Goal: Information Seeking & Learning: Learn about a topic

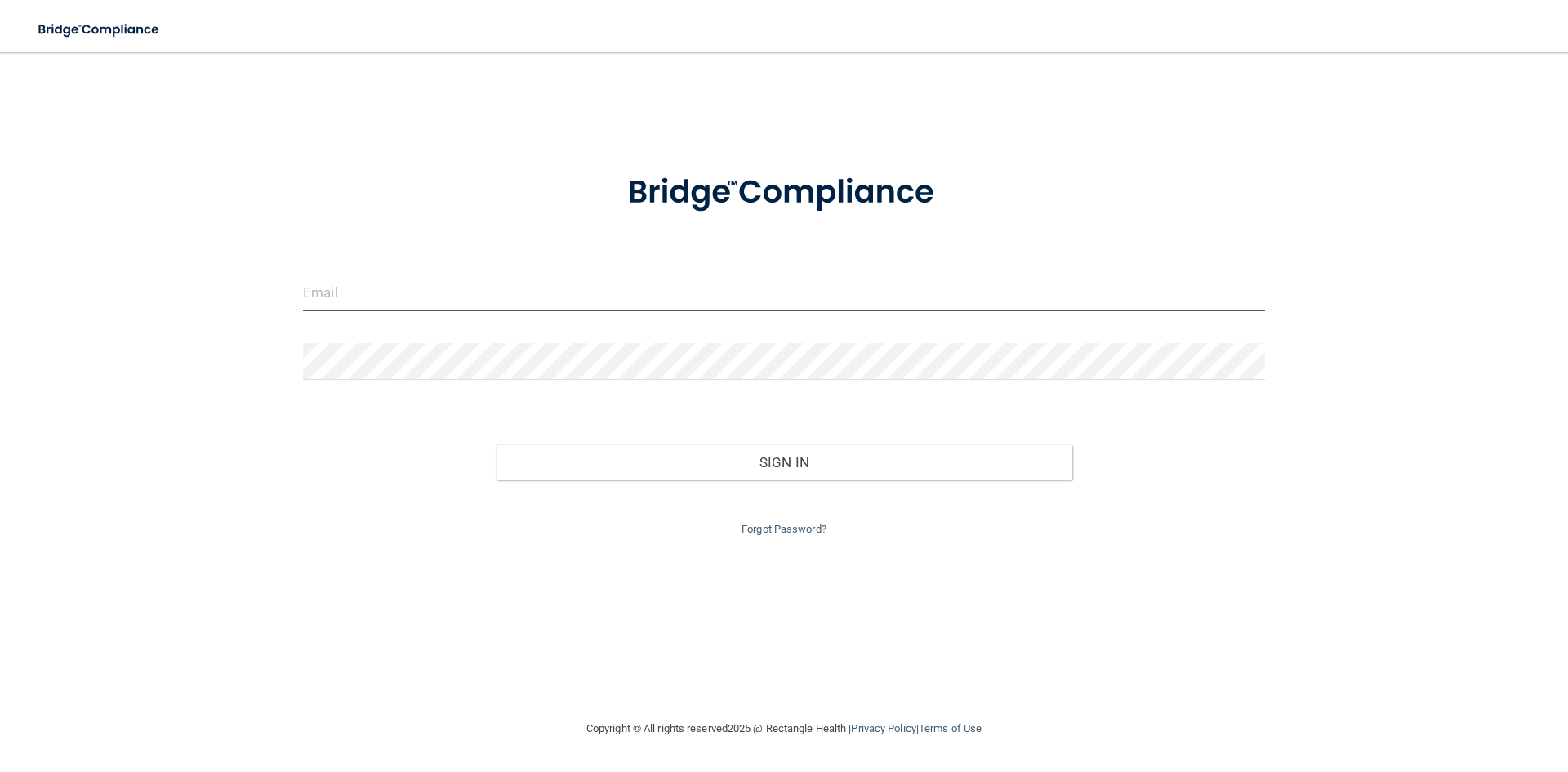
click at [421, 279] on input "email" at bounding box center [784, 292] width 963 height 37
type input "[EMAIL_ADDRESS][DOMAIN_NAME]"
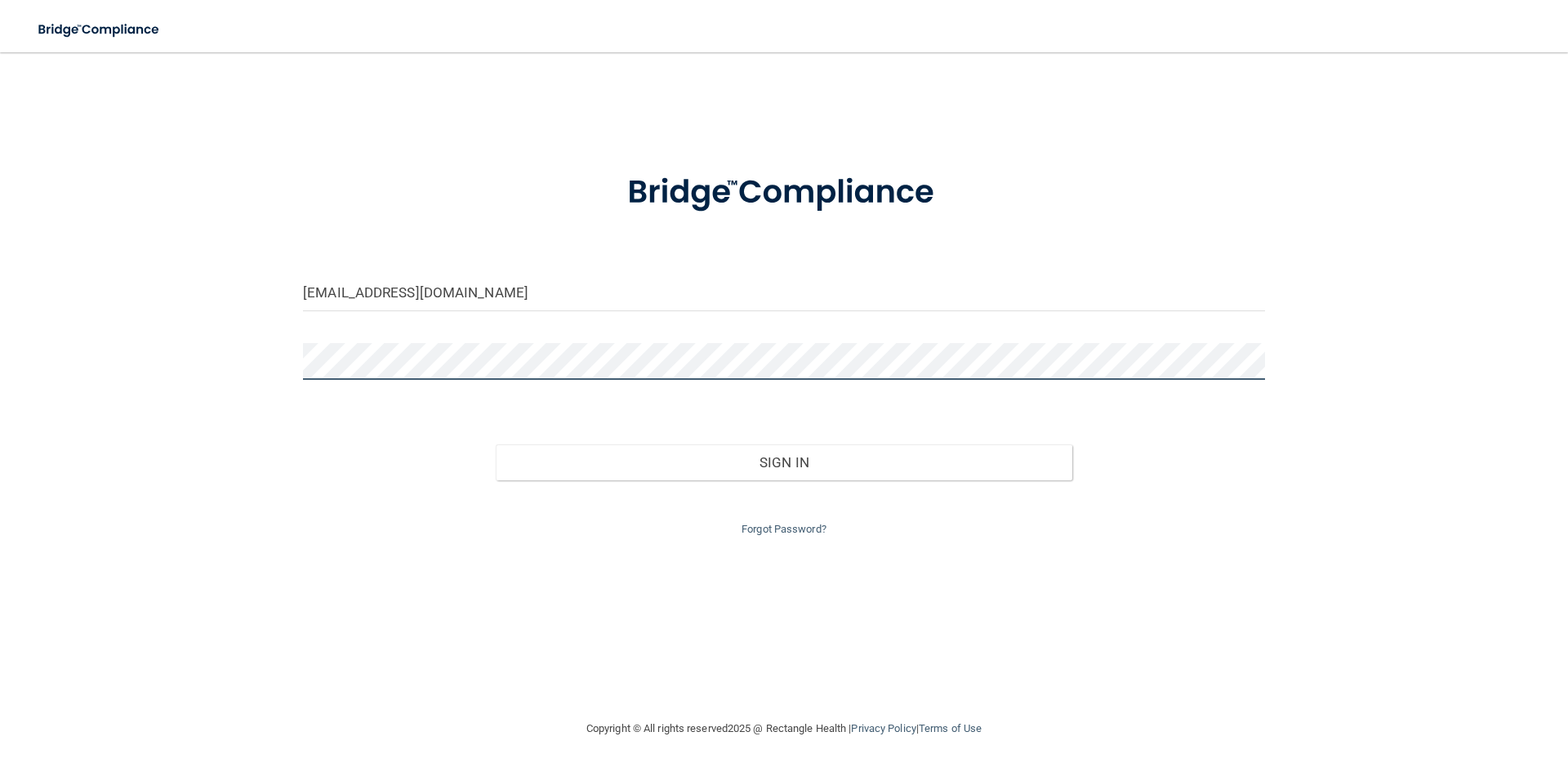
click at [496, 444] on button "Sign In" at bounding box center [784, 462] width 578 height 36
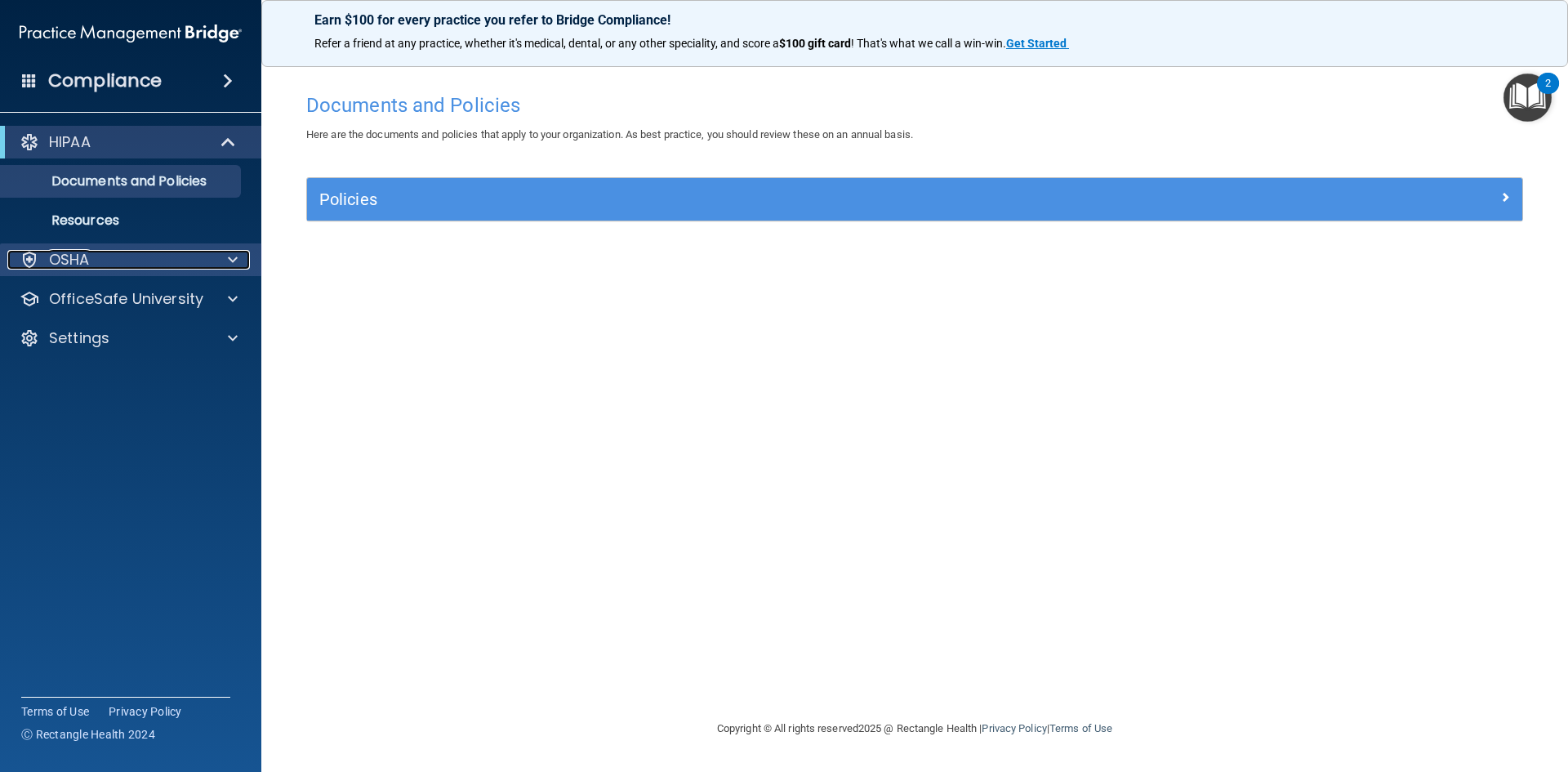
click at [137, 263] on div "OSHA" at bounding box center [108, 260] width 202 height 20
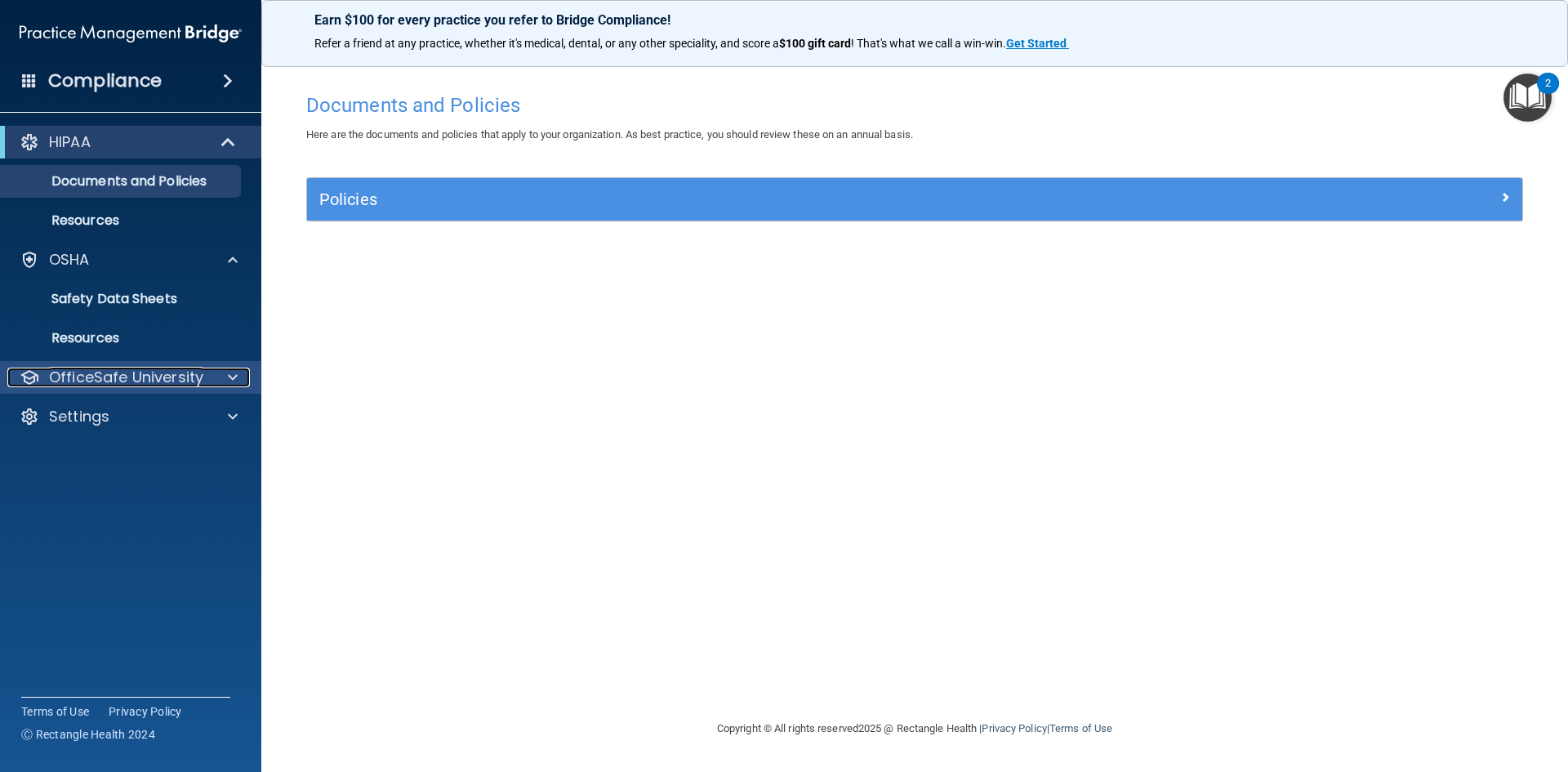
click at [163, 385] on p "OfficeSafe University" at bounding box center [126, 378] width 155 height 20
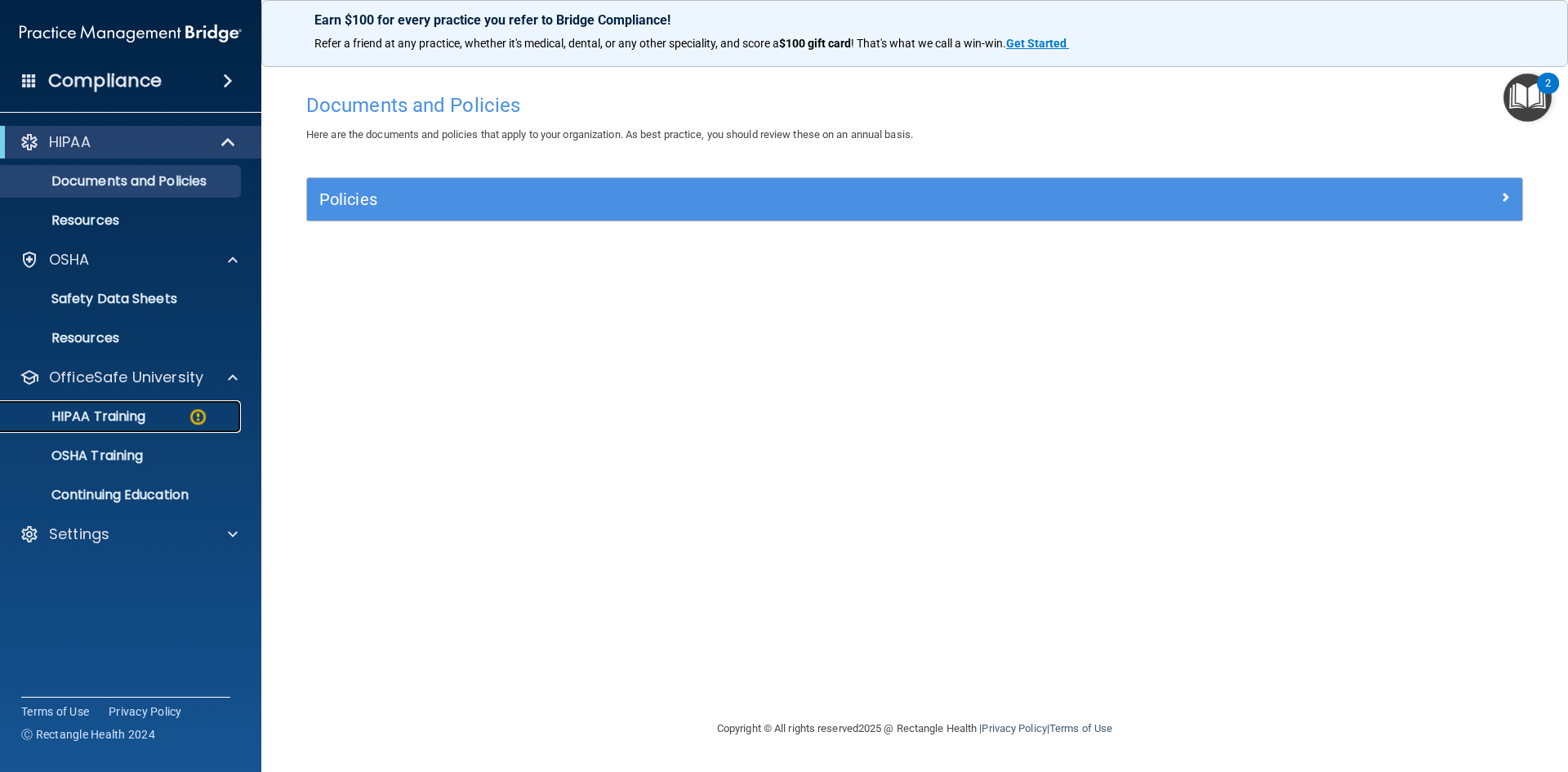
click at [175, 414] on div "HIPAA Training" at bounding box center [123, 416] width 223 height 16
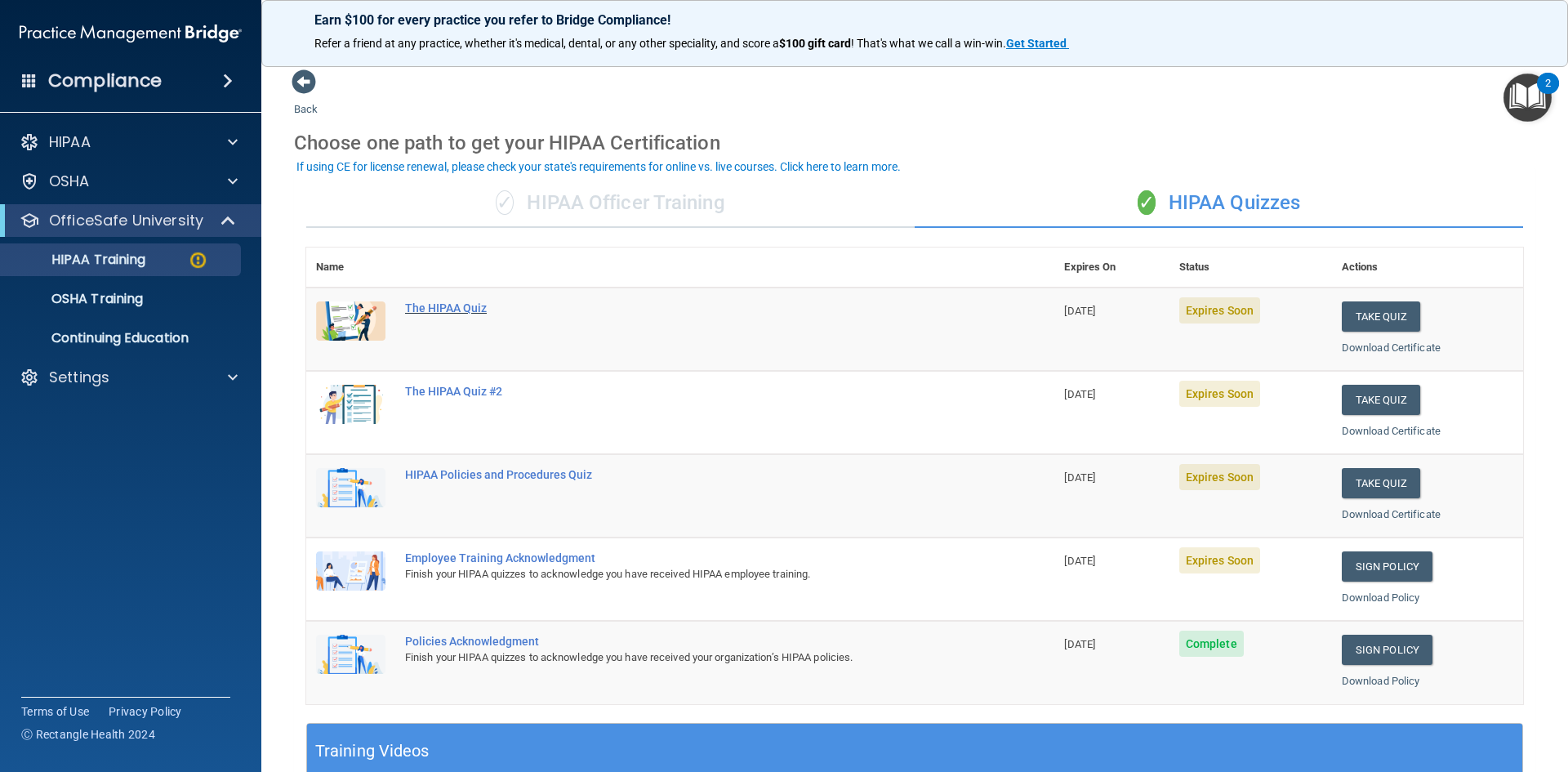
click at [454, 309] on div "The HIPAA Quiz" at bounding box center [688, 307] width 568 height 13
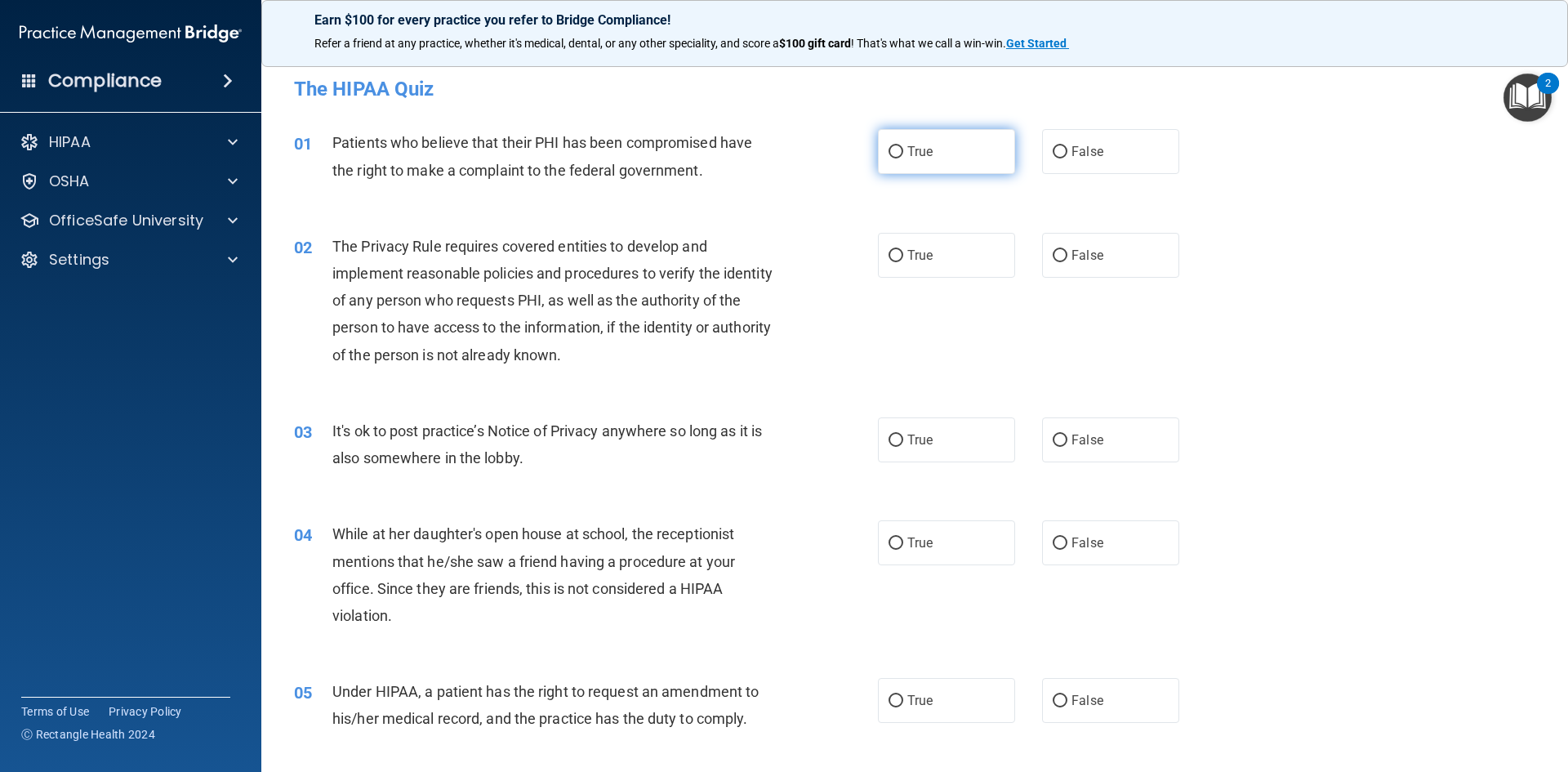
click at [959, 161] on label "True" at bounding box center [947, 151] width 138 height 45
click at [904, 159] on input "True" at bounding box center [896, 153] width 15 height 12
radio input "true"
click at [965, 263] on label "True" at bounding box center [947, 254] width 138 height 45
click at [904, 262] on input "True" at bounding box center [896, 256] width 15 height 12
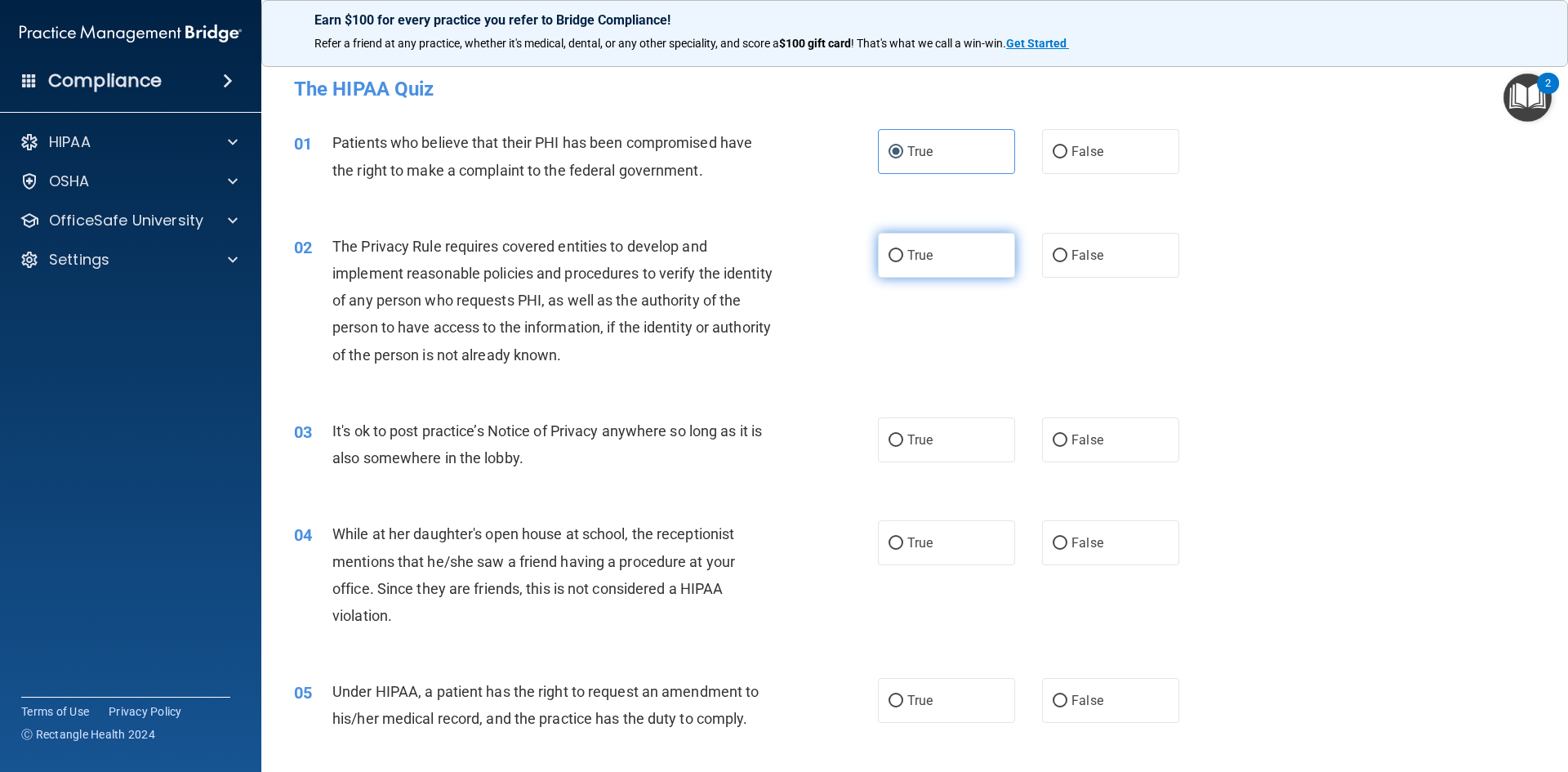
radio input "true"
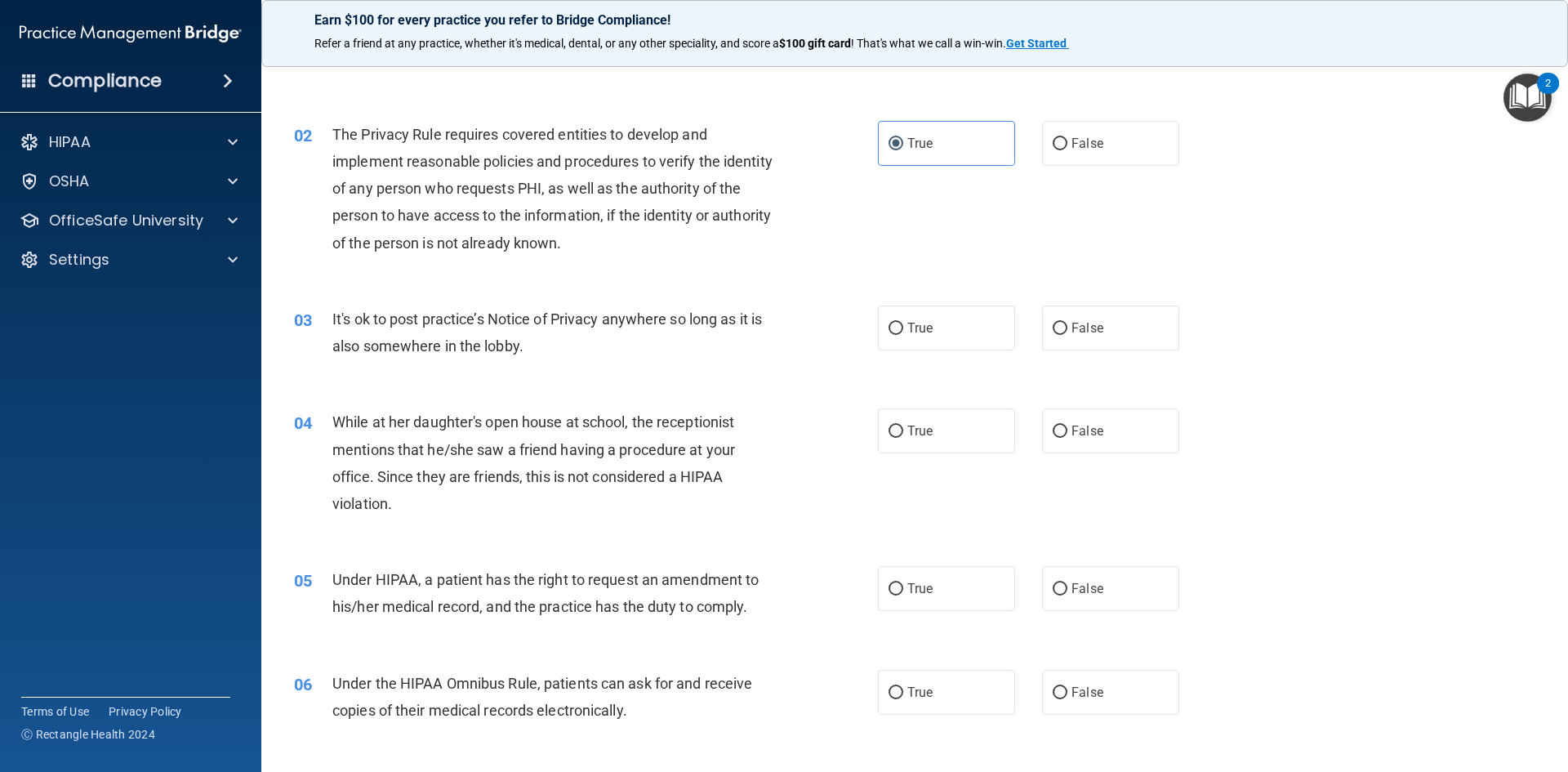
scroll to position [164, 0]
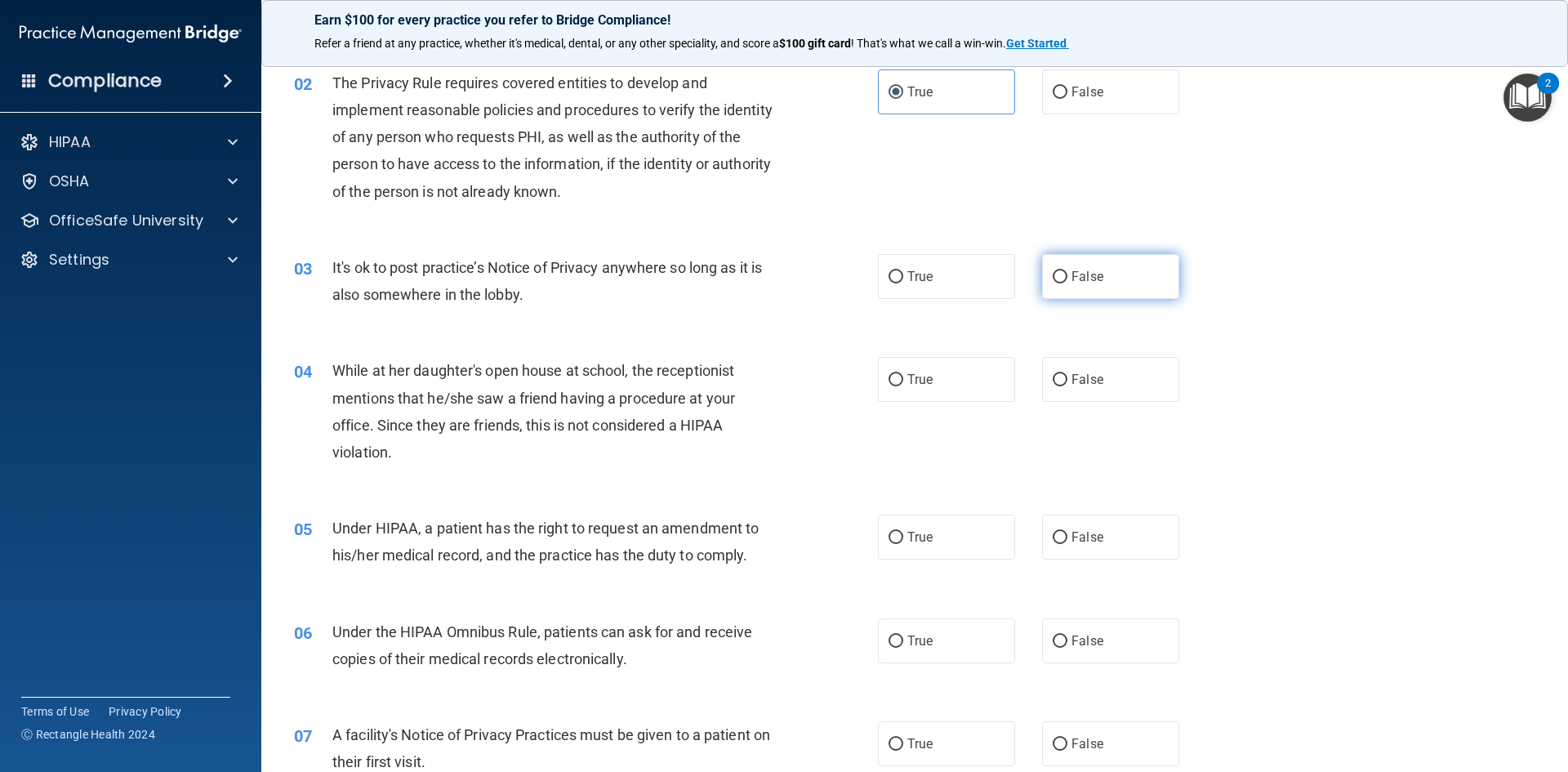
click at [1088, 277] on span "False" at bounding box center [1087, 276] width 32 height 16
click at [1067, 277] on input "False" at bounding box center [1060, 277] width 15 height 12
radio input "true"
click at [1055, 388] on label "False" at bounding box center [1111, 379] width 138 height 45
click at [1055, 386] on input "False" at bounding box center [1060, 380] width 15 height 12
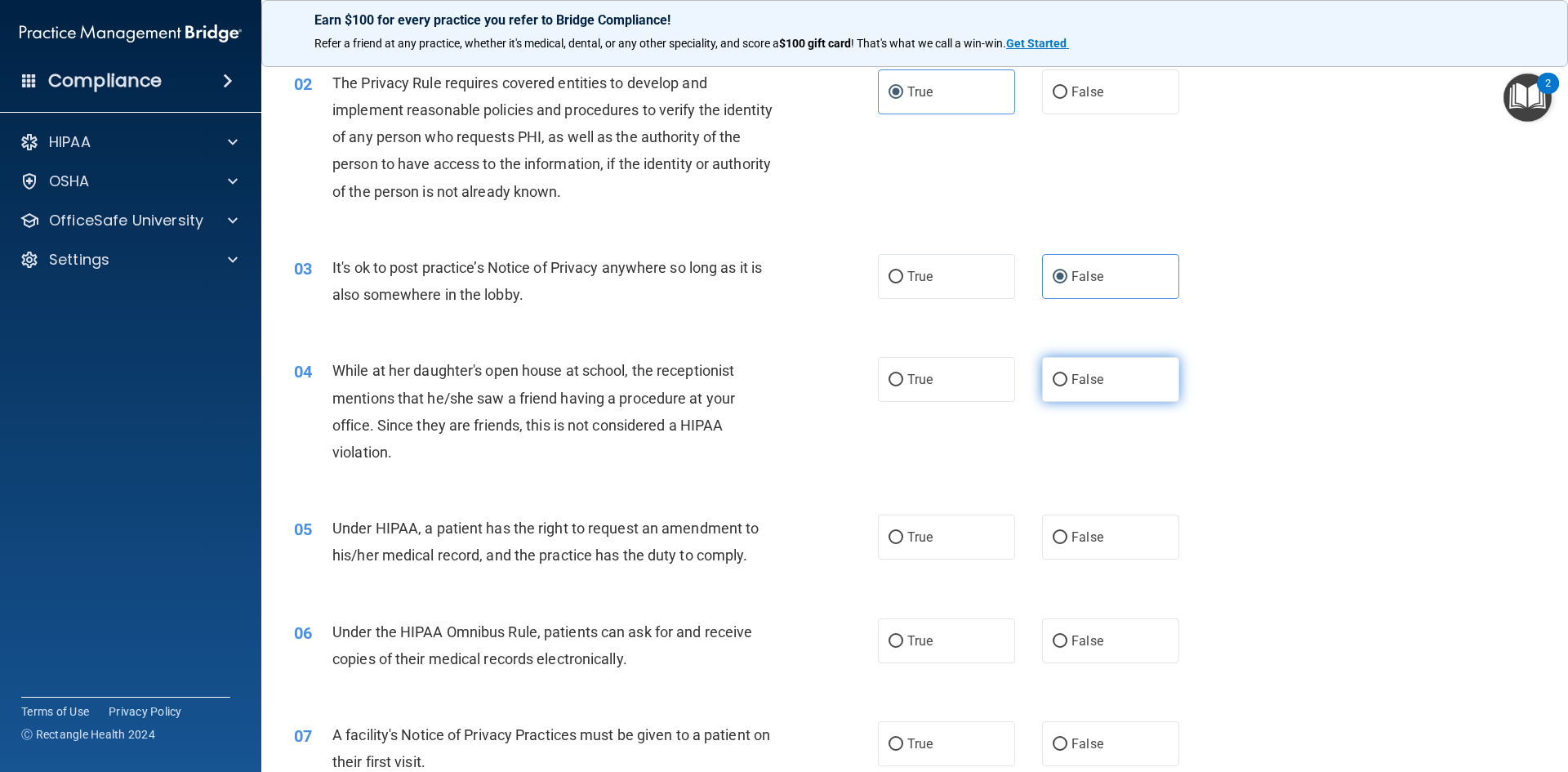
radio input "true"
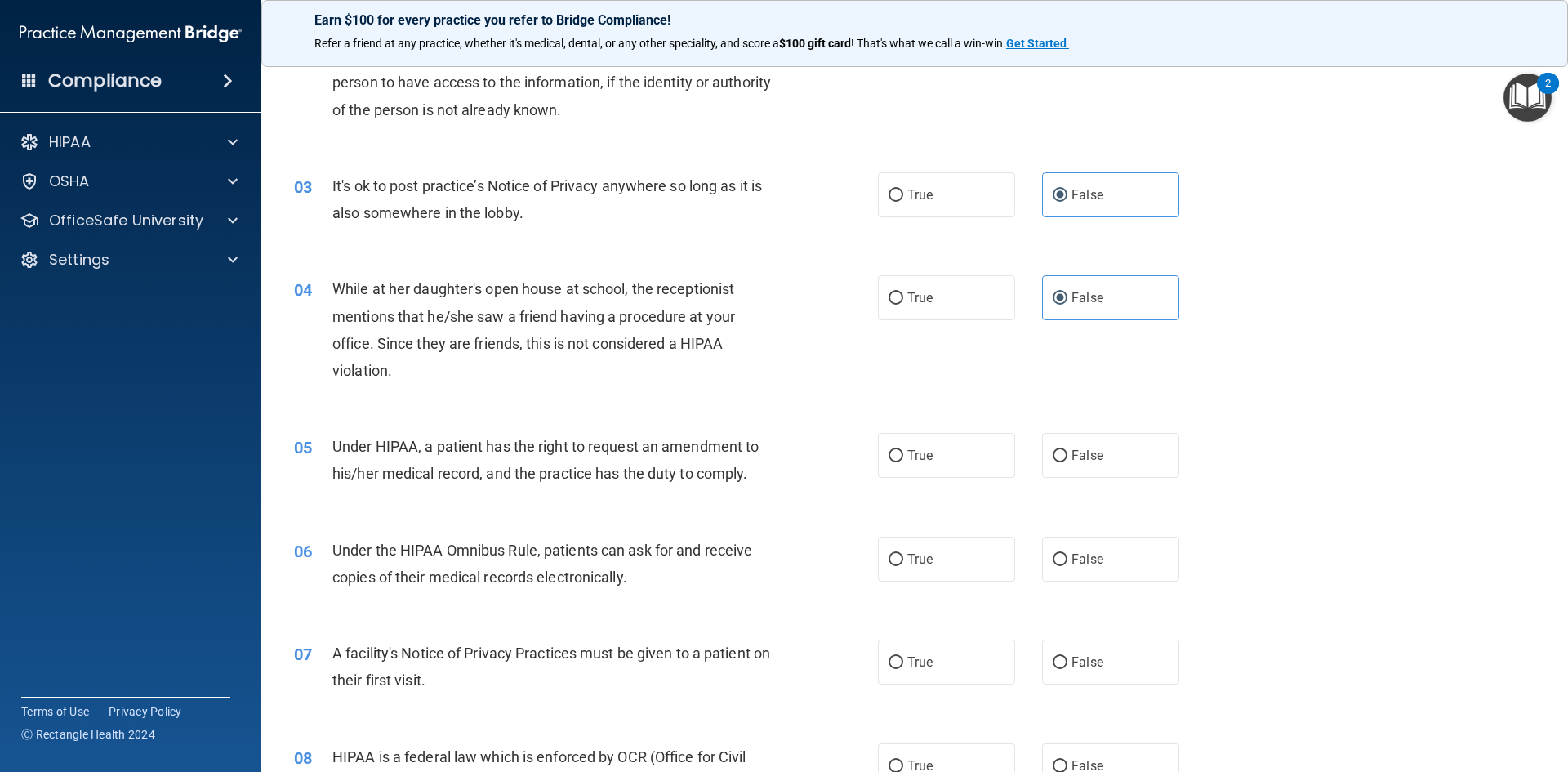
scroll to position [327, 0]
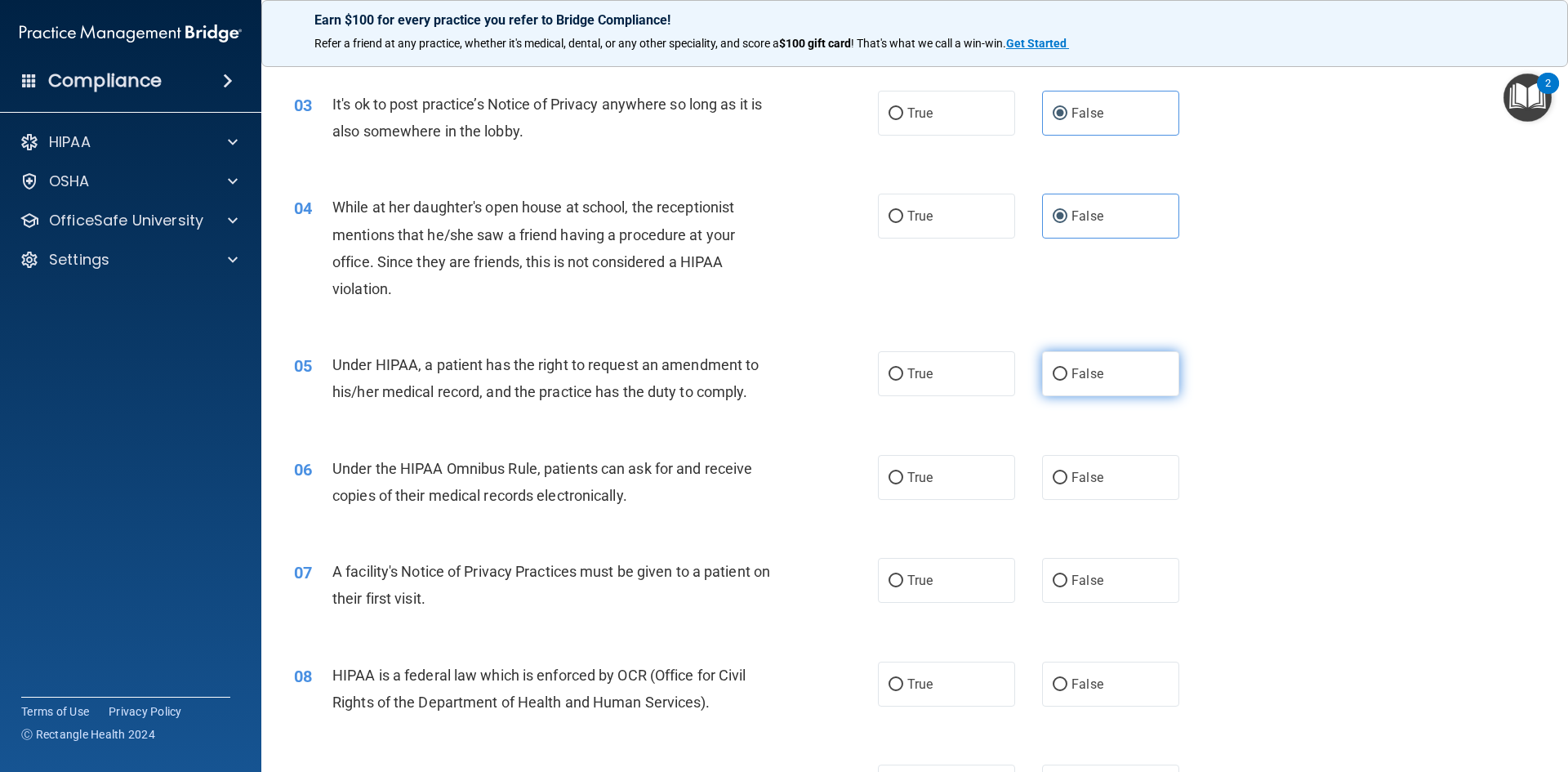
click at [1071, 380] on span "False" at bounding box center [1087, 374] width 32 height 16
click at [1066, 380] on input "False" at bounding box center [1060, 374] width 15 height 12
radio input "true"
click at [963, 477] on label "True" at bounding box center [947, 477] width 138 height 45
click at [904, 477] on input "True" at bounding box center [896, 478] width 15 height 12
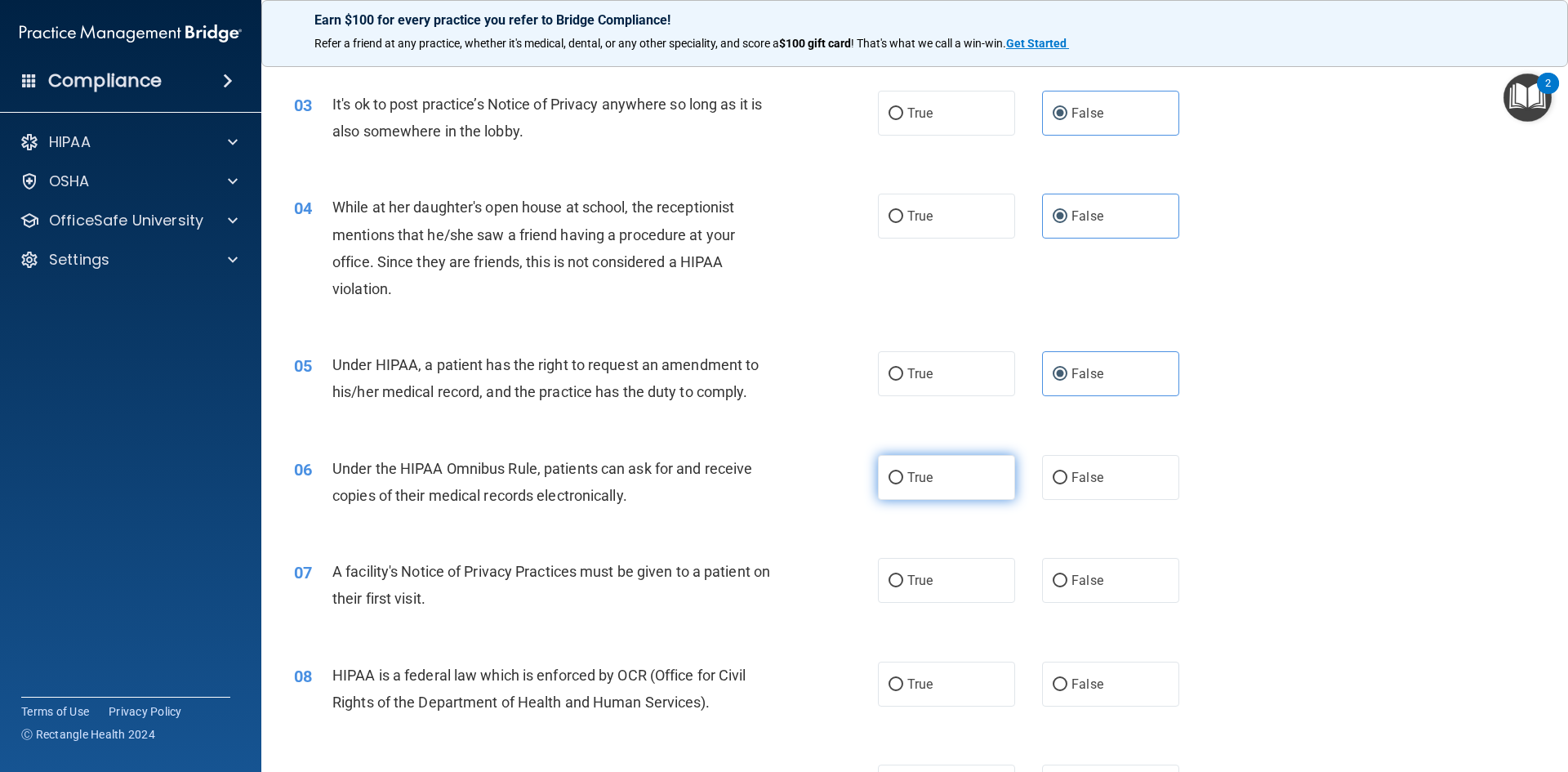
radio input "true"
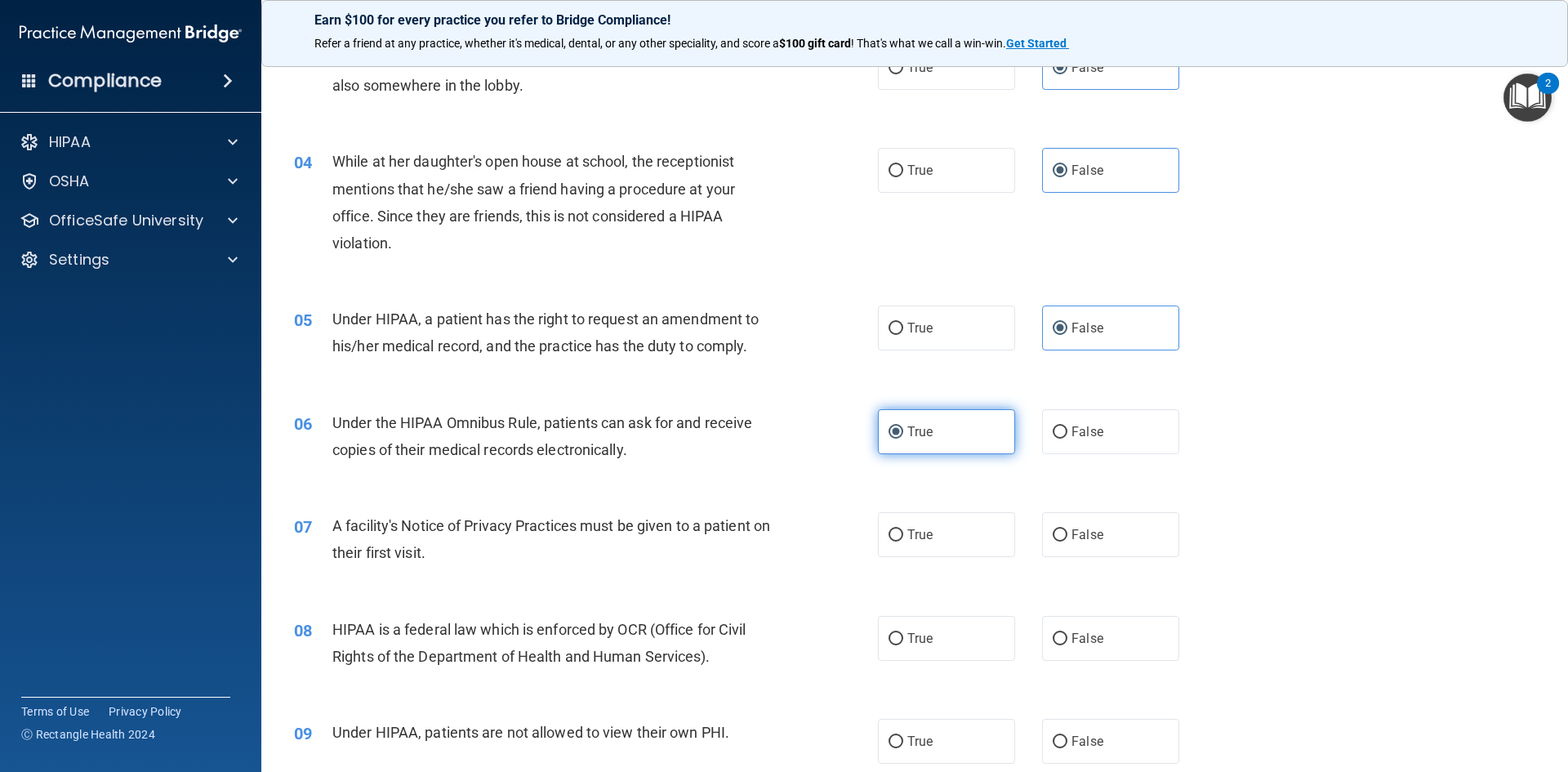
scroll to position [408, 0]
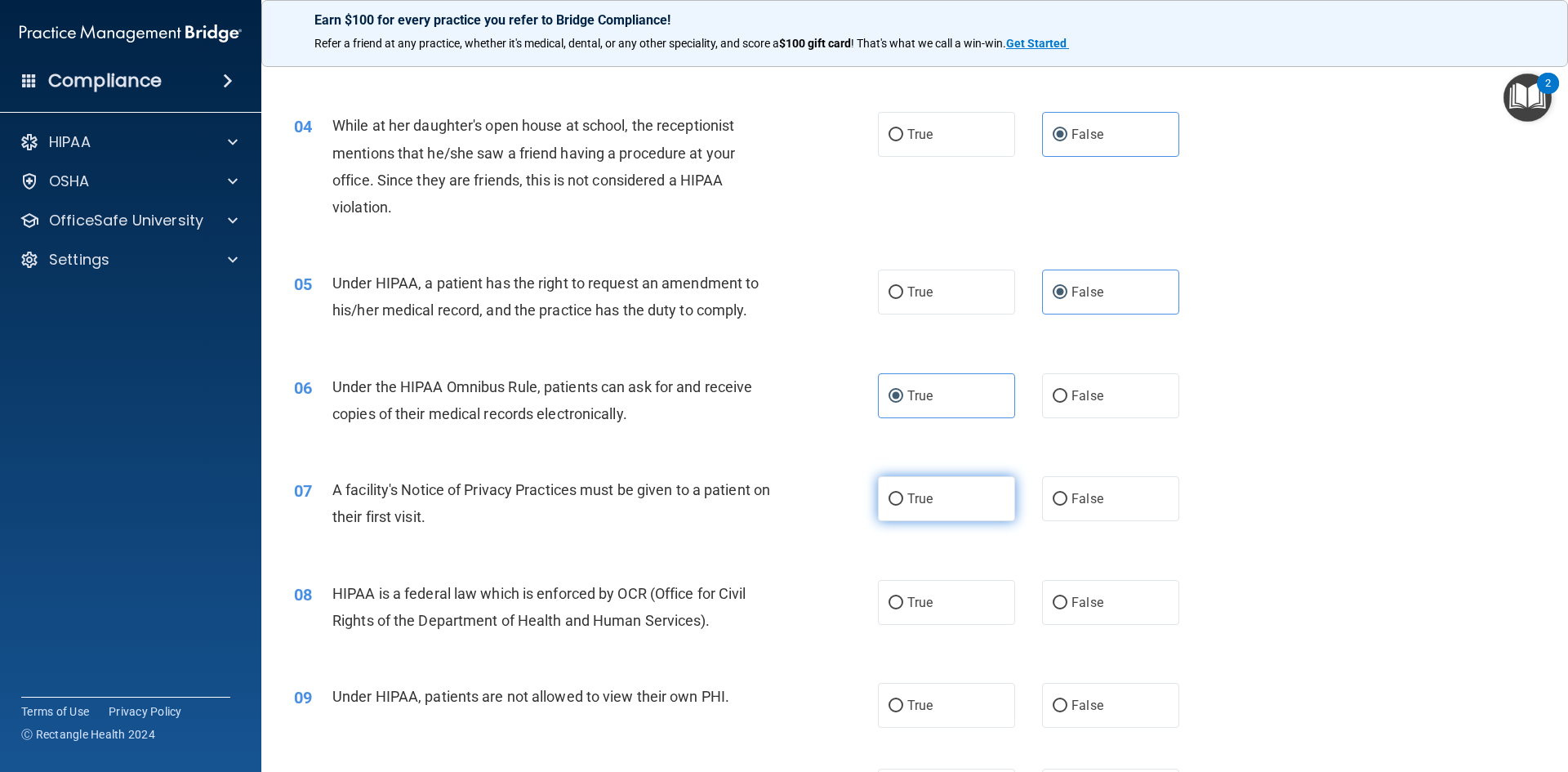
click at [936, 498] on label "True" at bounding box center [947, 498] width 138 height 45
click at [904, 498] on input "True" at bounding box center [896, 500] width 15 height 12
radio input "true"
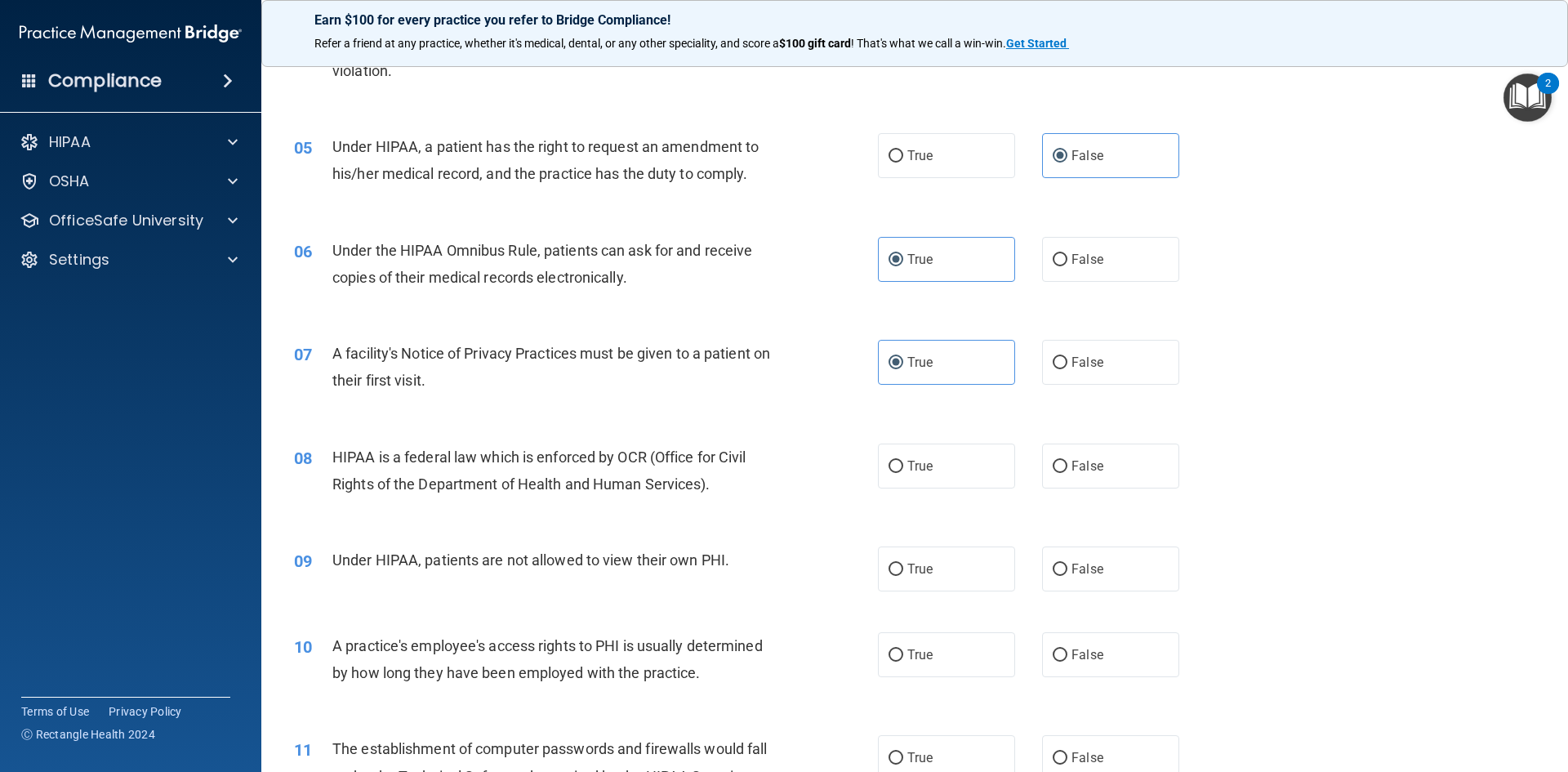
scroll to position [572, 0]
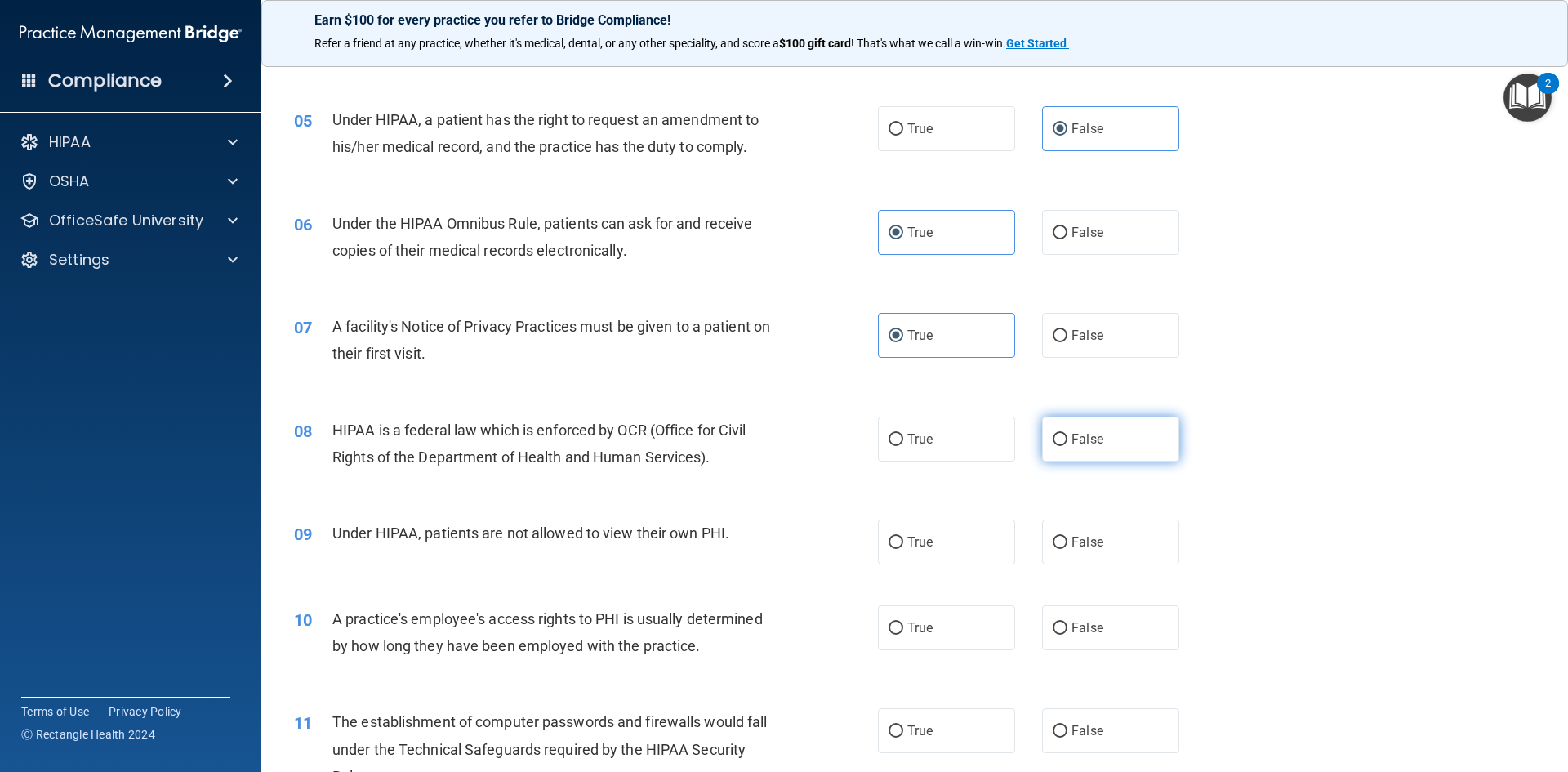
click at [1081, 435] on span "False" at bounding box center [1087, 439] width 32 height 16
click at [1067, 435] on input "False" at bounding box center [1060, 440] width 15 height 12
radio input "true"
click at [986, 432] on label "True" at bounding box center [947, 439] width 138 height 45
click at [904, 434] on input "True" at bounding box center [896, 440] width 15 height 12
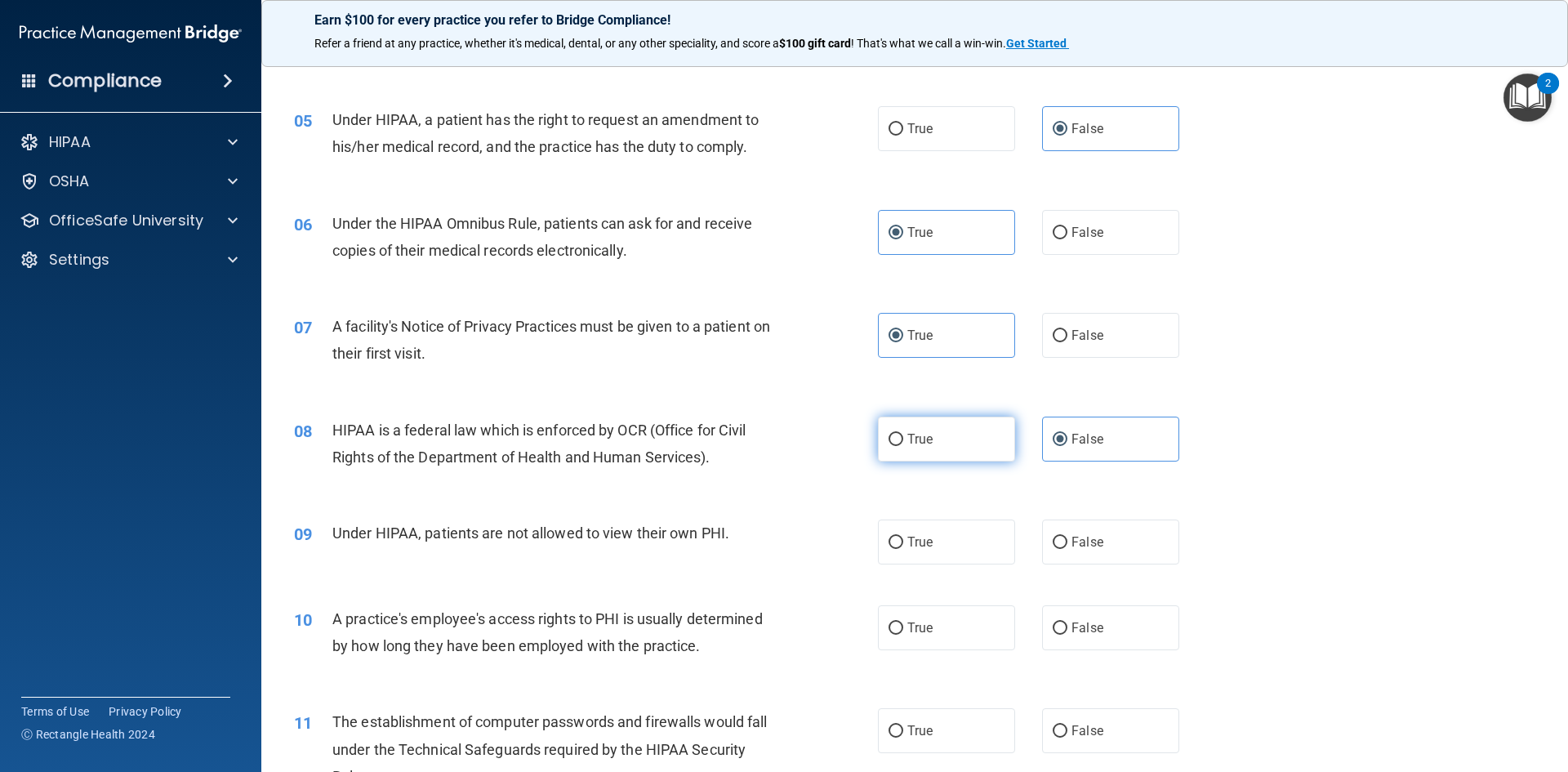
radio input "true"
radio input "false"
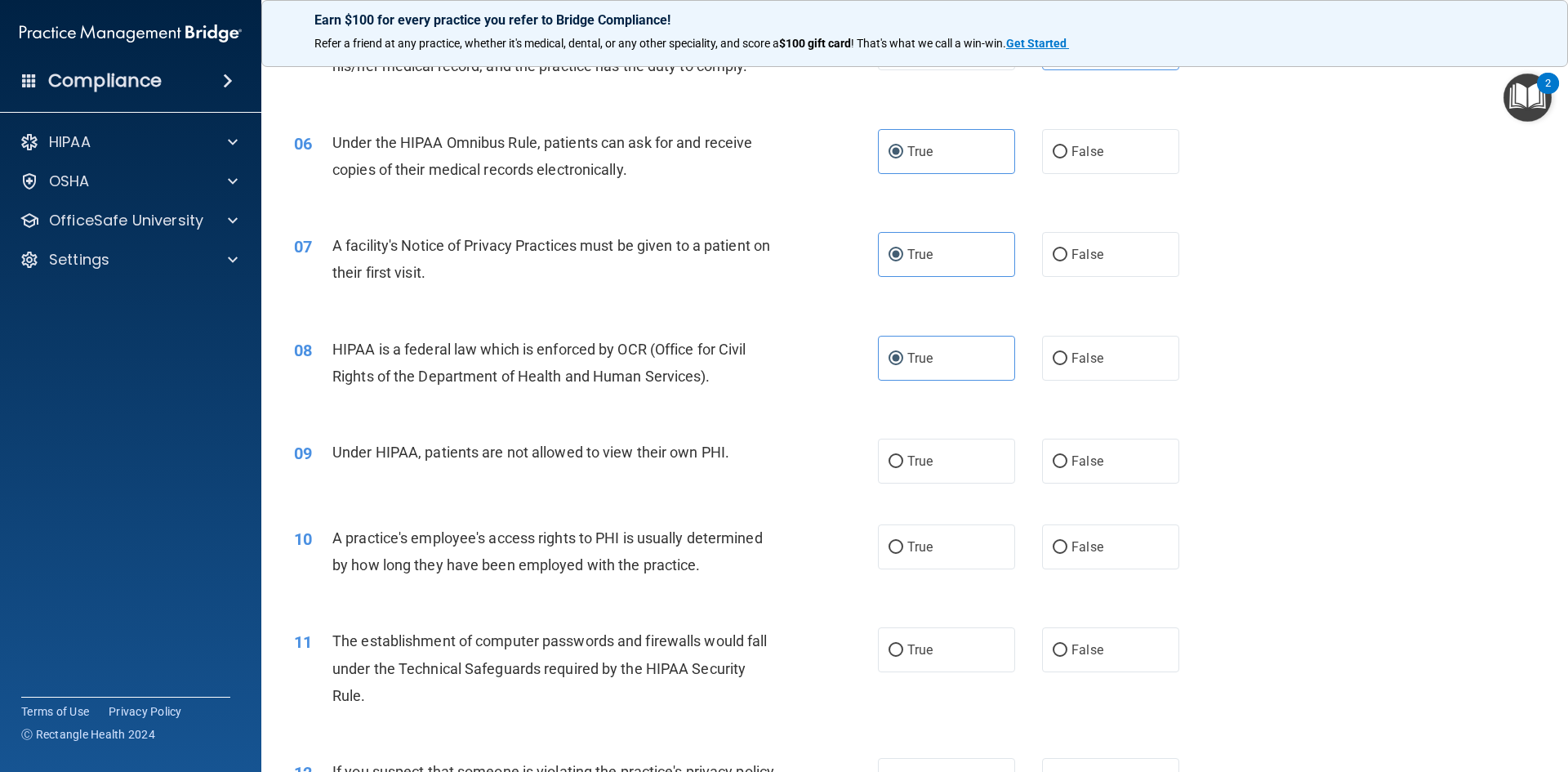
scroll to position [653, 0]
click at [1065, 470] on label "False" at bounding box center [1111, 460] width 138 height 45
click at [1065, 467] on input "False" at bounding box center [1060, 461] width 15 height 12
radio input "true"
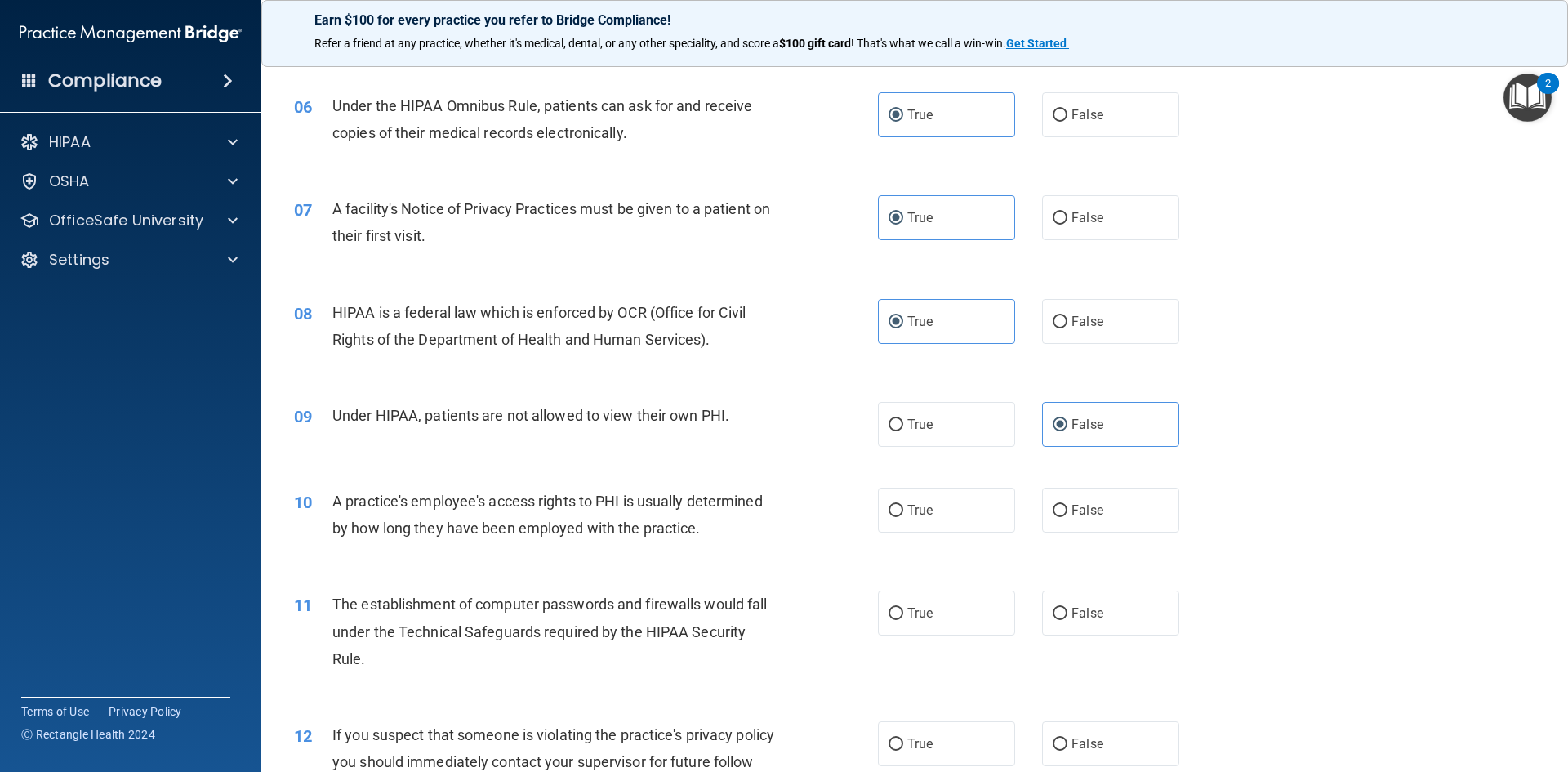
scroll to position [735, 0]
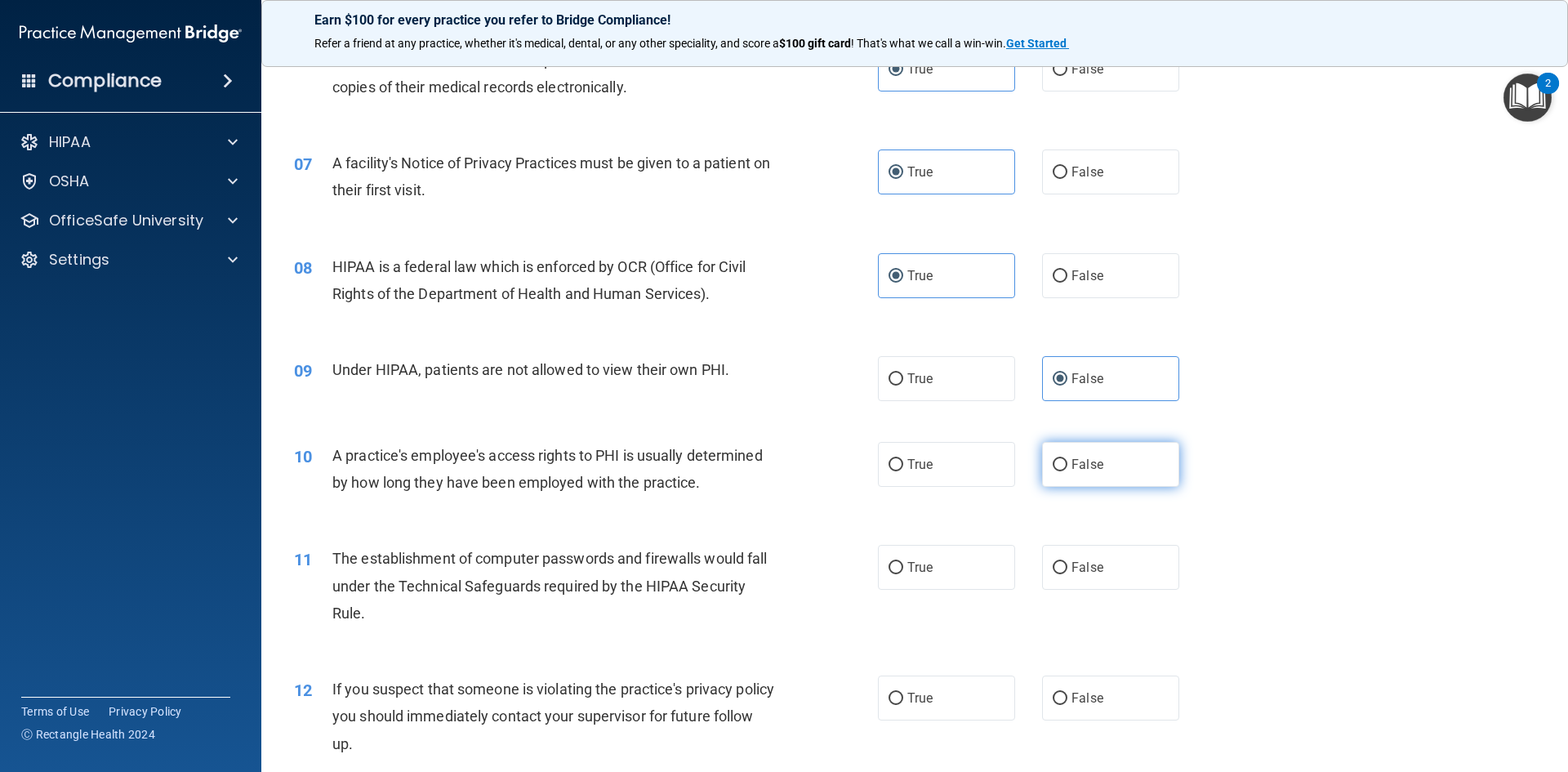
click at [1079, 463] on span "False" at bounding box center [1087, 465] width 32 height 16
click at [1067, 463] on input "False" at bounding box center [1060, 465] width 15 height 12
radio input "true"
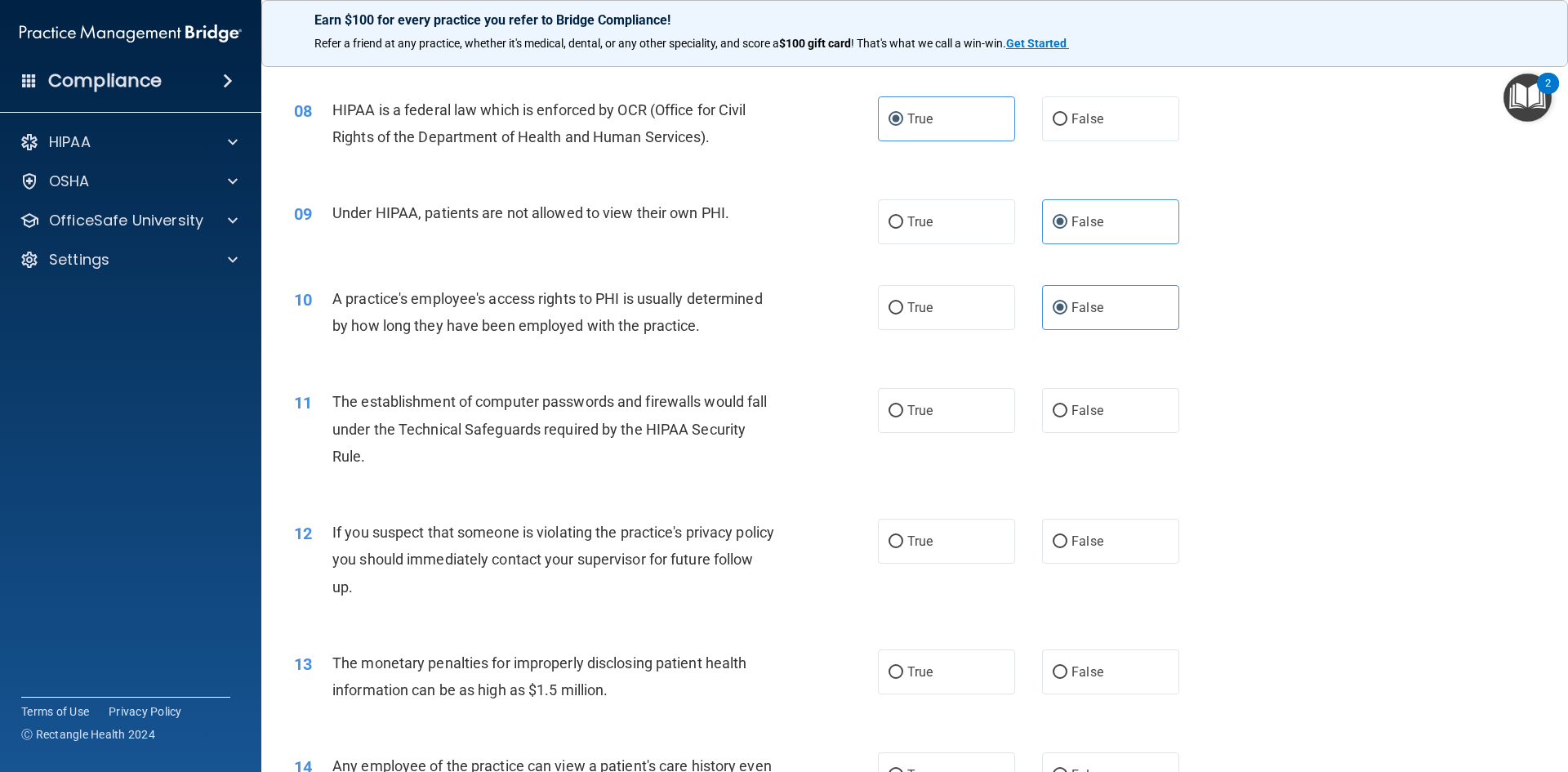
scroll to position [899, 0]
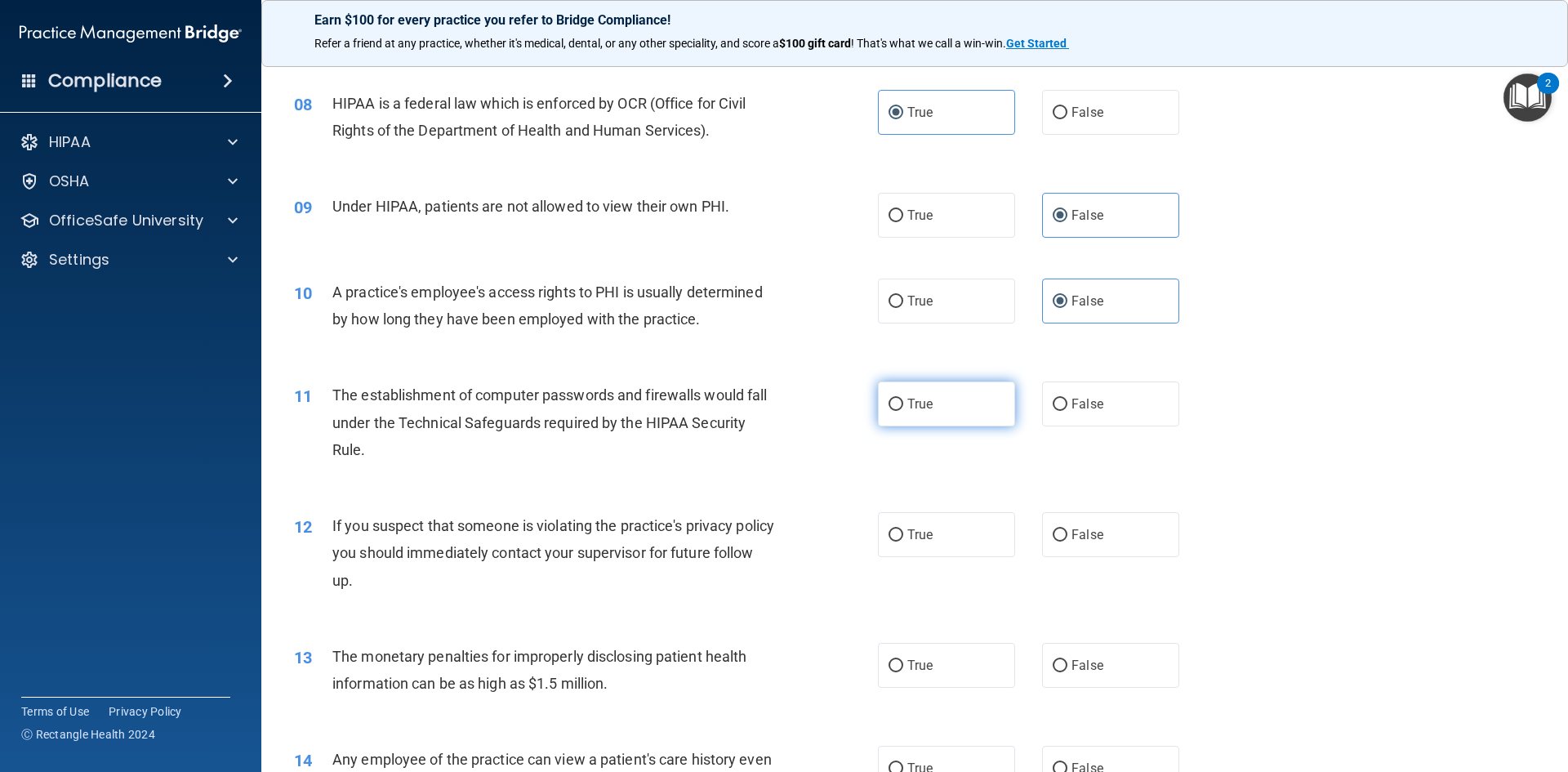
click at [964, 409] on label "True" at bounding box center [947, 403] width 138 height 45
click at [904, 409] on input "True" at bounding box center [896, 405] width 15 height 12
radio input "true"
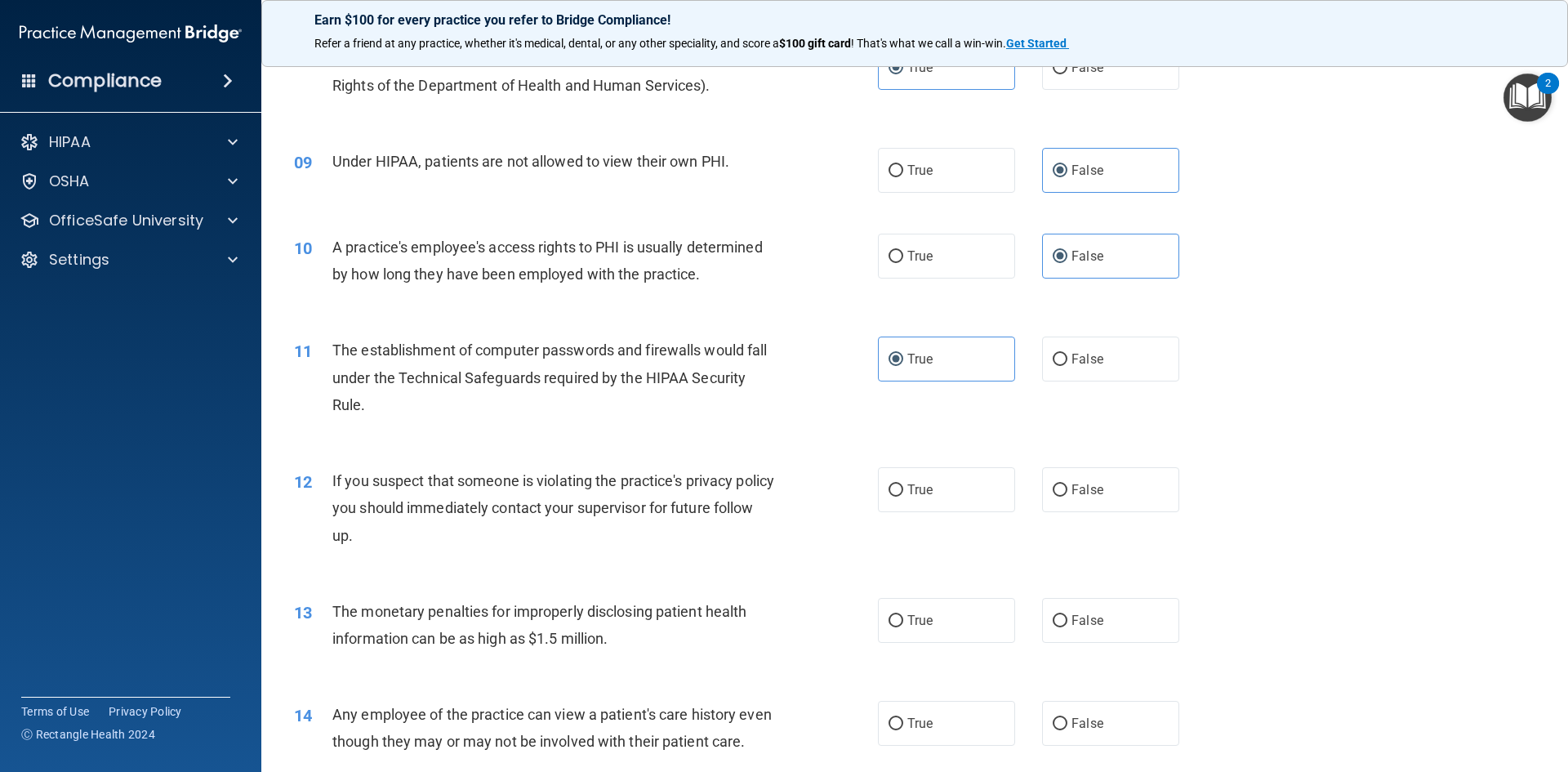
scroll to position [980, 0]
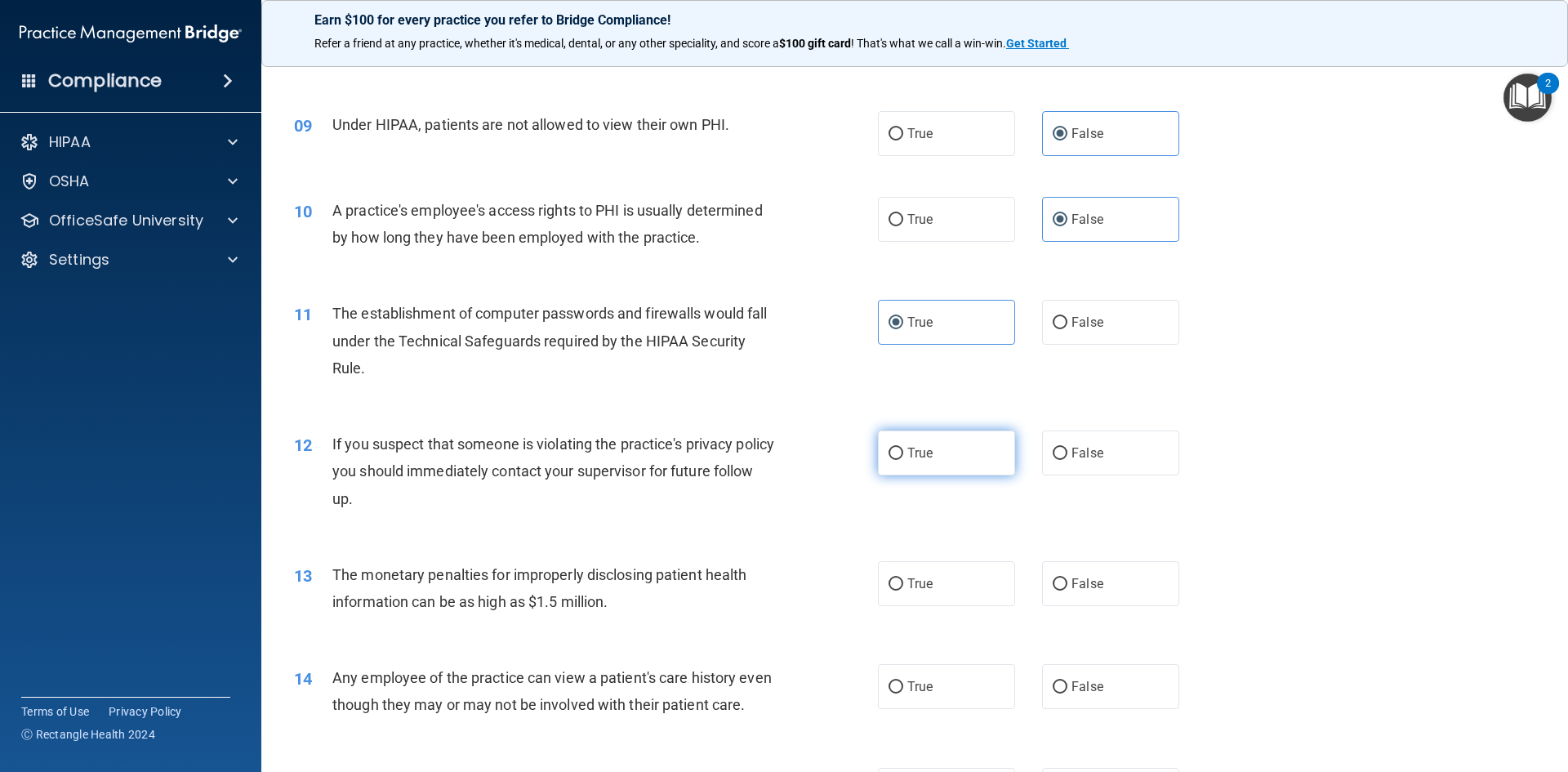
click at [920, 461] on label "True" at bounding box center [947, 453] width 138 height 45
click at [904, 460] on input "True" at bounding box center [896, 454] width 15 height 12
radio input "true"
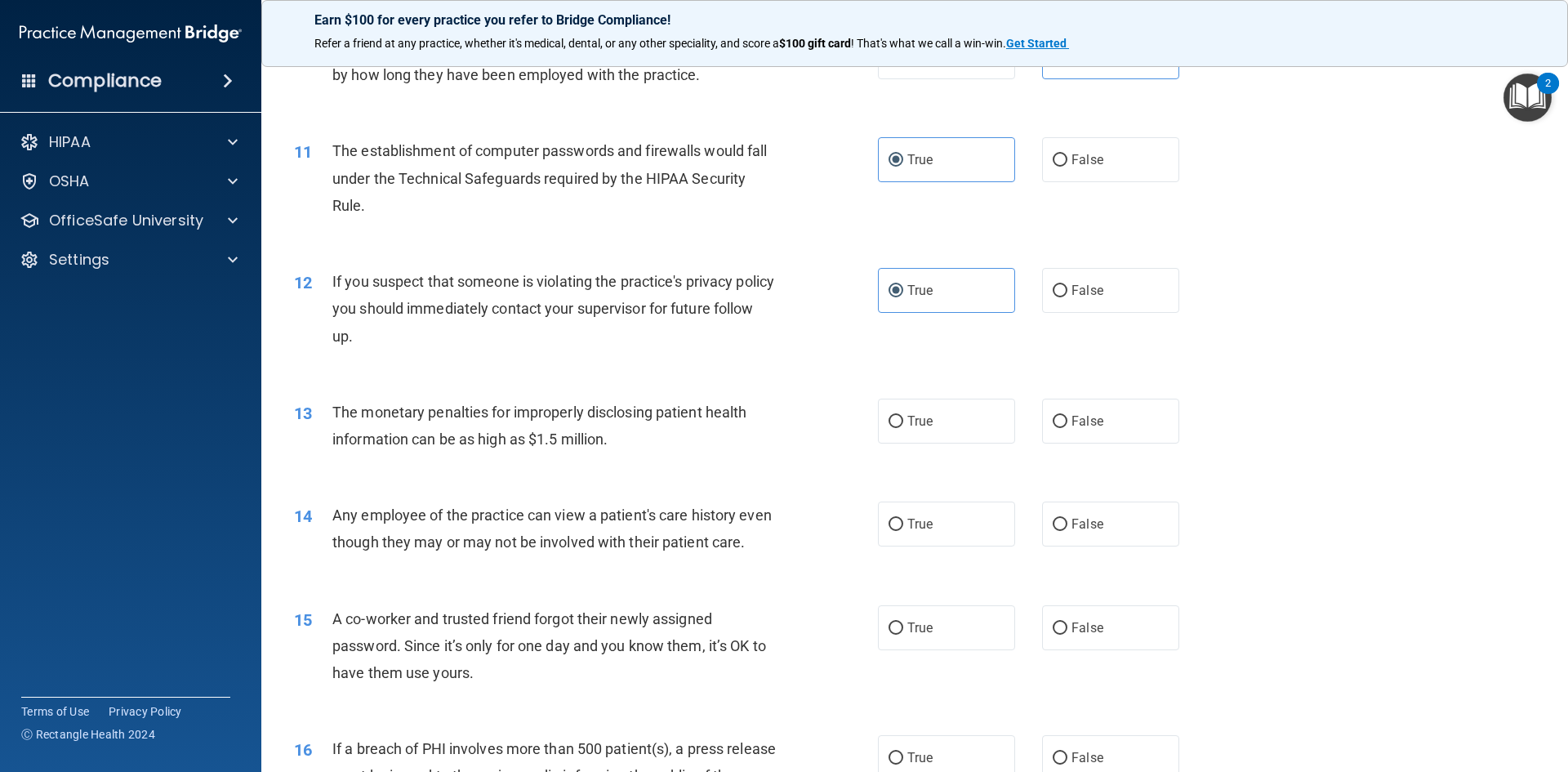
scroll to position [1143, 0]
click at [911, 423] on span "True" at bounding box center [920, 421] width 25 height 16
click at [904, 423] on input "True" at bounding box center [896, 421] width 15 height 12
radio input "true"
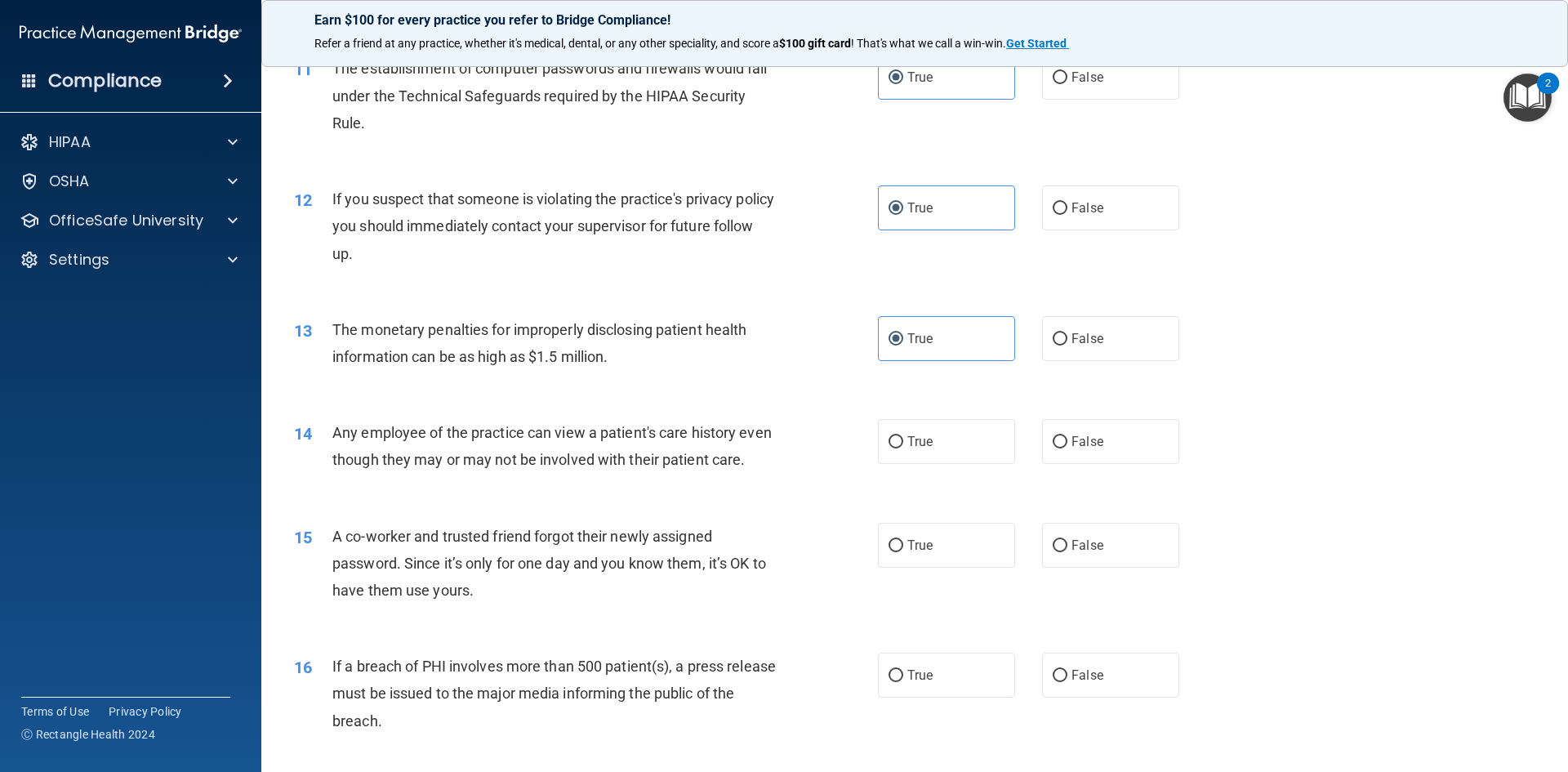
scroll to position [1307, 0]
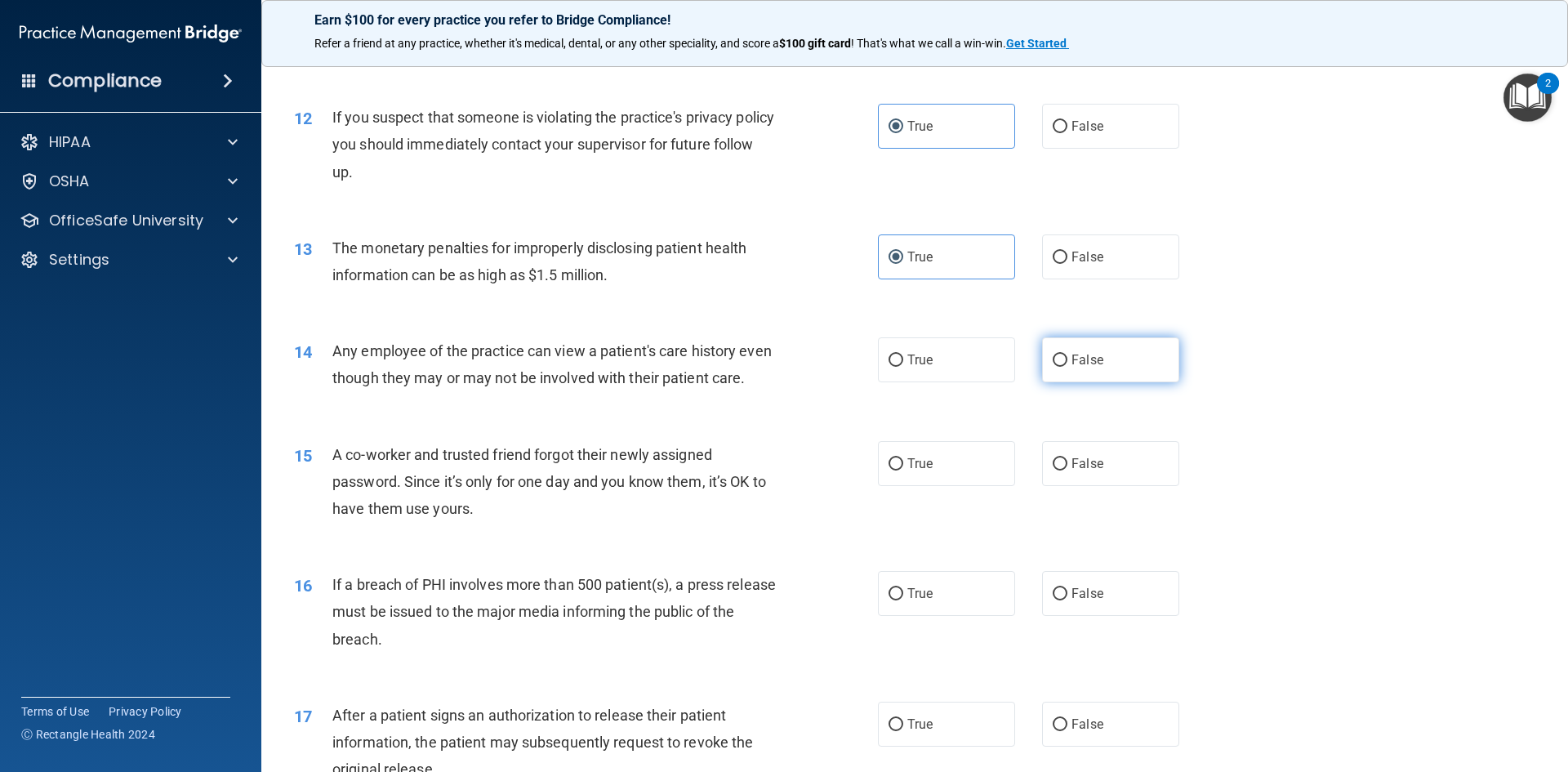
click at [1095, 366] on label "False" at bounding box center [1111, 359] width 138 height 45
click at [1067, 366] on input "False" at bounding box center [1060, 360] width 15 height 12
radio input "true"
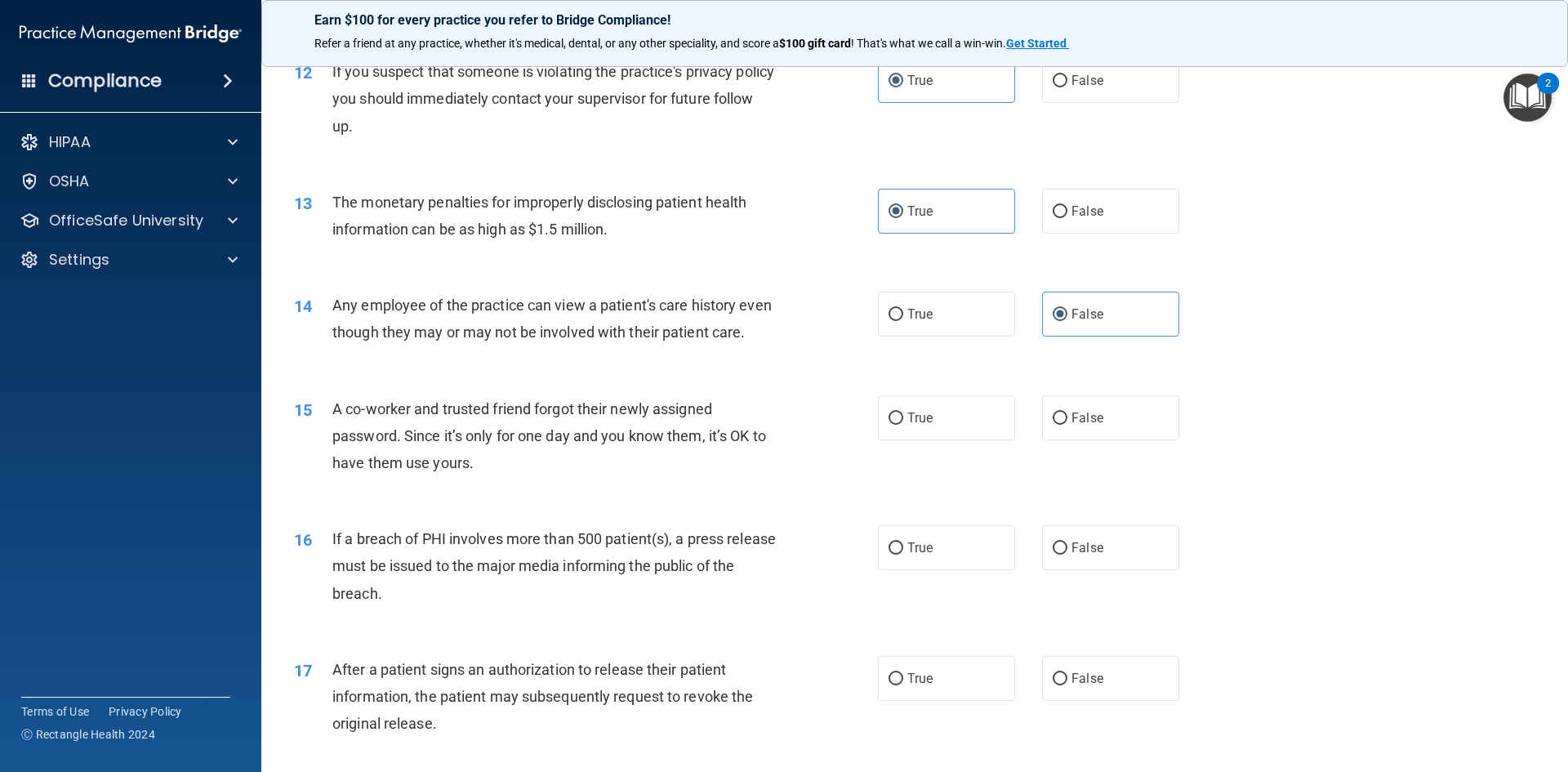
scroll to position [1388, 0]
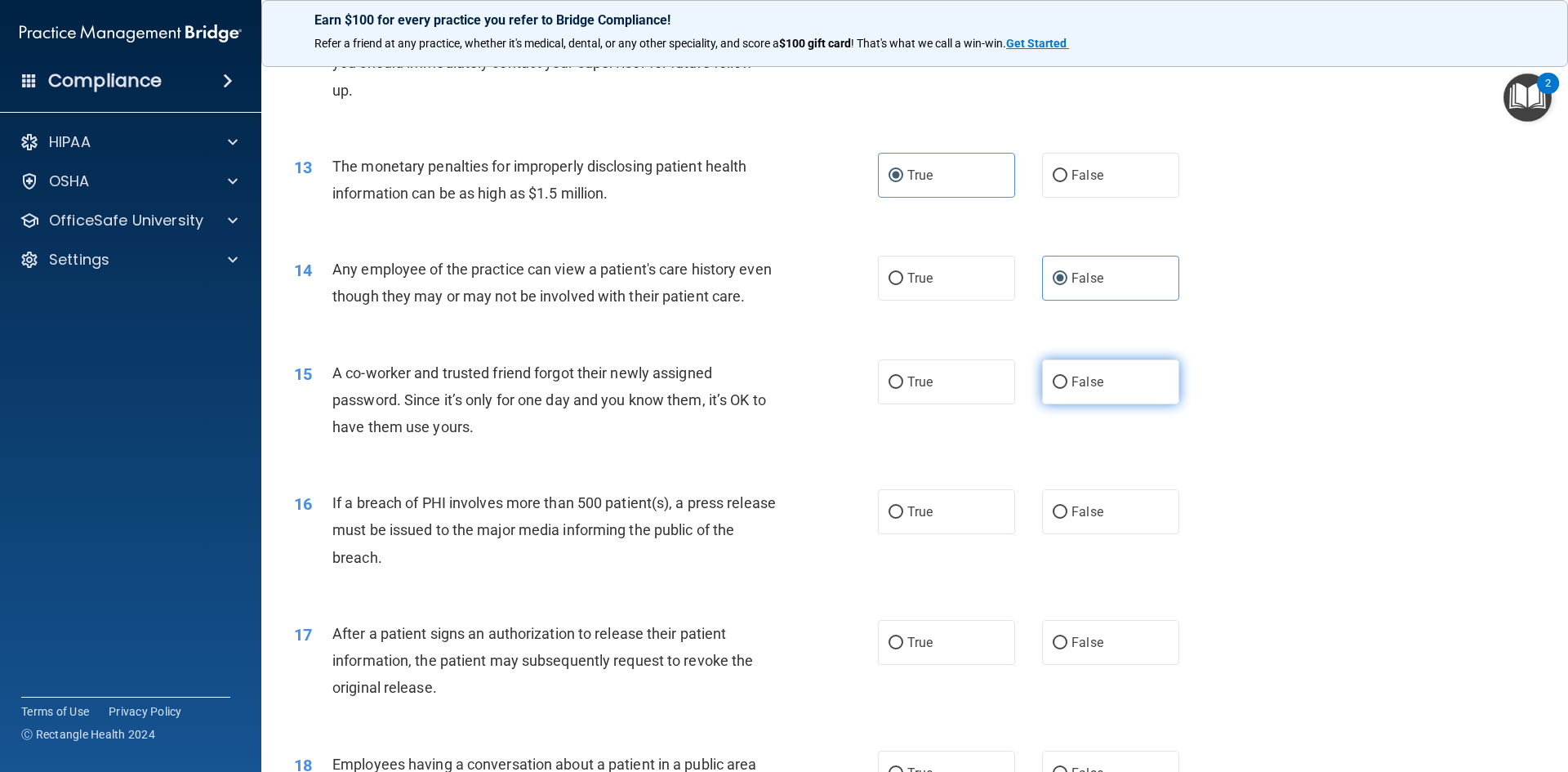
click at [1094, 404] on label "False" at bounding box center [1111, 381] width 138 height 45
click at [1067, 389] on input "False" at bounding box center [1060, 383] width 15 height 12
radio input "true"
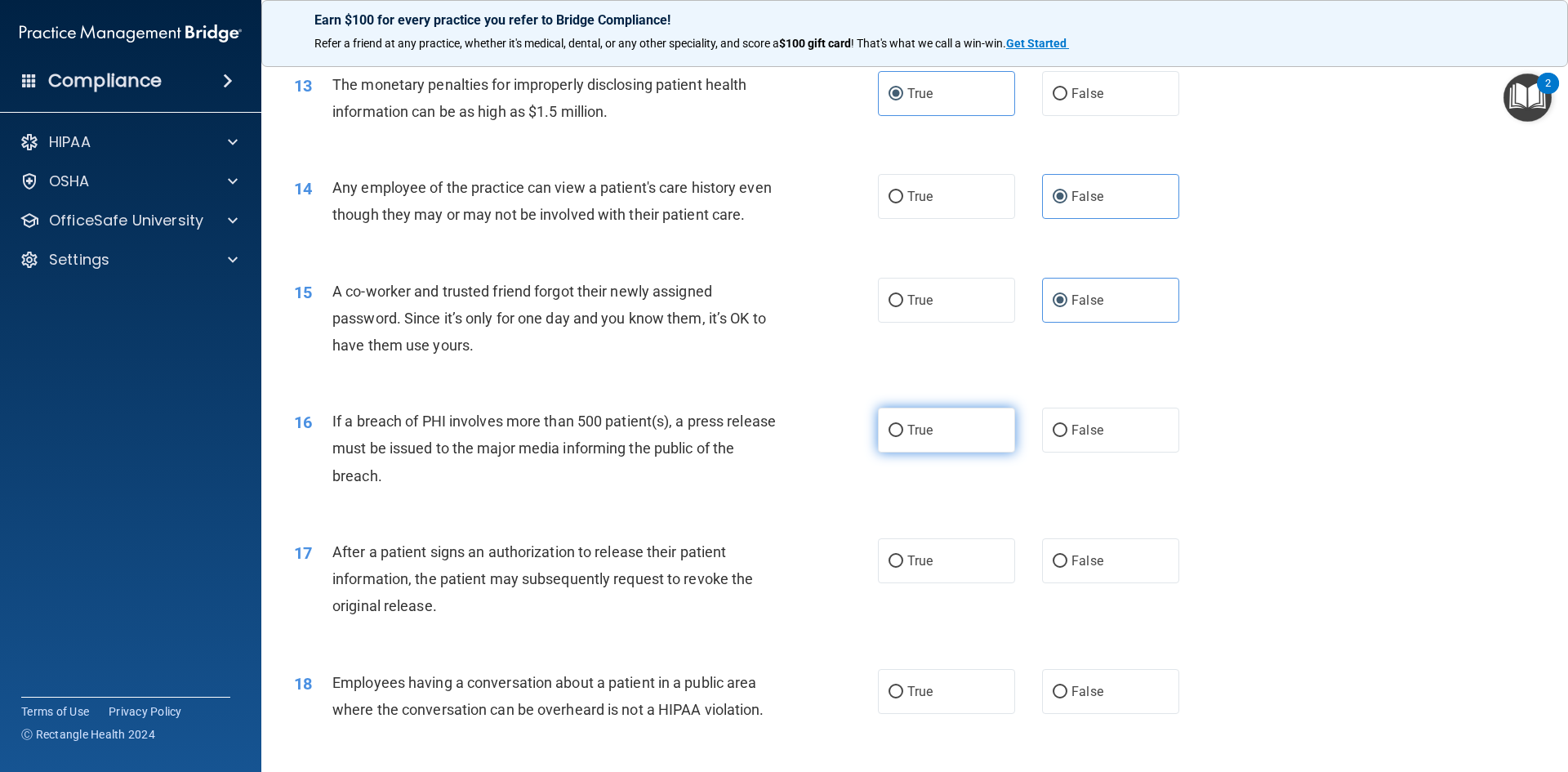
click at [946, 453] on label "True" at bounding box center [947, 430] width 138 height 45
click at [904, 437] on input "True" at bounding box center [896, 431] width 15 height 12
radio input "true"
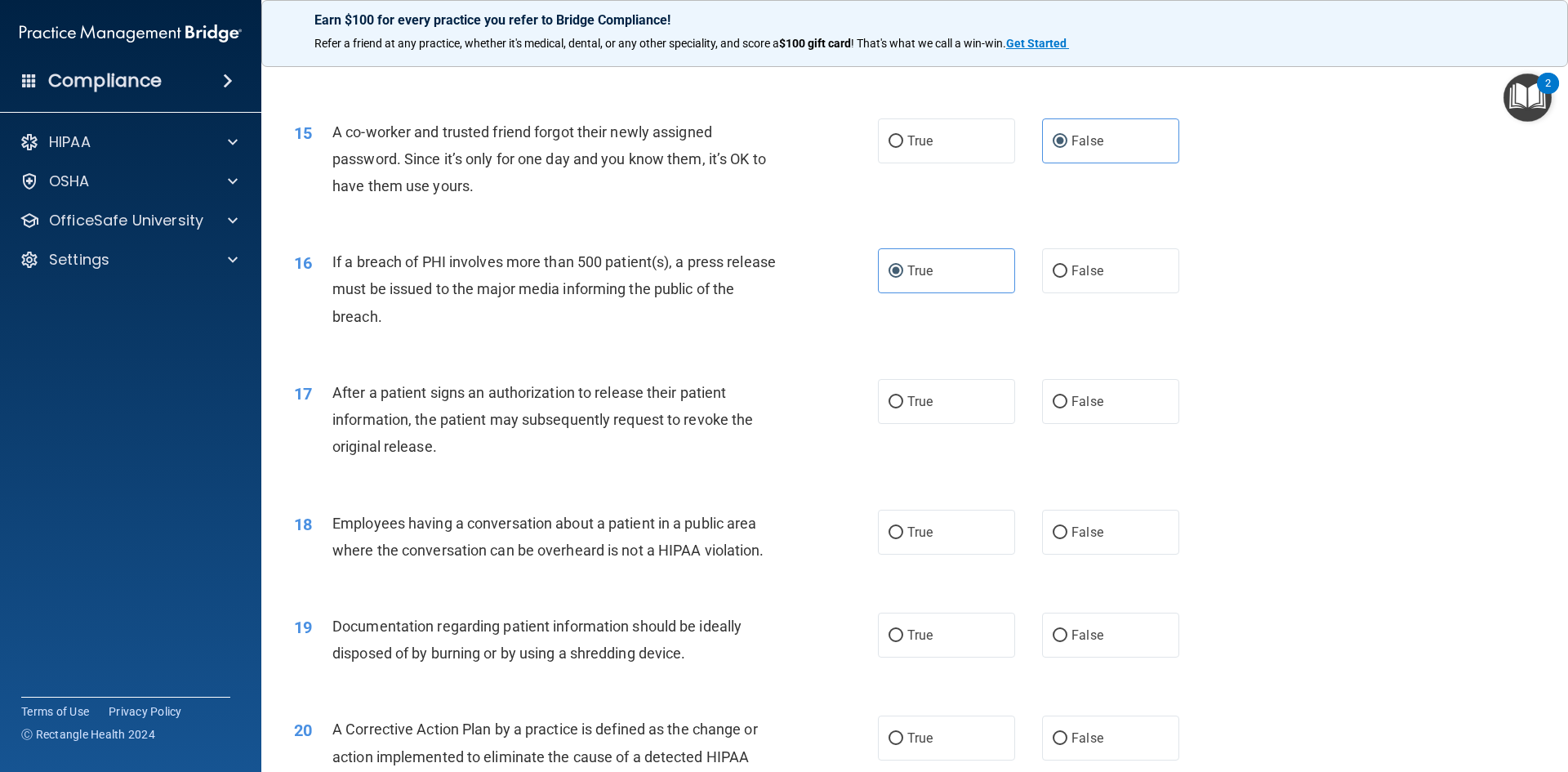
scroll to position [1634, 0]
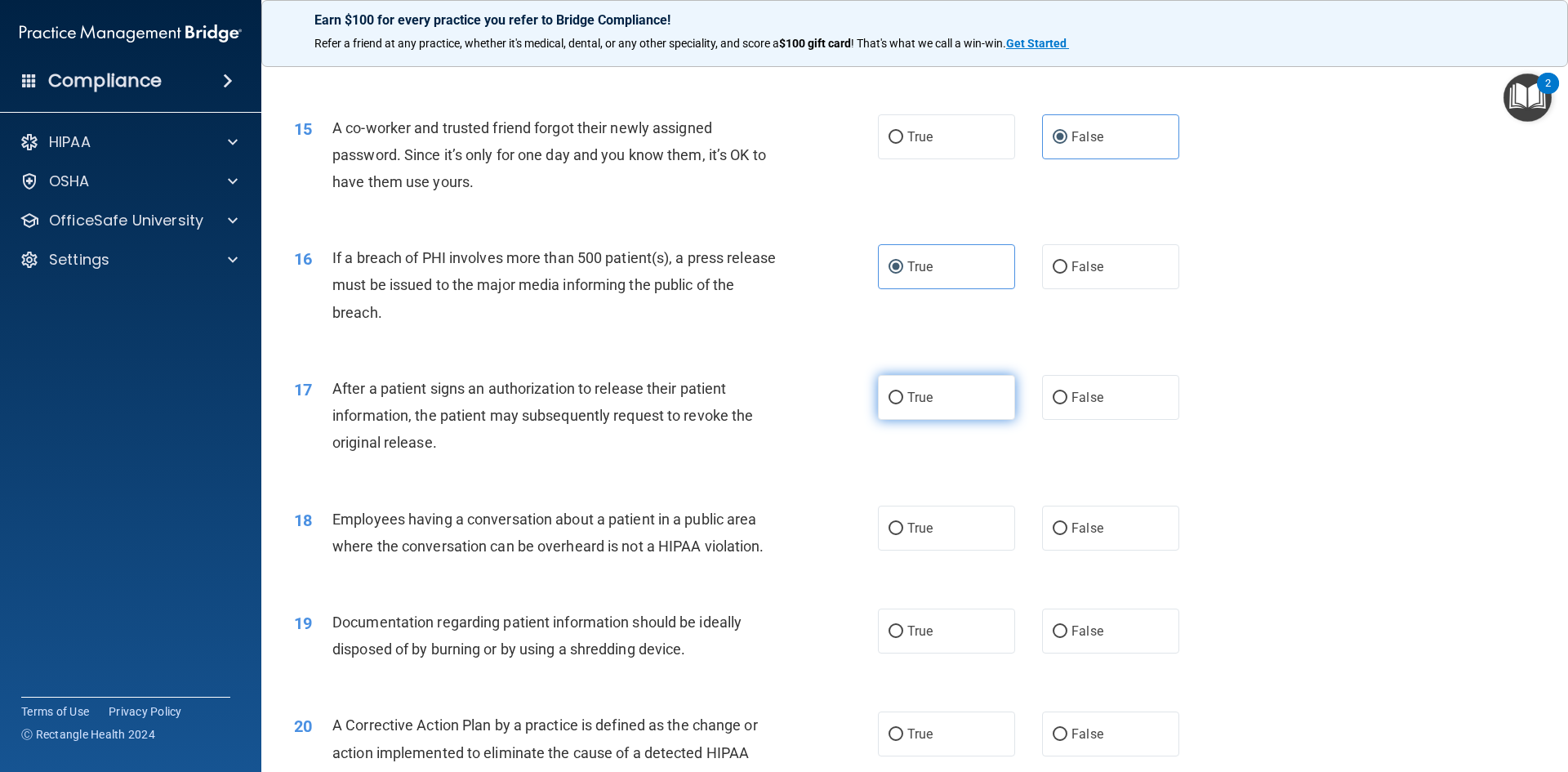
click at [889, 404] on input "True" at bounding box center [896, 398] width 15 height 12
radio input "true"
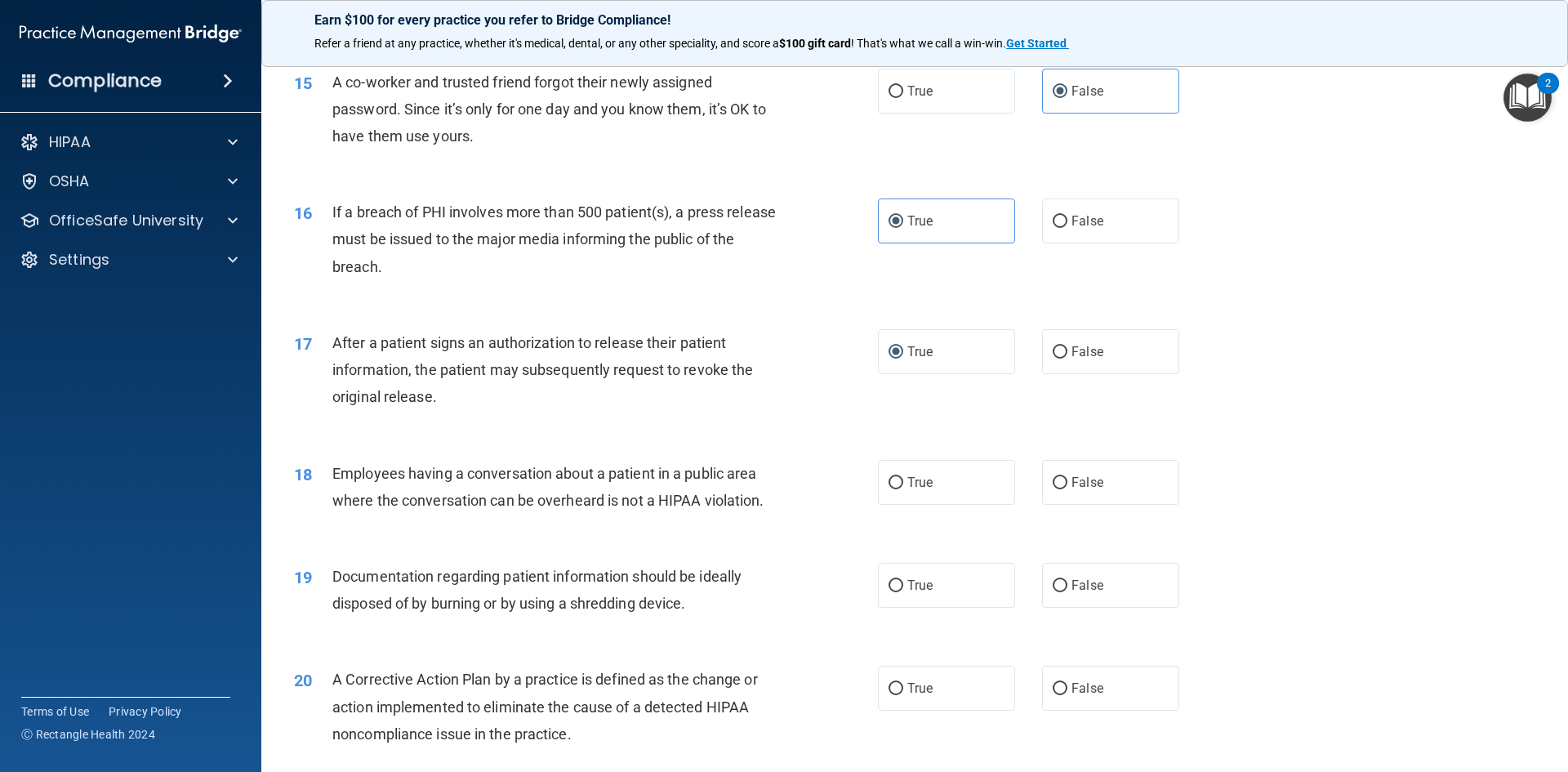
scroll to position [1716, 0]
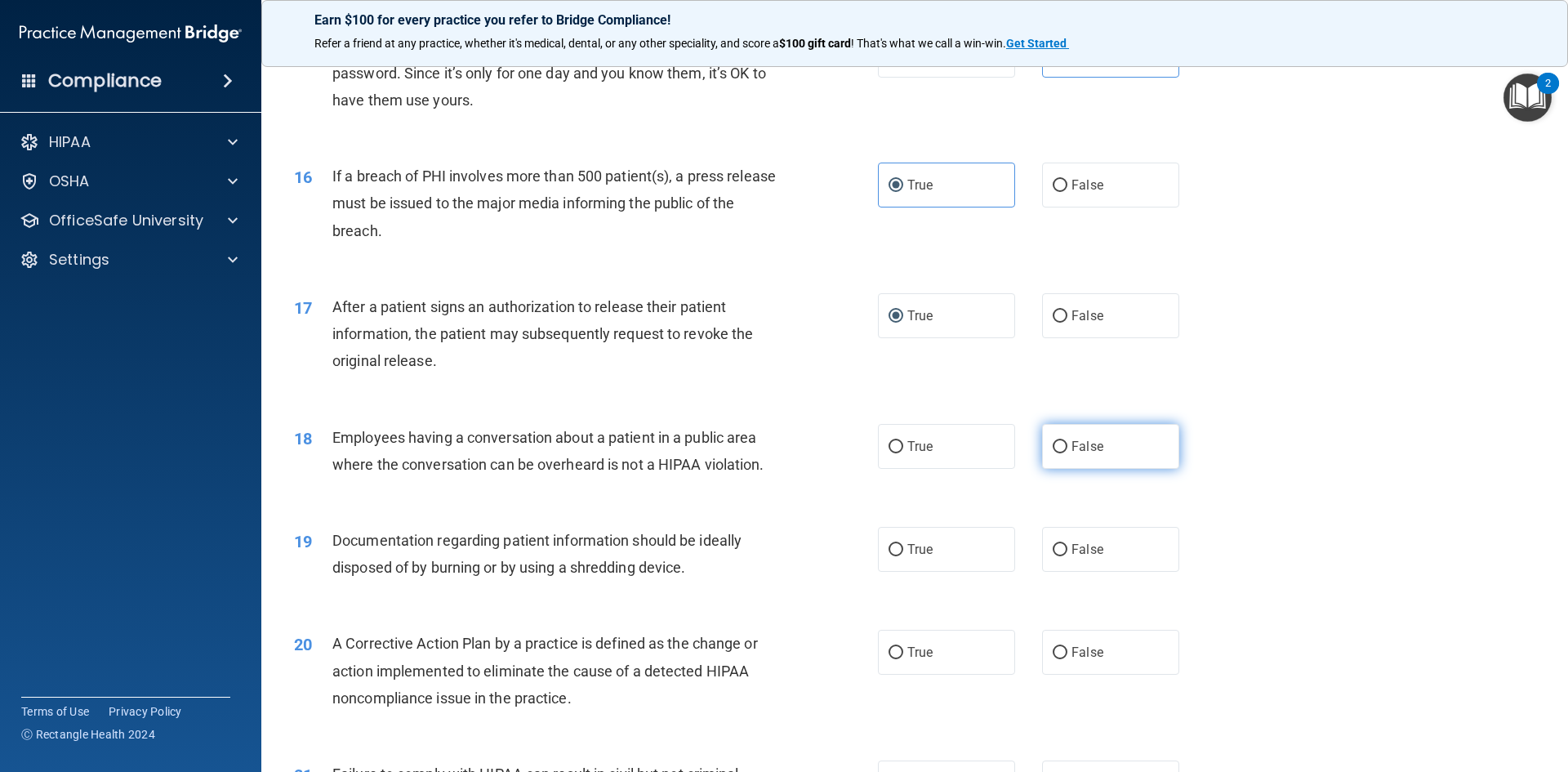
click at [1059, 453] on input "False" at bounding box center [1060, 447] width 15 height 12
radio input "true"
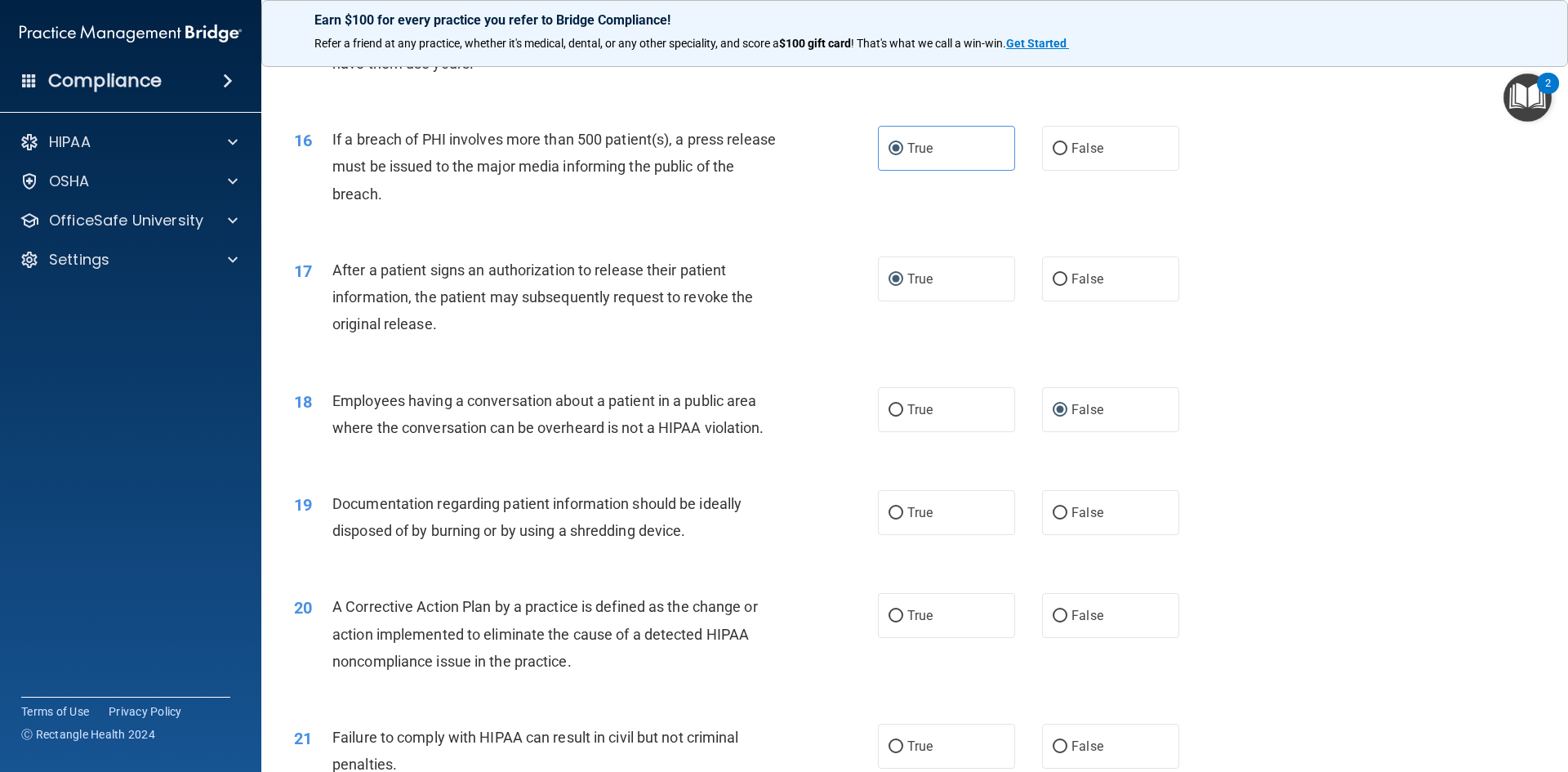
scroll to position [1878, 0]
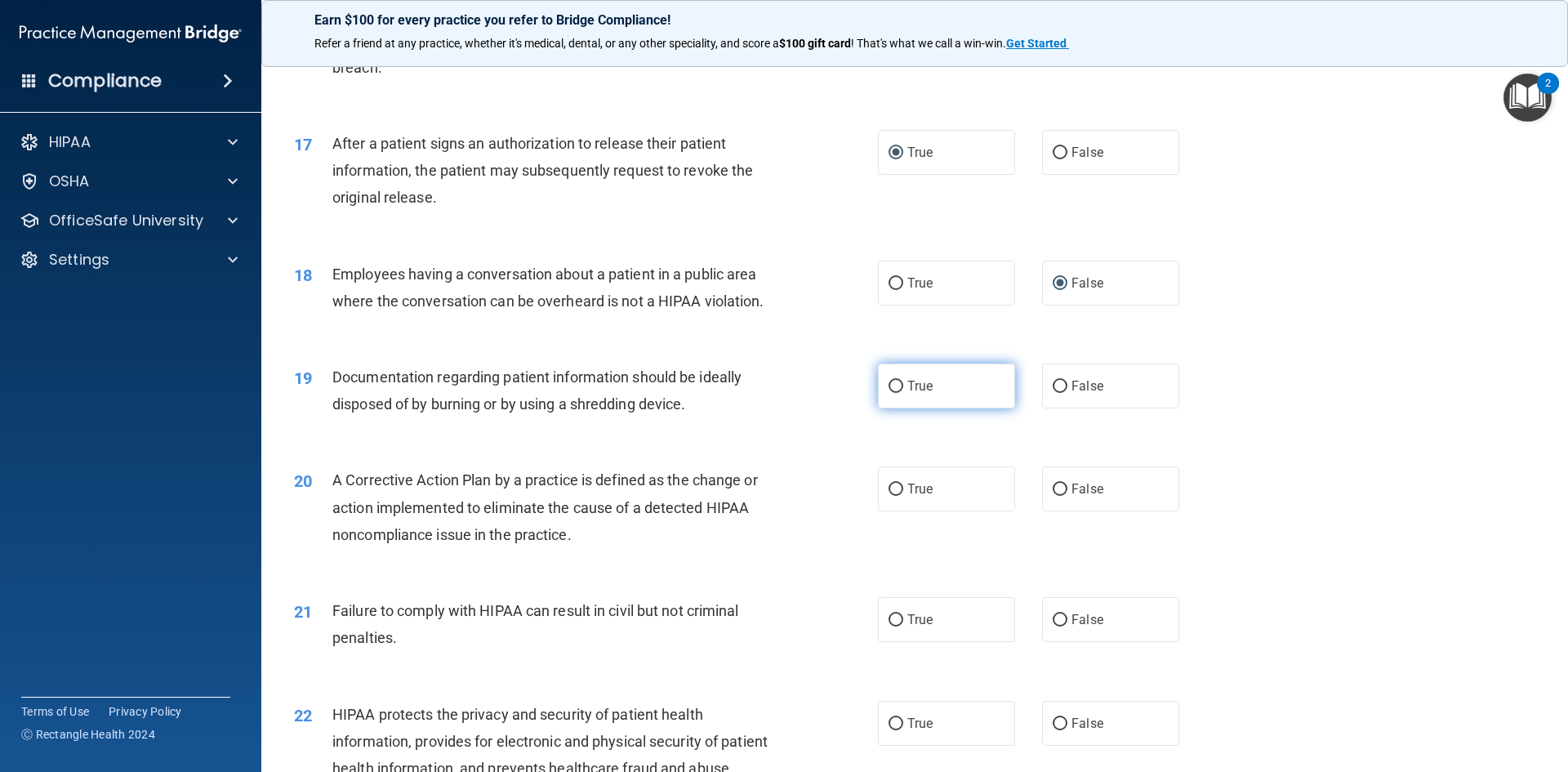
click at [901, 395] on label "True" at bounding box center [947, 385] width 138 height 45
click at [901, 393] on input "True" at bounding box center [896, 387] width 15 height 12
radio input "true"
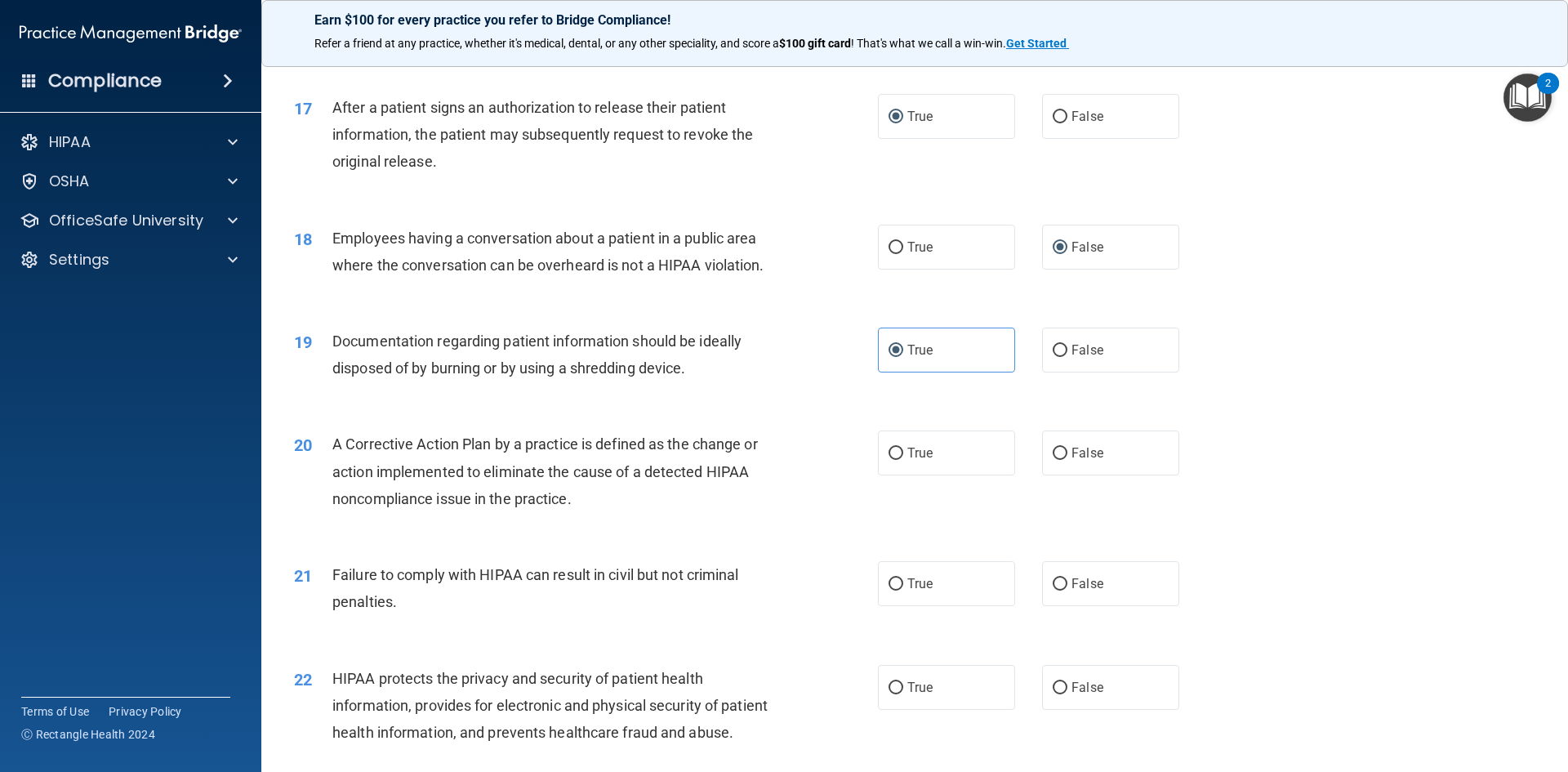
scroll to position [2042, 0]
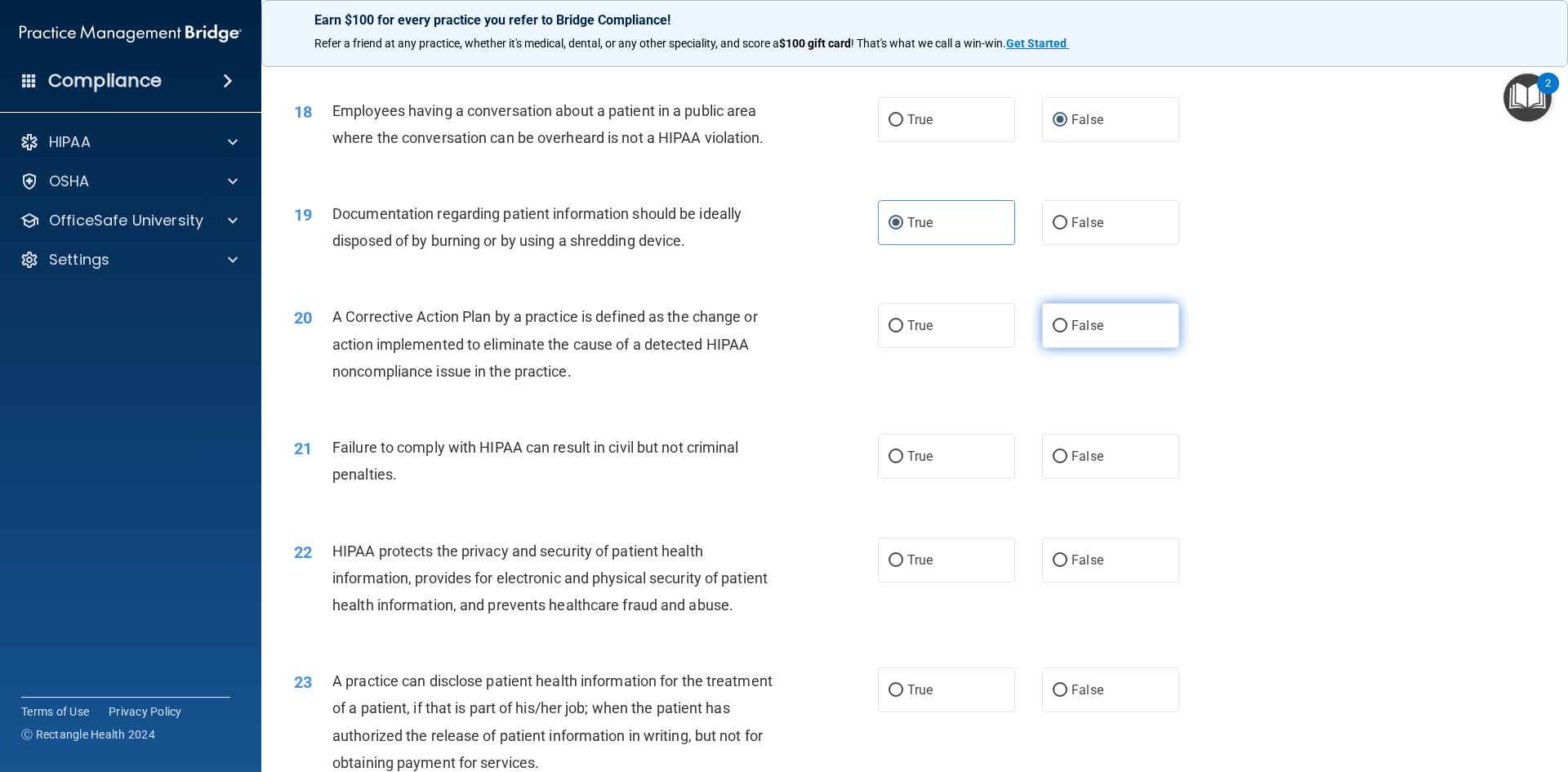
click at [1097, 348] on label "False" at bounding box center [1111, 325] width 138 height 45
click at [1067, 332] on input "False" at bounding box center [1060, 326] width 15 height 12
radio input "true"
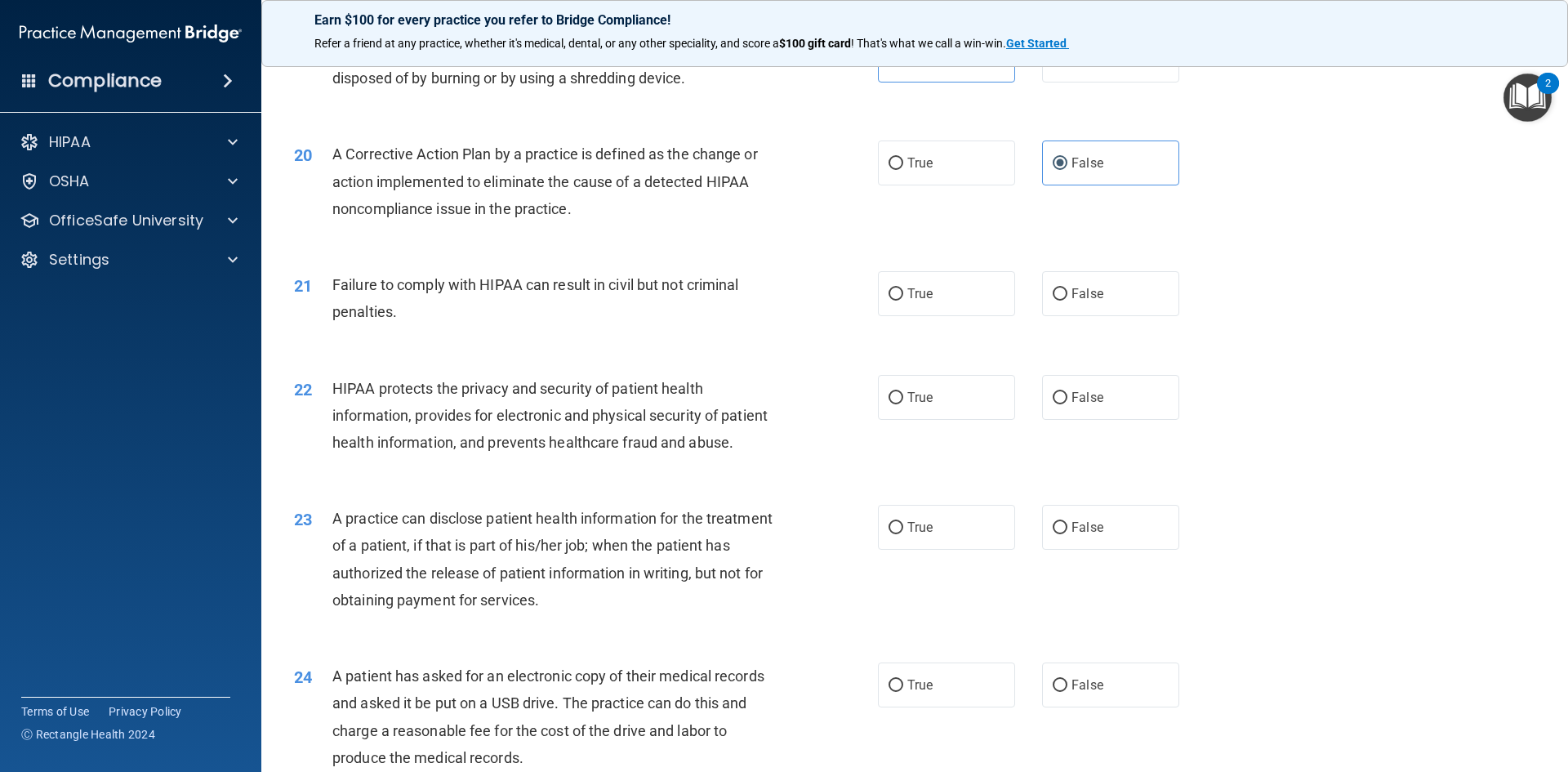
scroll to position [2205, 0]
click at [941, 315] on label "True" at bounding box center [947, 292] width 138 height 45
click at [904, 300] on input "True" at bounding box center [896, 293] width 15 height 12
radio input "true"
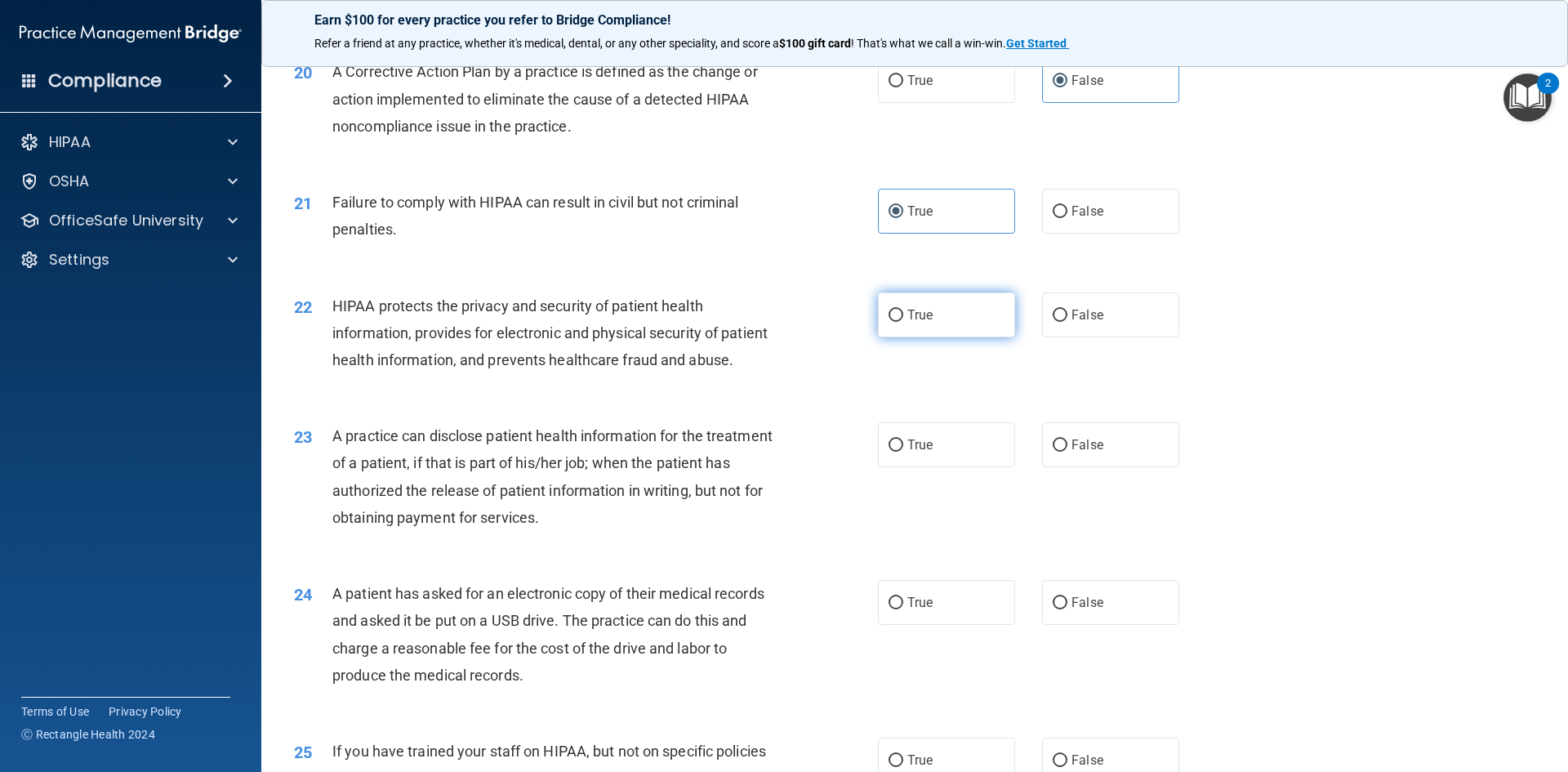
click at [936, 337] on label "True" at bounding box center [947, 314] width 138 height 45
click at [904, 322] on input "True" at bounding box center [896, 315] width 15 height 12
radio input "true"
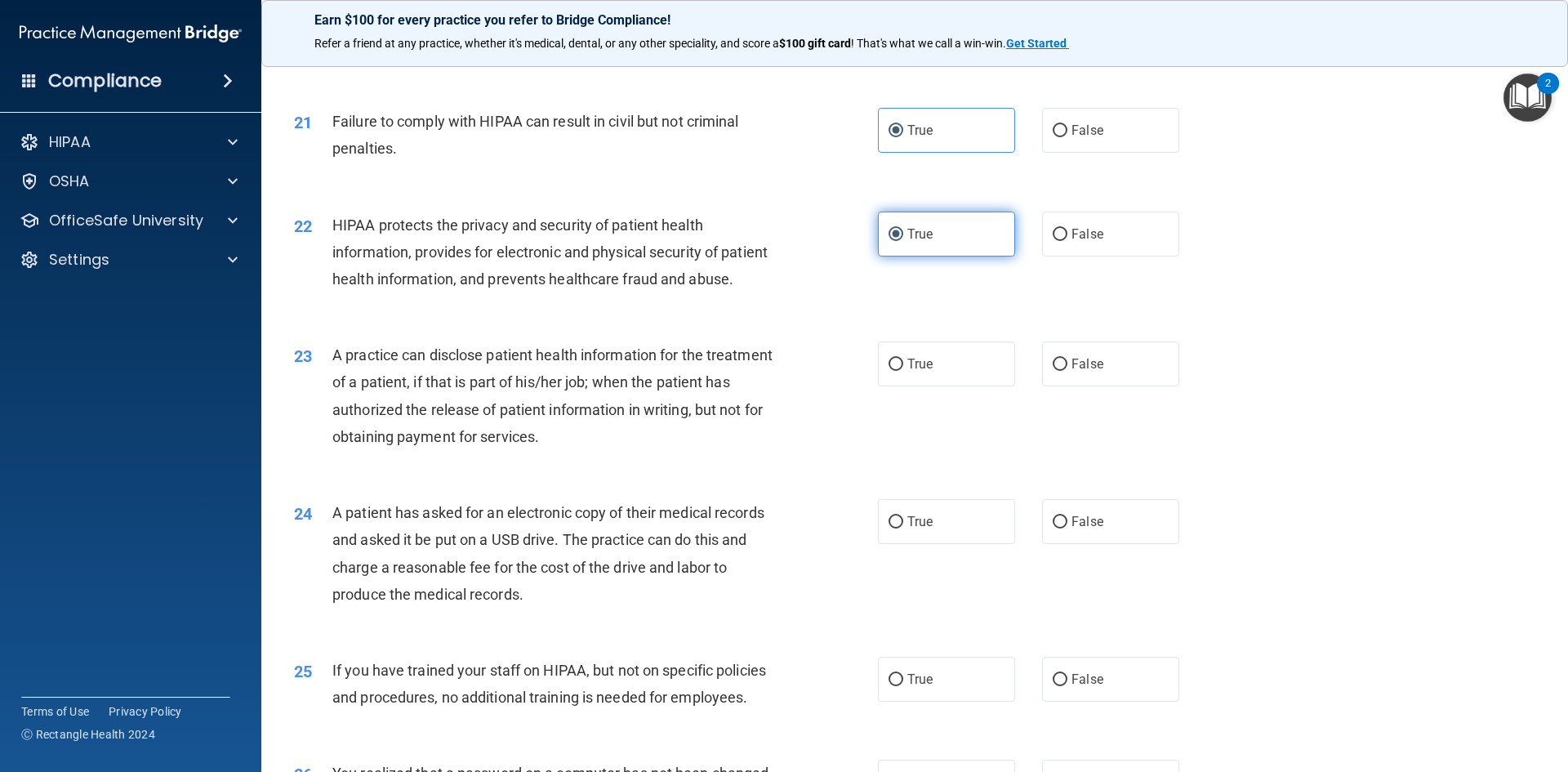
scroll to position [2369, 0]
click at [1063, 386] on label "False" at bounding box center [1111, 362] width 138 height 45
click at [1063, 370] on input "False" at bounding box center [1060, 364] width 15 height 12
radio input "true"
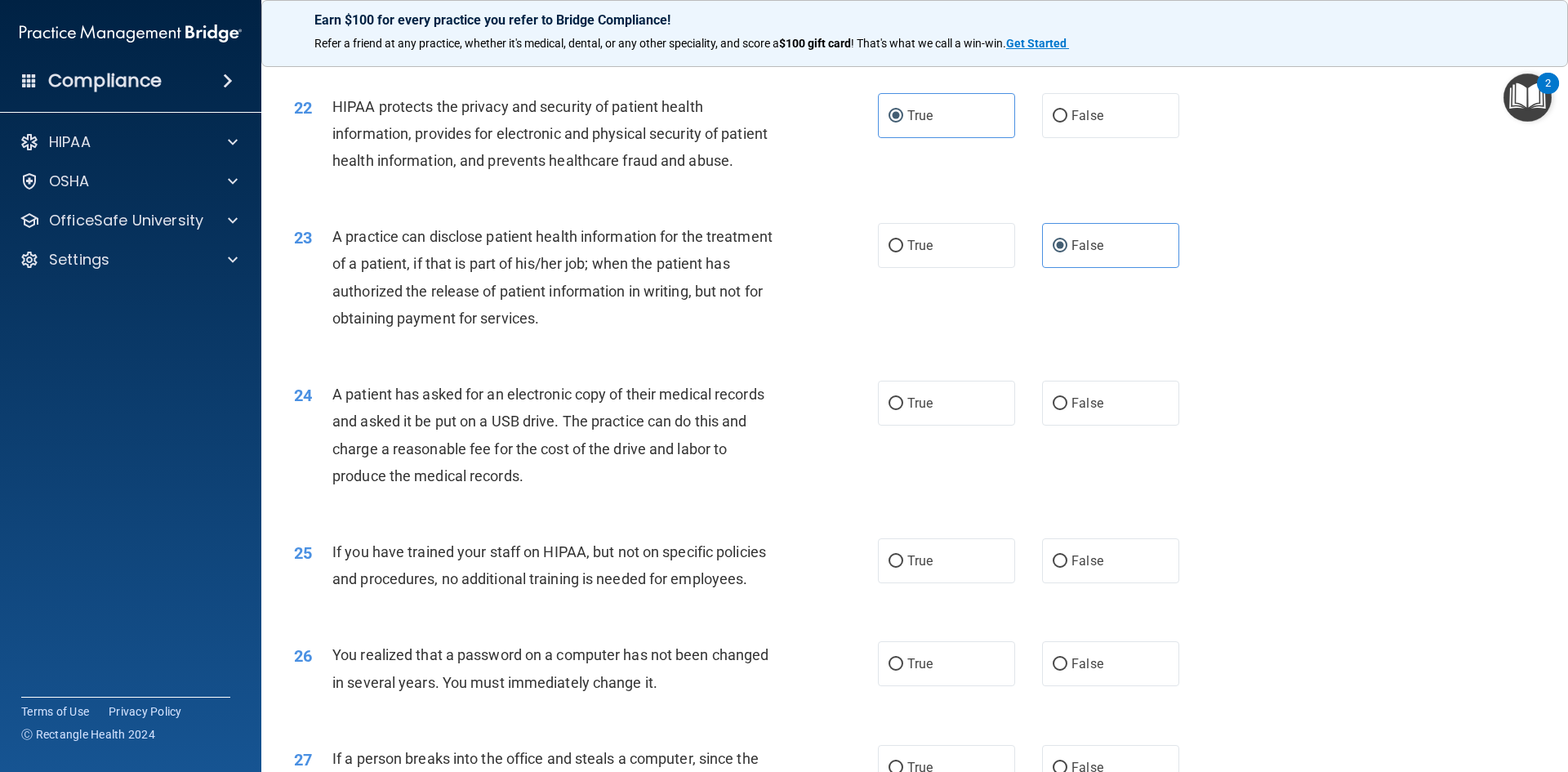
scroll to position [2532, 0]
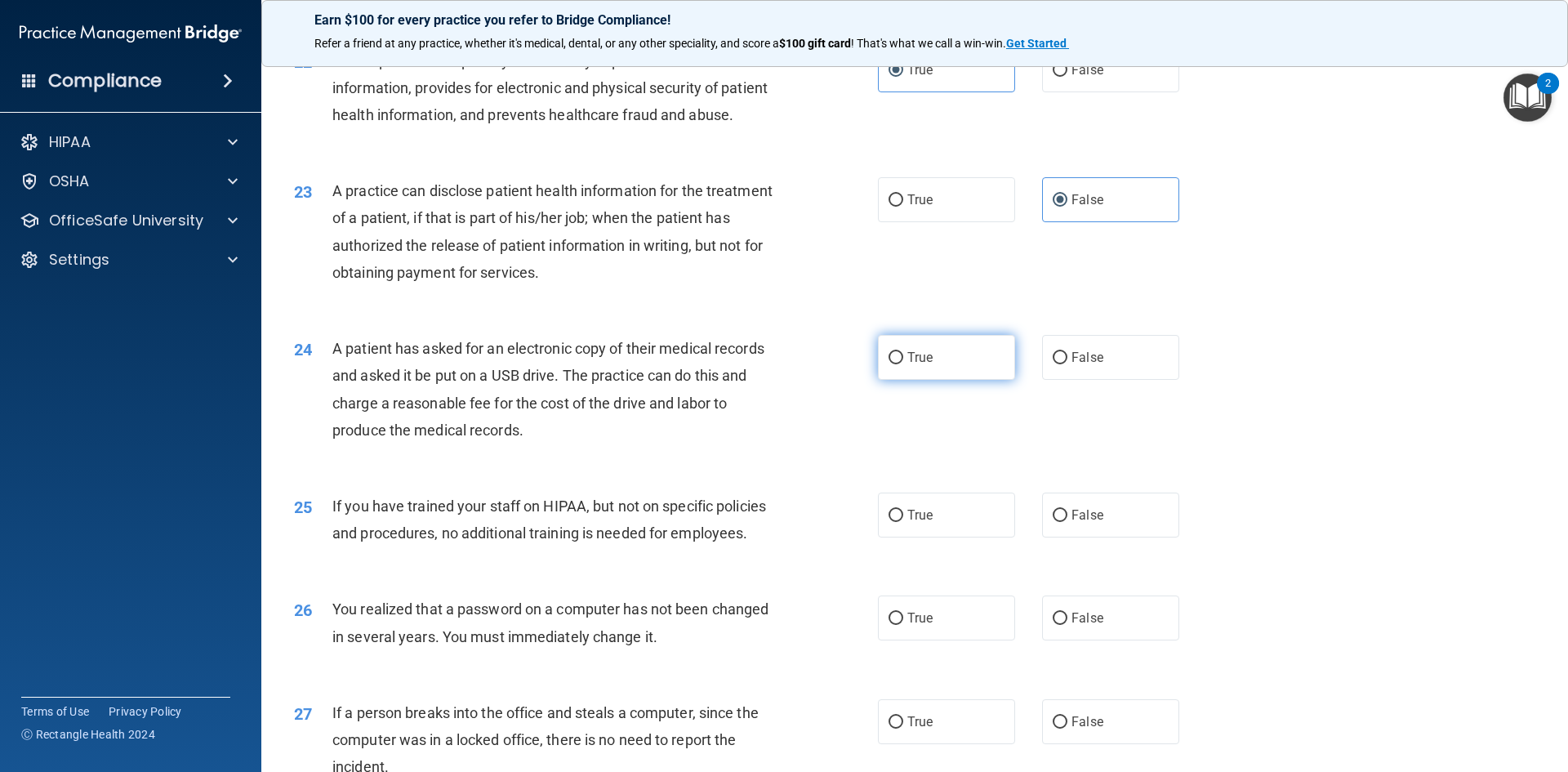
click at [908, 365] on span "True" at bounding box center [920, 357] width 25 height 16
click at [904, 364] on input "True" at bounding box center [896, 358] width 15 height 12
radio input "true"
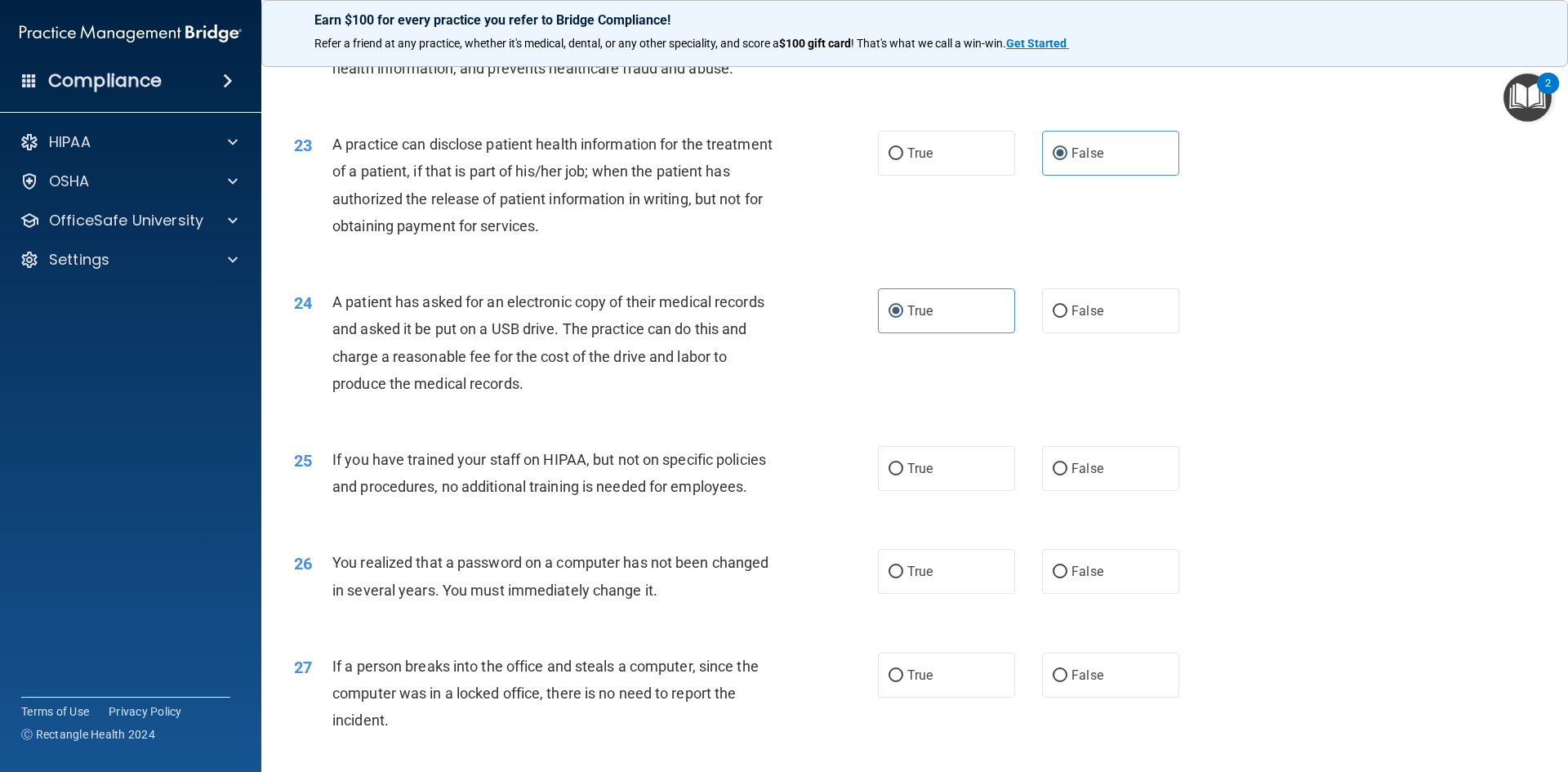
scroll to position [2695, 0]
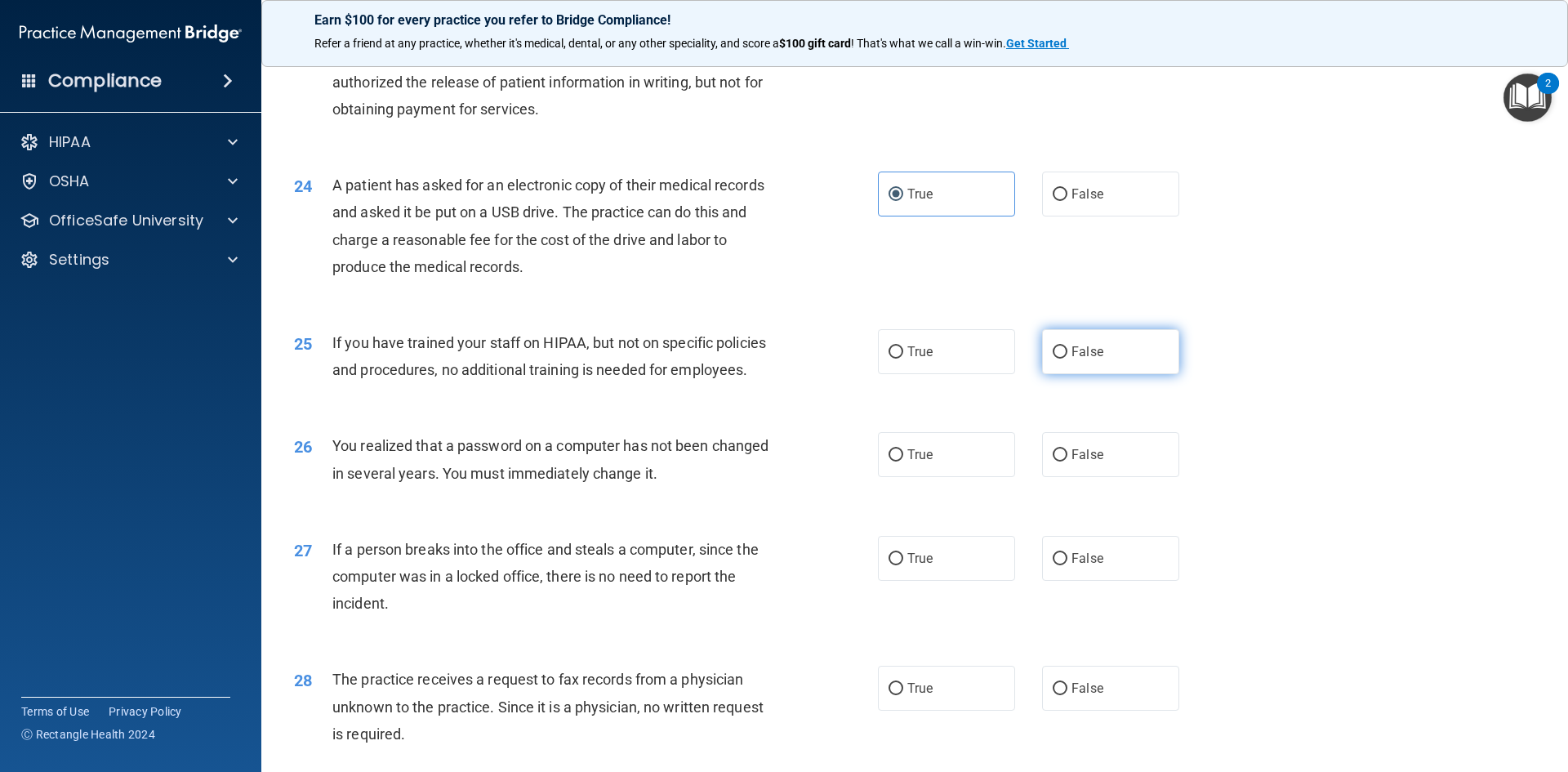
click at [1120, 374] on label "False" at bounding box center [1111, 351] width 138 height 45
click at [1067, 358] on input "False" at bounding box center [1060, 352] width 15 height 12
radio input "true"
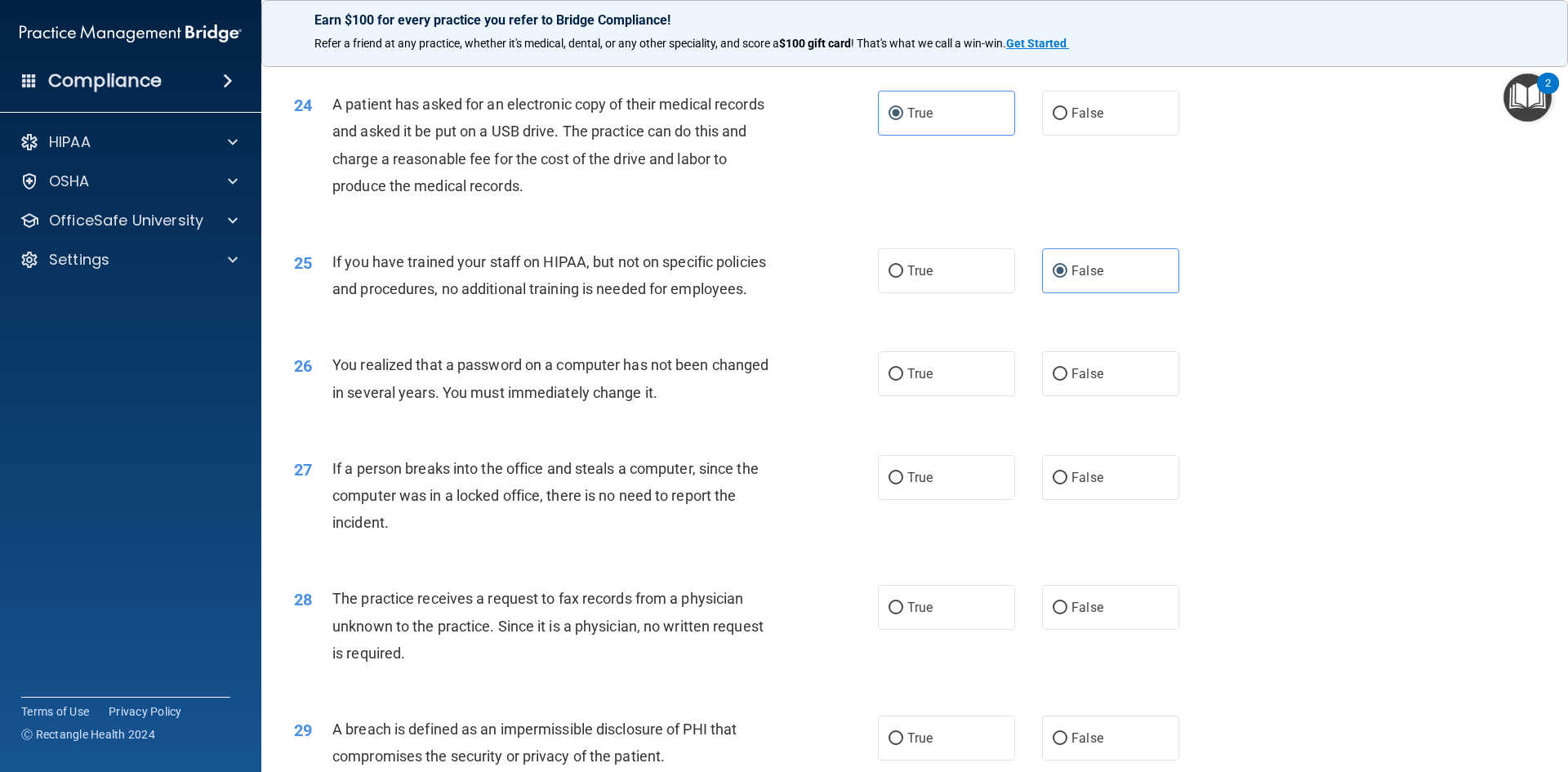
scroll to position [2777, 0]
click at [909, 381] on span "True" at bounding box center [920, 373] width 25 height 16
click at [904, 380] on input "True" at bounding box center [896, 374] width 15 height 12
radio input "true"
click at [942, 499] on label "True" at bounding box center [947, 476] width 138 height 45
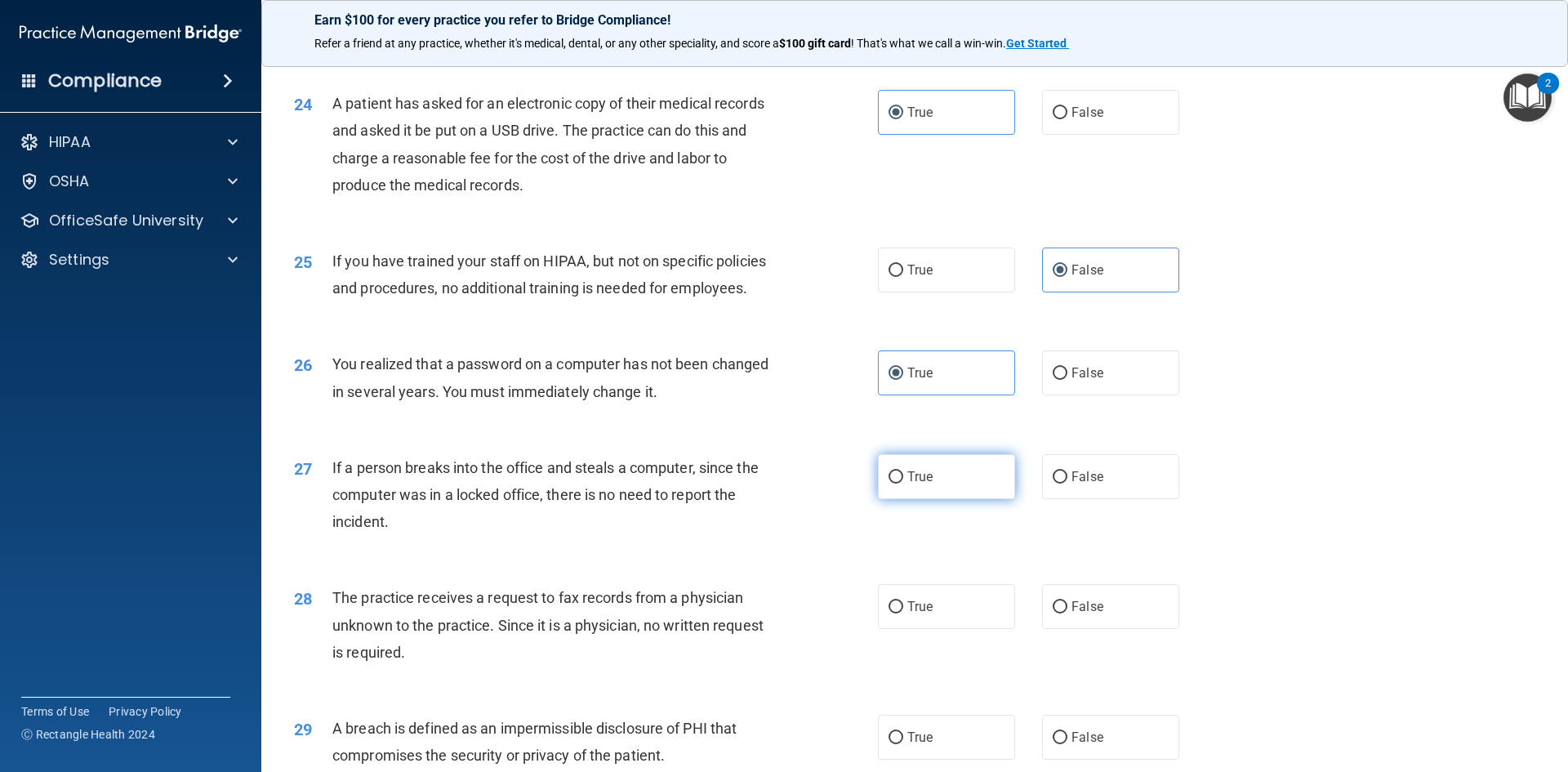
click at [904, 484] on input "True" at bounding box center [896, 478] width 15 height 12
radio input "true"
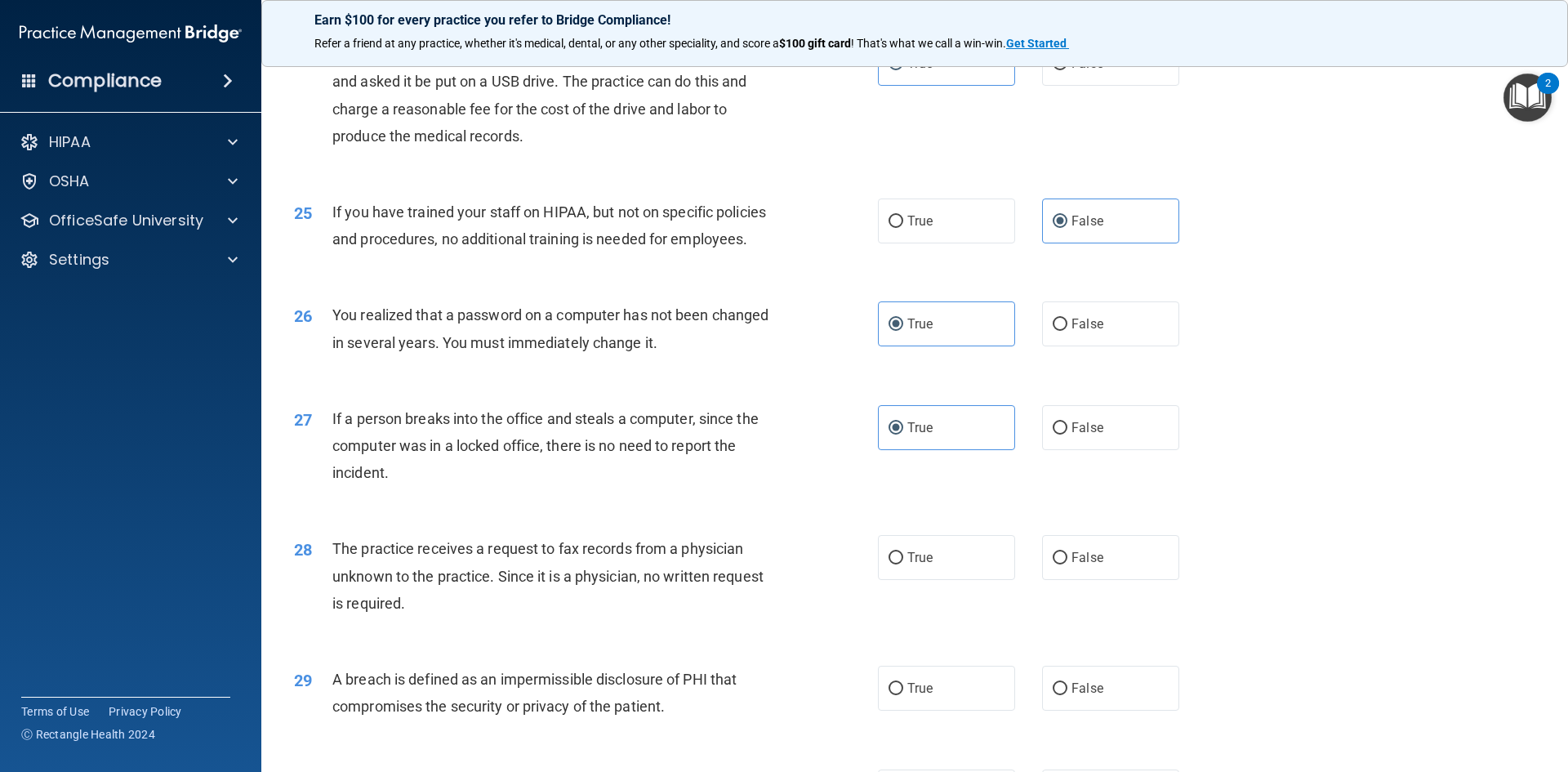
scroll to position [2940, 0]
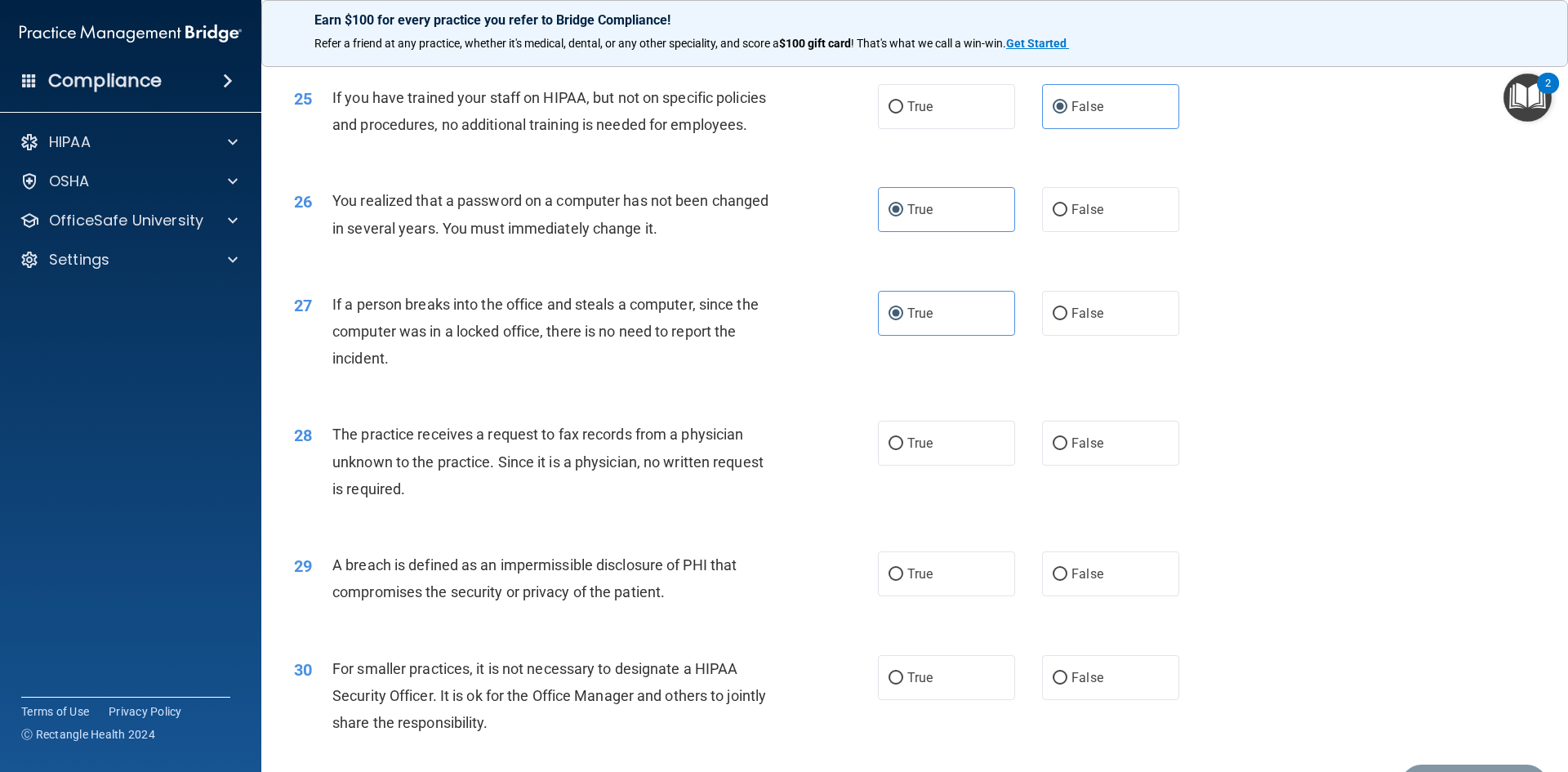
click at [1171, 466] on div "True False" at bounding box center [1042, 443] width 329 height 45
click at [1125, 466] on label "False" at bounding box center [1111, 443] width 138 height 45
click at [1067, 450] on input "False" at bounding box center [1060, 444] width 15 height 12
radio input "true"
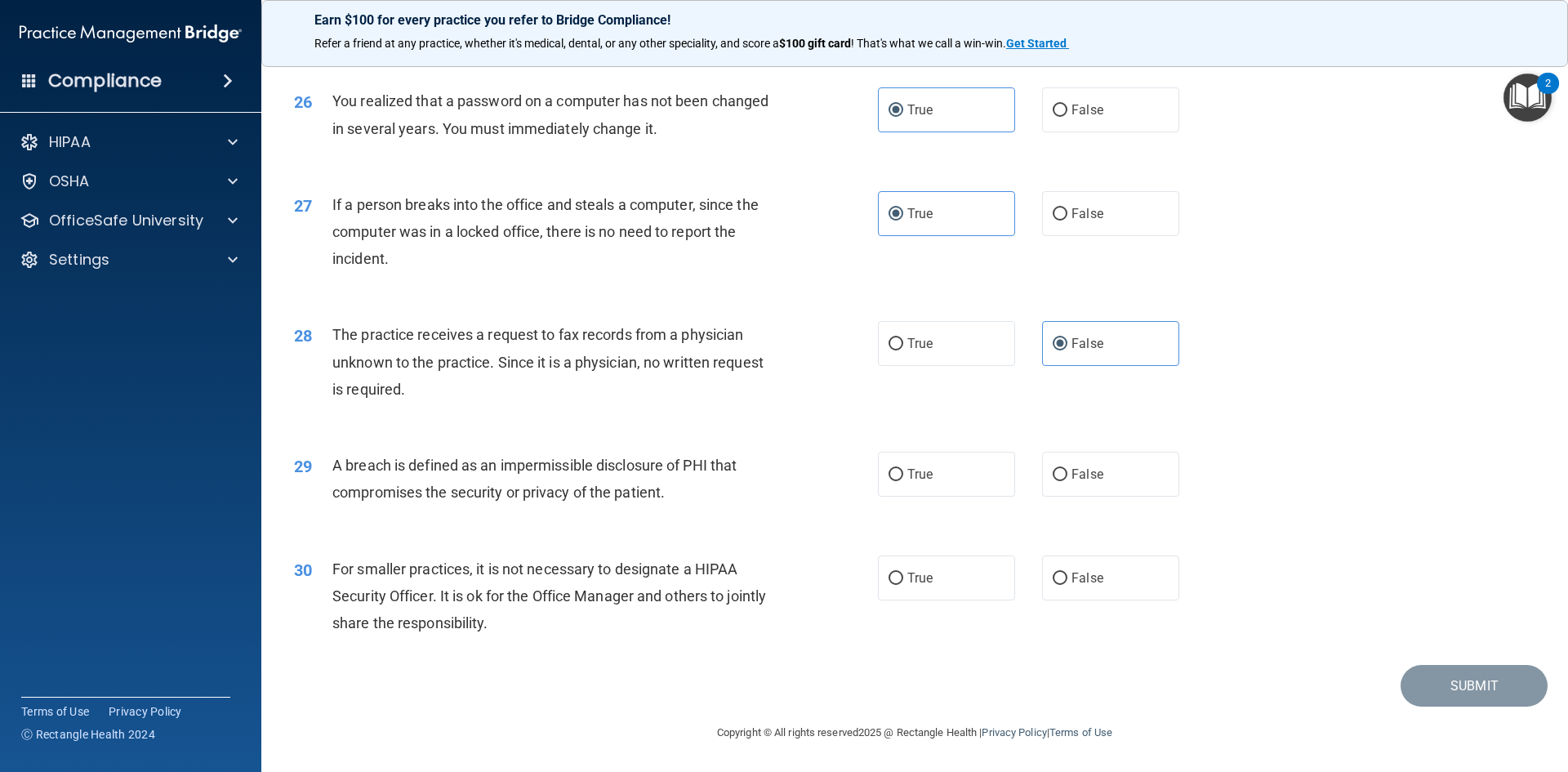
scroll to position [3094, 0]
click at [991, 487] on label "True" at bounding box center [947, 474] width 138 height 45
click at [904, 481] on input "True" at bounding box center [896, 475] width 15 height 12
radio input "true"
click at [975, 580] on label "True" at bounding box center [947, 578] width 138 height 45
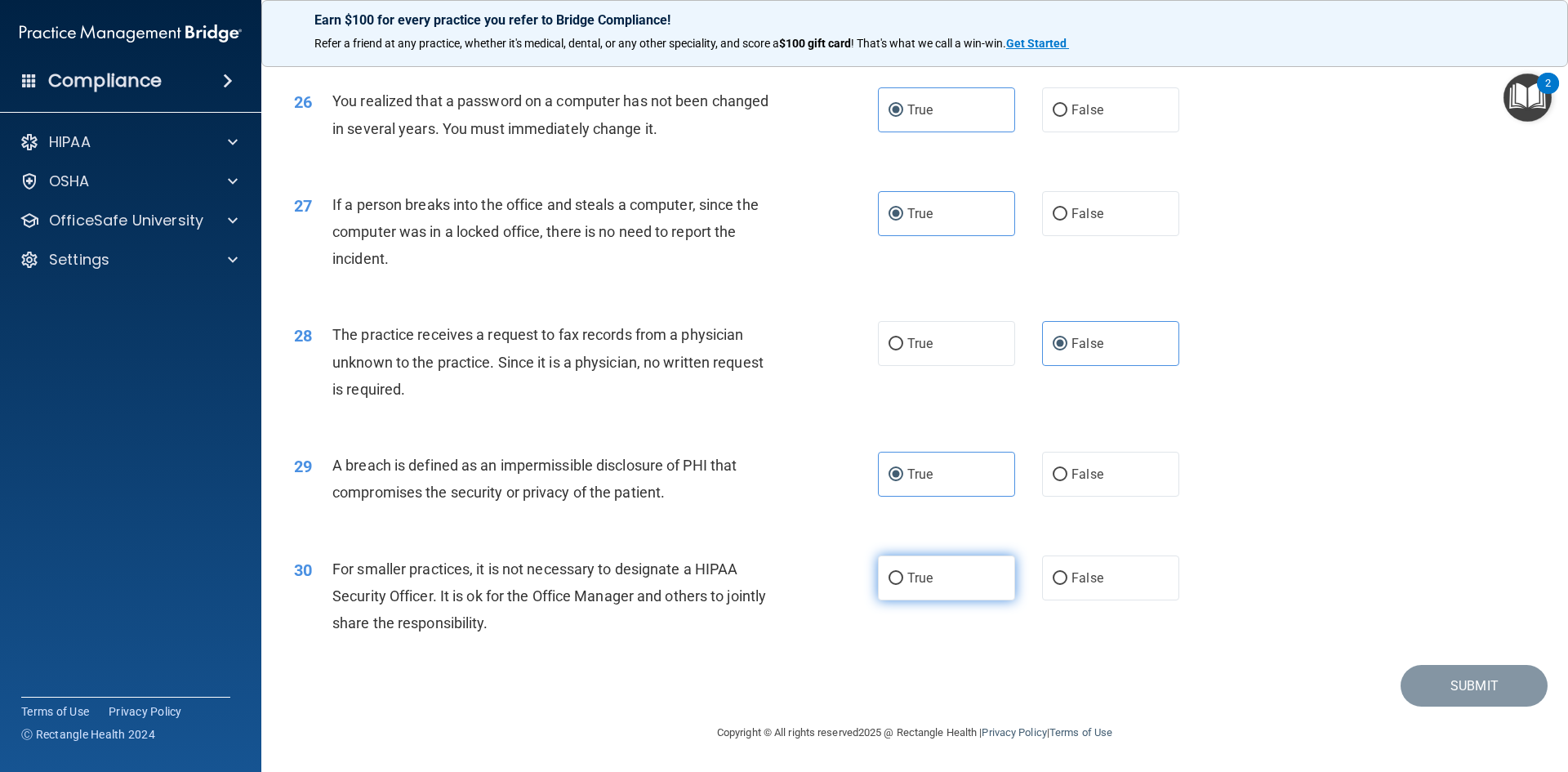
click at [904, 580] on input "True" at bounding box center [896, 579] width 15 height 12
radio input "true"
click at [1488, 688] on button "Submit" at bounding box center [1473, 686] width 147 height 42
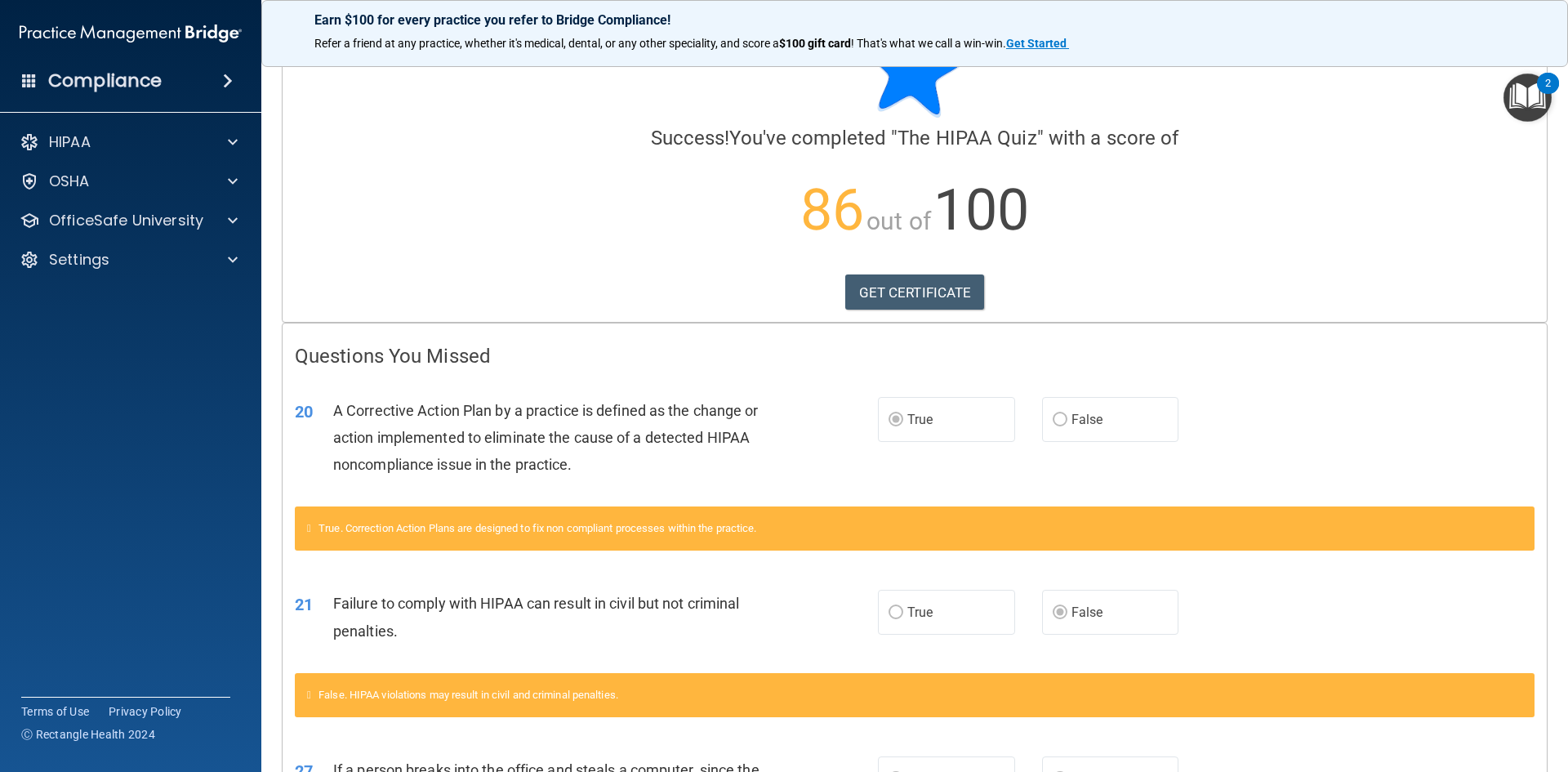
scroll to position [82, 0]
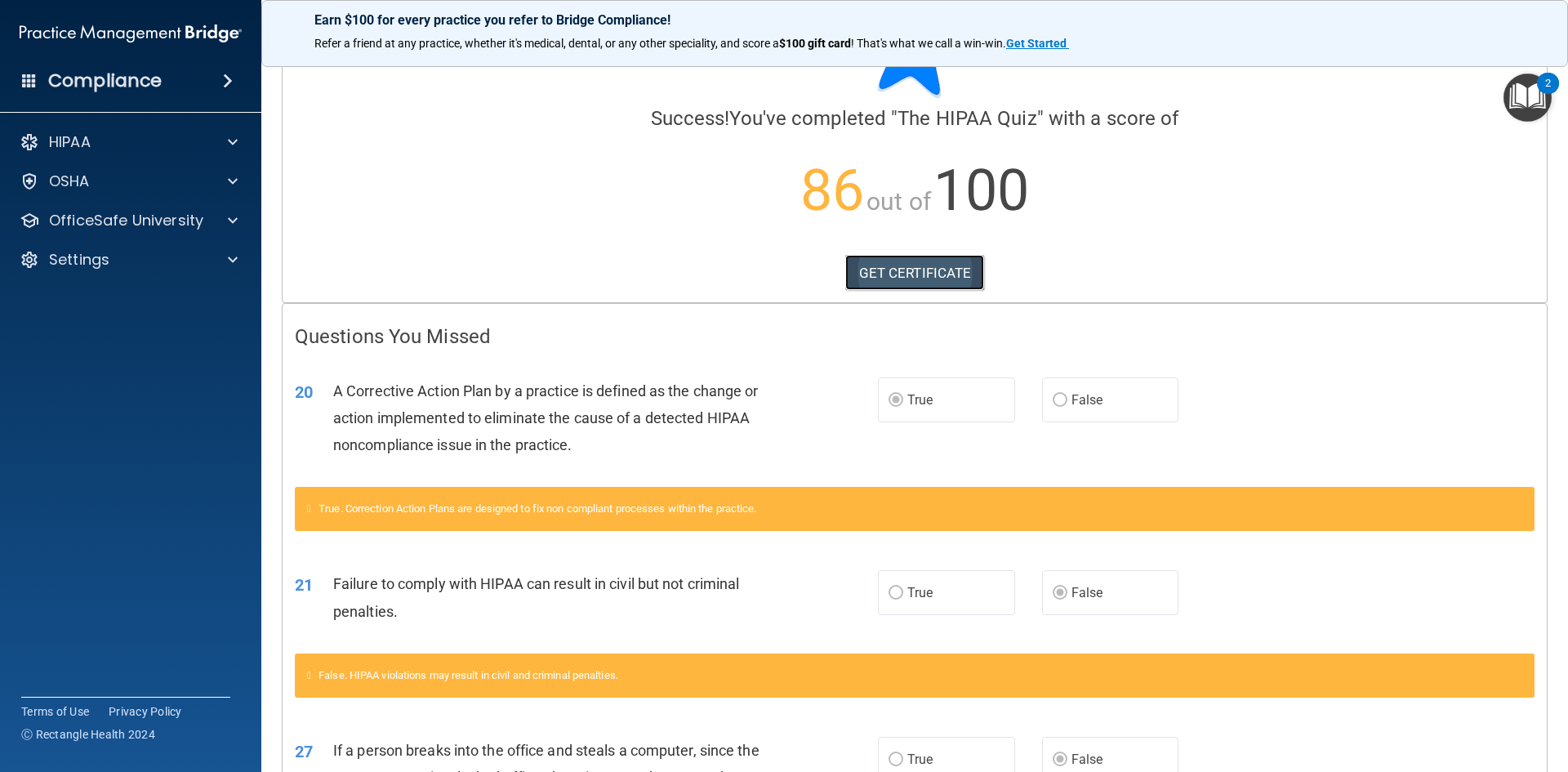
click at [935, 266] on link "GET CERTIFICATE" at bounding box center [916, 272] width 140 height 36
click at [204, 213] on div "OfficeSafe University" at bounding box center [108, 220] width 202 height 20
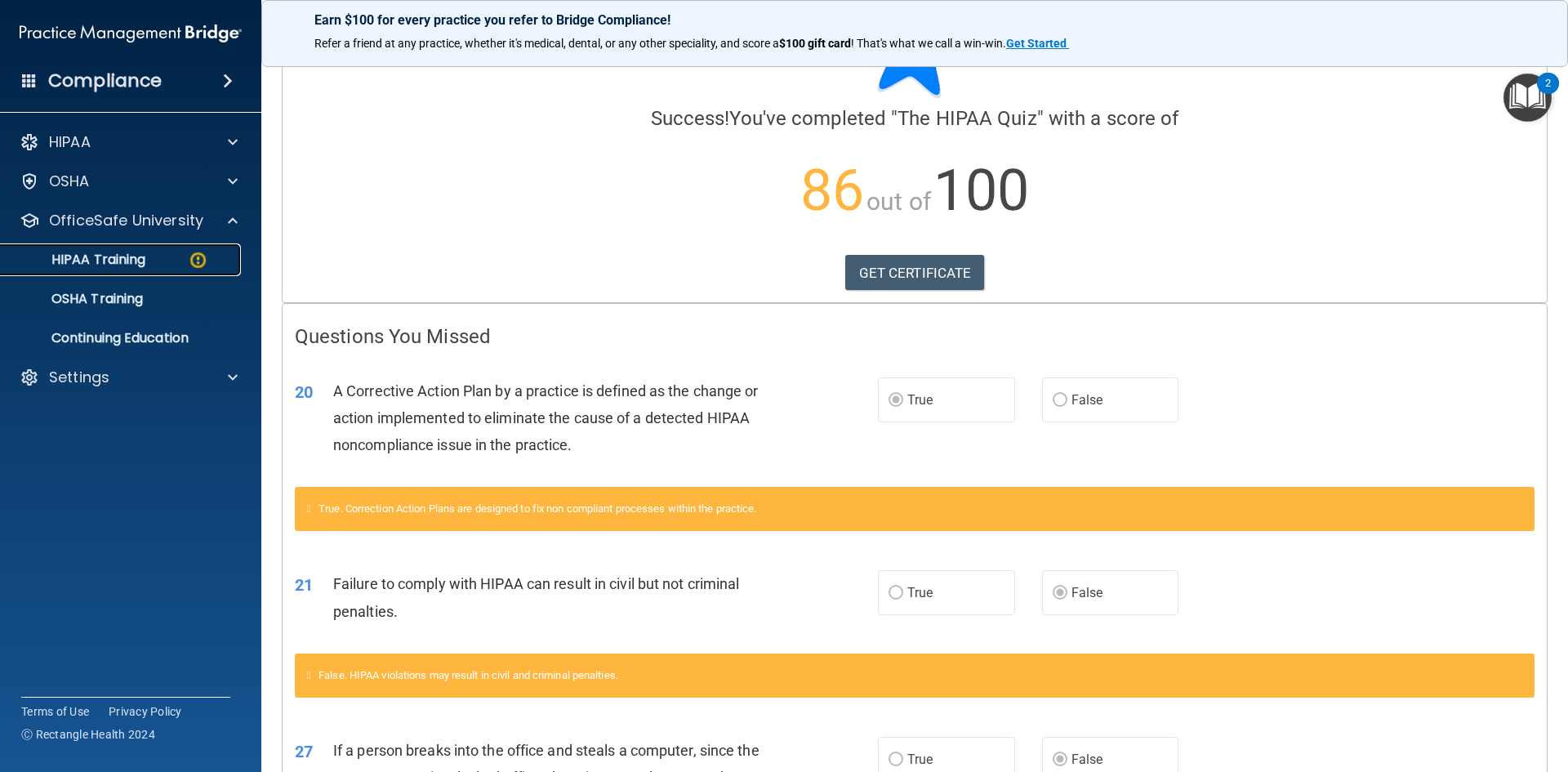
click at [153, 262] on div "HIPAA Training" at bounding box center [123, 259] width 223 height 16
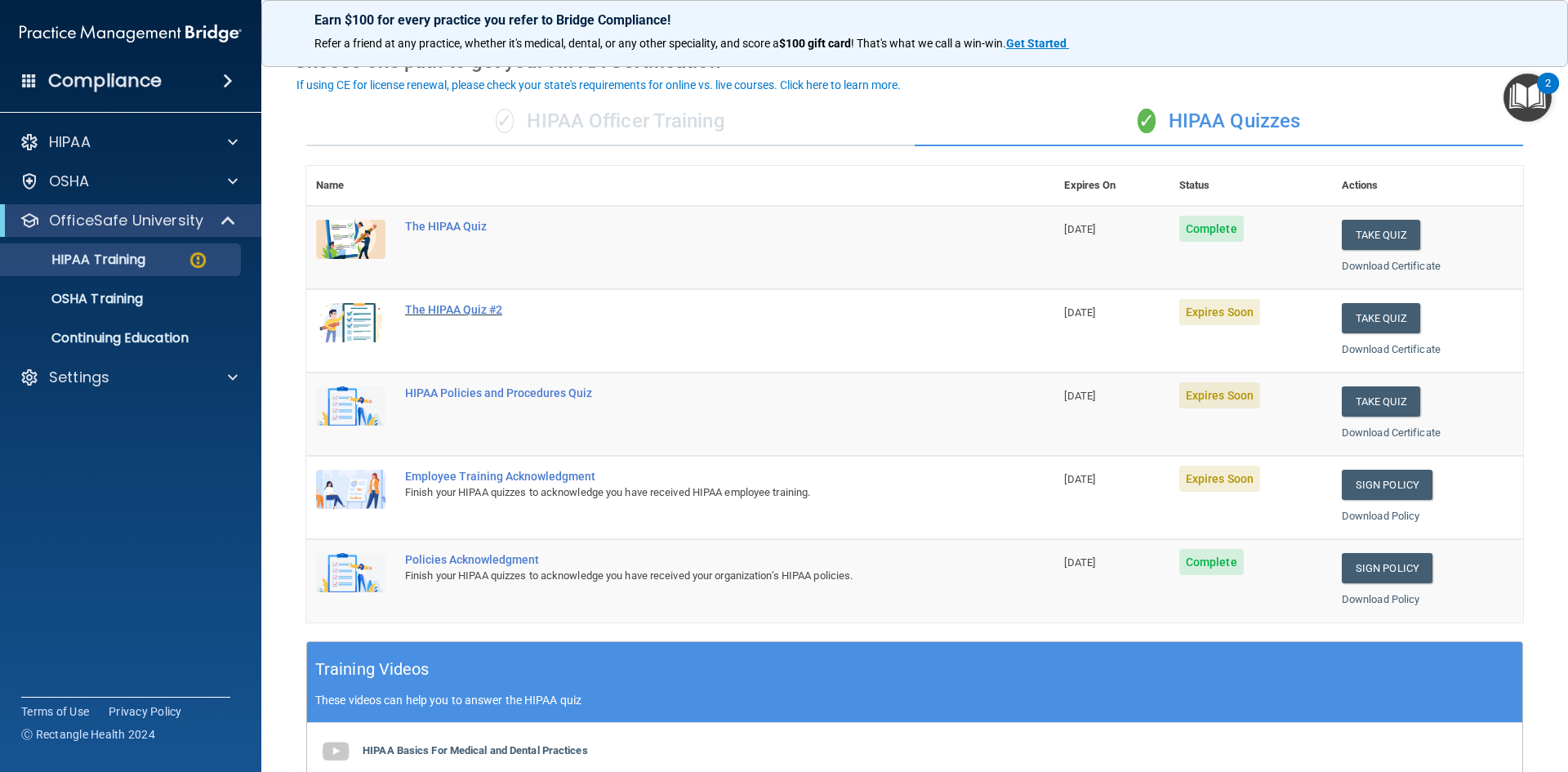
click at [490, 313] on div "The HIPAA Quiz #2" at bounding box center [688, 309] width 568 height 13
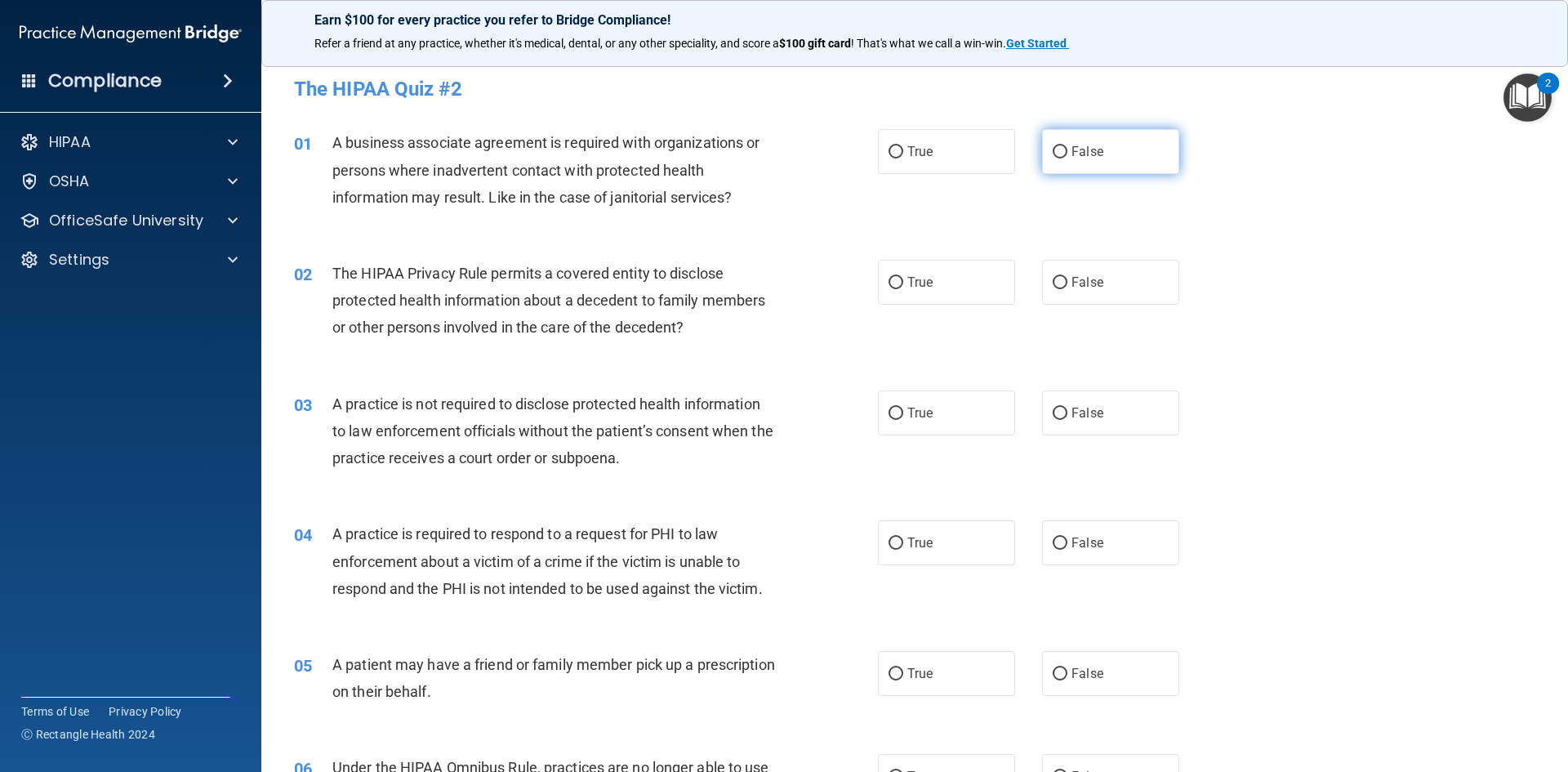
click at [1090, 162] on label "False" at bounding box center [1111, 151] width 138 height 45
click at [1067, 159] on input "False" at bounding box center [1060, 153] width 15 height 12
radio input "true"
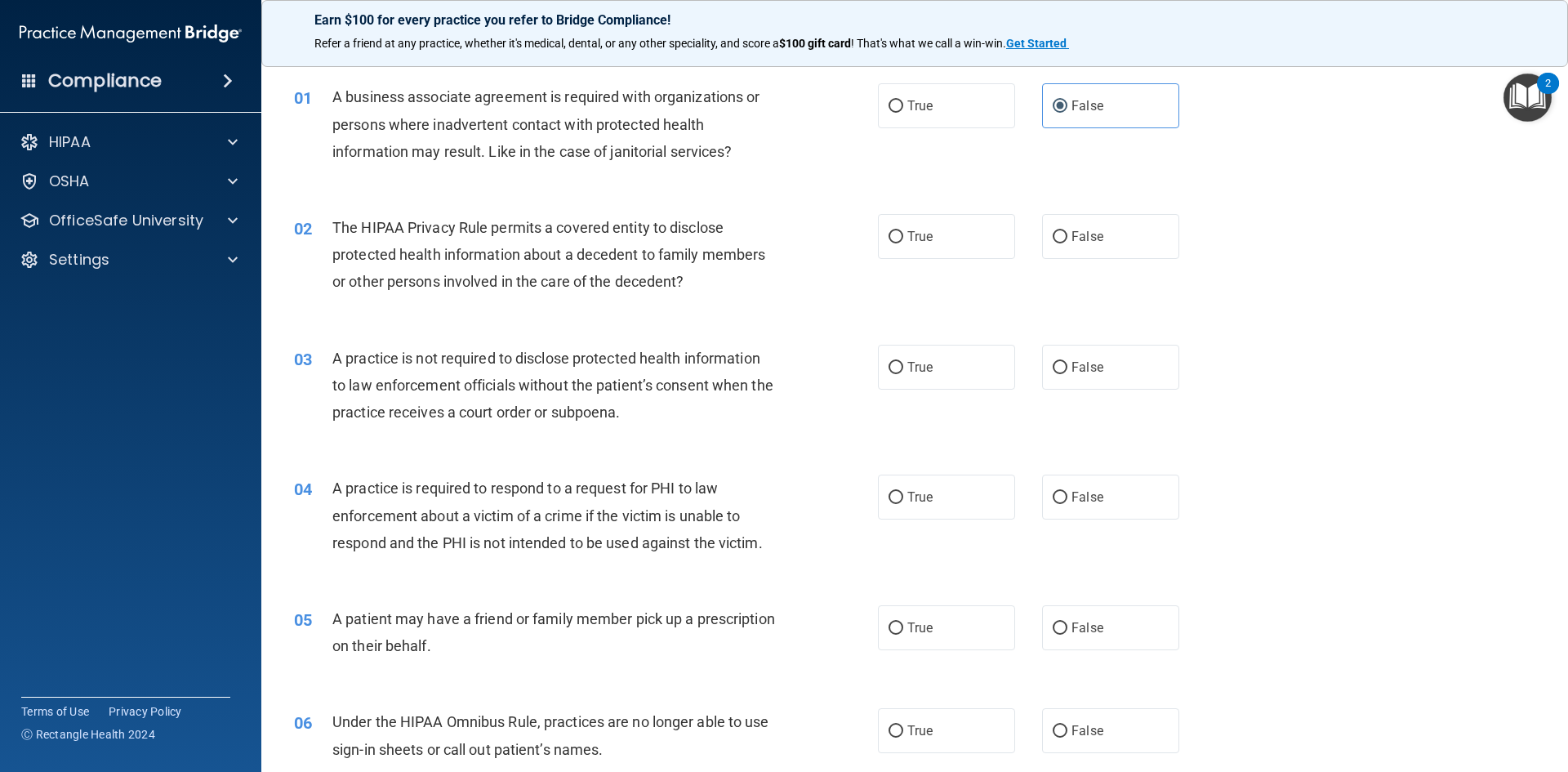
scroll to position [82, 0]
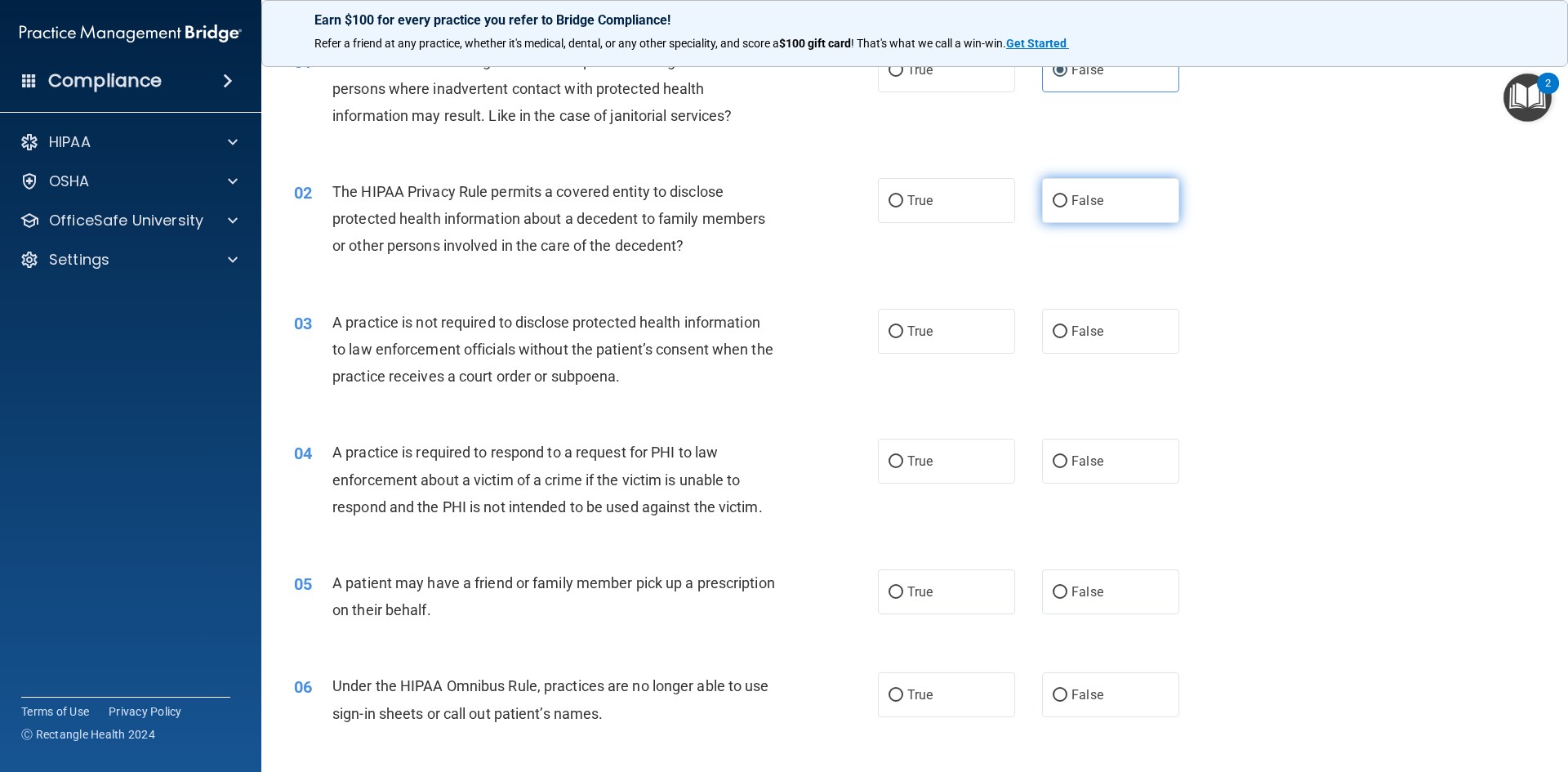
click at [1063, 197] on label "False" at bounding box center [1111, 200] width 138 height 45
click at [1063, 197] on input "False" at bounding box center [1060, 201] width 15 height 12
radio input "true"
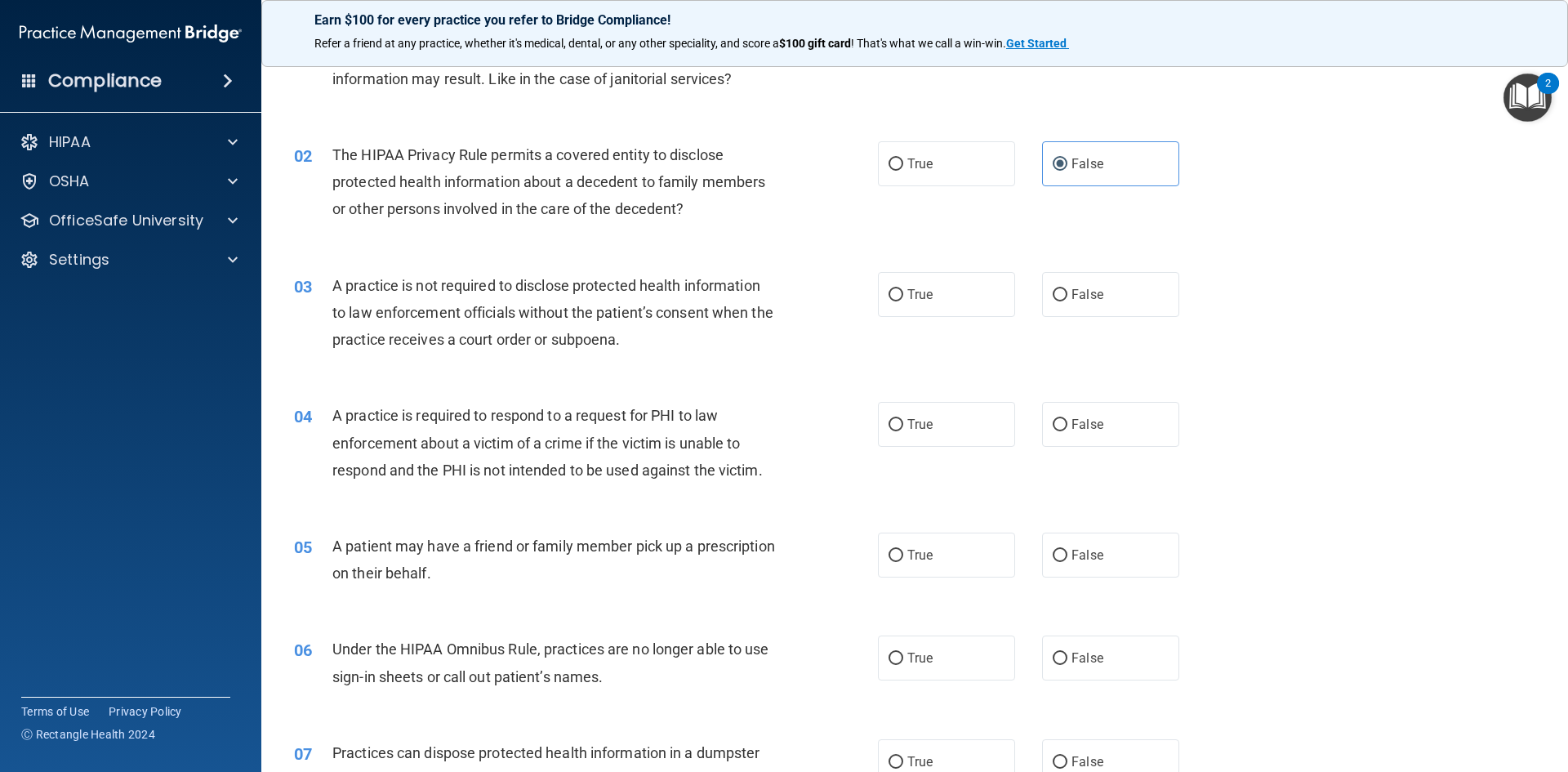
scroll to position [164, 0]
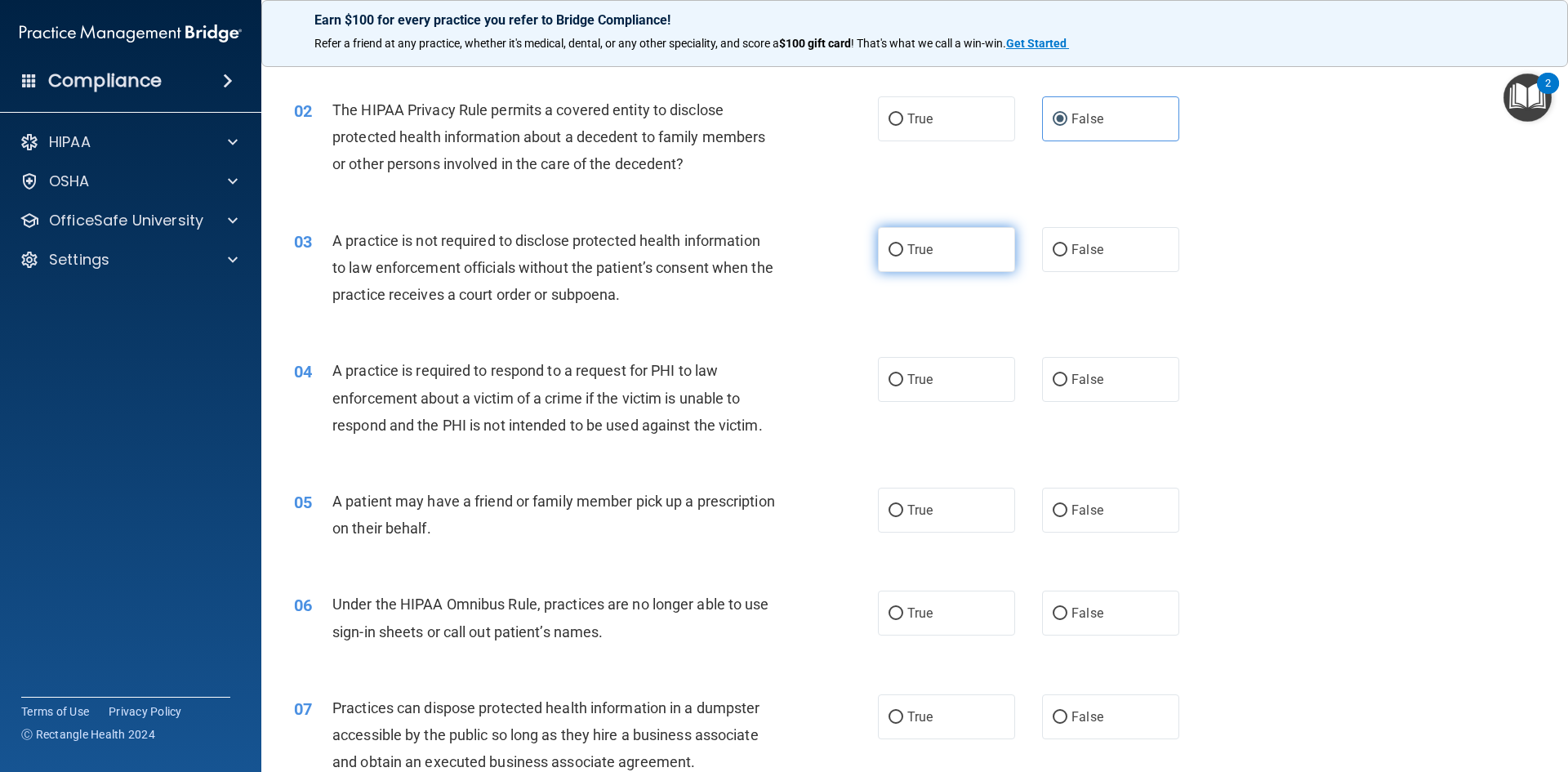
click at [908, 251] on span "True" at bounding box center [920, 249] width 25 height 16
click at [904, 251] on input "True" at bounding box center [896, 250] width 15 height 12
radio input "true"
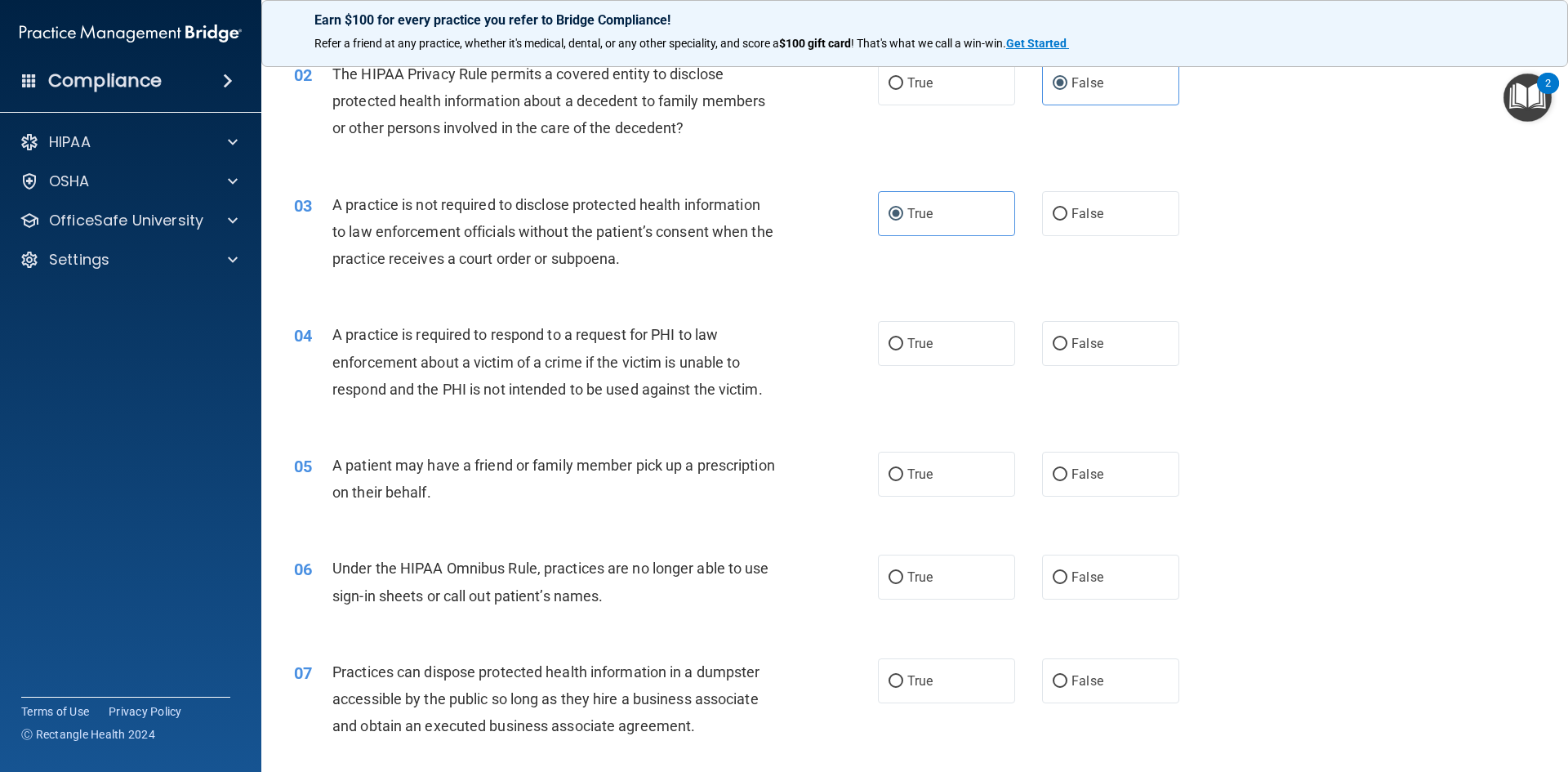
scroll to position [245, 0]
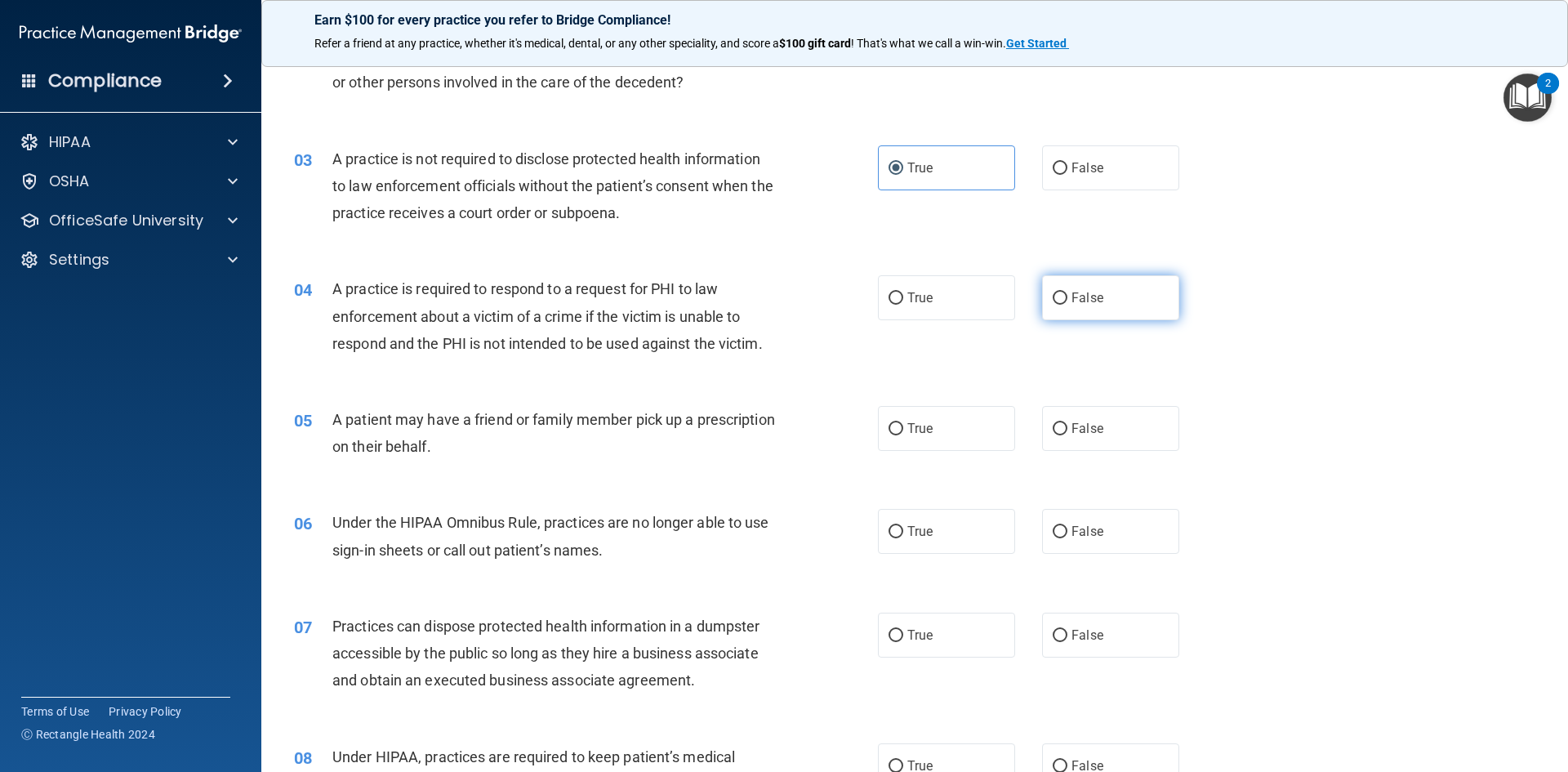
click at [1089, 309] on label "False" at bounding box center [1111, 297] width 138 height 45
click at [1067, 304] on input "False" at bounding box center [1060, 298] width 15 height 12
radio input "true"
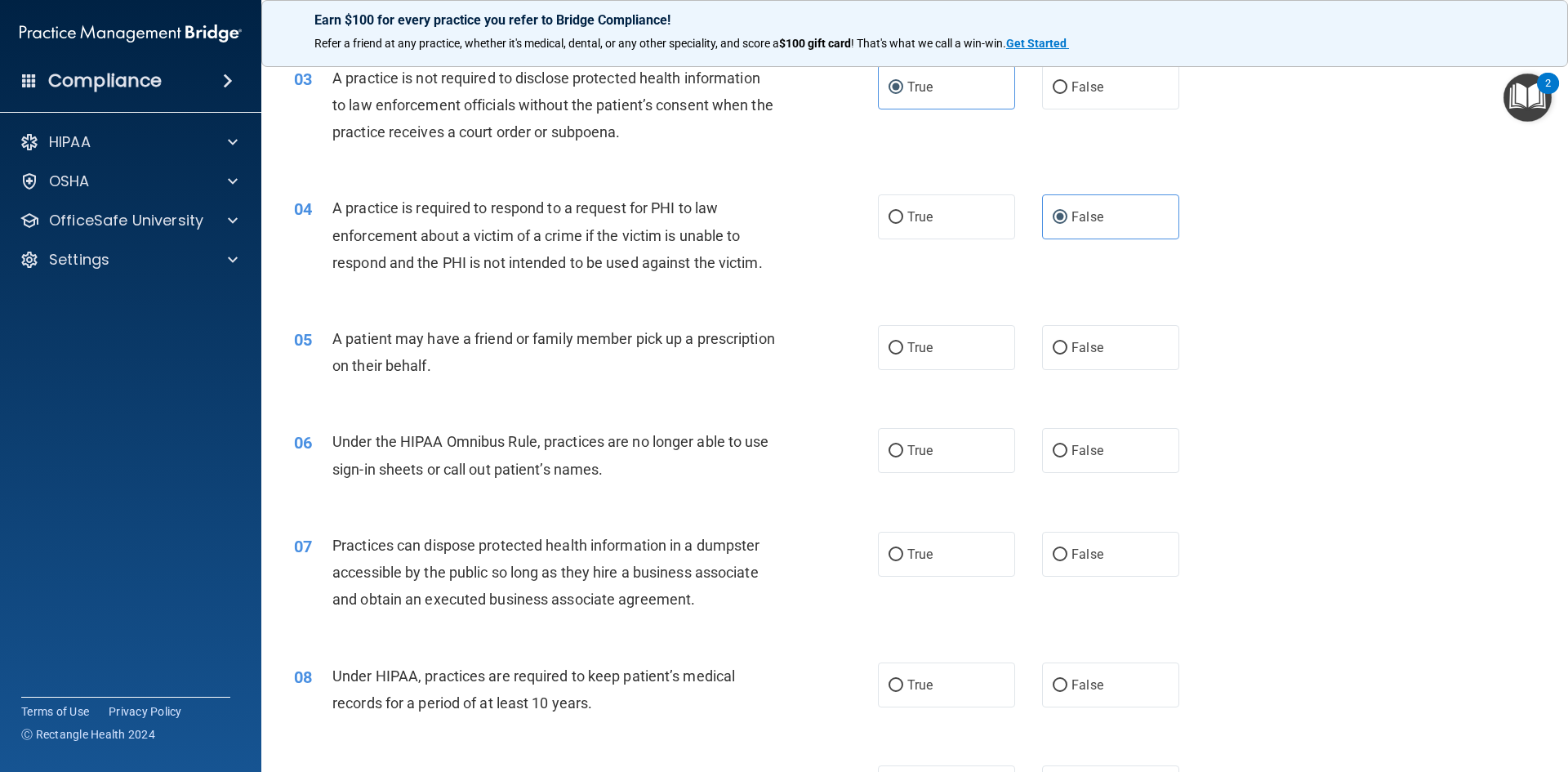
scroll to position [327, 0]
click at [920, 358] on label "True" at bounding box center [947, 346] width 138 height 45
click at [904, 354] on input "True" at bounding box center [896, 347] width 15 height 12
radio input "true"
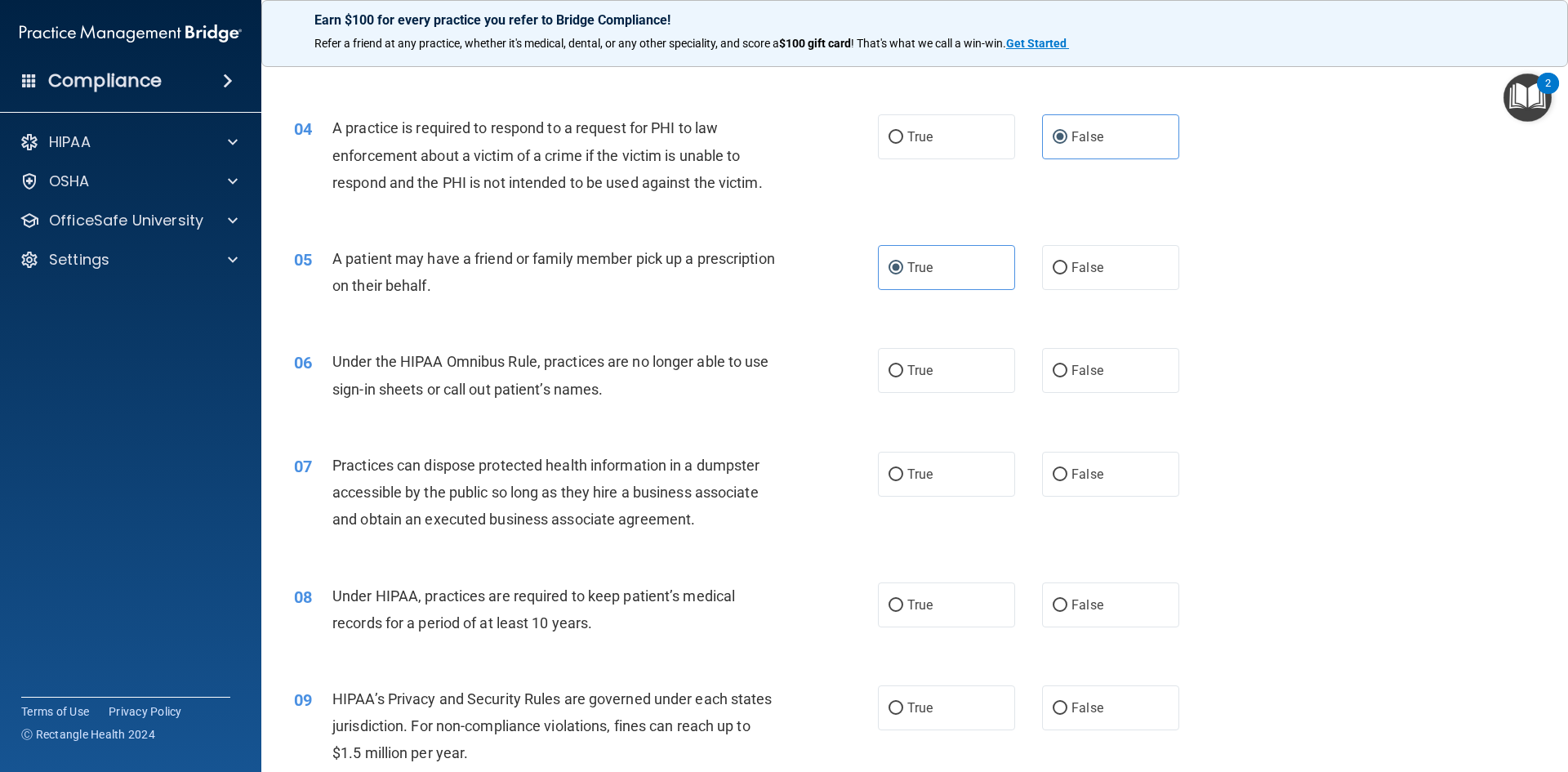
scroll to position [408, 0]
click at [986, 377] on label "True" at bounding box center [947, 367] width 138 height 45
click at [904, 375] on input "True" at bounding box center [896, 369] width 15 height 12
radio input "true"
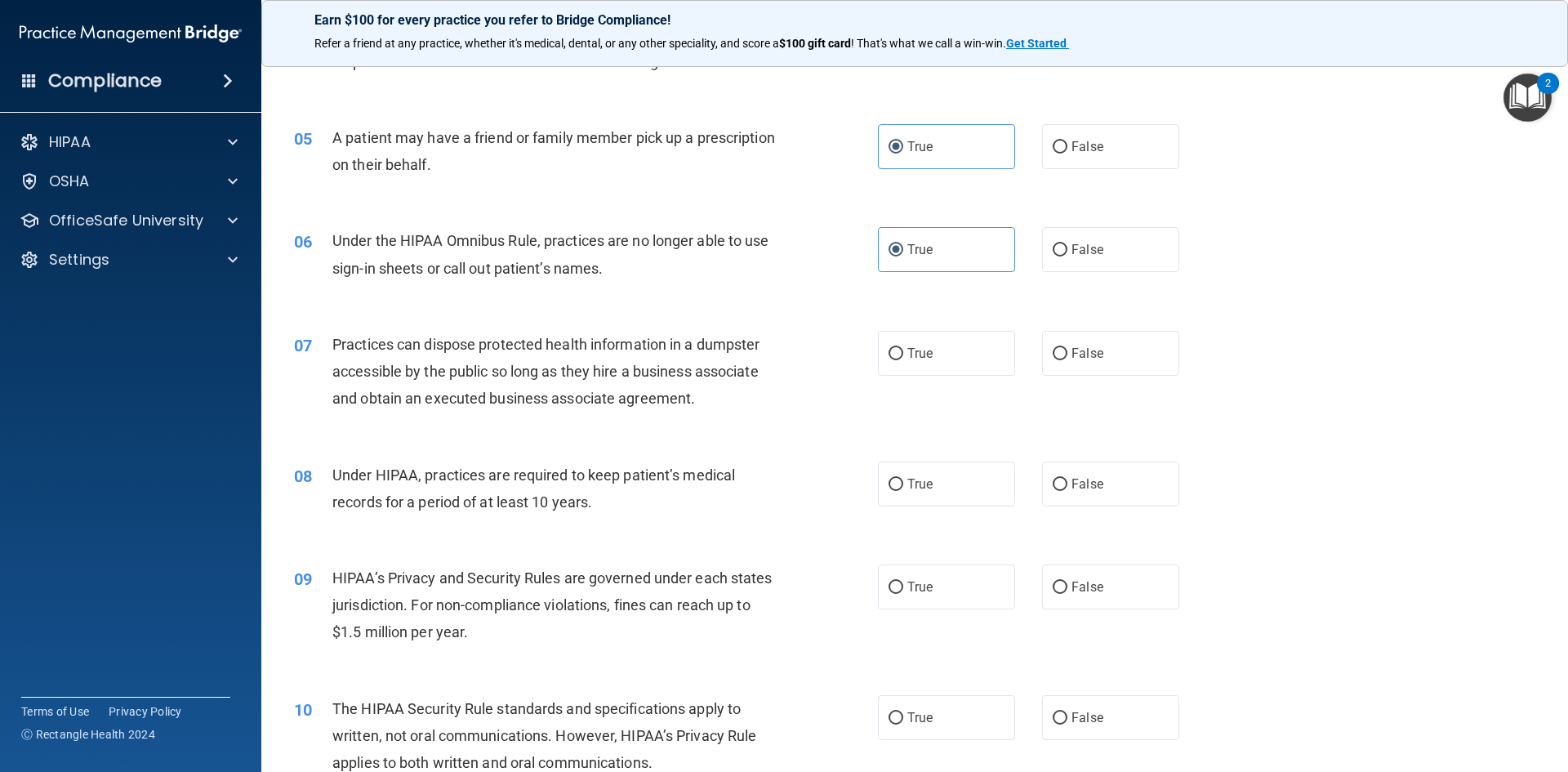
scroll to position [572, 0]
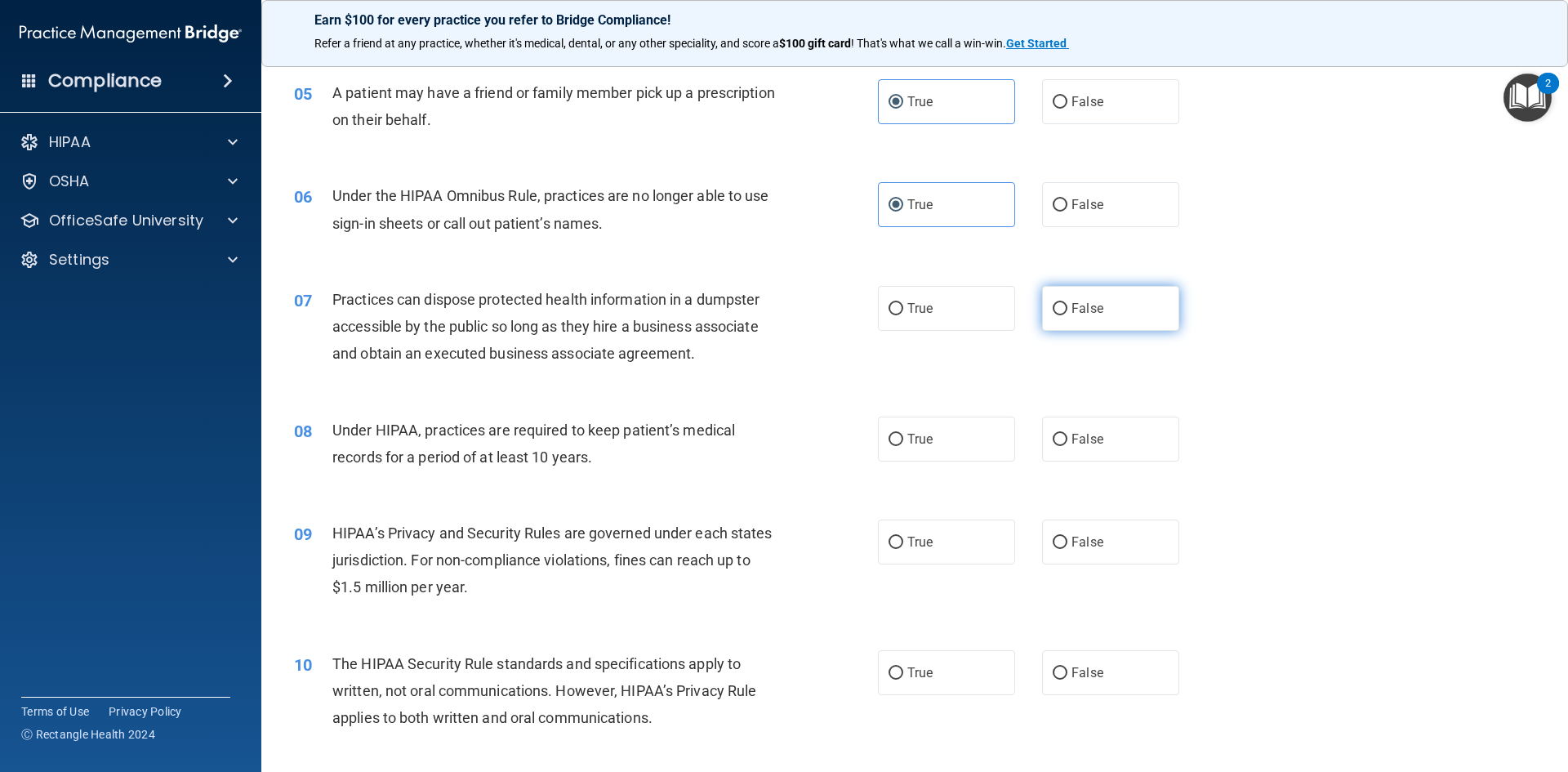
click at [1122, 307] on label "False" at bounding box center [1111, 308] width 138 height 45
click at [1067, 307] on input "False" at bounding box center [1060, 309] width 15 height 12
radio input "true"
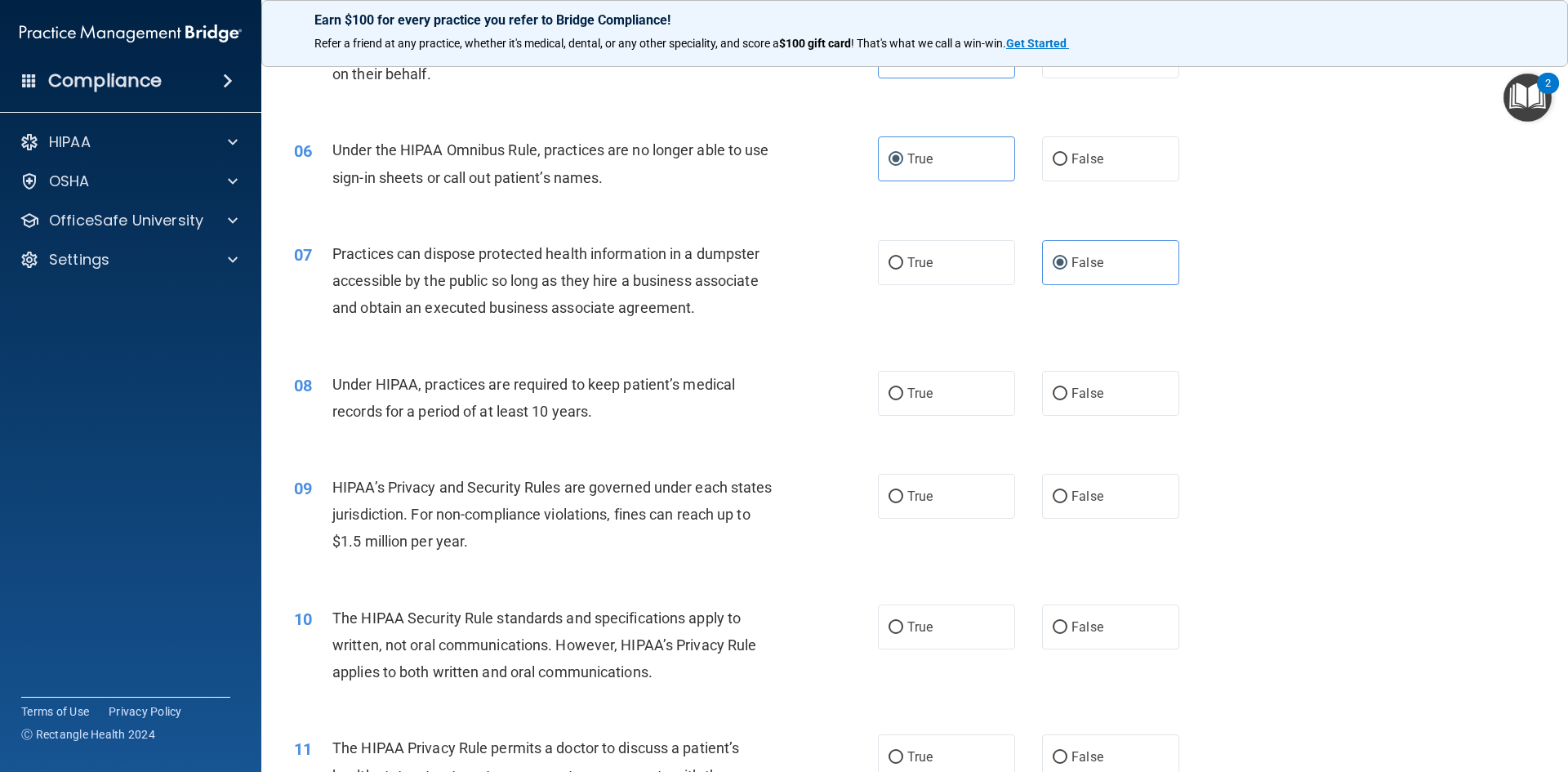
scroll to position [653, 0]
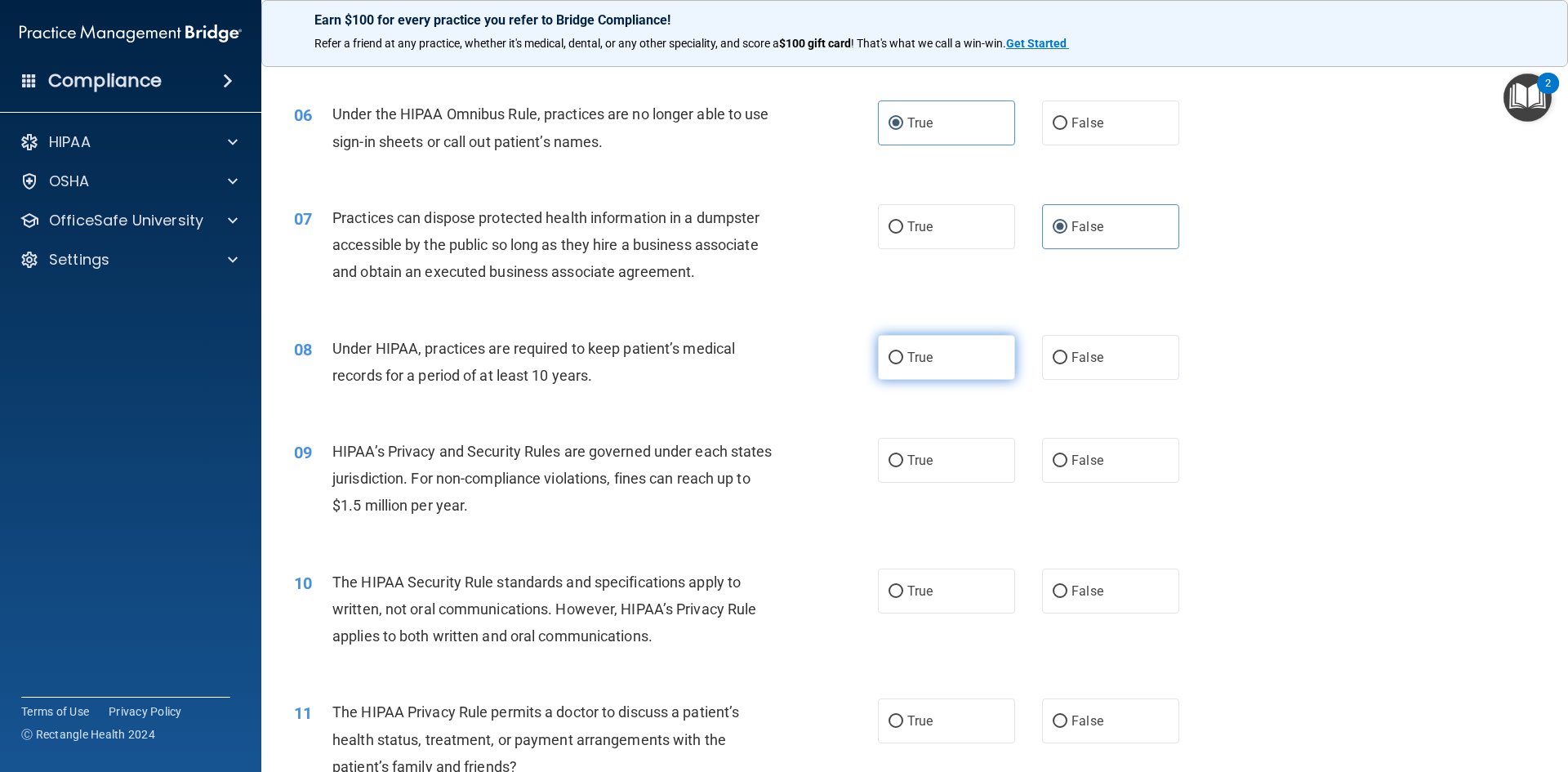
click at [908, 358] on span "True" at bounding box center [920, 357] width 25 height 16
click at [904, 358] on input "True" at bounding box center [896, 358] width 15 height 12
radio input "true"
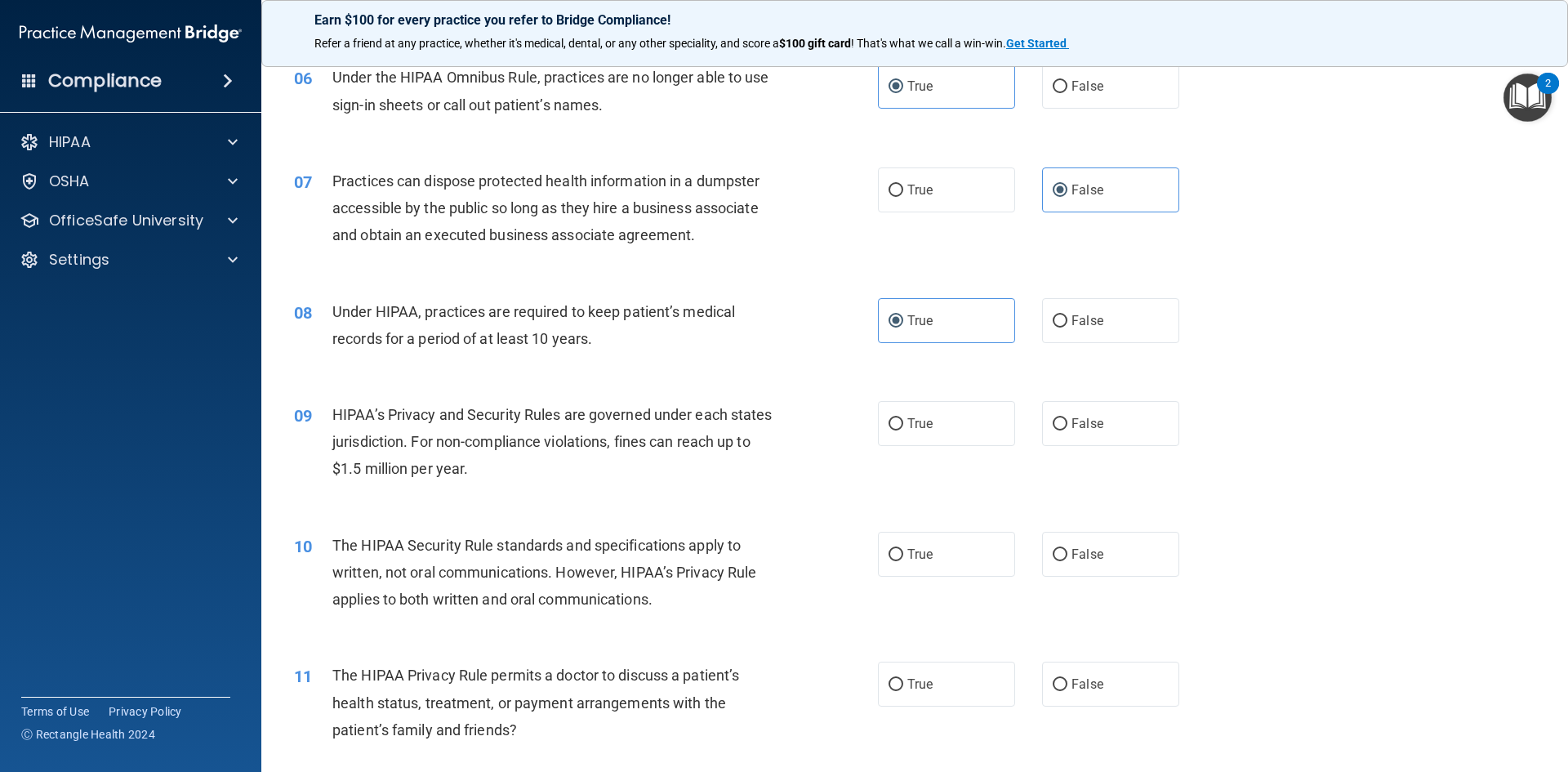
scroll to position [735, 0]
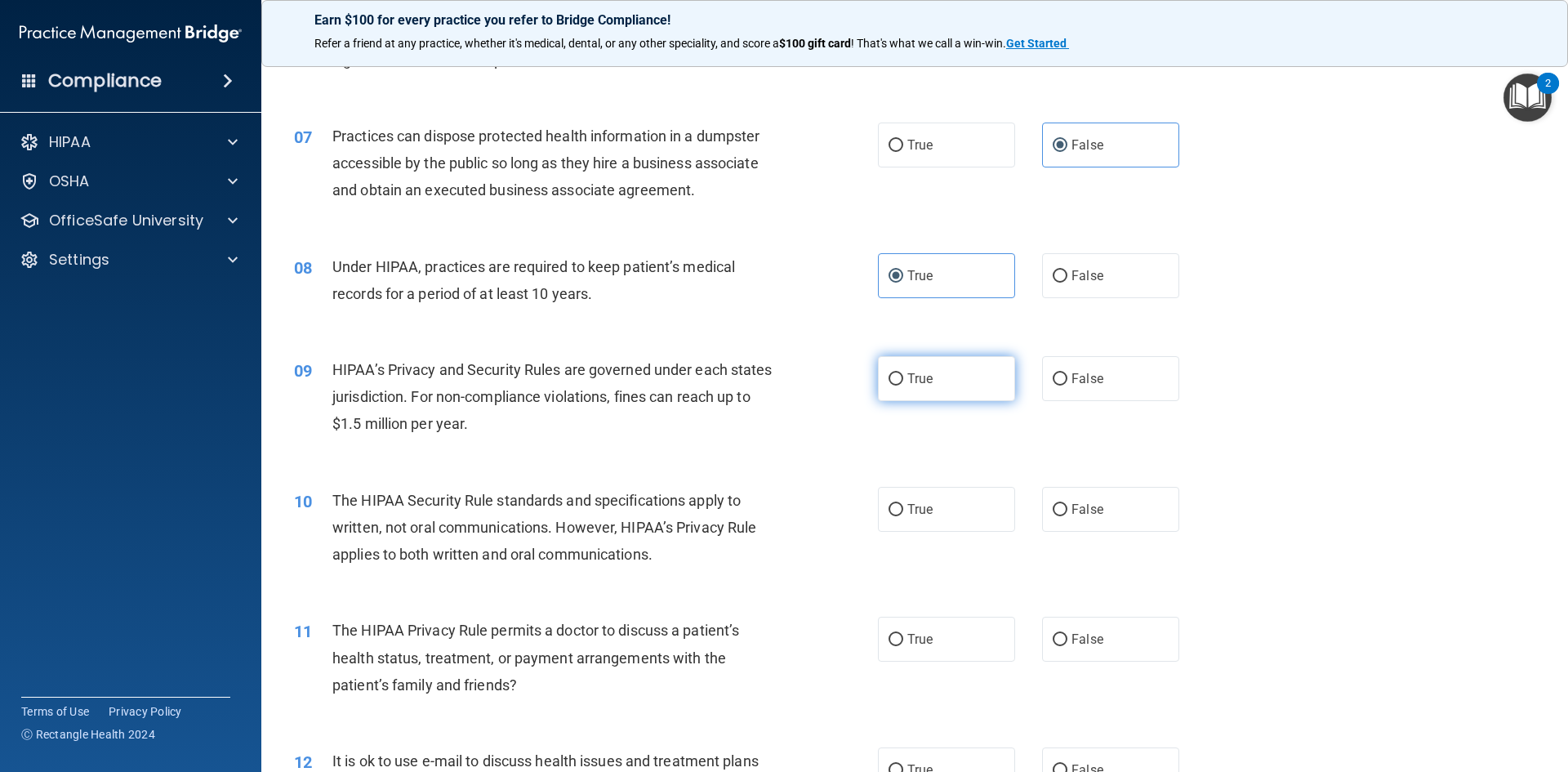
click at [927, 380] on span "True" at bounding box center [920, 379] width 25 height 16
click at [904, 380] on input "True" at bounding box center [896, 379] width 15 height 12
radio input "true"
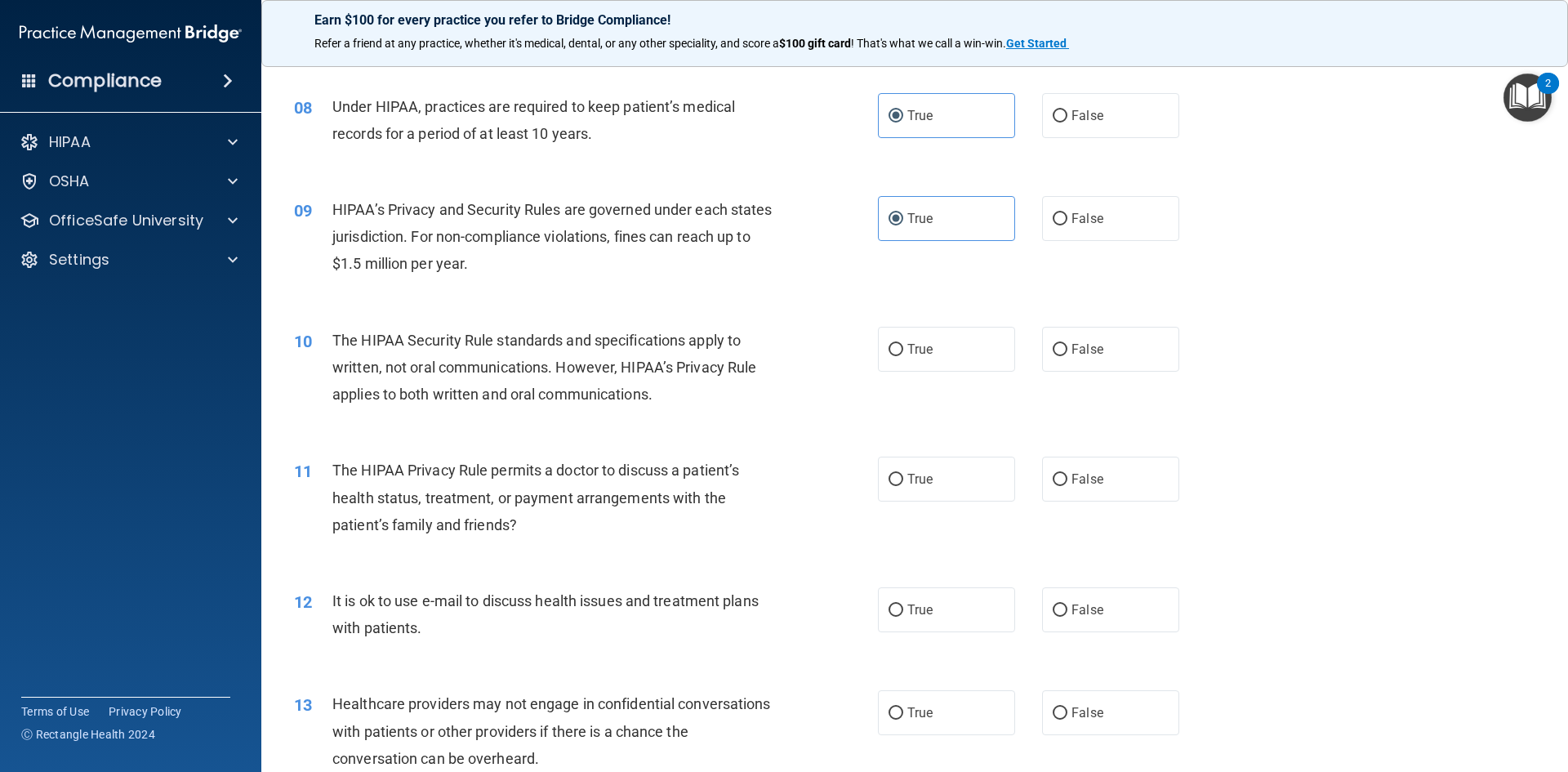
scroll to position [899, 0]
click at [962, 344] on label "True" at bounding box center [947, 345] width 138 height 45
click at [904, 344] on input "True" at bounding box center [896, 346] width 15 height 12
radio input "true"
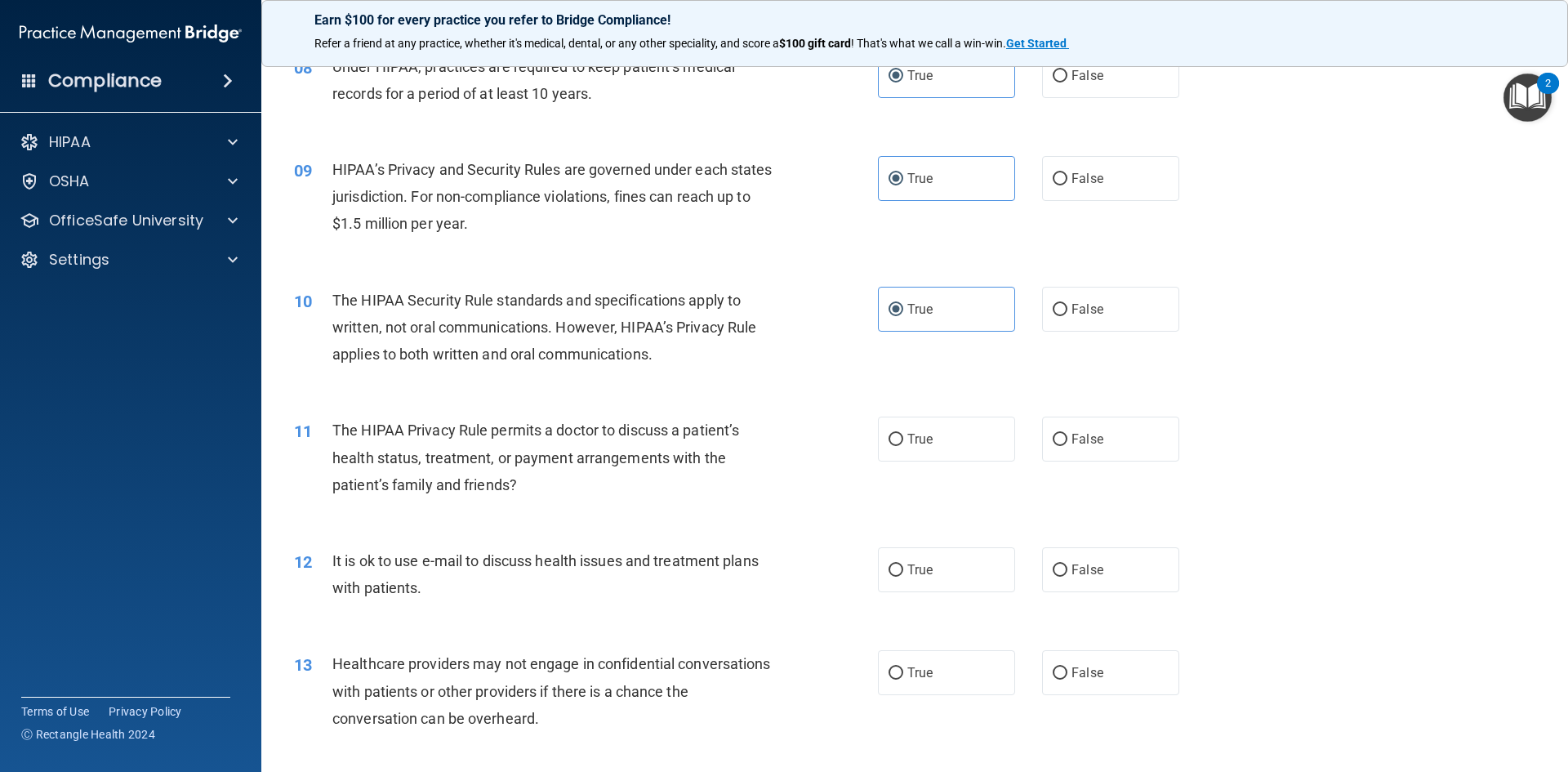
scroll to position [980, 0]
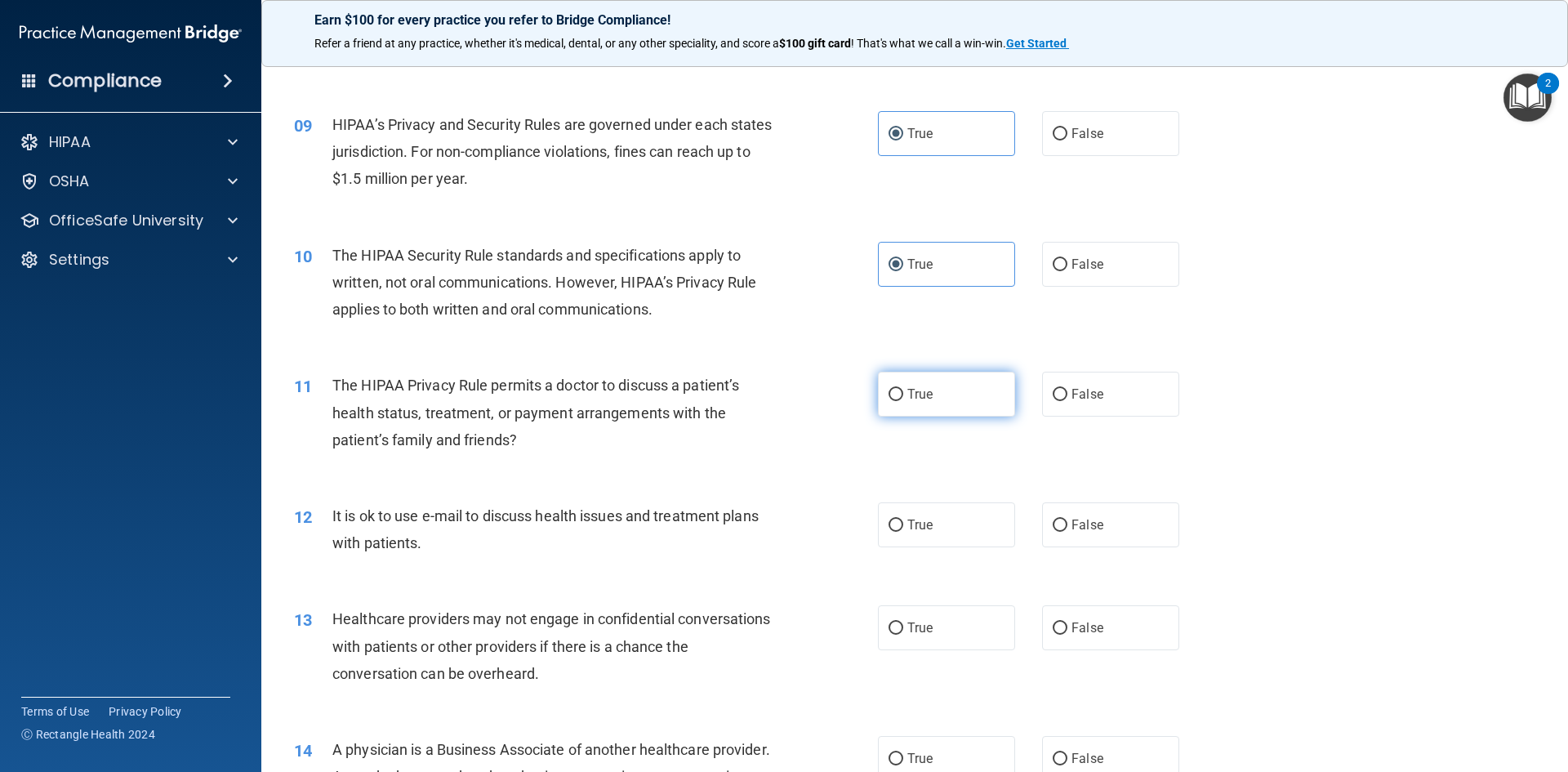
click at [980, 408] on label "True" at bounding box center [947, 394] width 138 height 45
click at [904, 401] on input "True" at bounding box center [896, 395] width 15 height 12
radio input "true"
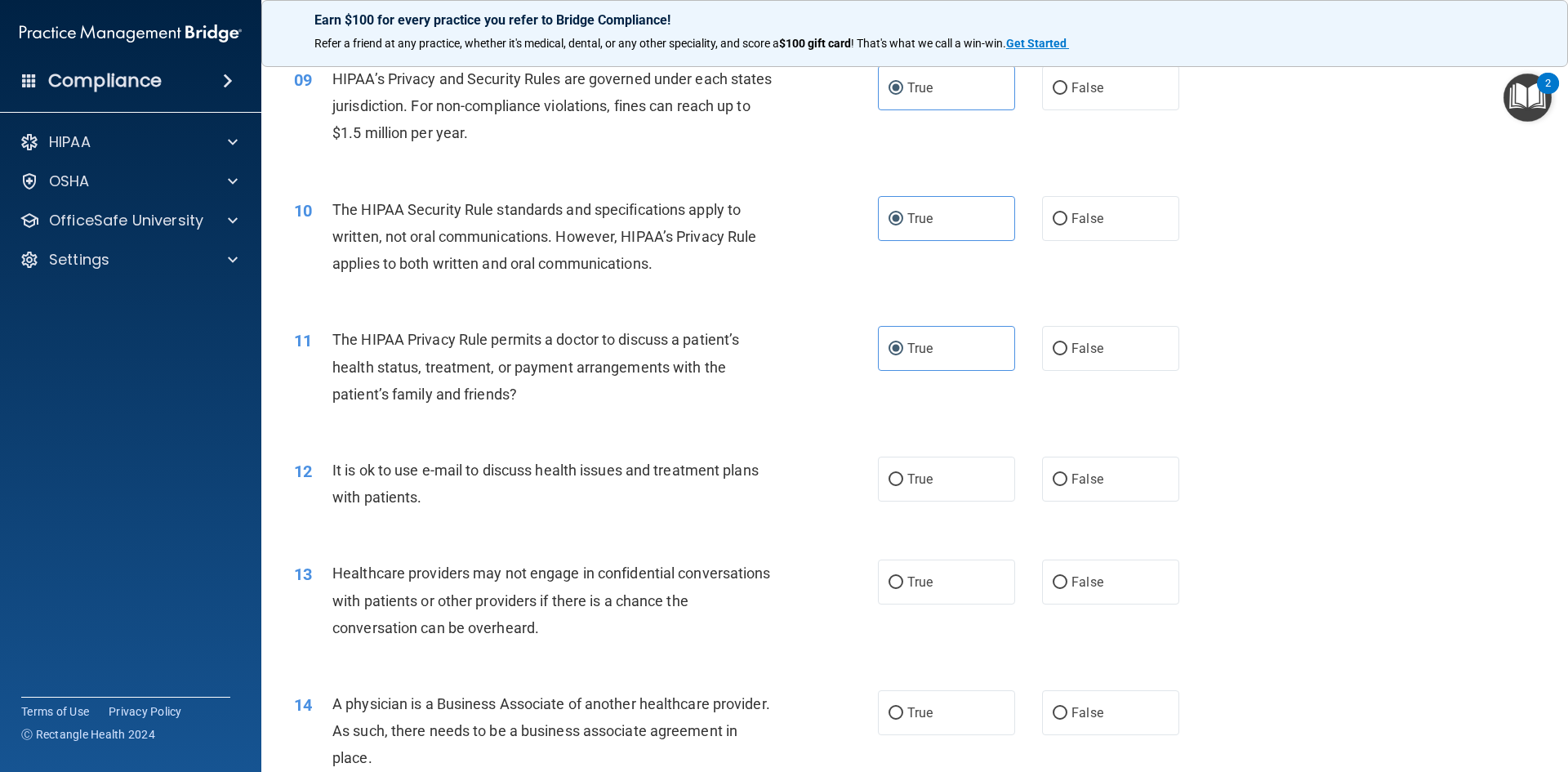
scroll to position [1062, 0]
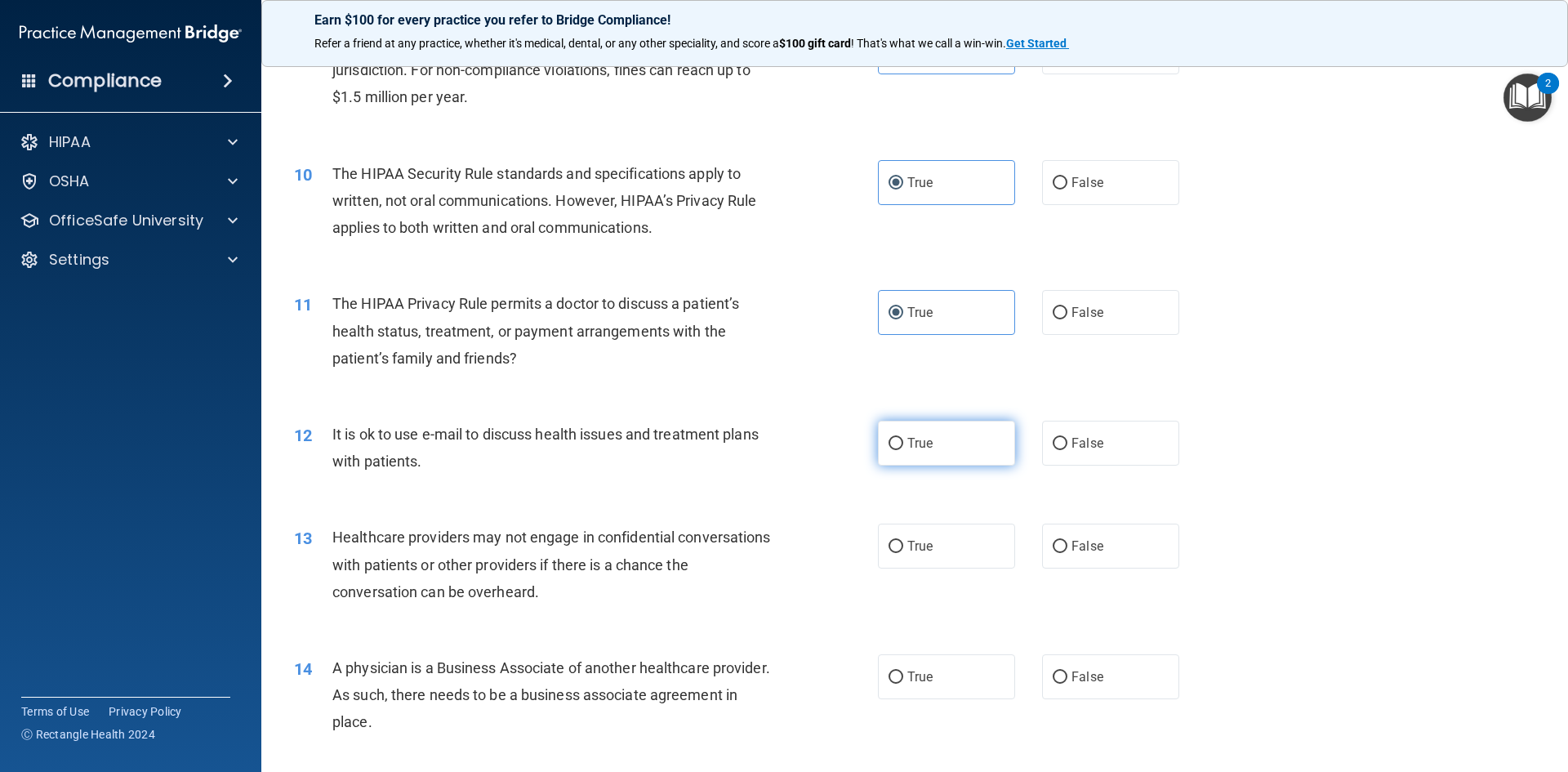
click at [955, 449] on label "True" at bounding box center [947, 443] width 138 height 45
click at [904, 449] on input "True" at bounding box center [896, 444] width 15 height 12
radio input "true"
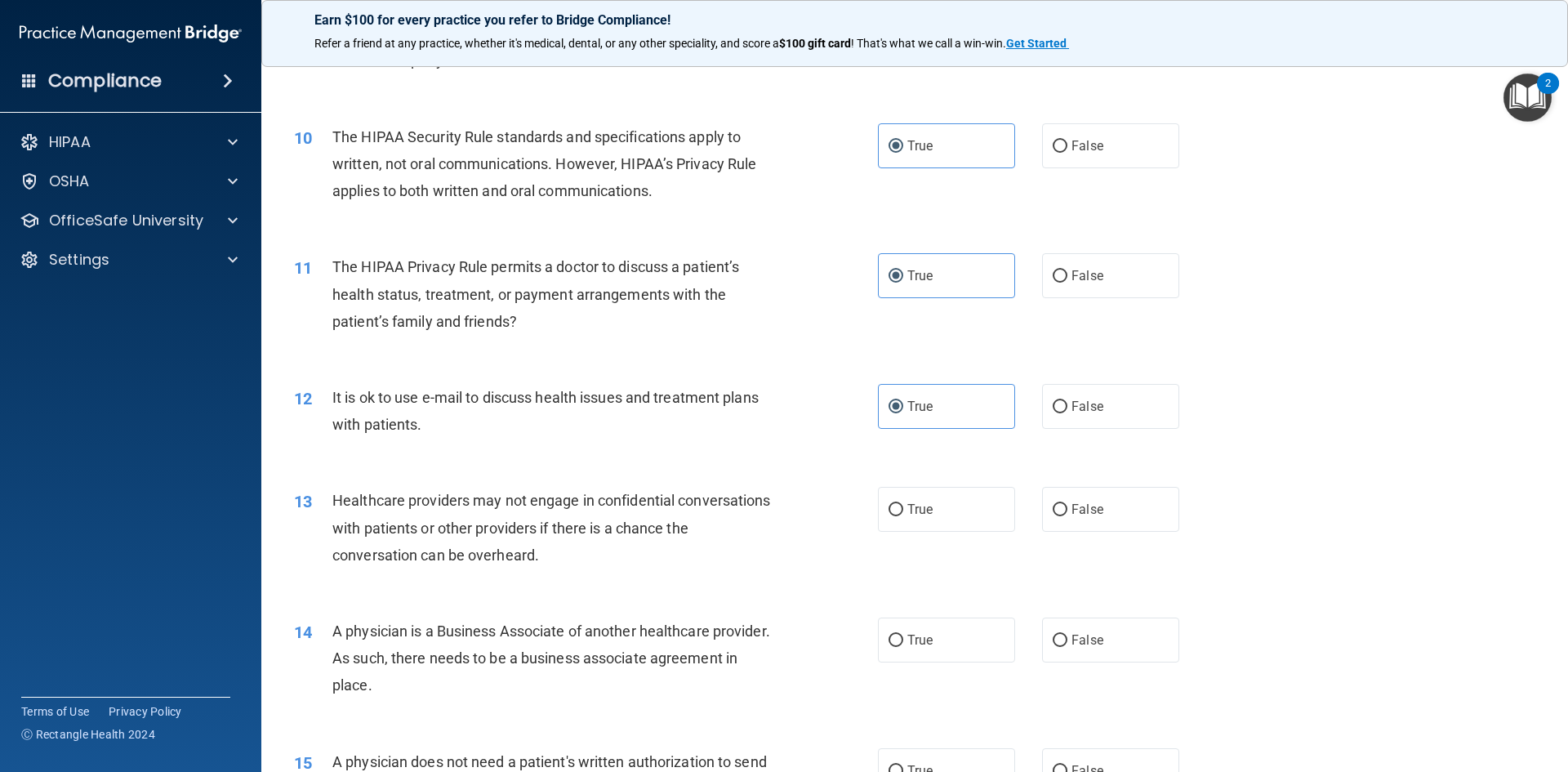
scroll to position [1143, 0]
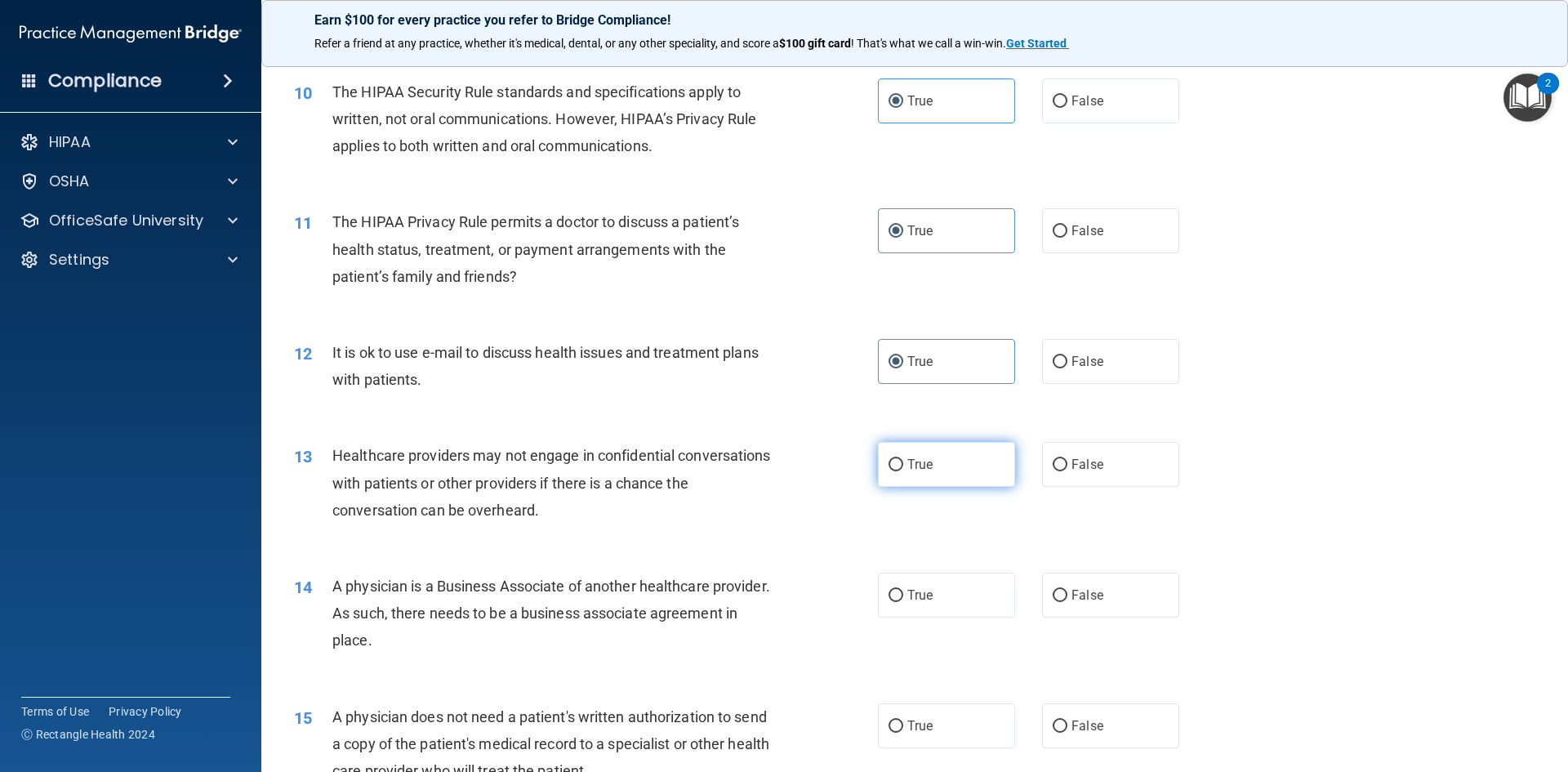
click at [950, 467] on label "True" at bounding box center [947, 464] width 138 height 45
click at [904, 467] on input "True" at bounding box center [896, 465] width 15 height 12
radio input "true"
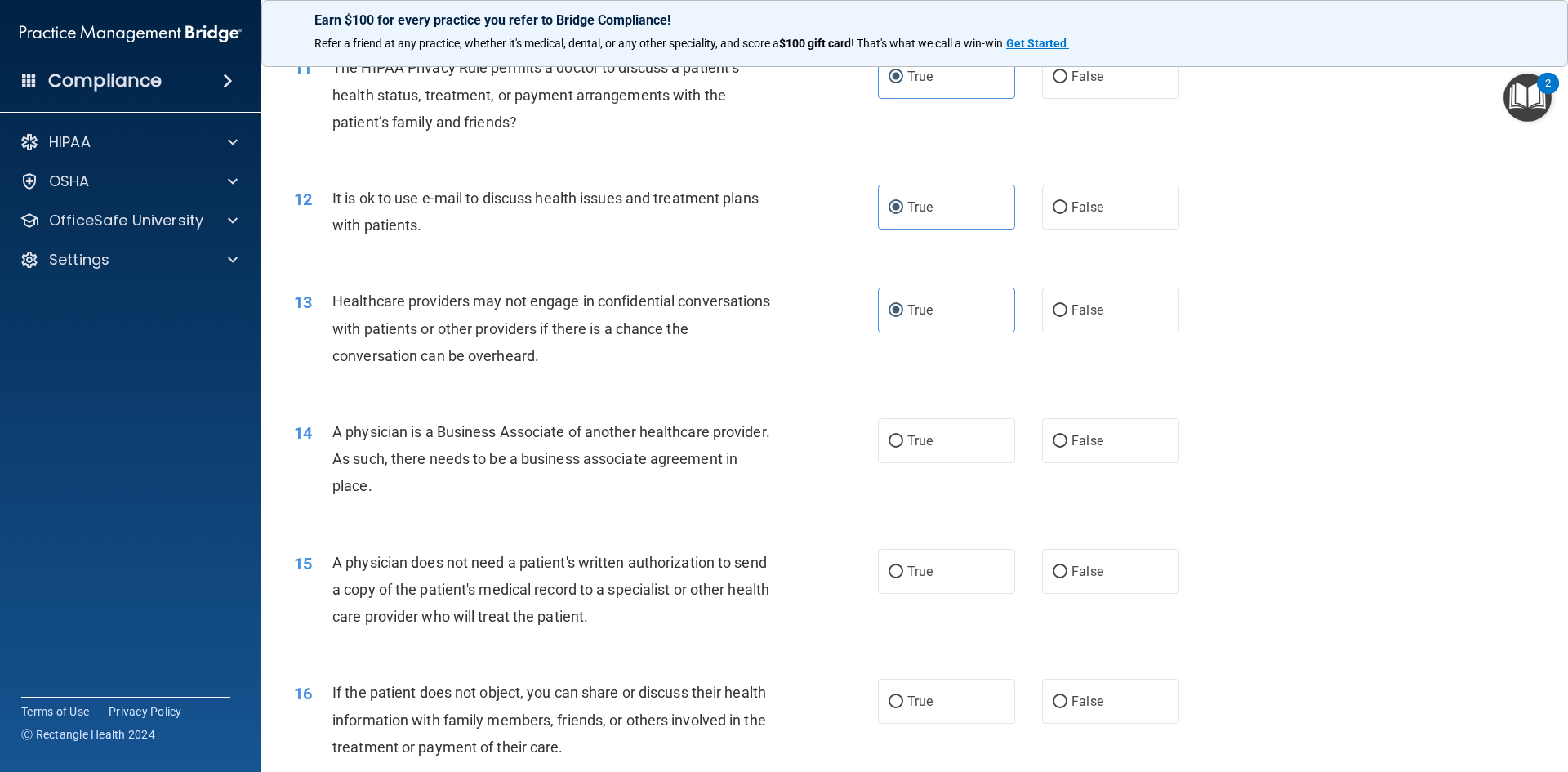
scroll to position [1307, 0]
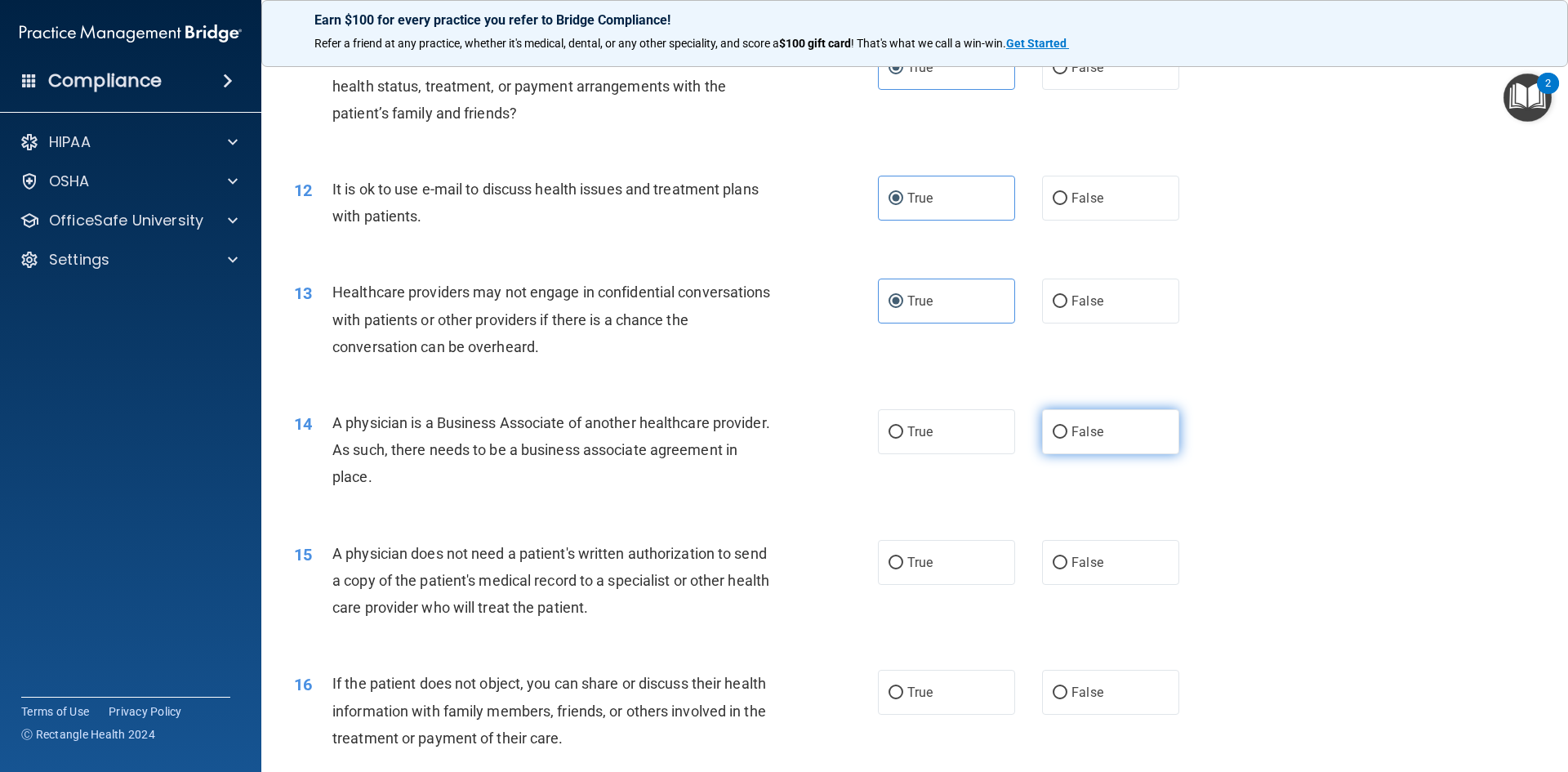
click at [1094, 432] on span "False" at bounding box center [1087, 432] width 32 height 16
click at [1067, 432] on input "False" at bounding box center [1060, 432] width 15 height 12
radio input "true"
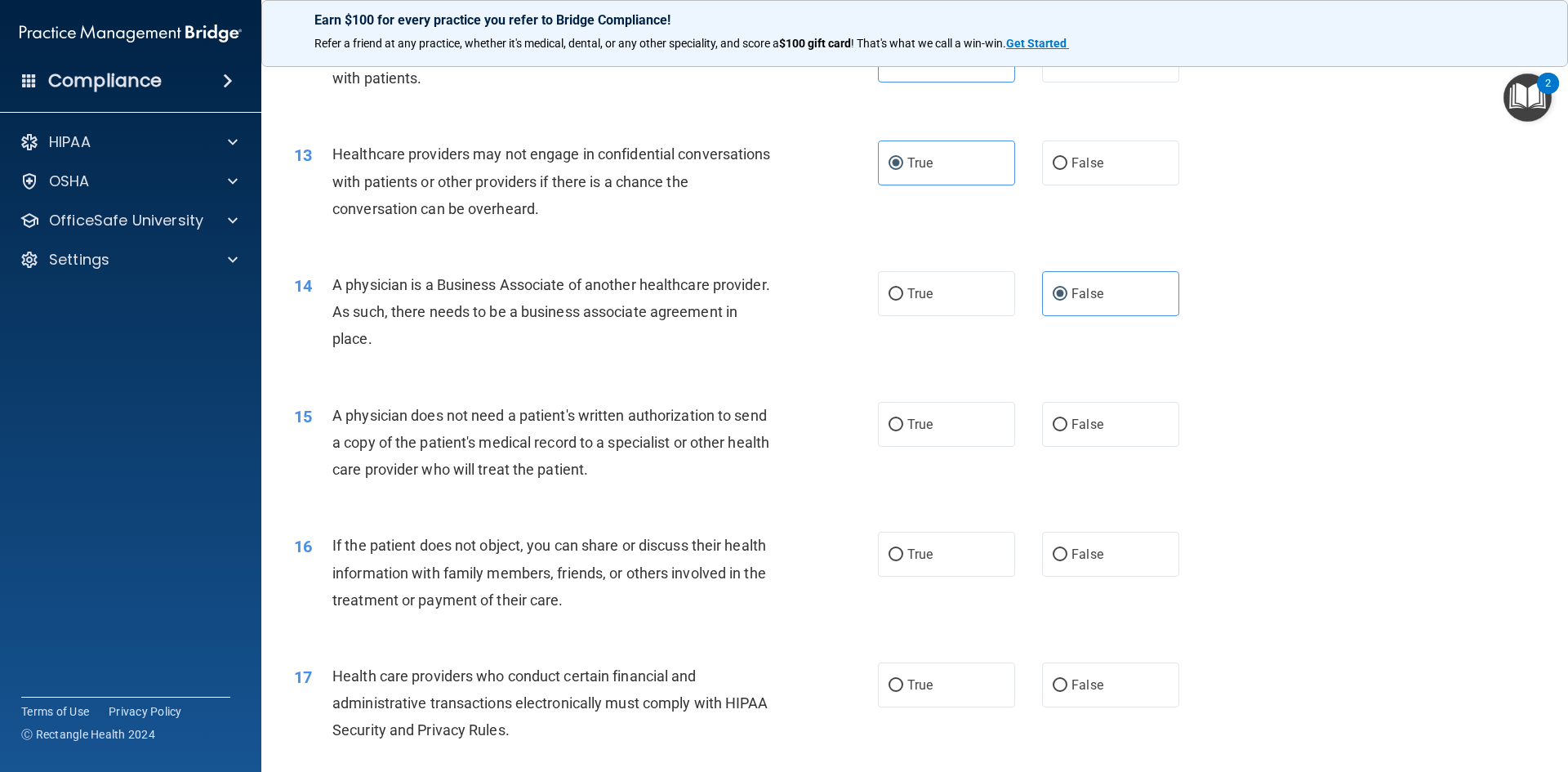
scroll to position [1470, 0]
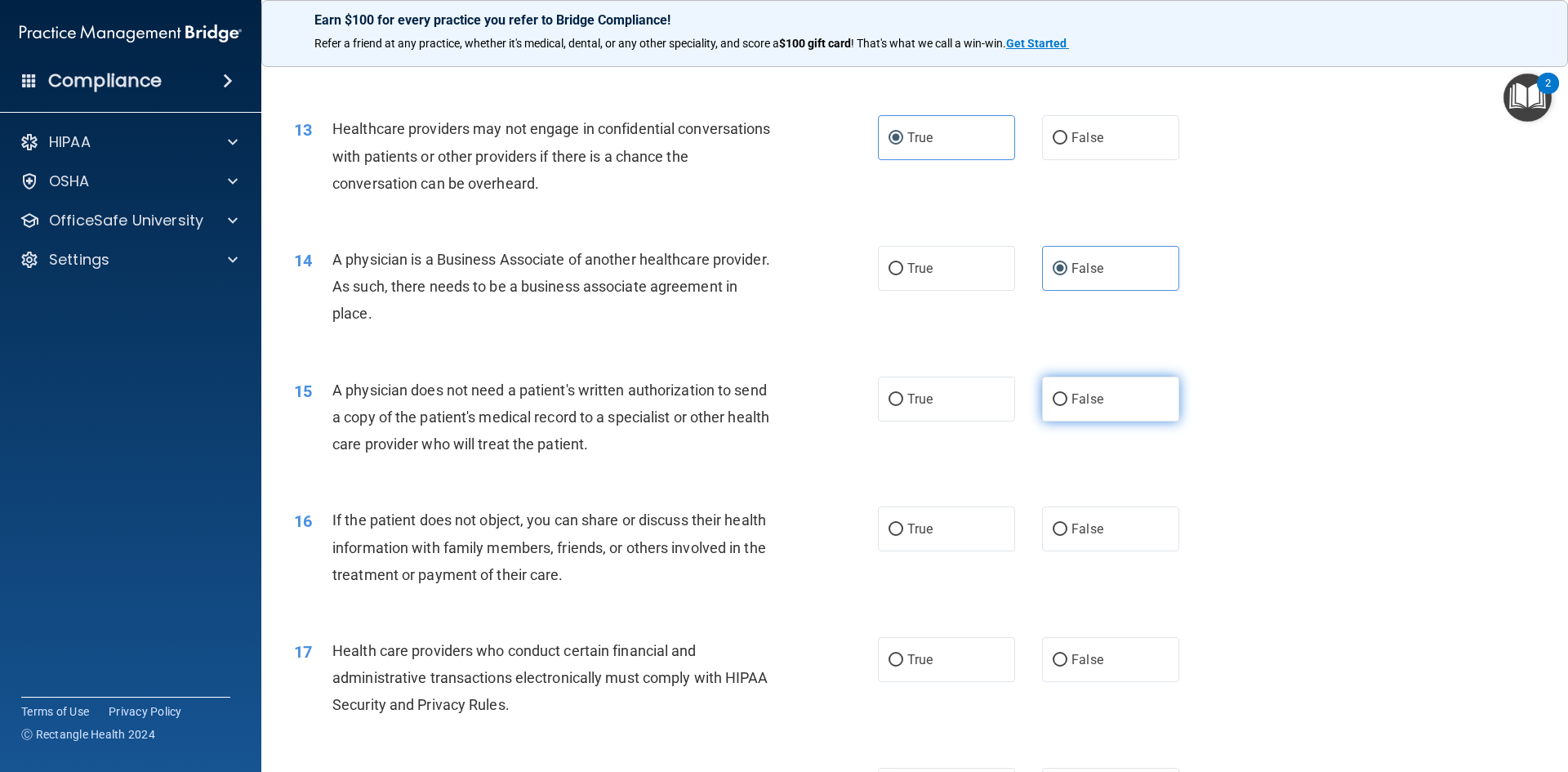
click at [1116, 385] on label "False" at bounding box center [1111, 399] width 138 height 45
click at [1067, 394] on input "False" at bounding box center [1060, 400] width 15 height 12
radio input "true"
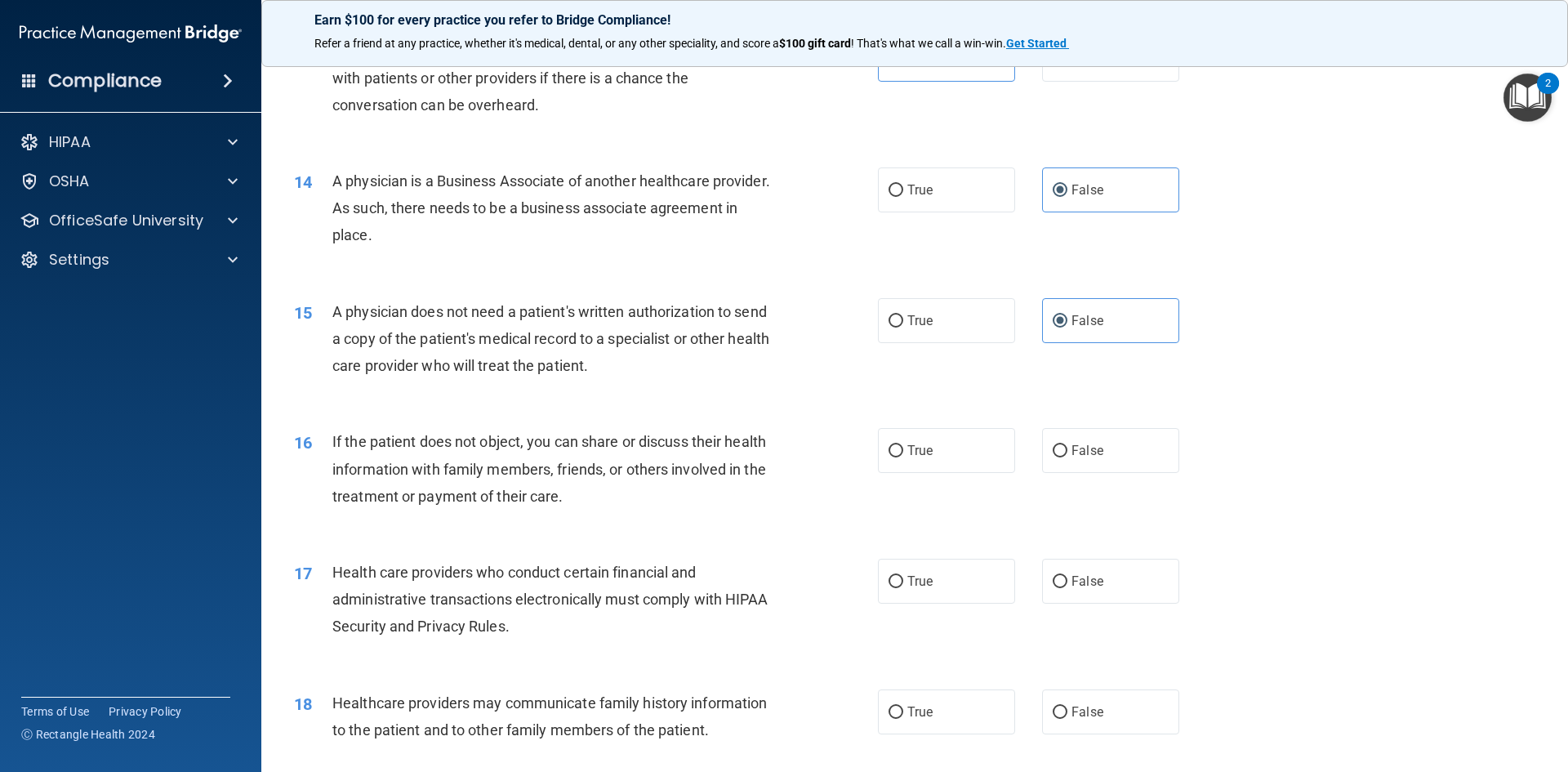
scroll to position [1552, 0]
click at [1078, 448] on span "False" at bounding box center [1087, 448] width 32 height 16
click at [1067, 448] on input "False" at bounding box center [1060, 448] width 15 height 12
radio input "true"
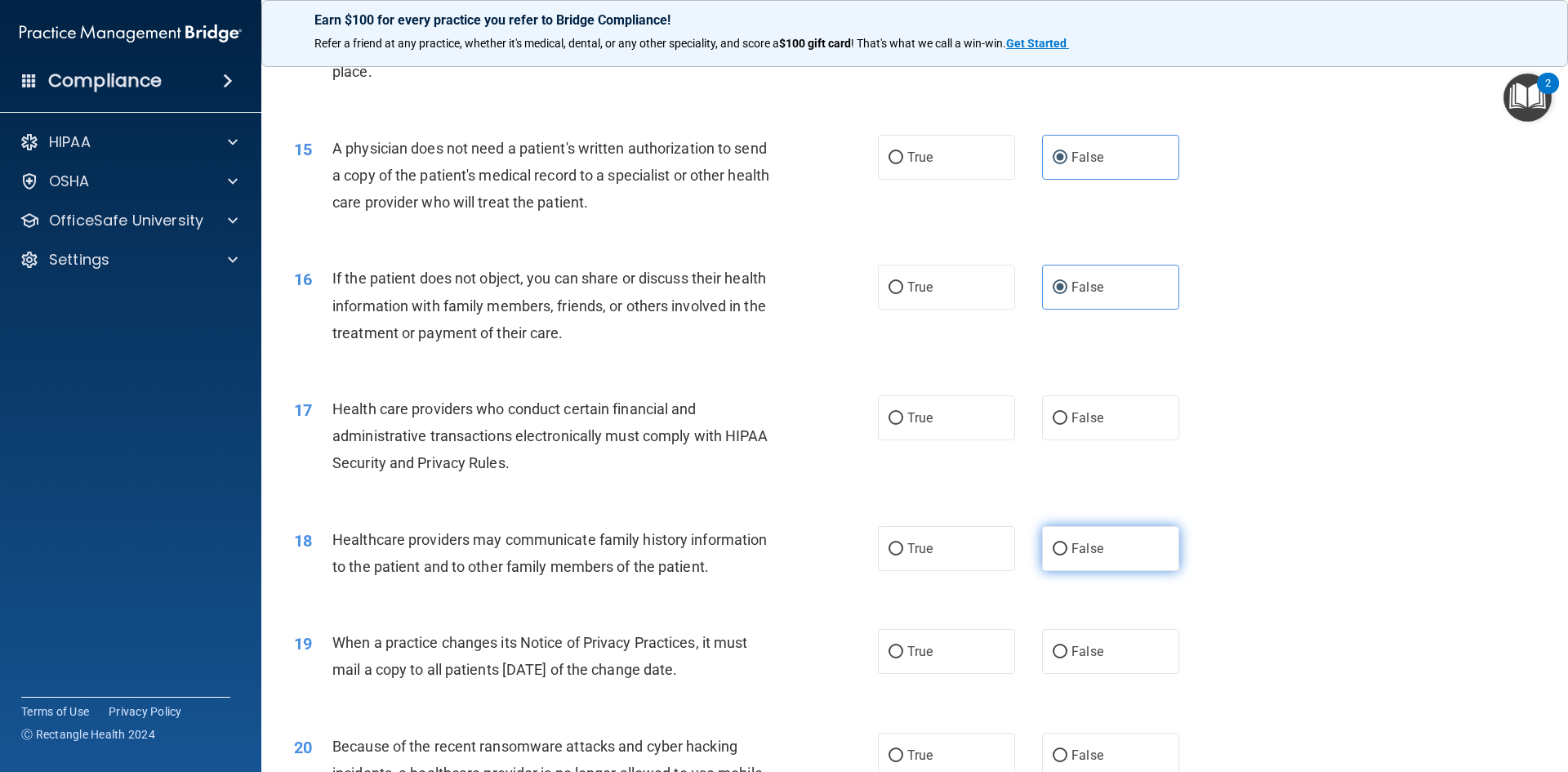
scroll to position [1716, 0]
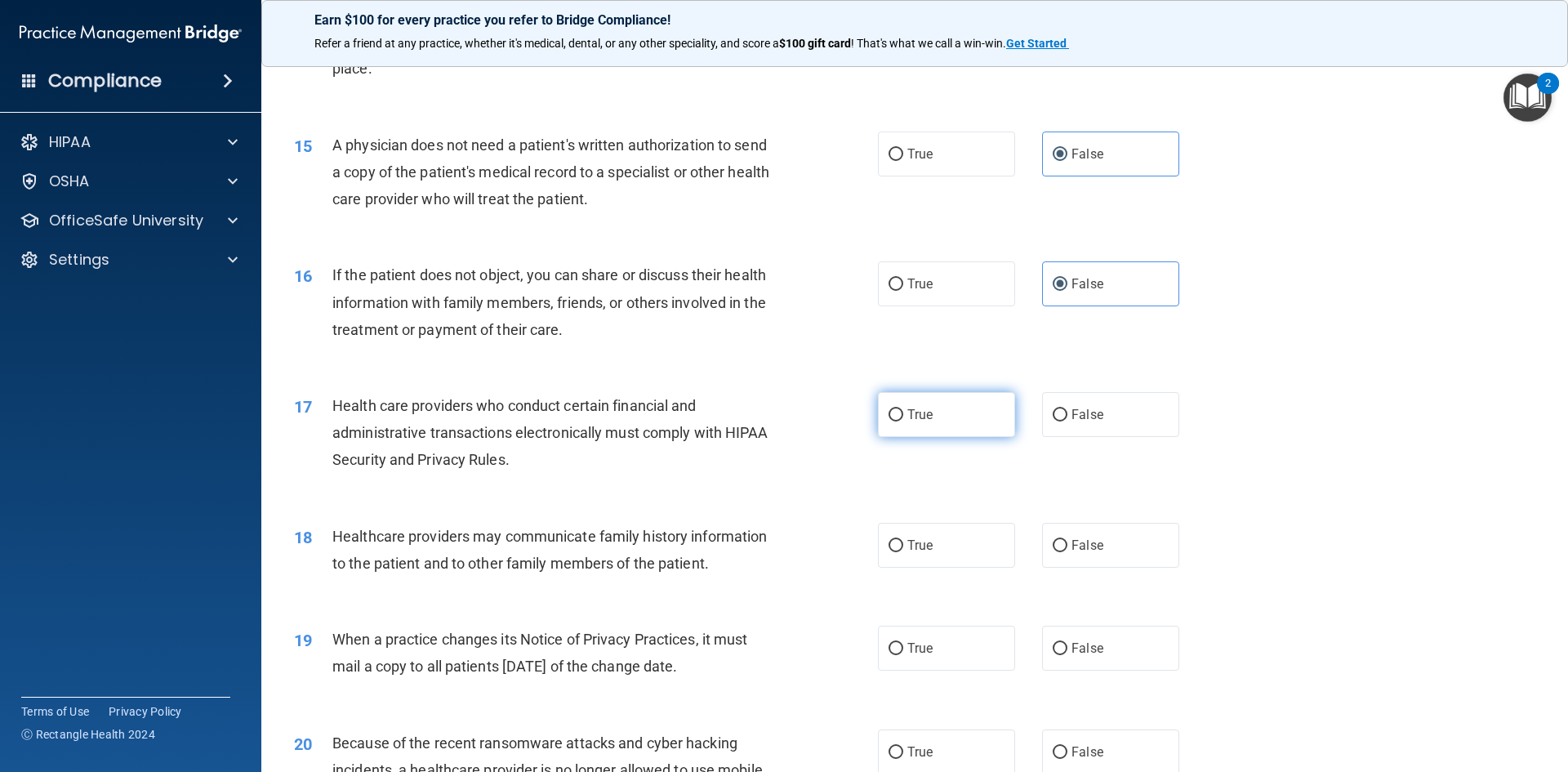
click at [926, 408] on span "True" at bounding box center [920, 415] width 25 height 16
click at [904, 409] on input "True" at bounding box center [896, 415] width 15 height 12
radio input "true"
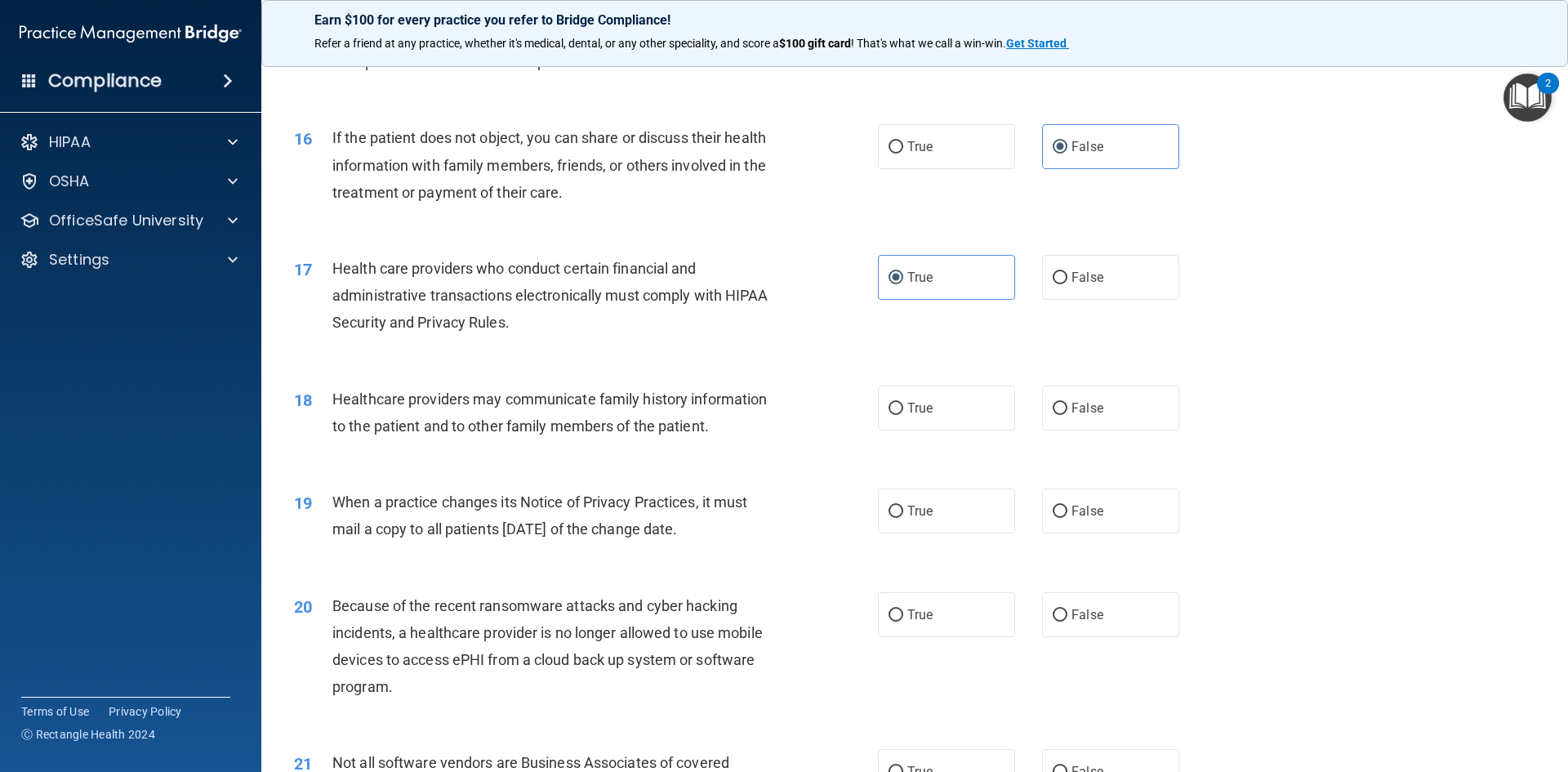
scroll to position [1878, 0]
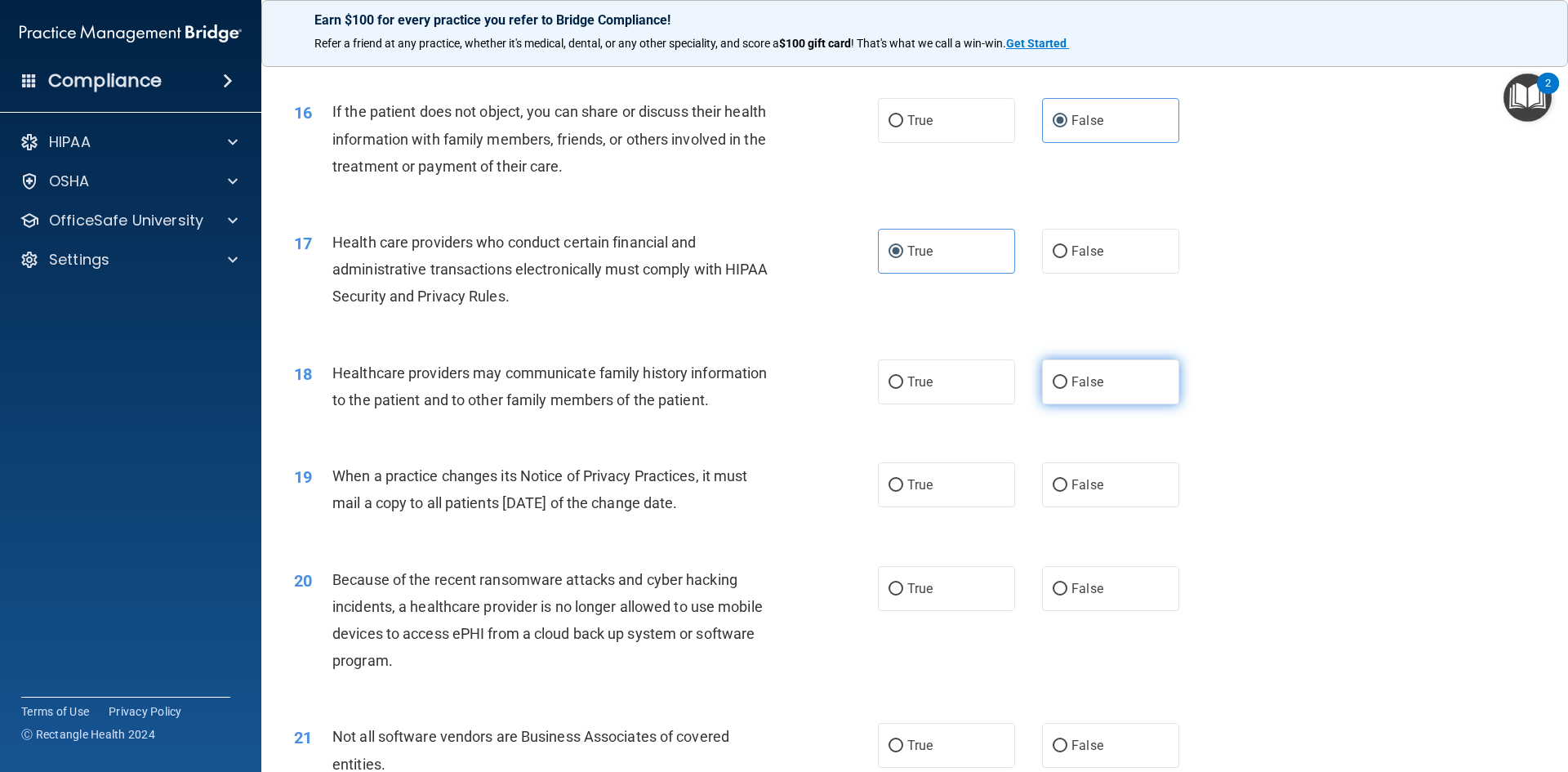
click at [1091, 384] on span "False" at bounding box center [1087, 382] width 32 height 16
click at [1067, 384] on input "False" at bounding box center [1060, 383] width 15 height 12
radio input "true"
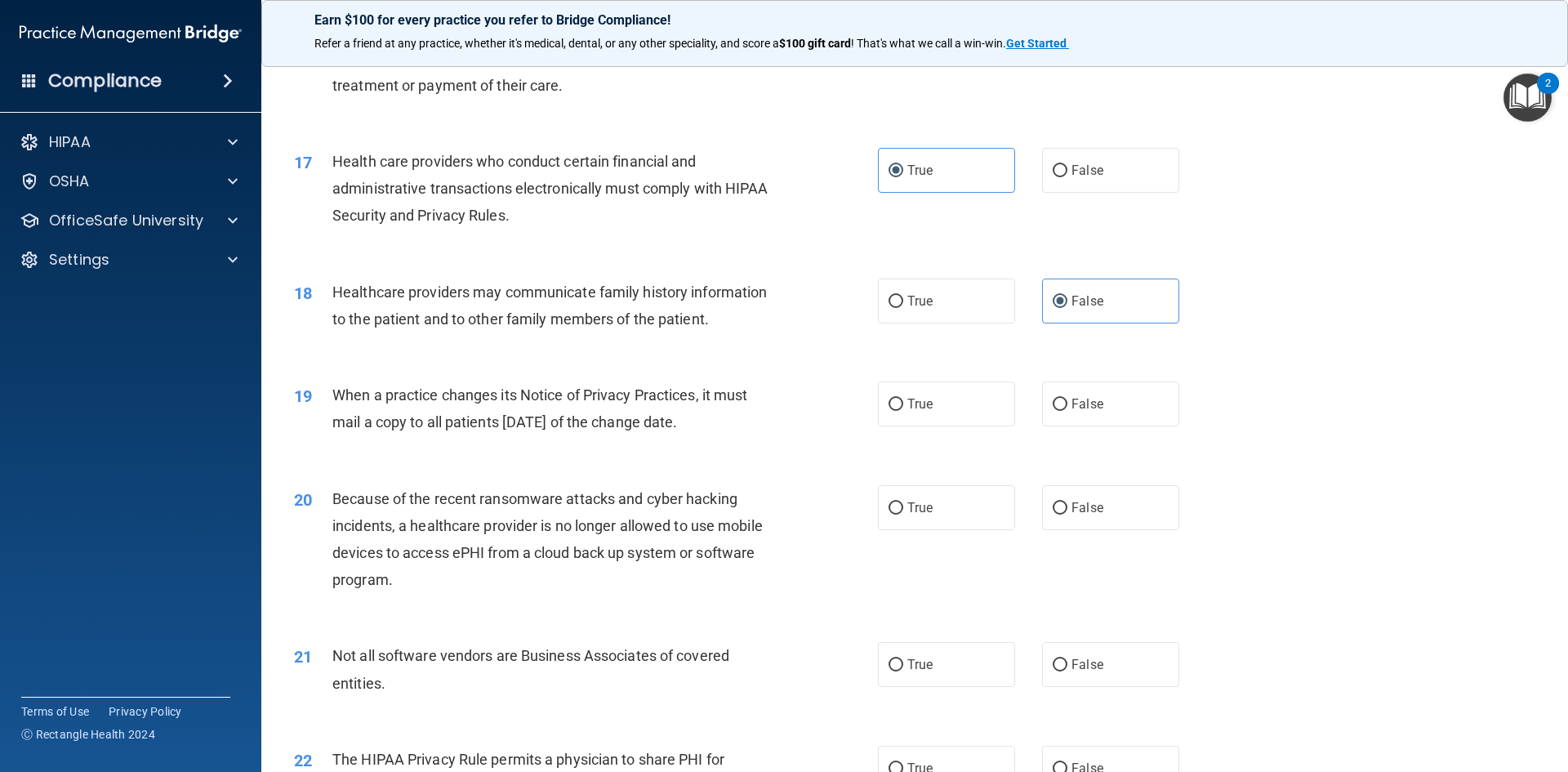
scroll to position [1960, 0]
click at [956, 420] on label "True" at bounding box center [947, 403] width 138 height 45
click at [904, 410] on input "True" at bounding box center [896, 404] width 15 height 12
radio input "true"
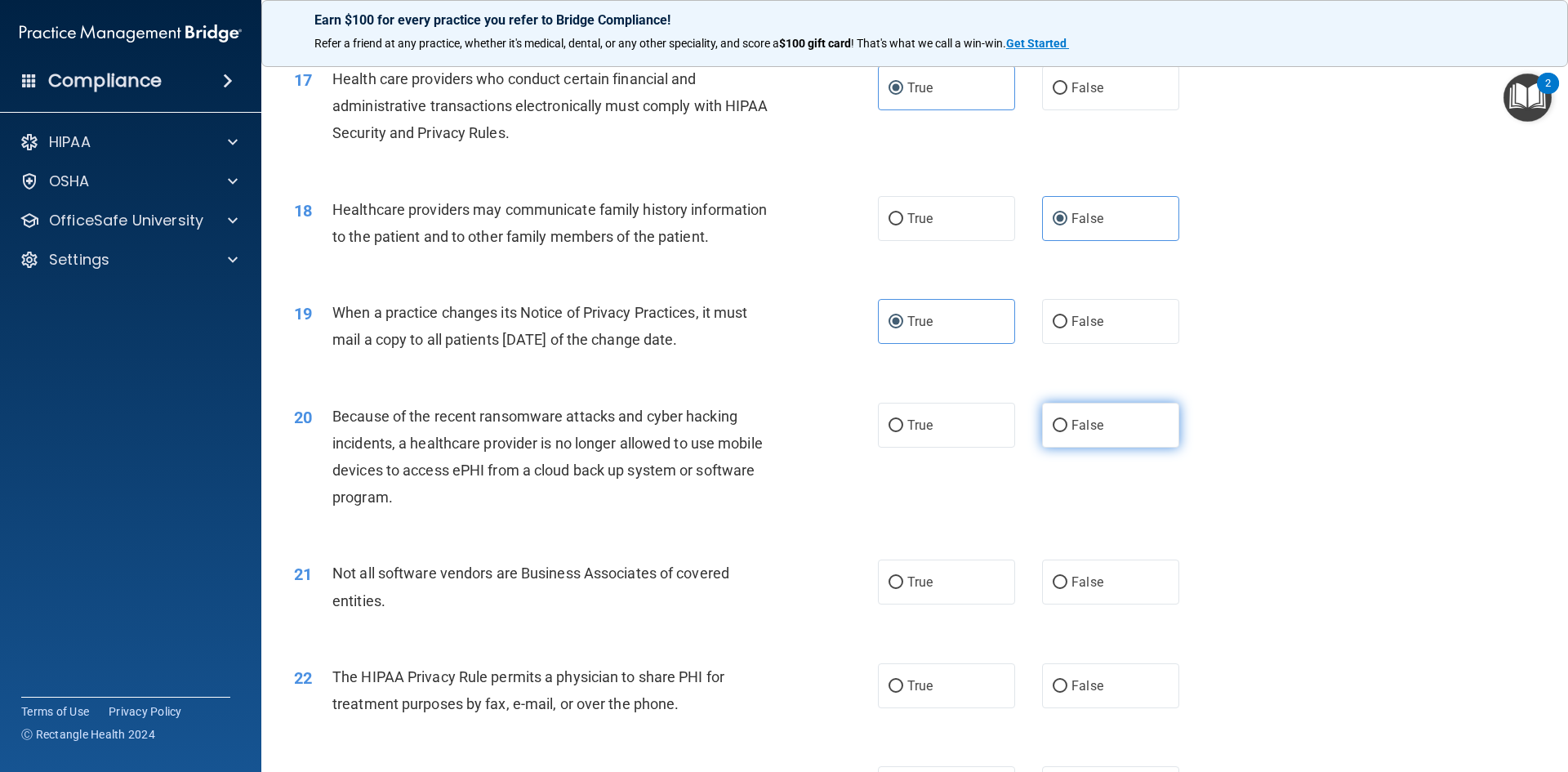
click at [1154, 441] on label "False" at bounding box center [1111, 425] width 138 height 45
click at [1067, 432] on input "False" at bounding box center [1060, 426] width 15 height 12
radio input "true"
click at [938, 431] on label "True" at bounding box center [947, 425] width 138 height 45
click at [904, 431] on input "True" at bounding box center [896, 426] width 15 height 12
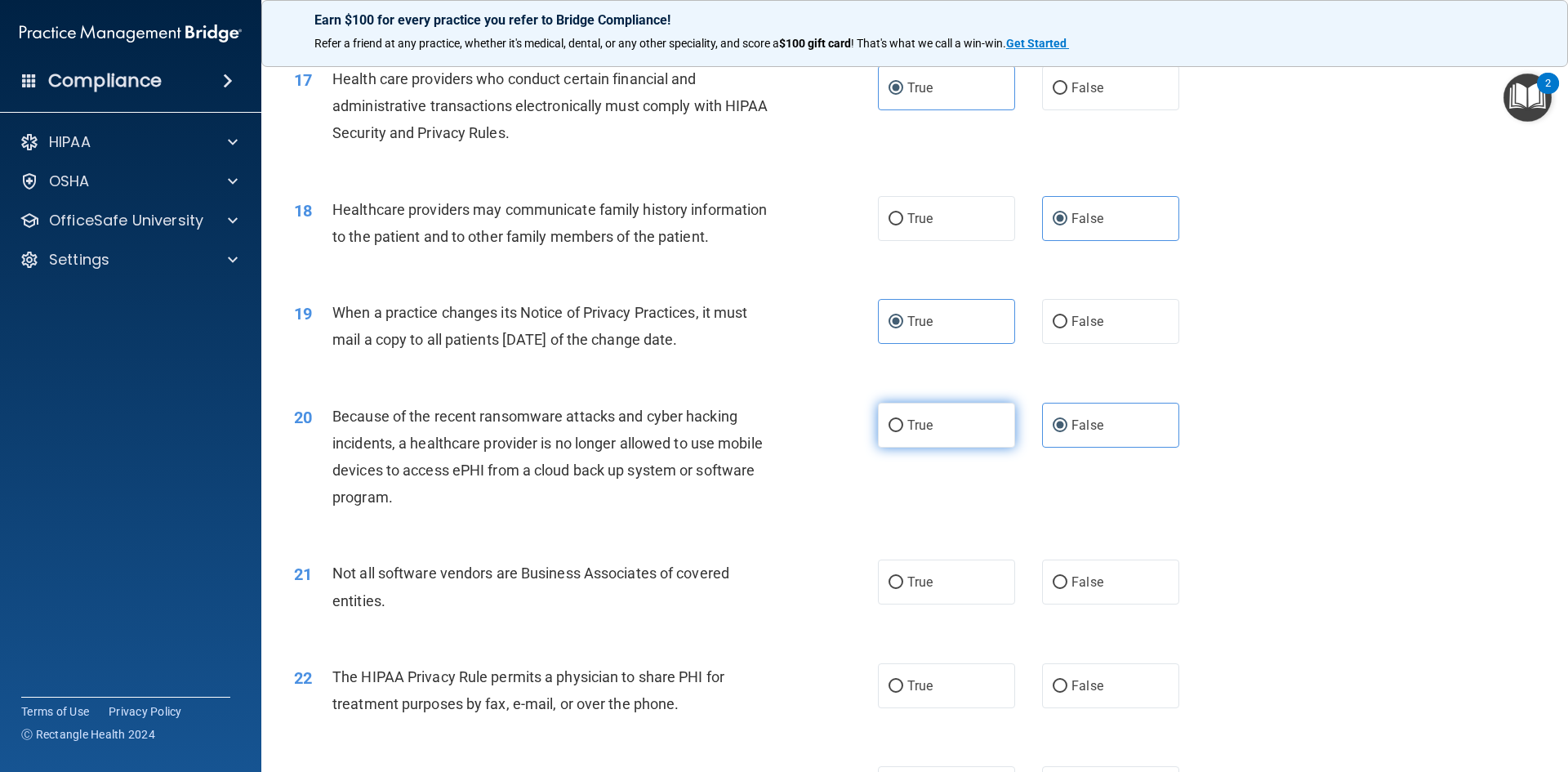
radio input "true"
click at [1057, 416] on label "False" at bounding box center [1111, 425] width 138 height 45
click at [1057, 420] on input "False" at bounding box center [1060, 426] width 15 height 12
radio input "true"
radio input "false"
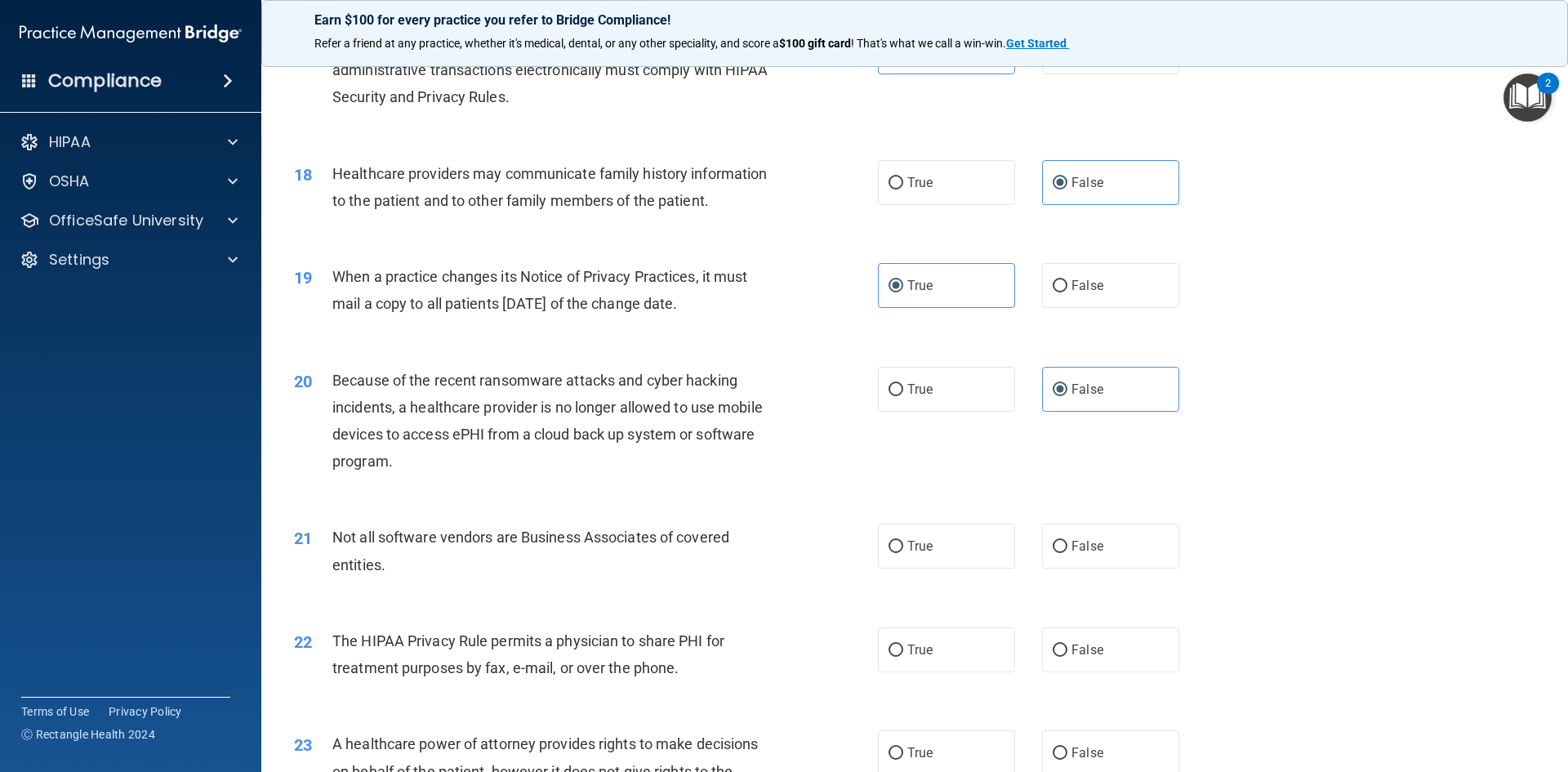
scroll to position [2123, 0]
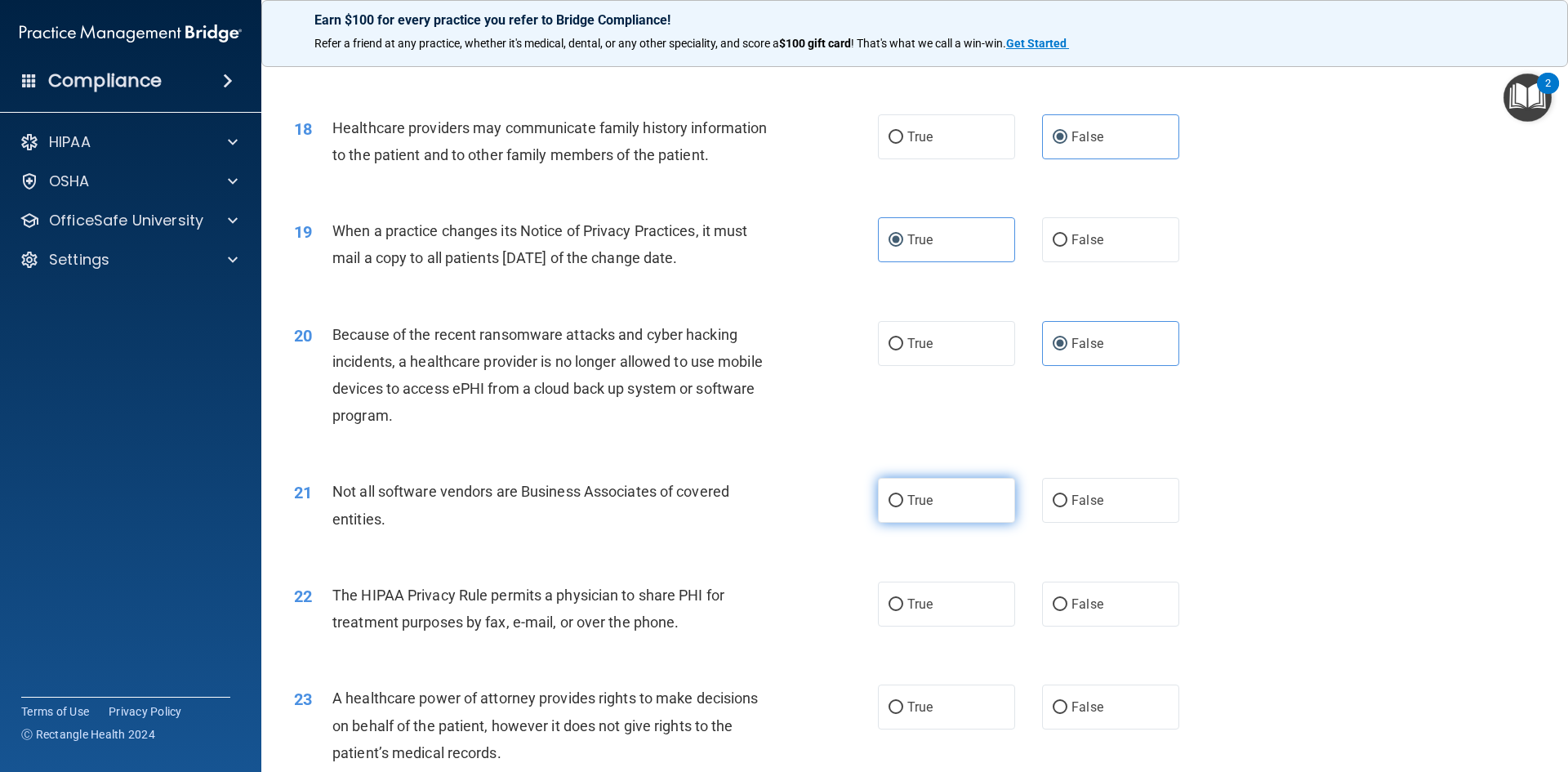
click at [947, 503] on label "True" at bounding box center [947, 500] width 138 height 45
click at [904, 503] on input "True" at bounding box center [896, 501] width 15 height 12
radio input "true"
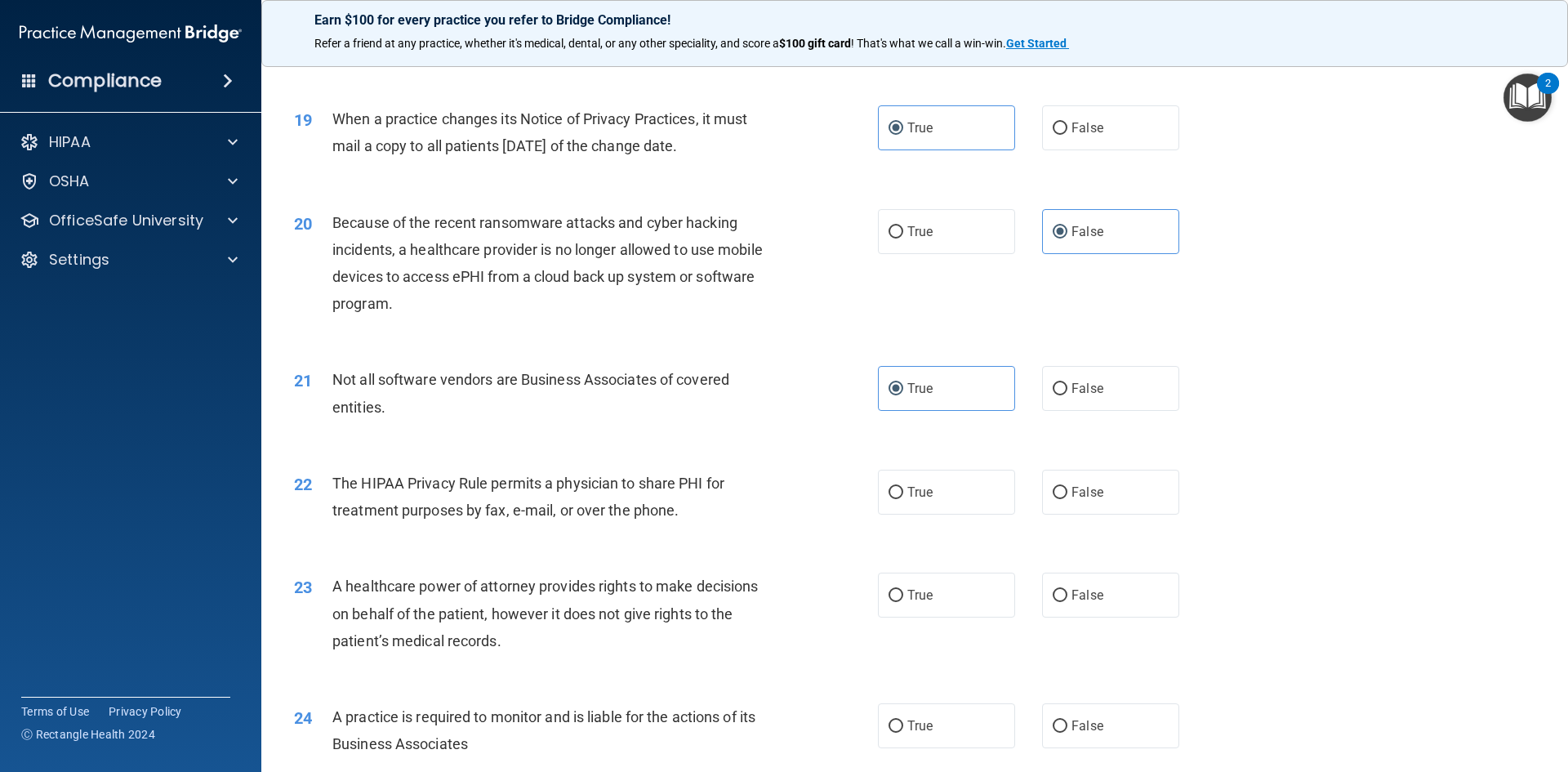
scroll to position [2287, 0]
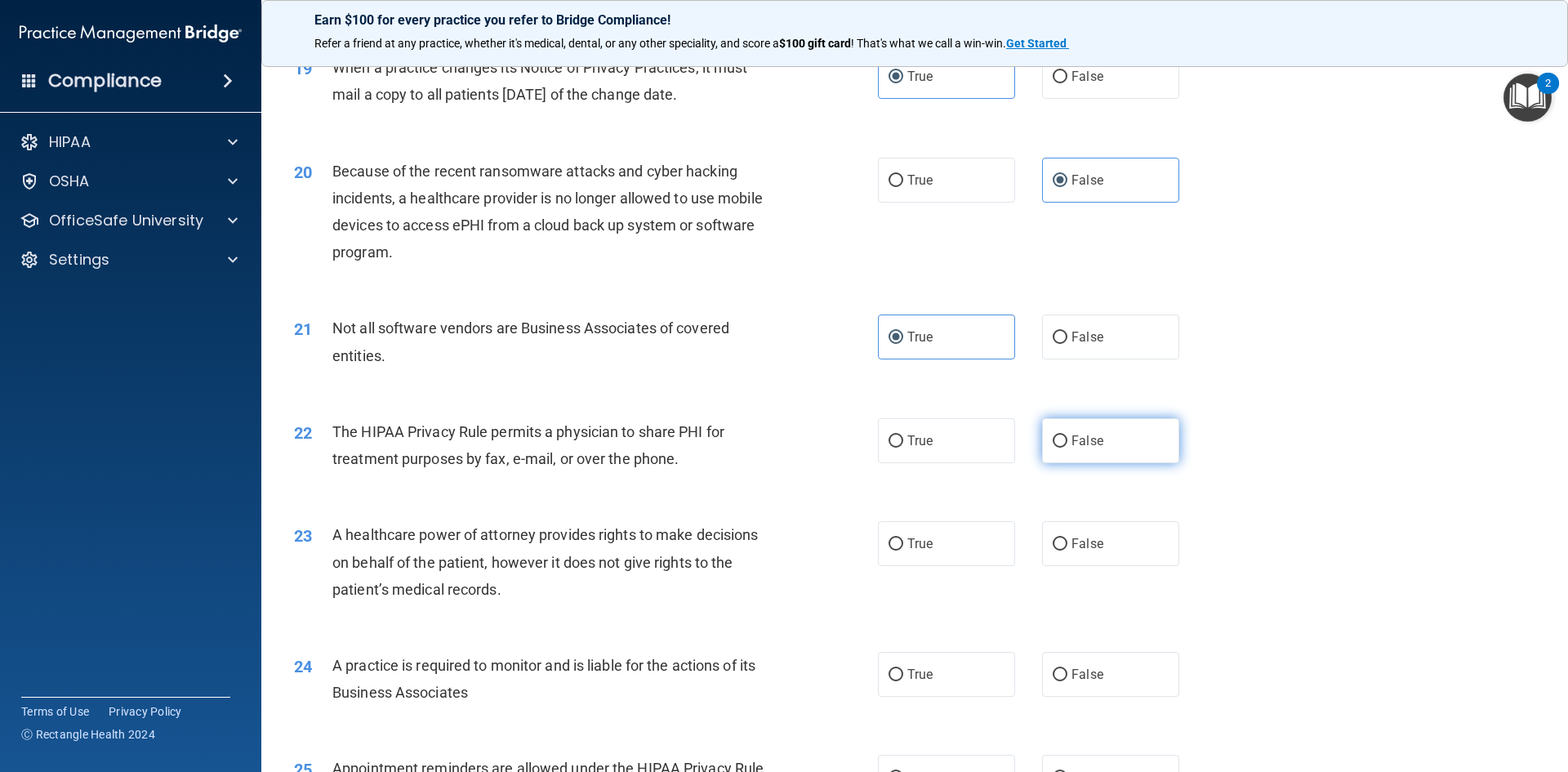
click at [1115, 432] on label "False" at bounding box center [1111, 440] width 138 height 45
click at [1067, 435] on input "False" at bounding box center [1060, 441] width 15 height 12
radio input "true"
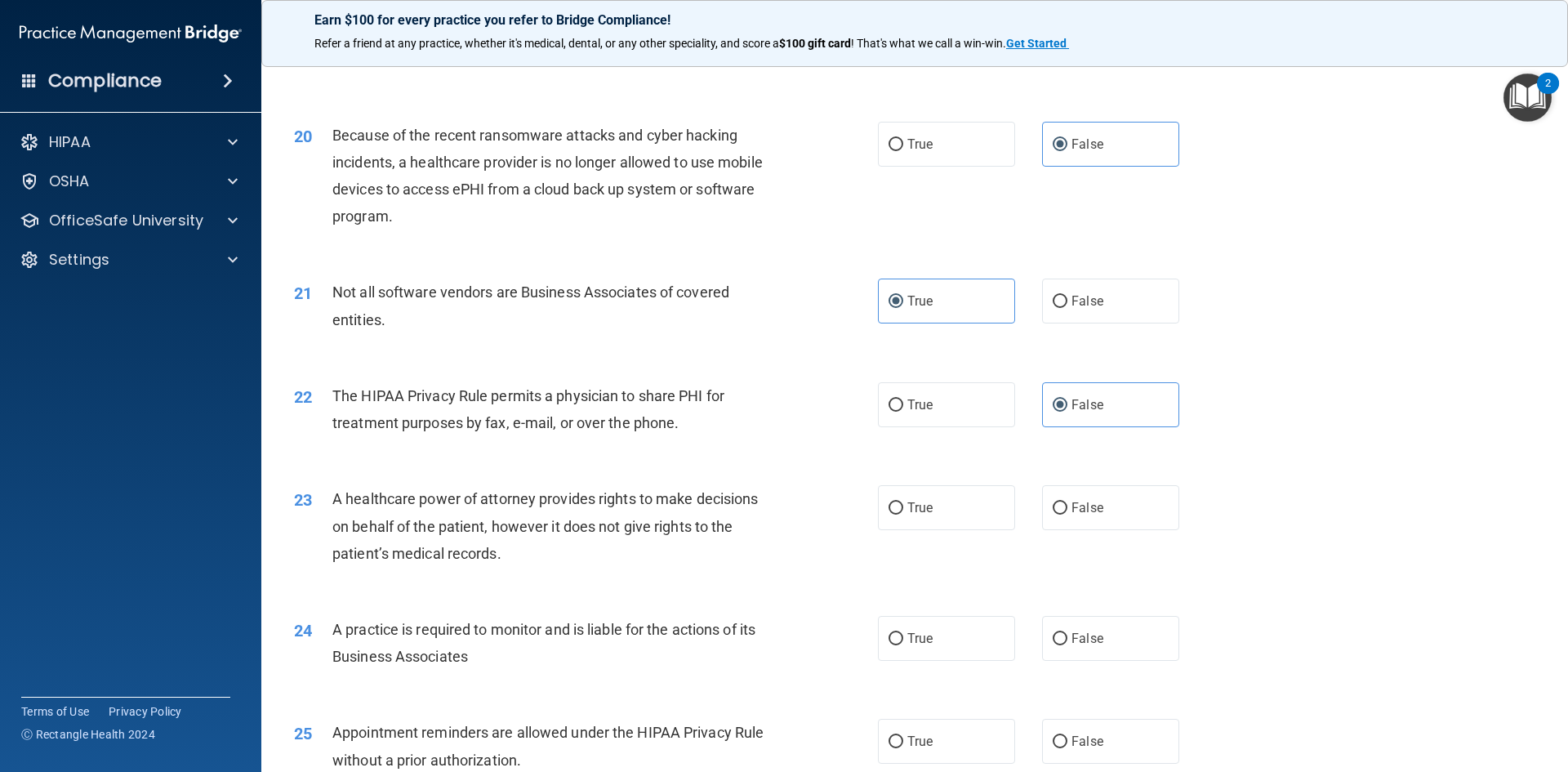
scroll to position [2369, 0]
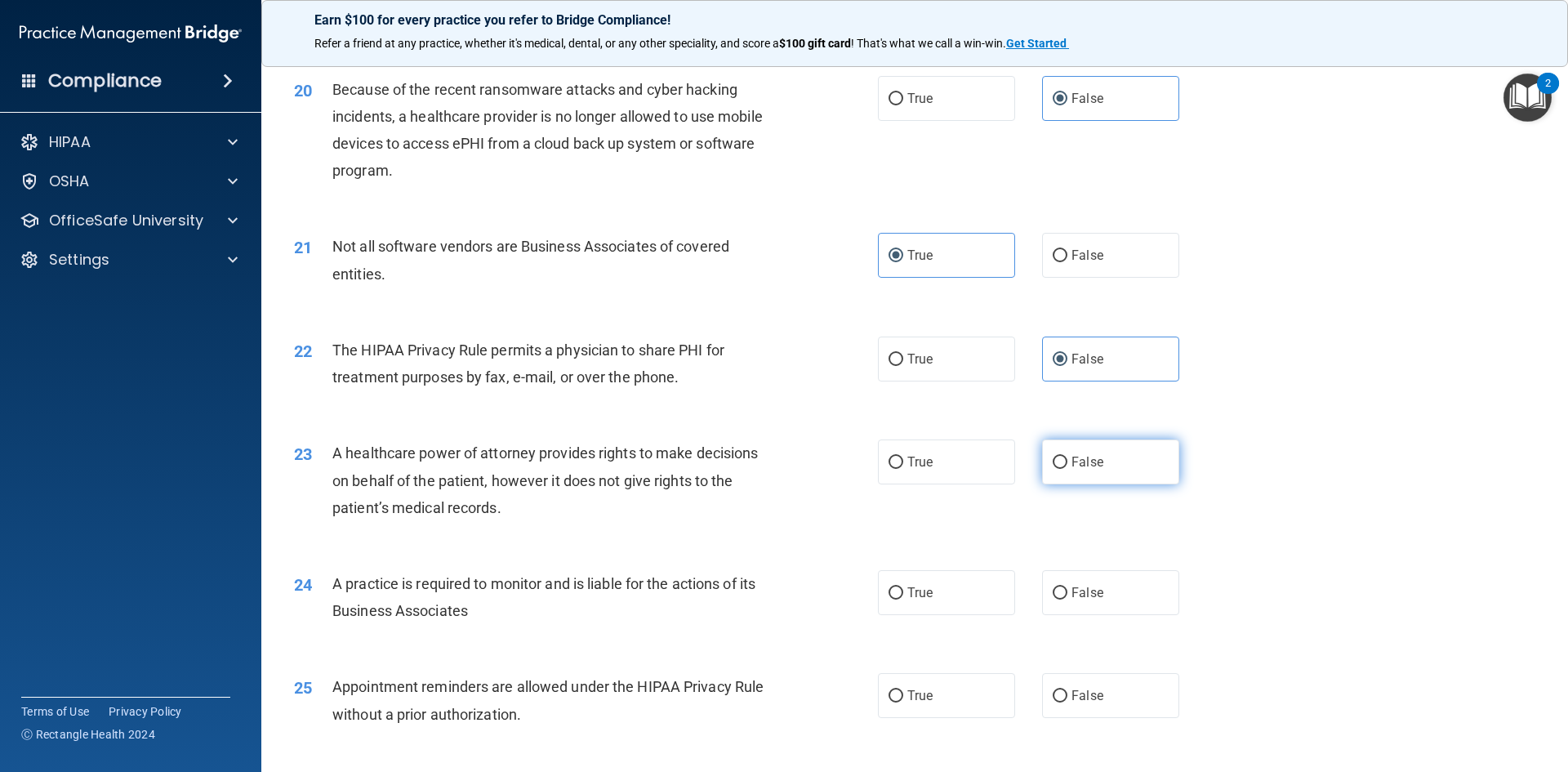
click at [1078, 465] on span "False" at bounding box center [1087, 462] width 32 height 16
click at [1067, 465] on input "False" at bounding box center [1060, 463] width 15 height 12
radio input "true"
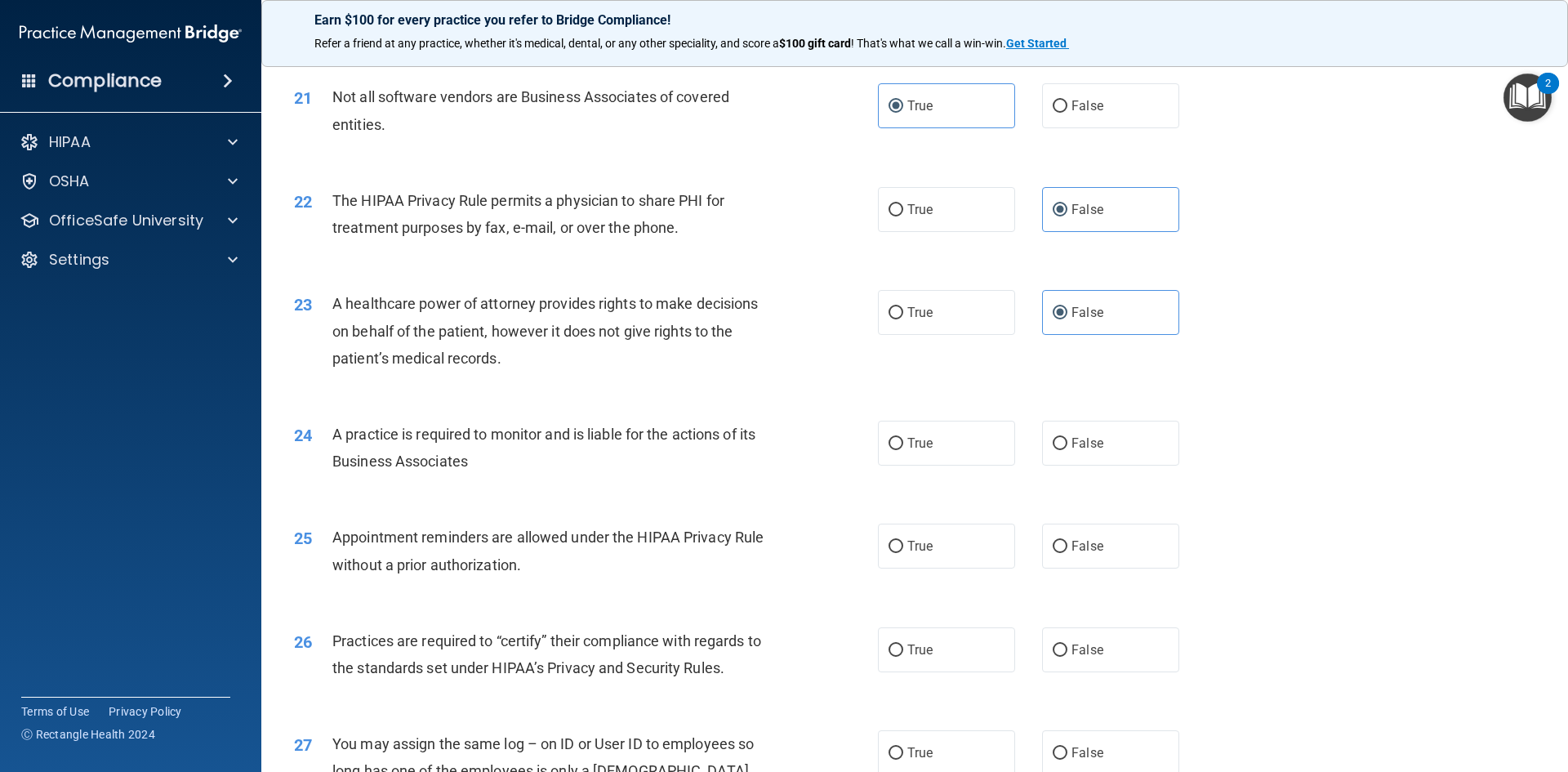
scroll to position [2532, 0]
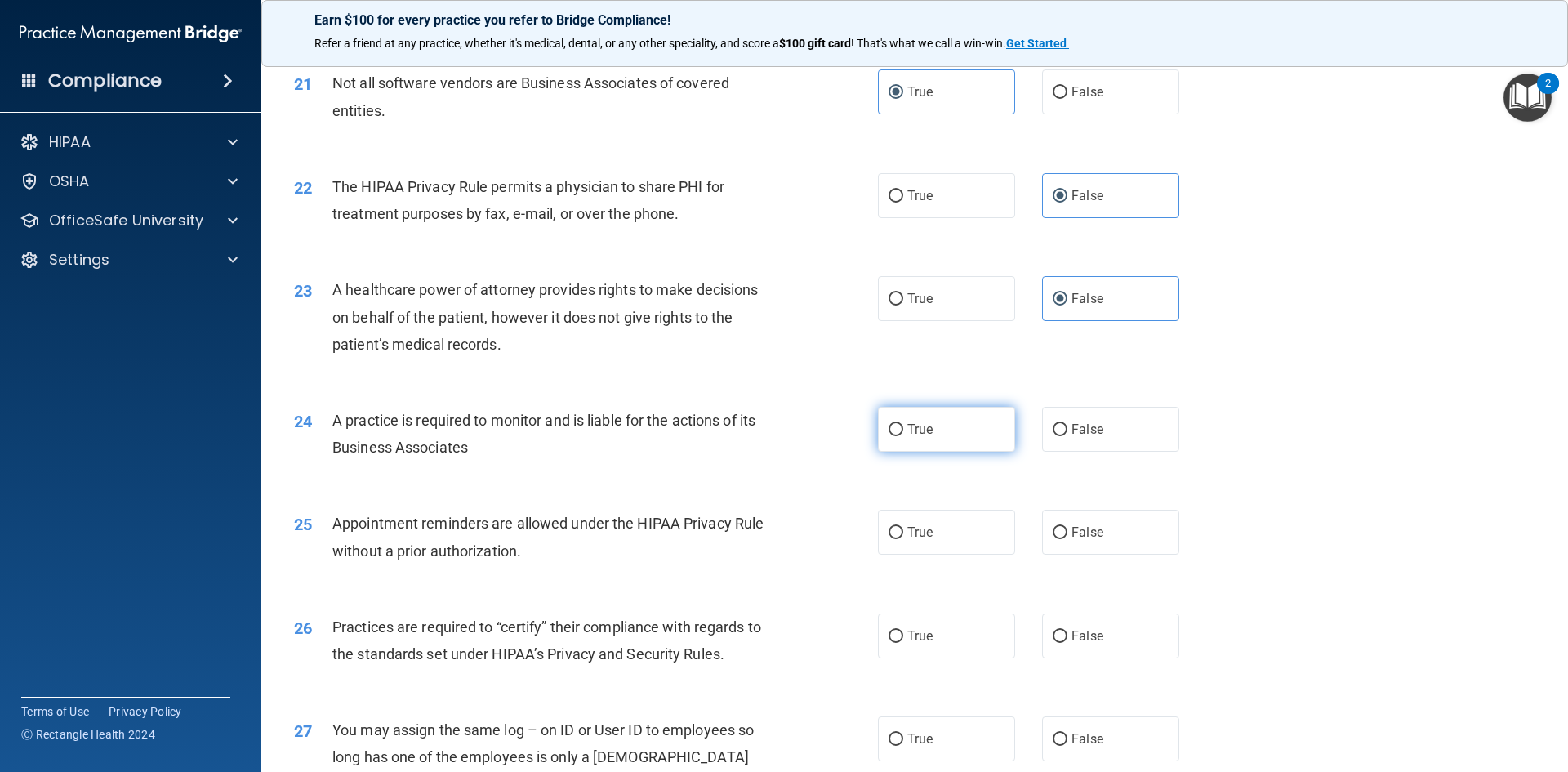
click at [956, 423] on label "True" at bounding box center [947, 429] width 138 height 45
click at [904, 424] on input "True" at bounding box center [896, 430] width 15 height 12
radio input "true"
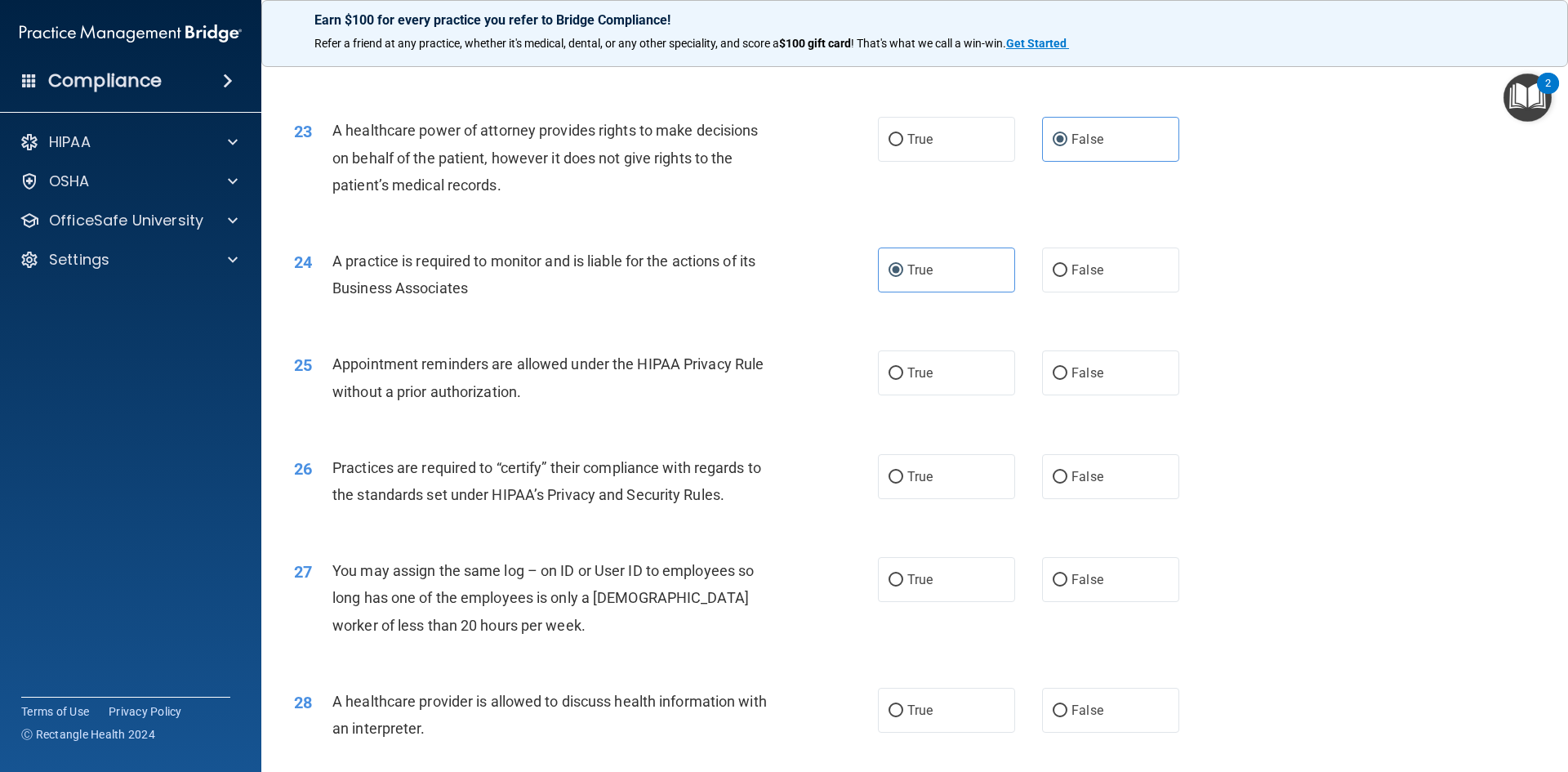
scroll to position [2695, 0]
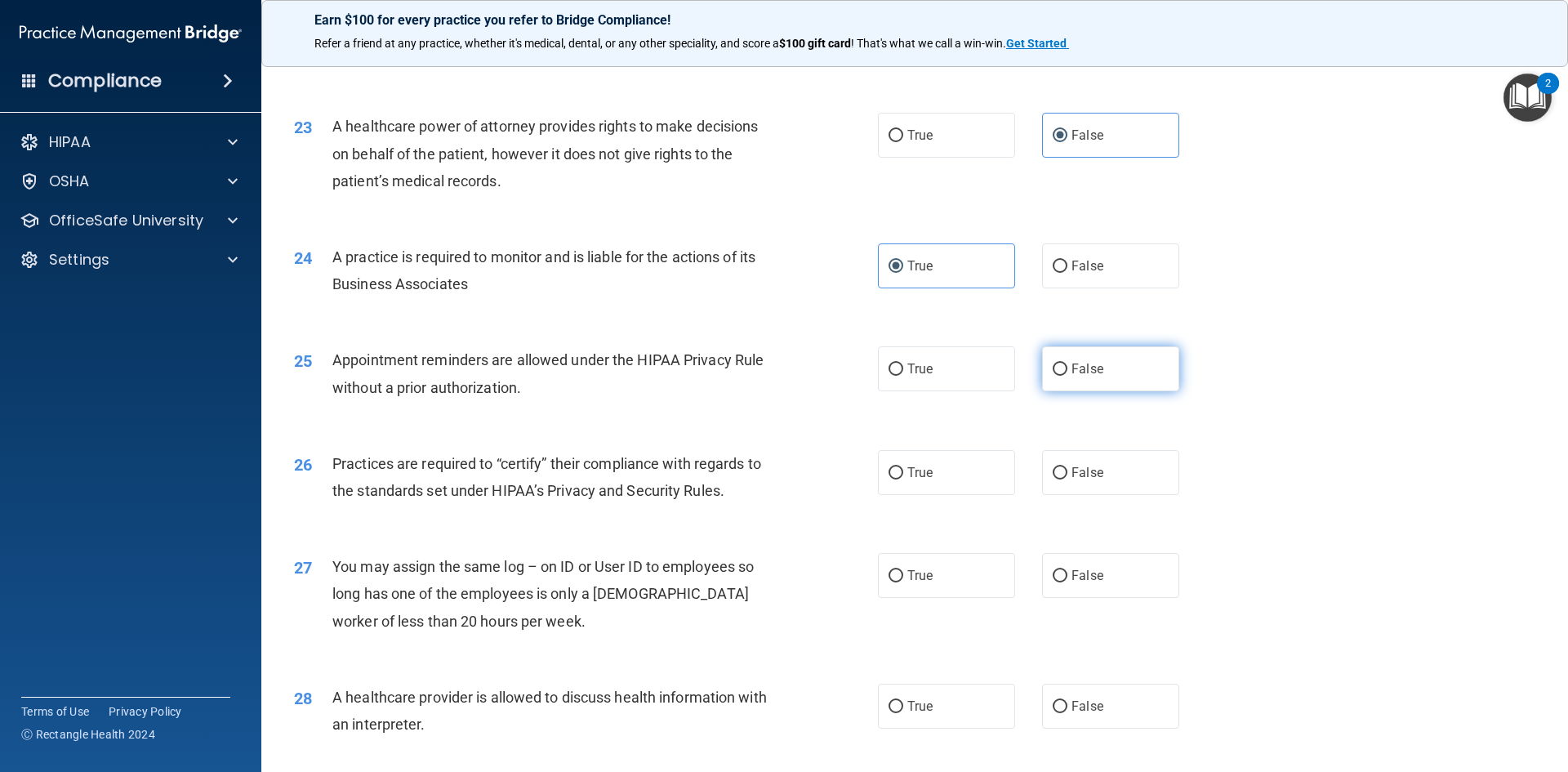
click at [1124, 372] on label "False" at bounding box center [1111, 368] width 138 height 45
click at [1067, 372] on input "False" at bounding box center [1060, 369] width 15 height 12
radio input "true"
click at [964, 472] on label "True" at bounding box center [947, 472] width 138 height 45
click at [904, 472] on input "True" at bounding box center [896, 473] width 15 height 12
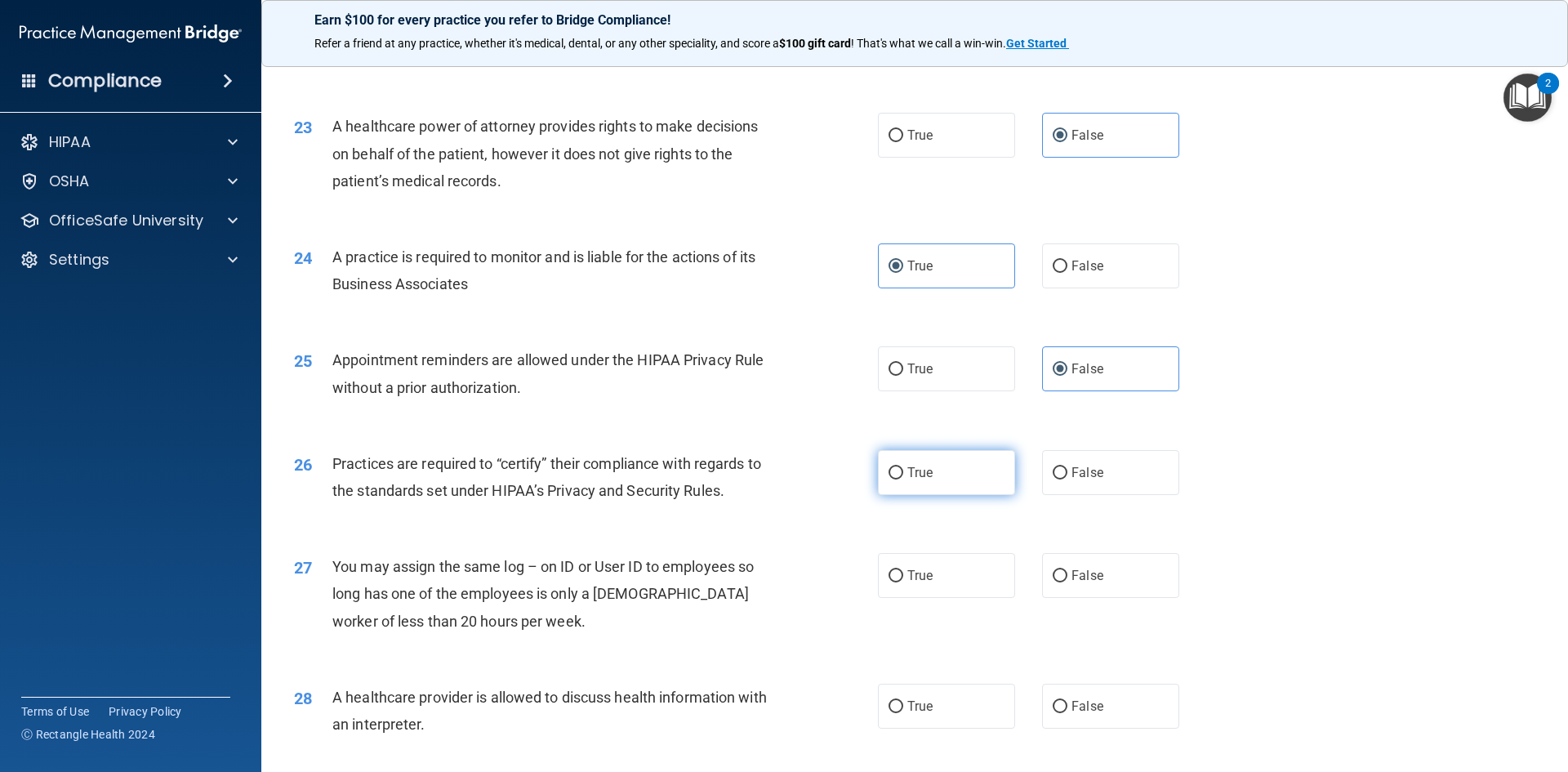
radio input "true"
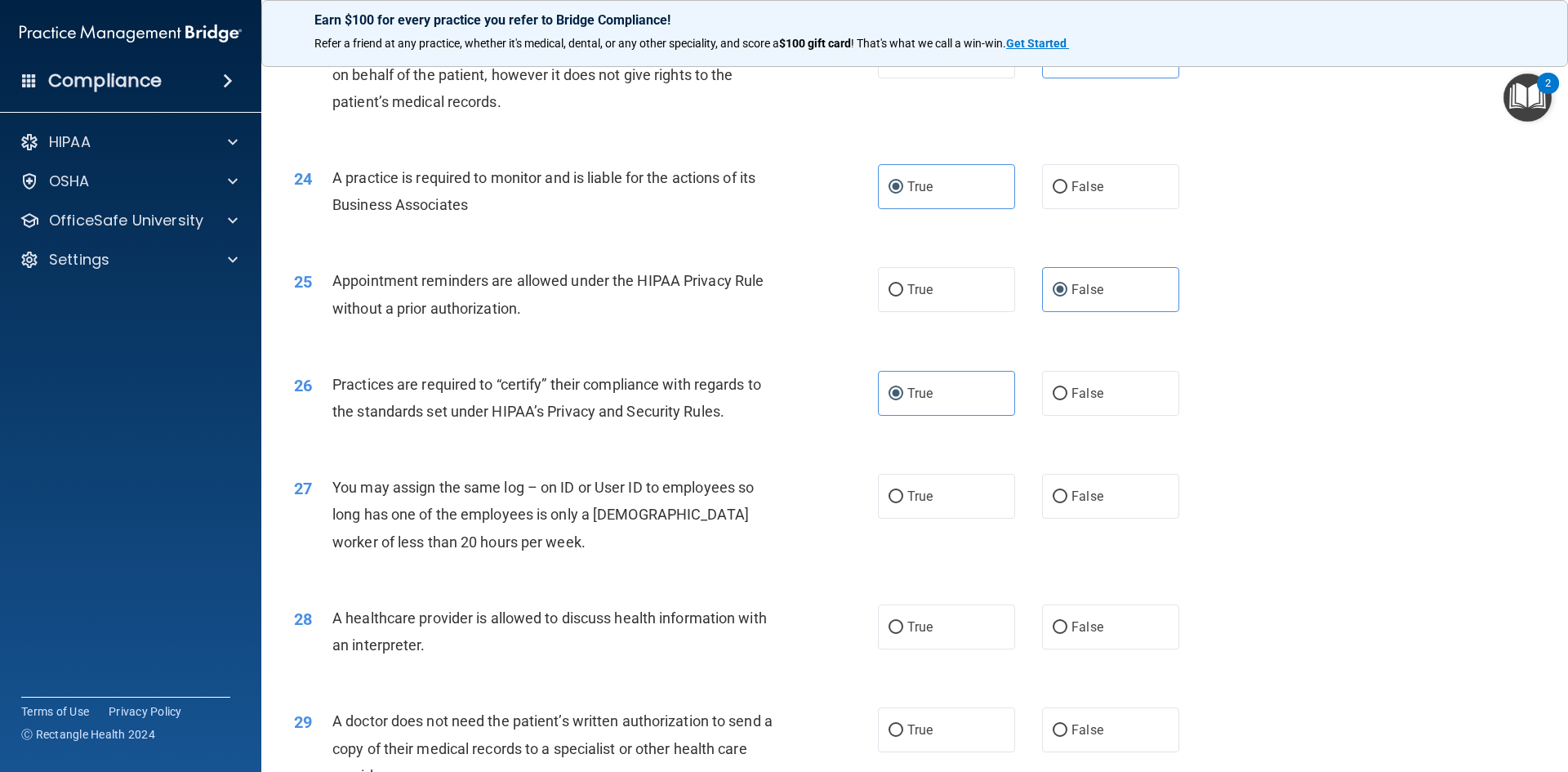
scroll to position [2777, 0]
click at [1053, 508] on label "False" at bounding box center [1111, 494] width 138 height 45
click at [1053, 501] on input "False" at bounding box center [1060, 495] width 15 height 12
radio input "true"
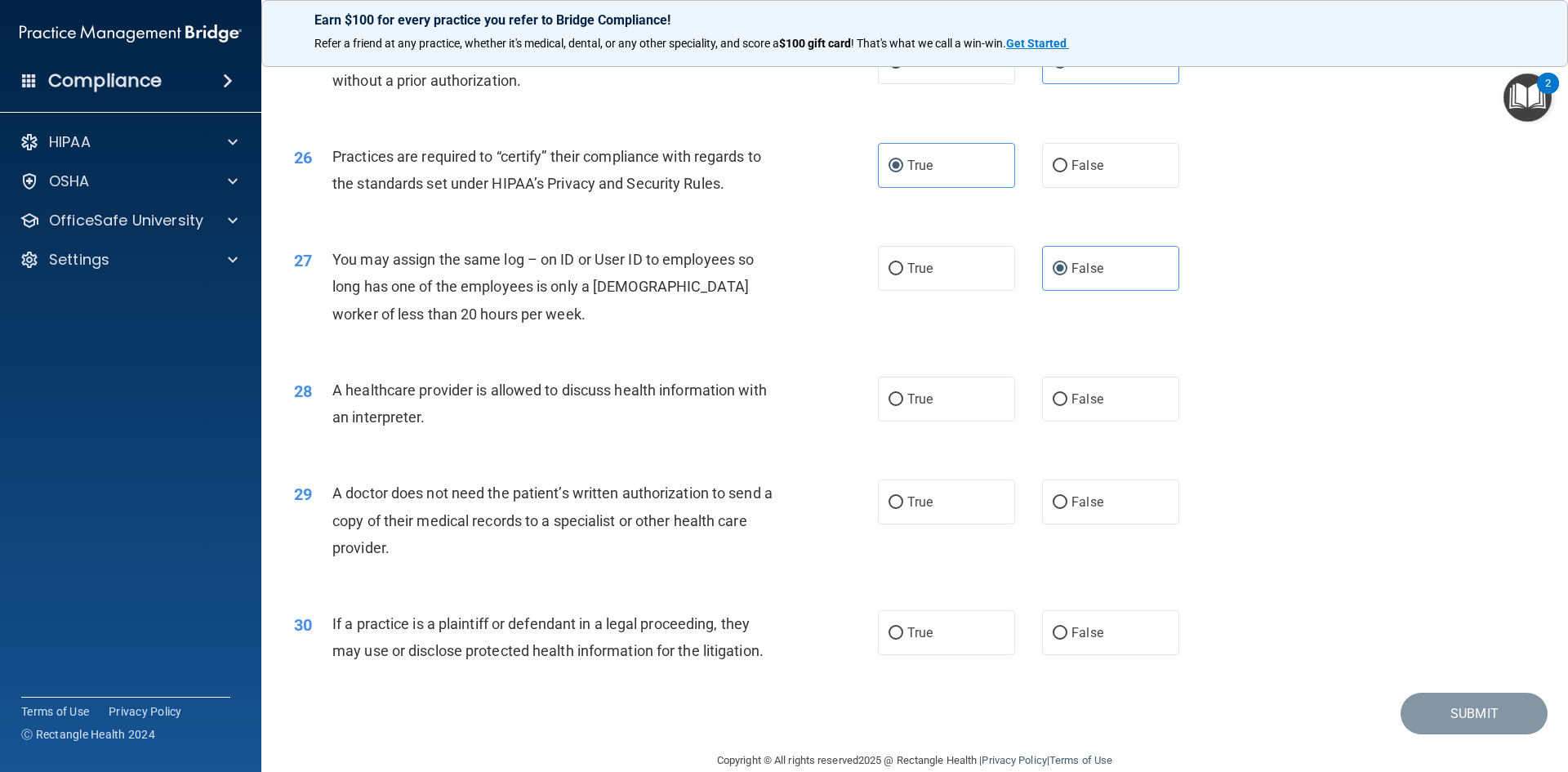
scroll to position [3022, 0]
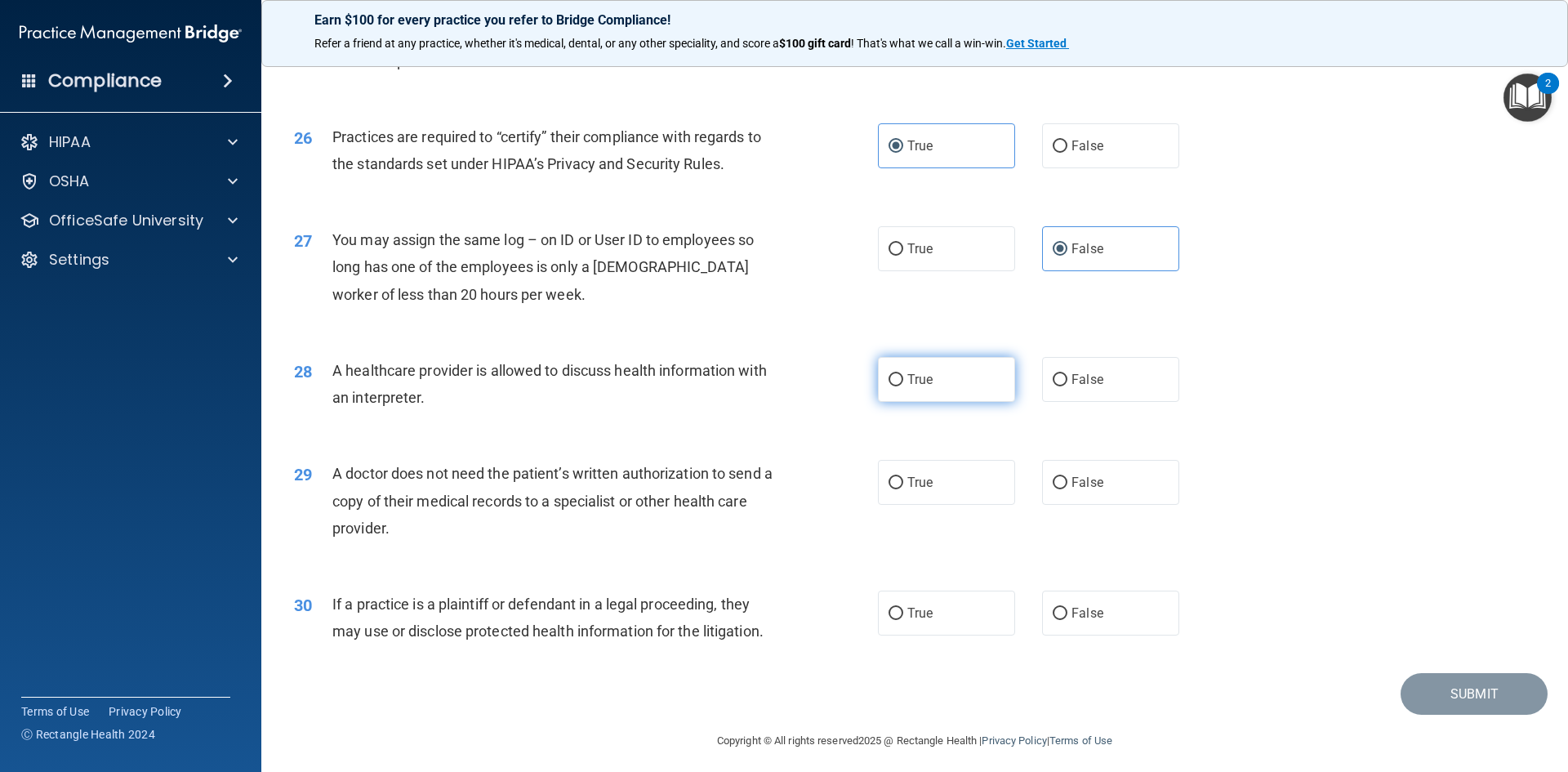
click at [962, 389] on label "True" at bounding box center [947, 379] width 138 height 45
click at [904, 386] on input "True" at bounding box center [896, 380] width 15 height 12
radio input "true"
click at [958, 490] on label "True" at bounding box center [947, 482] width 138 height 45
click at [904, 490] on input "True" at bounding box center [896, 483] width 15 height 12
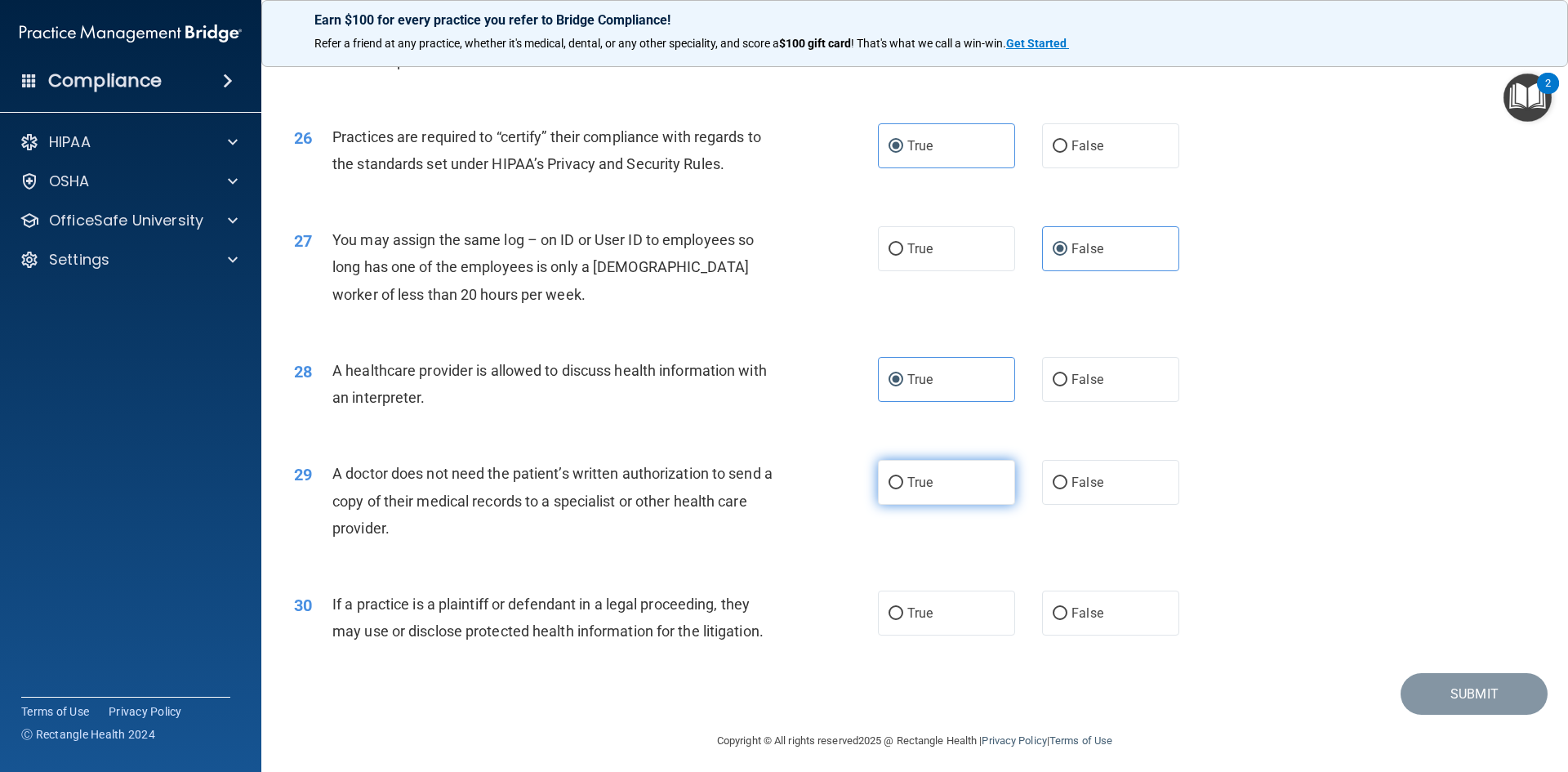
radio input "true"
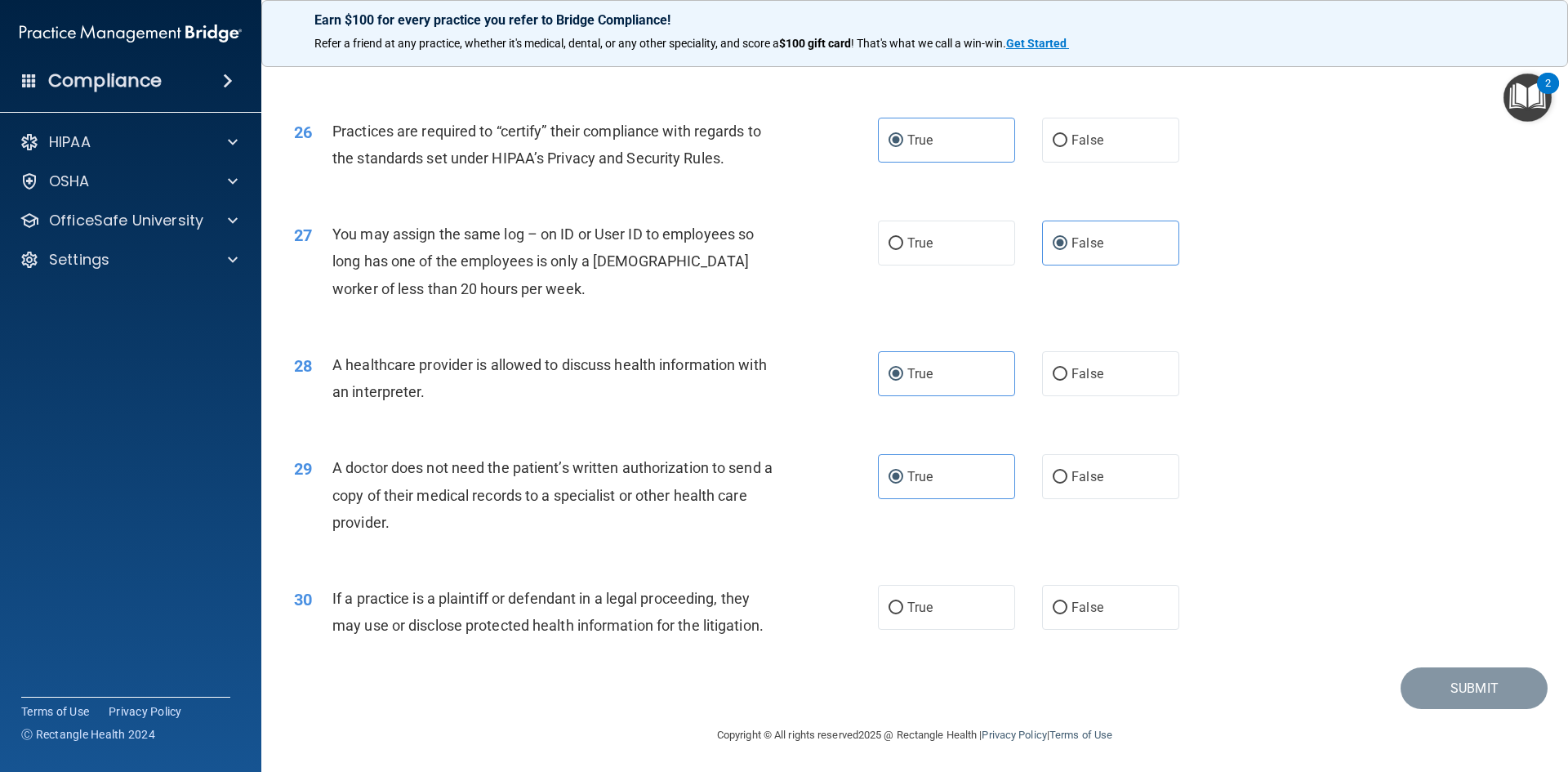
scroll to position [3030, 0]
click at [918, 593] on label "True" at bounding box center [947, 604] width 138 height 45
click at [904, 599] on input "True" at bounding box center [896, 605] width 15 height 12
radio input "true"
click at [1436, 679] on button "Submit" at bounding box center [1473, 686] width 147 height 42
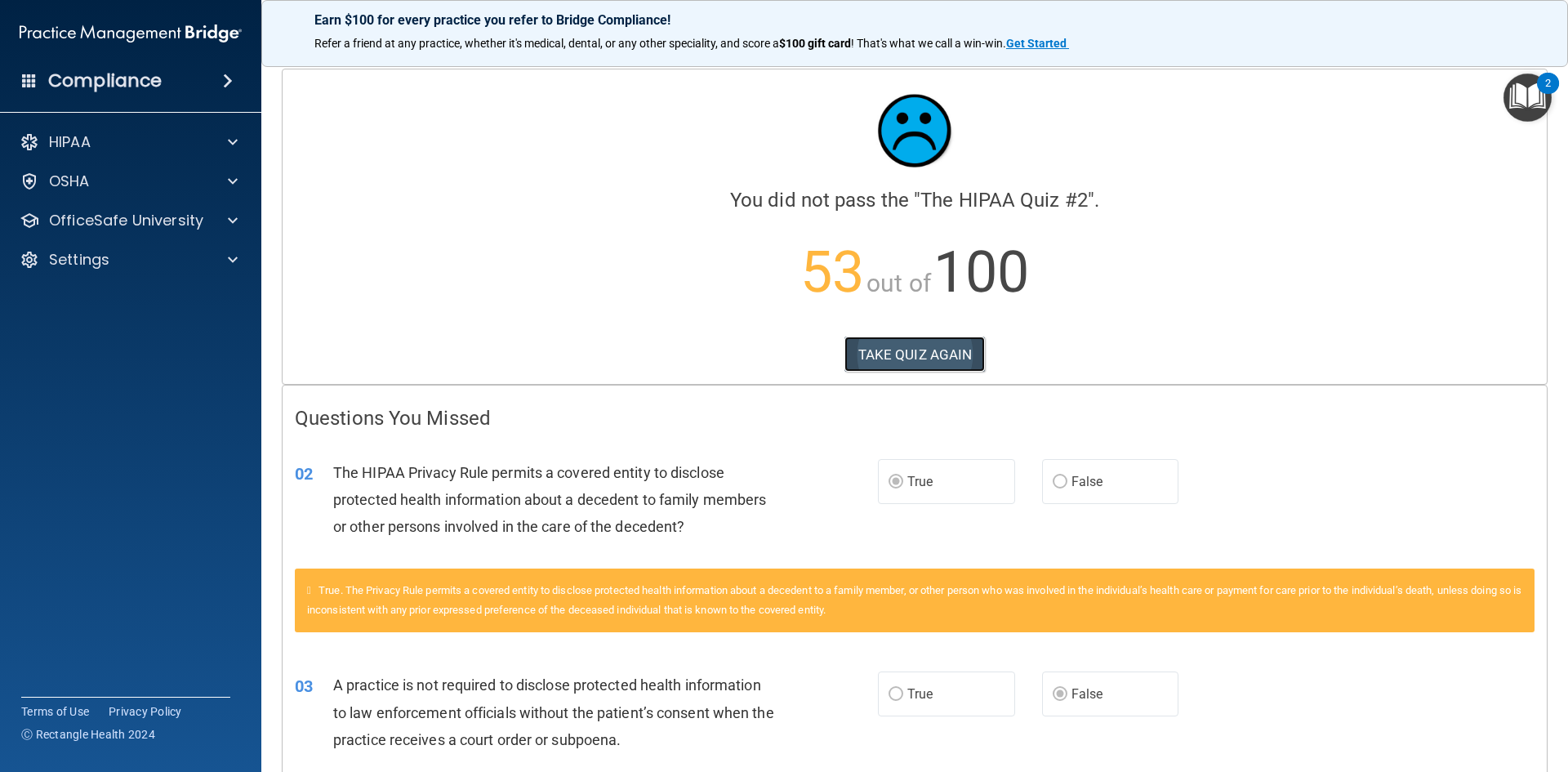
click at [904, 350] on button "TAKE QUIZ AGAIN" at bounding box center [916, 354] width 142 height 36
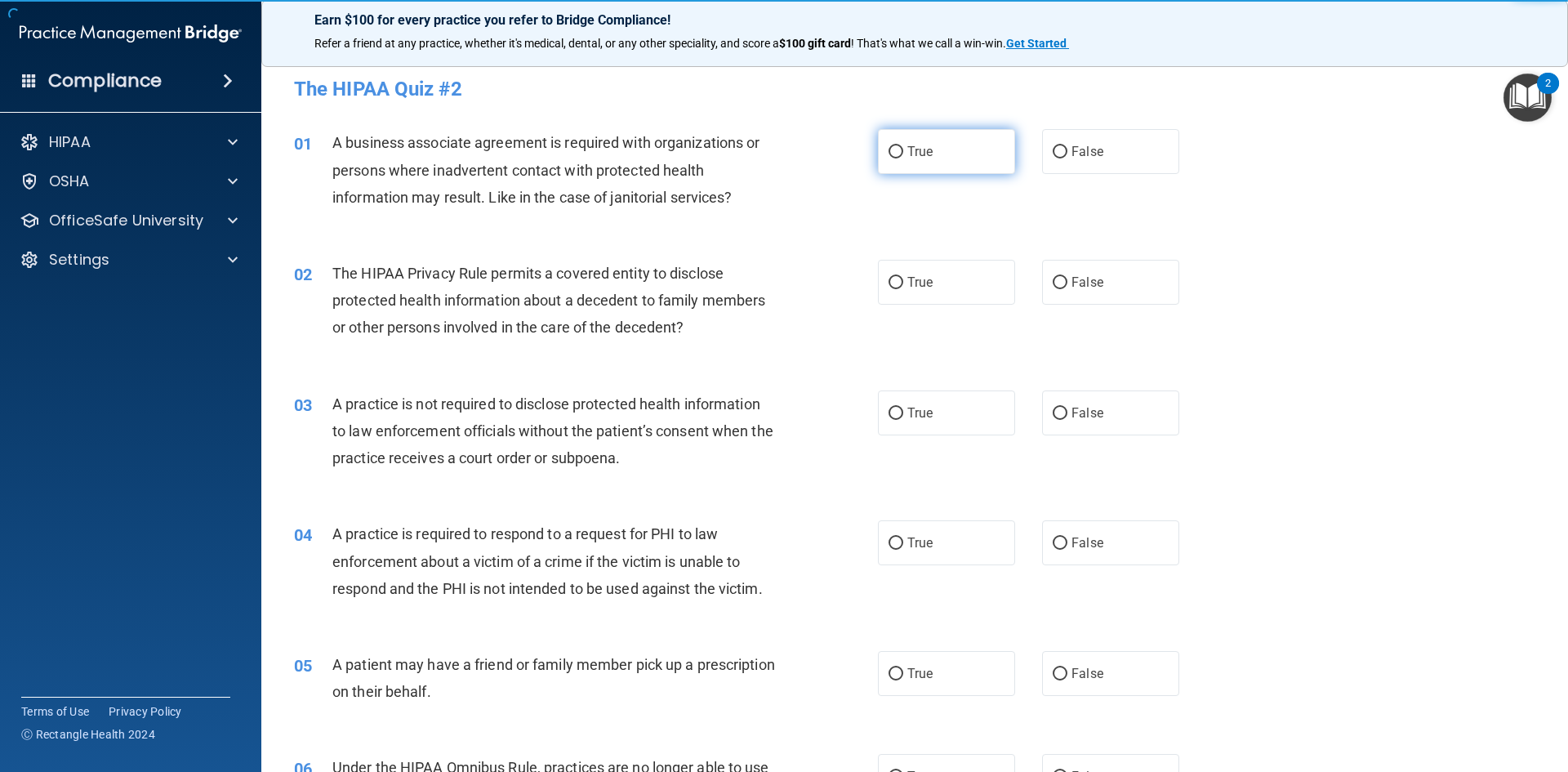
click at [914, 164] on label "True" at bounding box center [947, 151] width 138 height 45
click at [904, 159] on input "True" at bounding box center [896, 153] width 15 height 12
radio input "true"
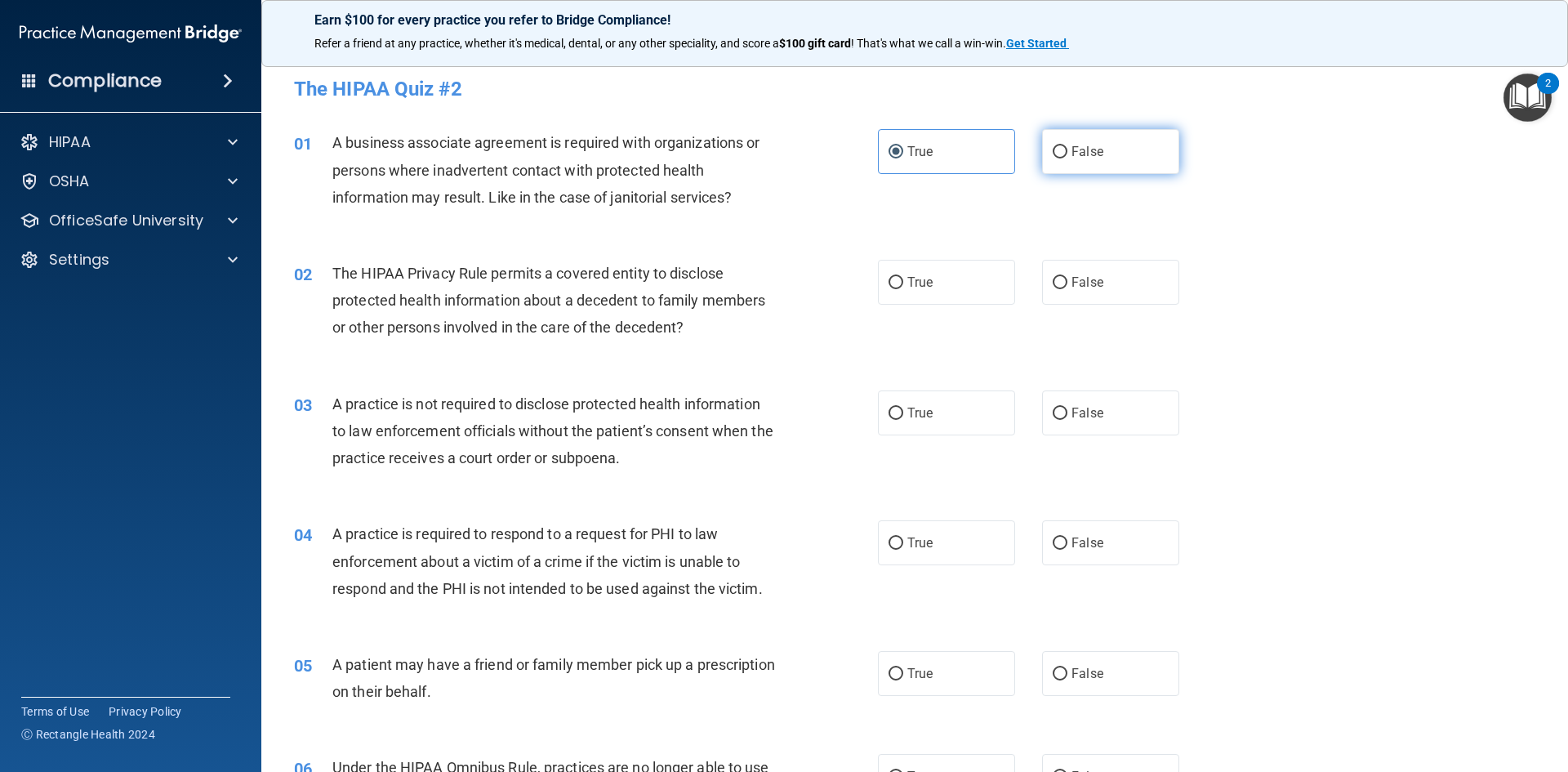
click at [1073, 156] on span "False" at bounding box center [1087, 152] width 32 height 16
click at [1067, 156] on input "False" at bounding box center [1060, 153] width 15 height 12
radio input "true"
radio input "false"
click at [942, 284] on label "True" at bounding box center [947, 281] width 138 height 45
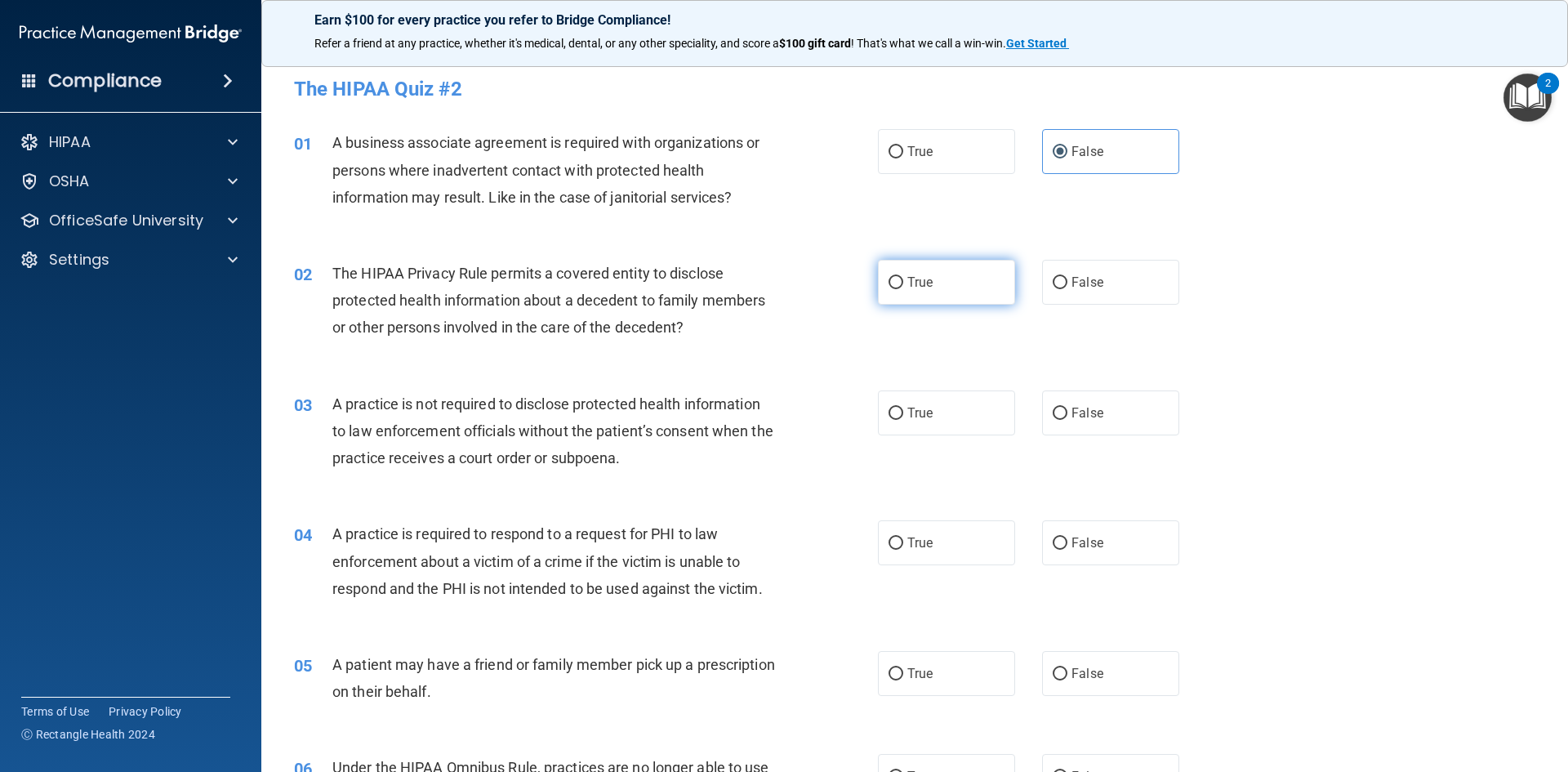
click at [904, 284] on input "True" at bounding box center [896, 283] width 15 height 12
radio input "true"
click at [1096, 283] on label "False" at bounding box center [1111, 281] width 138 height 45
click at [1067, 283] on input "False" at bounding box center [1060, 283] width 15 height 12
radio input "true"
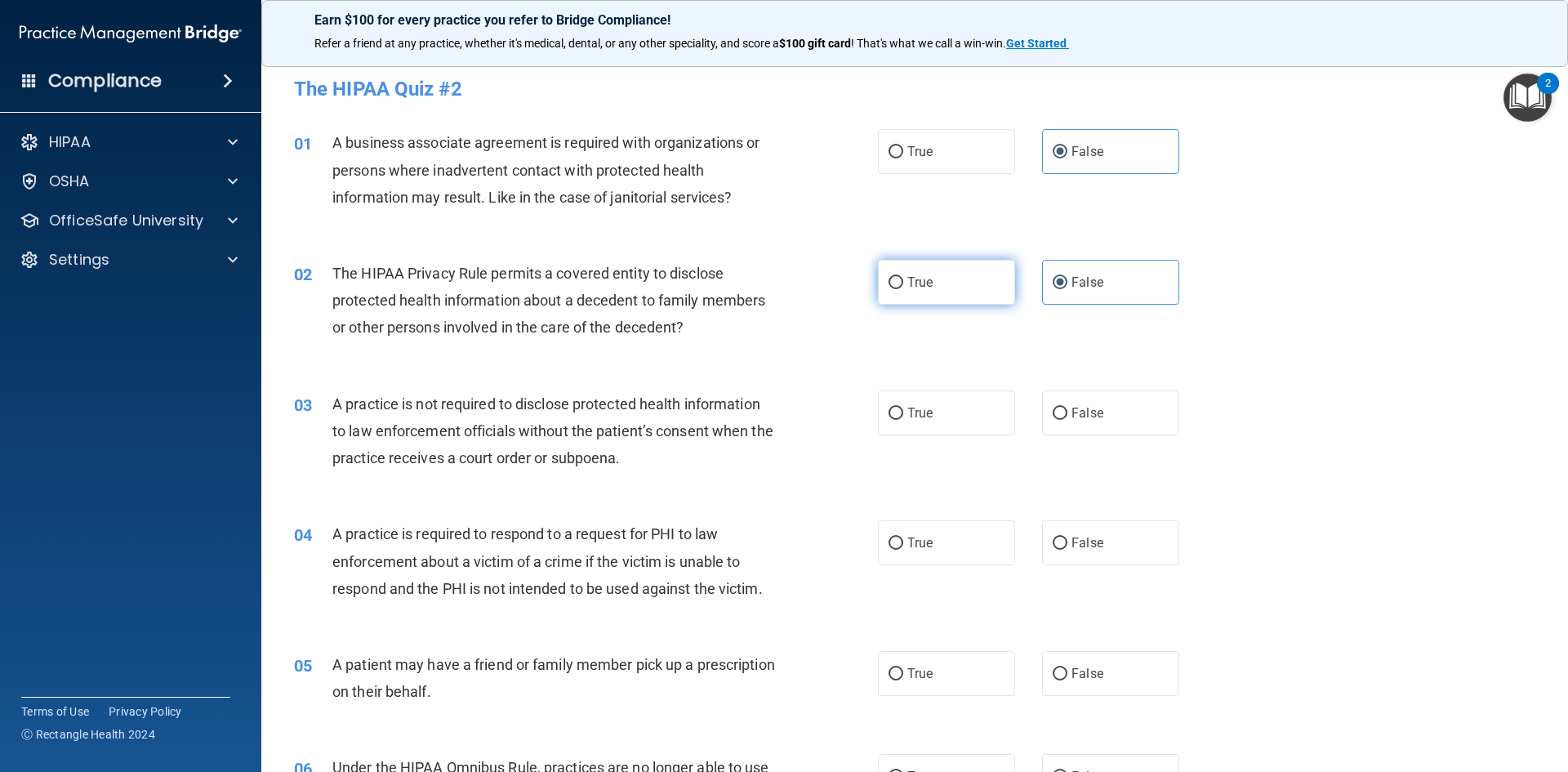
click at [937, 279] on label "True" at bounding box center [947, 281] width 138 height 45
click at [904, 279] on input "True" at bounding box center [896, 283] width 15 height 12
radio input "true"
radio input "false"
click at [1103, 413] on label "False" at bounding box center [1111, 412] width 138 height 45
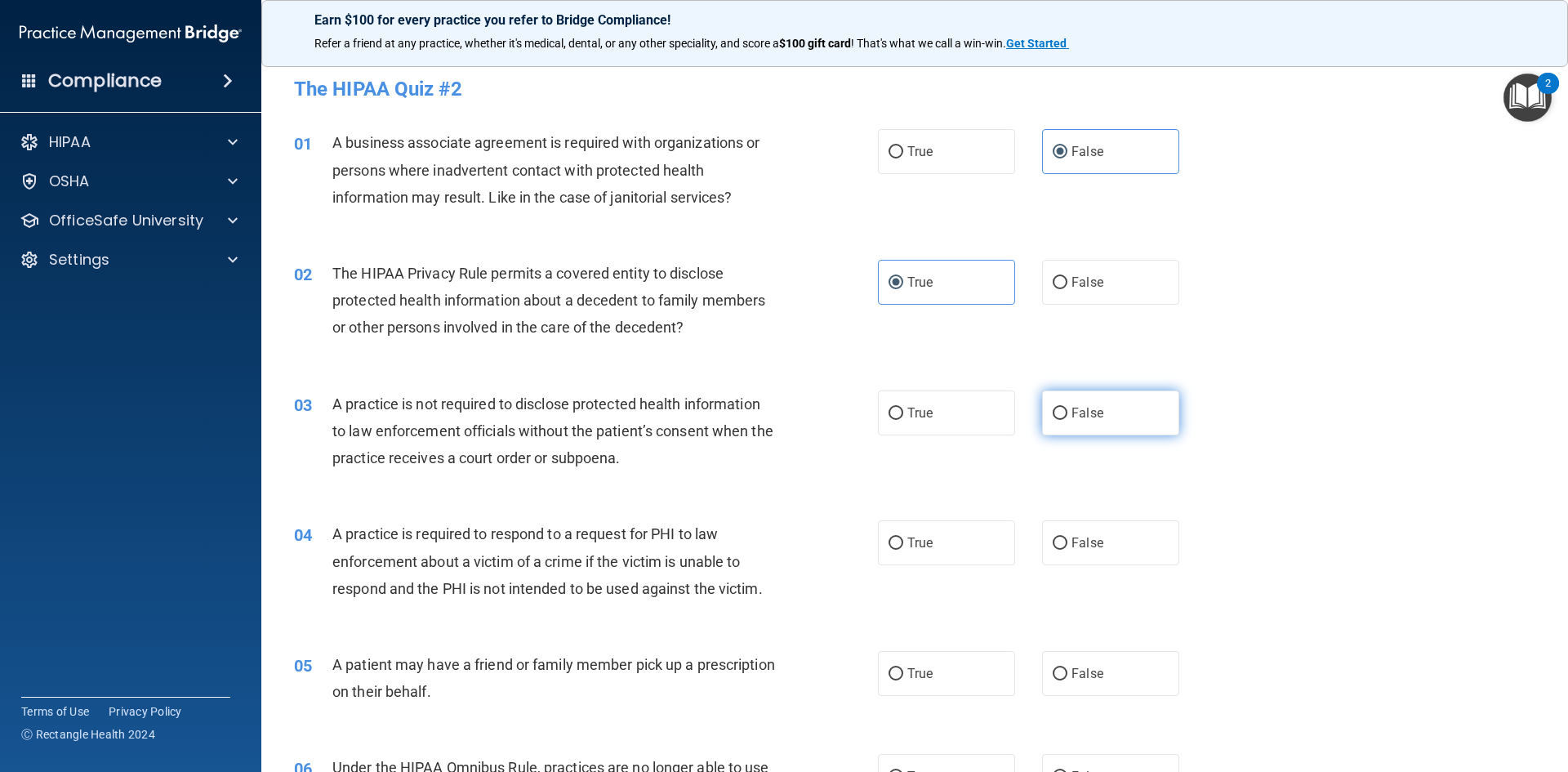
click at [1067, 413] on input "False" at bounding box center [1060, 414] width 15 height 12
radio input "true"
click at [955, 547] on label "True" at bounding box center [947, 543] width 138 height 45
click at [904, 547] on input "True" at bounding box center [896, 544] width 15 height 12
radio input "true"
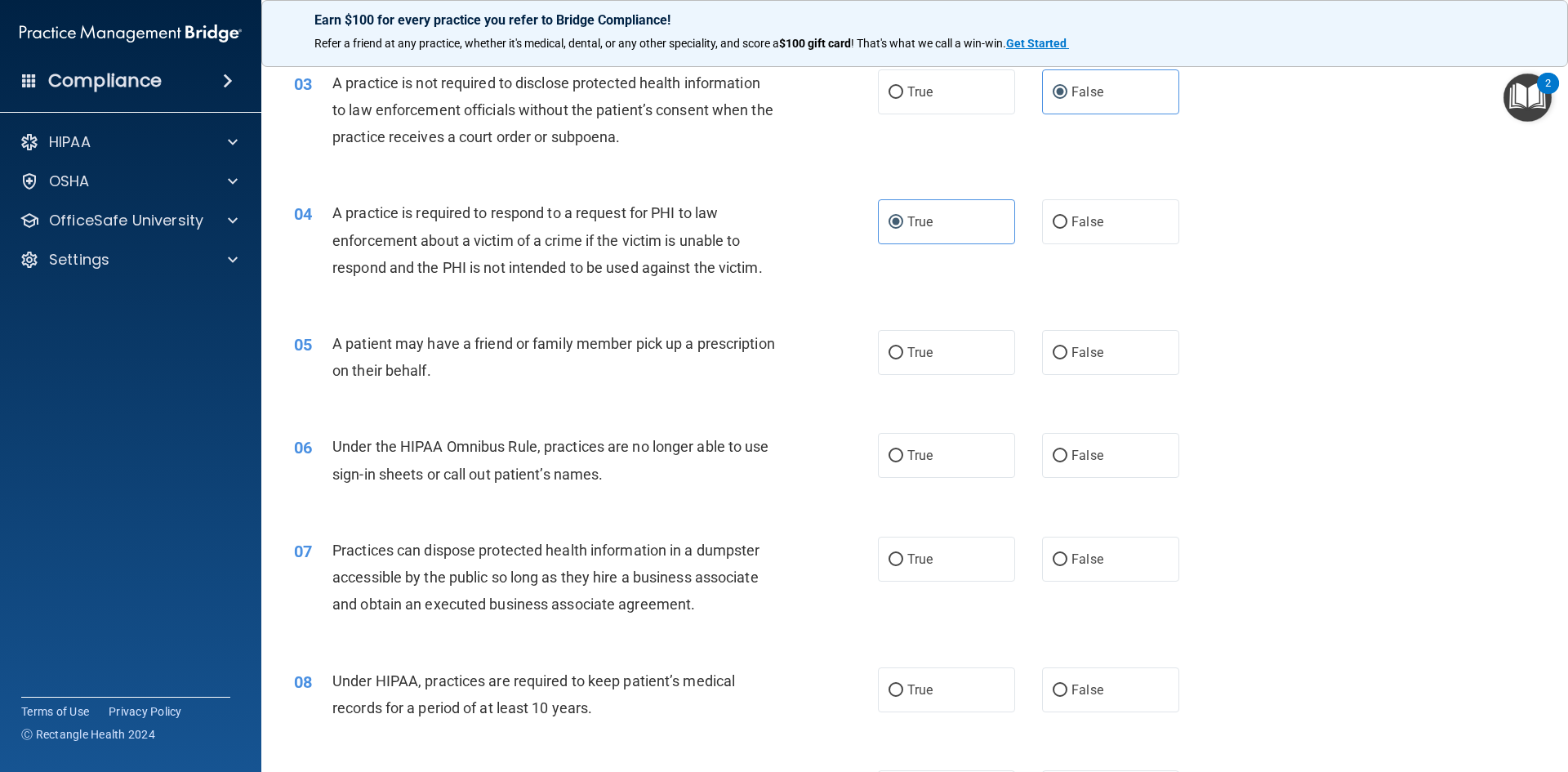
scroll to position [327, 0]
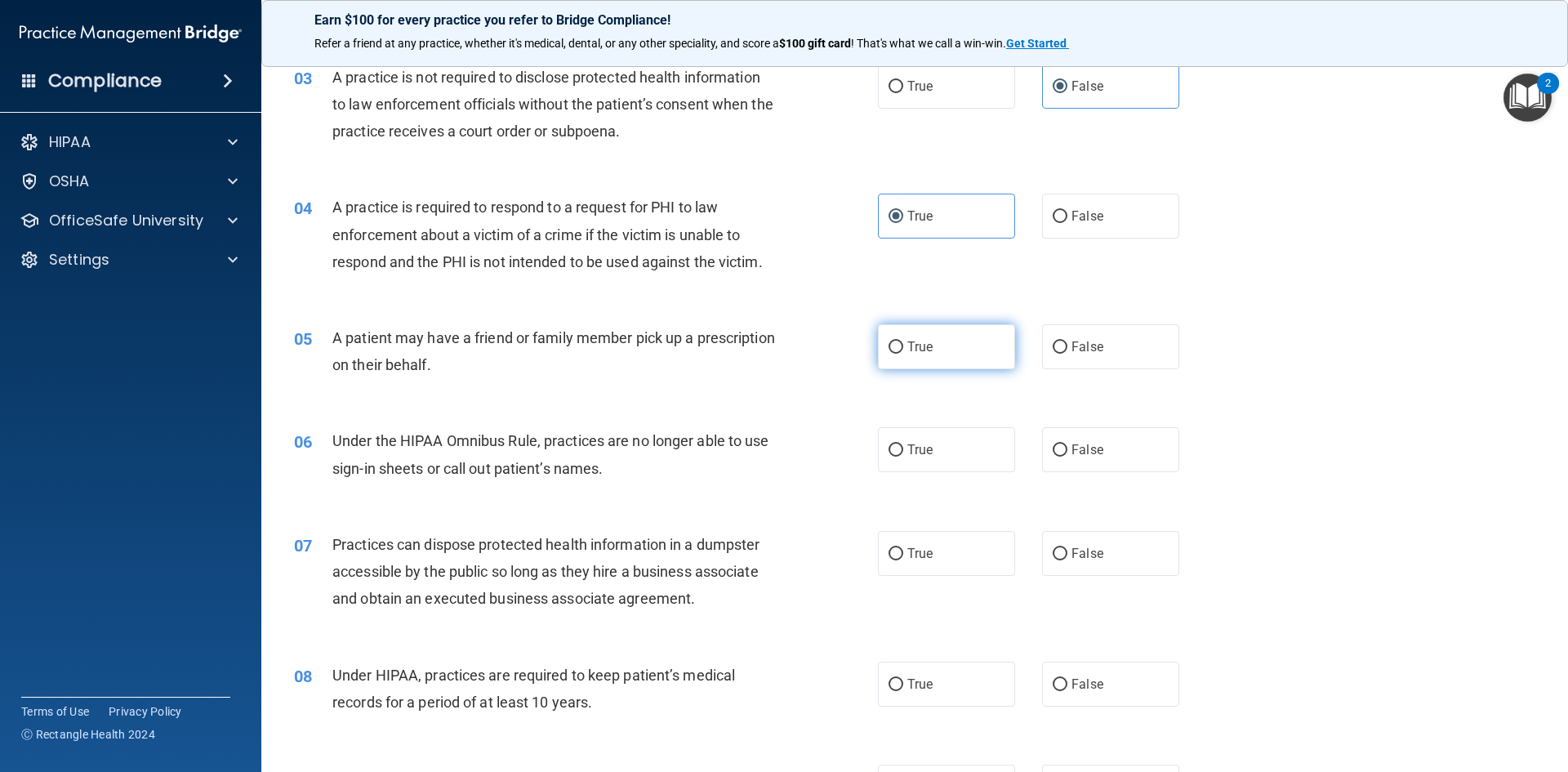
click at [922, 340] on span "True" at bounding box center [920, 347] width 25 height 16
click at [904, 341] on input "True" at bounding box center [896, 347] width 15 height 12
radio input "true"
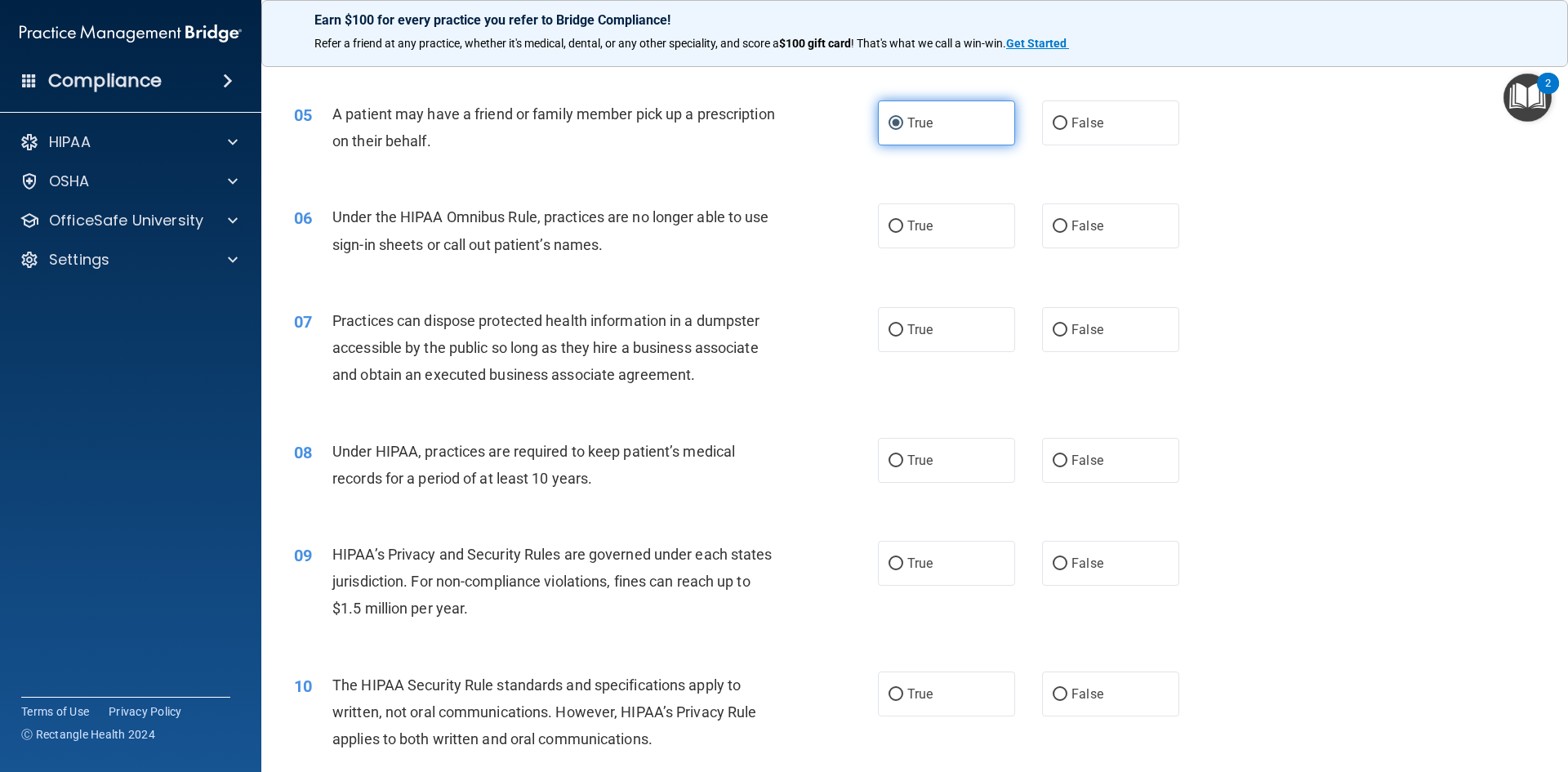
scroll to position [572, 0]
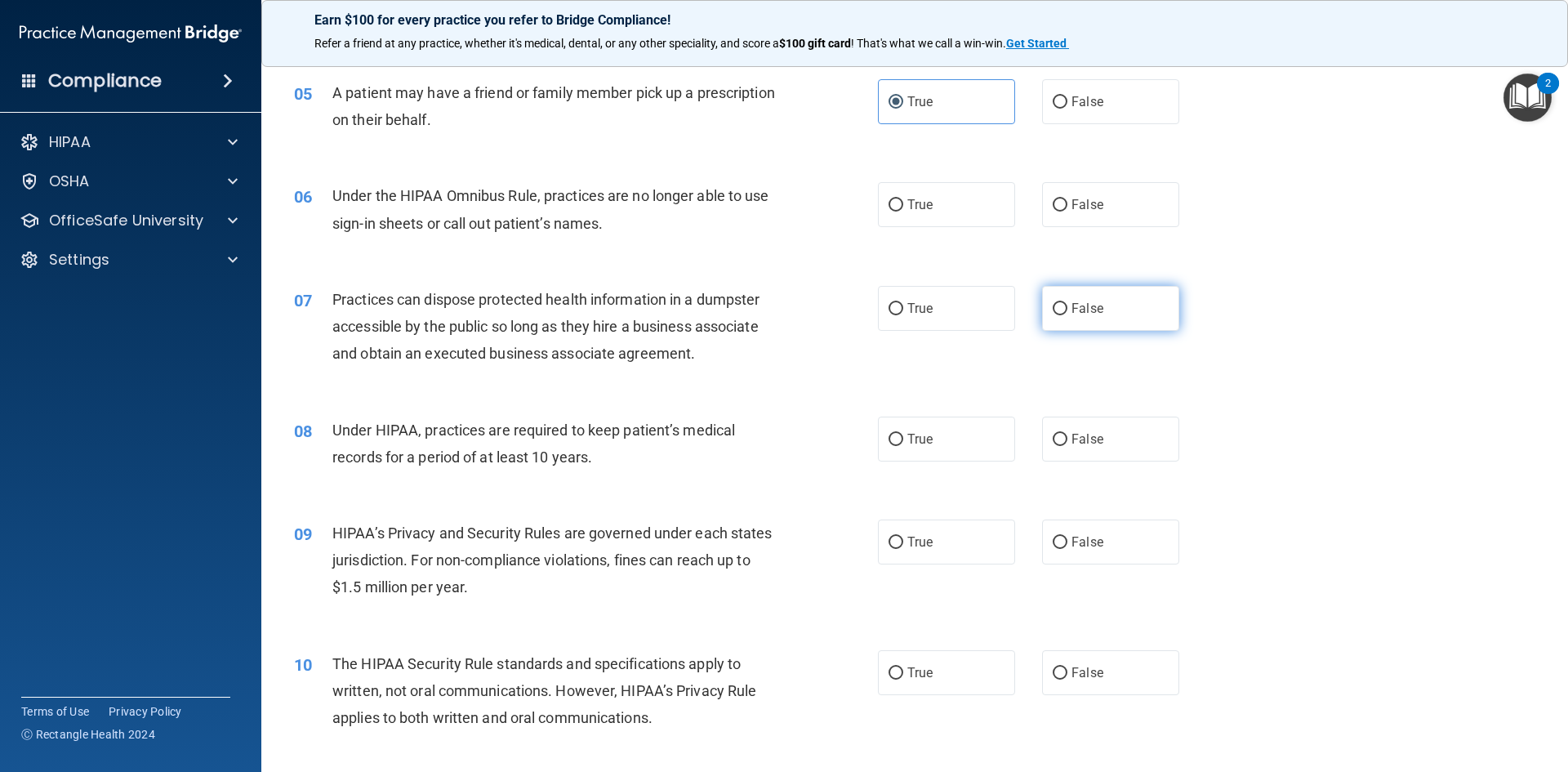
click at [1071, 306] on span "False" at bounding box center [1087, 308] width 32 height 16
click at [1066, 306] on input "False" at bounding box center [1060, 309] width 15 height 12
radio input "true"
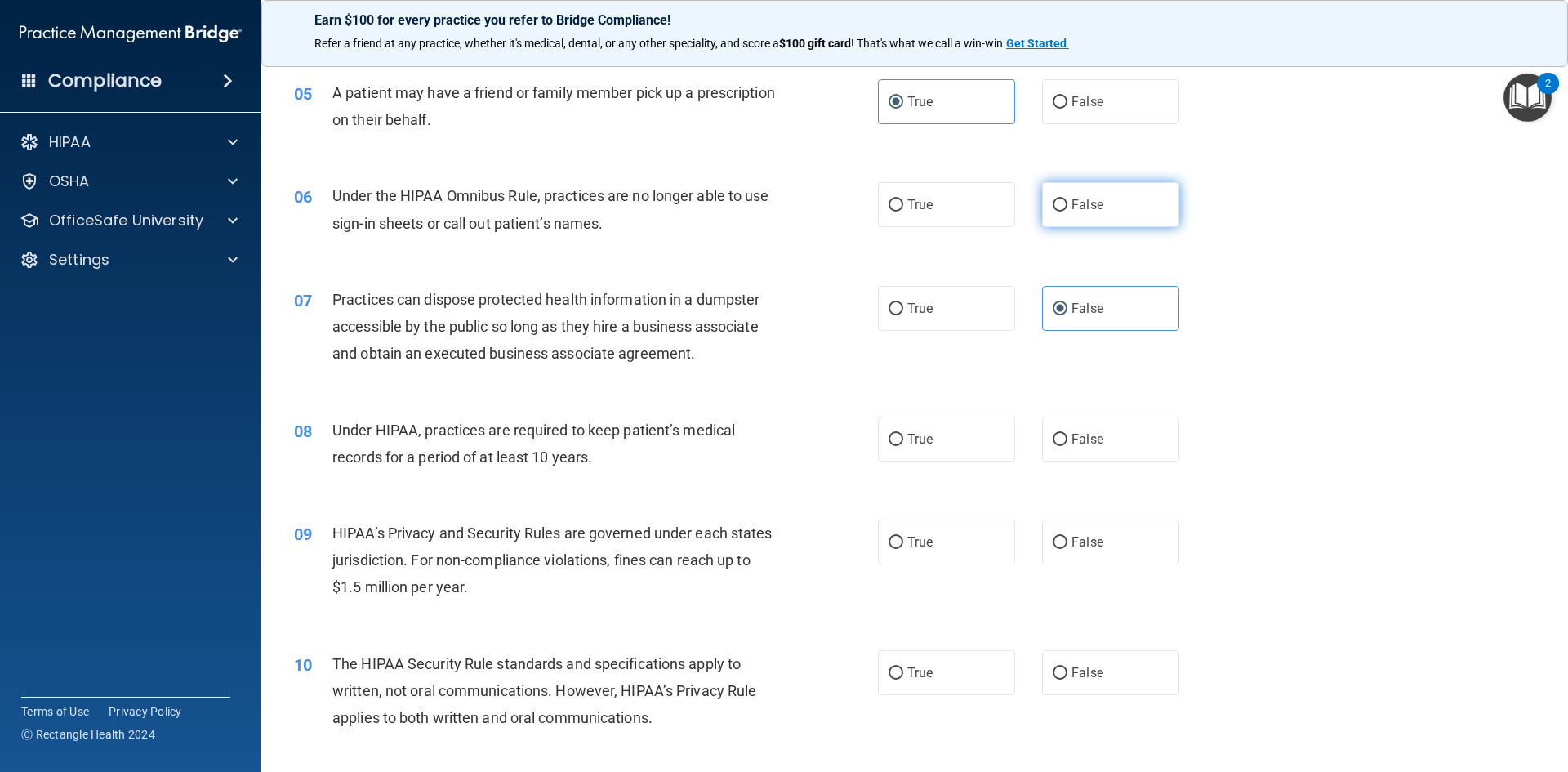
click at [1072, 208] on span "False" at bounding box center [1087, 204] width 32 height 16
click at [1067, 208] on input "False" at bounding box center [1060, 205] width 15 height 12
radio input "true"
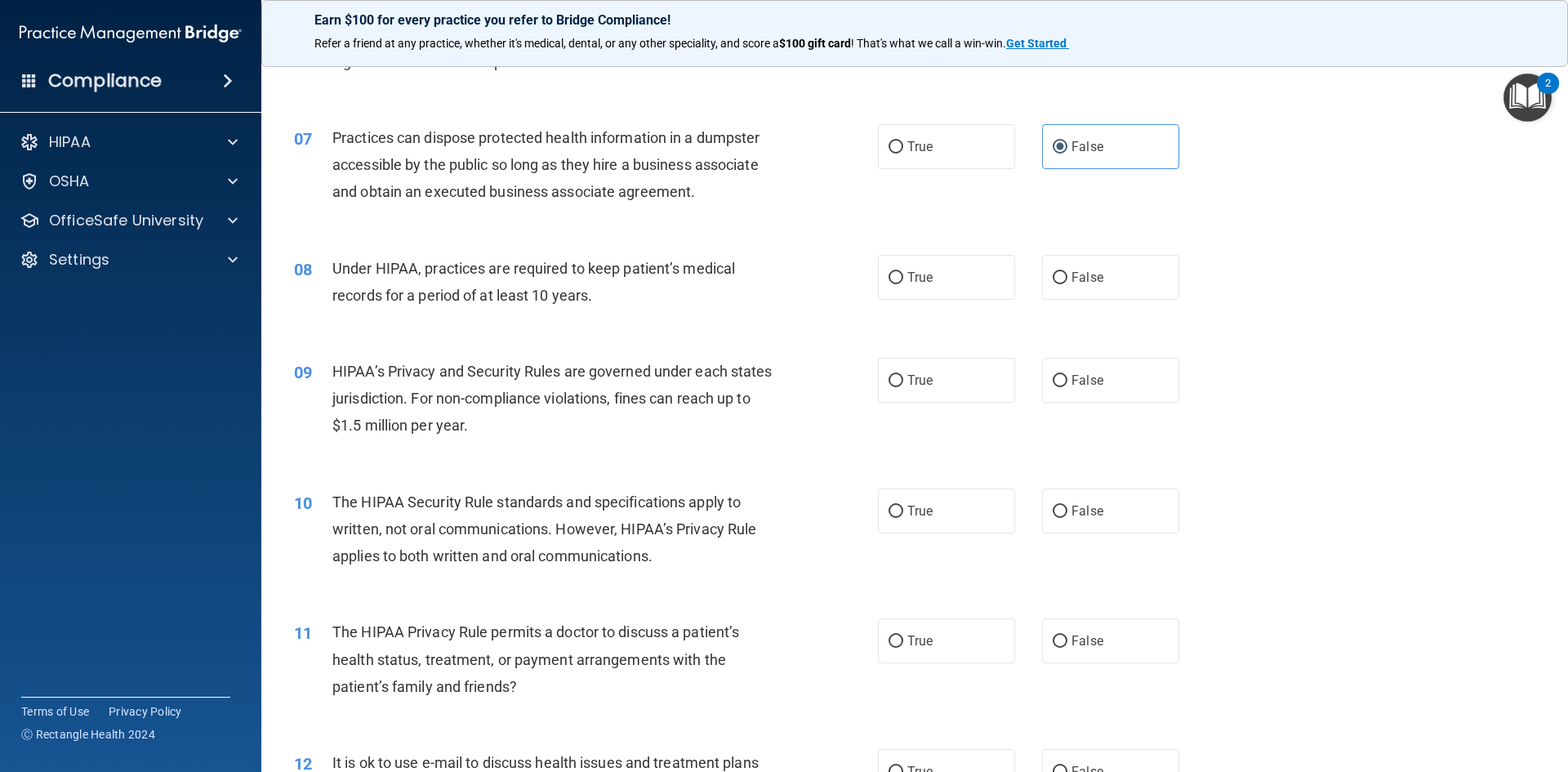
scroll to position [735, 0]
click at [1064, 284] on label "False" at bounding box center [1111, 275] width 138 height 45
click at [1064, 282] on input "False" at bounding box center [1060, 276] width 15 height 12
radio input "true"
click at [1077, 380] on span "False" at bounding box center [1087, 379] width 32 height 16
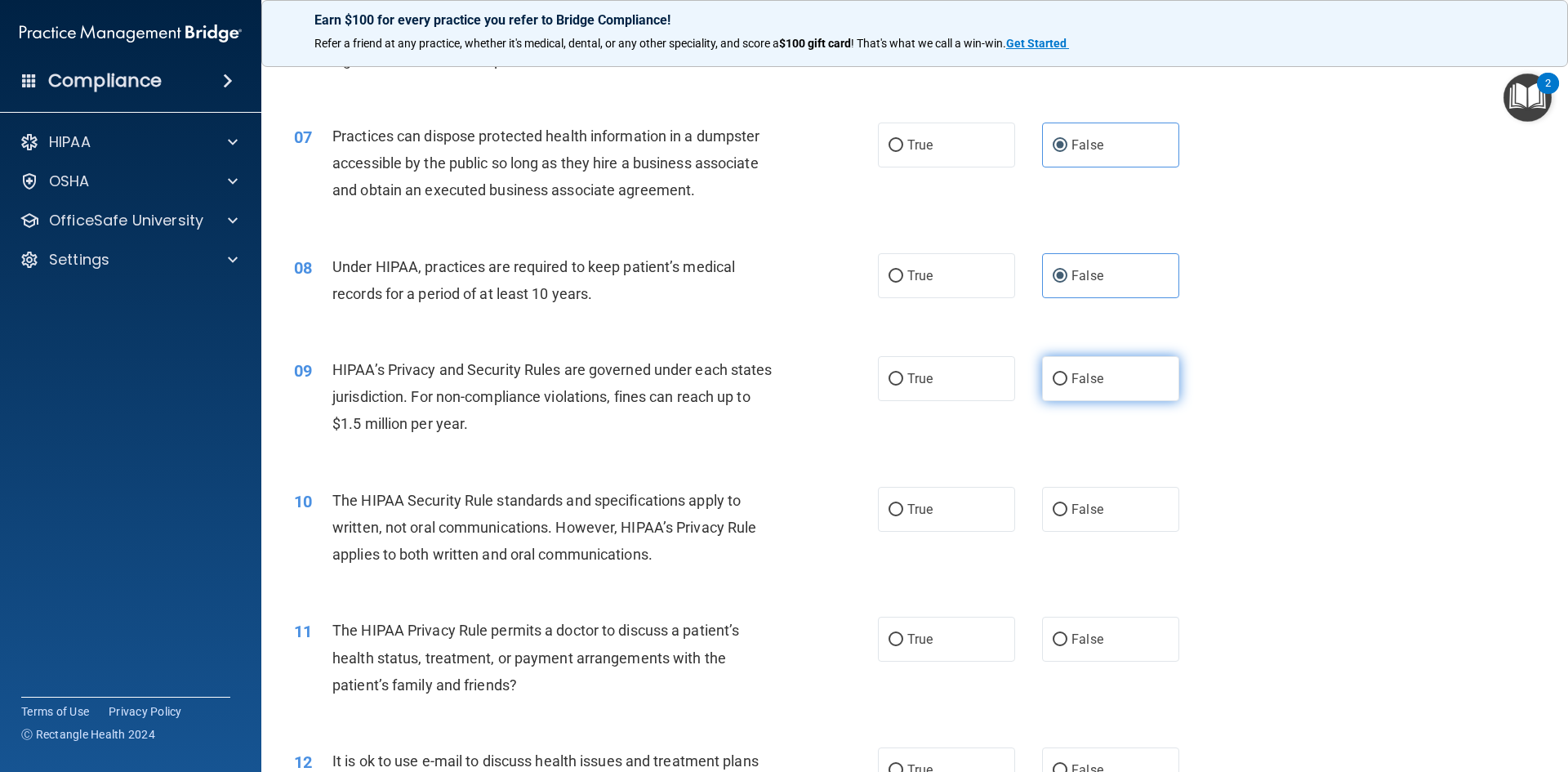
click at [1067, 380] on input "False" at bounding box center [1060, 379] width 15 height 12
radio input "true"
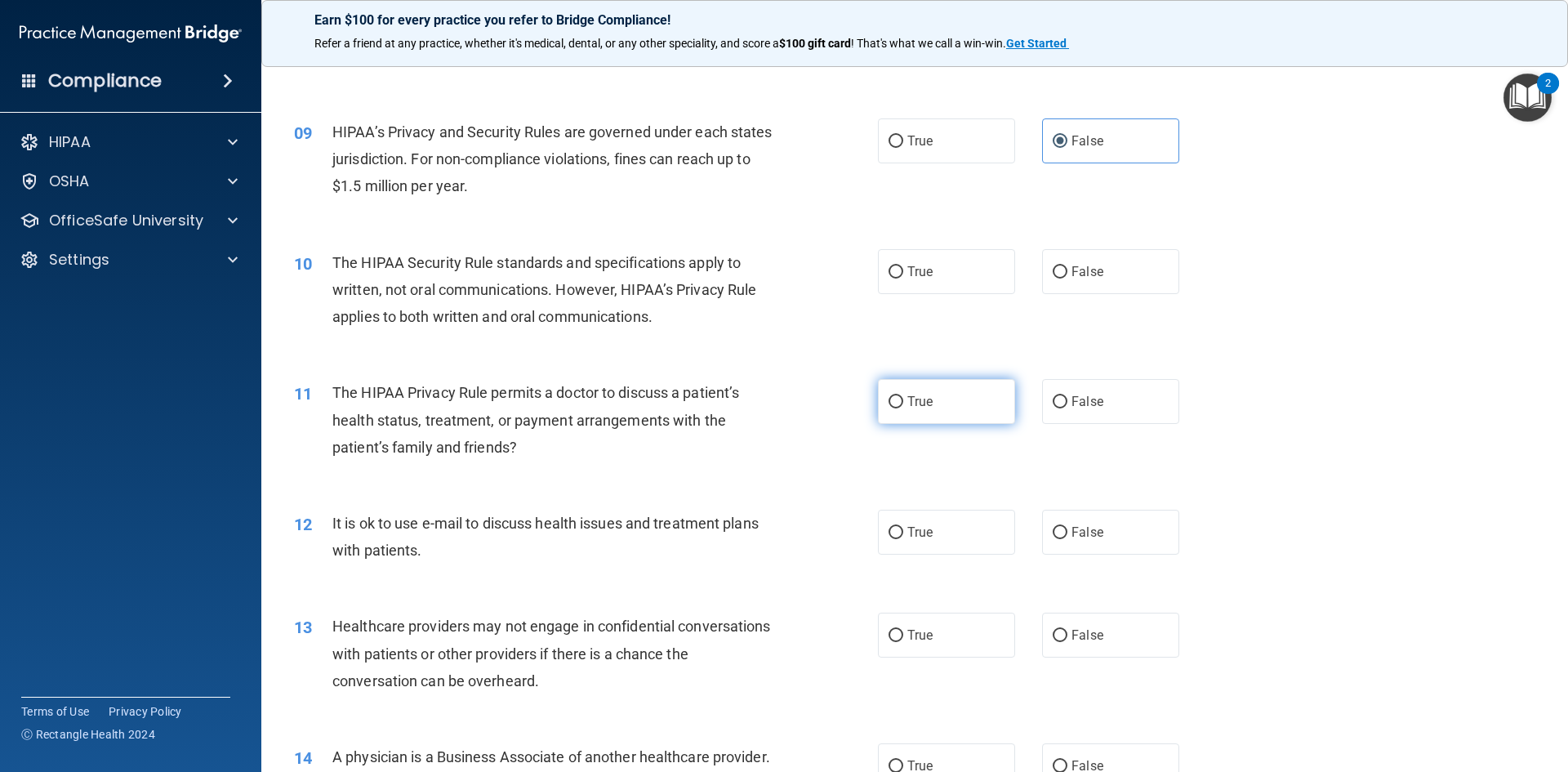
scroll to position [980, 0]
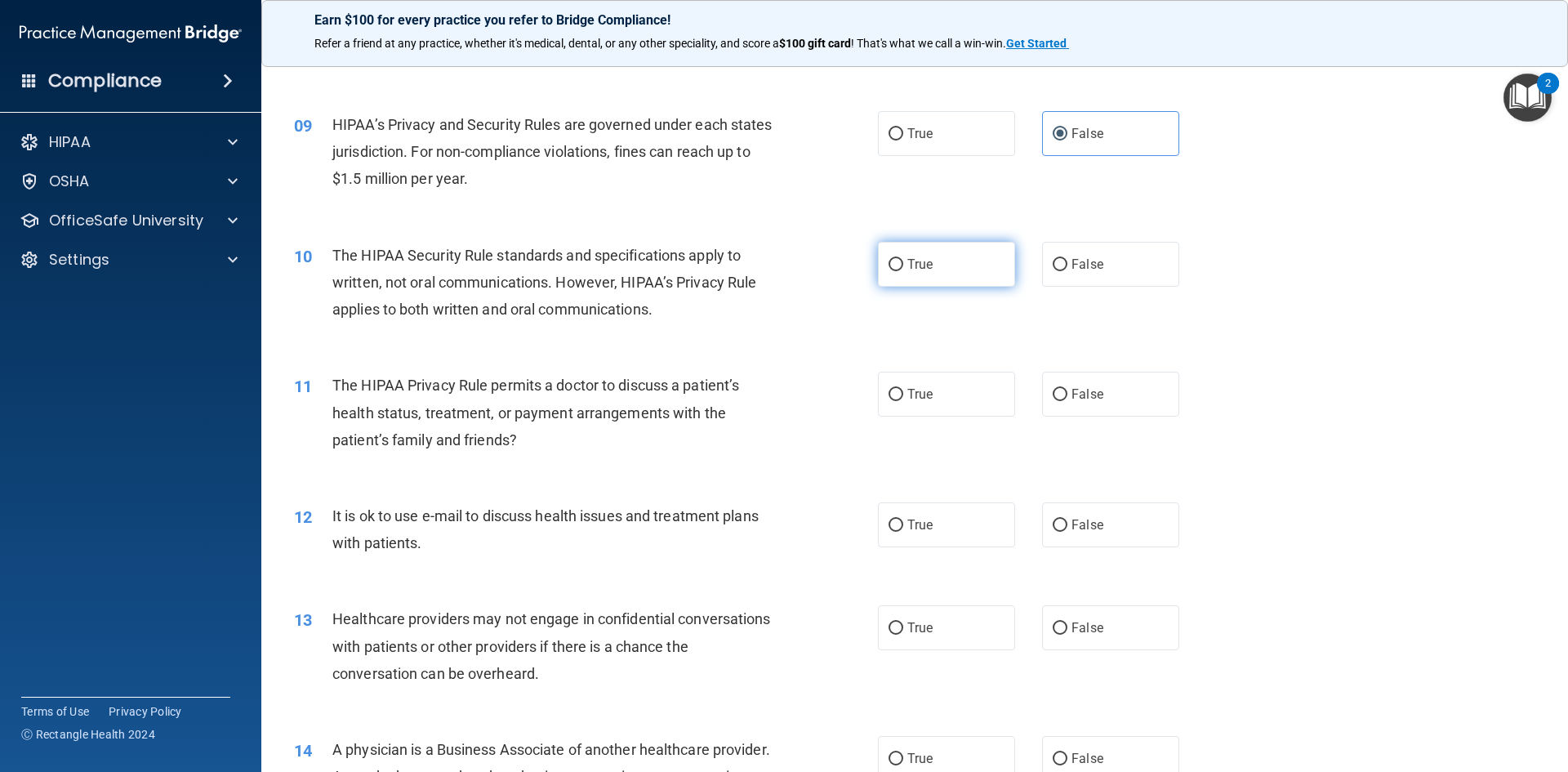
click at [916, 273] on label "True" at bounding box center [947, 263] width 138 height 45
click at [904, 271] on input "True" at bounding box center [896, 265] width 15 height 12
radio input "true"
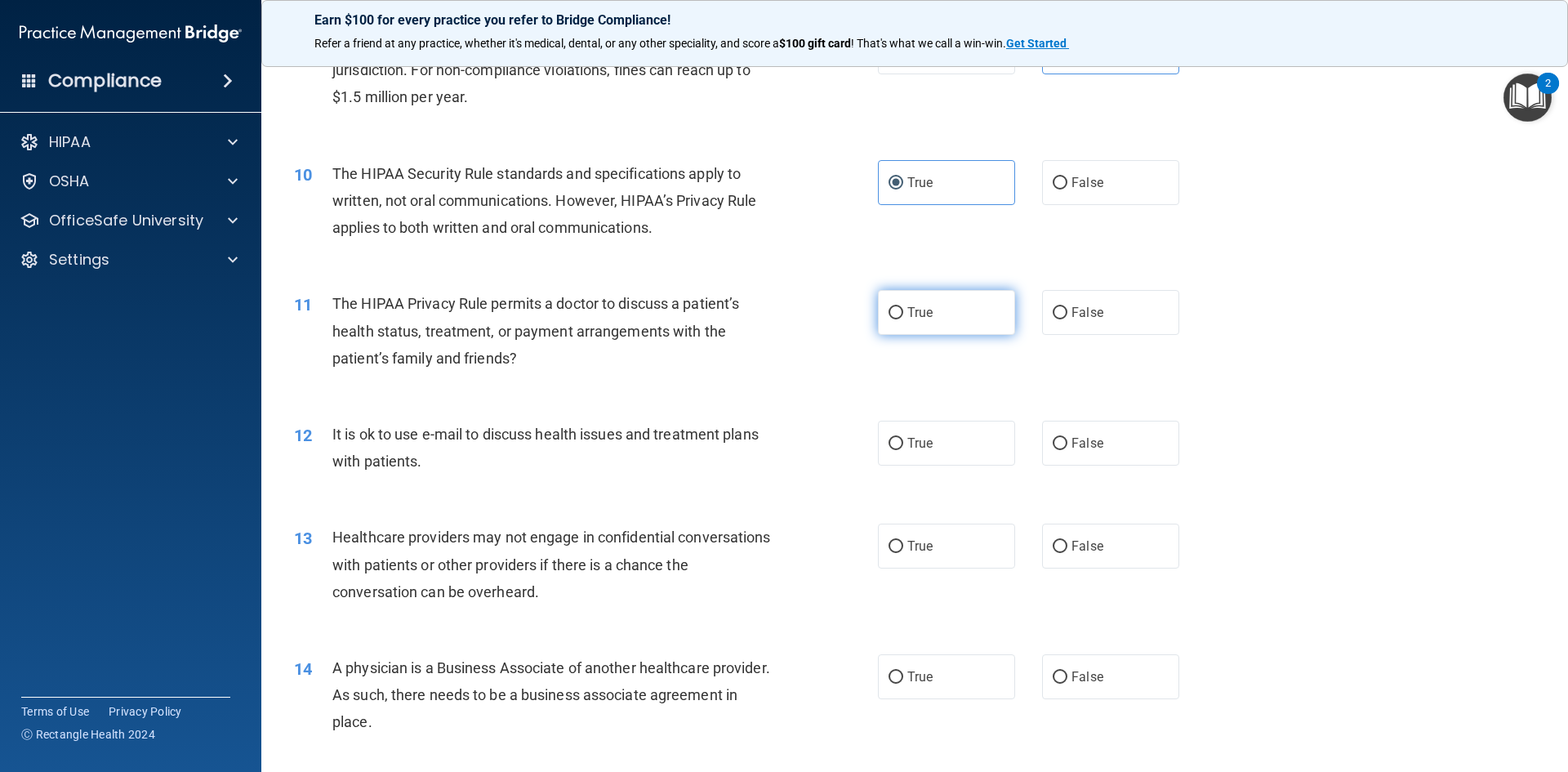
click at [950, 326] on label "True" at bounding box center [947, 312] width 138 height 45
click at [904, 319] on input "True" at bounding box center [896, 313] width 15 height 12
radio input "true"
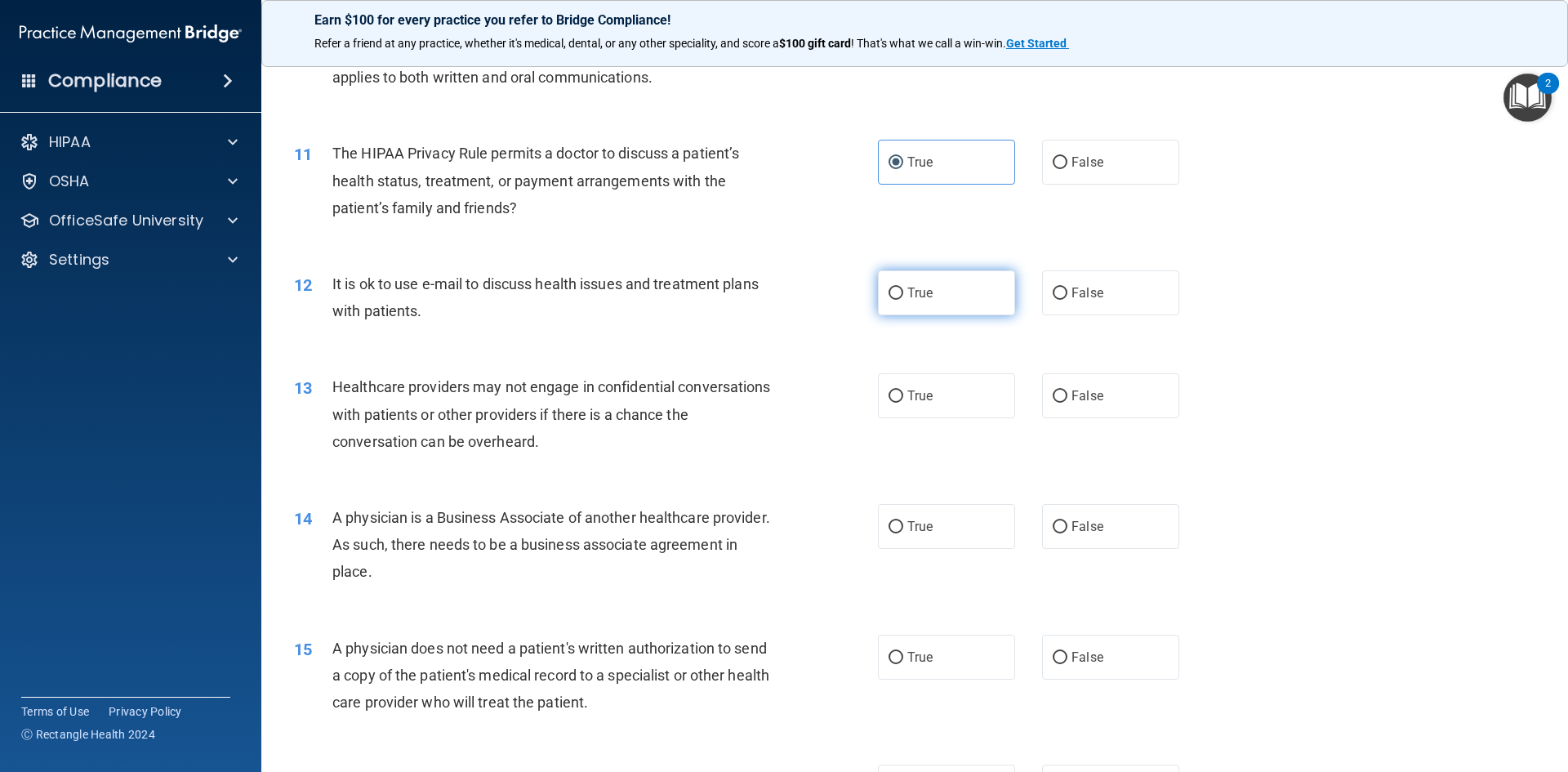
scroll to position [1225, 0]
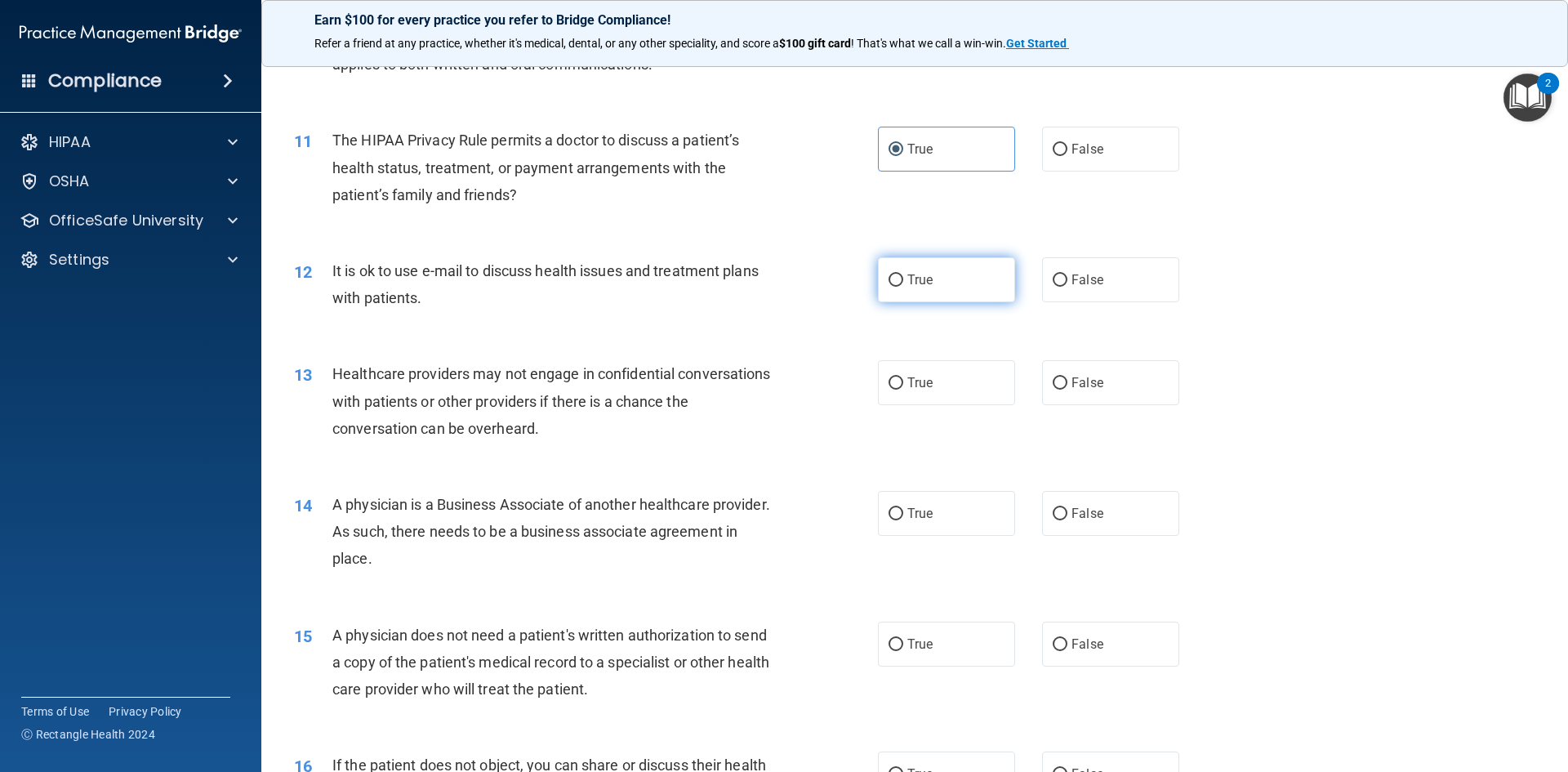
click at [915, 290] on label "True" at bounding box center [947, 279] width 138 height 45
click at [904, 286] on input "True" at bounding box center [896, 280] width 15 height 12
radio input "true"
click at [1151, 386] on label "False" at bounding box center [1111, 382] width 138 height 45
click at [1067, 386] on input "False" at bounding box center [1060, 383] width 15 height 12
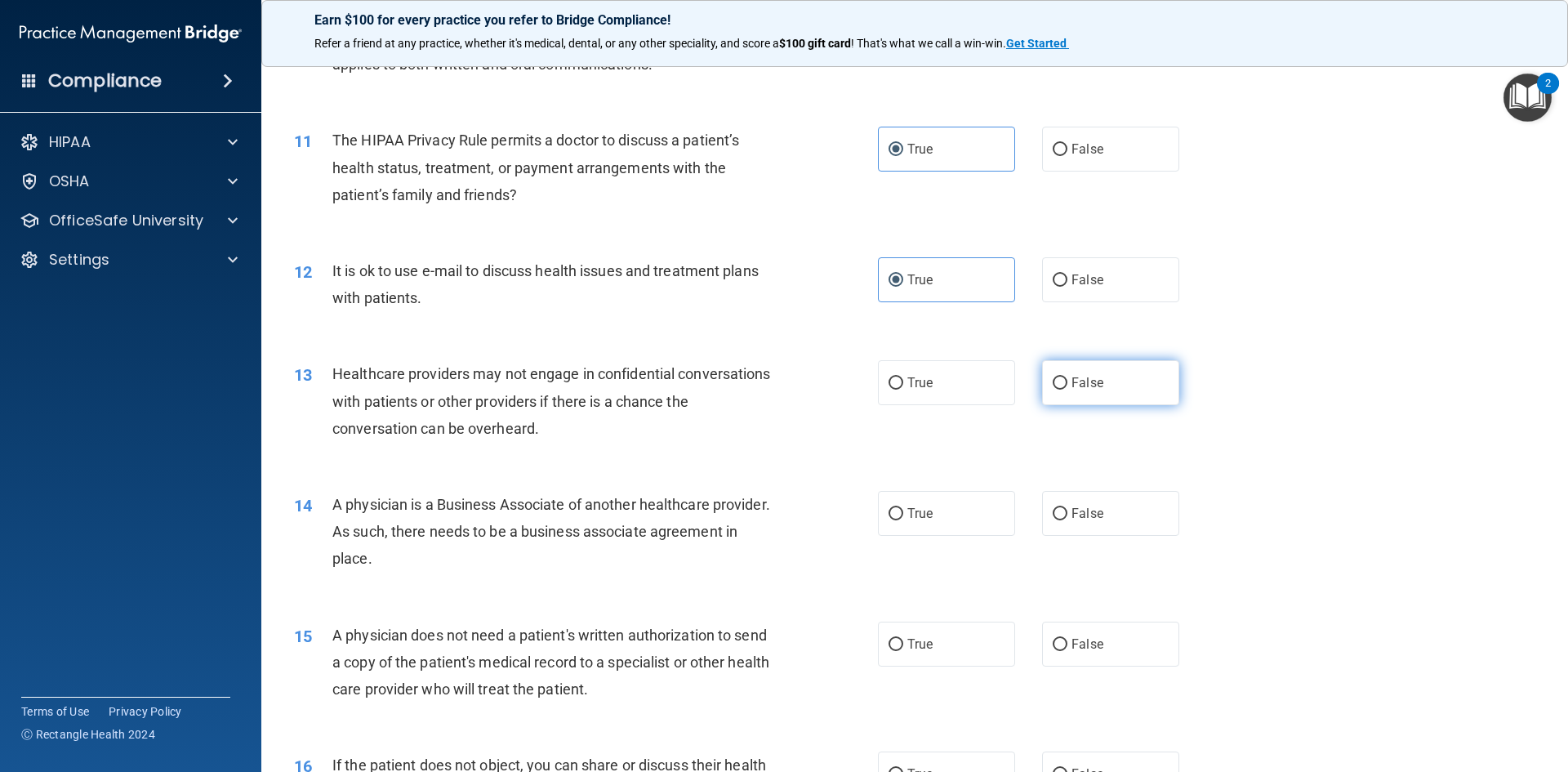
radio input "true"
click at [1102, 514] on label "False" at bounding box center [1111, 513] width 138 height 45
click at [1067, 514] on input "False" at bounding box center [1060, 514] width 15 height 12
radio input "true"
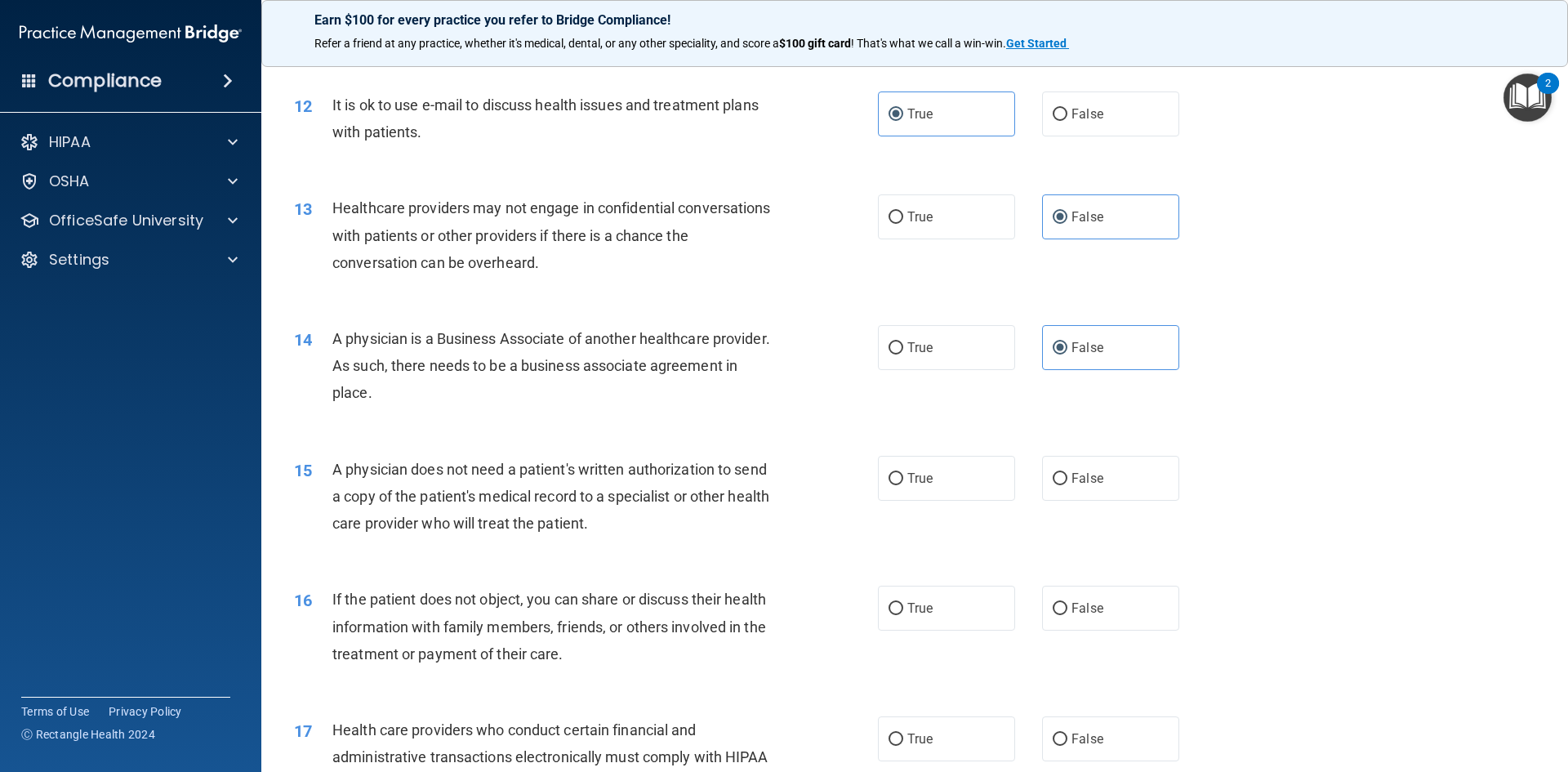
scroll to position [1470, 0]
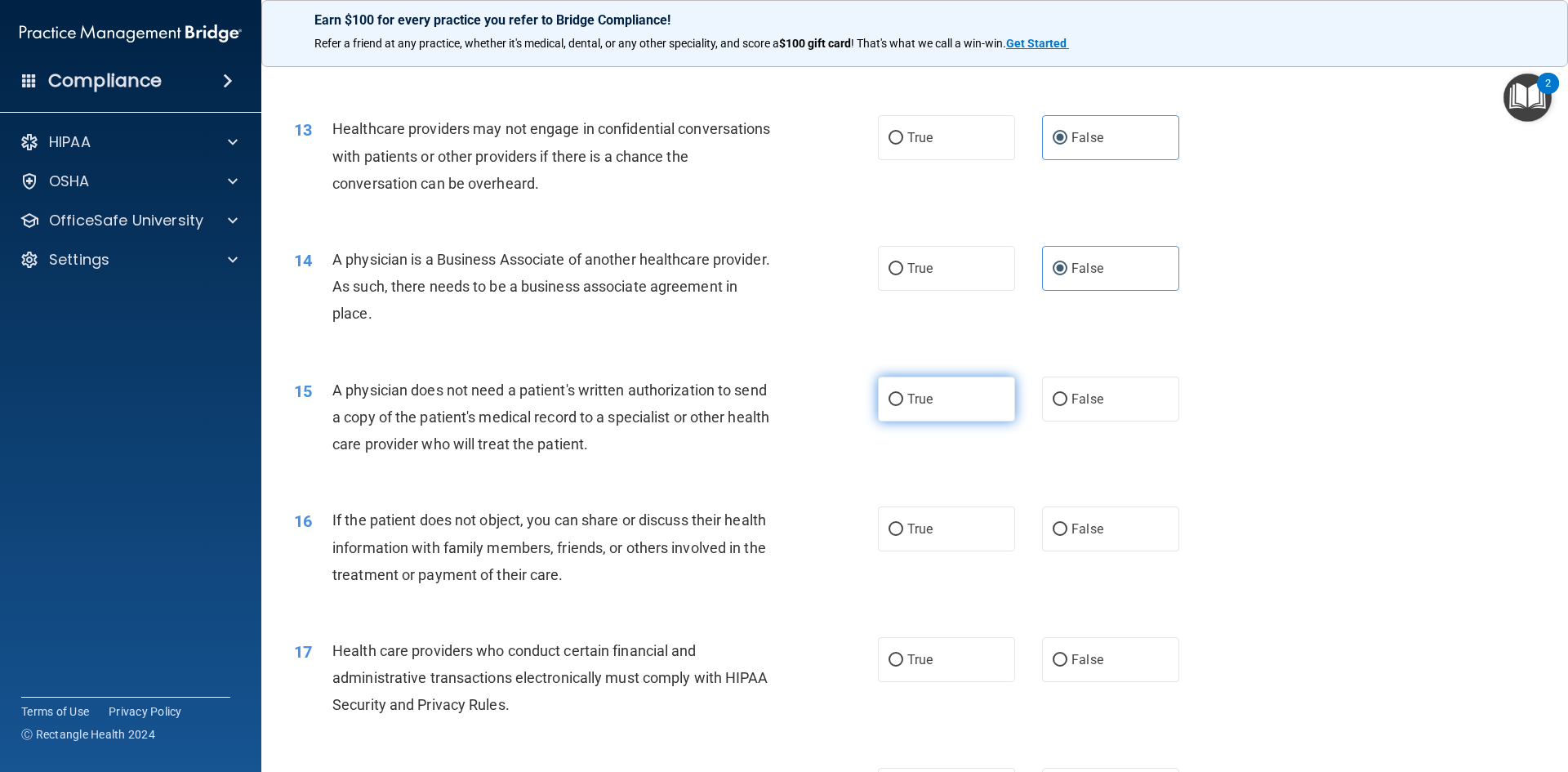
click at [948, 420] on label "True" at bounding box center [947, 399] width 138 height 45
click at [904, 406] on input "True" at bounding box center [896, 400] width 15 height 12
radio input "true"
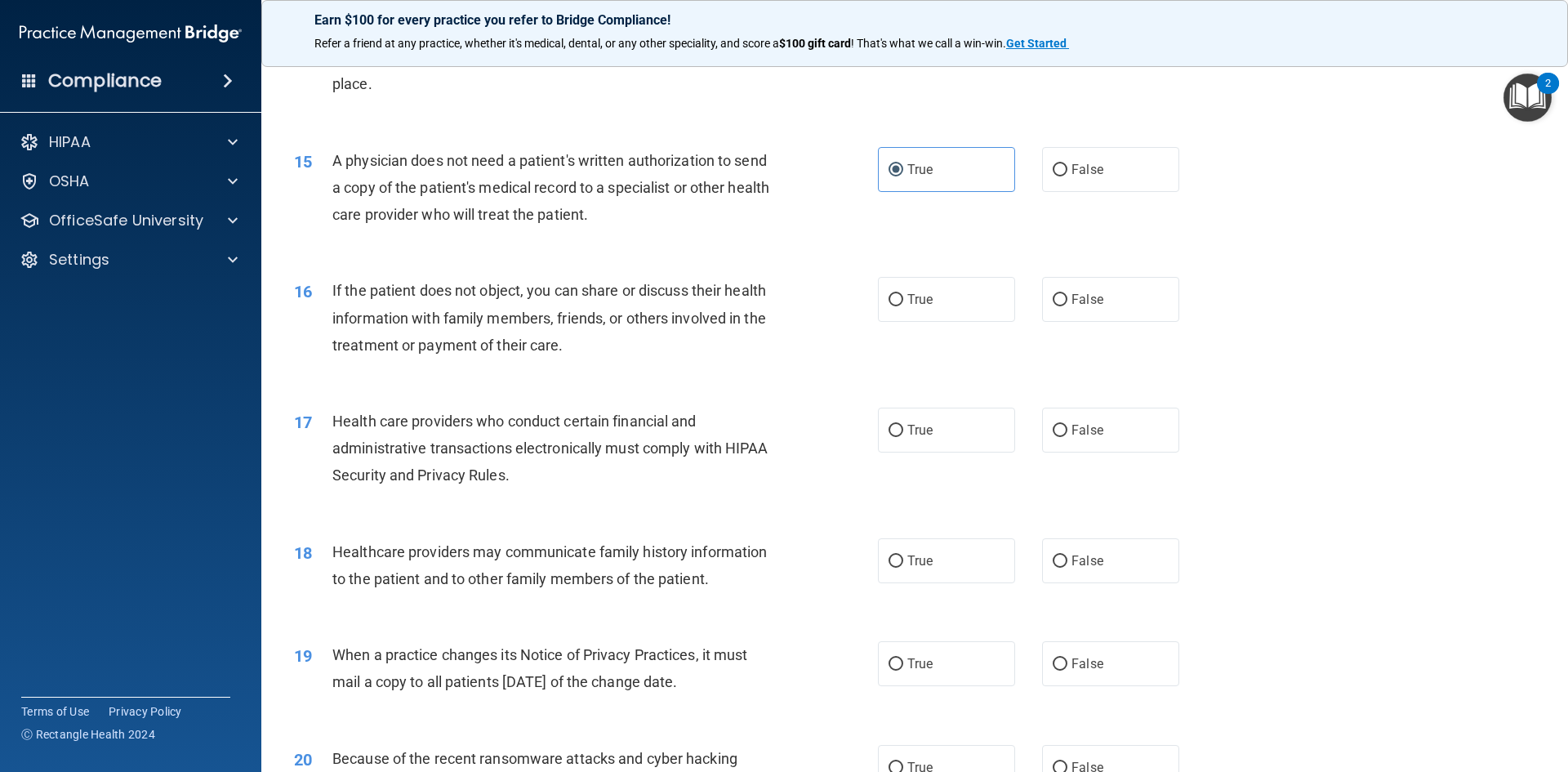
scroll to position [1716, 0]
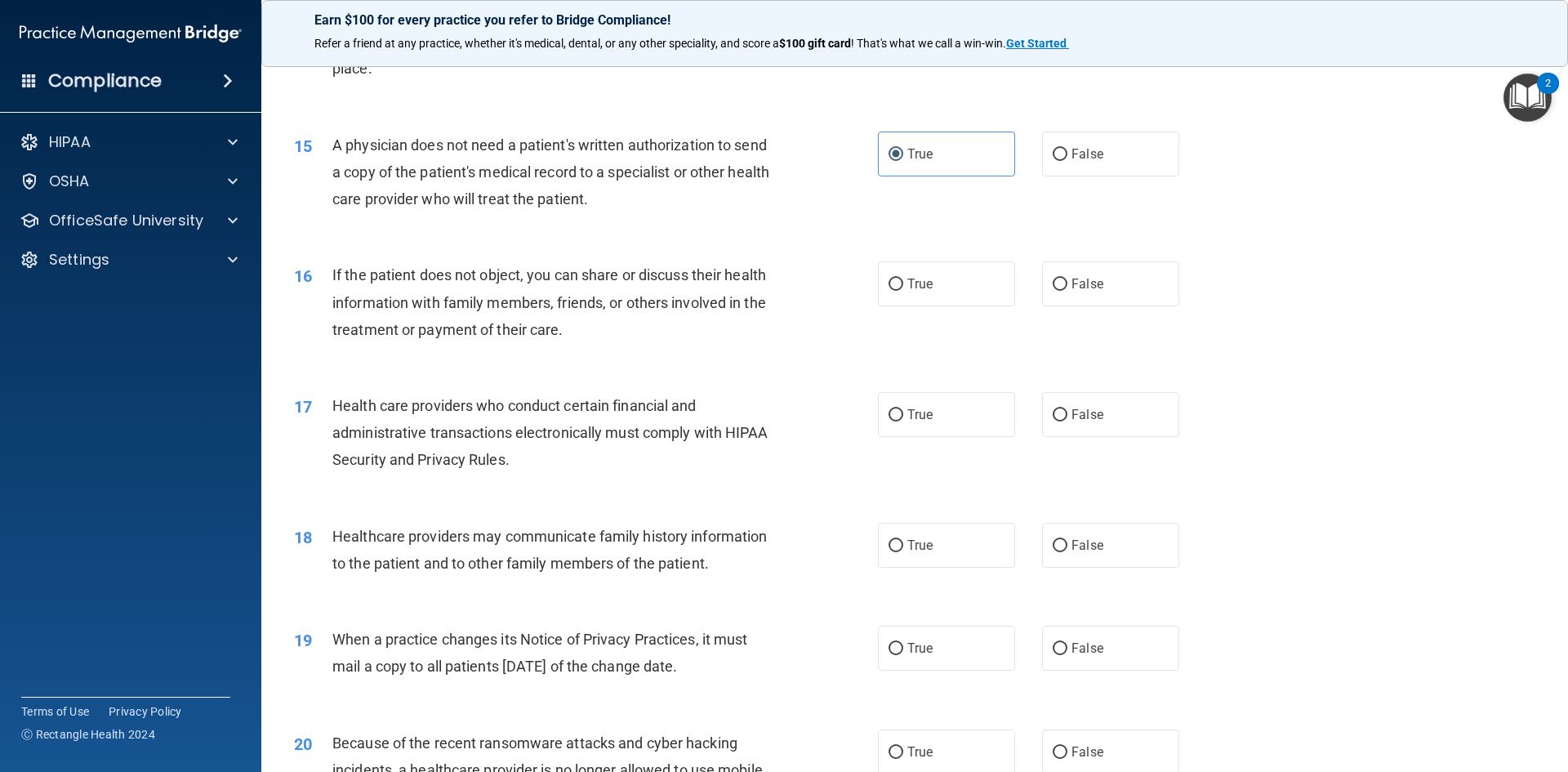
click at [930, 336] on div "16 If the patient does not object, you can share or discuss their health inform…" at bounding box center [915, 306] width 1266 height 131
click at [939, 277] on label "True" at bounding box center [947, 283] width 138 height 45
click at [904, 278] on input "True" at bounding box center [896, 284] width 15 height 12
radio input "true"
click at [926, 408] on span "True" at bounding box center [920, 415] width 25 height 16
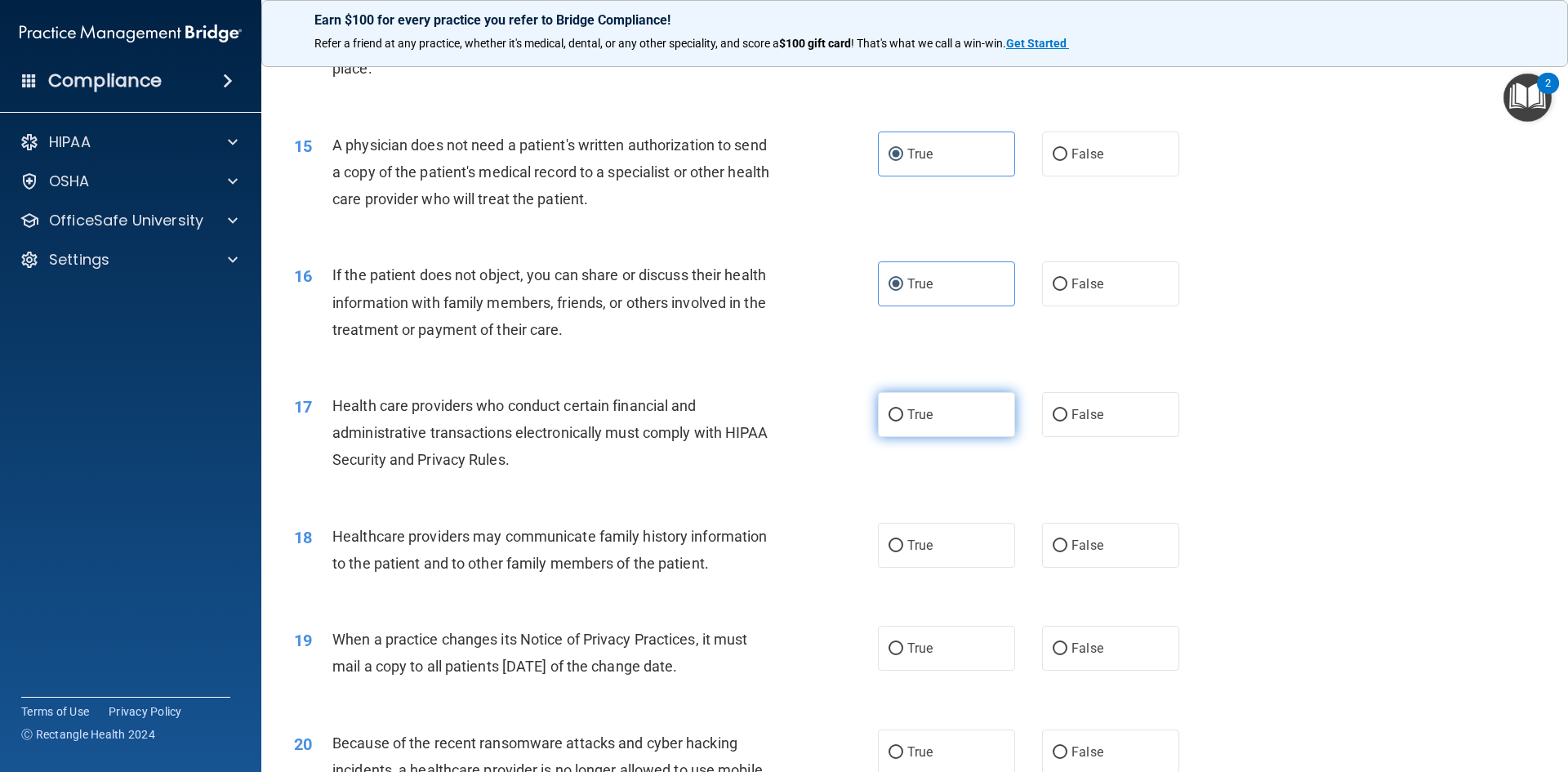
click at [904, 409] on input "True" at bounding box center [896, 415] width 15 height 12
radio input "true"
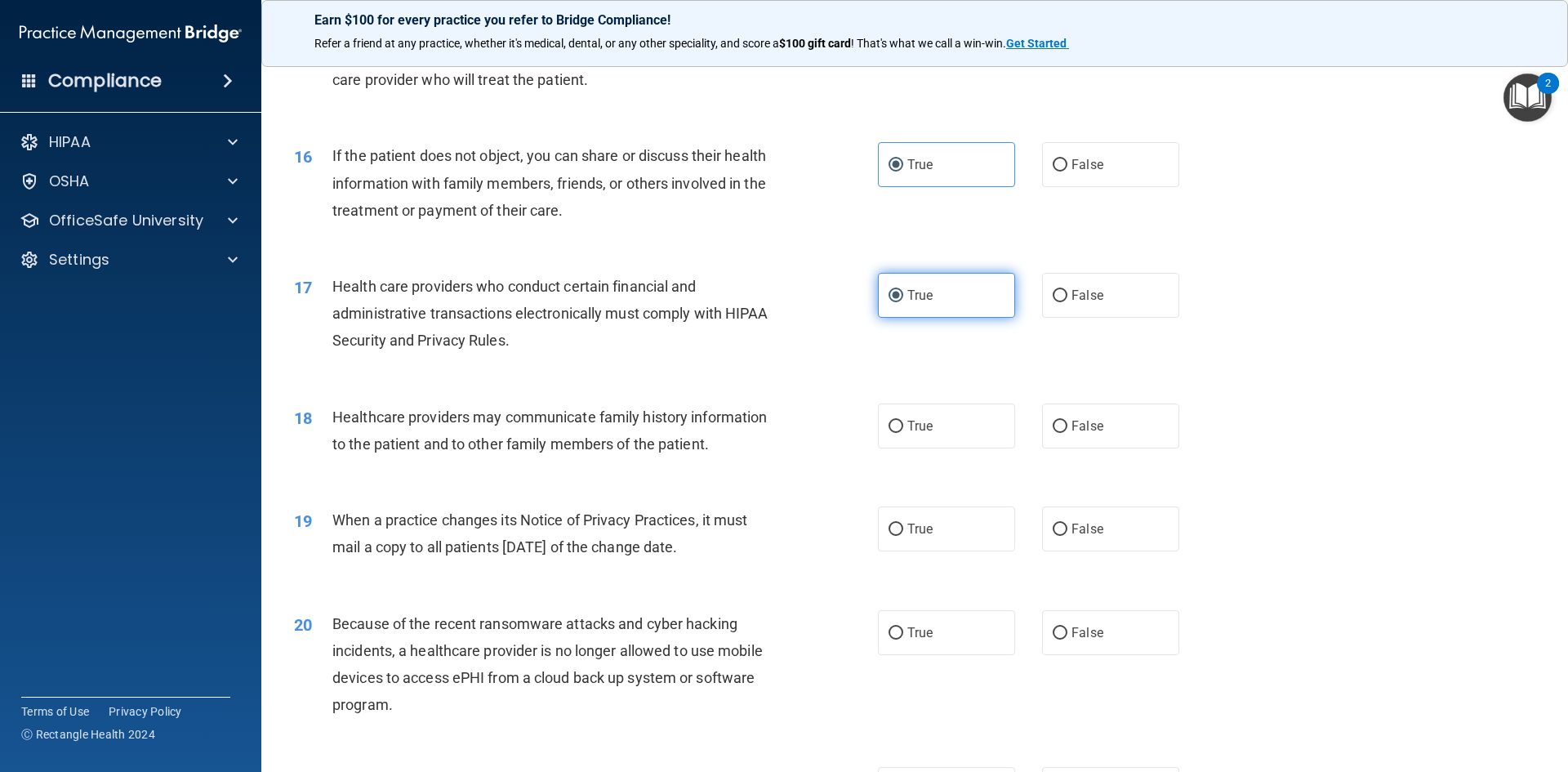
scroll to position [1878, 0]
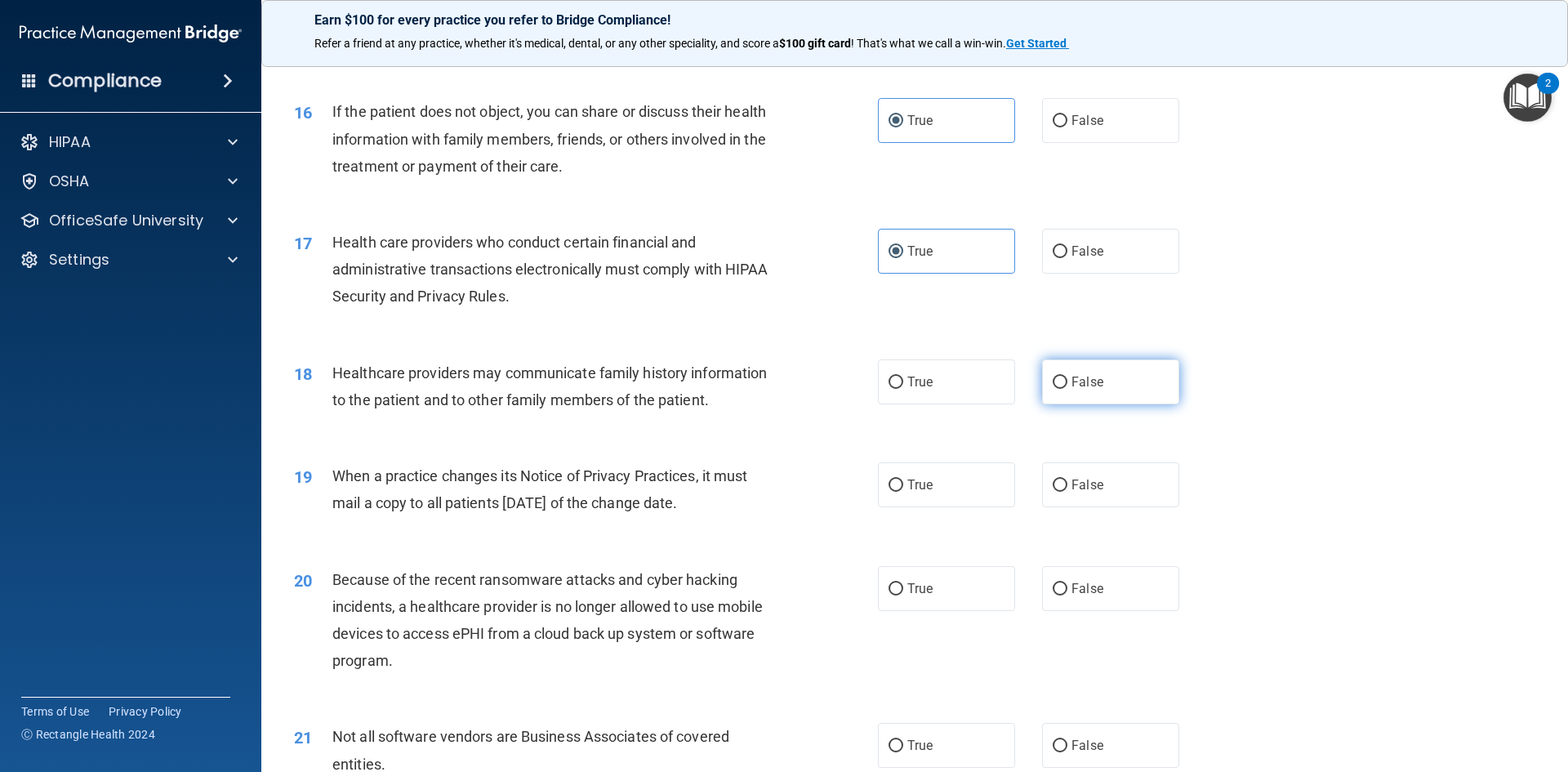
click at [1057, 380] on input "False" at bounding box center [1060, 383] width 15 height 12
radio input "true"
click at [1084, 474] on label "False" at bounding box center [1111, 484] width 138 height 45
click at [1067, 480] on input "False" at bounding box center [1060, 486] width 15 height 12
radio input "true"
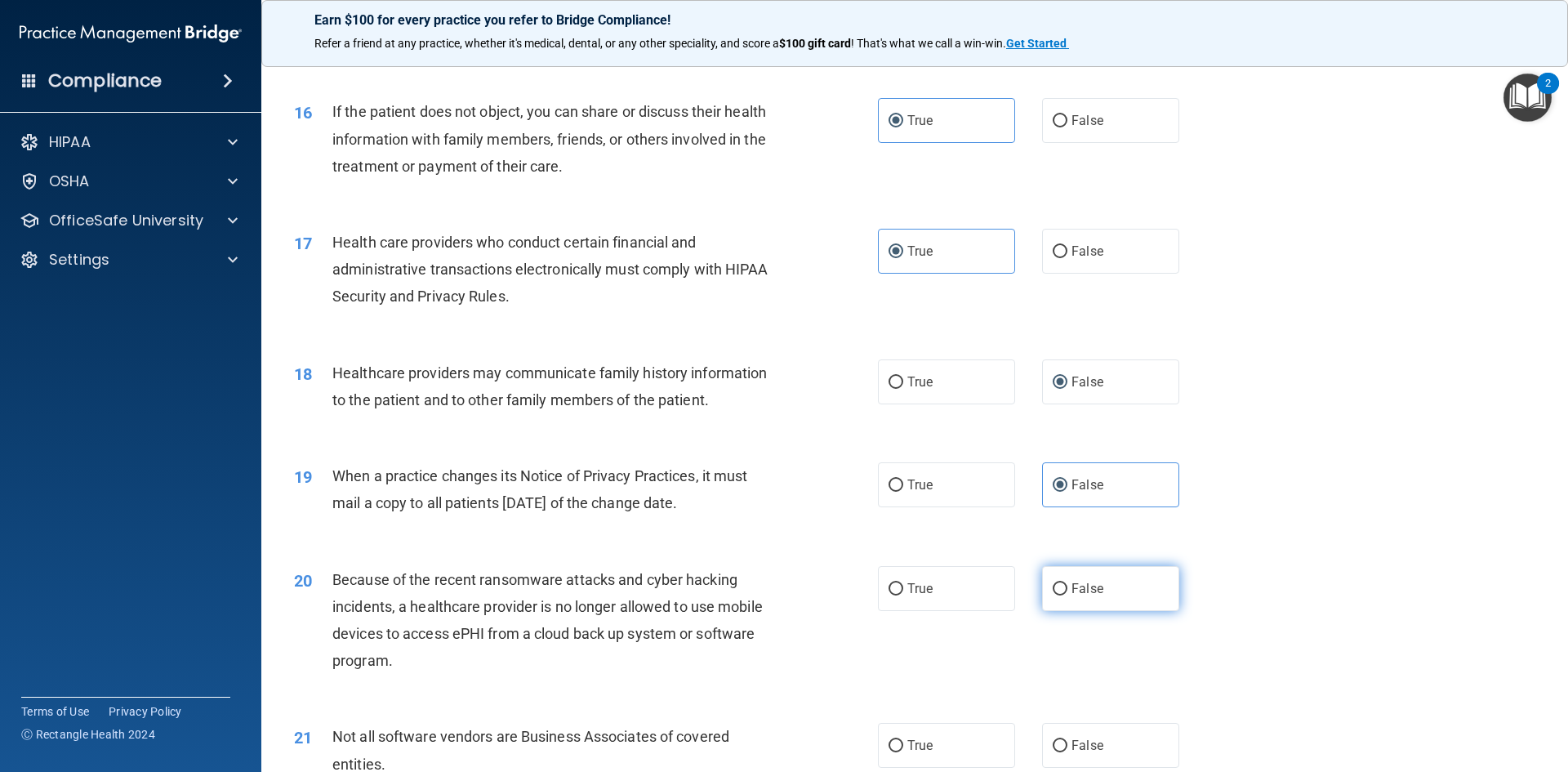
click at [1072, 598] on label "False" at bounding box center [1111, 587] width 138 height 45
click at [1067, 595] on input "False" at bounding box center [1060, 589] width 15 height 12
radio input "true"
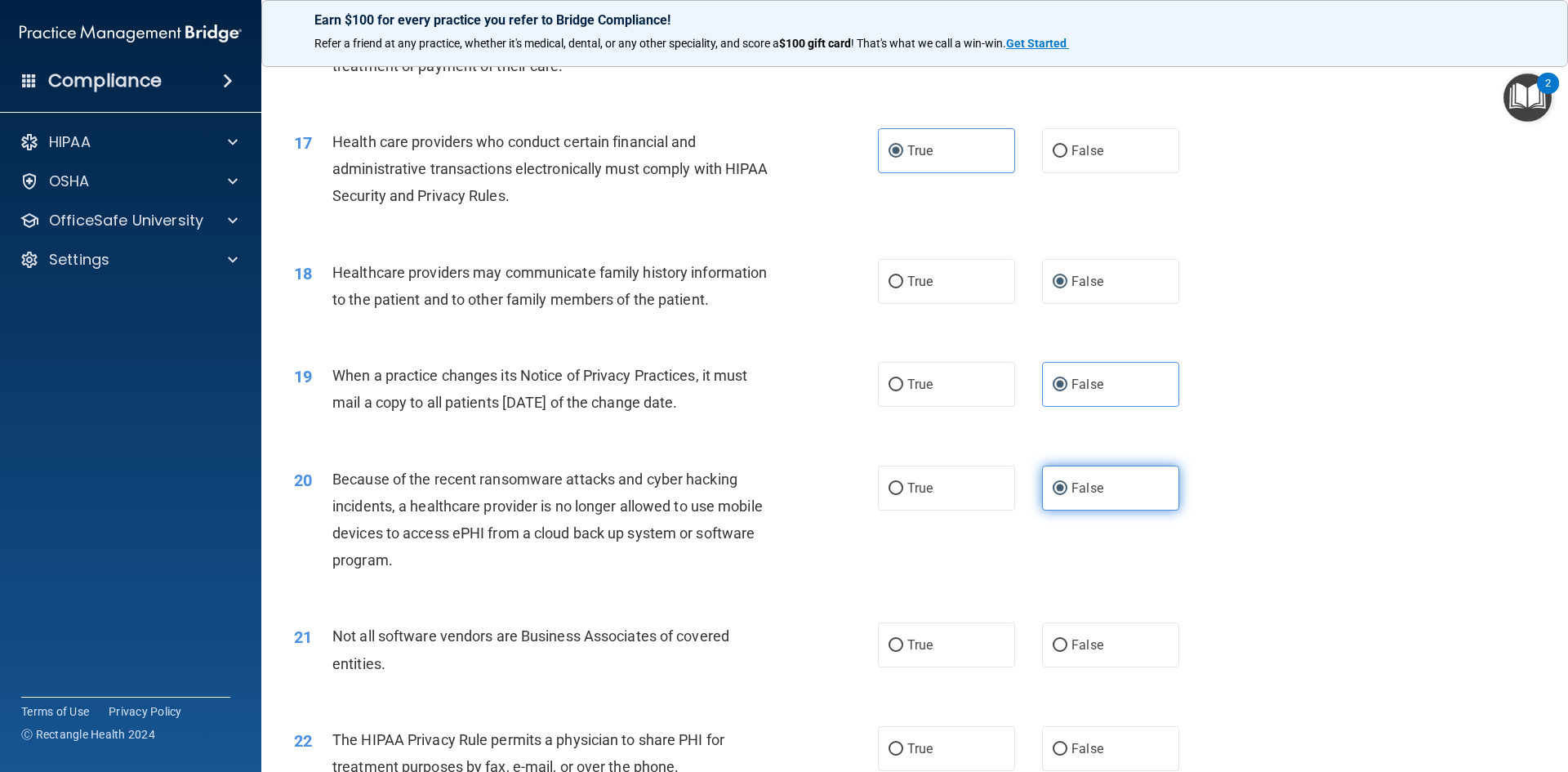
scroll to position [2042, 0]
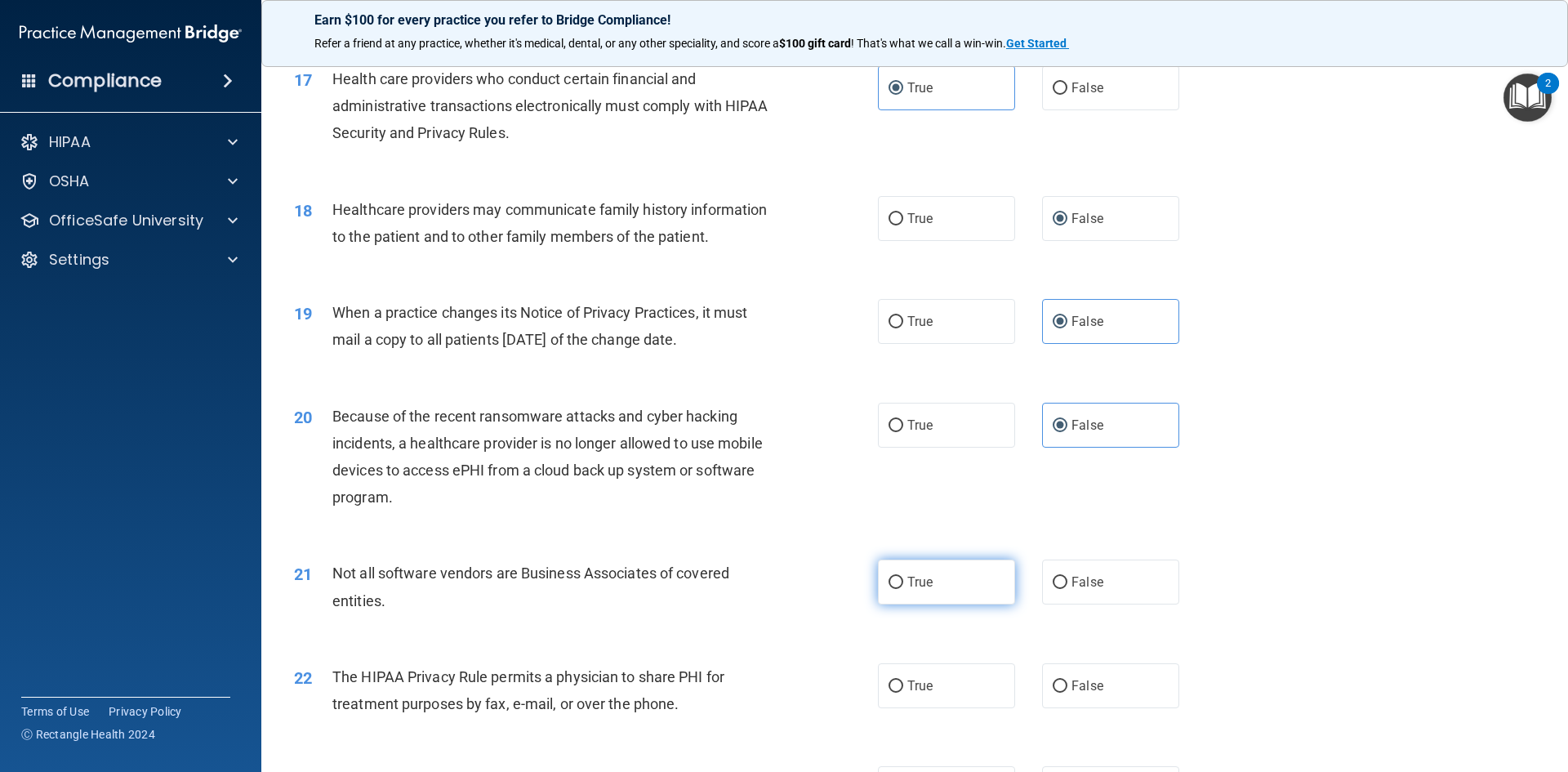
click at [970, 565] on label "True" at bounding box center [947, 581] width 138 height 45
click at [904, 577] on input "True" at bounding box center [896, 582] width 15 height 12
radio input "true"
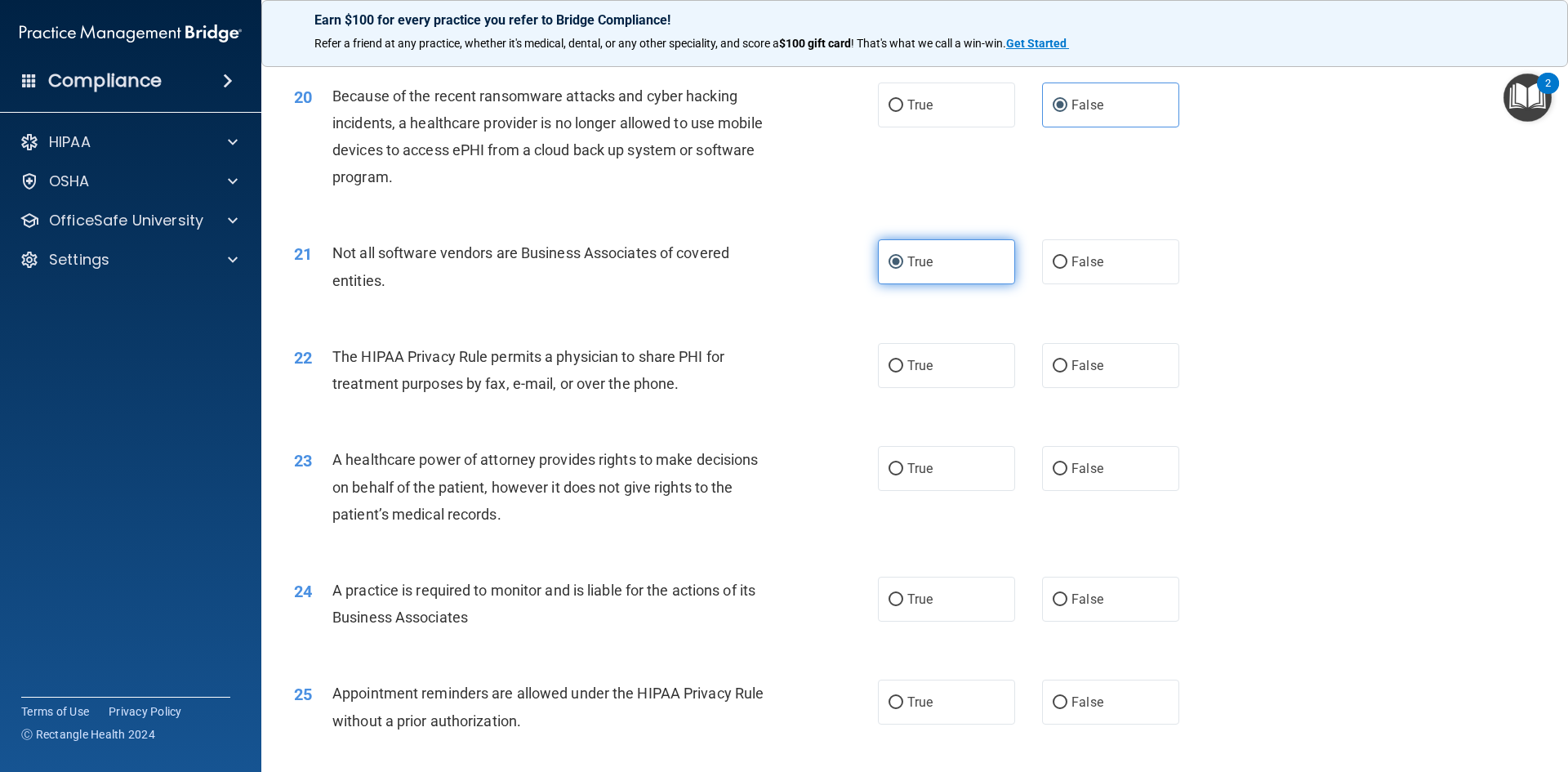
scroll to position [2369, 0]
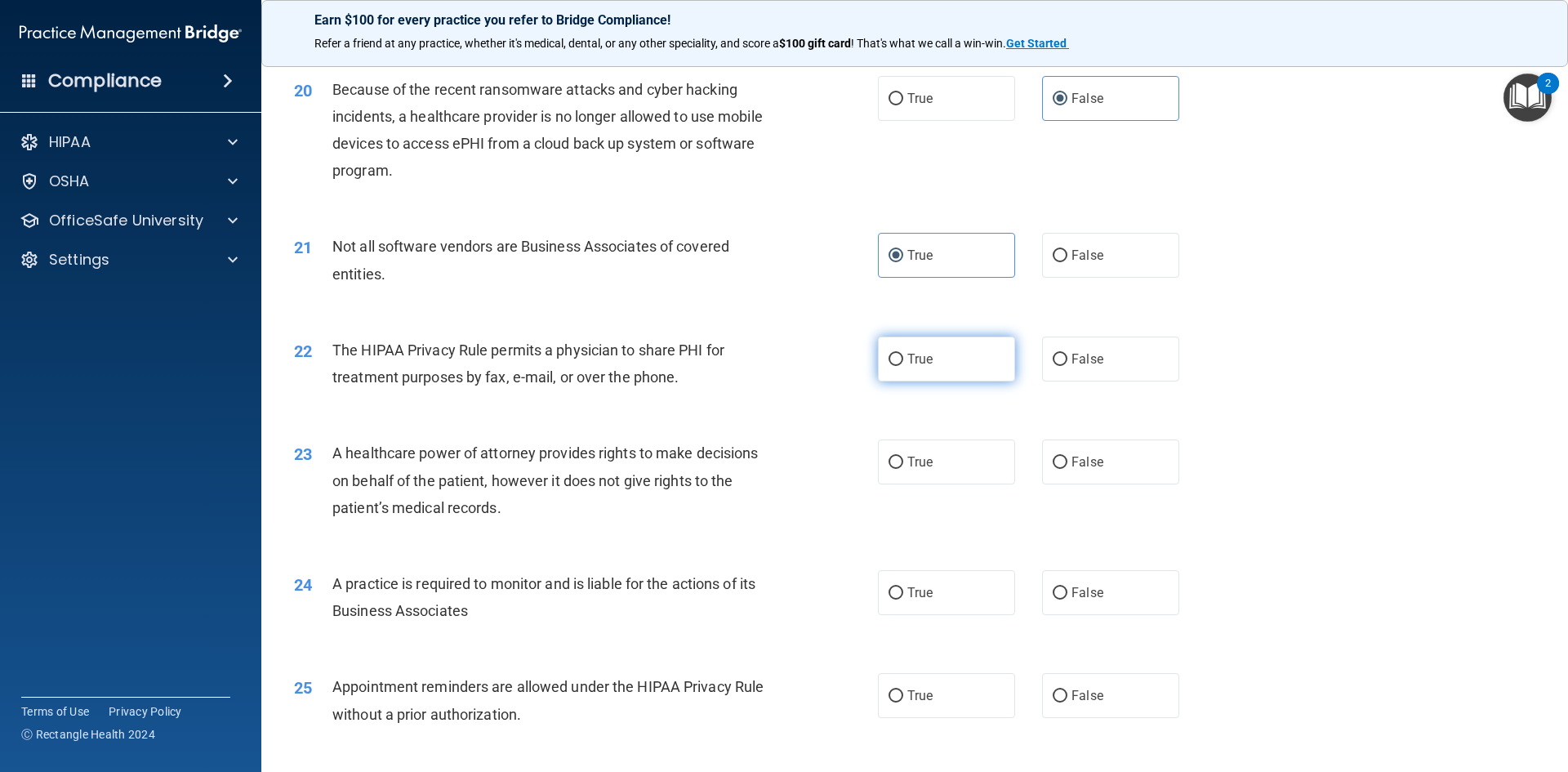
click at [945, 372] on label "True" at bounding box center [947, 358] width 138 height 45
click at [904, 366] on input "True" at bounding box center [896, 360] width 15 height 12
radio input "true"
click at [1094, 458] on span "False" at bounding box center [1087, 462] width 32 height 16
click at [1067, 458] on input "False" at bounding box center [1060, 463] width 15 height 12
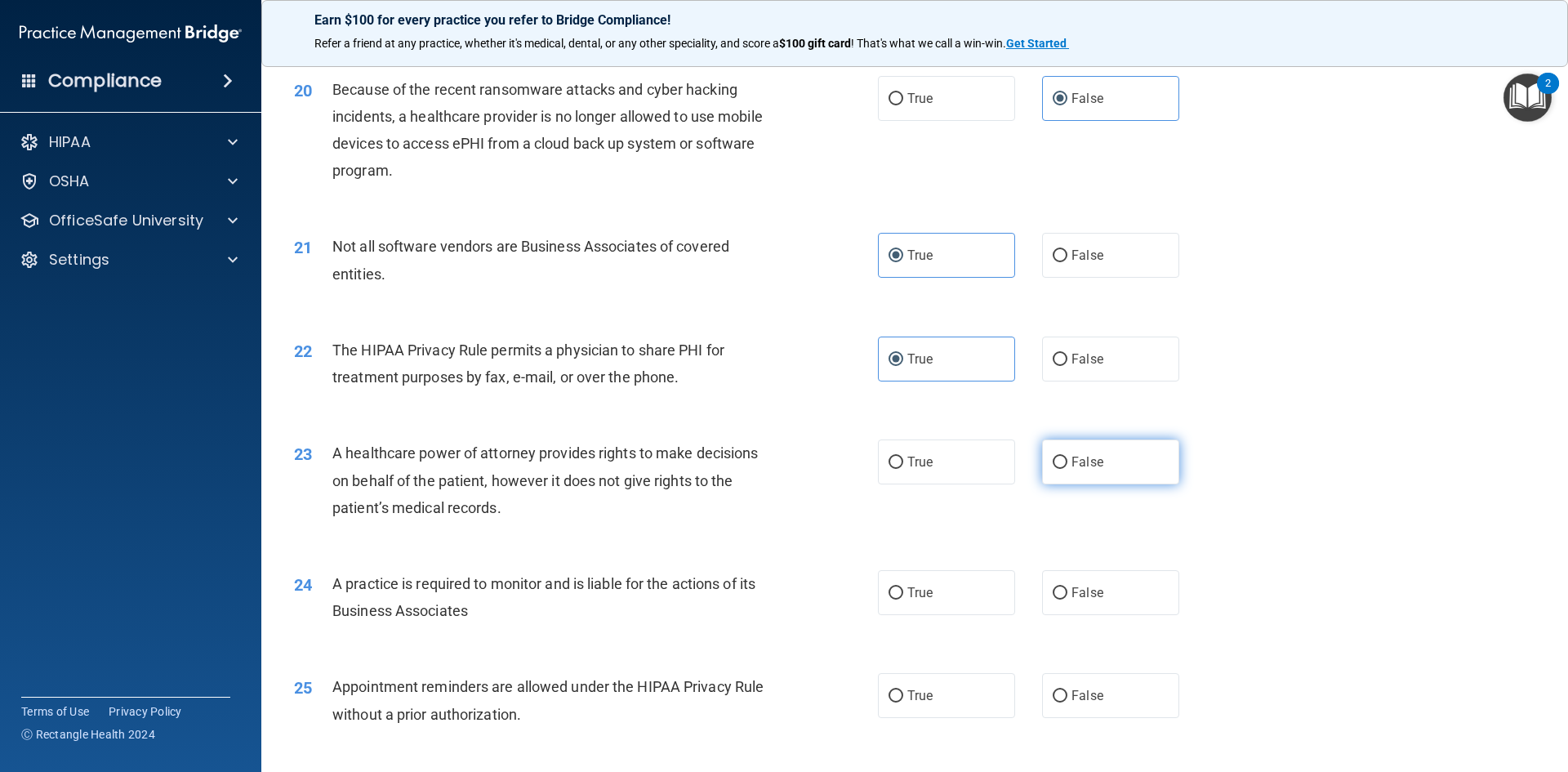
radio input "true"
click at [1091, 592] on span "False" at bounding box center [1087, 592] width 32 height 16
click at [1067, 592] on input "False" at bounding box center [1060, 593] width 15 height 12
radio input "true"
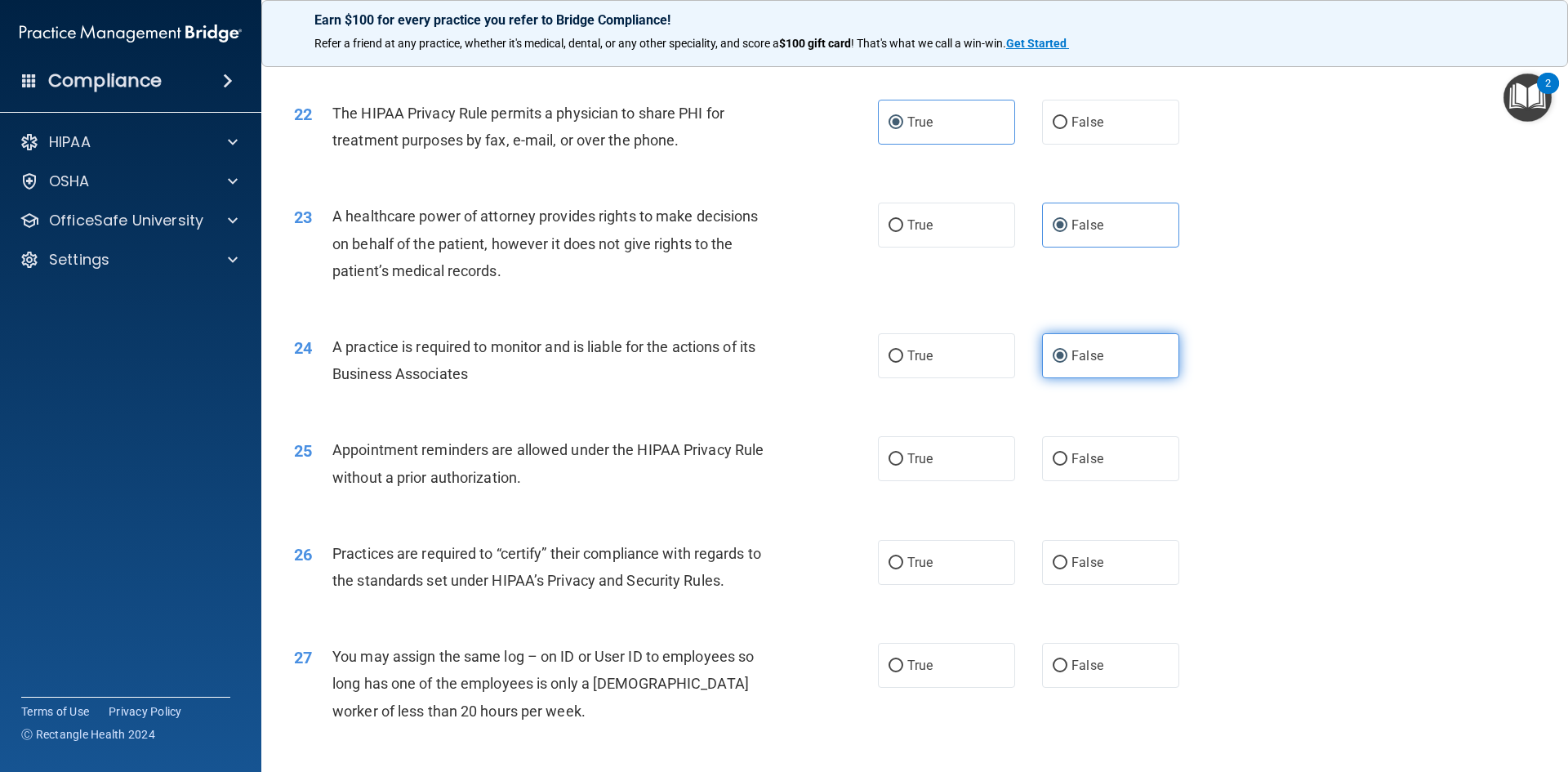
scroll to position [2613, 0]
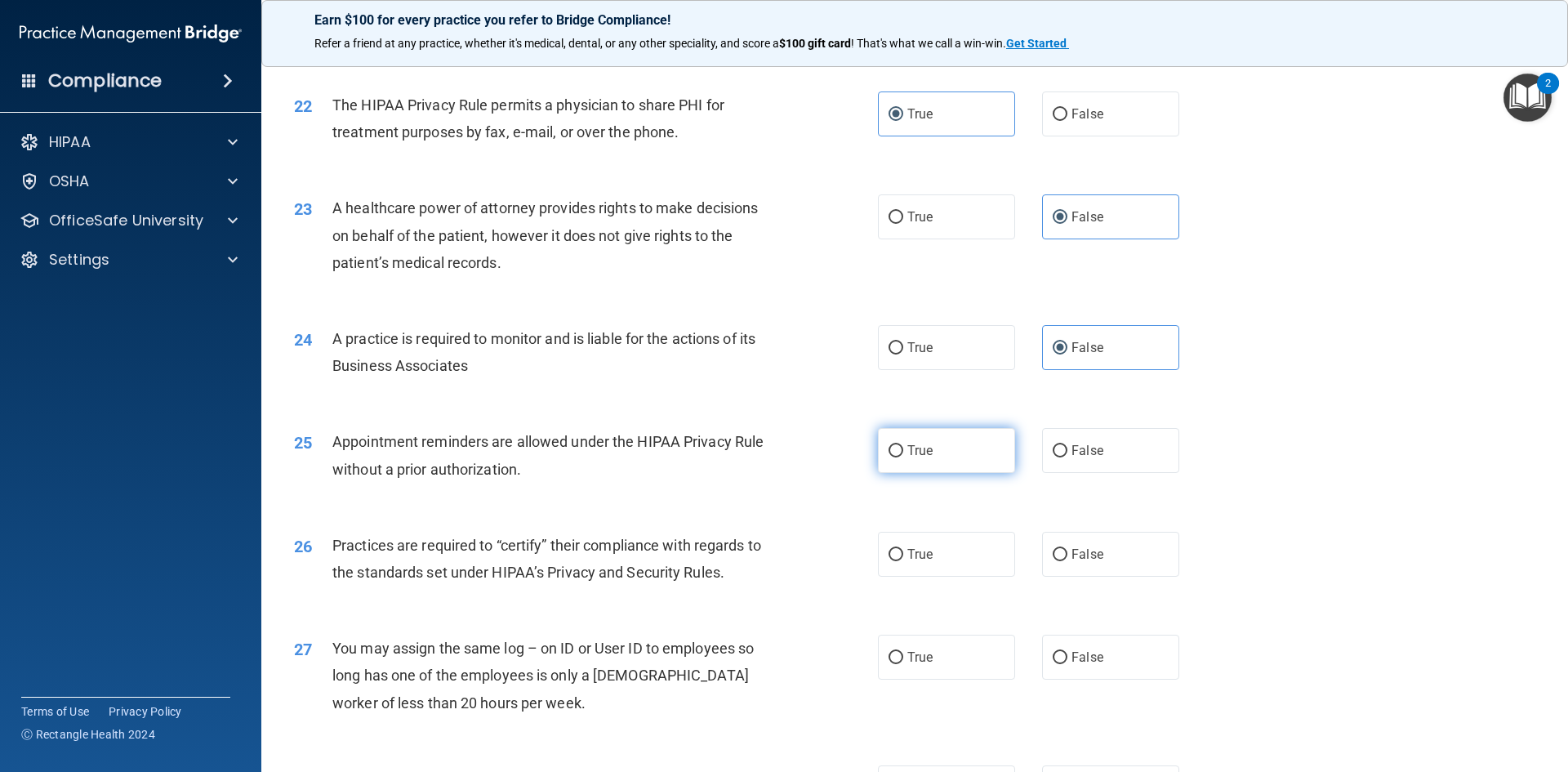
click at [951, 462] on label "True" at bounding box center [947, 450] width 138 height 45
click at [904, 458] on input "True" at bounding box center [896, 451] width 15 height 12
radio input "true"
click at [1104, 548] on label "False" at bounding box center [1111, 554] width 138 height 45
click at [1067, 549] on input "False" at bounding box center [1060, 555] width 15 height 12
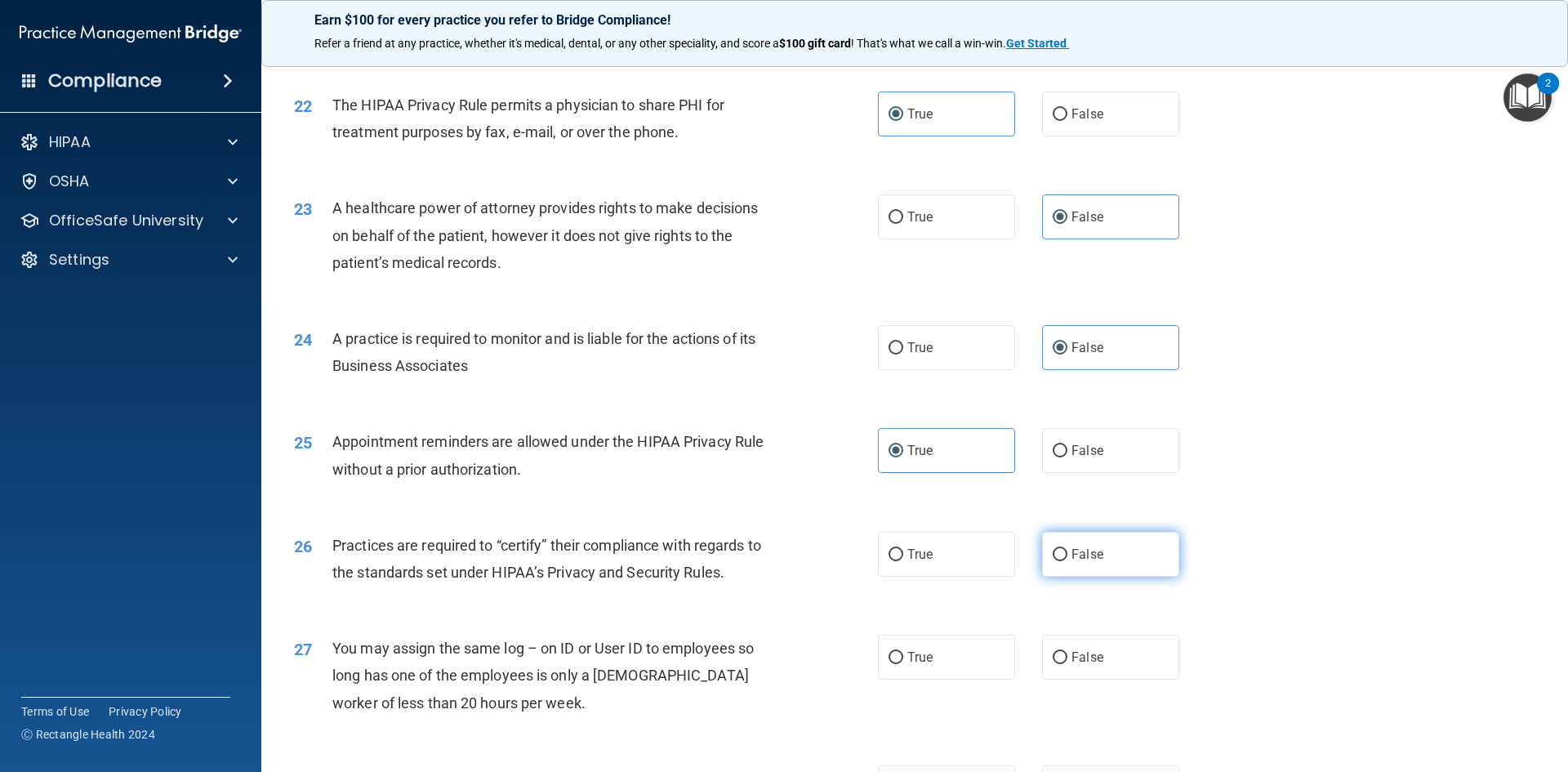
radio input "true"
click at [1092, 646] on label "False" at bounding box center [1111, 656] width 138 height 45
click at [1067, 651] on input "False" at bounding box center [1060, 657] width 15 height 12
radio input "true"
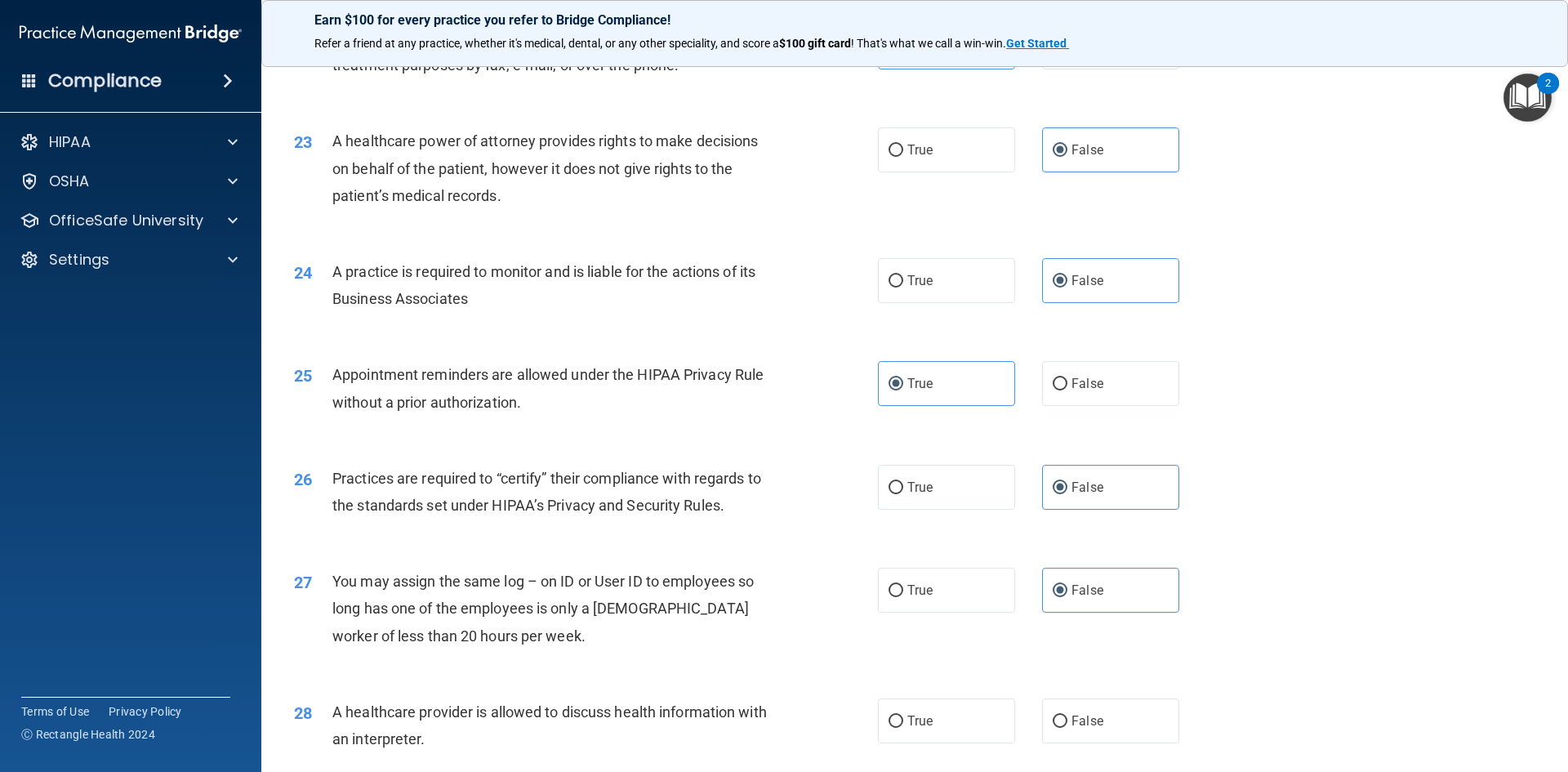
scroll to position [2940, 0]
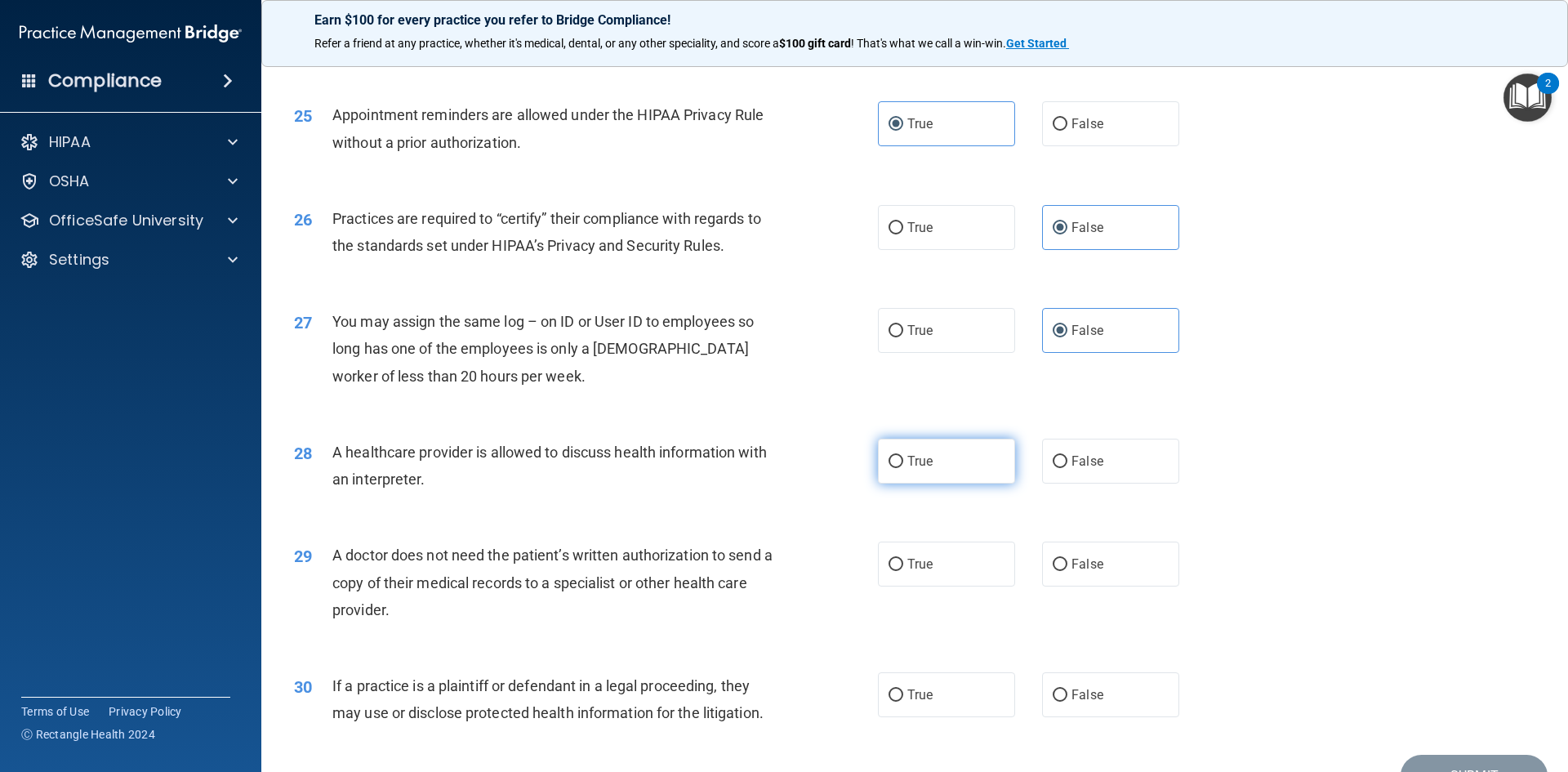
click at [917, 465] on span "True" at bounding box center [920, 461] width 25 height 16
click at [904, 465] on input "True" at bounding box center [896, 462] width 15 height 12
radio input "true"
click at [952, 575] on label "True" at bounding box center [947, 564] width 138 height 45
click at [904, 571] on input "True" at bounding box center [896, 565] width 15 height 12
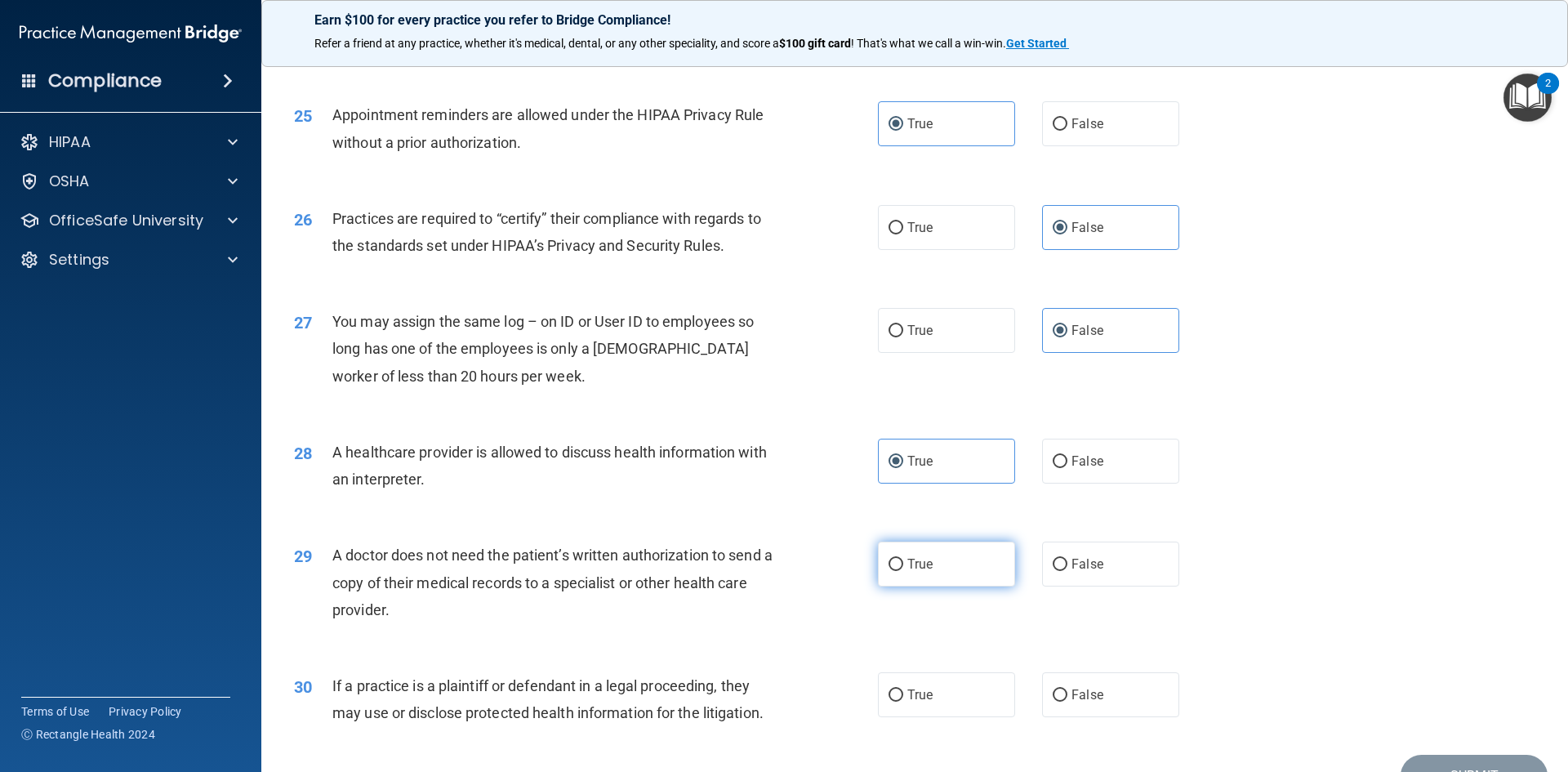
radio input "true"
click at [932, 701] on label "True" at bounding box center [947, 694] width 138 height 45
click at [904, 701] on input "True" at bounding box center [896, 695] width 15 height 12
radio input "true"
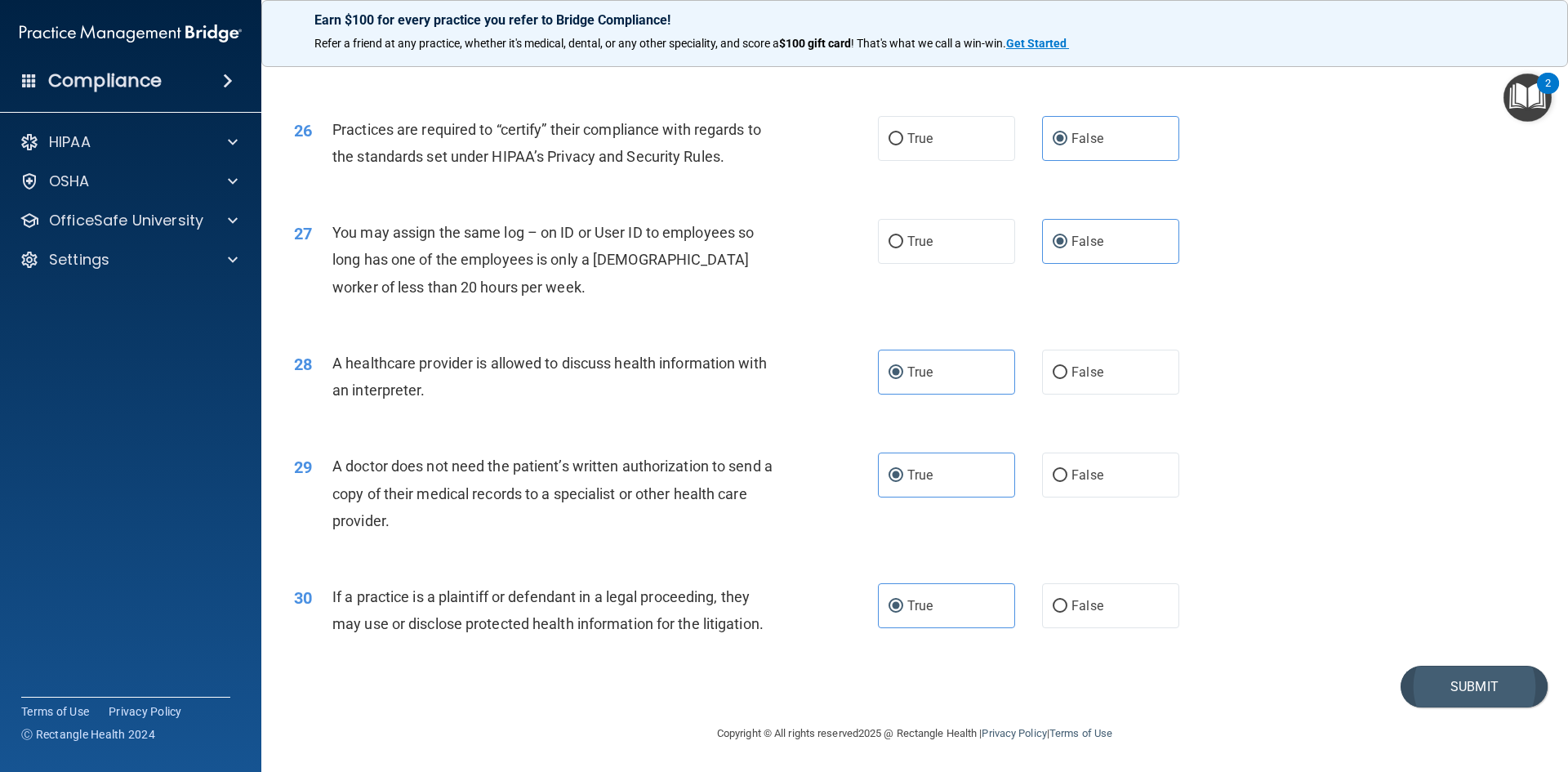
scroll to position [3030, 0]
click at [1445, 688] on button "Submit" at bounding box center [1473, 686] width 147 height 42
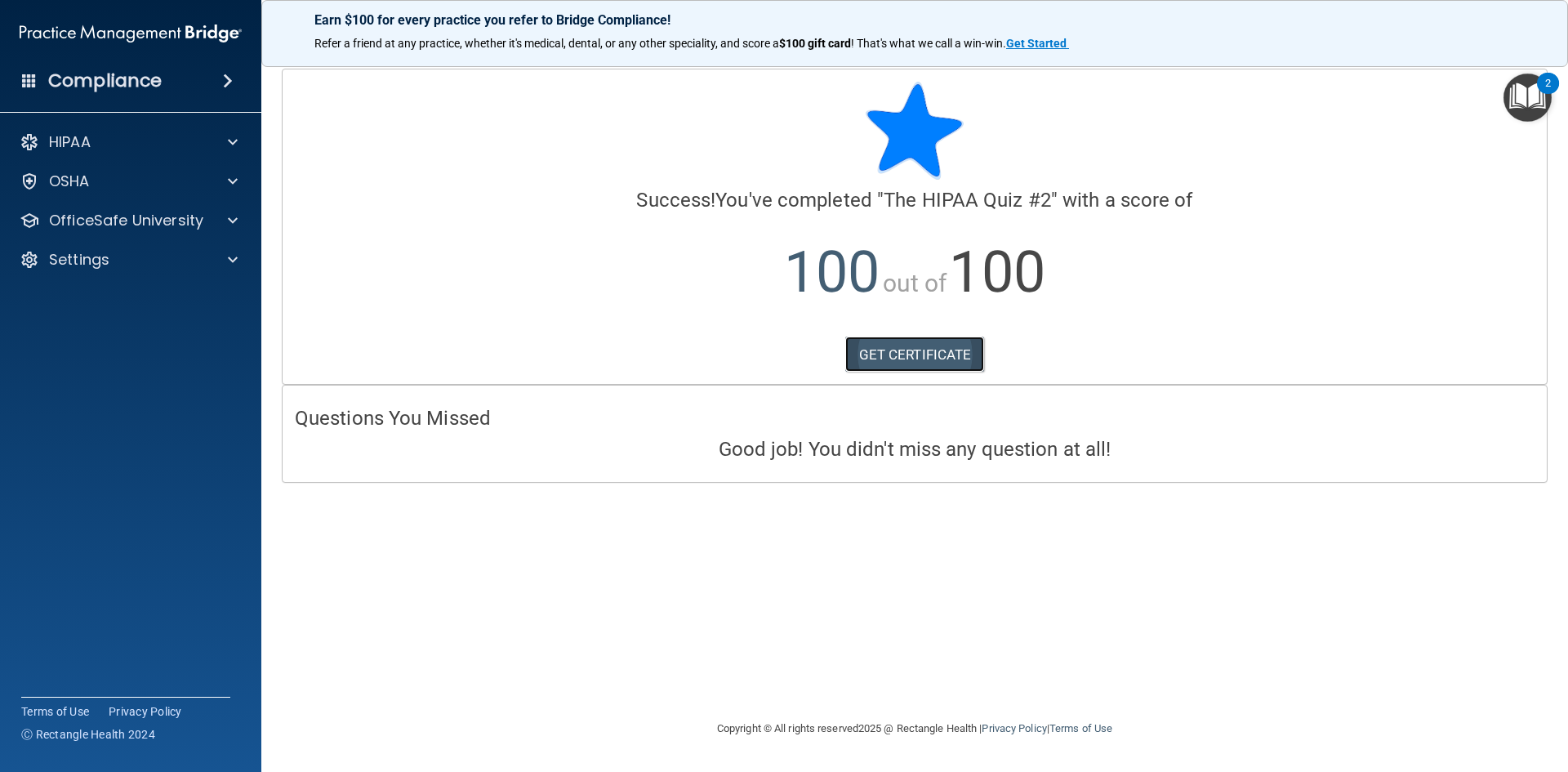
click at [917, 347] on link "GET CERTIFICATE" at bounding box center [916, 354] width 140 height 36
click at [117, 218] on p "OfficeSafe University" at bounding box center [126, 220] width 155 height 20
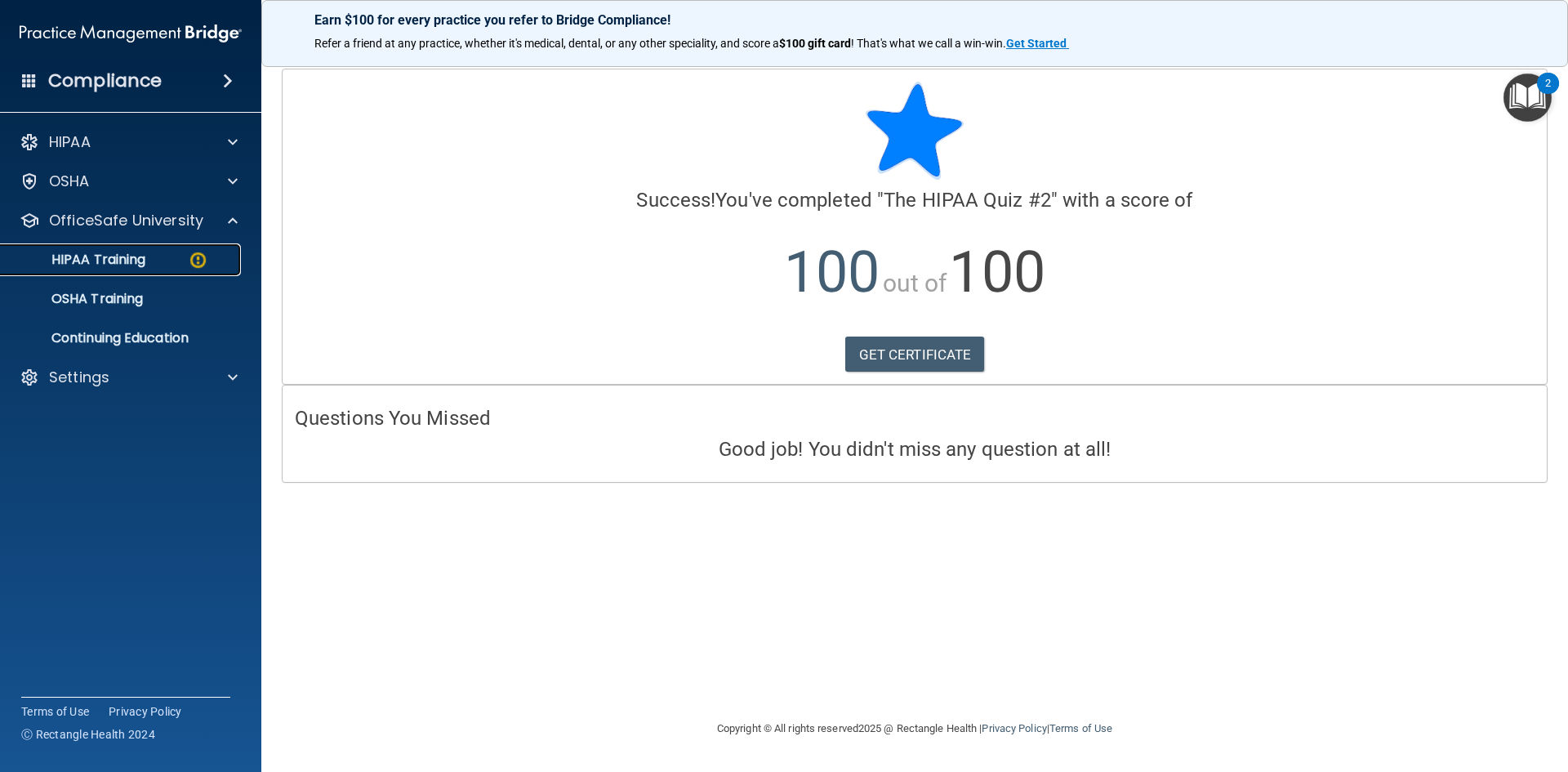
click at [140, 266] on p "HIPAA Training" at bounding box center [78, 259] width 135 height 16
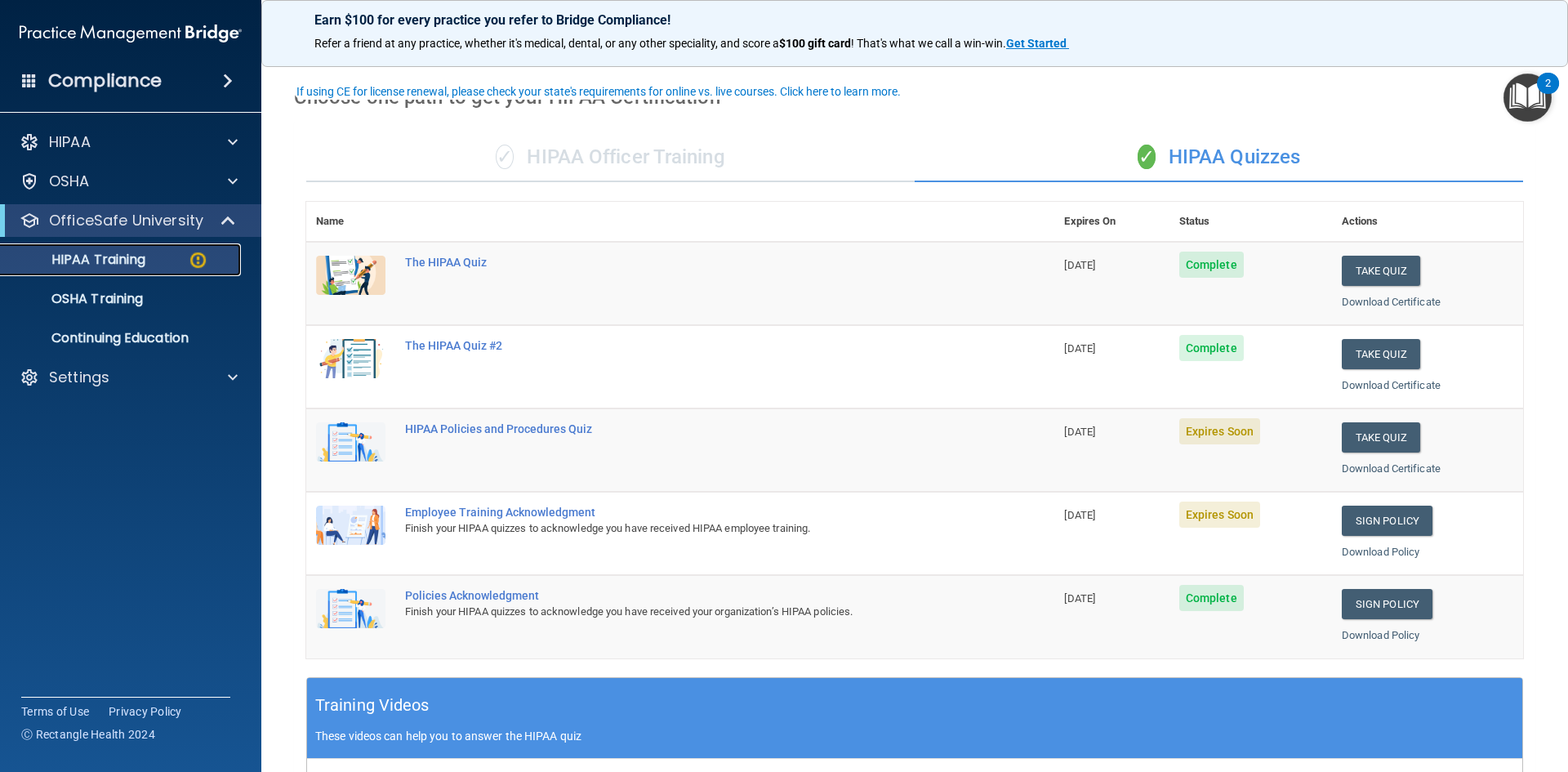
scroll to position [82, 0]
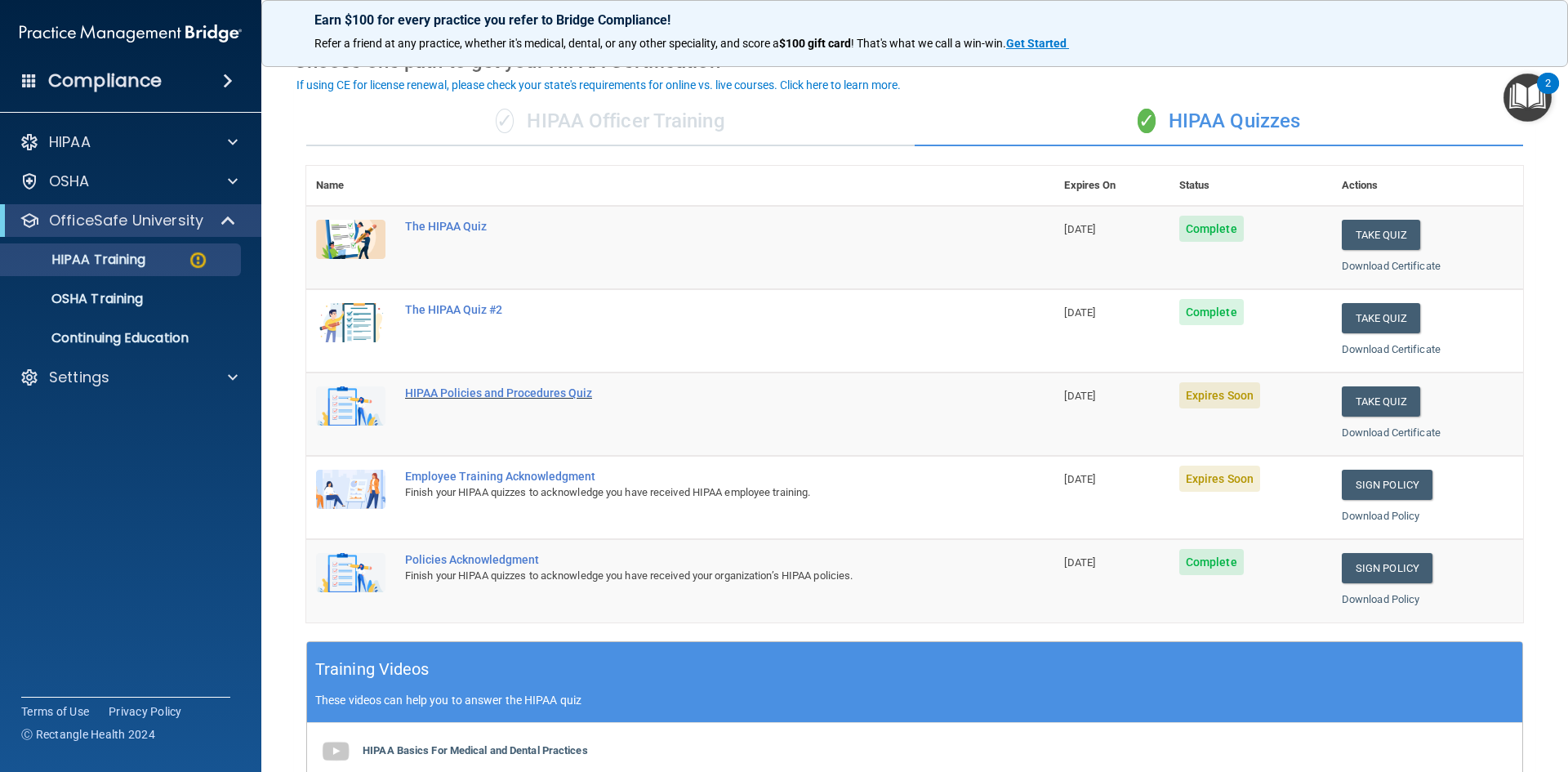
click at [494, 394] on div "HIPAA Policies and Procedures Quiz" at bounding box center [688, 392] width 568 height 13
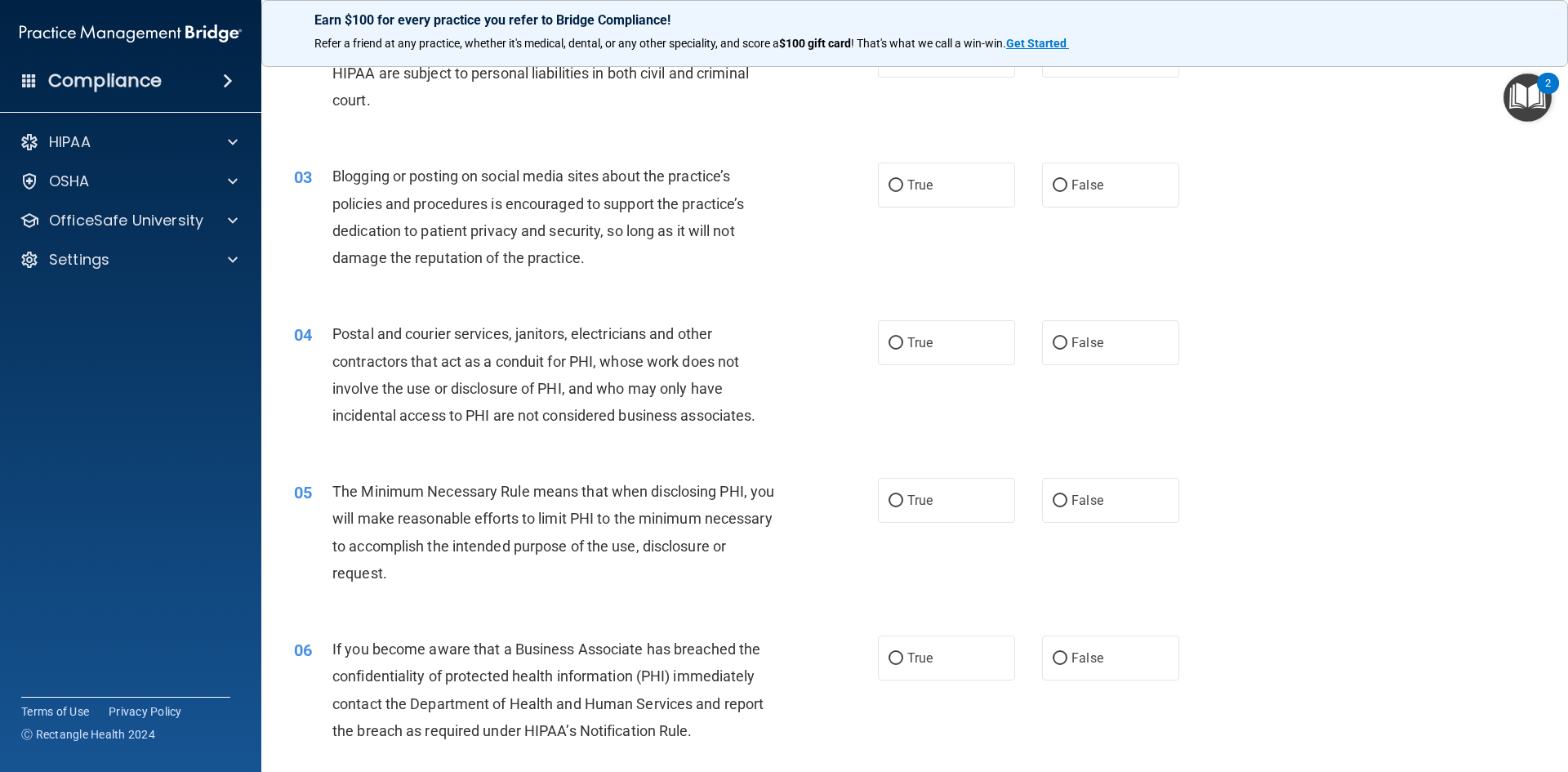
scroll to position [143, 0]
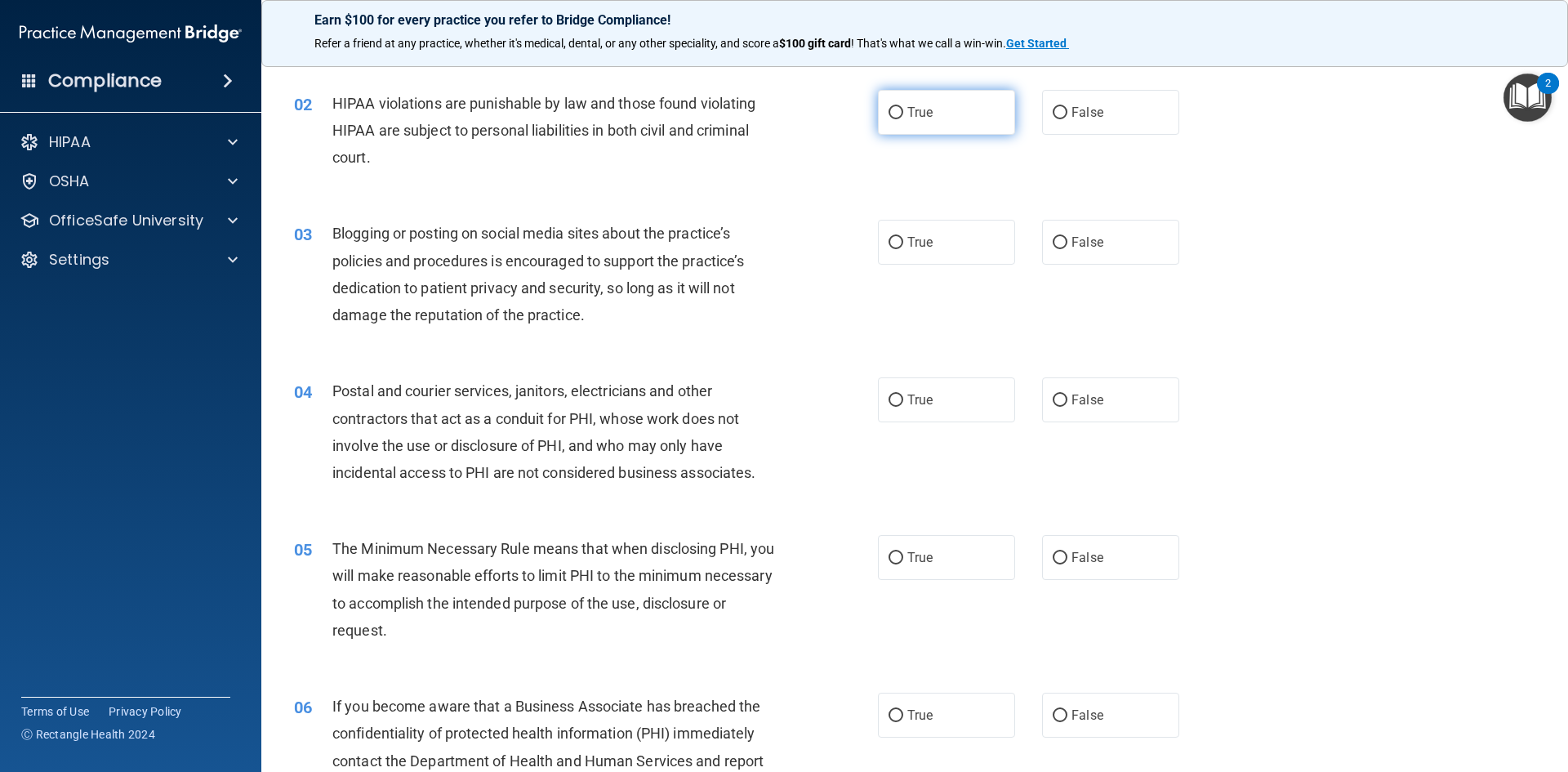
click at [898, 99] on label "True" at bounding box center [947, 112] width 138 height 45
click at [898, 107] on input "True" at bounding box center [896, 113] width 15 height 12
radio input "true"
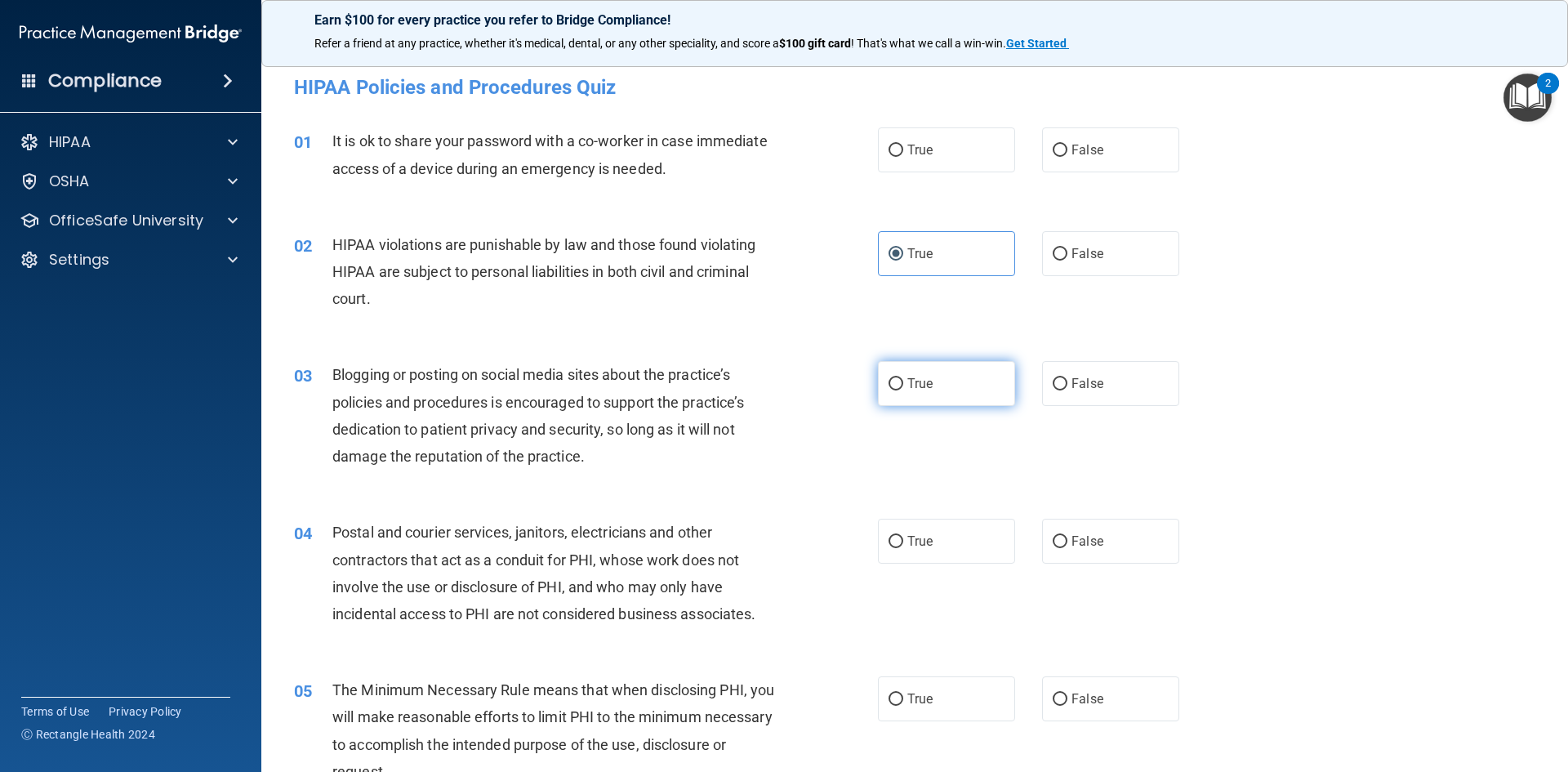
scroll to position [0, 0]
click at [1080, 151] on span "False" at bounding box center [1087, 152] width 32 height 16
click at [1067, 151] on input "False" at bounding box center [1060, 153] width 15 height 12
radio input "true"
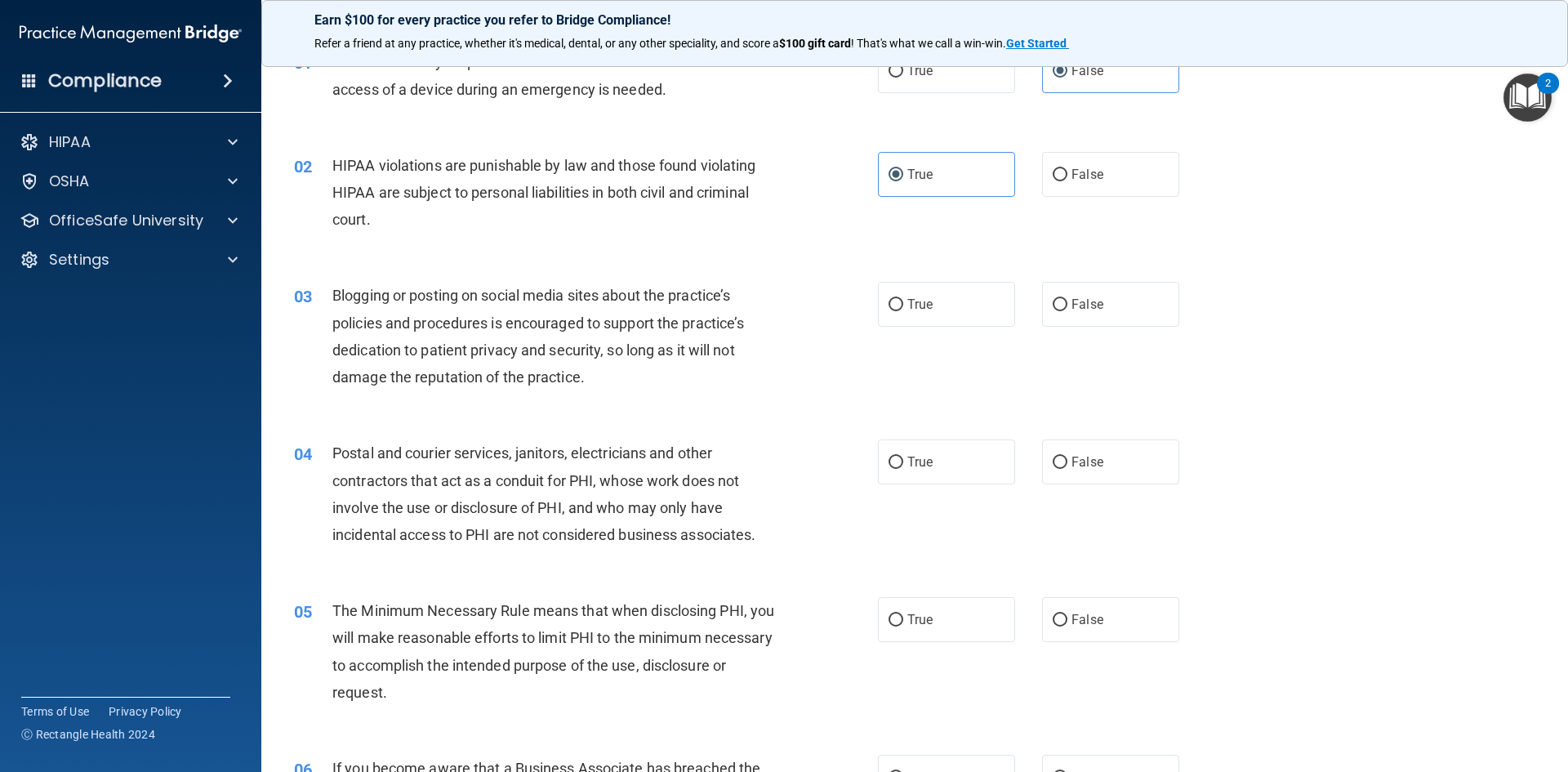
scroll to position [82, 0]
click at [1096, 301] on label "False" at bounding box center [1111, 303] width 138 height 45
click at [1067, 301] on input "False" at bounding box center [1060, 304] width 15 height 12
radio input "true"
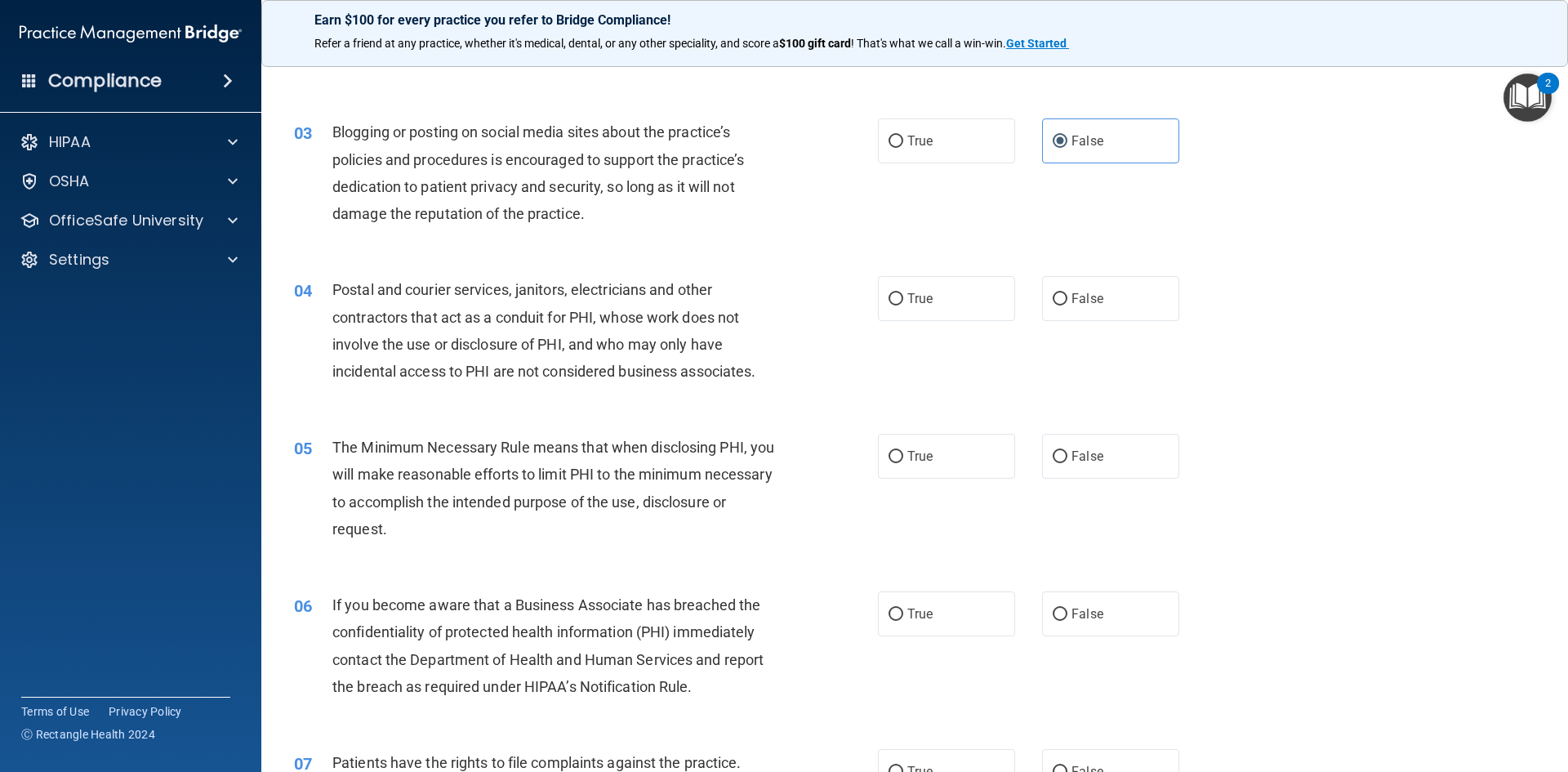
scroll to position [245, 0]
click at [1071, 302] on span "False" at bounding box center [1087, 298] width 32 height 16
click at [1067, 302] on input "False" at bounding box center [1060, 298] width 15 height 12
radio input "true"
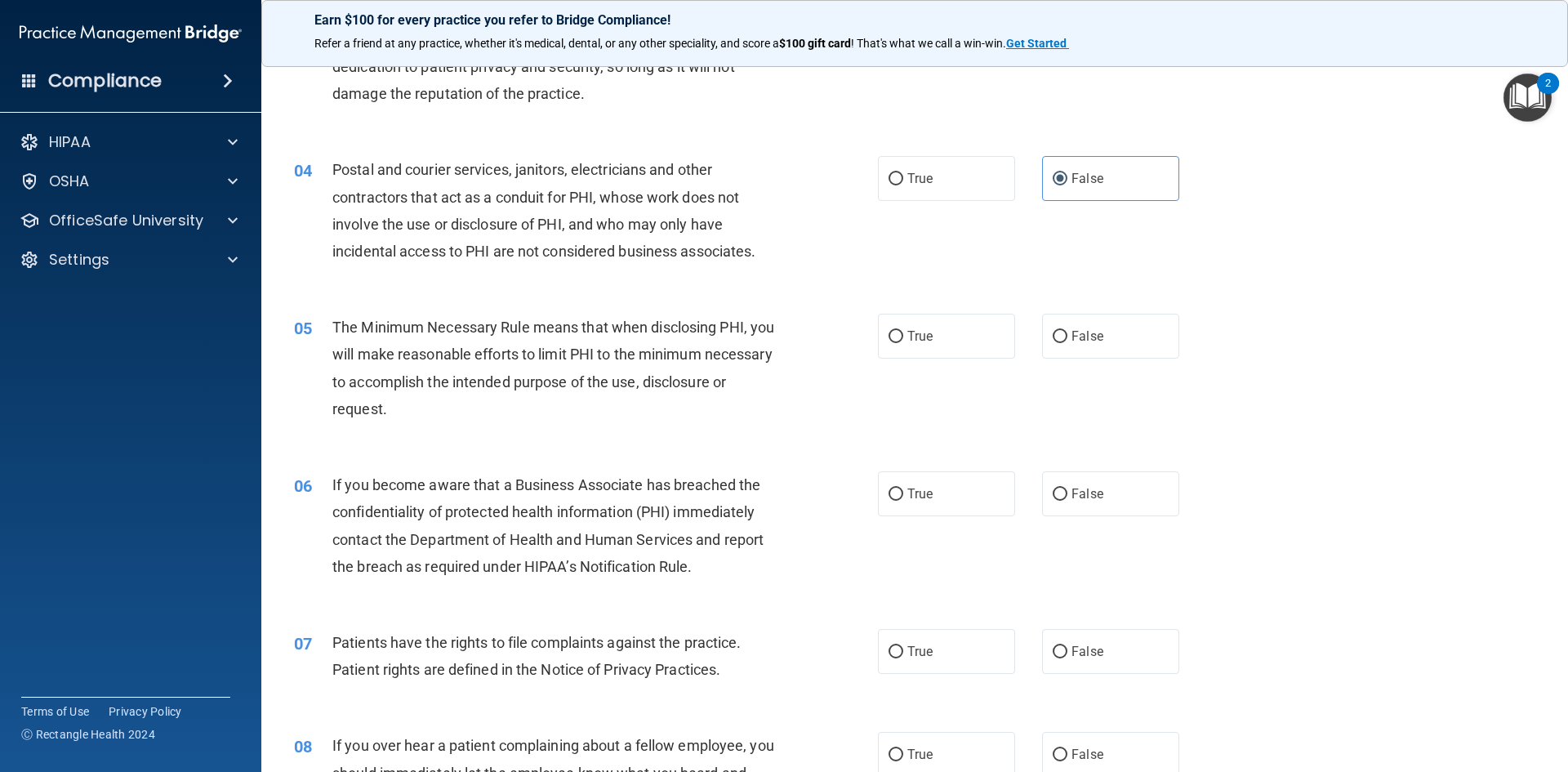
scroll to position [408, 0]
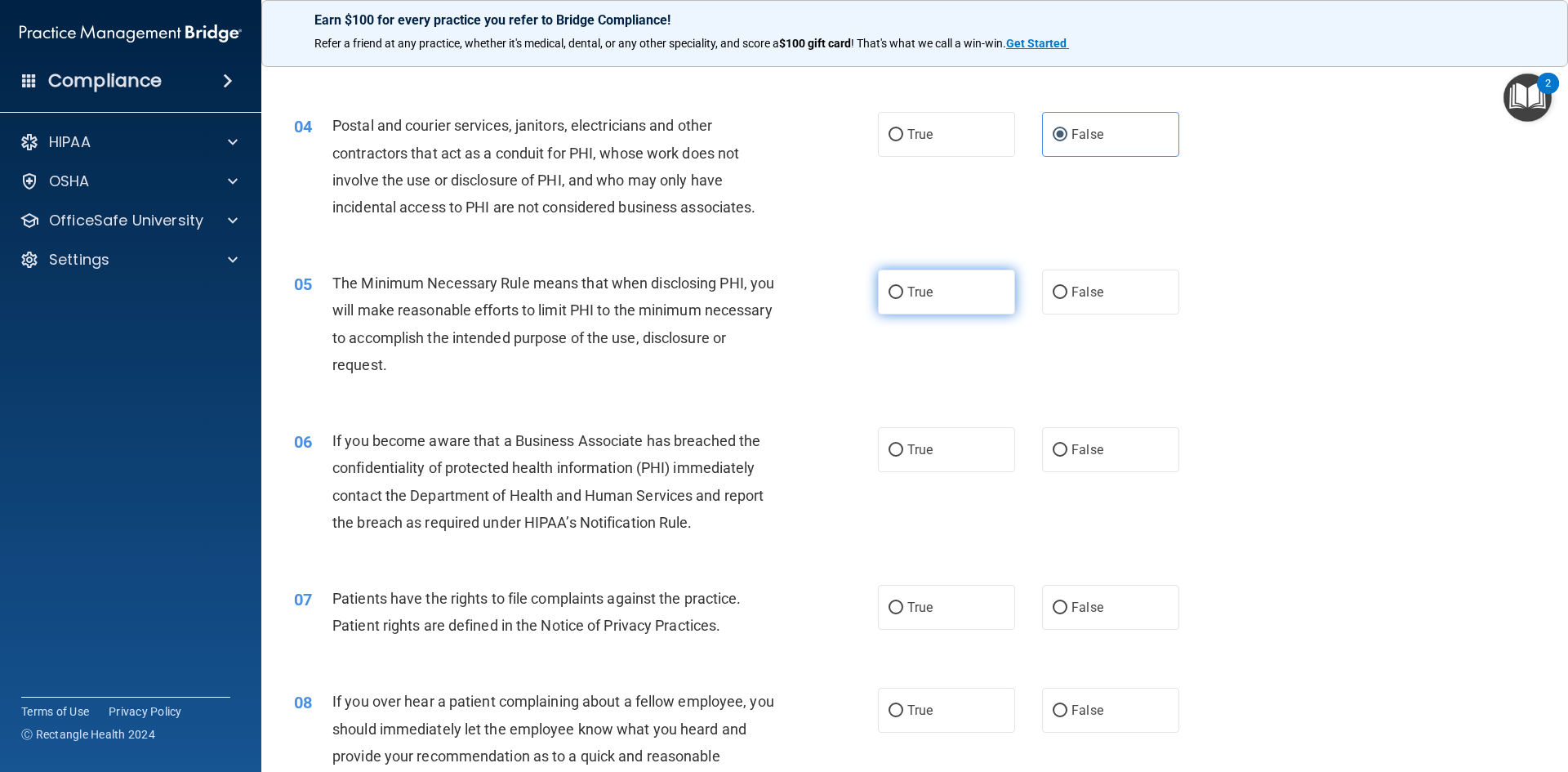
click at [938, 301] on label "True" at bounding box center [947, 291] width 138 height 45
click at [904, 299] on input "True" at bounding box center [896, 292] width 15 height 12
radio input "true"
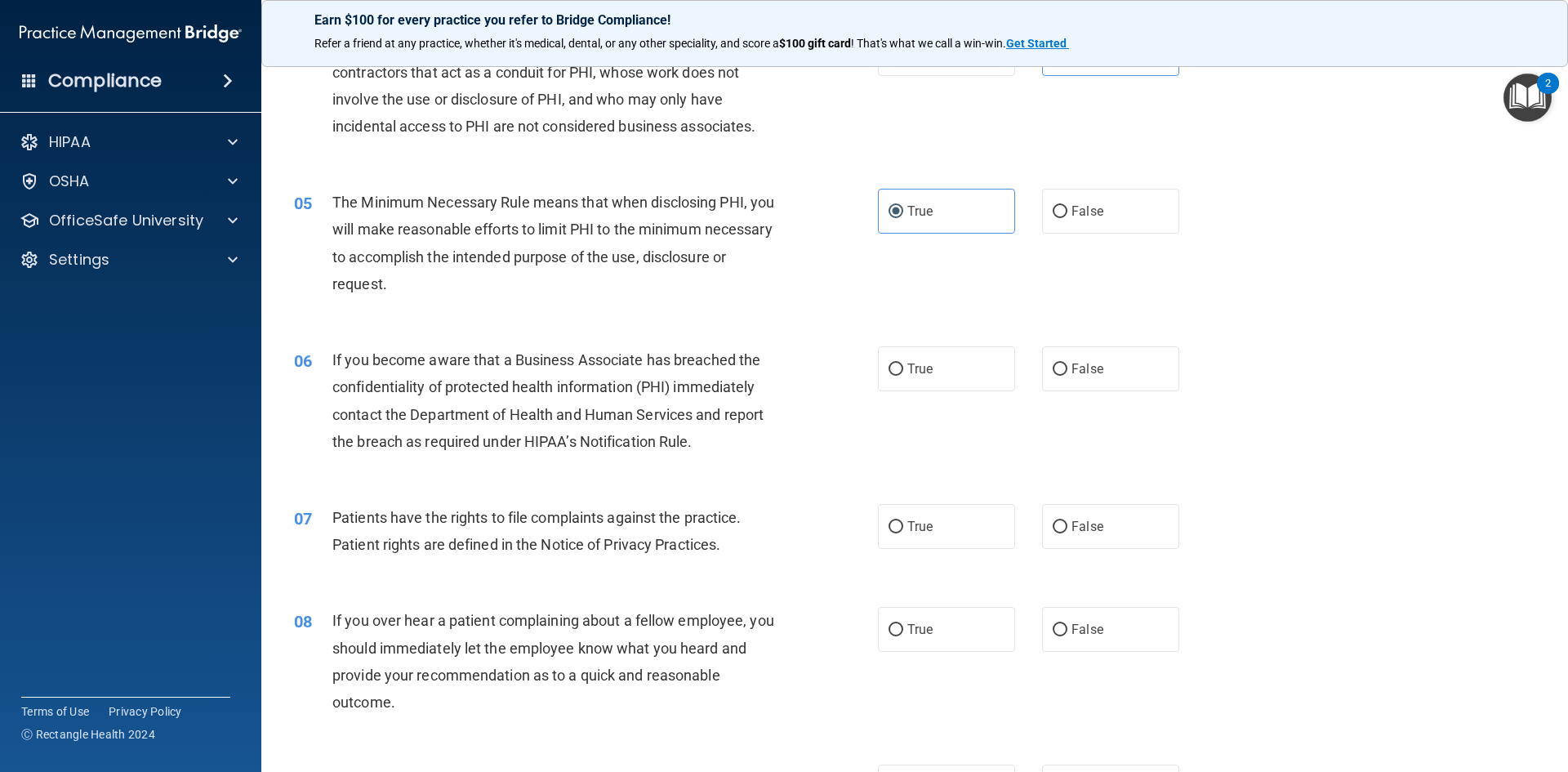
scroll to position [490, 0]
click at [952, 372] on label "True" at bounding box center [947, 367] width 138 height 45
click at [904, 372] on input "True" at bounding box center [896, 369] width 15 height 12
radio input "true"
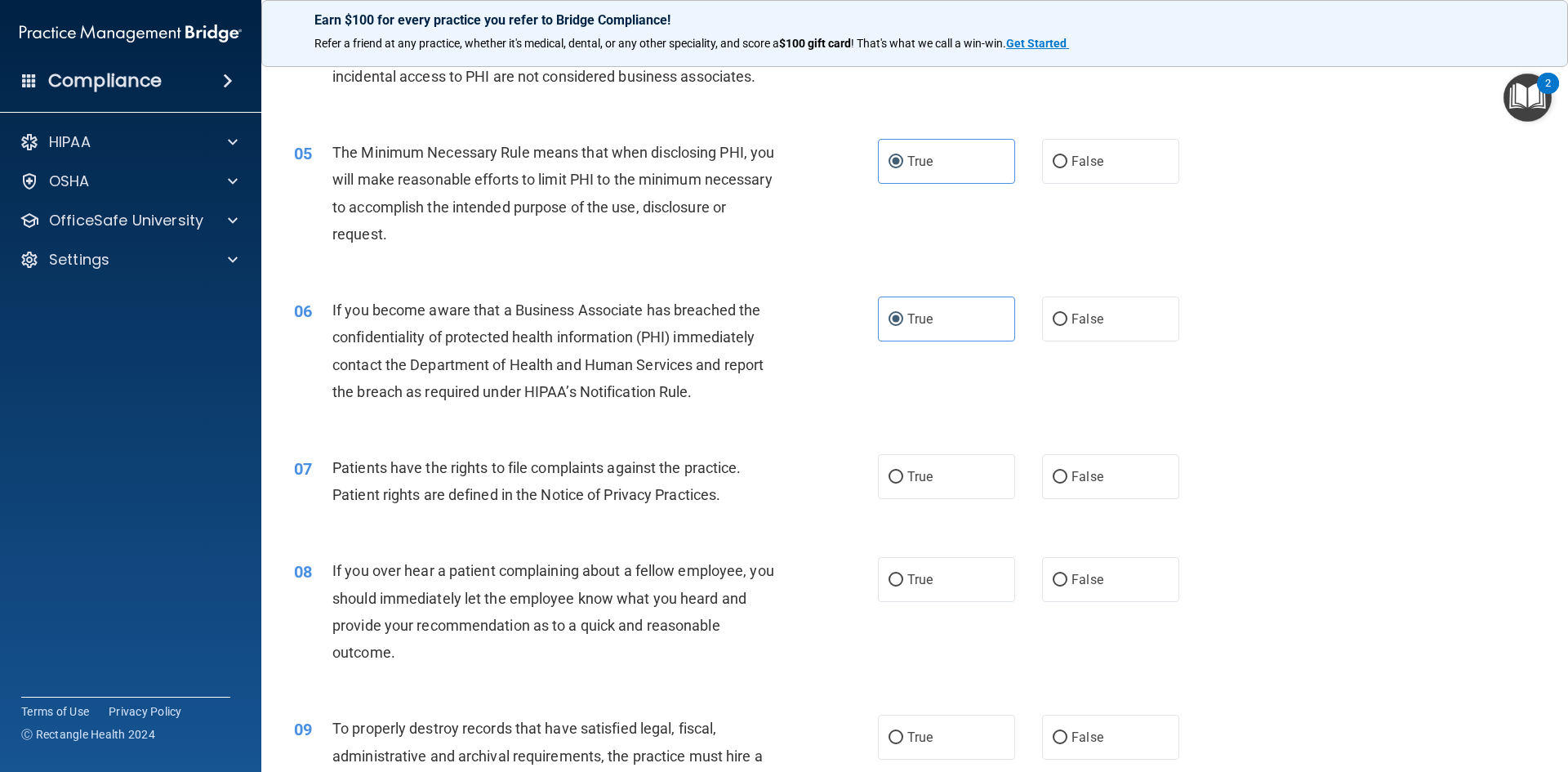
scroll to position [653, 0]
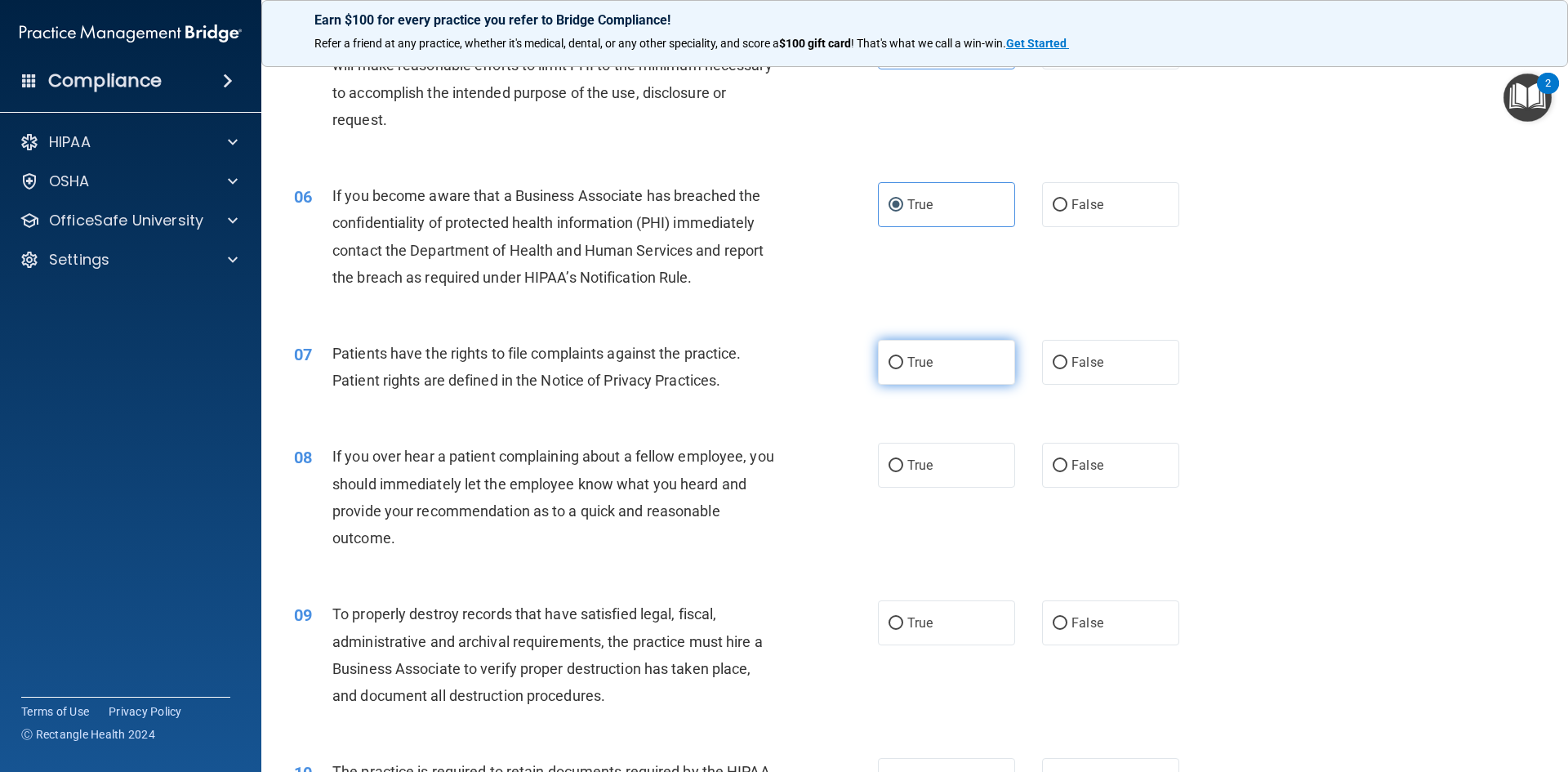
click at [890, 367] on input "True" at bounding box center [896, 363] width 15 height 12
radio input "true"
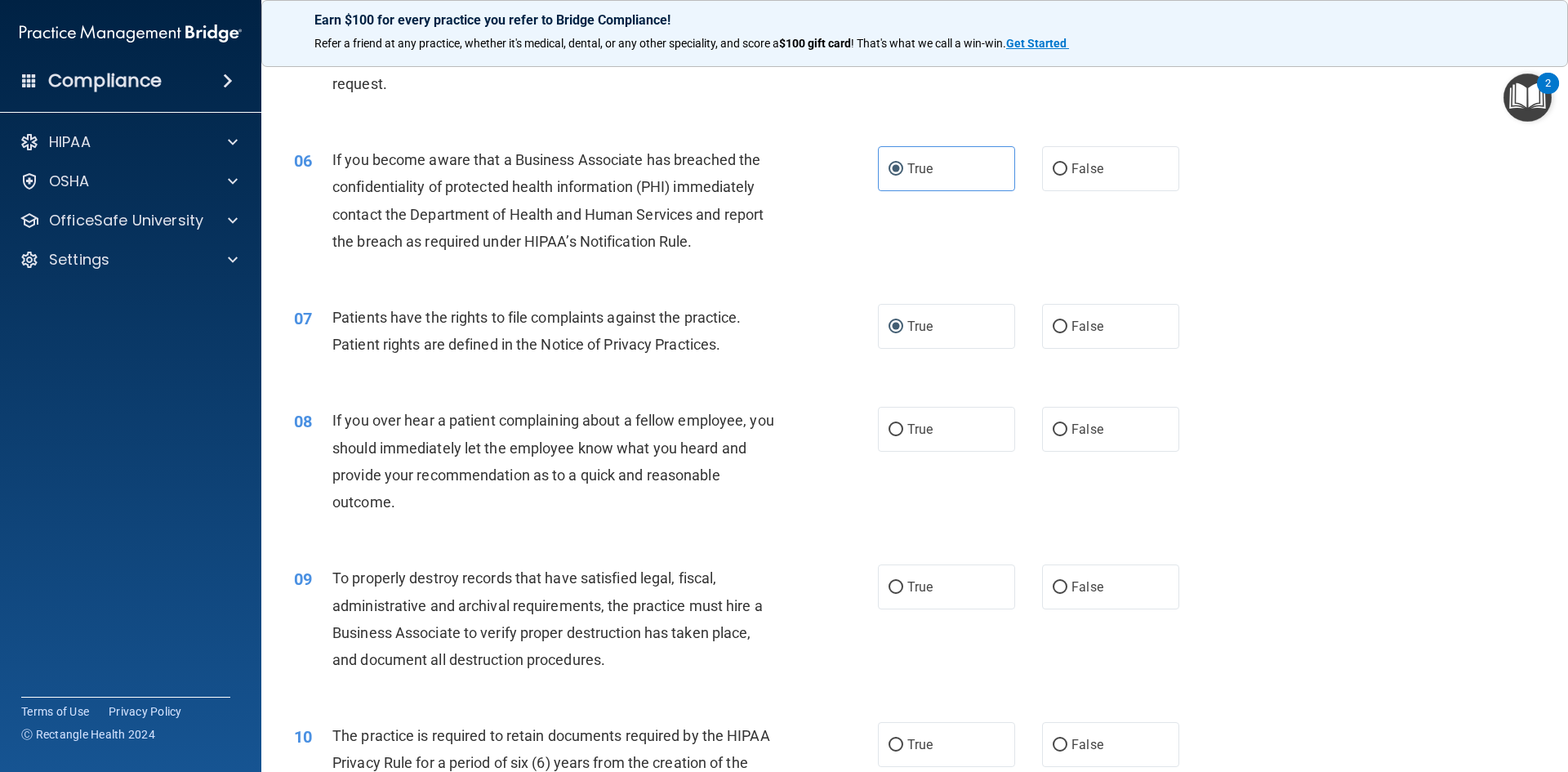
scroll to position [735, 0]
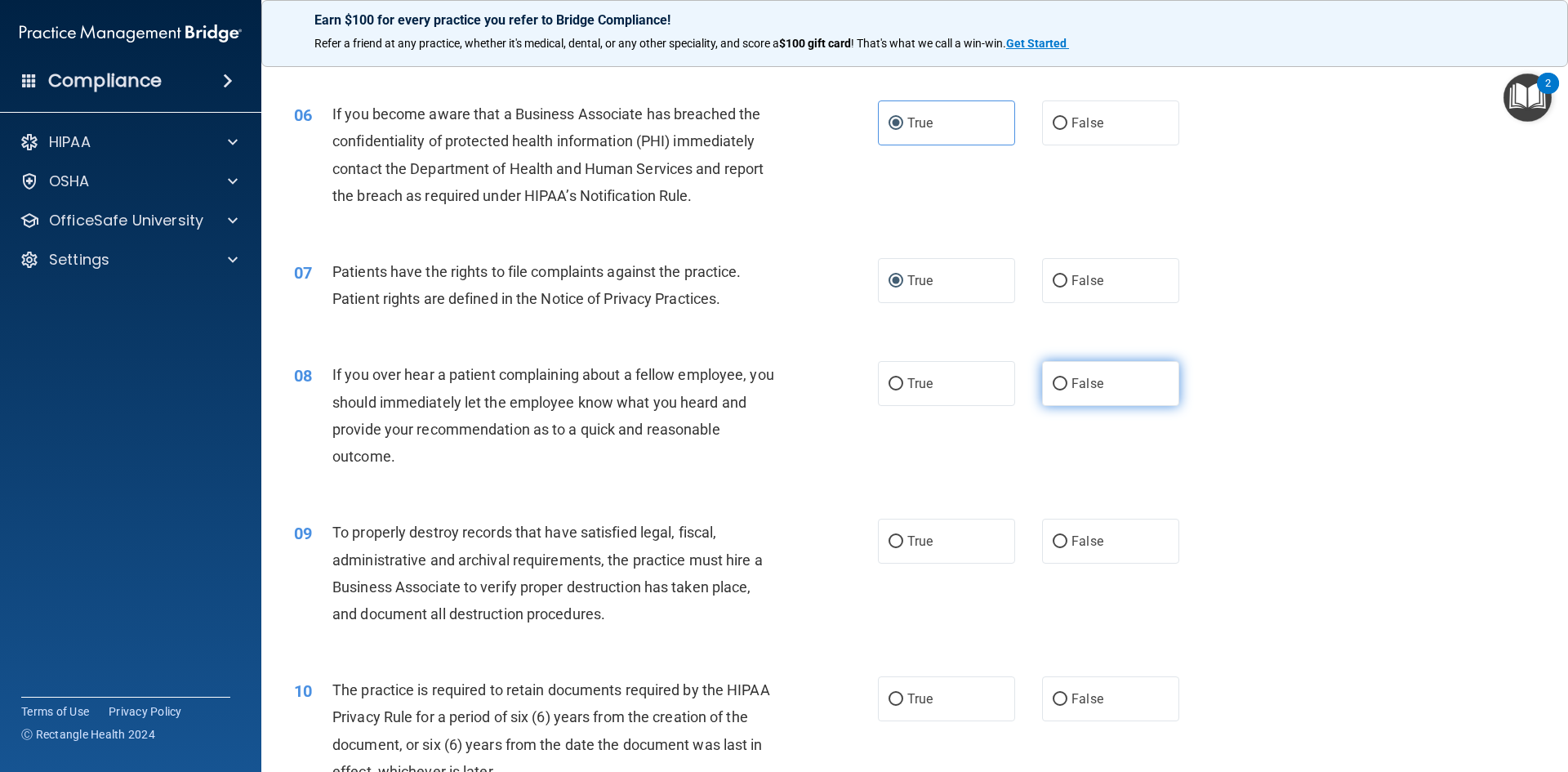
click at [1053, 386] on input "False" at bounding box center [1060, 384] width 15 height 12
radio input "true"
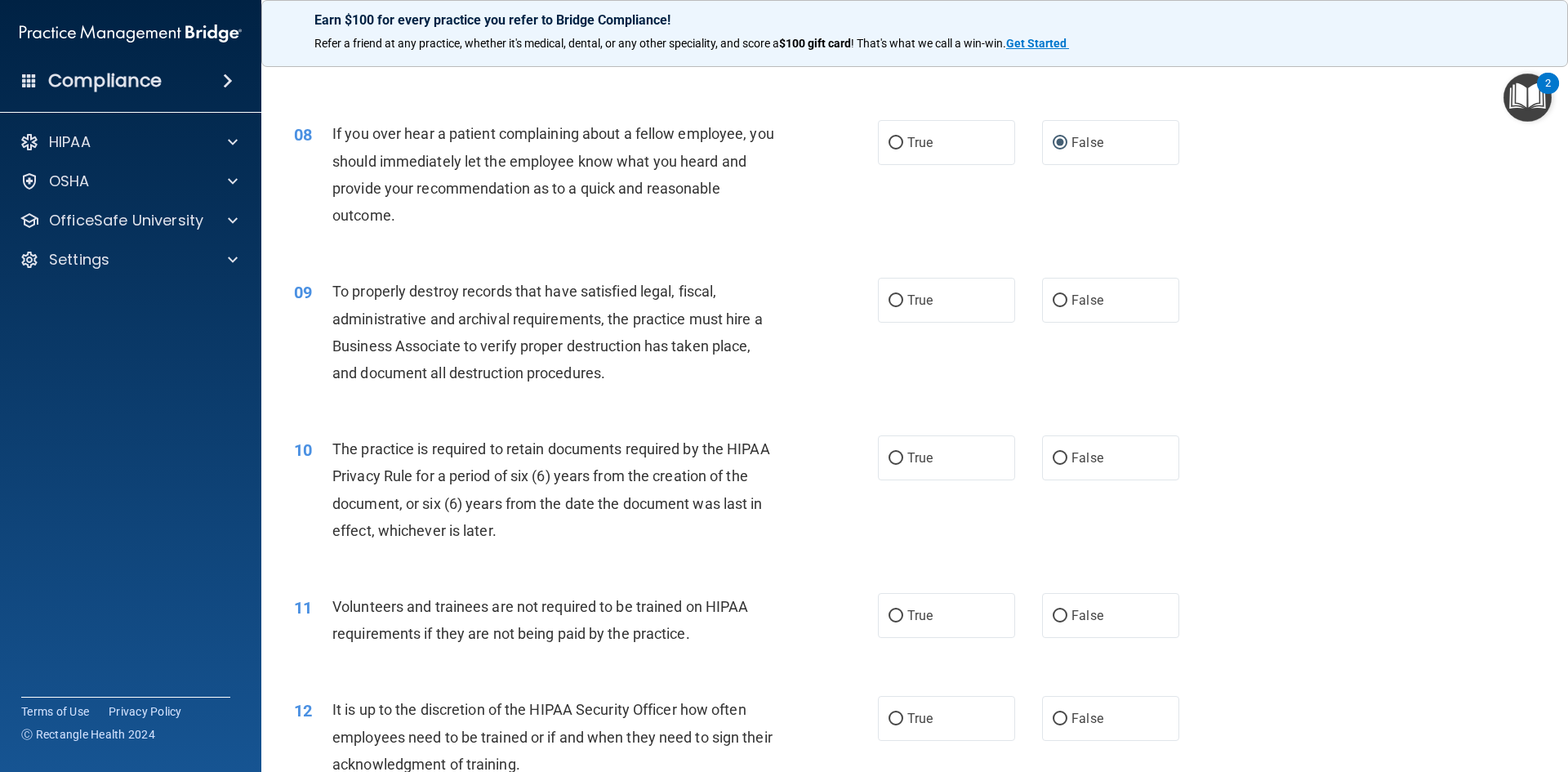
scroll to position [980, 0]
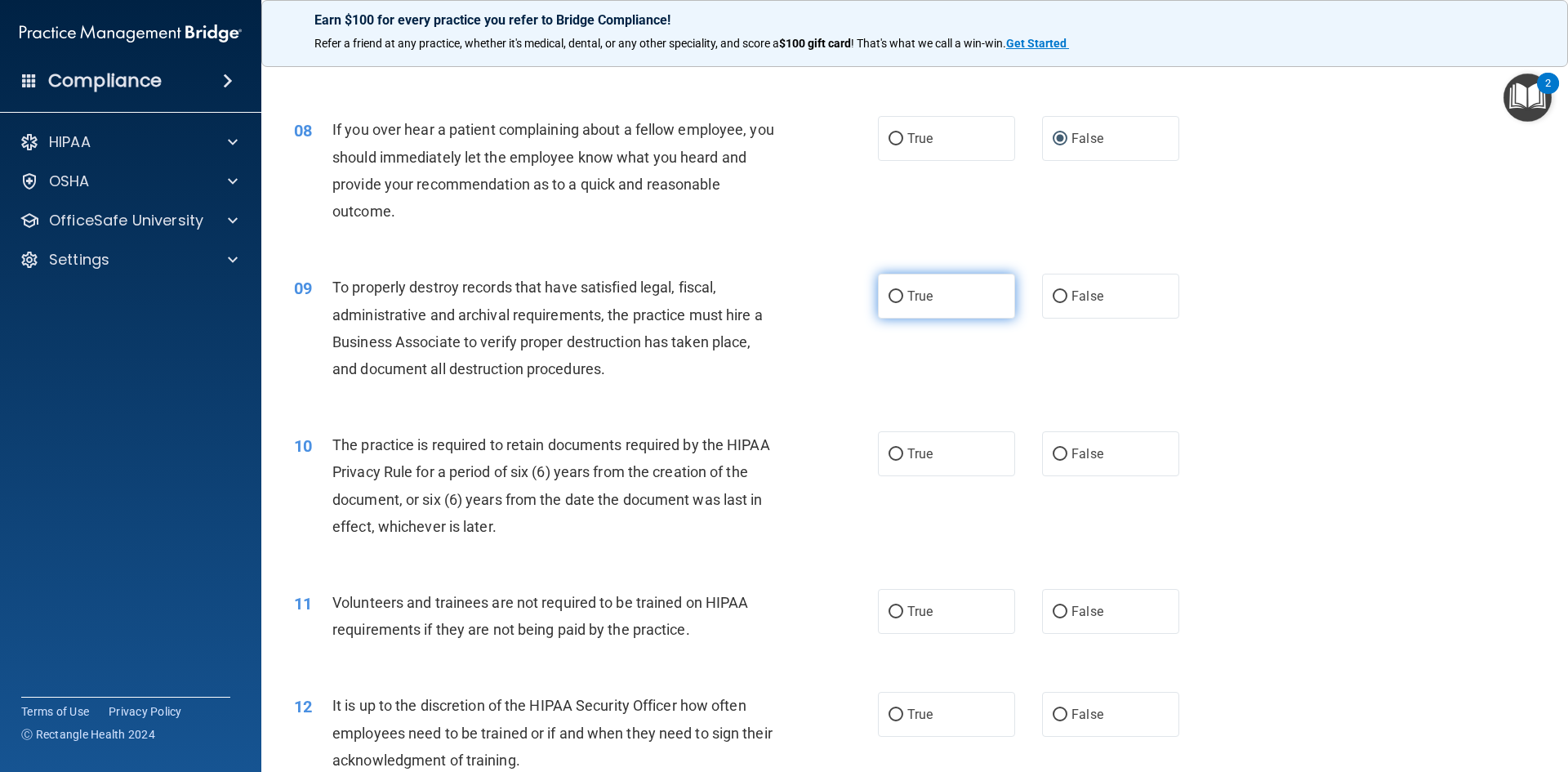
drag, startPoint x: 919, startPoint y: 293, endPoint x: 939, endPoint y: 292, distance: 20.0
click at [920, 293] on span "True" at bounding box center [920, 296] width 25 height 16
click at [904, 293] on input "True" at bounding box center [896, 297] width 15 height 12
radio input "true"
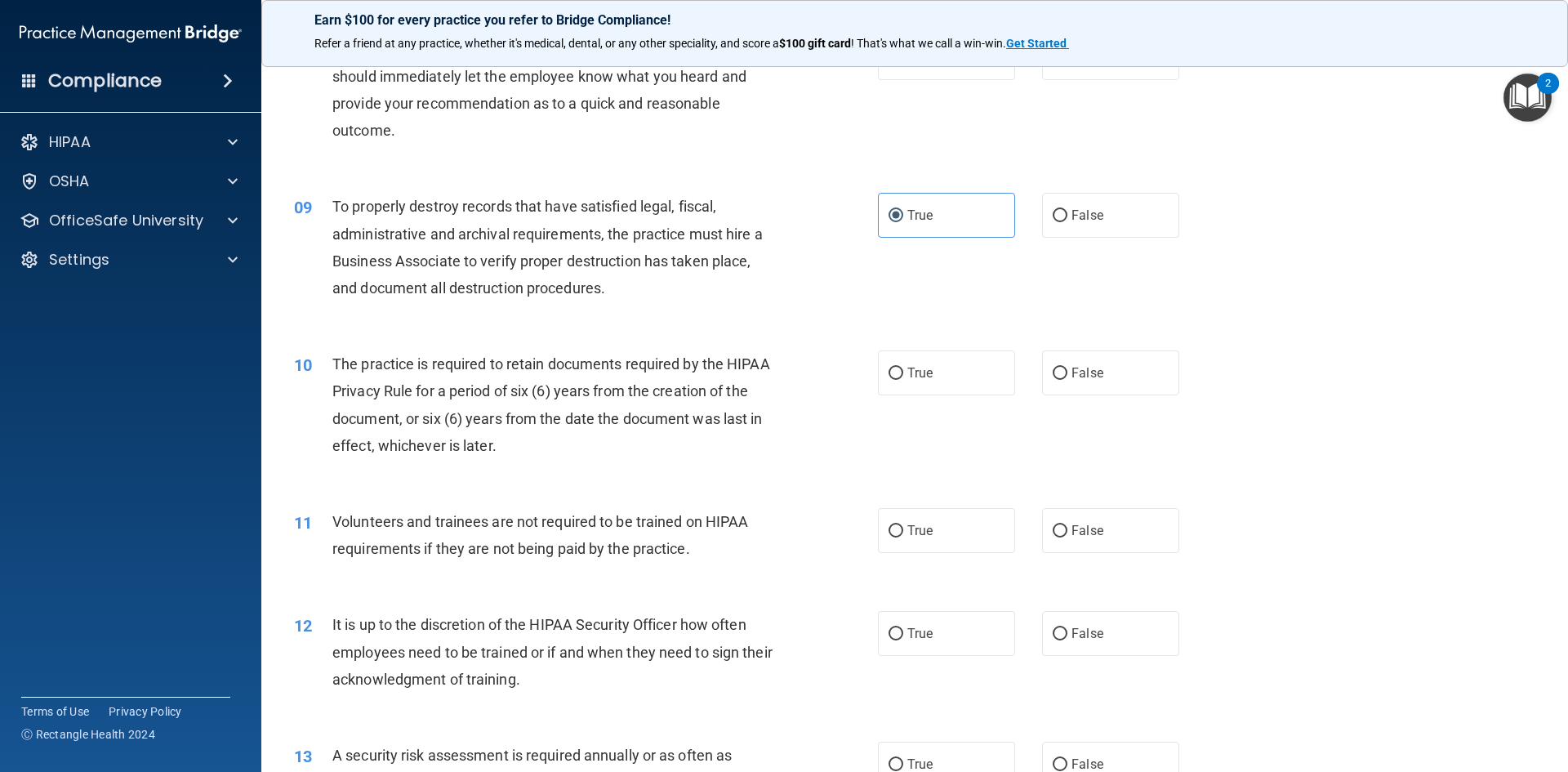
scroll to position [1062, 0]
click at [918, 381] on label "True" at bounding box center [947, 371] width 138 height 45
click at [904, 379] on input "True" at bounding box center [896, 373] width 15 height 12
radio input "true"
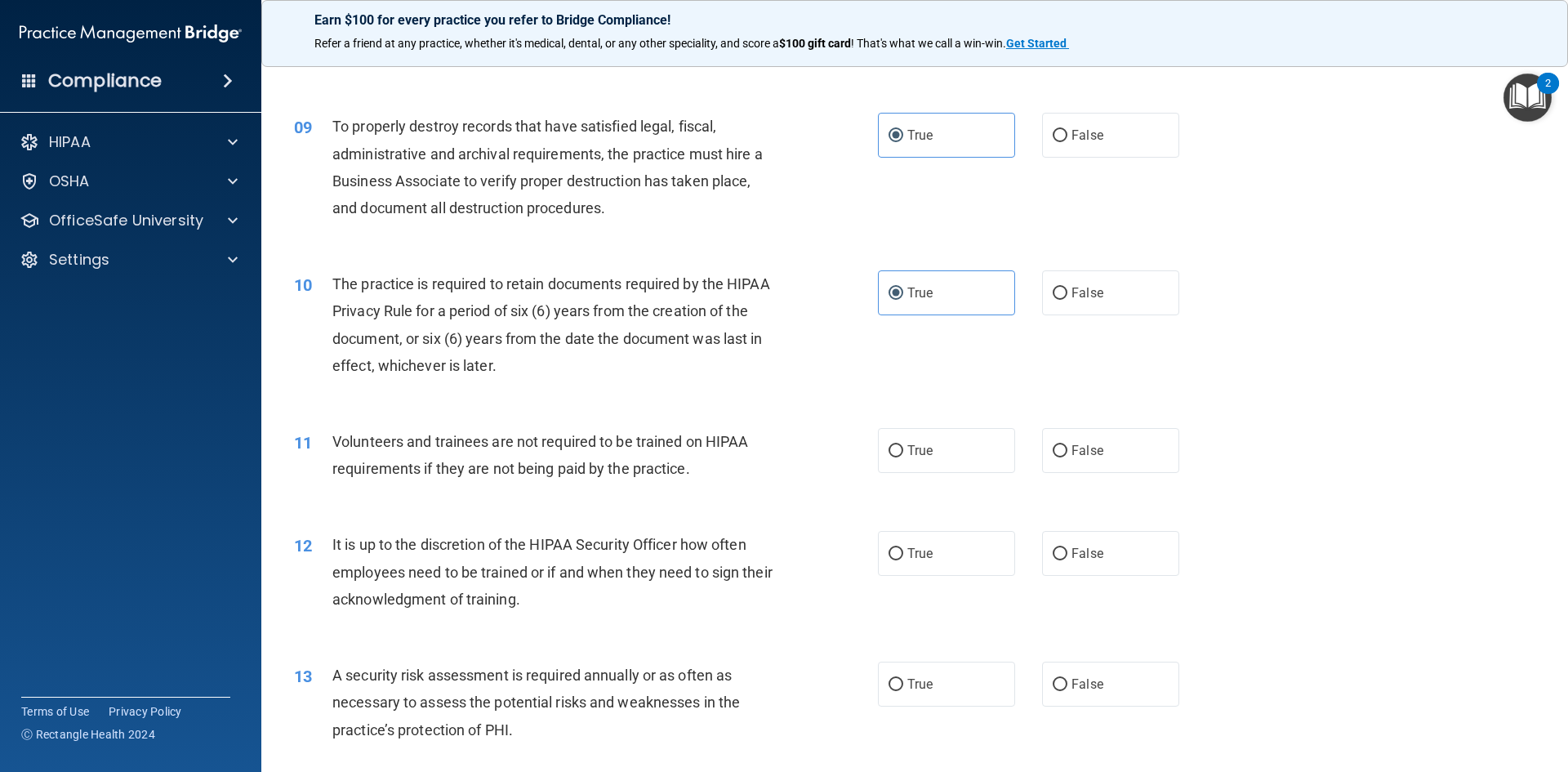
scroll to position [1143, 0]
click at [1102, 442] on label "False" at bounding box center [1111, 448] width 138 height 45
click at [1067, 443] on input "False" at bounding box center [1060, 449] width 15 height 12
radio input "true"
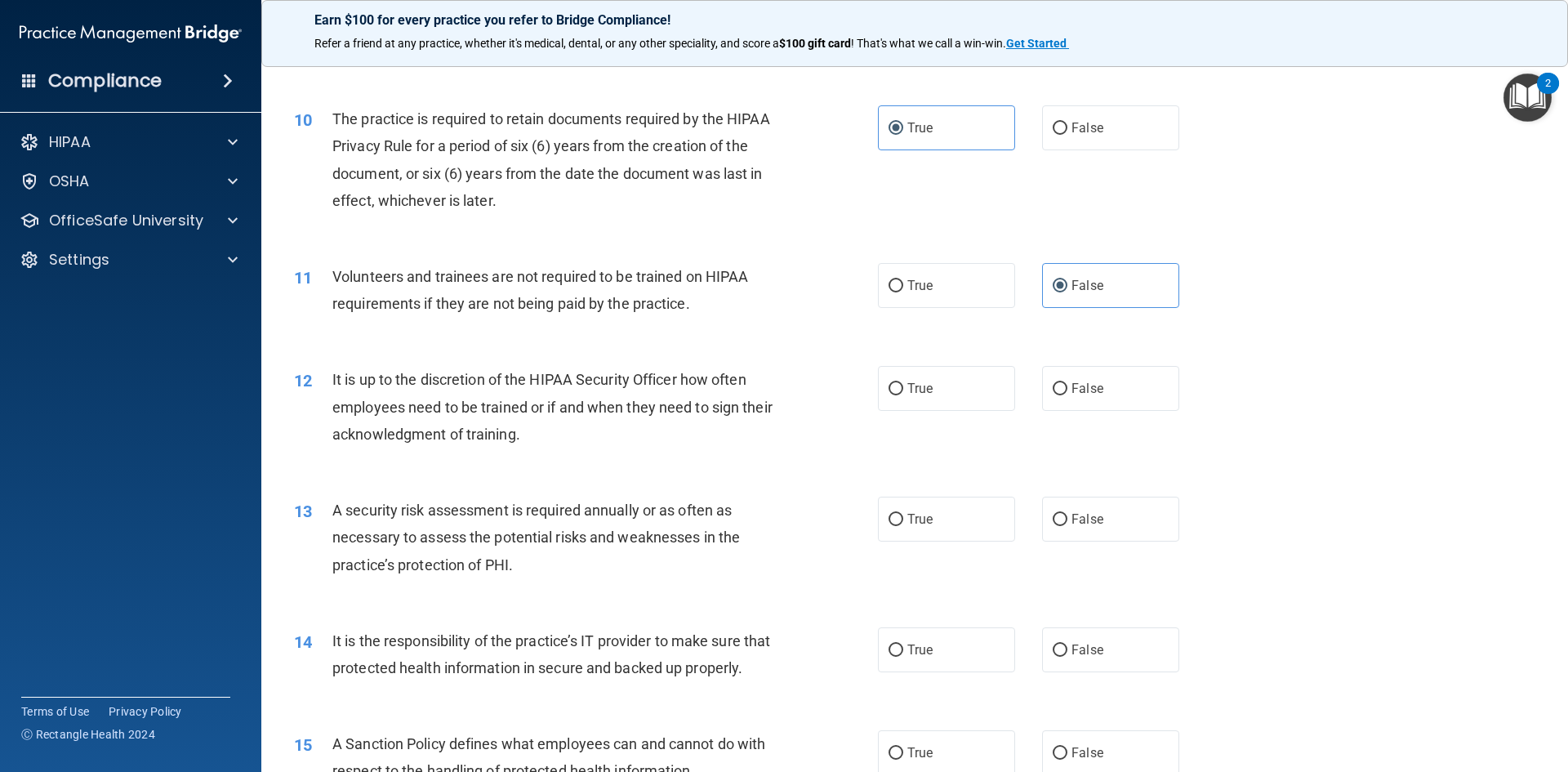
scroll to position [1307, 0]
click at [1053, 392] on input "False" at bounding box center [1060, 388] width 15 height 12
radio input "true"
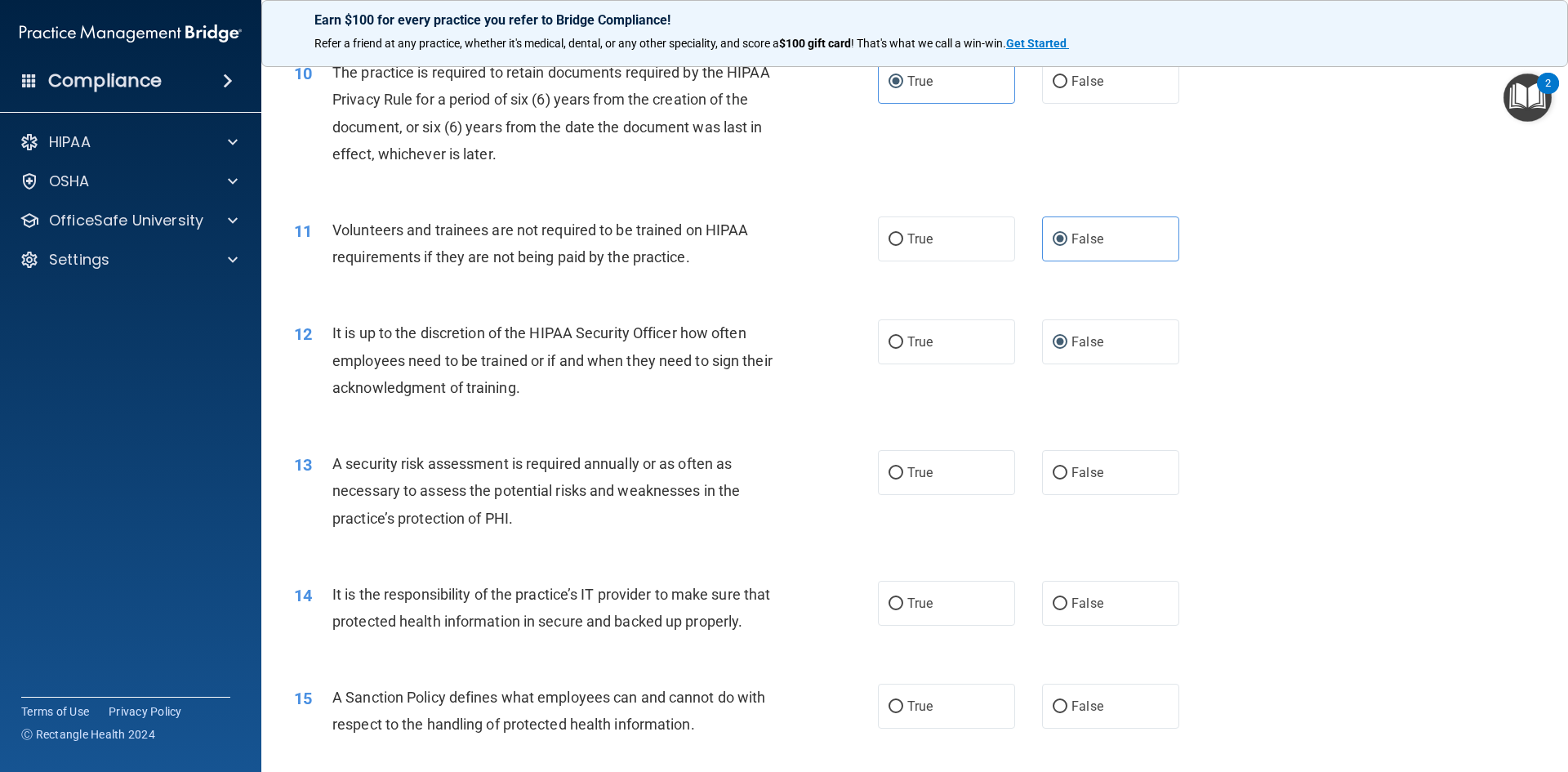
scroll to position [1388, 0]
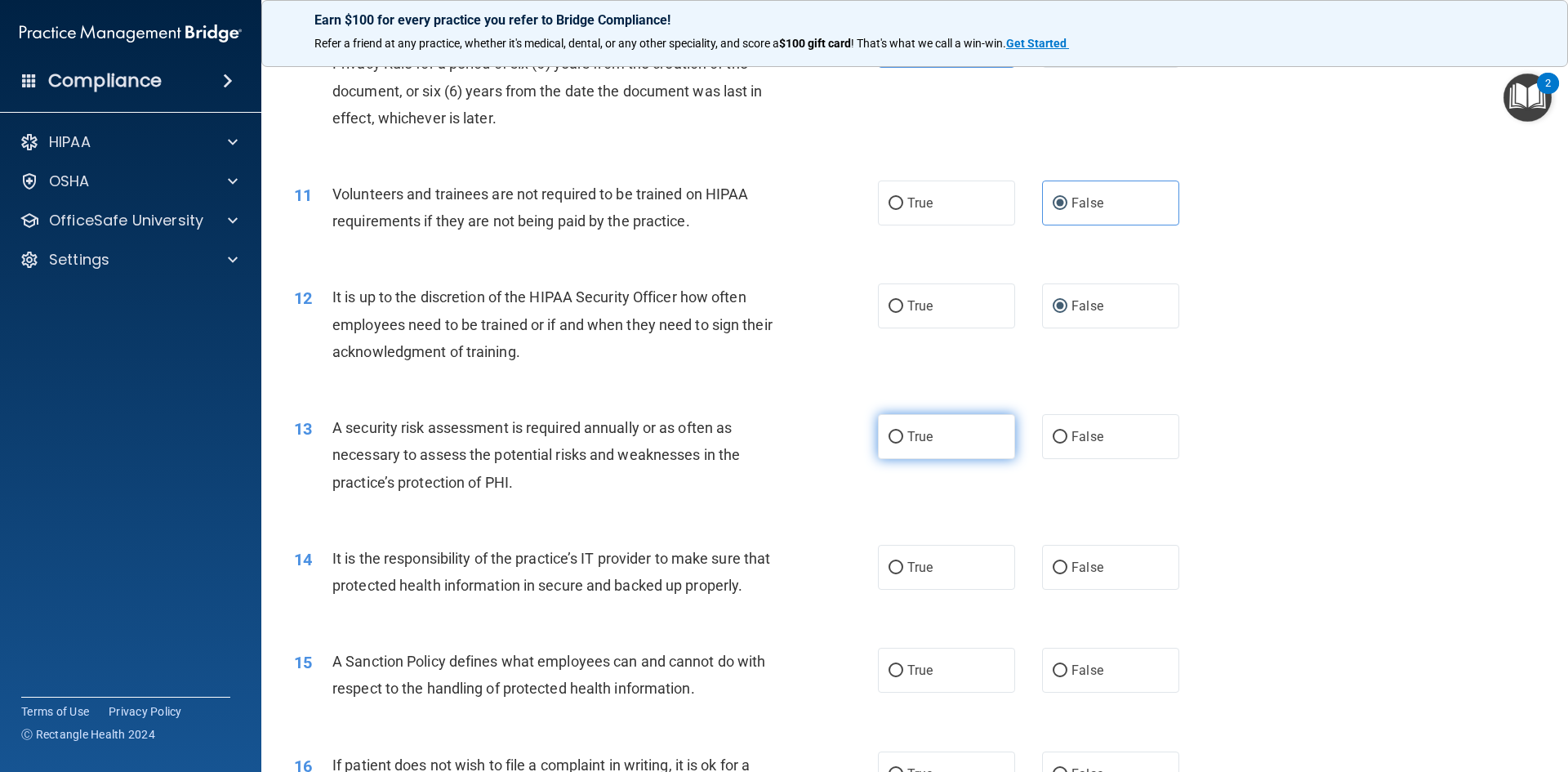
click at [950, 435] on label "True" at bounding box center [947, 436] width 138 height 45
click at [904, 435] on input "True" at bounding box center [896, 437] width 15 height 12
radio input "true"
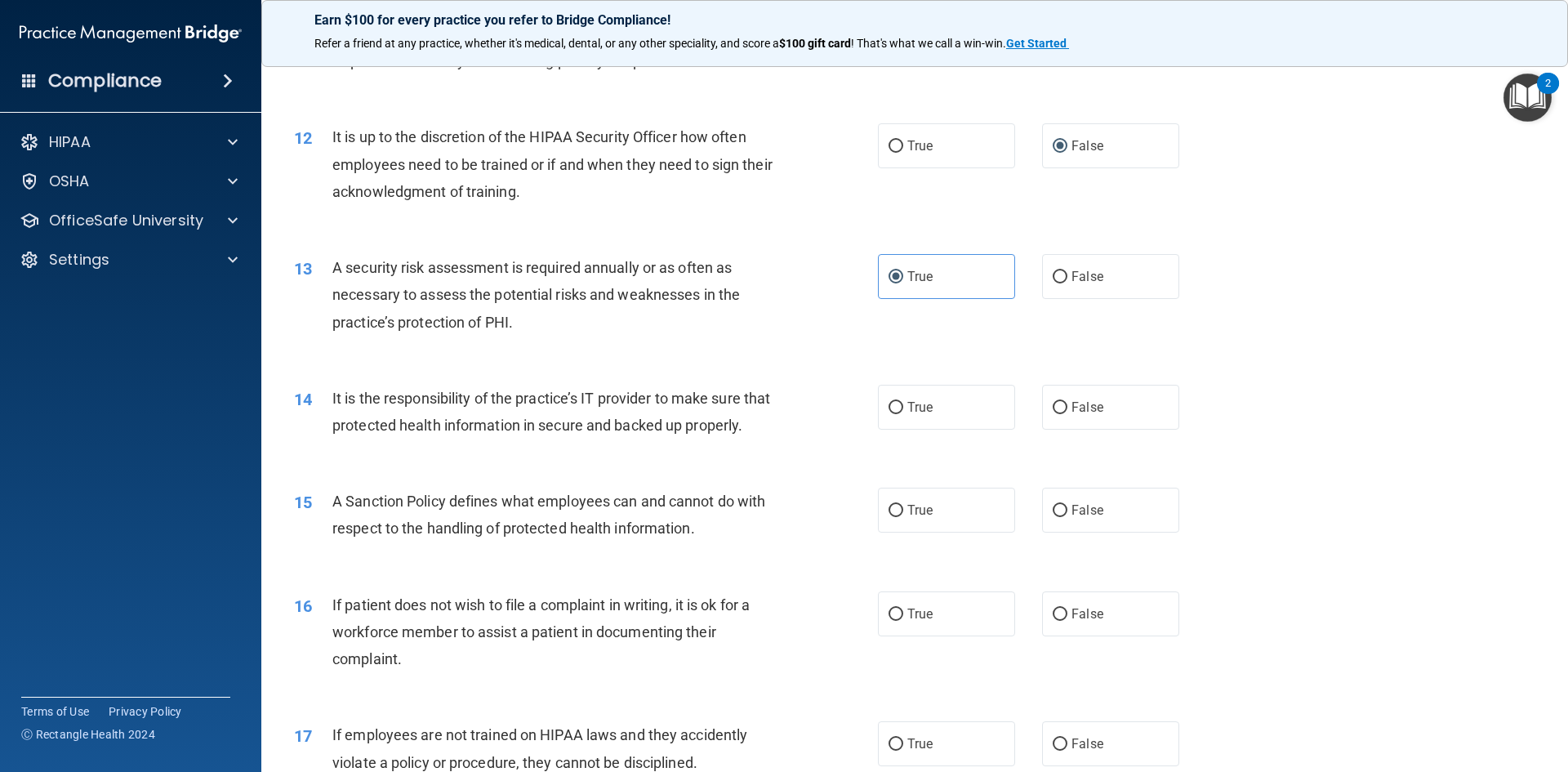
scroll to position [1552, 0]
click at [954, 415] on label "True" at bounding box center [947, 403] width 138 height 45
click at [904, 411] on input "True" at bounding box center [896, 405] width 15 height 12
radio input "true"
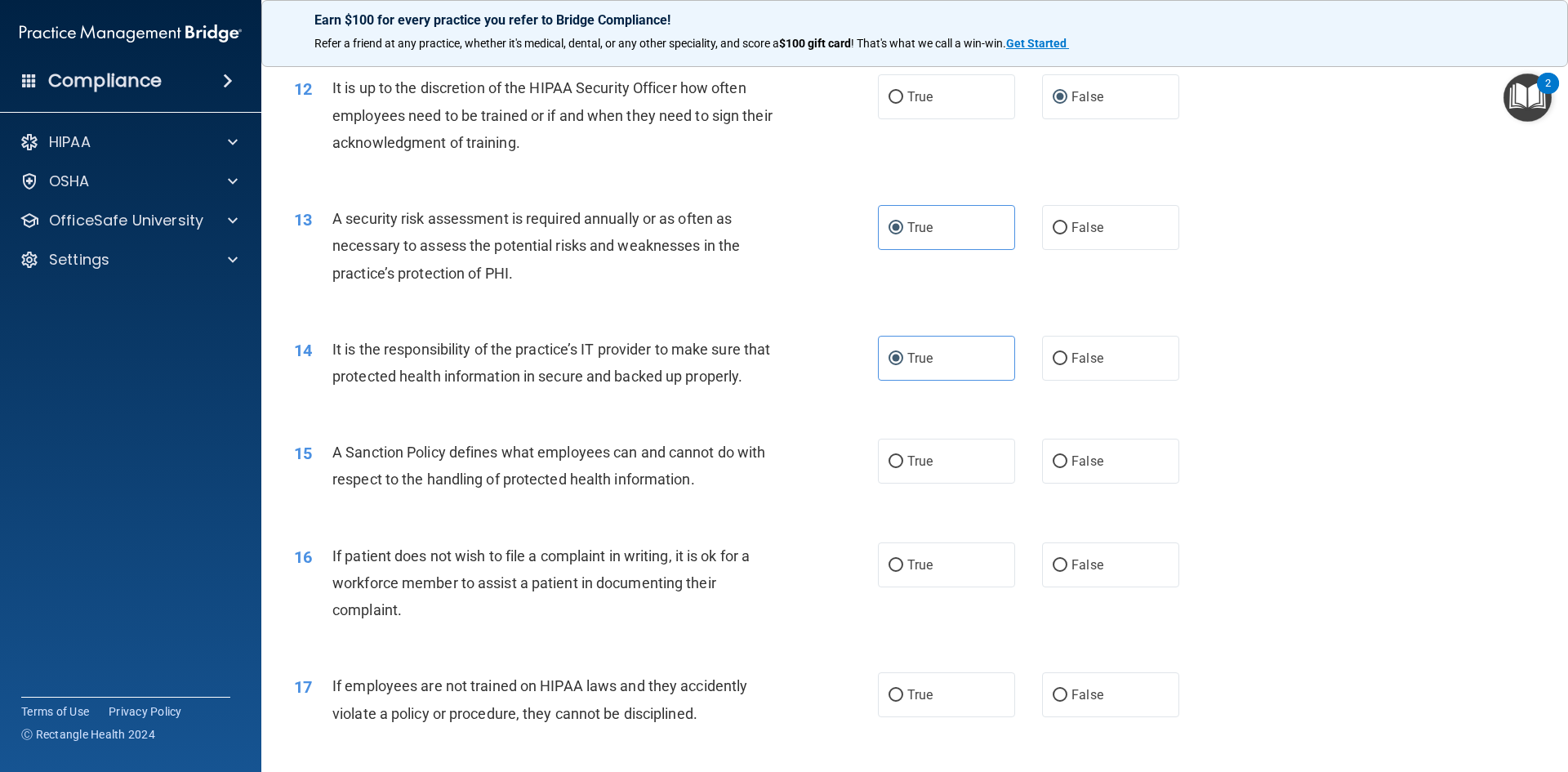
scroll to position [1634, 0]
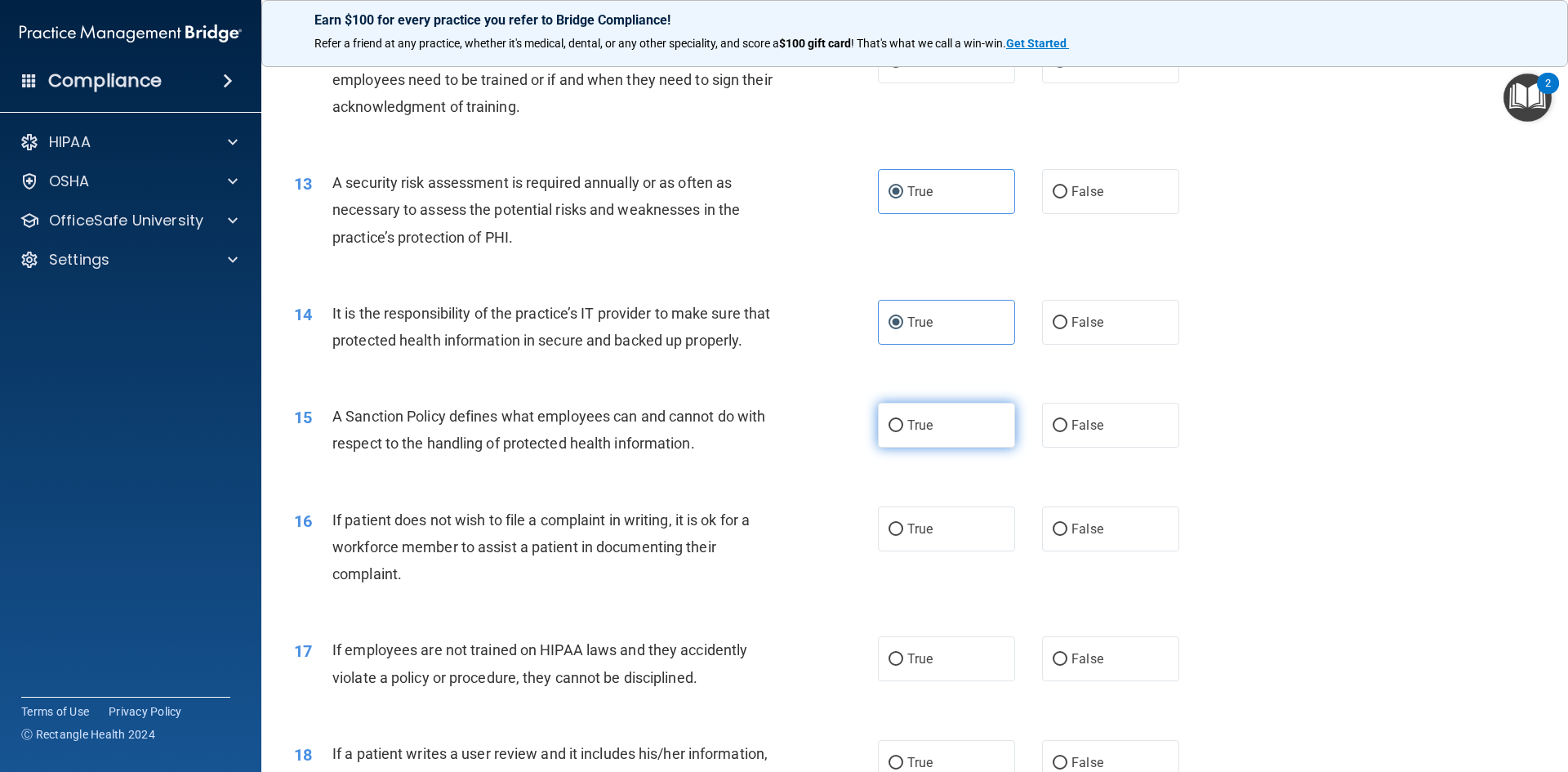
click at [914, 448] on label "True" at bounding box center [947, 425] width 138 height 45
click at [904, 432] on input "True" at bounding box center [896, 426] width 15 height 12
radio input "true"
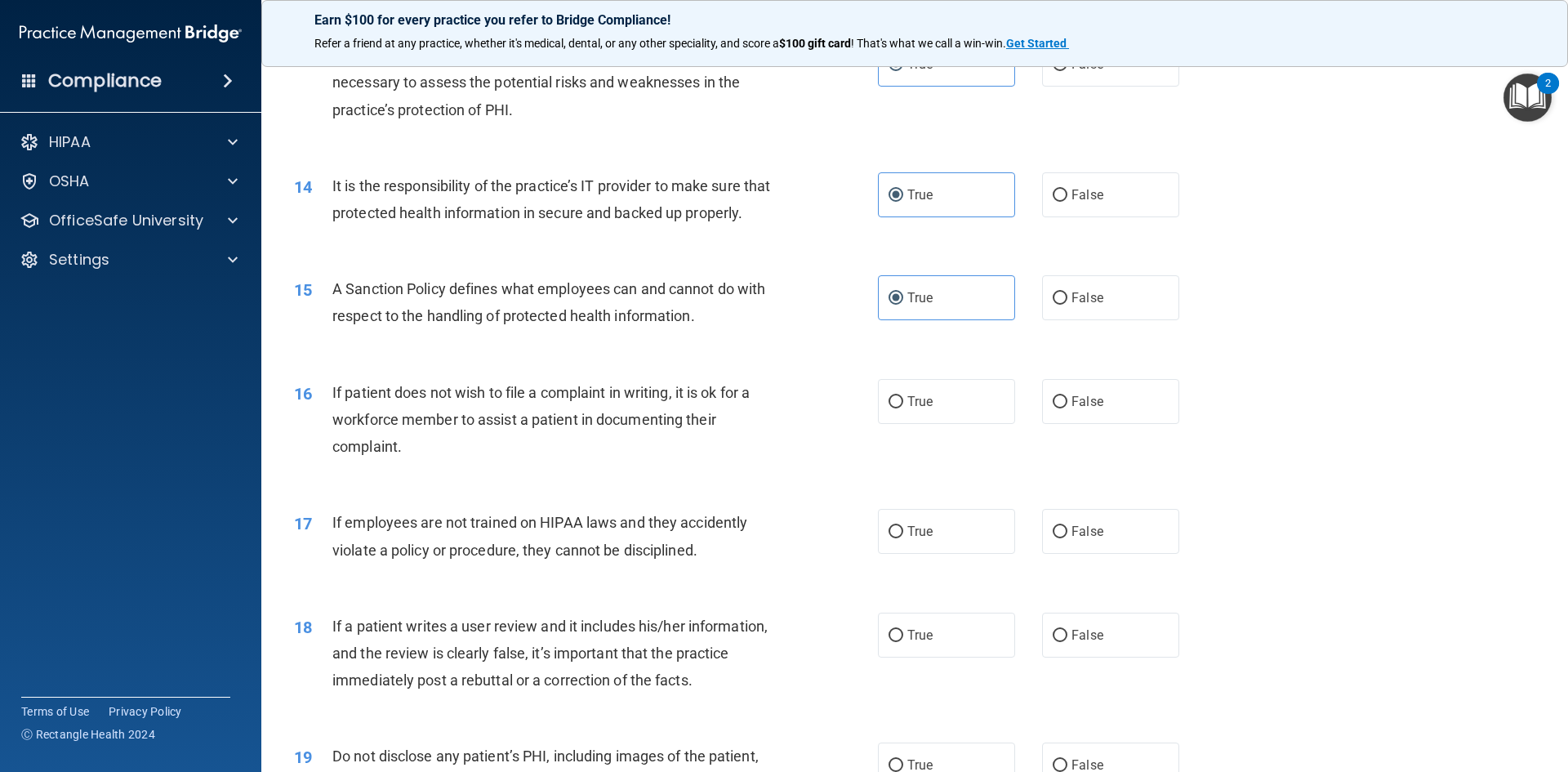
scroll to position [1797, 0]
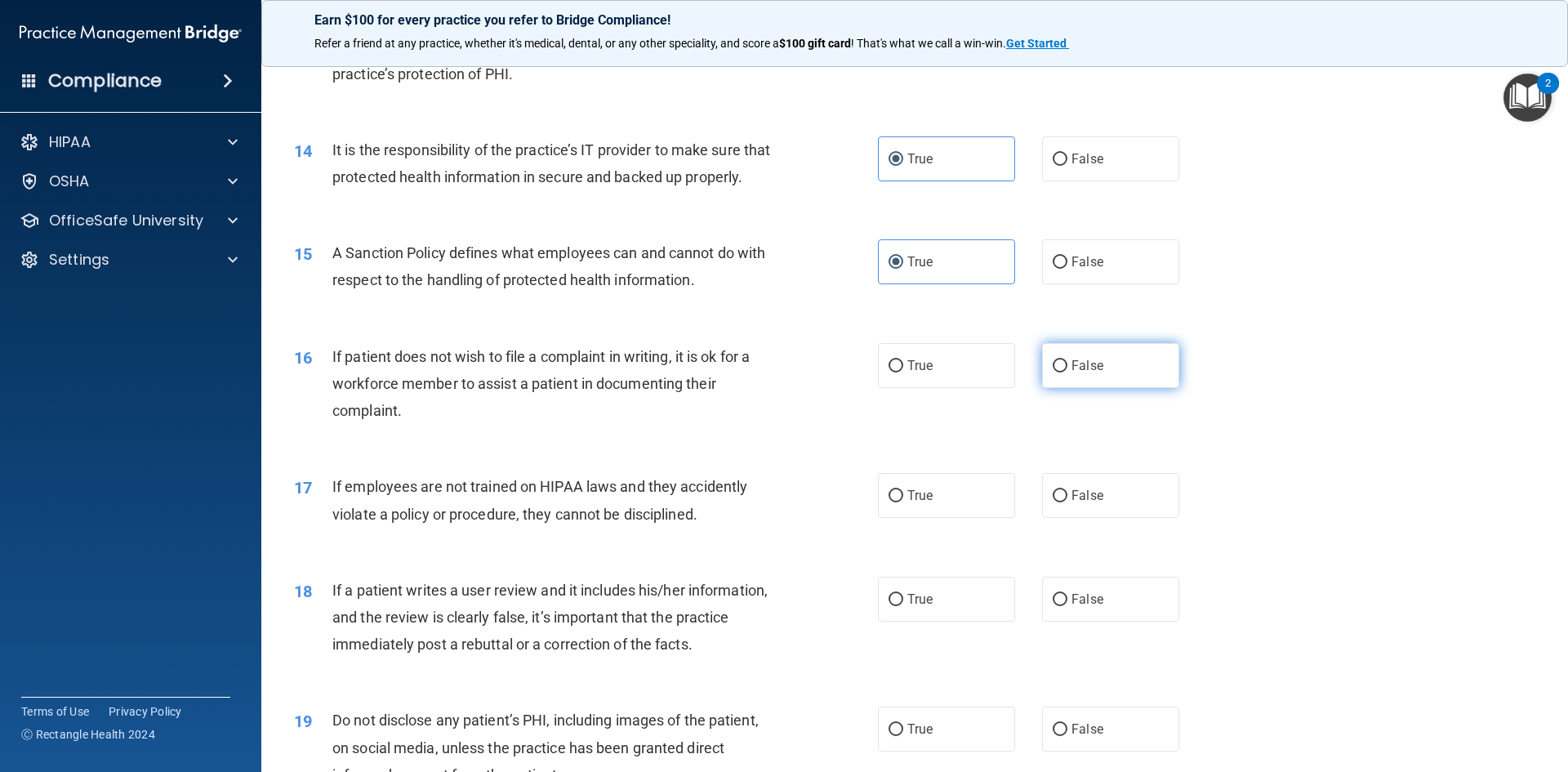
click at [1149, 388] on label "False" at bounding box center [1111, 365] width 138 height 45
click at [1067, 372] on input "False" at bounding box center [1060, 366] width 15 height 12
radio input "true"
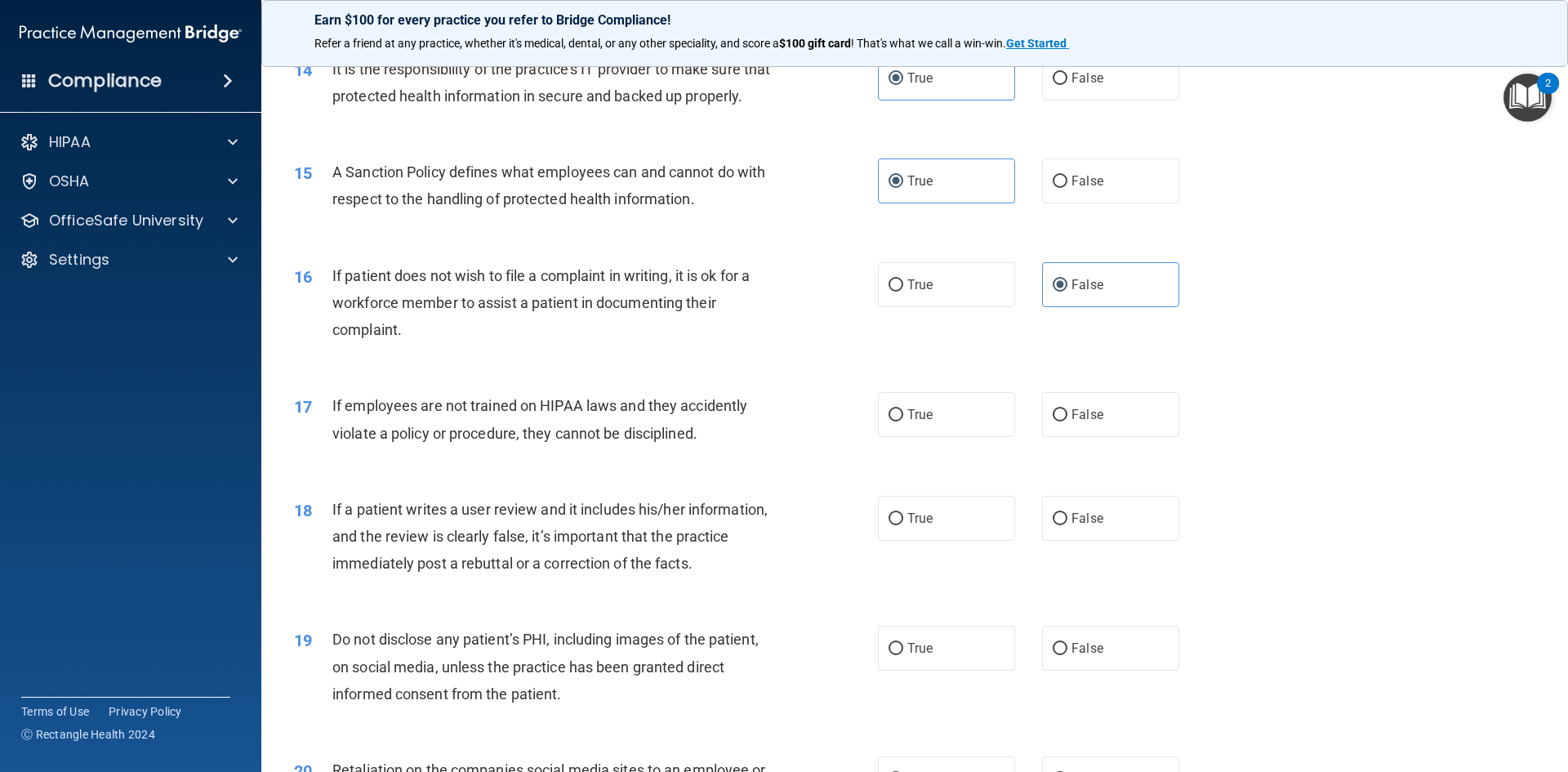
scroll to position [1878, 0]
click at [925, 422] on span "True" at bounding box center [920, 414] width 25 height 16
click at [904, 421] on input "True" at bounding box center [896, 414] width 15 height 12
radio input "true"
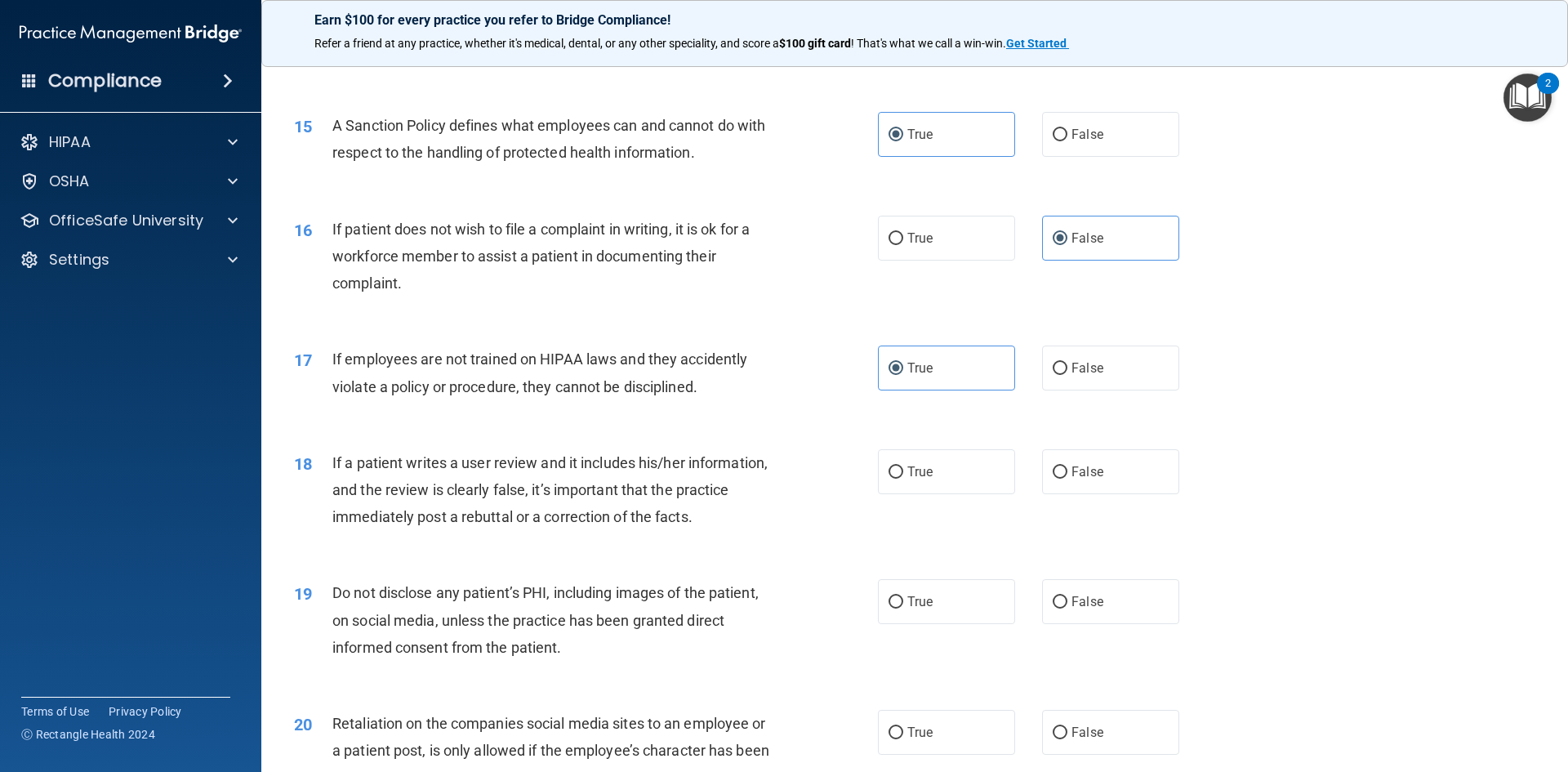
scroll to position [1960, 0]
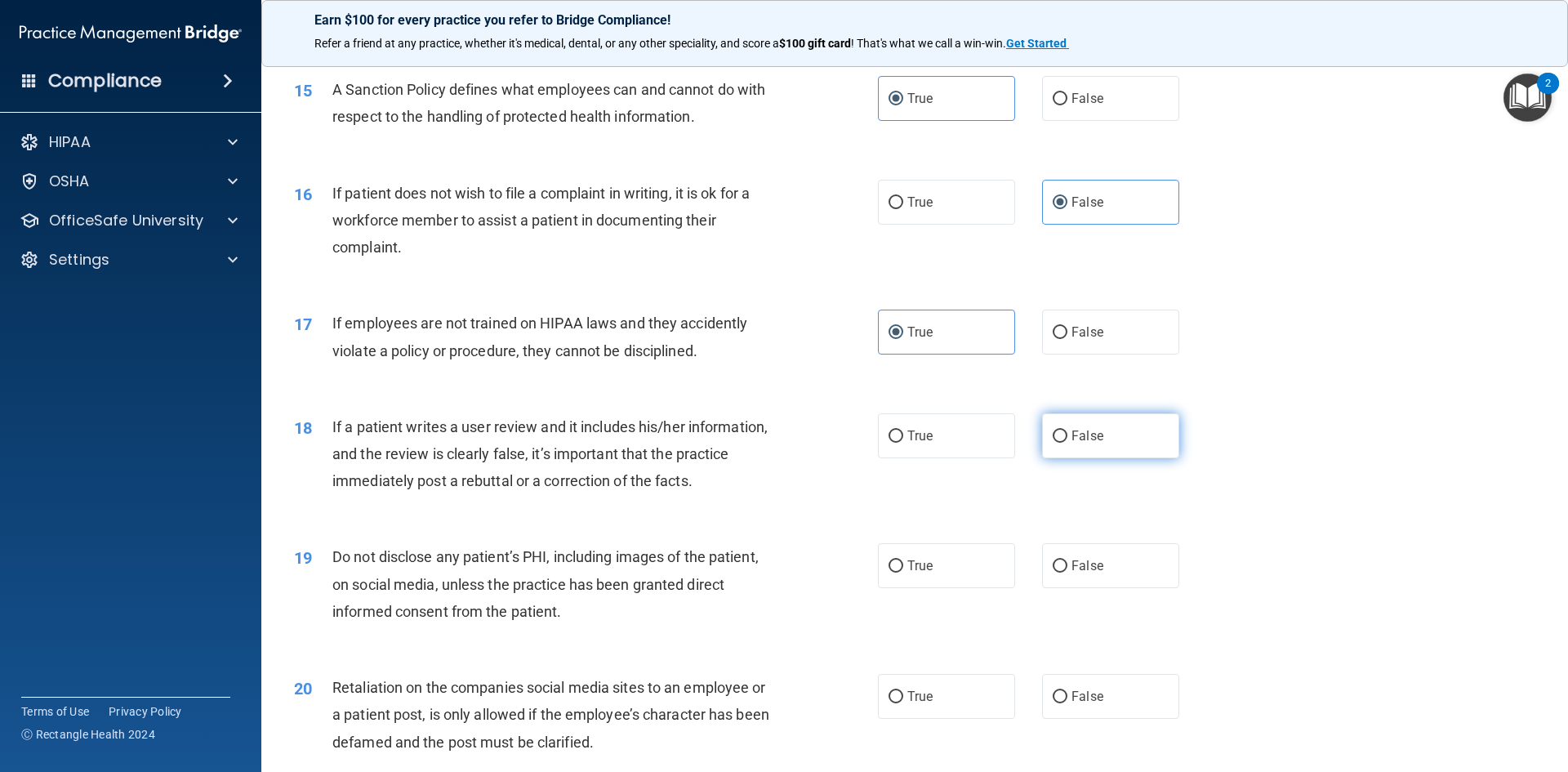
click at [1108, 458] on label "False" at bounding box center [1111, 435] width 138 height 45
click at [1067, 443] on input "False" at bounding box center [1060, 437] width 15 height 12
radio input "true"
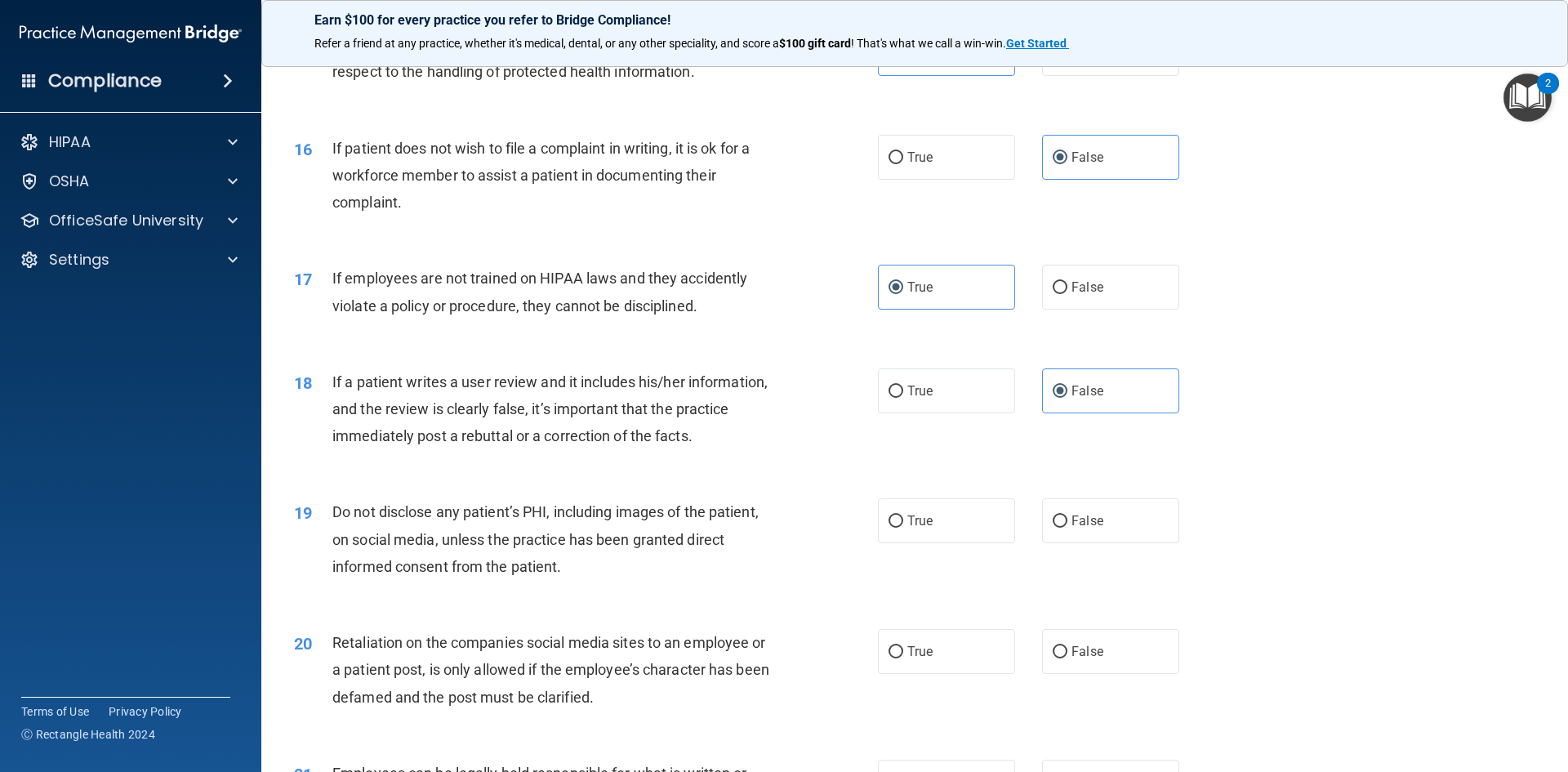
scroll to position [2042, 0]
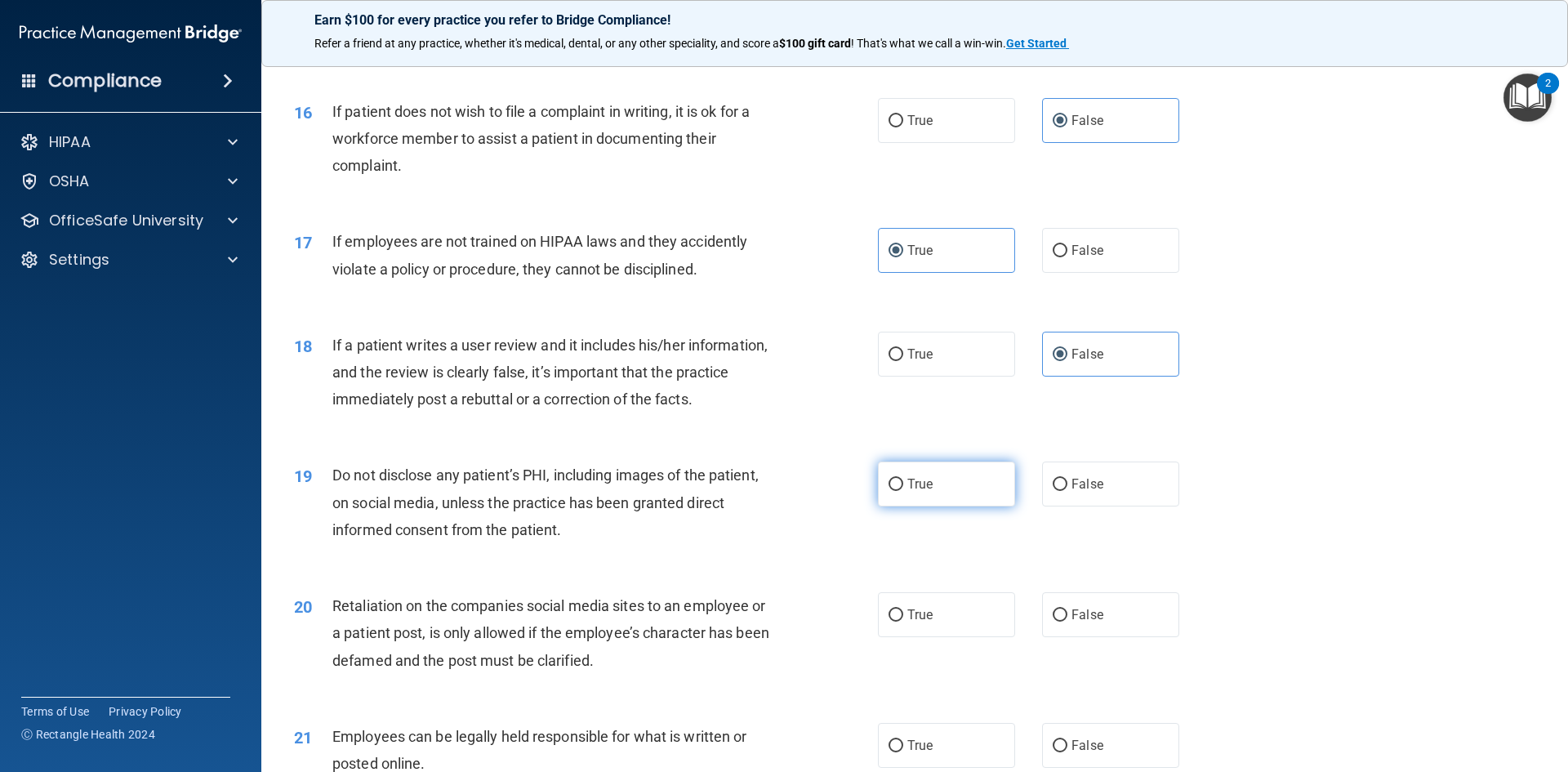
click at [891, 507] on label "True" at bounding box center [947, 484] width 138 height 45
click at [891, 491] on input "True" at bounding box center [896, 485] width 15 height 12
radio input "true"
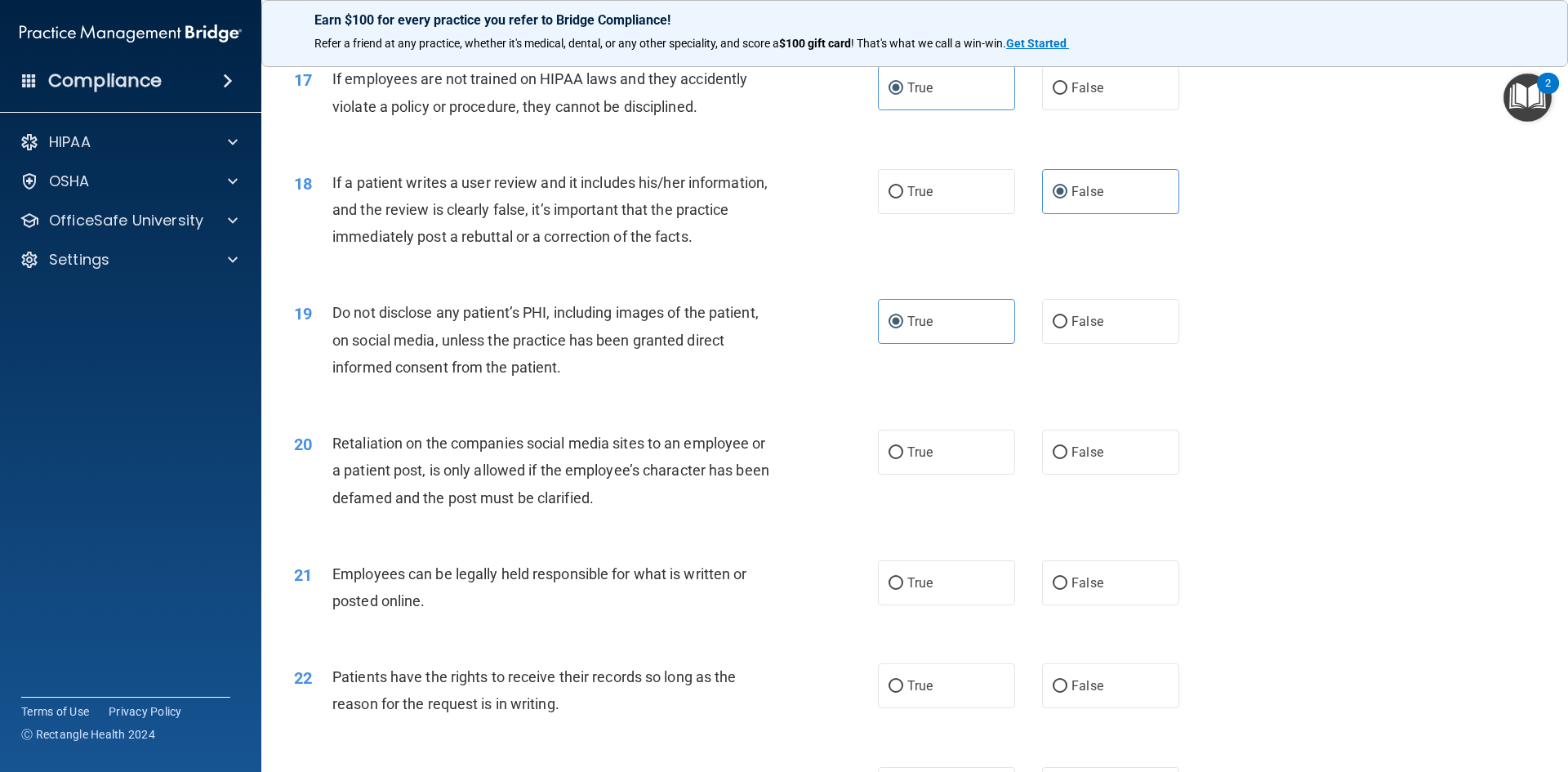
scroll to position [2205, 0]
click at [963, 474] on label "True" at bounding box center [947, 451] width 138 height 45
click at [904, 458] on input "True" at bounding box center [896, 452] width 15 height 12
radio input "true"
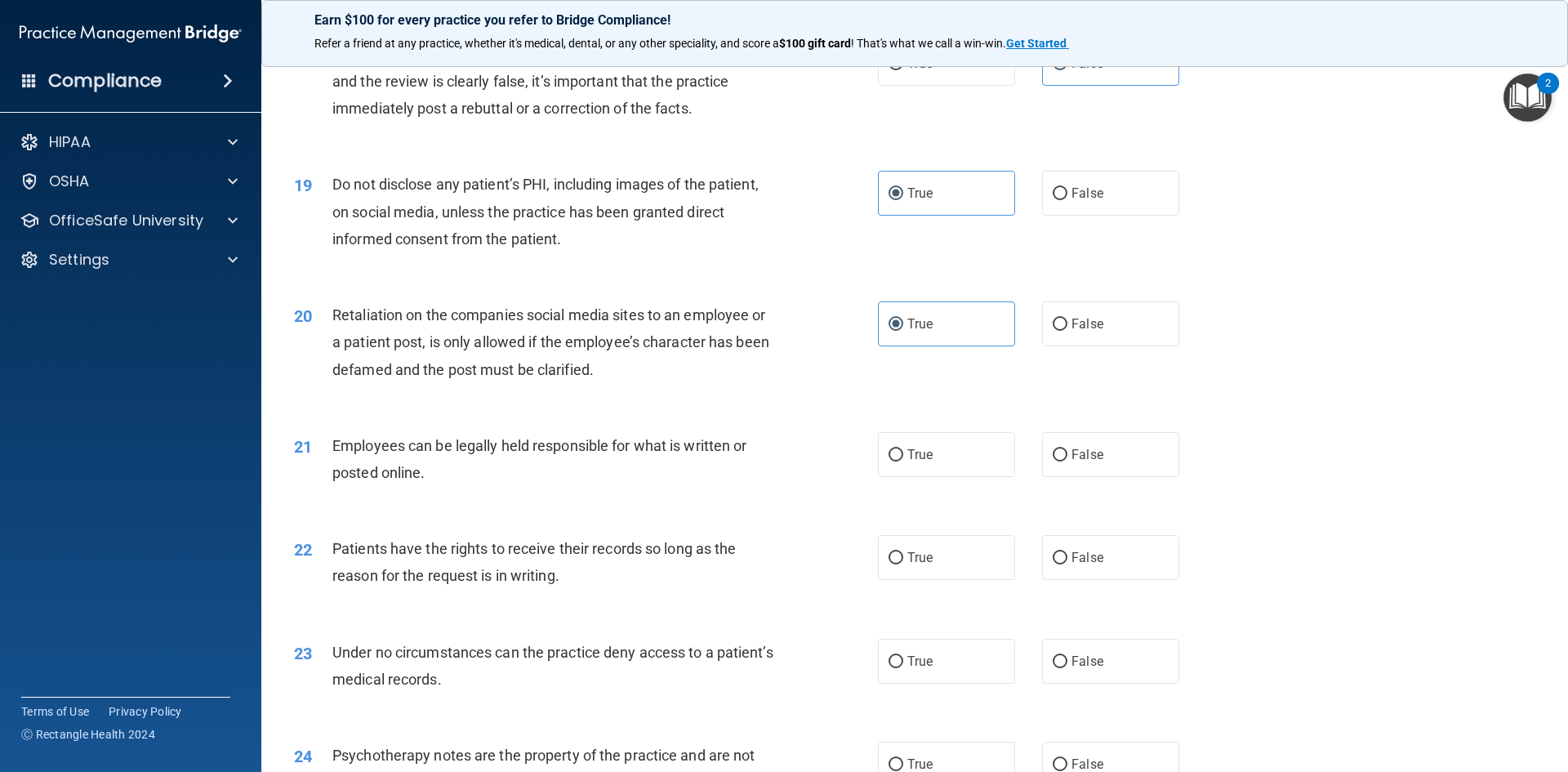
scroll to position [2369, 0]
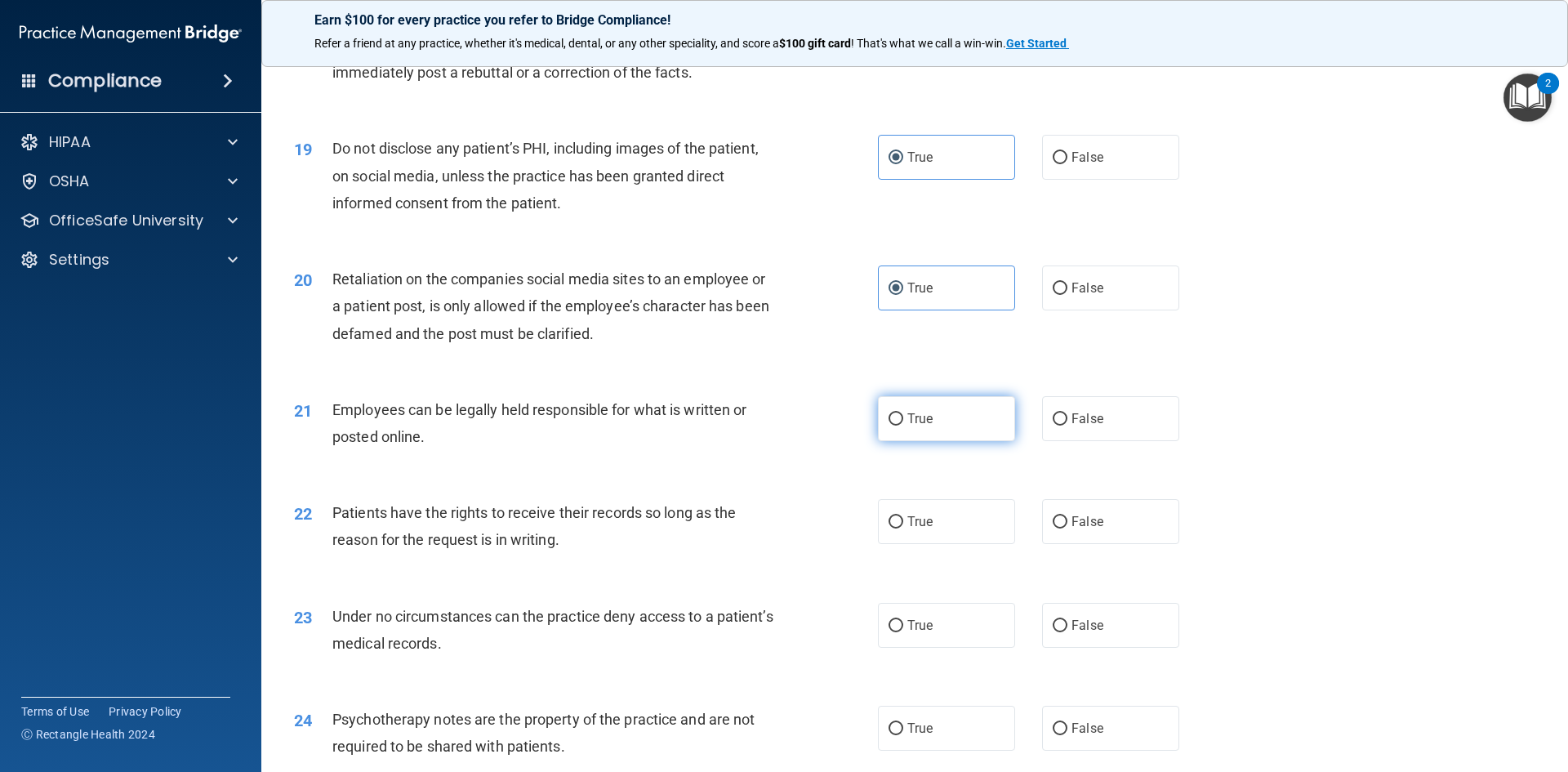
click at [908, 426] on span "True" at bounding box center [920, 419] width 25 height 16
click at [904, 426] on input "True" at bounding box center [896, 419] width 15 height 12
radio input "true"
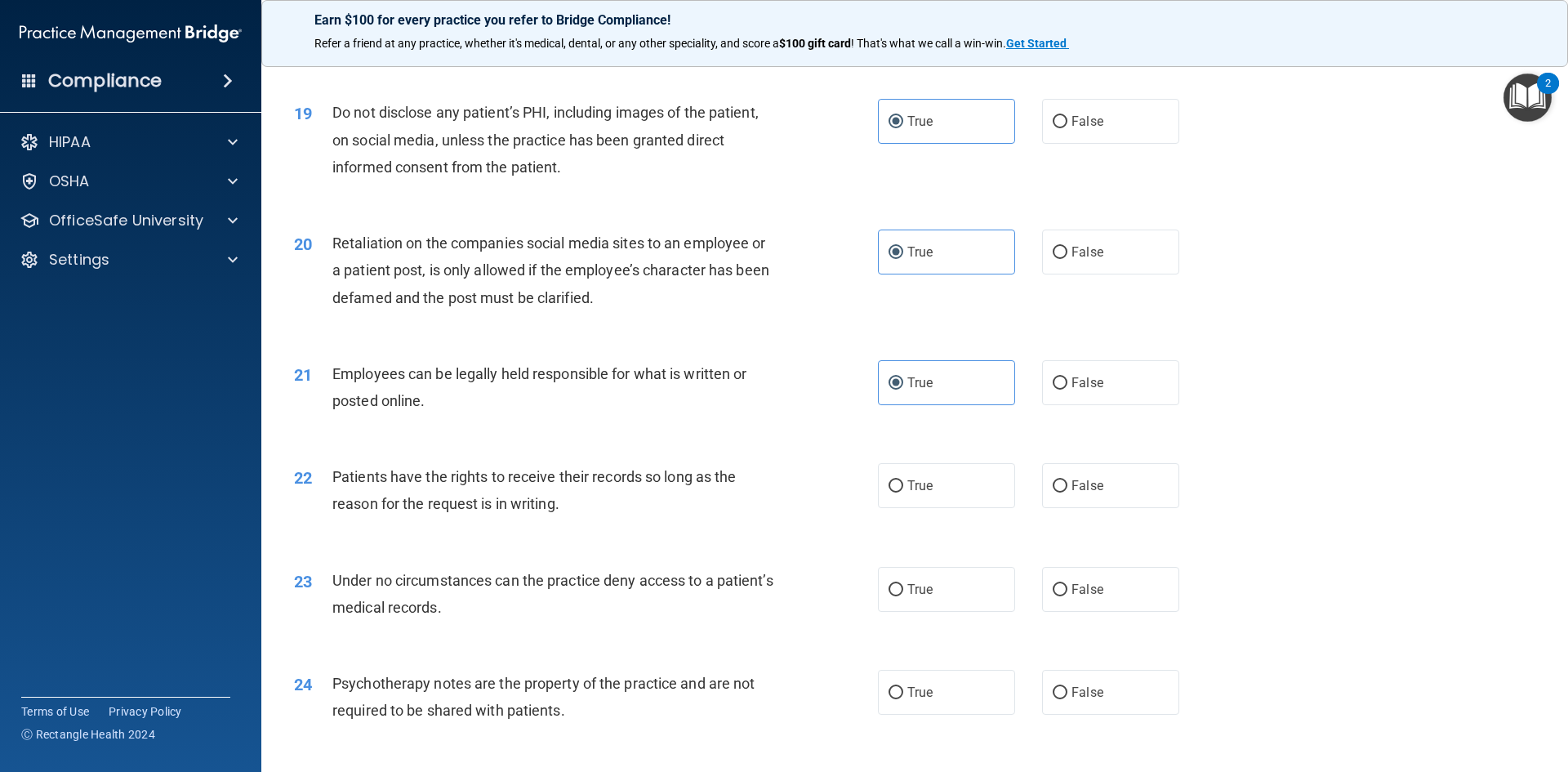
scroll to position [2451, 0]
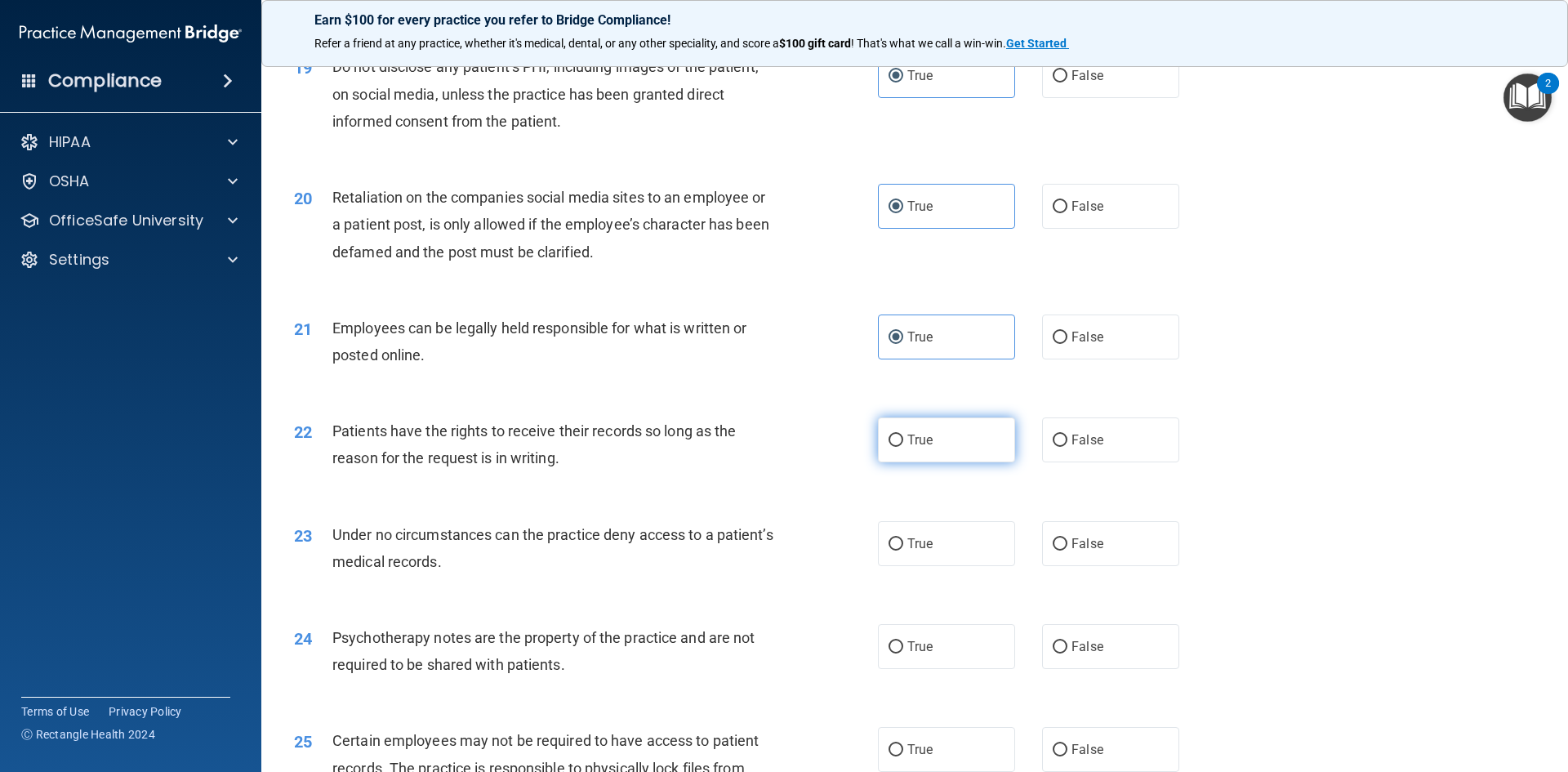
click at [885, 460] on label "True" at bounding box center [947, 439] width 138 height 45
click at [889, 447] on input "True" at bounding box center [896, 441] width 15 height 12
radio input "true"
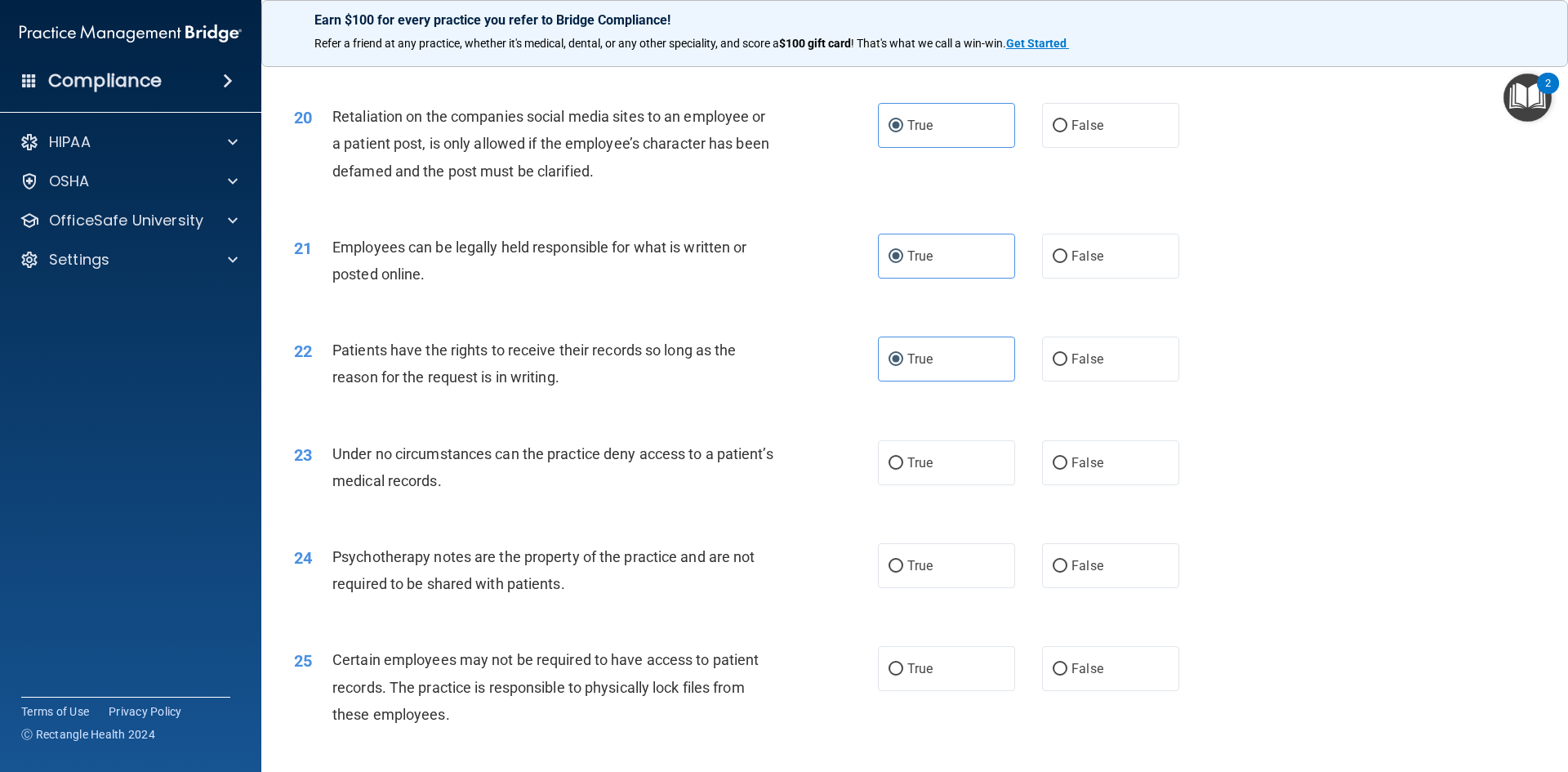
scroll to position [2532, 0]
click at [945, 476] on label "True" at bounding box center [947, 462] width 138 height 45
click at [904, 469] on input "True" at bounding box center [896, 463] width 15 height 12
radio input "true"
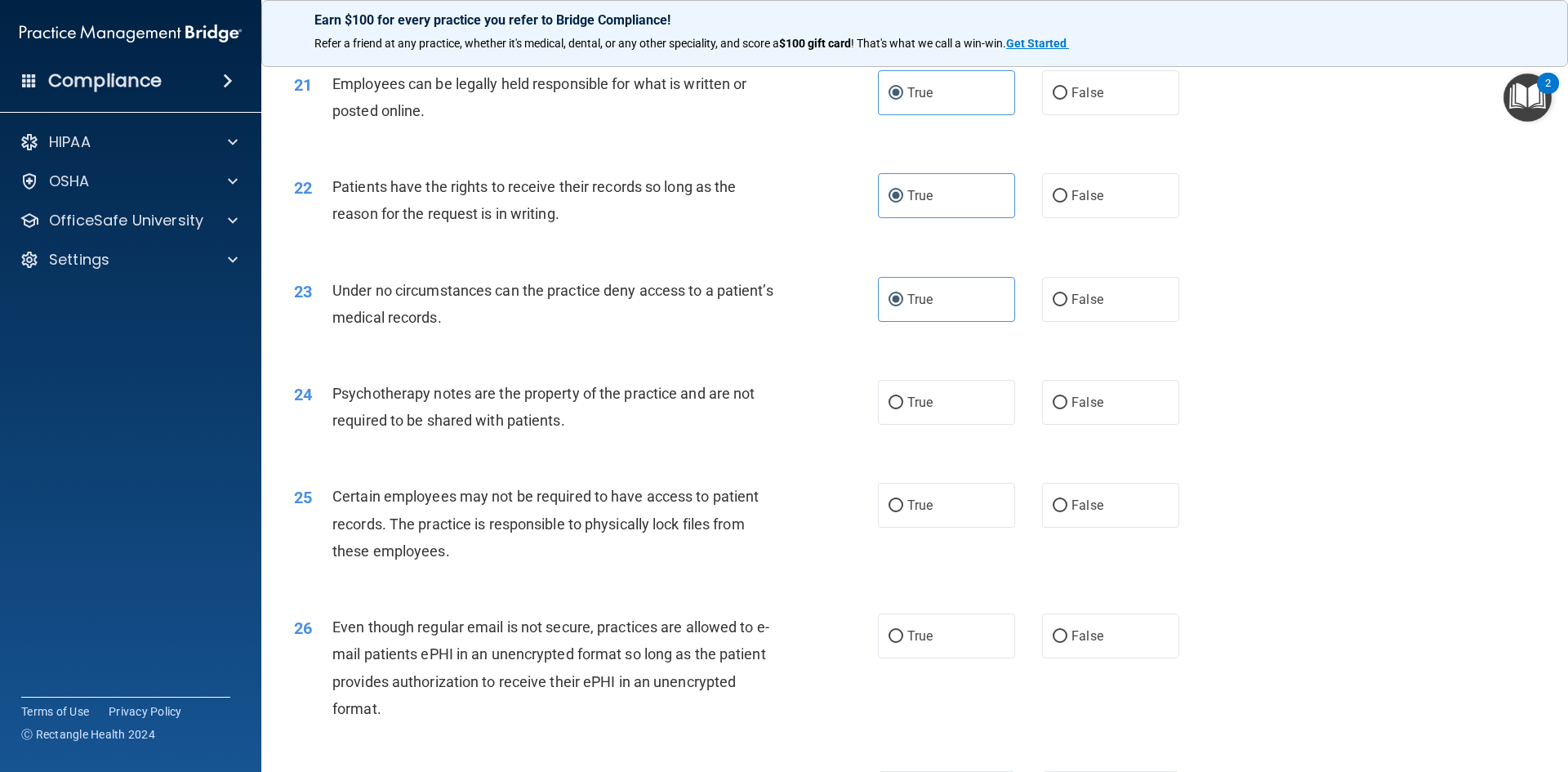
scroll to position [2695, 0]
click at [1071, 409] on span "False" at bounding box center [1087, 402] width 32 height 16
click at [1067, 408] on input "False" at bounding box center [1060, 402] width 15 height 12
radio input "true"
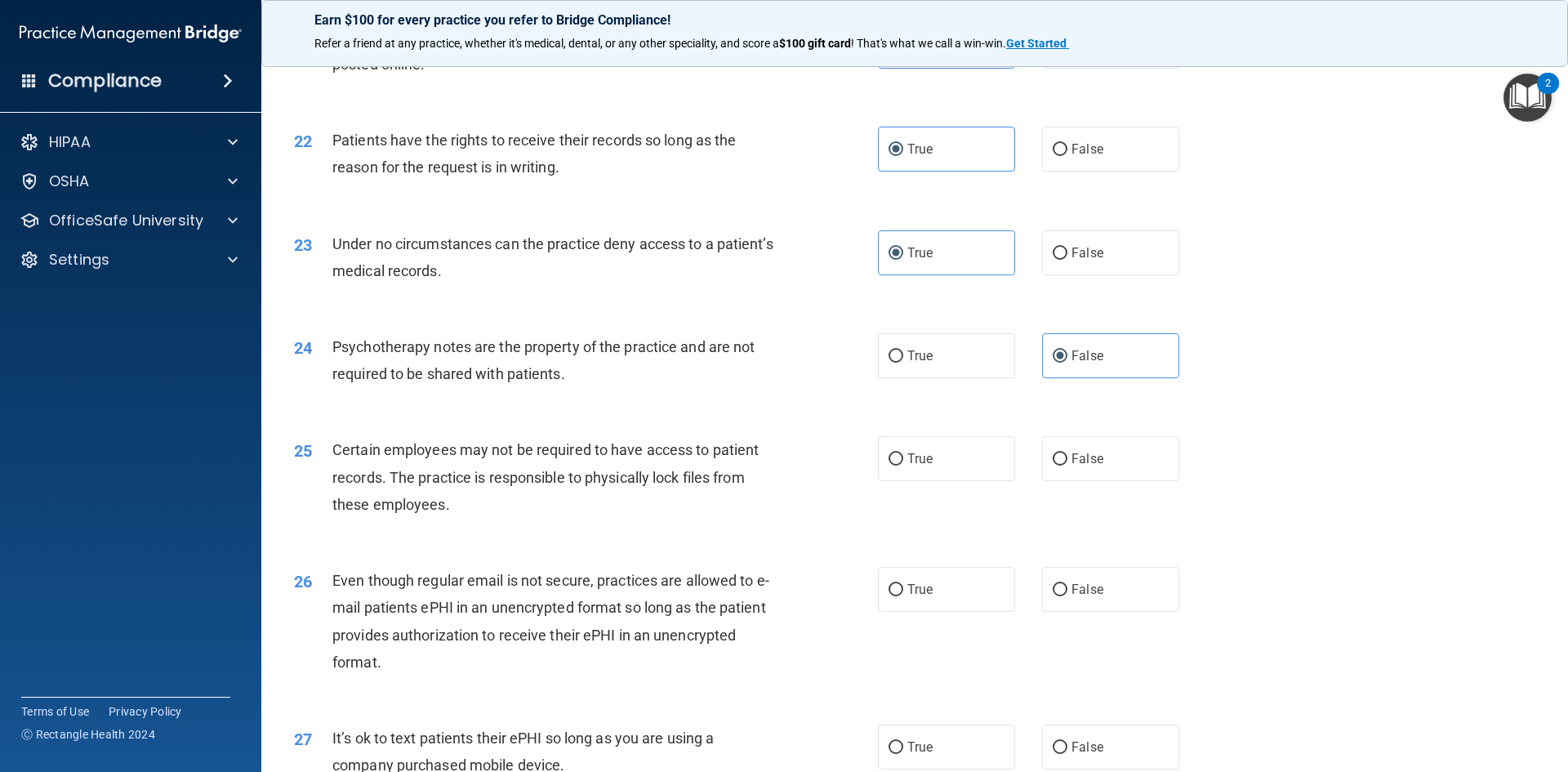
scroll to position [2777, 0]
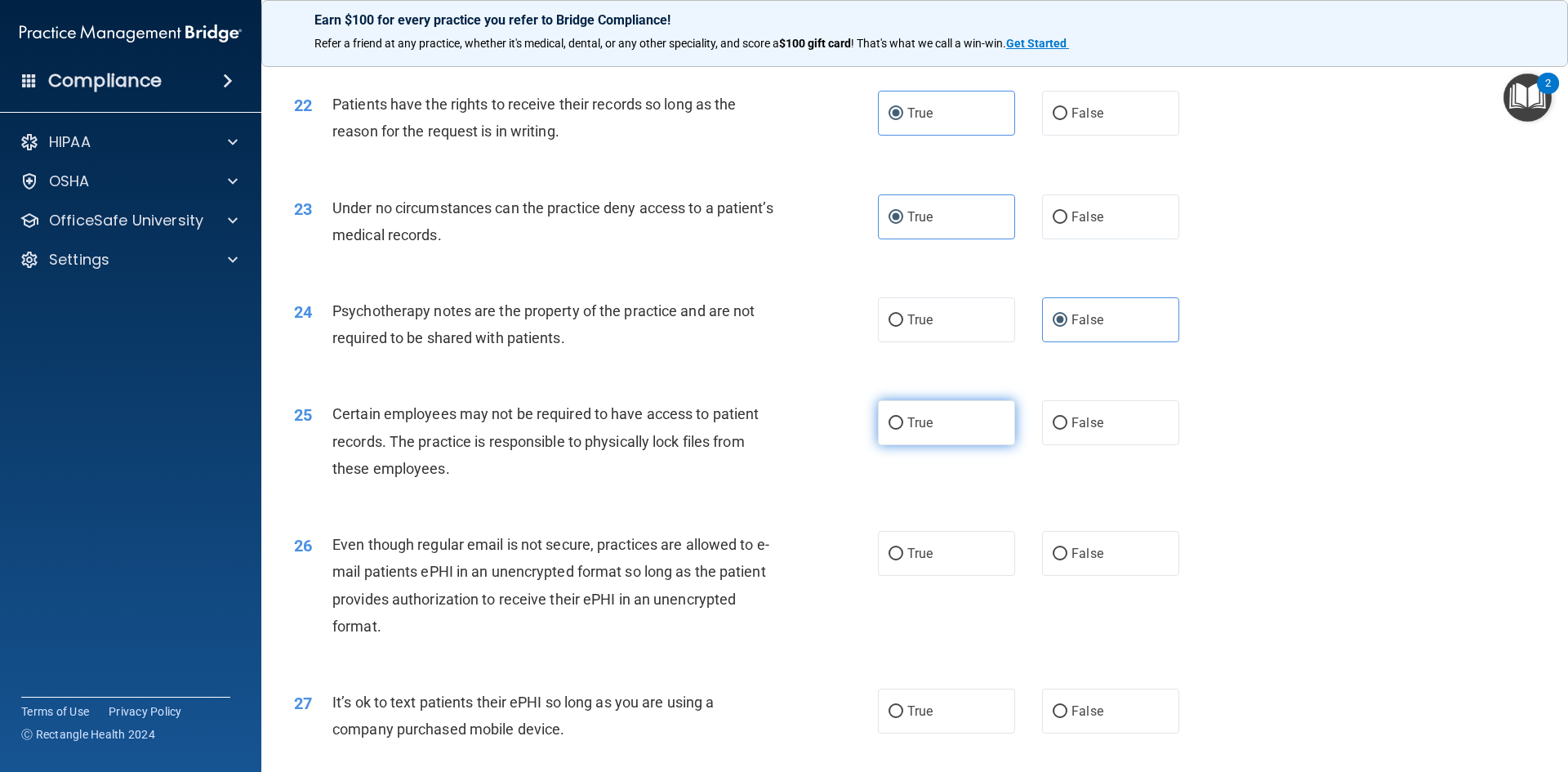
click at [961, 445] on label "True" at bounding box center [947, 422] width 138 height 45
click at [904, 430] on input "True" at bounding box center [896, 423] width 15 height 12
radio input "true"
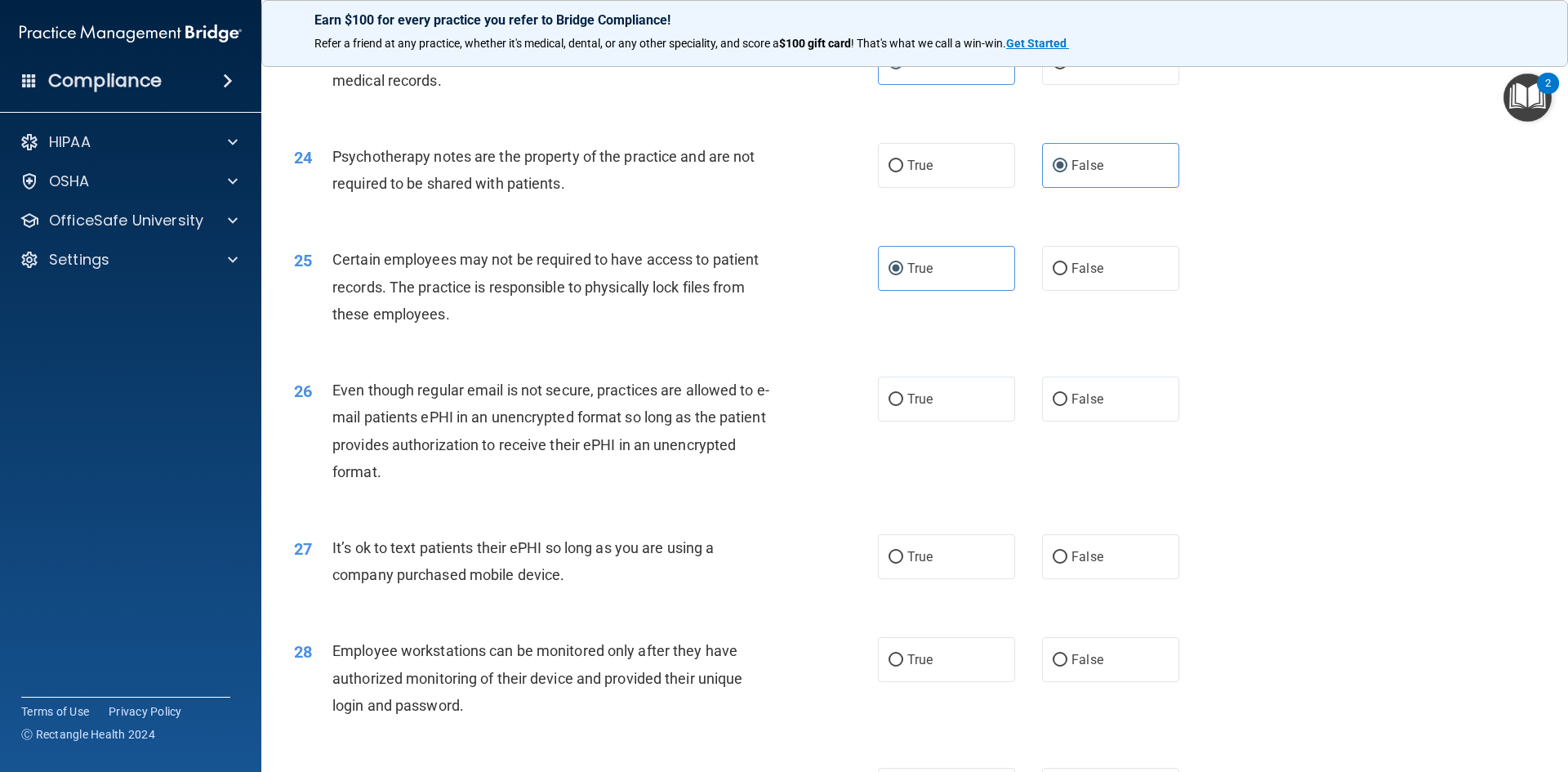
scroll to position [2940, 0]
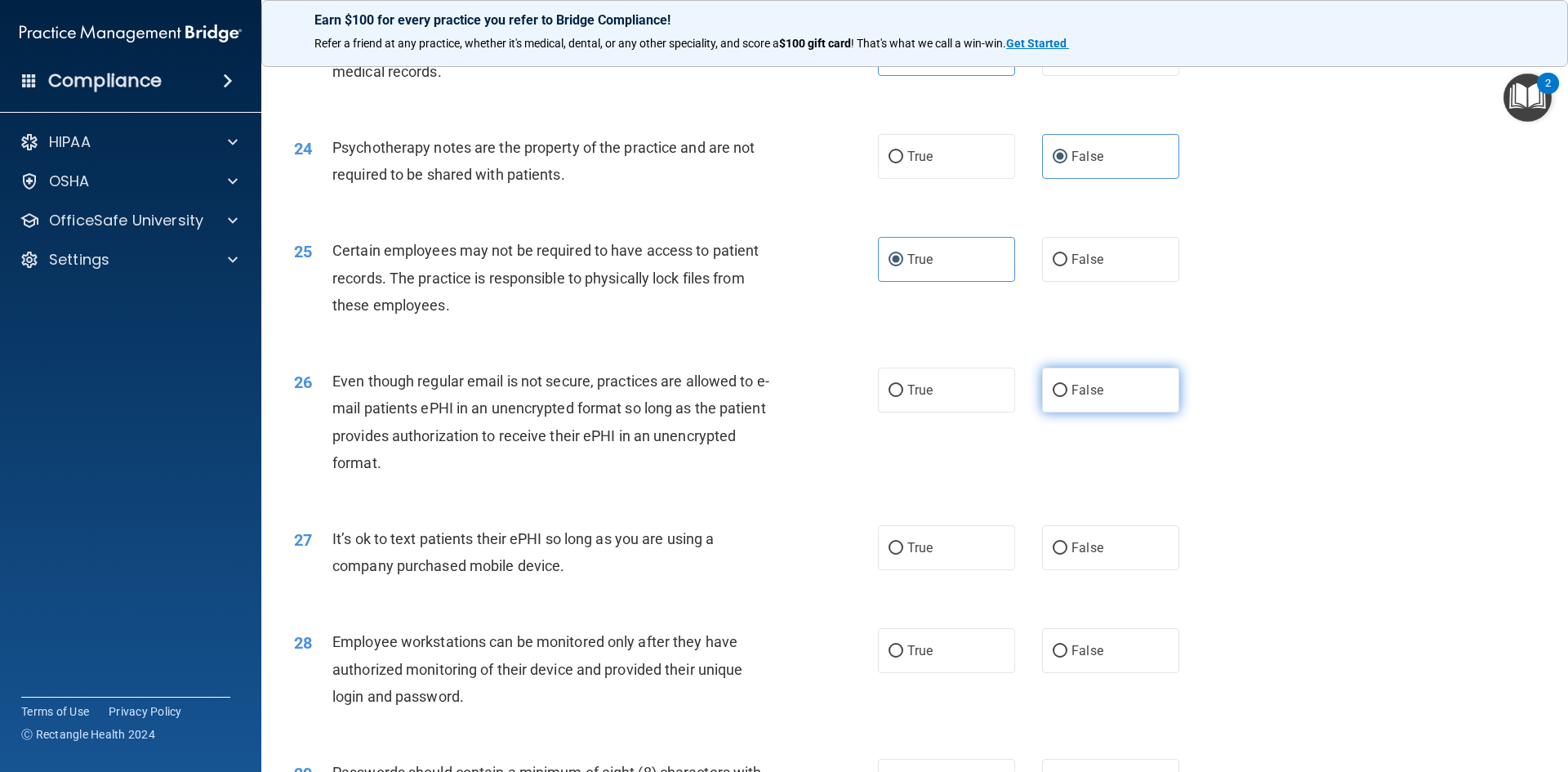
click at [1151, 413] on label "False" at bounding box center [1111, 390] width 138 height 45
click at [1067, 397] on input "False" at bounding box center [1060, 391] width 15 height 12
radio input "true"
click at [986, 413] on label "True" at bounding box center [947, 390] width 138 height 45
click at [904, 397] on input "True" at bounding box center [896, 391] width 15 height 12
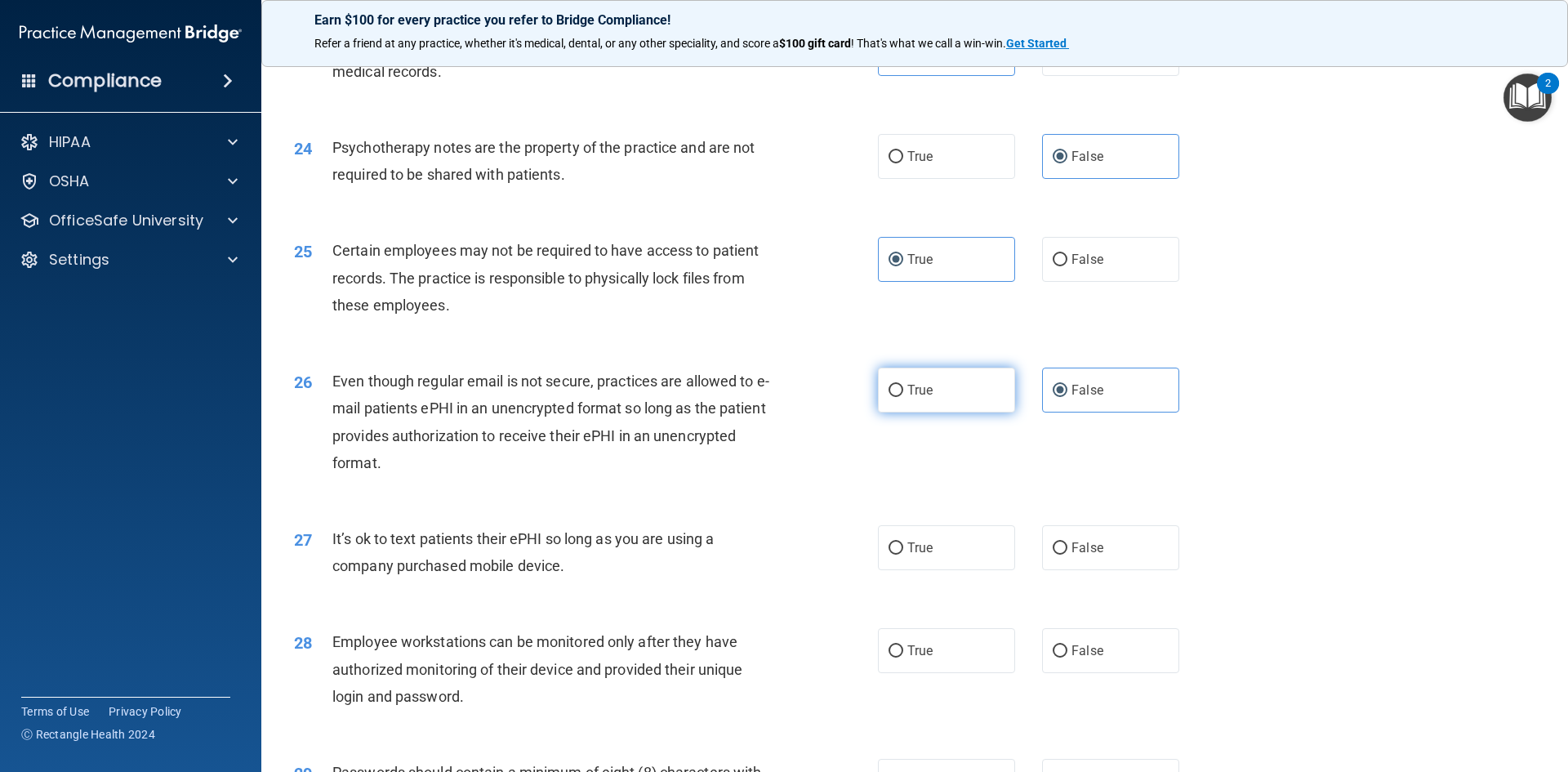
radio input "true"
radio input "false"
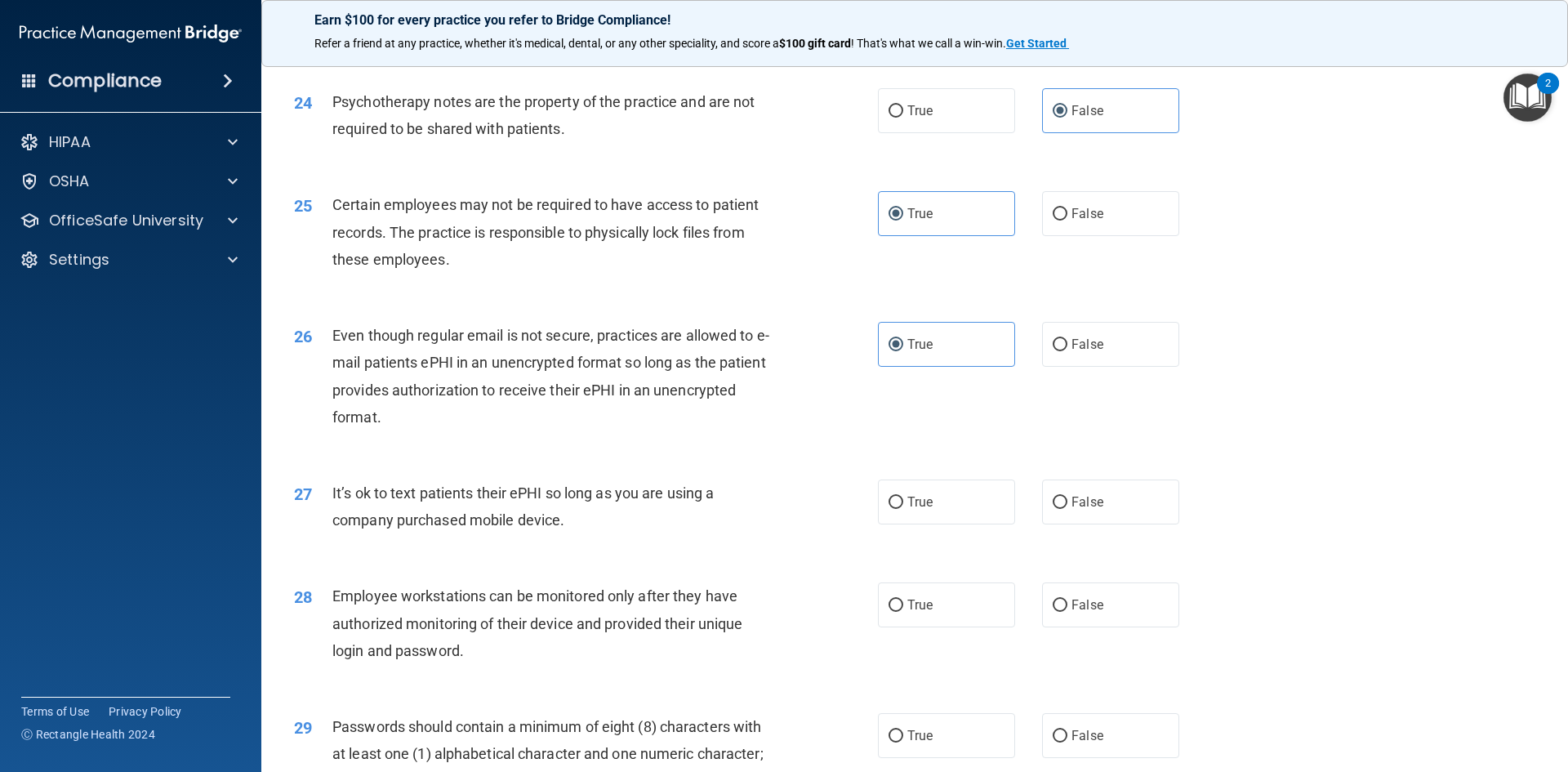
scroll to position [3104, 0]
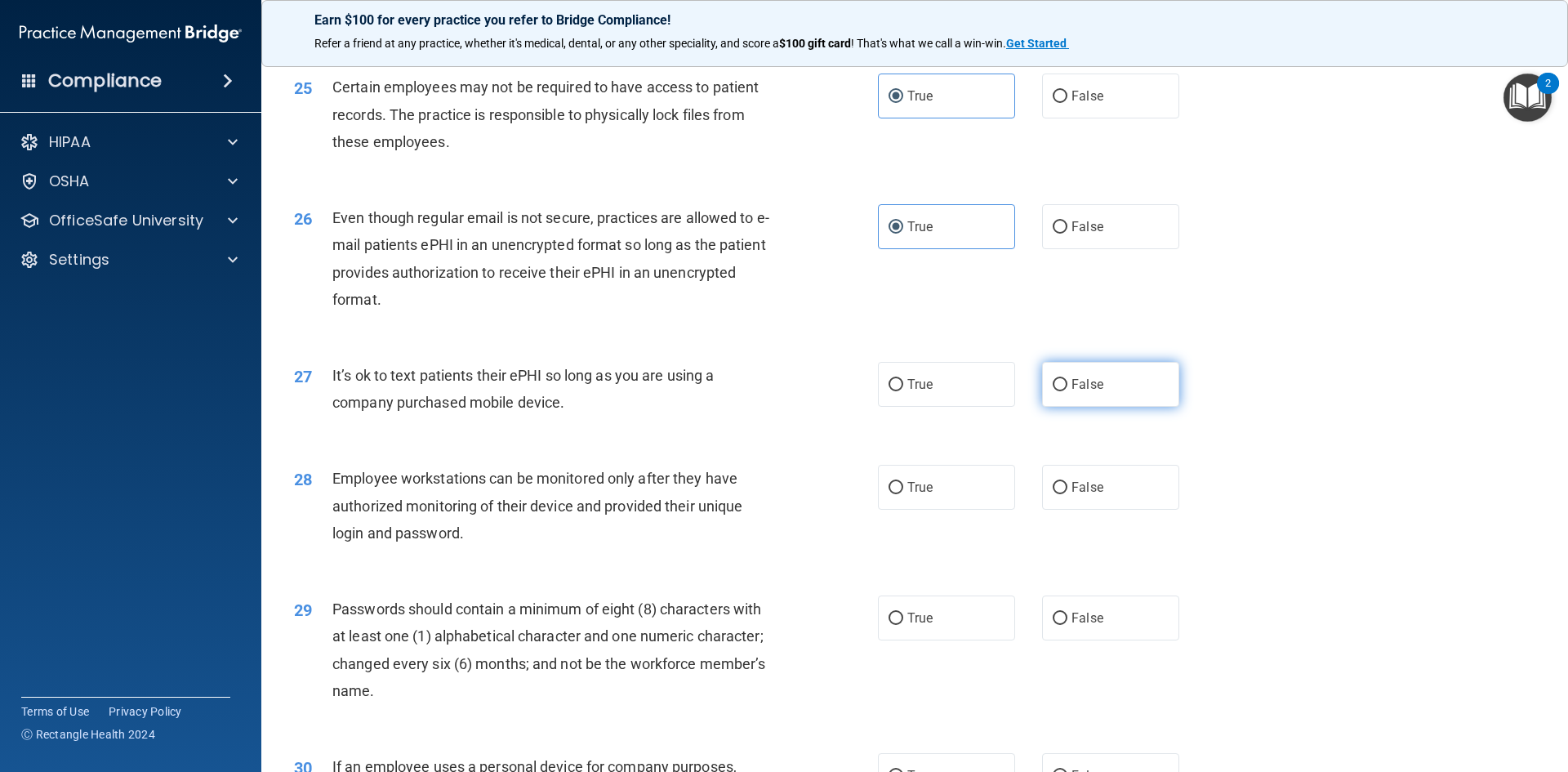
click at [1071, 392] on span "False" at bounding box center [1087, 385] width 32 height 16
click at [1066, 391] on input "False" at bounding box center [1060, 385] width 15 height 12
radio input "true"
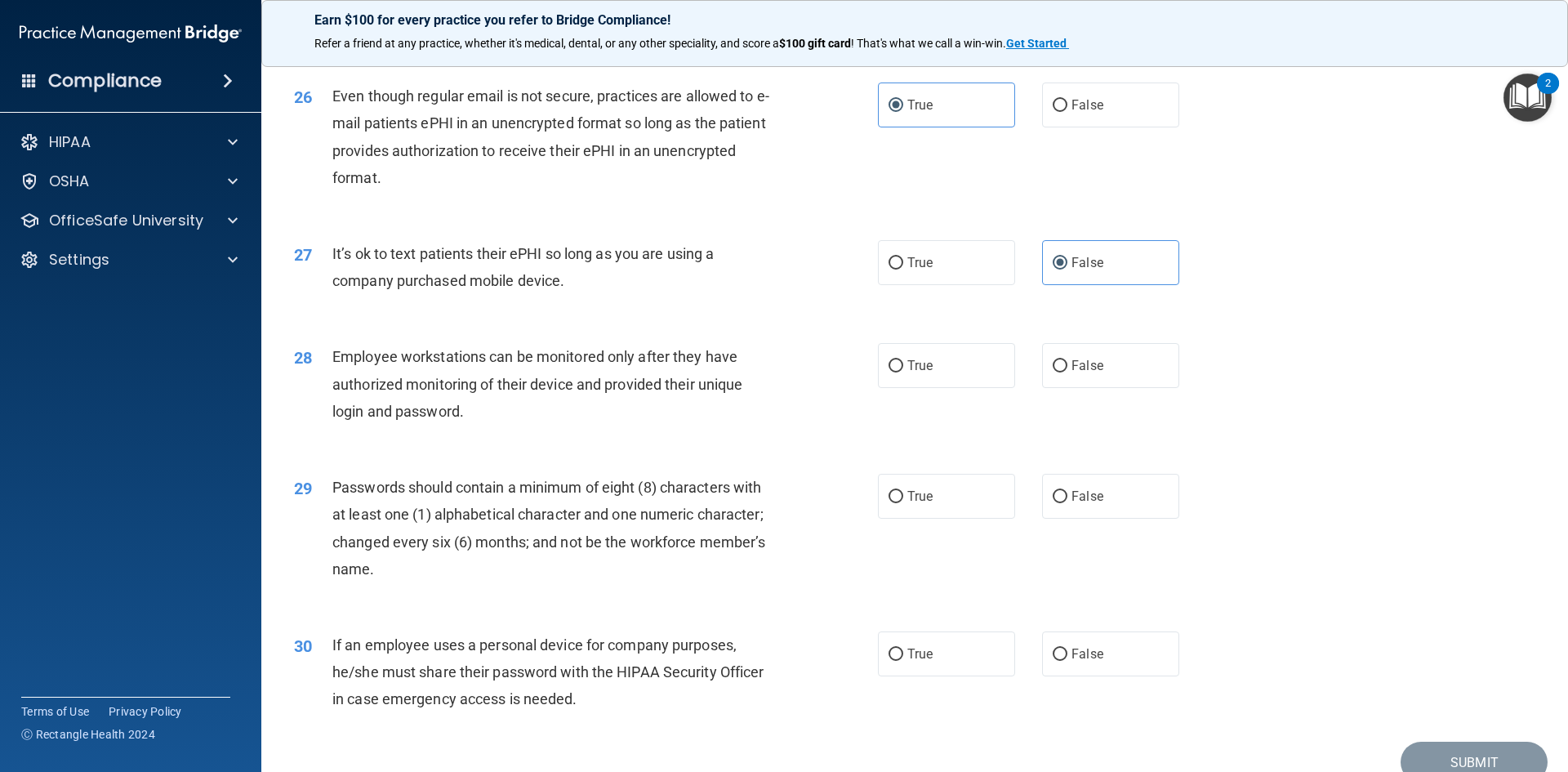
scroll to position [3268, 0]
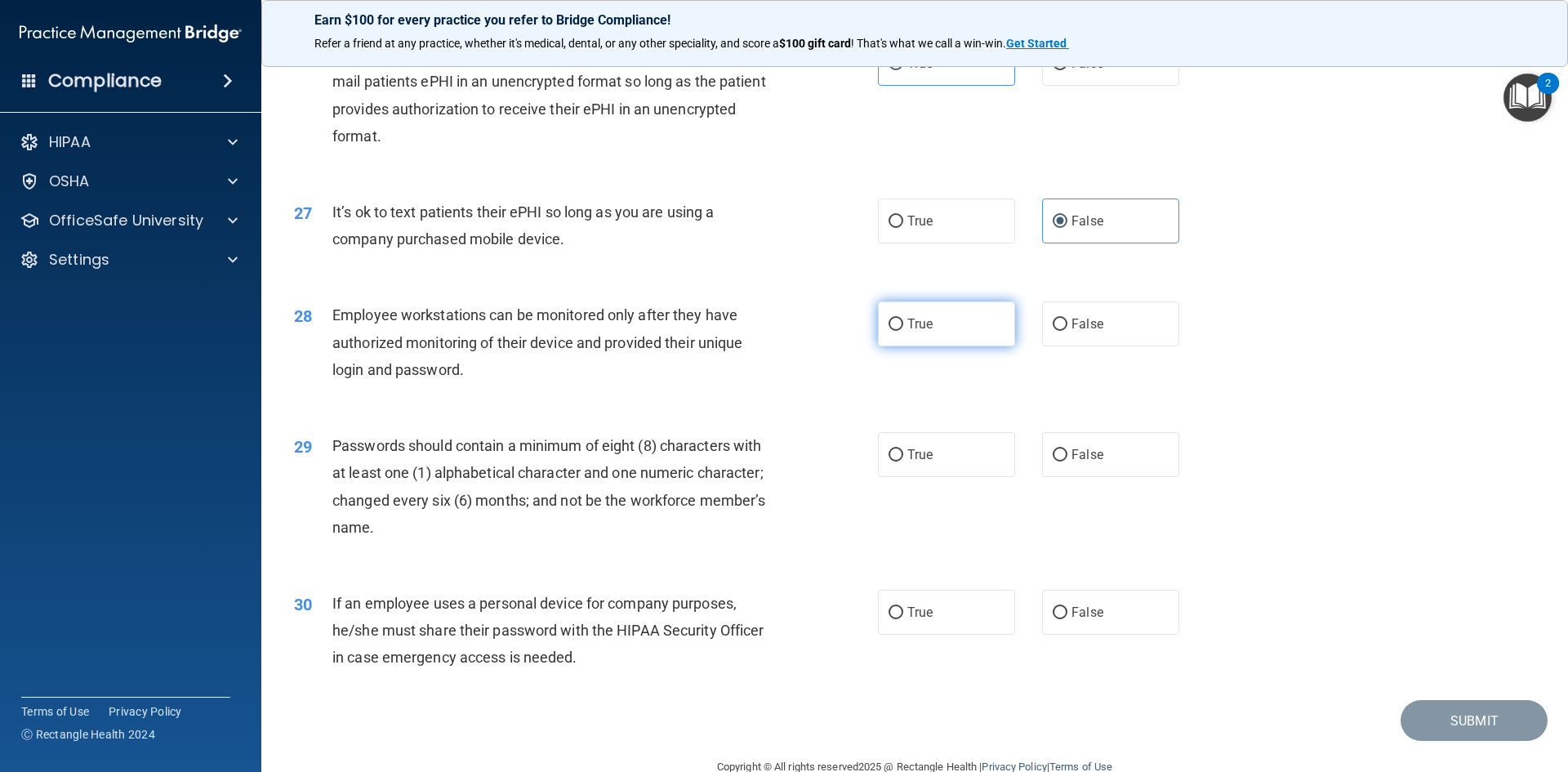
click at [913, 346] on label "True" at bounding box center [947, 323] width 138 height 45
click at [904, 331] on input "True" at bounding box center [896, 324] width 15 height 12
radio input "true"
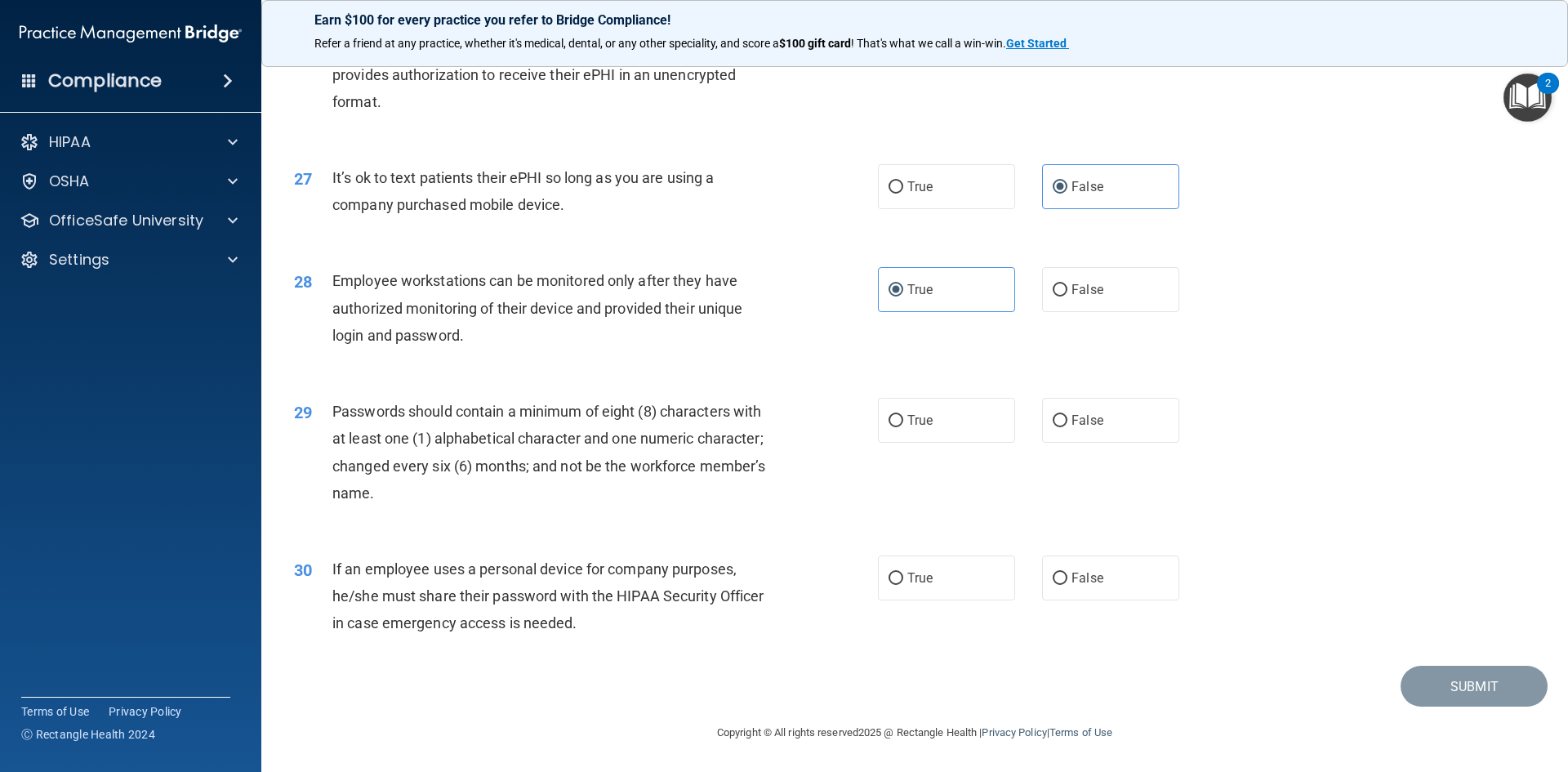
scroll to position [3328, 0]
click at [908, 426] on span "True" at bounding box center [920, 421] width 25 height 16
click at [904, 426] on input "True" at bounding box center [896, 421] width 15 height 12
radio input "true"
click at [1141, 588] on label "False" at bounding box center [1111, 578] width 138 height 45
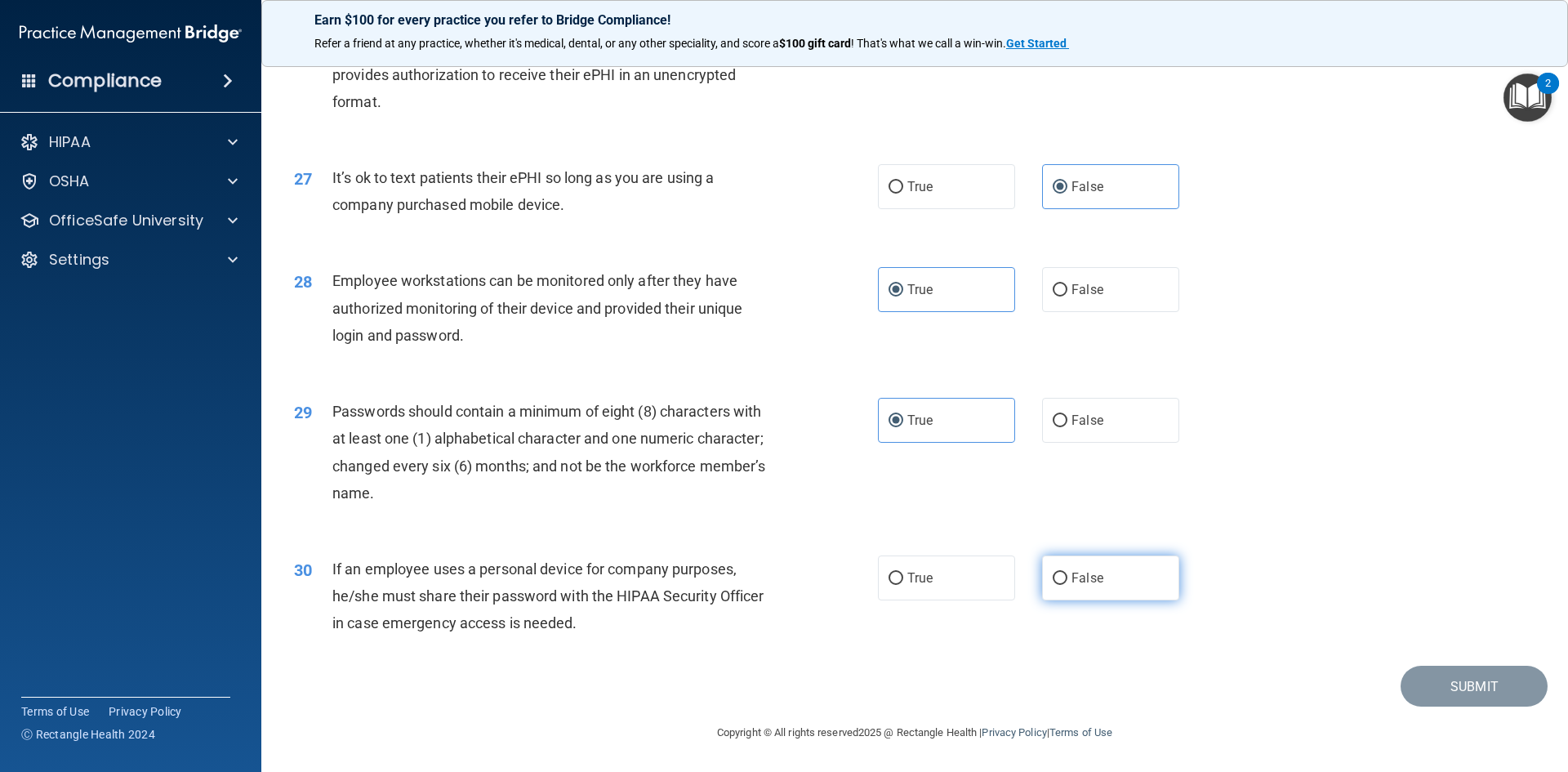
click at [1067, 584] on input "False" at bounding box center [1060, 579] width 15 height 12
radio input "true"
click at [1436, 691] on button "Submit" at bounding box center [1473, 686] width 147 height 42
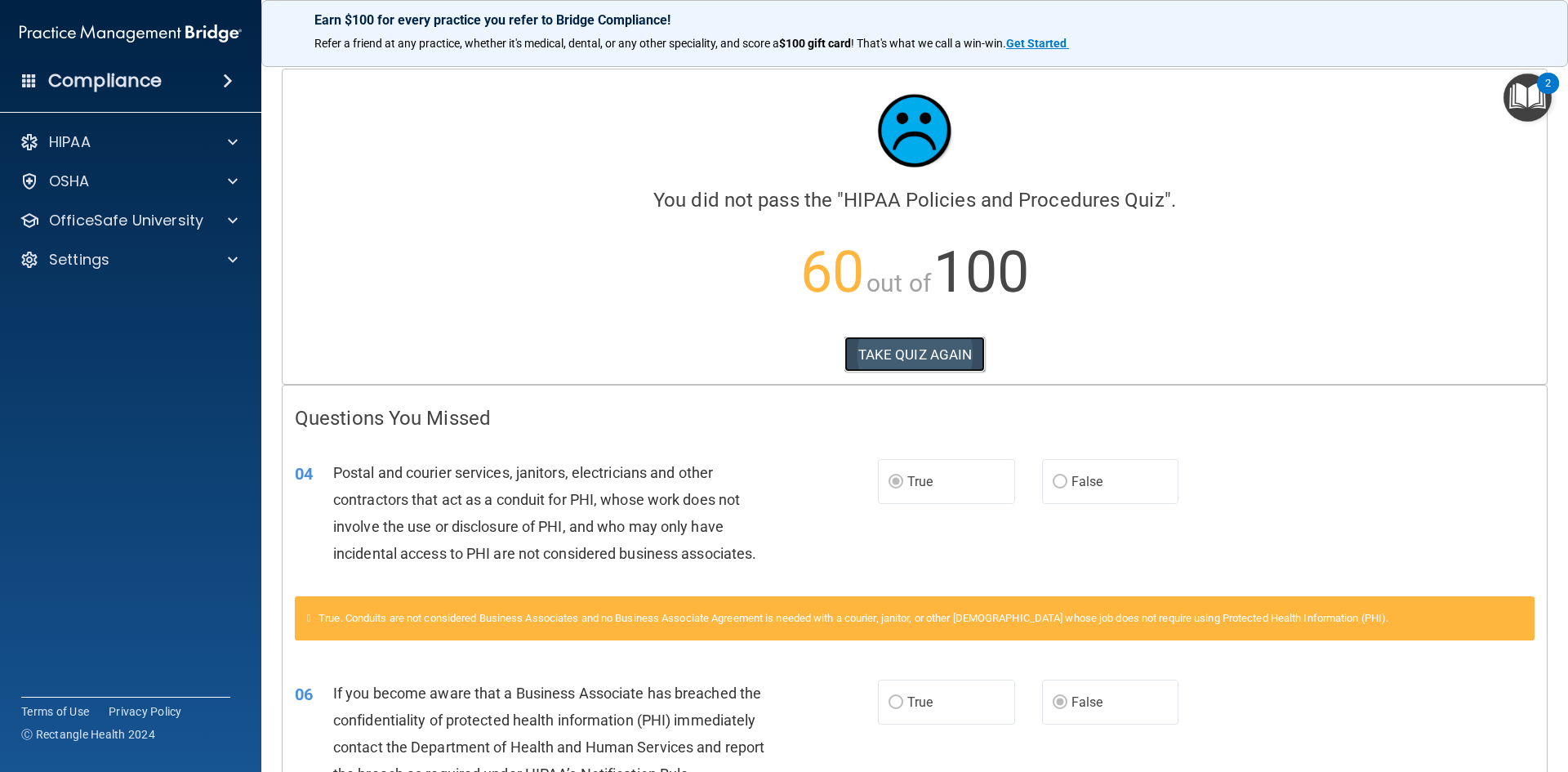
click at [932, 356] on button "TAKE QUIZ AGAIN" at bounding box center [916, 354] width 142 height 36
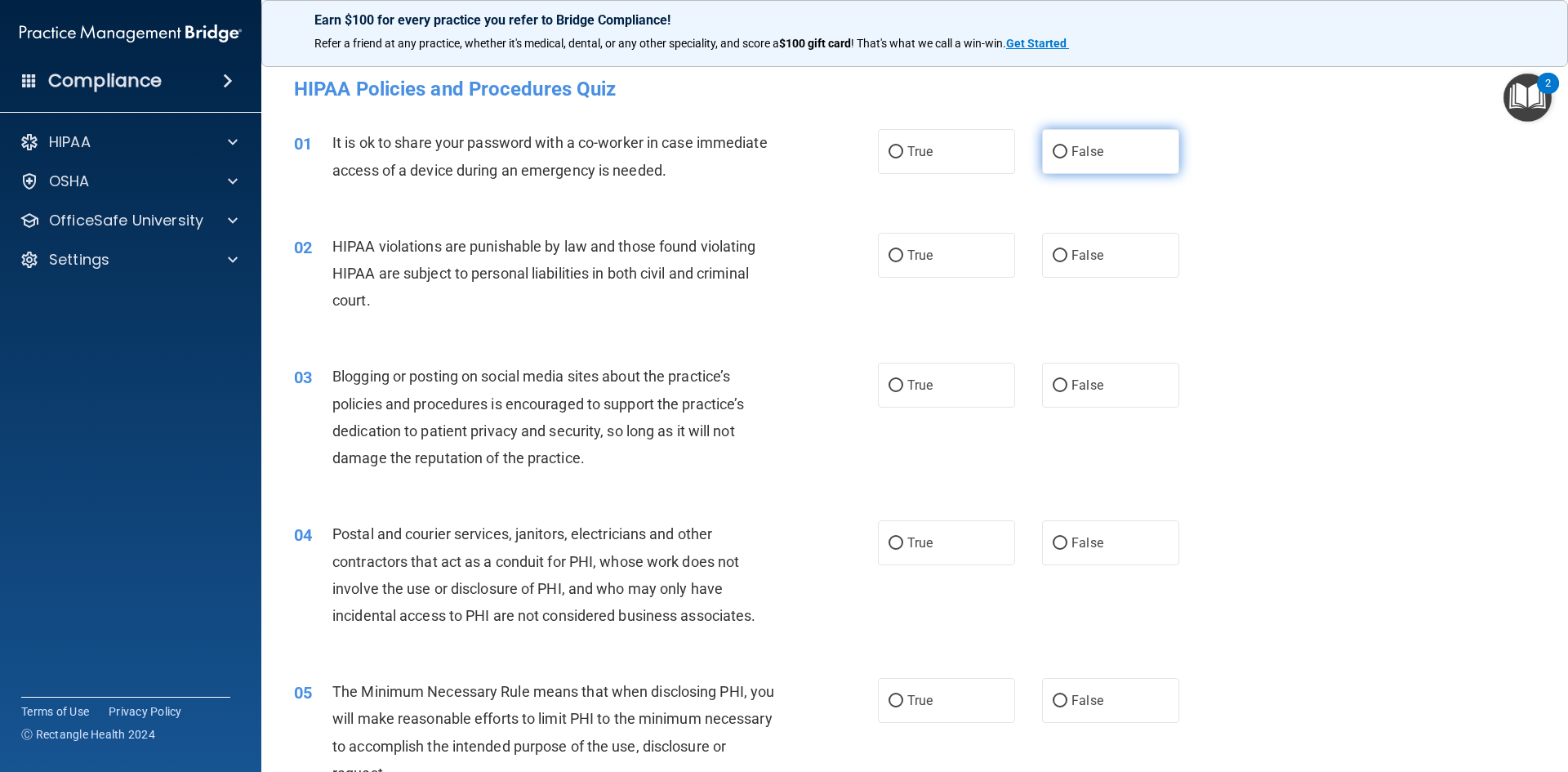
click at [1060, 150] on label "False" at bounding box center [1111, 151] width 138 height 45
click at [1060, 150] on input "False" at bounding box center [1060, 153] width 15 height 12
radio input "true"
click at [939, 262] on label "True" at bounding box center [947, 254] width 138 height 45
click at [904, 262] on input "True" at bounding box center [896, 256] width 15 height 12
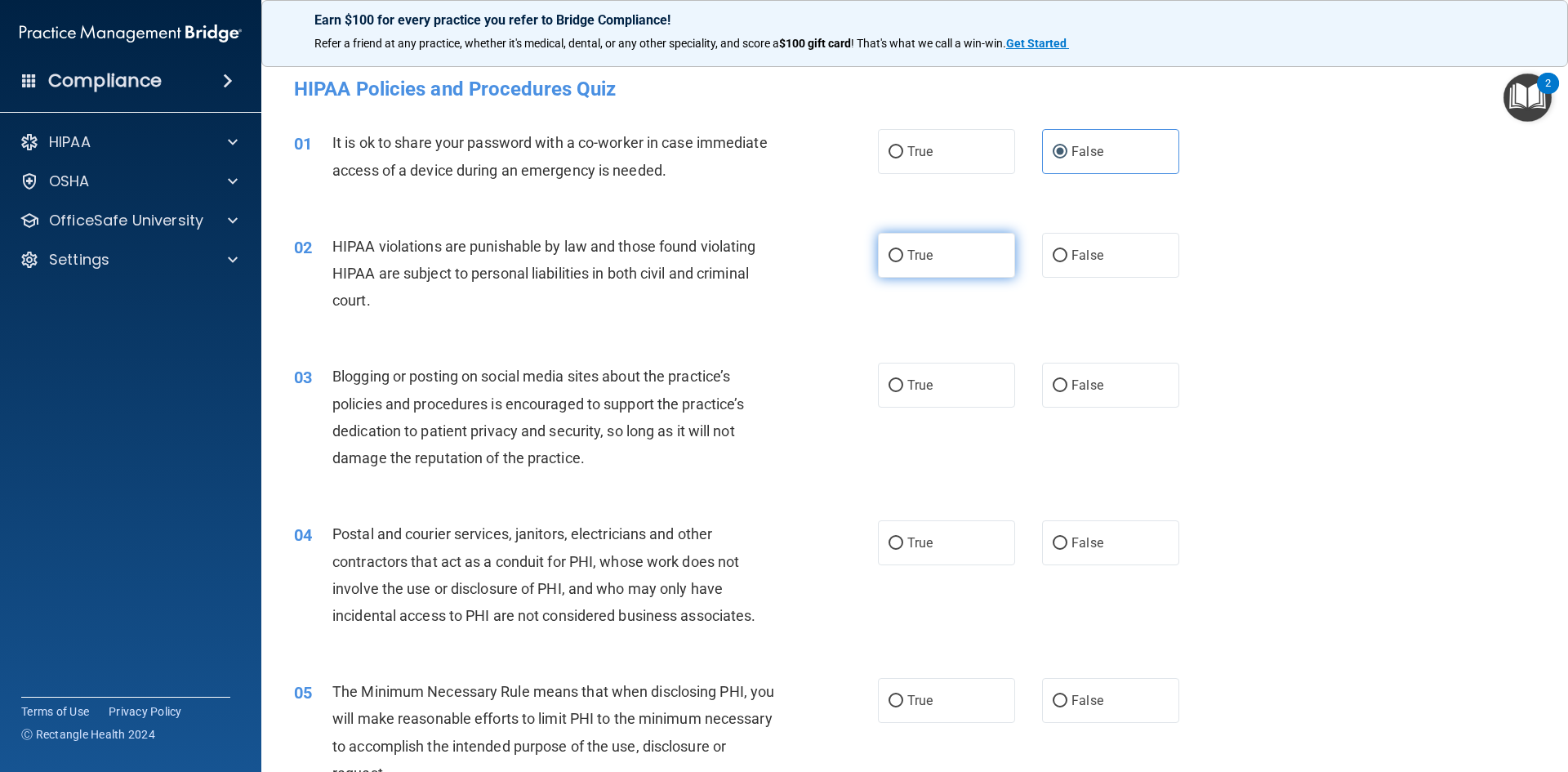
radio input "true"
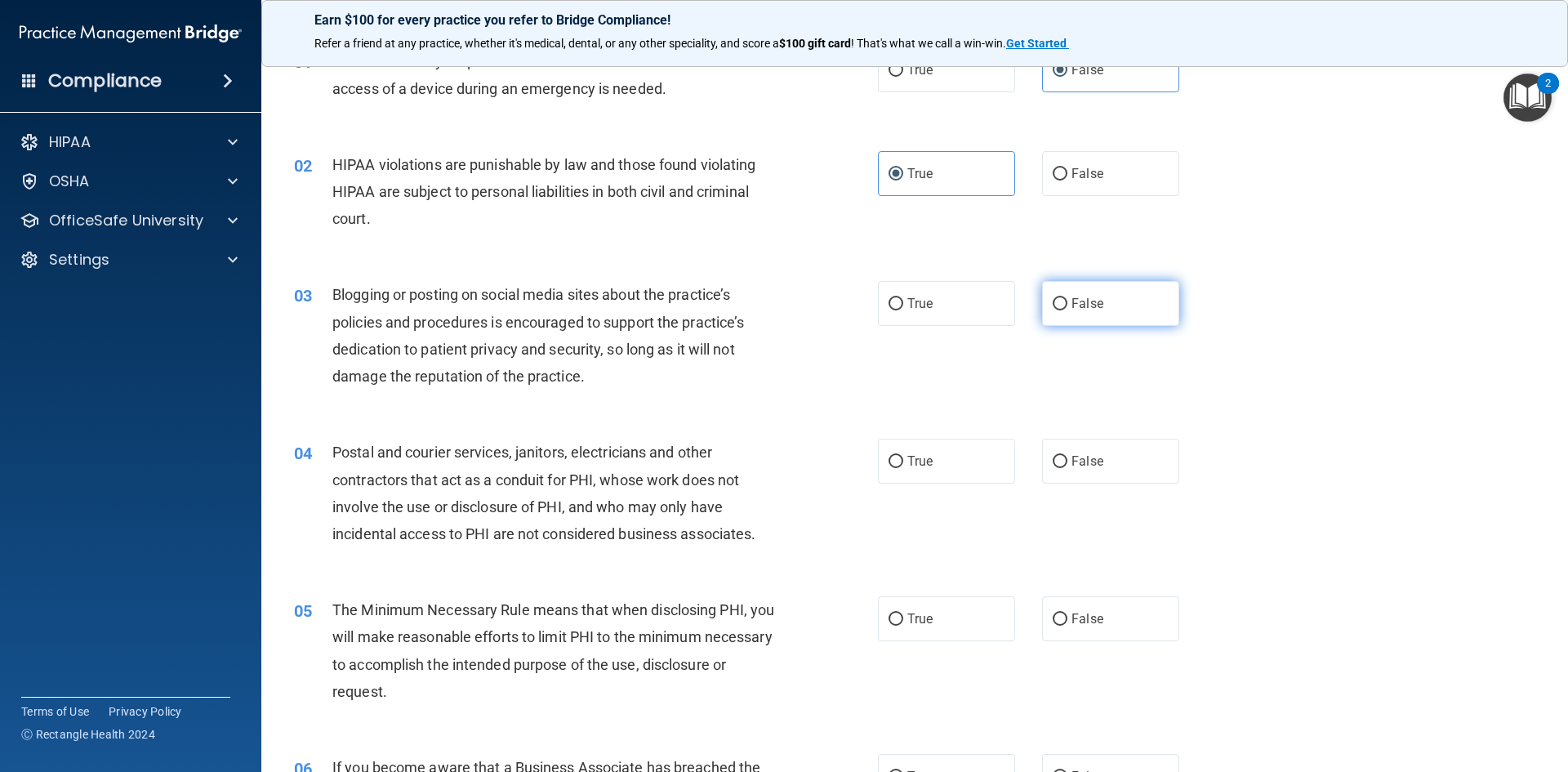
click at [1094, 291] on label "False" at bounding box center [1111, 303] width 138 height 45
click at [1067, 298] on input "False" at bounding box center [1060, 304] width 15 height 12
radio input "true"
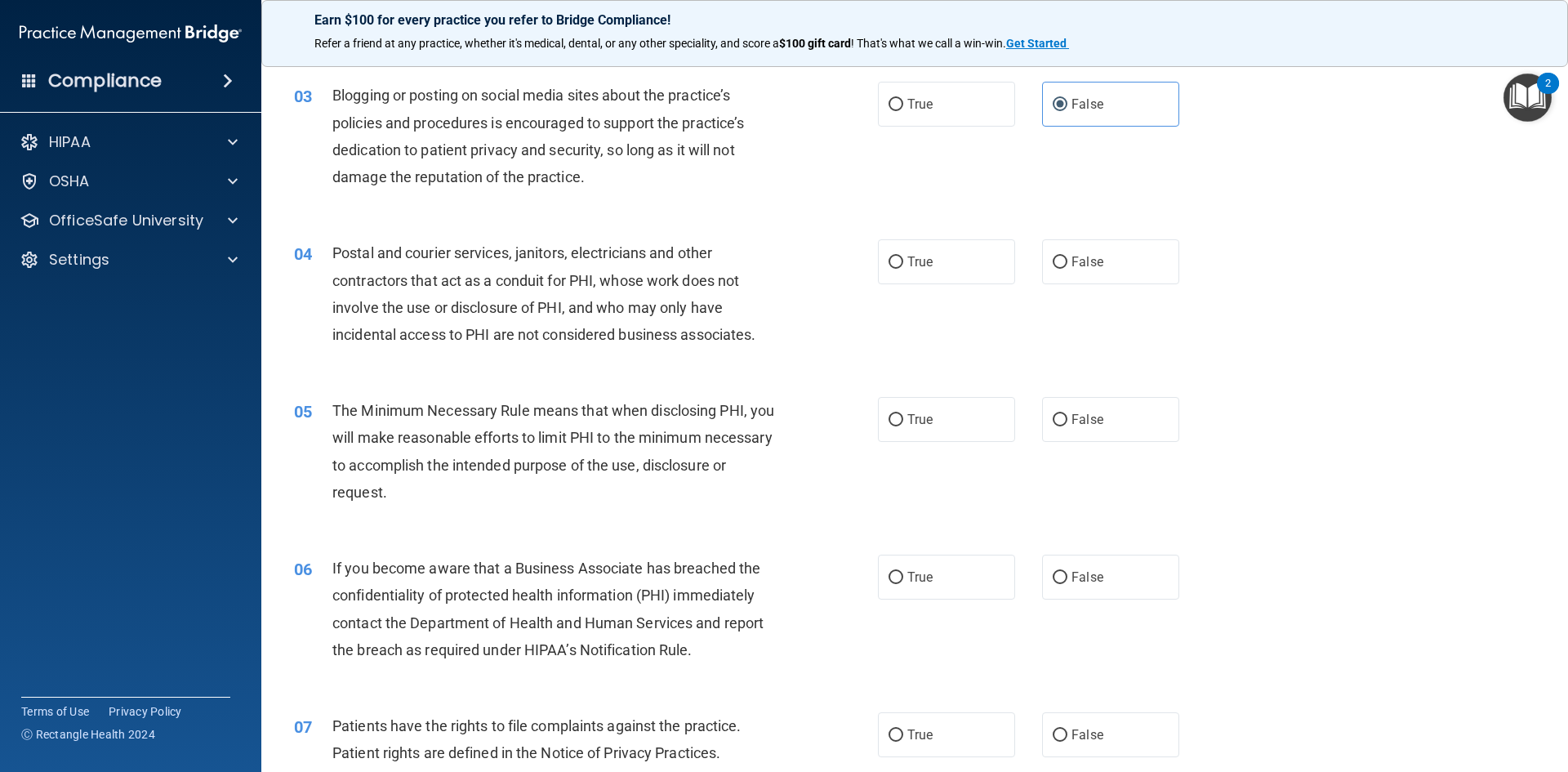
scroll to position [245, 0]
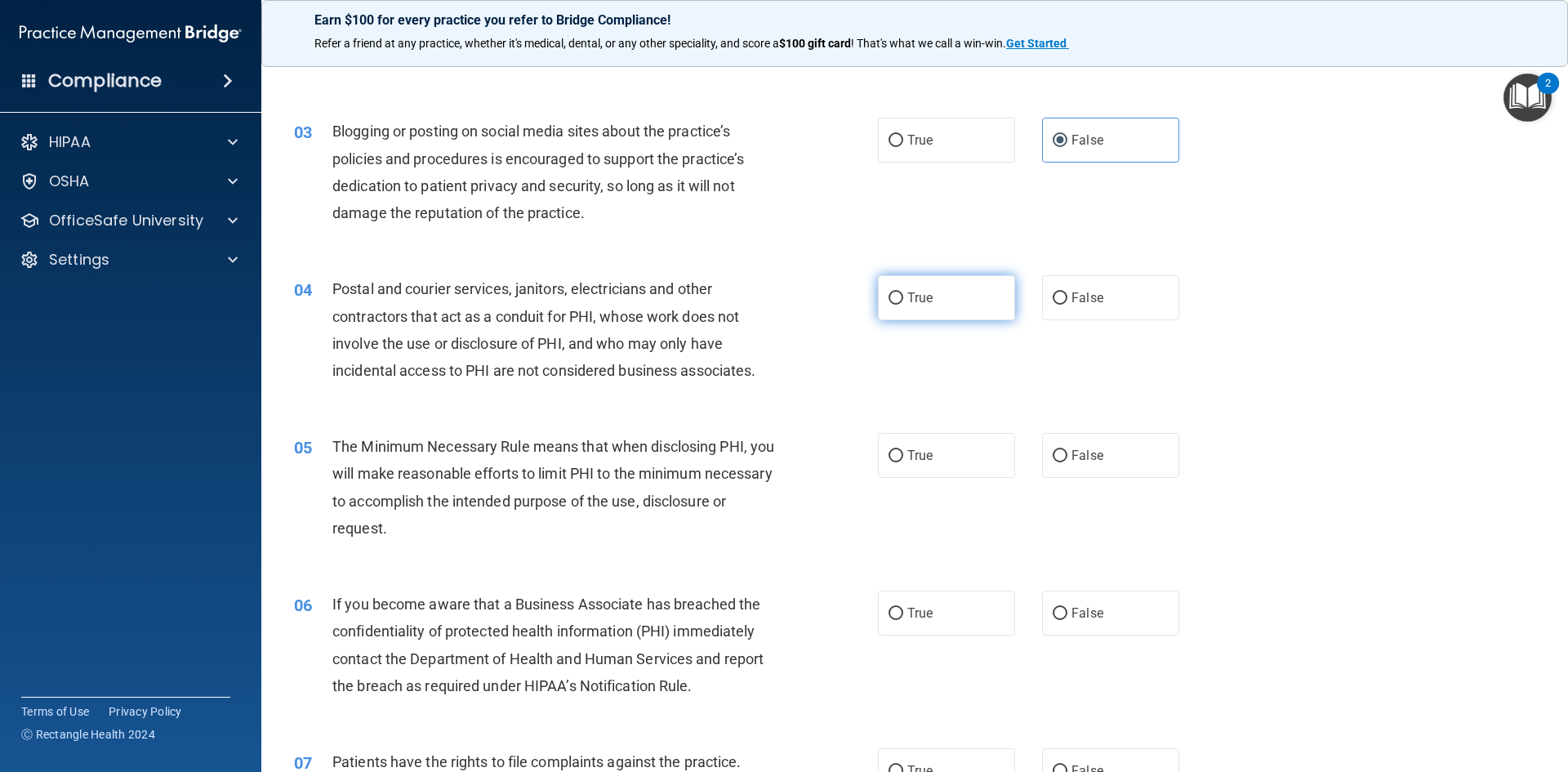
click at [951, 300] on label "True" at bounding box center [947, 297] width 138 height 45
click at [904, 300] on input "True" at bounding box center [896, 298] width 15 height 12
radio input "true"
click at [945, 456] on label "True" at bounding box center [947, 455] width 138 height 45
click at [904, 456] on input "True" at bounding box center [896, 456] width 15 height 12
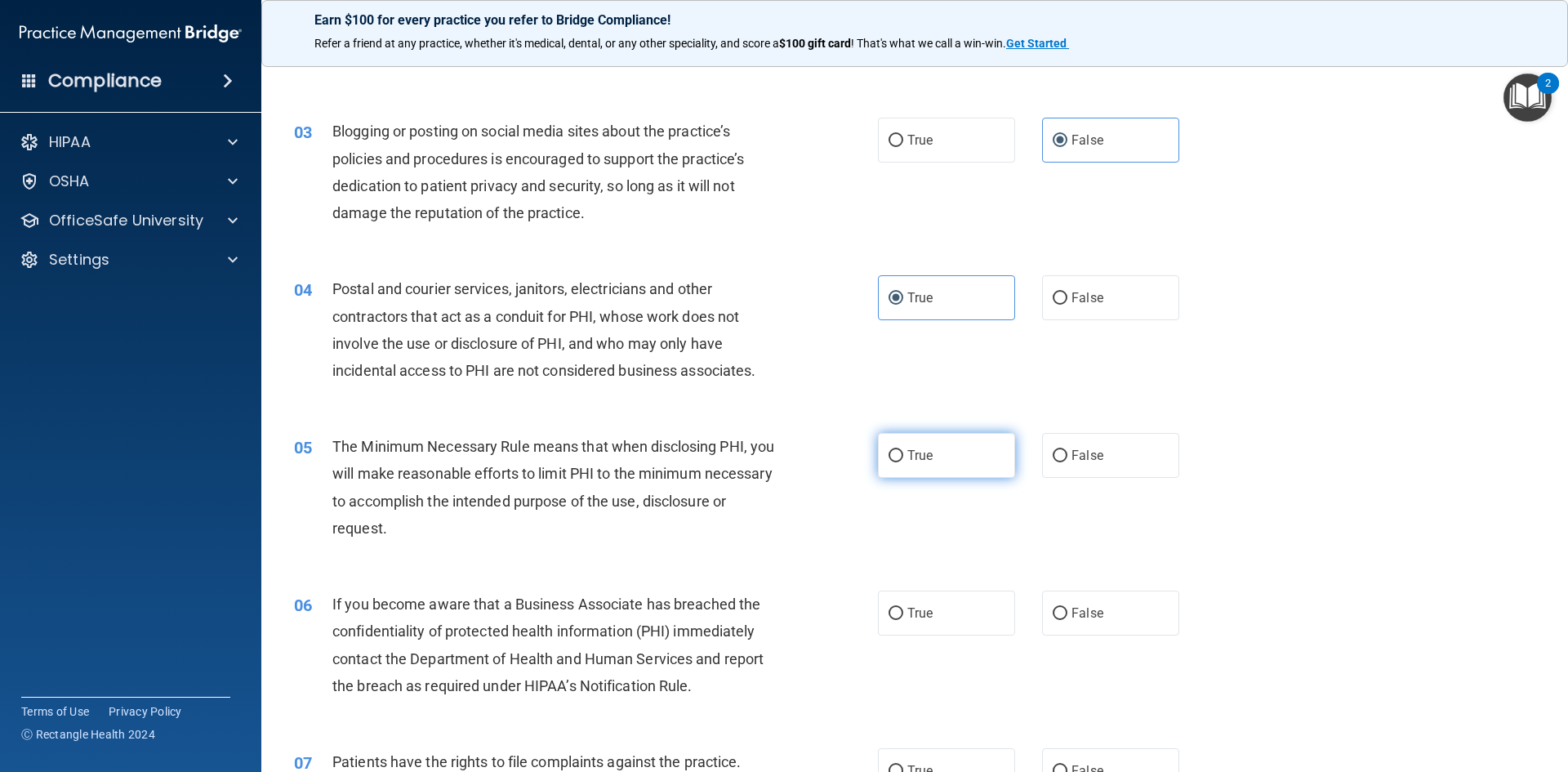
radio input "true"
click at [1088, 604] on label "False" at bounding box center [1111, 612] width 138 height 45
click at [1067, 607] on input "False" at bounding box center [1060, 613] width 15 height 12
radio input "true"
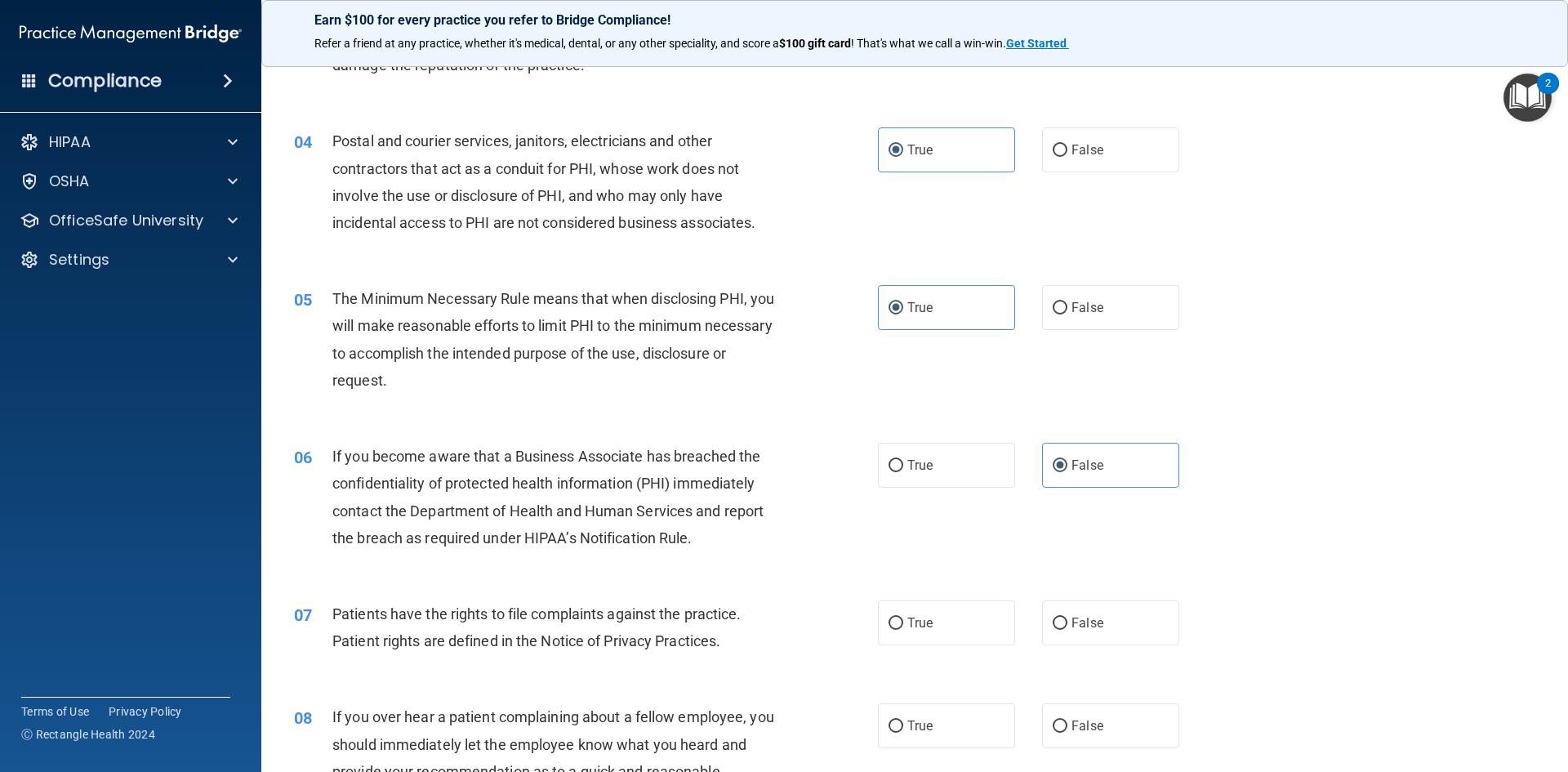
scroll to position [408, 0]
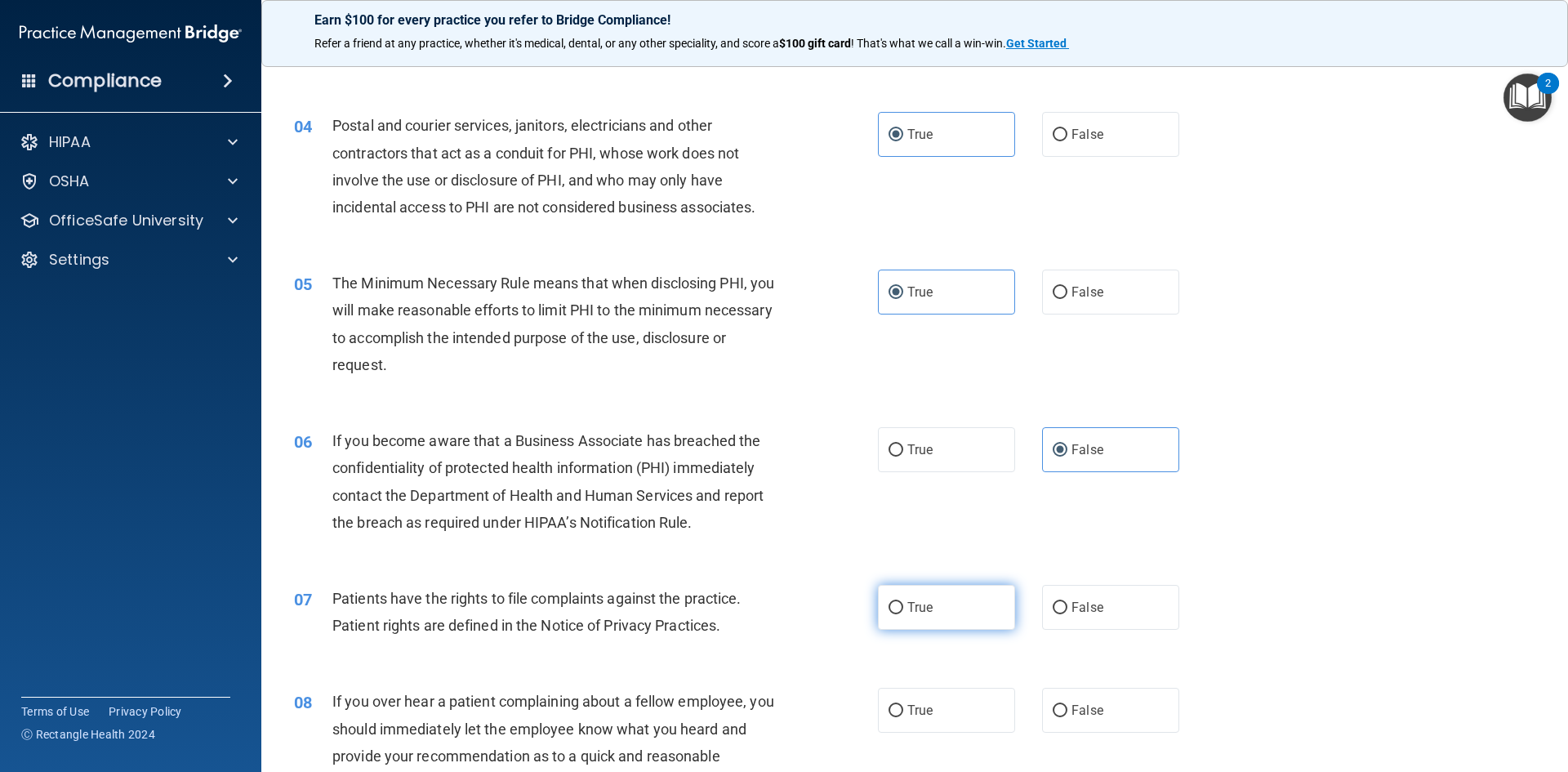
click at [953, 605] on label "True" at bounding box center [947, 606] width 138 height 45
click at [904, 605] on input "True" at bounding box center [896, 608] width 15 height 12
radio input "true"
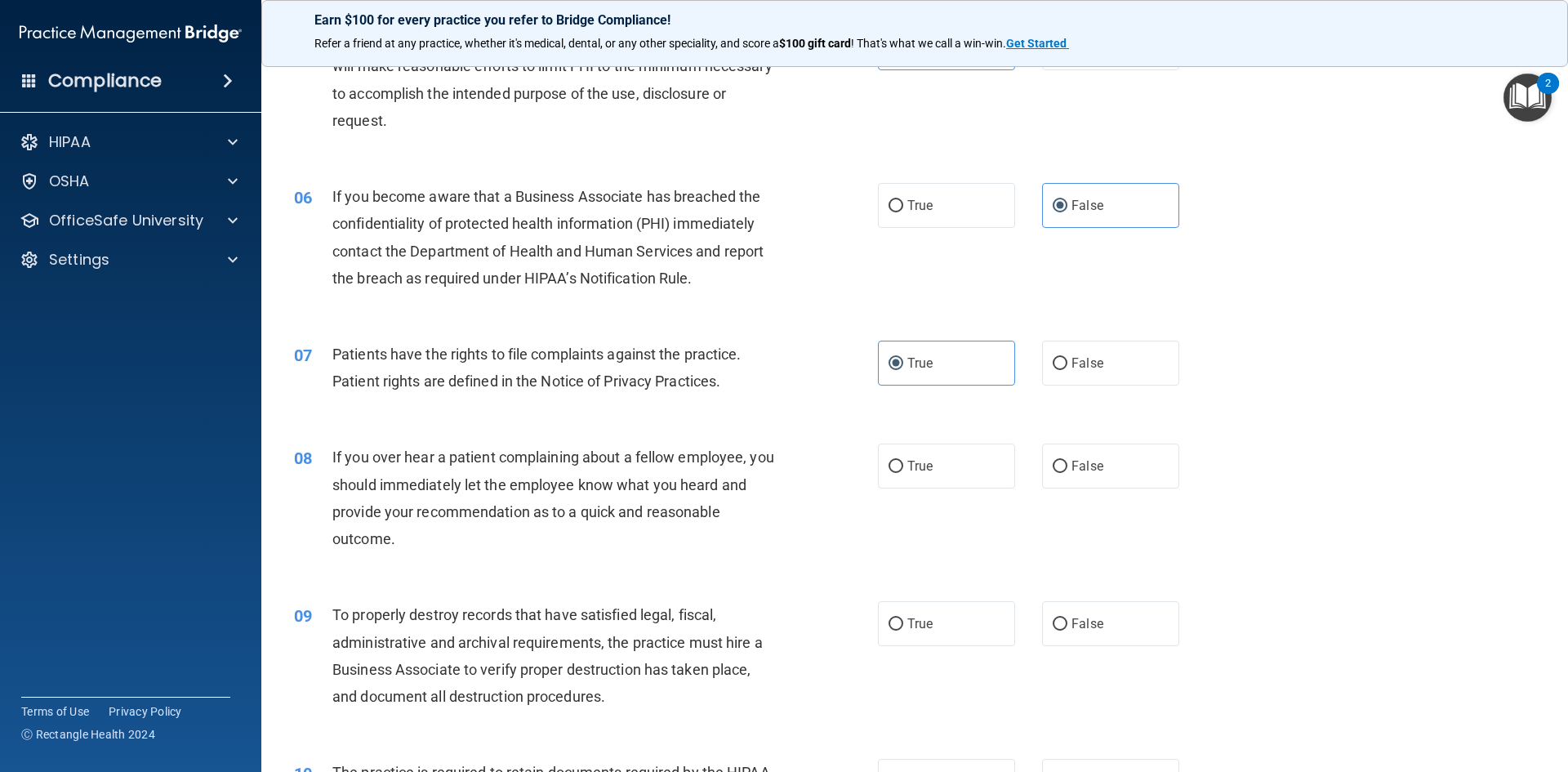
scroll to position [653, 0]
click at [1117, 475] on label "False" at bounding box center [1111, 465] width 138 height 45
click at [1067, 472] on input "False" at bounding box center [1060, 466] width 15 height 12
radio input "true"
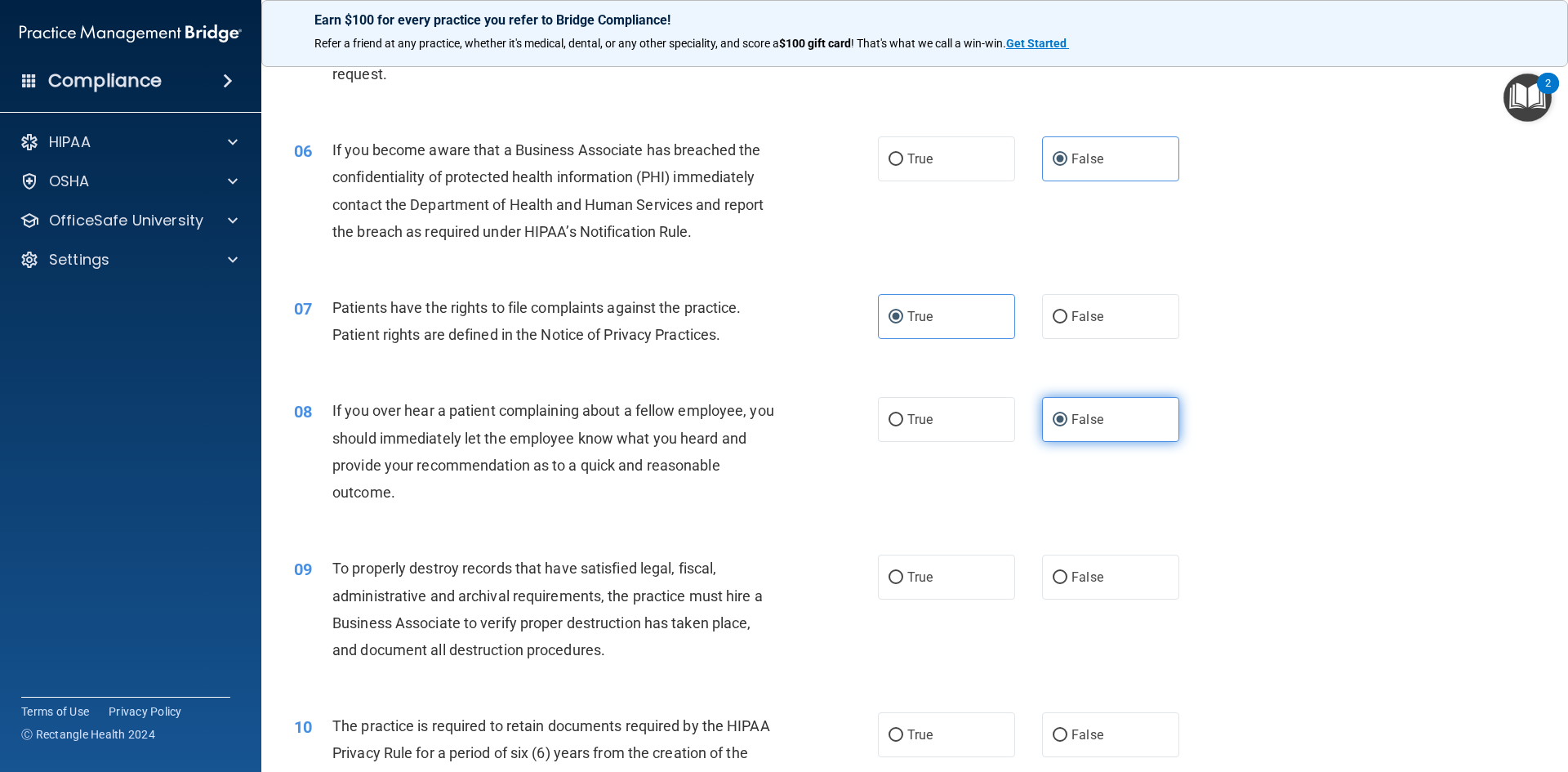
scroll to position [735, 0]
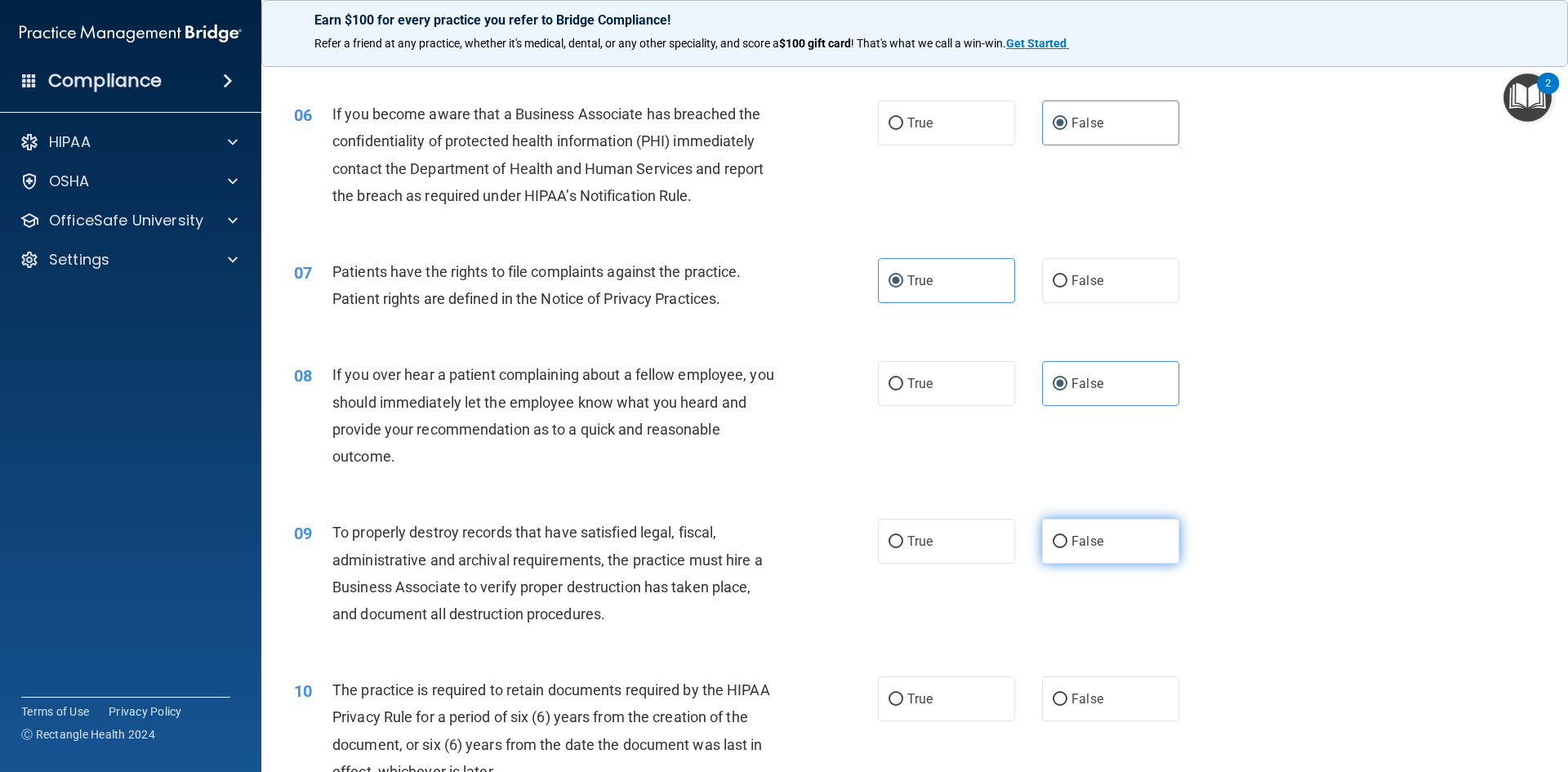
click at [1061, 544] on label "False" at bounding box center [1111, 541] width 138 height 45
click at [1061, 544] on input "False" at bounding box center [1060, 542] width 15 height 12
radio input "true"
click at [894, 684] on label "True" at bounding box center [947, 698] width 138 height 45
click at [894, 693] on input "True" at bounding box center [896, 699] width 15 height 12
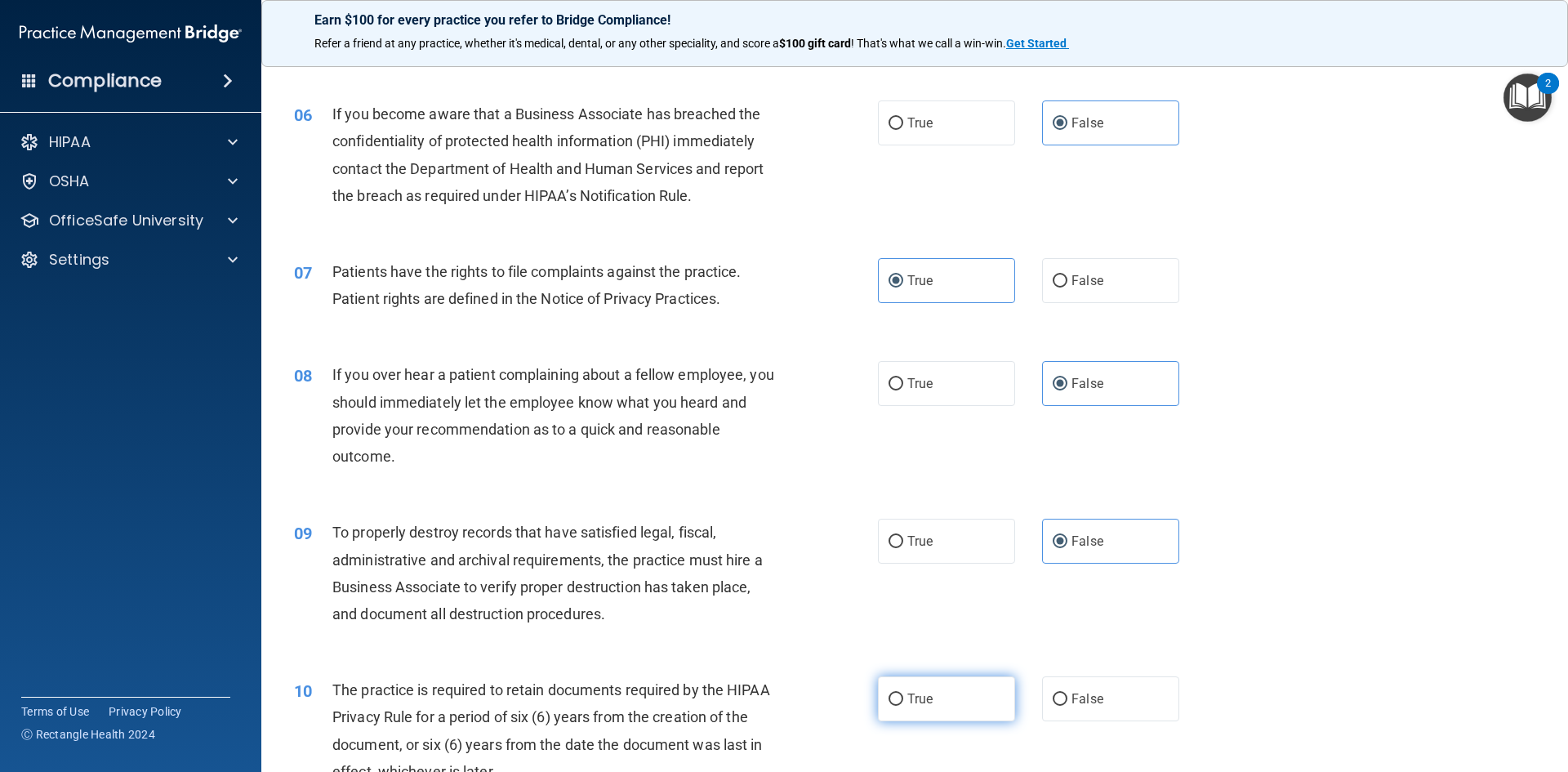
radio input "true"
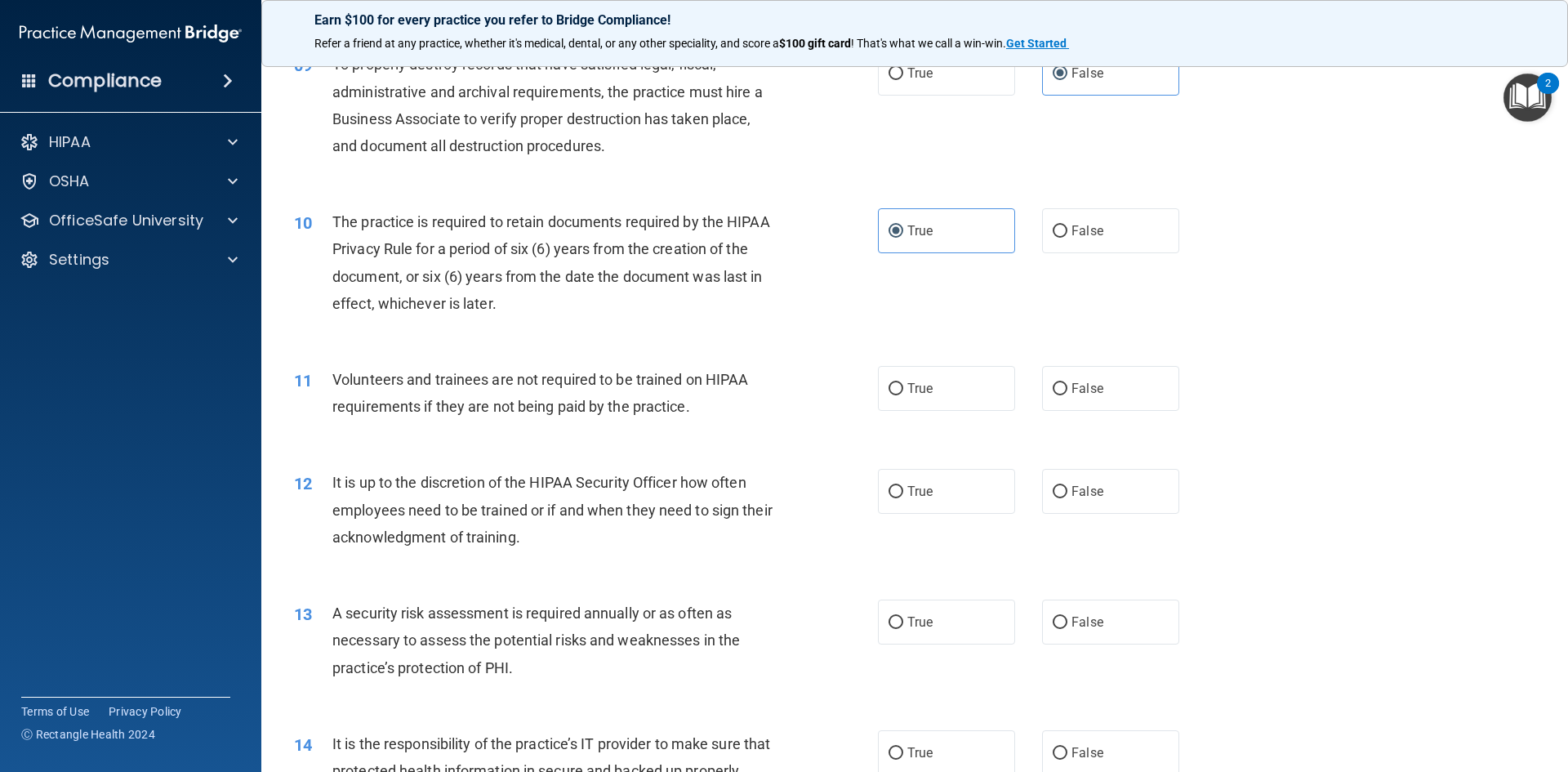
scroll to position [1225, 0]
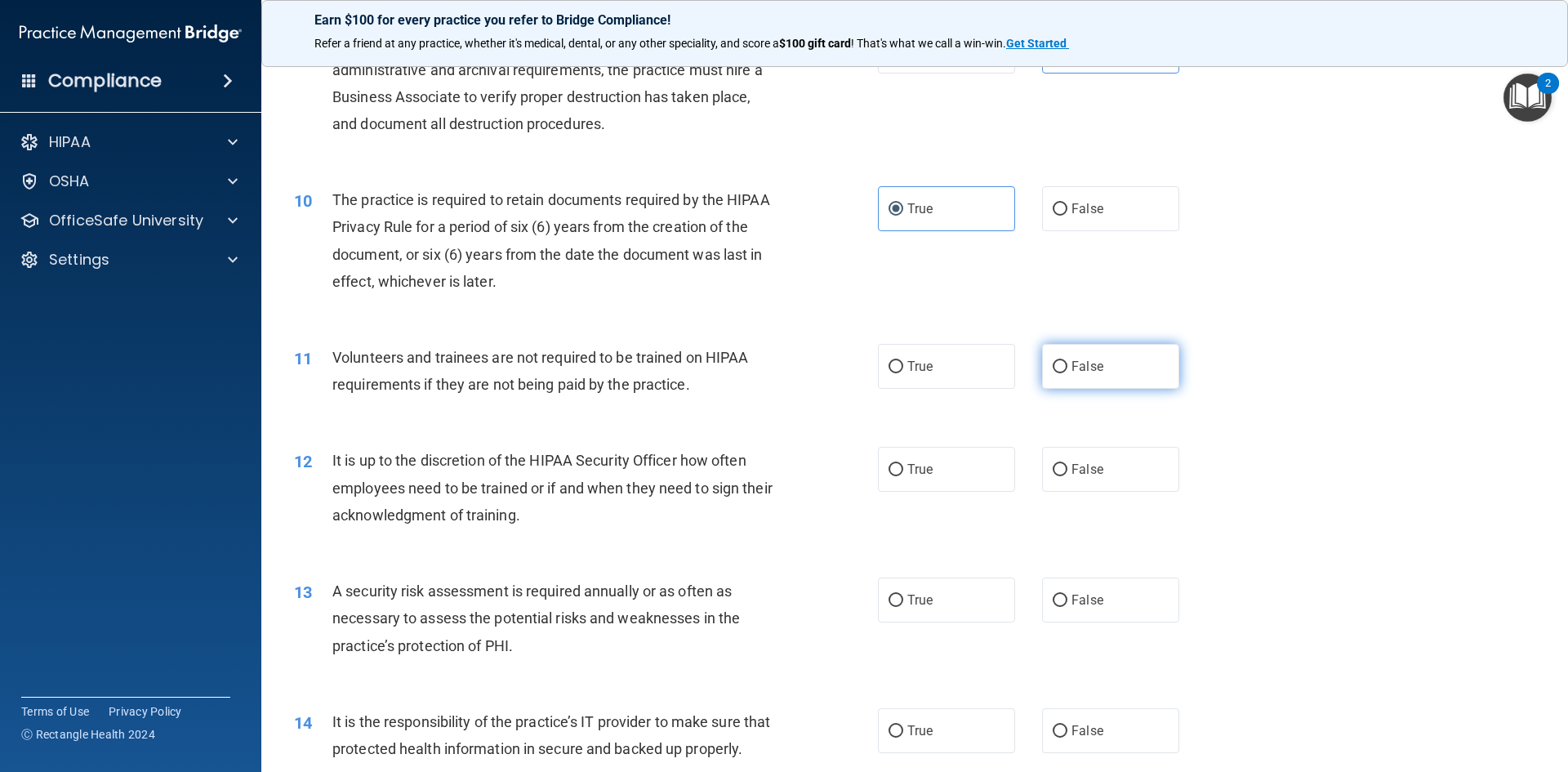
click at [1071, 368] on span "False" at bounding box center [1087, 366] width 32 height 16
click at [1067, 368] on input "False" at bounding box center [1060, 367] width 15 height 12
radio input "true"
click at [1098, 471] on label "False" at bounding box center [1111, 469] width 138 height 45
click at [1067, 471] on input "False" at bounding box center [1060, 470] width 15 height 12
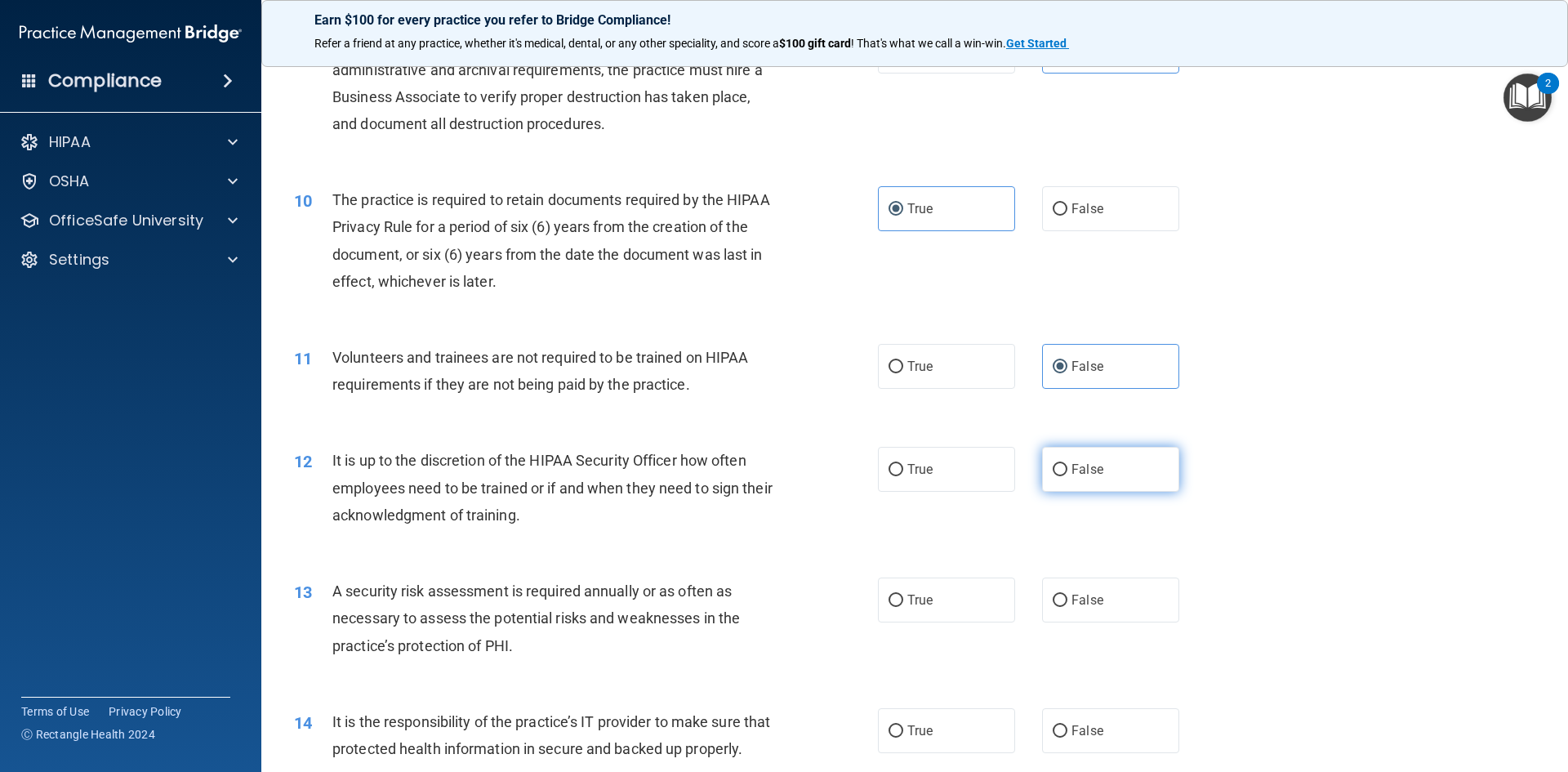
radio input "true"
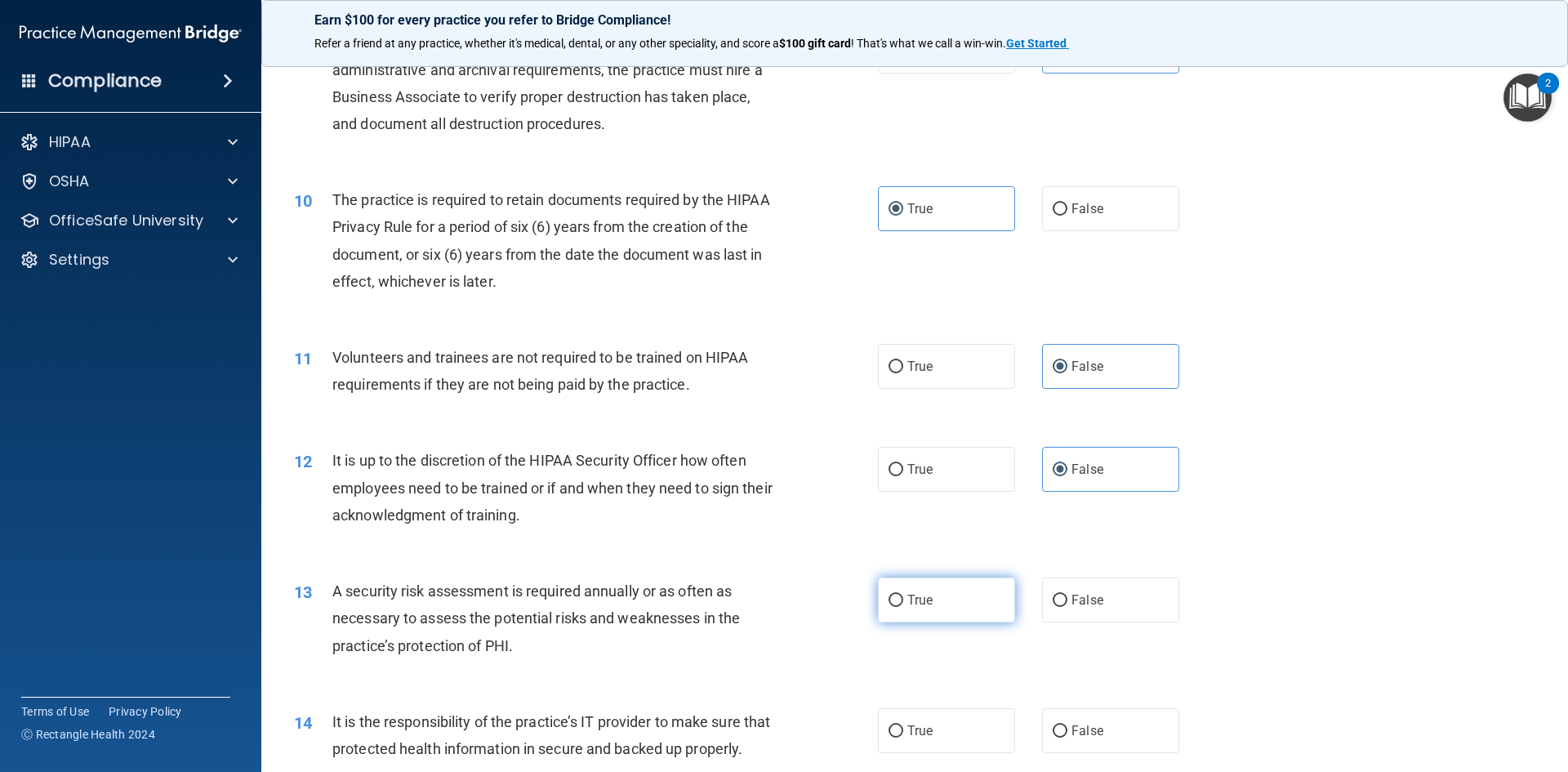
click at [941, 593] on label "True" at bounding box center [947, 599] width 138 height 45
click at [904, 594] on input "True" at bounding box center [896, 600] width 15 height 12
radio input "true"
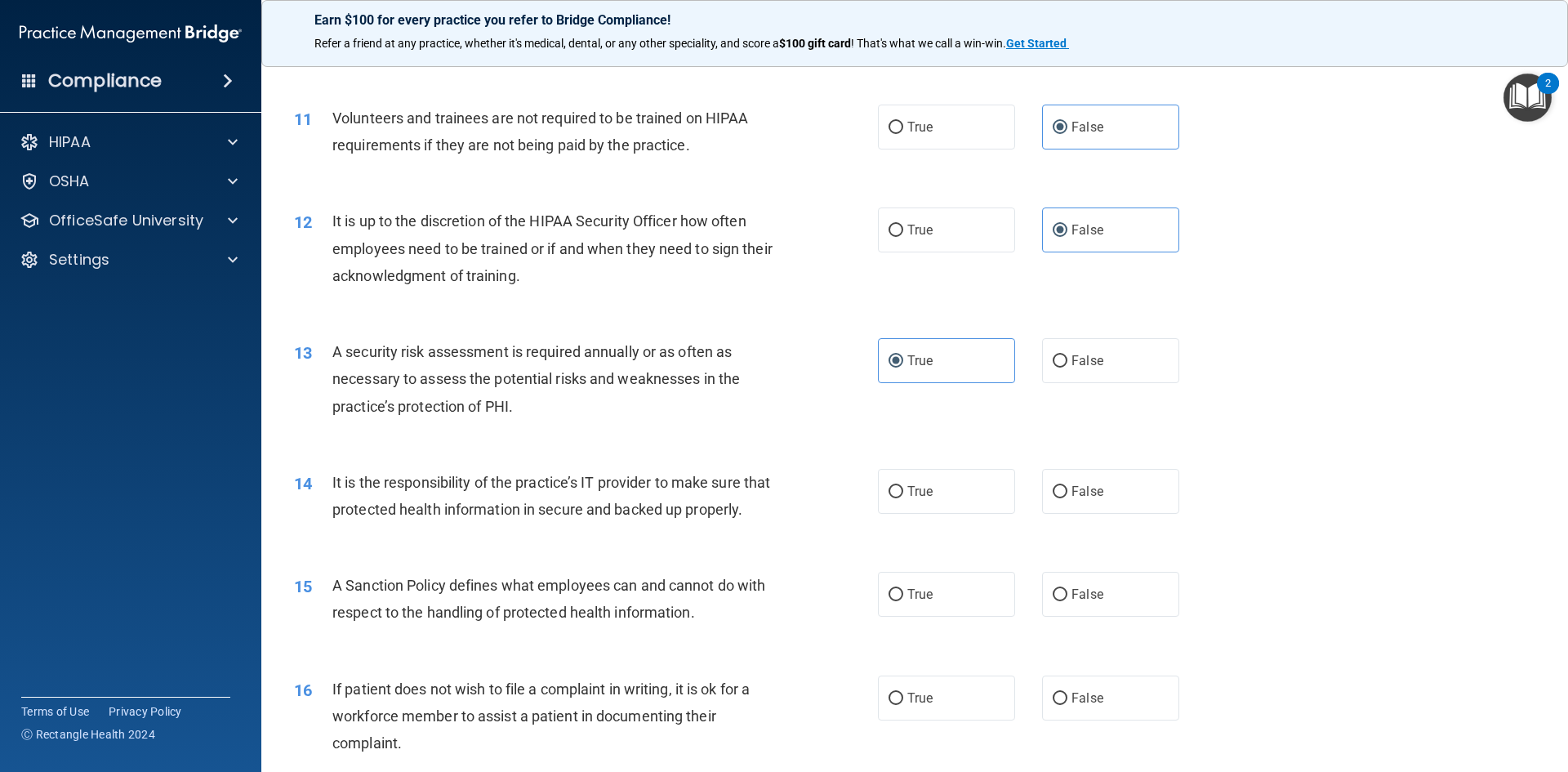
scroll to position [1470, 0]
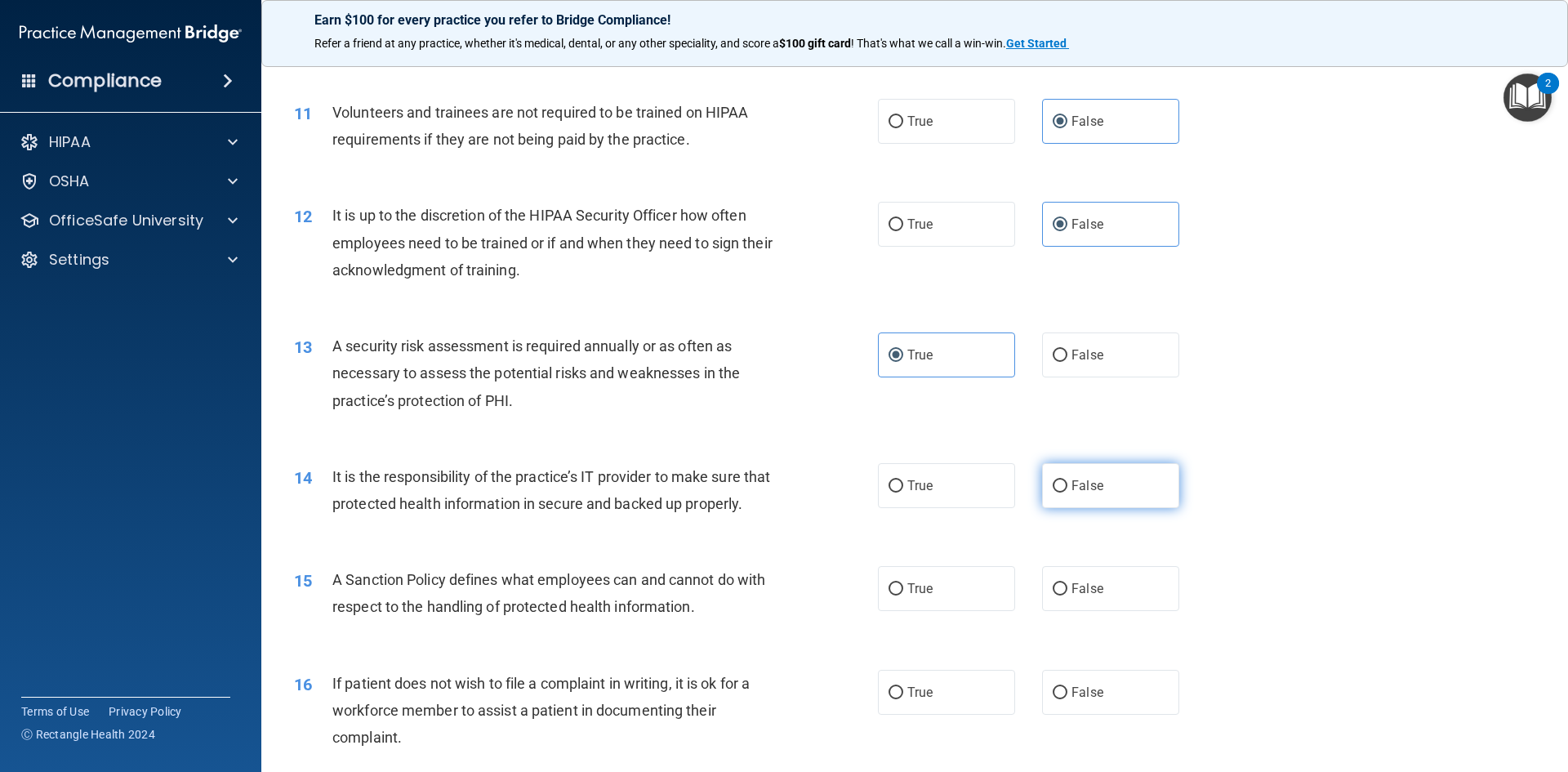
click at [1070, 494] on label "False" at bounding box center [1111, 485] width 138 height 45
click at [1067, 493] on input "False" at bounding box center [1060, 487] width 15 height 12
radio input "true"
click at [1071, 596] on span "False" at bounding box center [1087, 588] width 32 height 16
click at [1064, 595] on input "False" at bounding box center [1060, 589] width 15 height 12
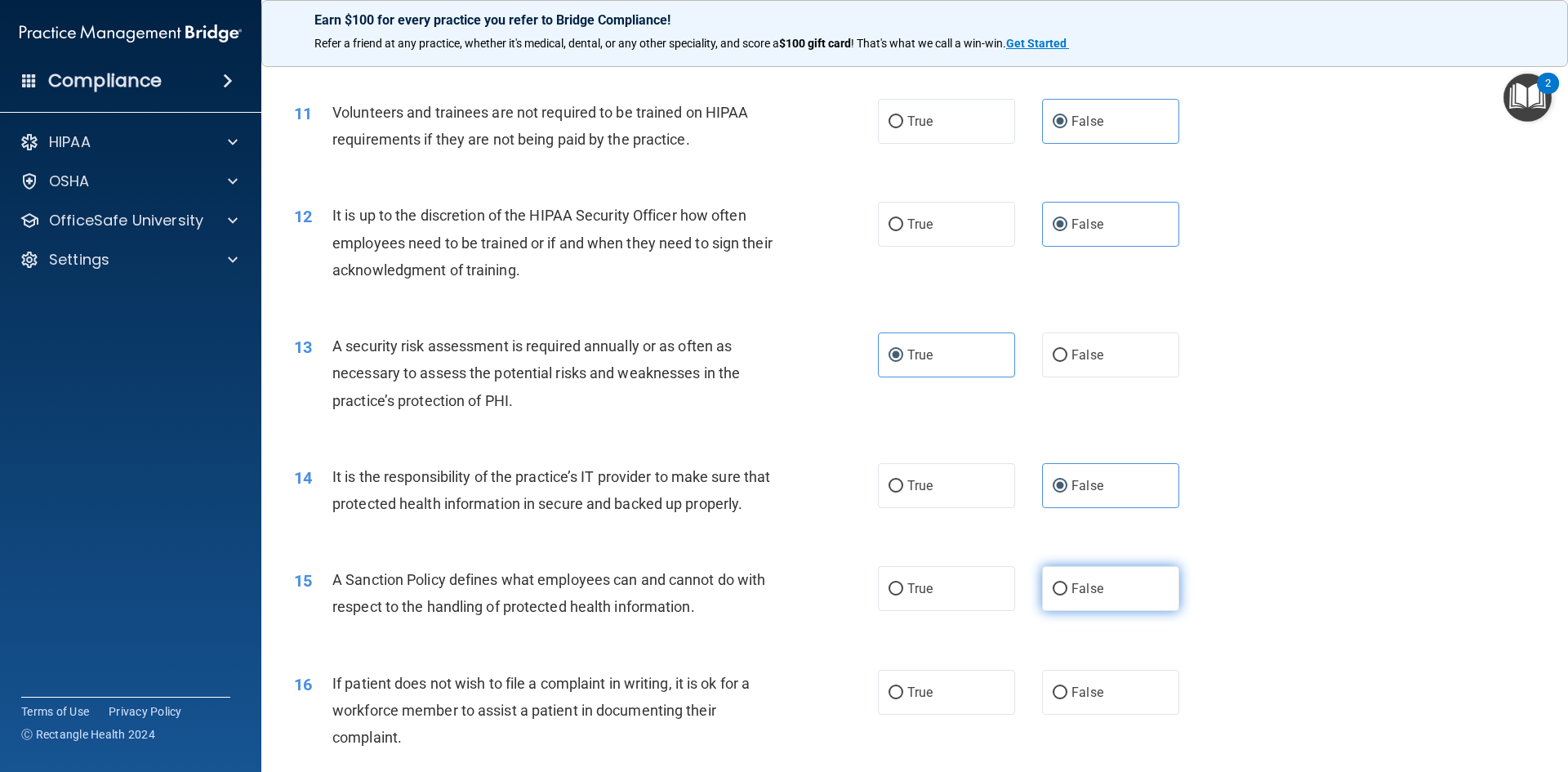
radio input "true"
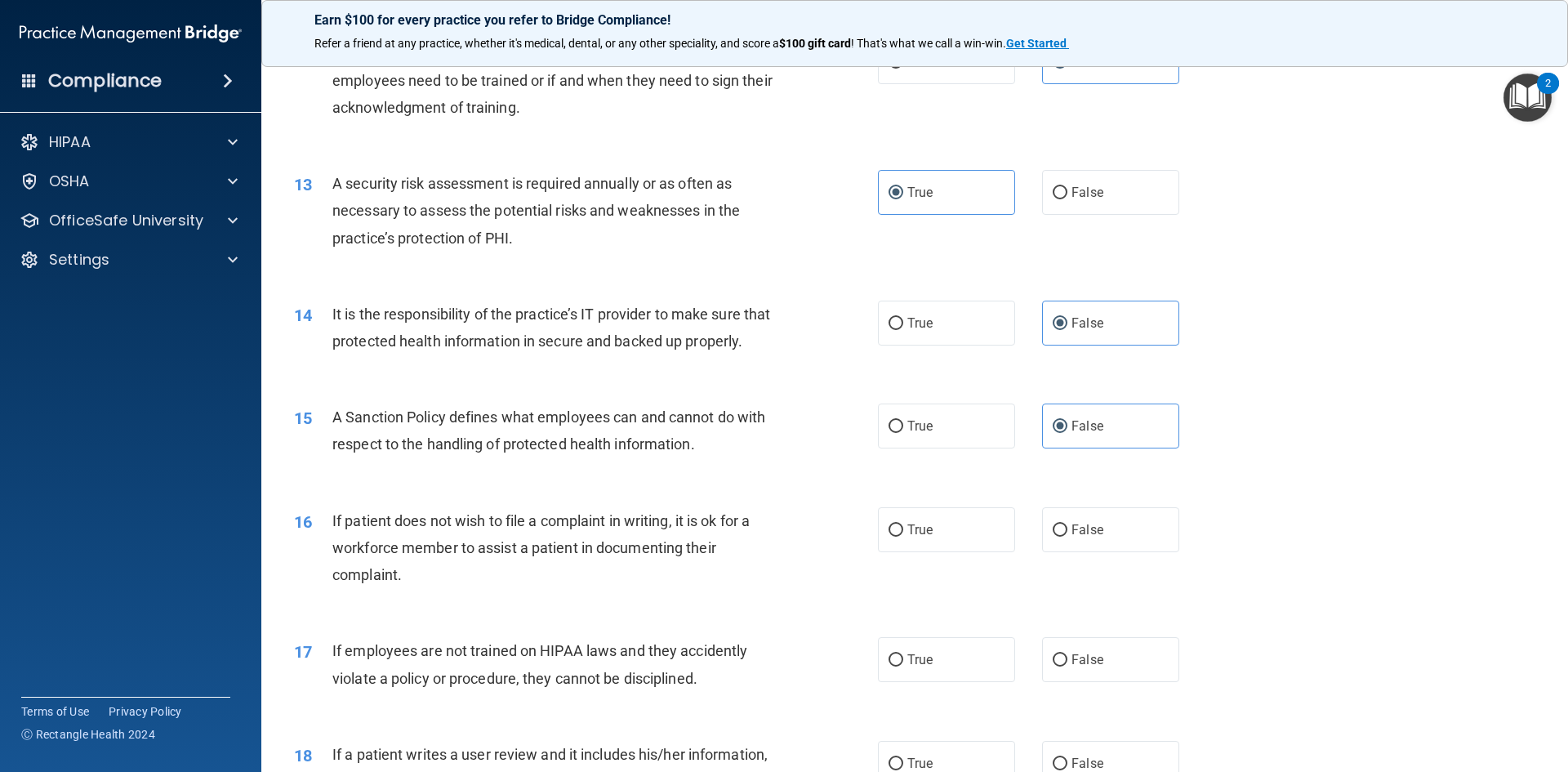
scroll to position [1634, 0]
click at [954, 547] on label "True" at bounding box center [947, 529] width 138 height 45
click at [904, 536] on input "True" at bounding box center [896, 530] width 15 height 12
radio input "true"
click at [1125, 681] on label "False" at bounding box center [1111, 658] width 138 height 45
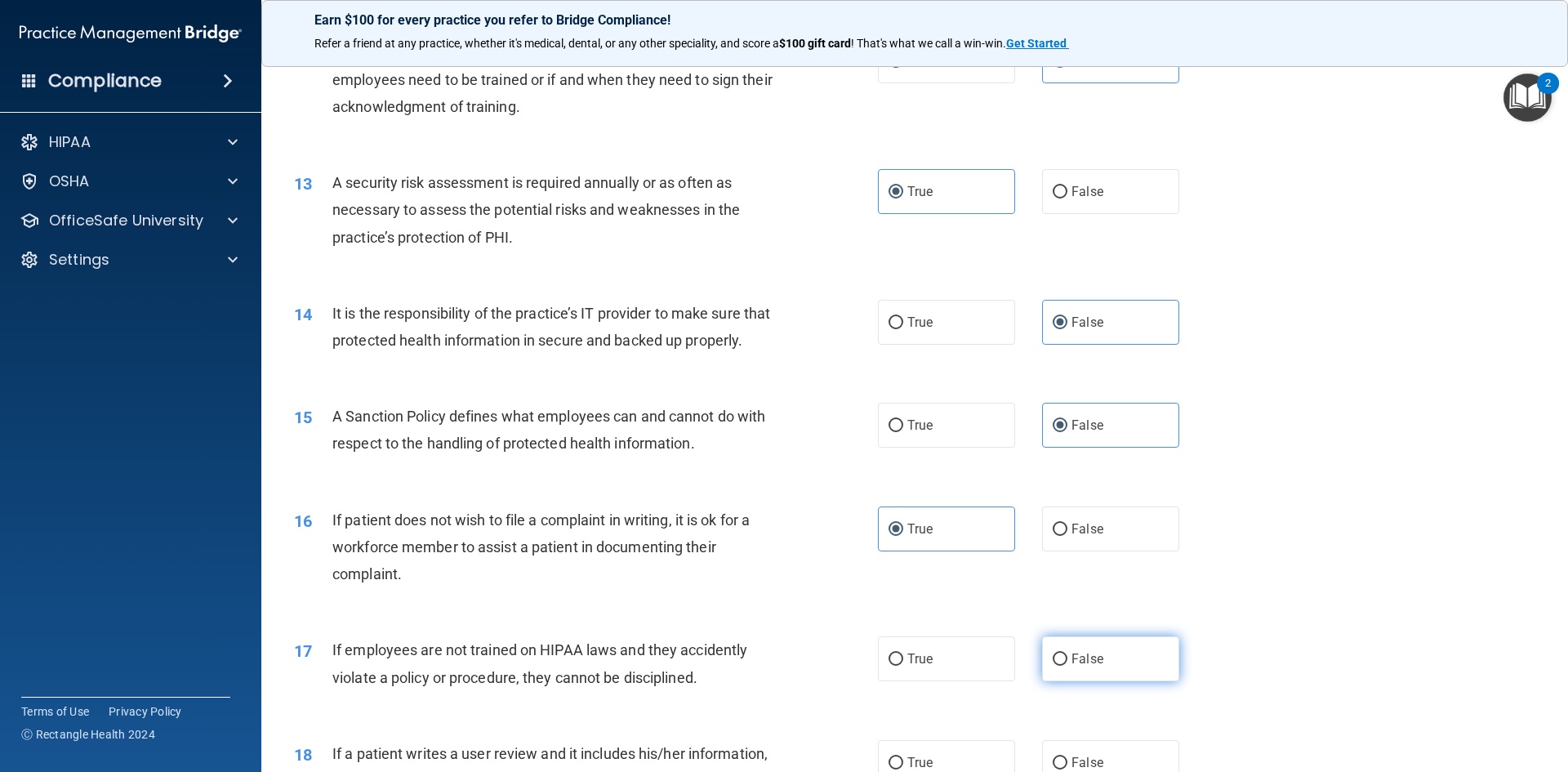
click at [1067, 665] on input "False" at bounding box center [1060, 659] width 15 height 12
radio input "true"
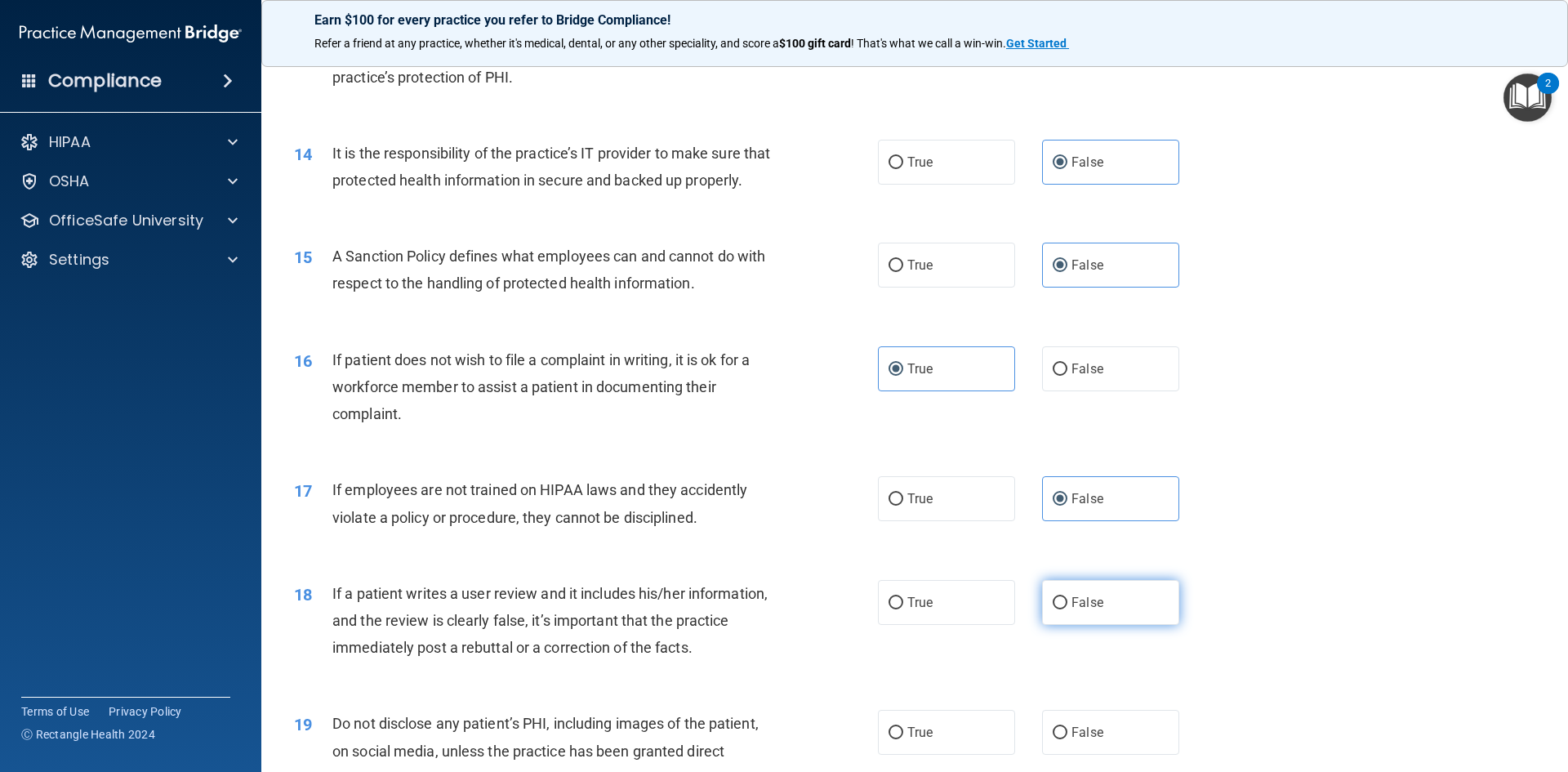
scroll to position [1797, 0]
click at [1117, 621] on label "False" at bounding box center [1111, 598] width 138 height 45
click at [1067, 606] on input "False" at bounding box center [1060, 599] width 15 height 12
radio input "true"
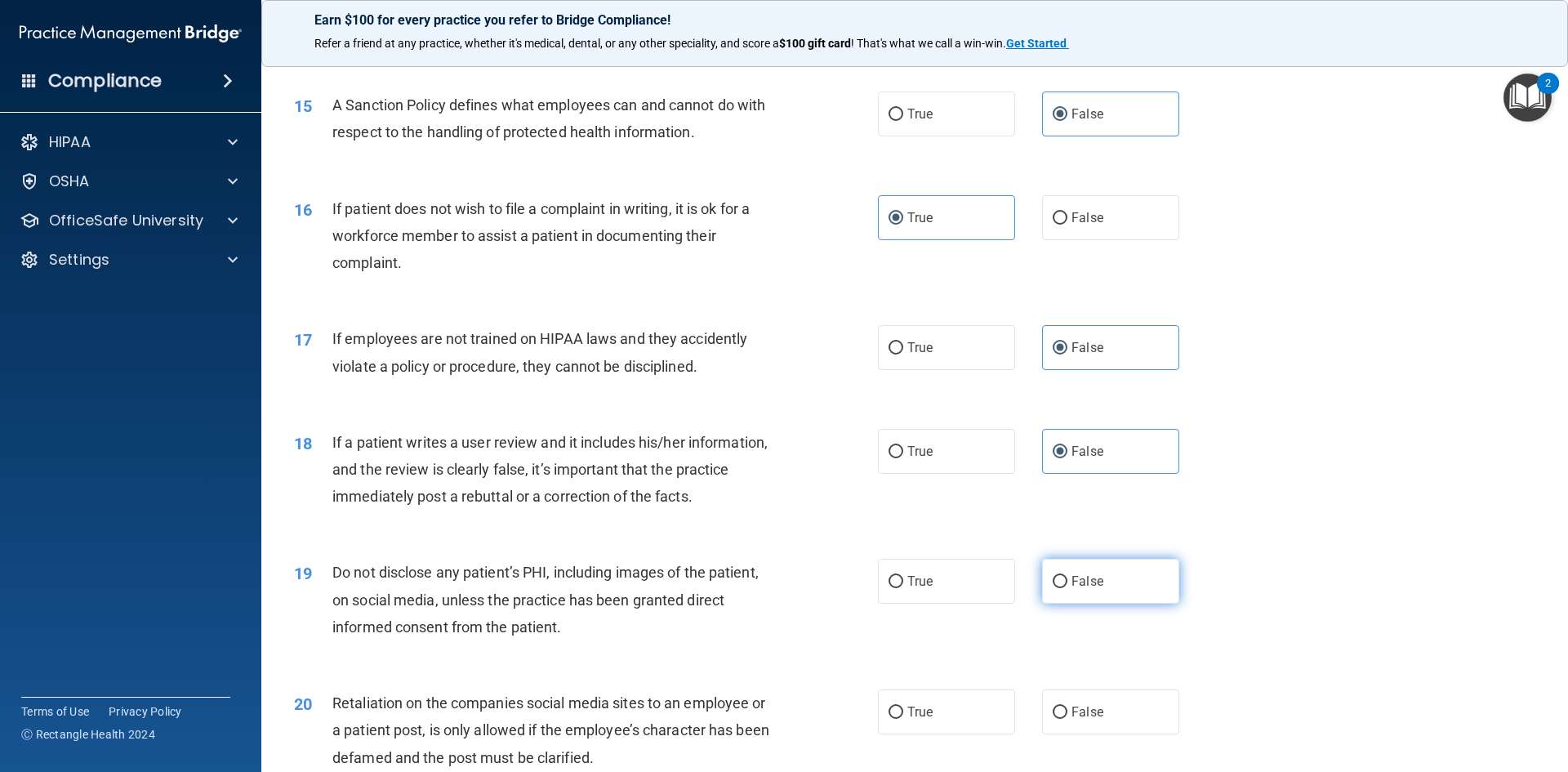
scroll to position [1960, 0]
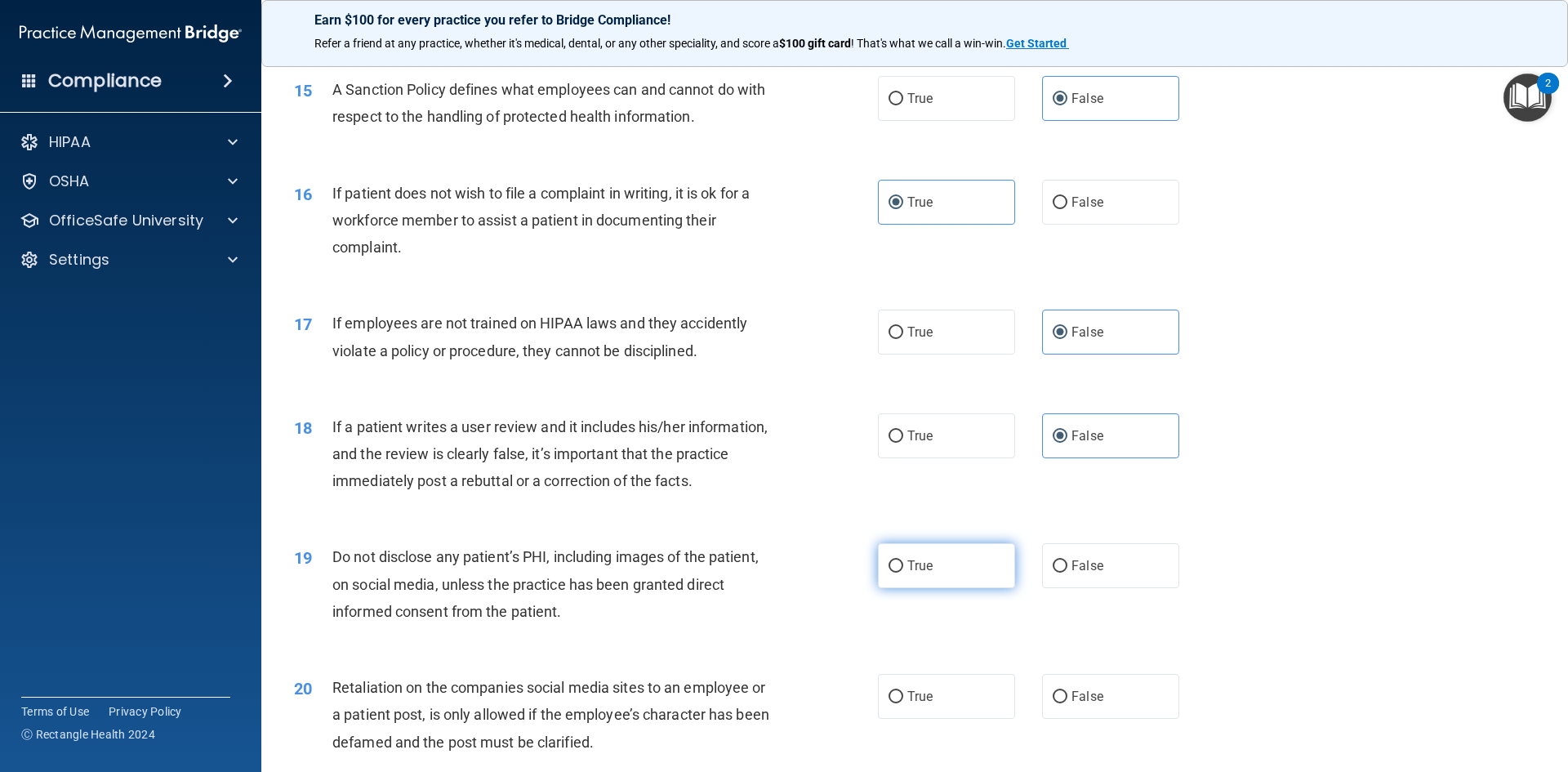
click at [954, 588] on label "True" at bounding box center [947, 566] width 138 height 45
click at [904, 573] on input "True" at bounding box center [896, 567] width 15 height 12
radio input "true"
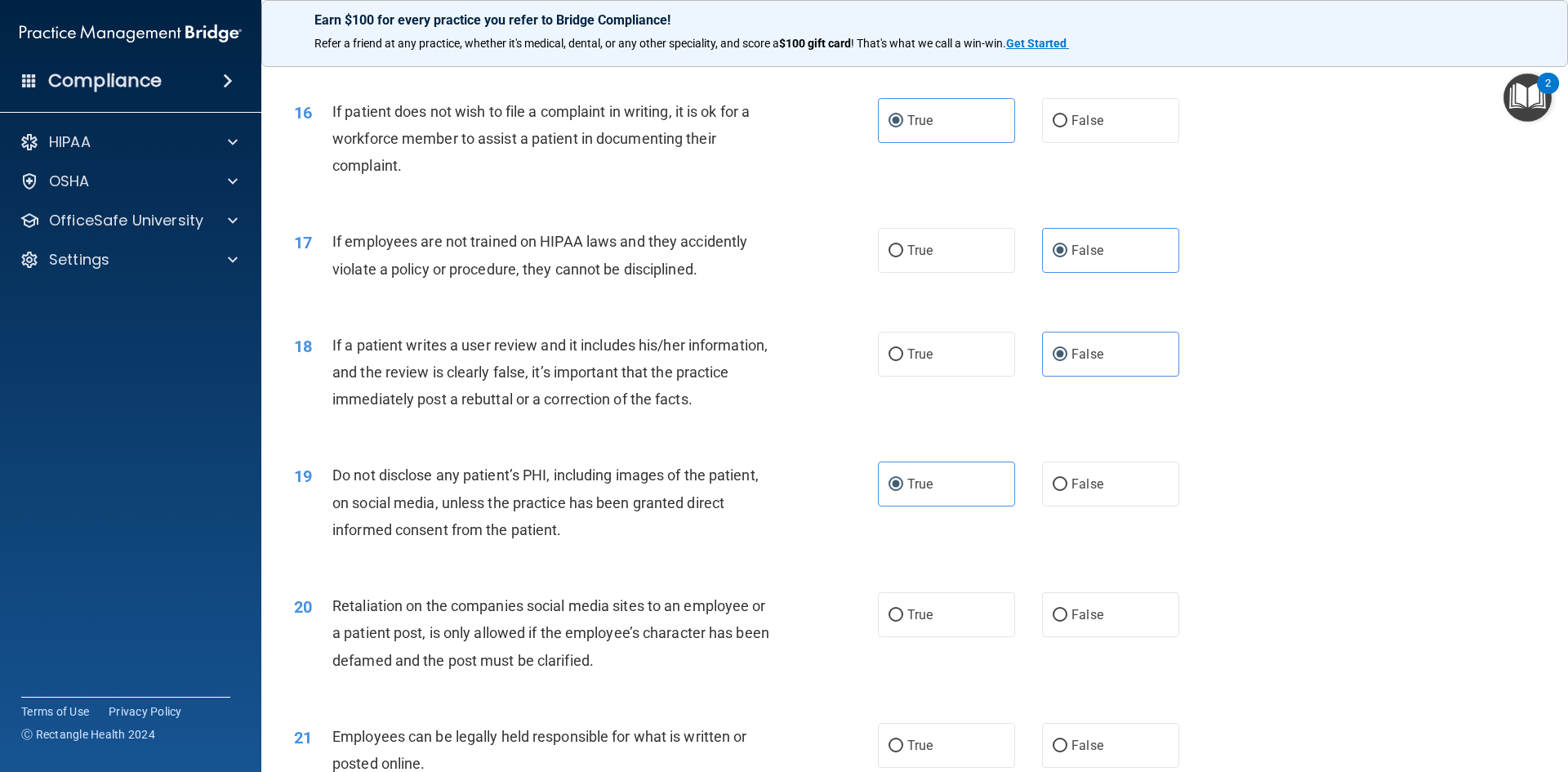
scroll to position [2123, 0]
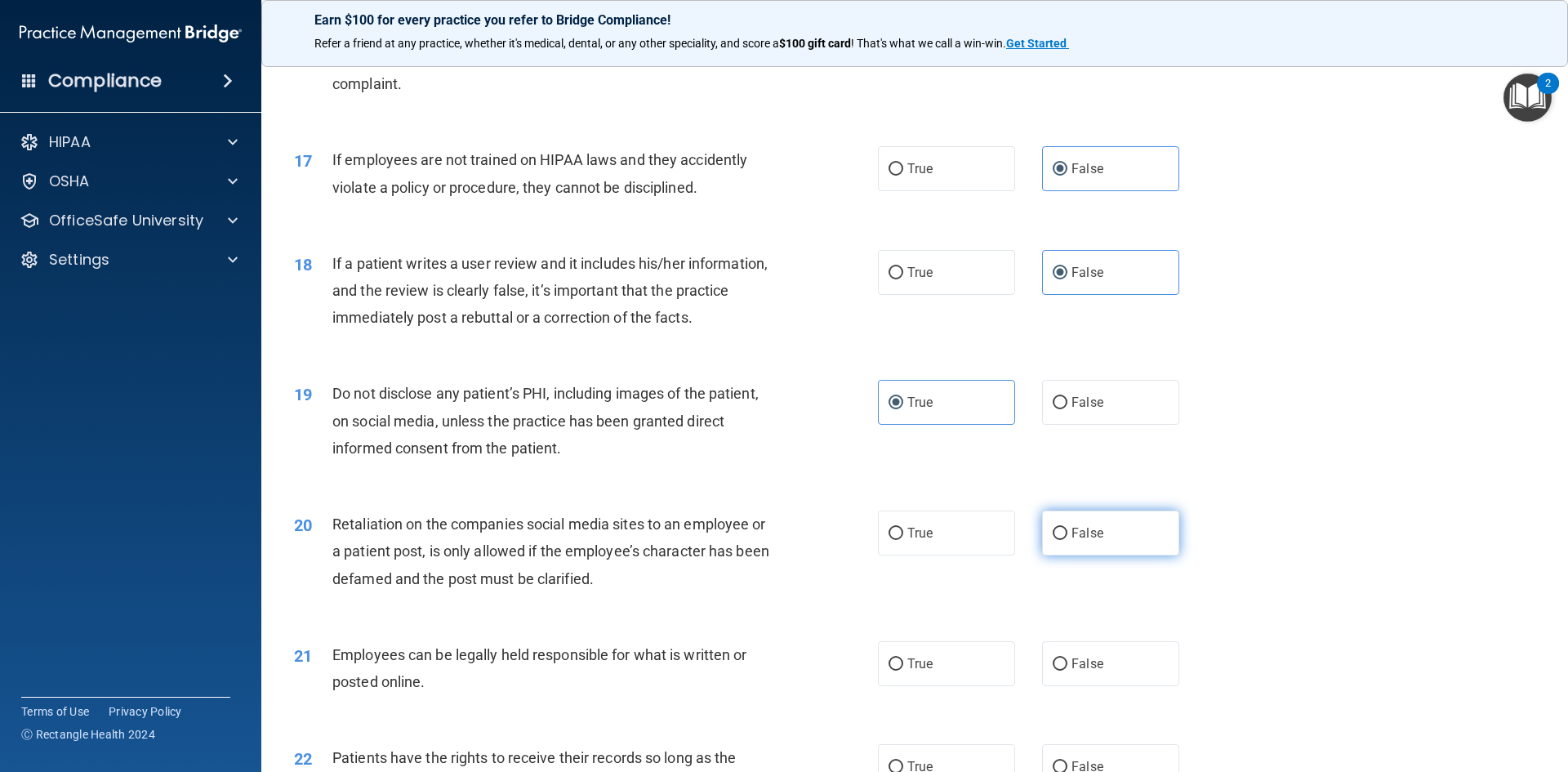
click at [1131, 556] on label "False" at bounding box center [1111, 533] width 138 height 45
click at [1067, 540] on input "False" at bounding box center [1060, 534] width 15 height 12
radio input "true"
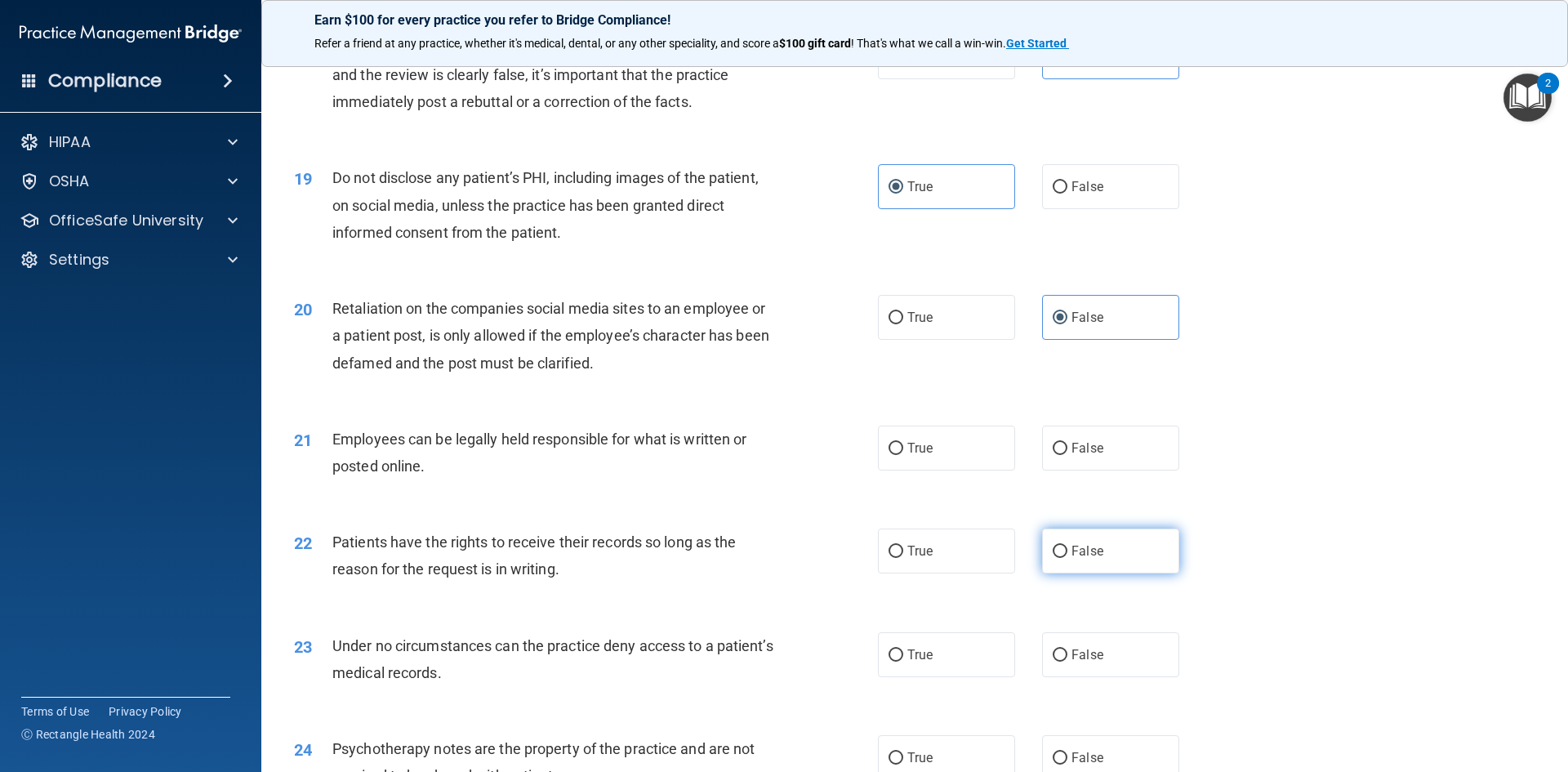
scroll to position [2369, 0]
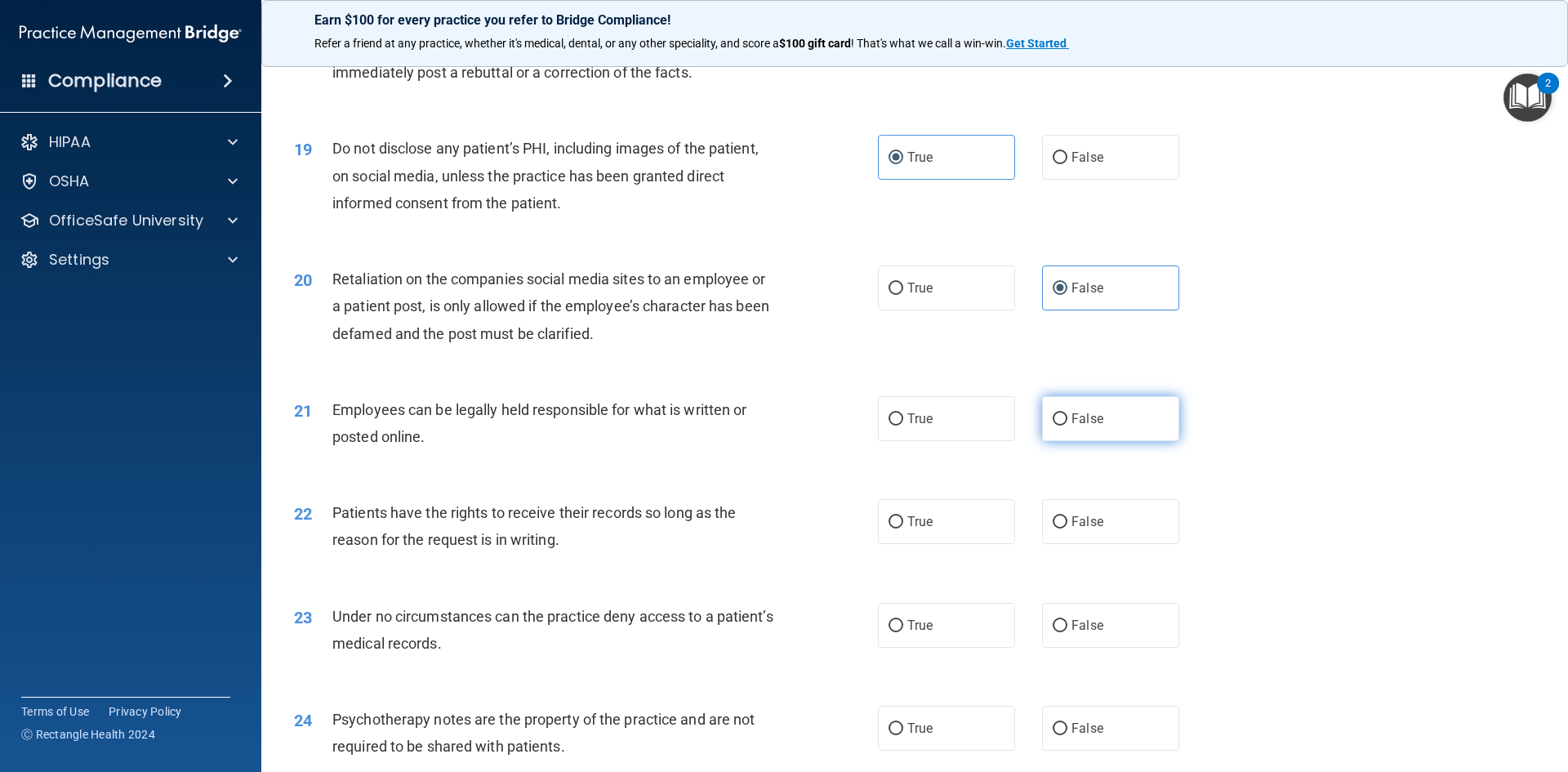
click at [1092, 426] on span "False" at bounding box center [1087, 419] width 32 height 16
click at [1067, 426] on input "False" at bounding box center [1060, 419] width 15 height 12
radio input "true"
click at [918, 426] on span "True" at bounding box center [920, 419] width 25 height 16
click at [904, 426] on input "True" at bounding box center [896, 419] width 15 height 12
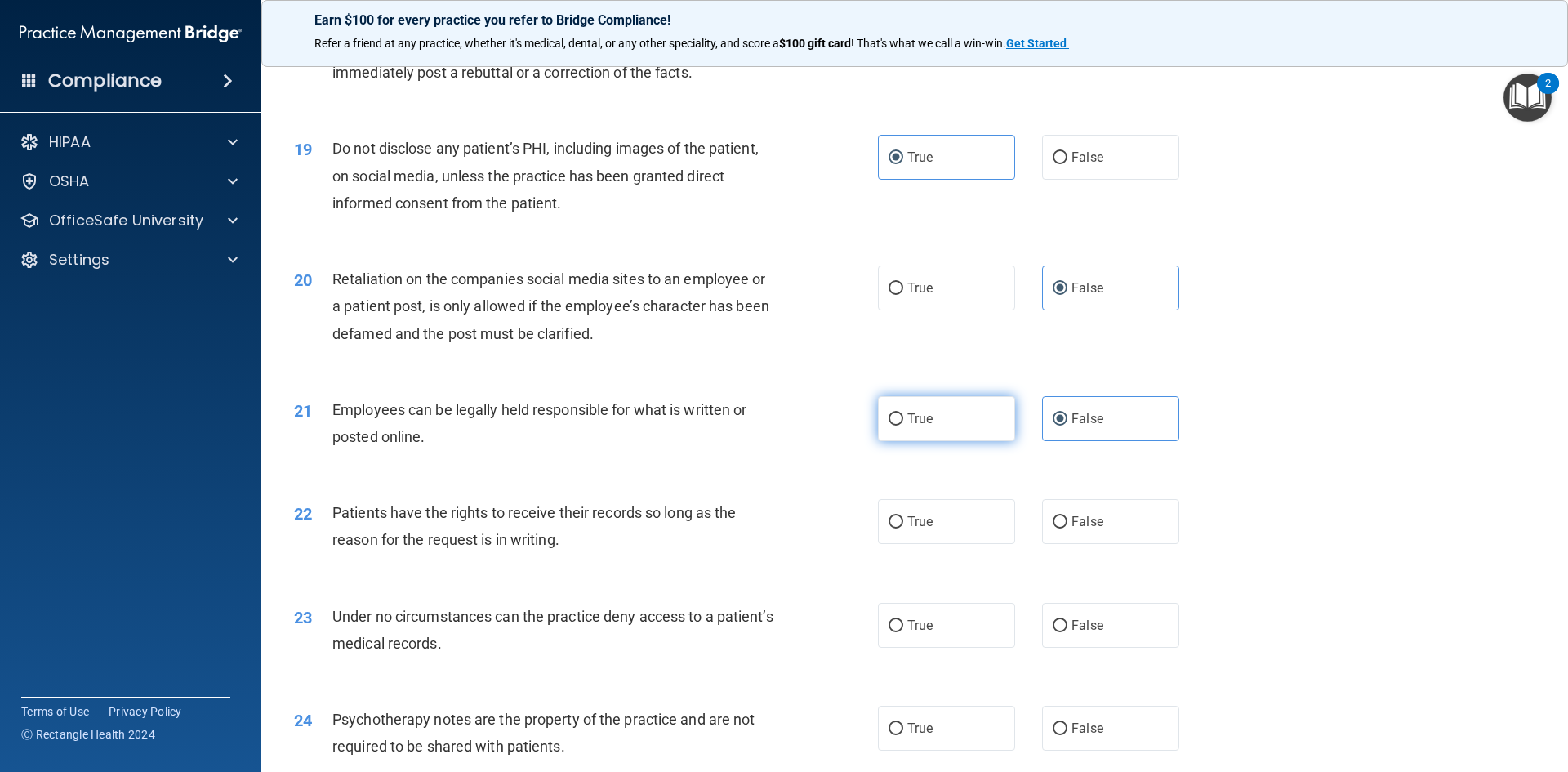
radio input "true"
radio input "false"
click at [1071, 544] on label "False" at bounding box center [1111, 521] width 138 height 45
click at [1067, 529] on input "False" at bounding box center [1060, 523] width 15 height 12
radio input "true"
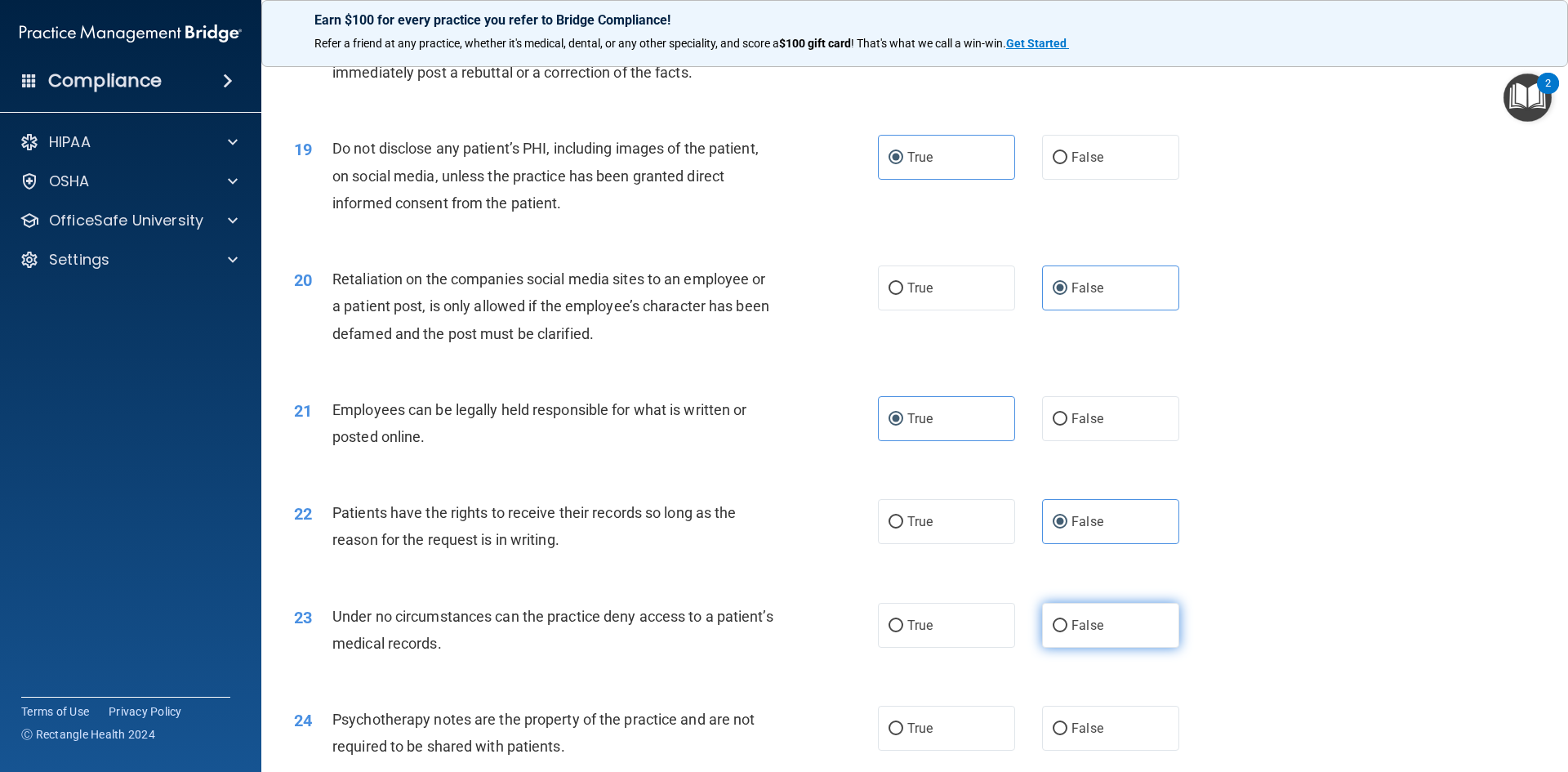
click at [1103, 647] on label "False" at bounding box center [1111, 624] width 138 height 45
click at [1067, 632] on input "False" at bounding box center [1060, 626] width 15 height 12
radio input "true"
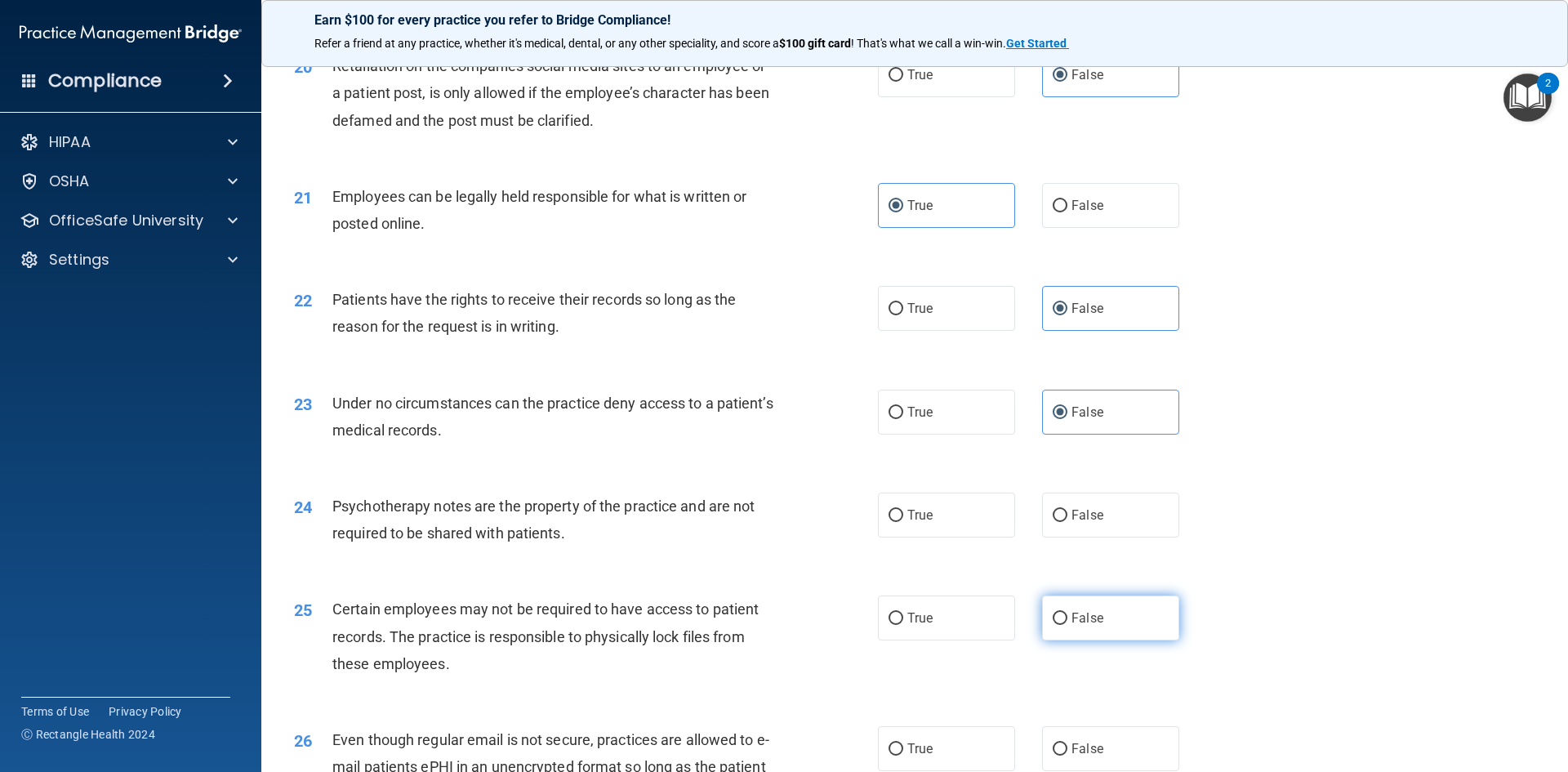
scroll to position [2695, 0]
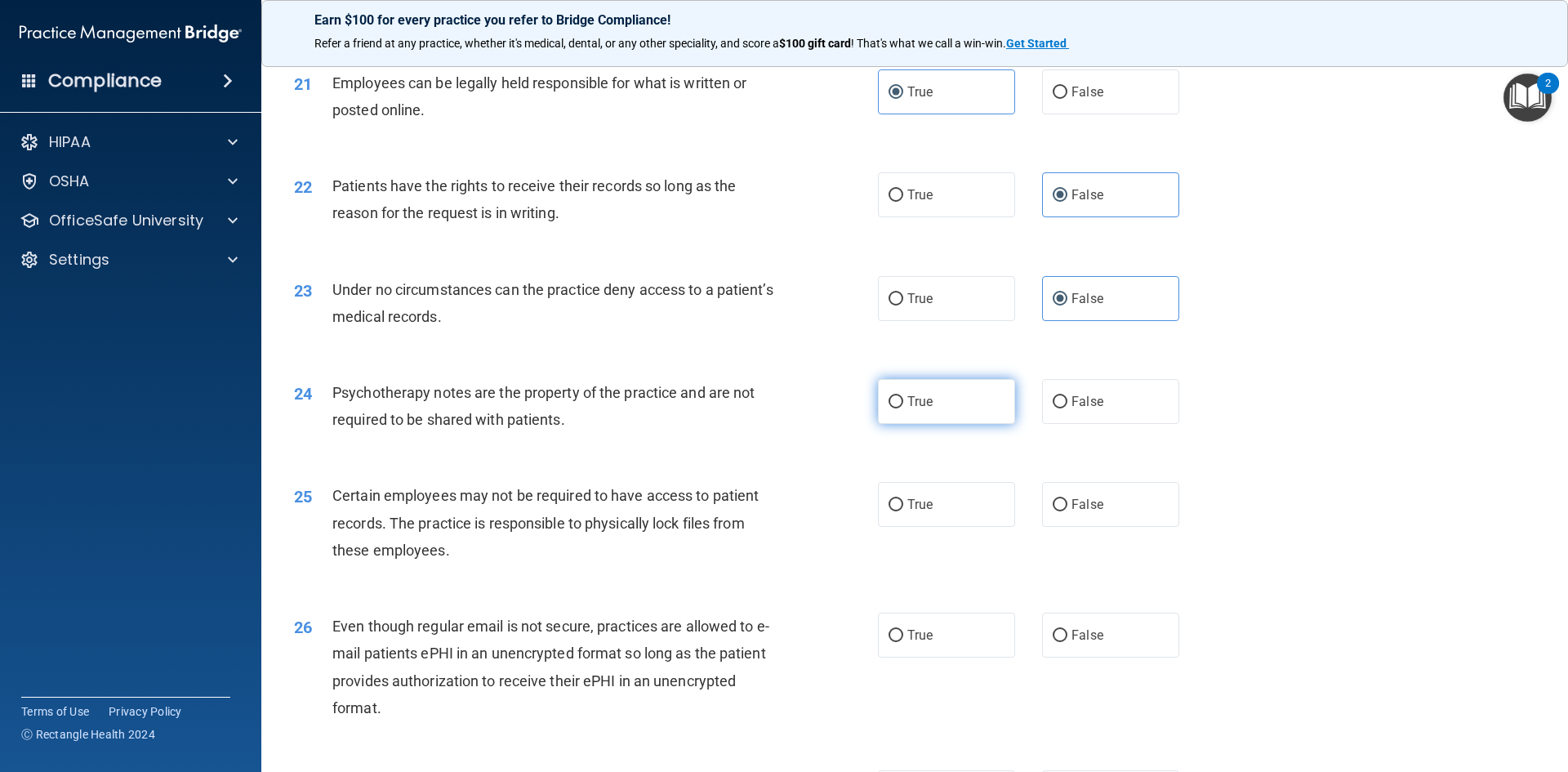
click at [939, 424] on label "True" at bounding box center [947, 401] width 138 height 45
click at [904, 408] on input "True" at bounding box center [896, 402] width 15 height 12
radio input "true"
click at [936, 527] on label "True" at bounding box center [947, 504] width 138 height 45
click at [904, 512] on input "True" at bounding box center [896, 505] width 15 height 12
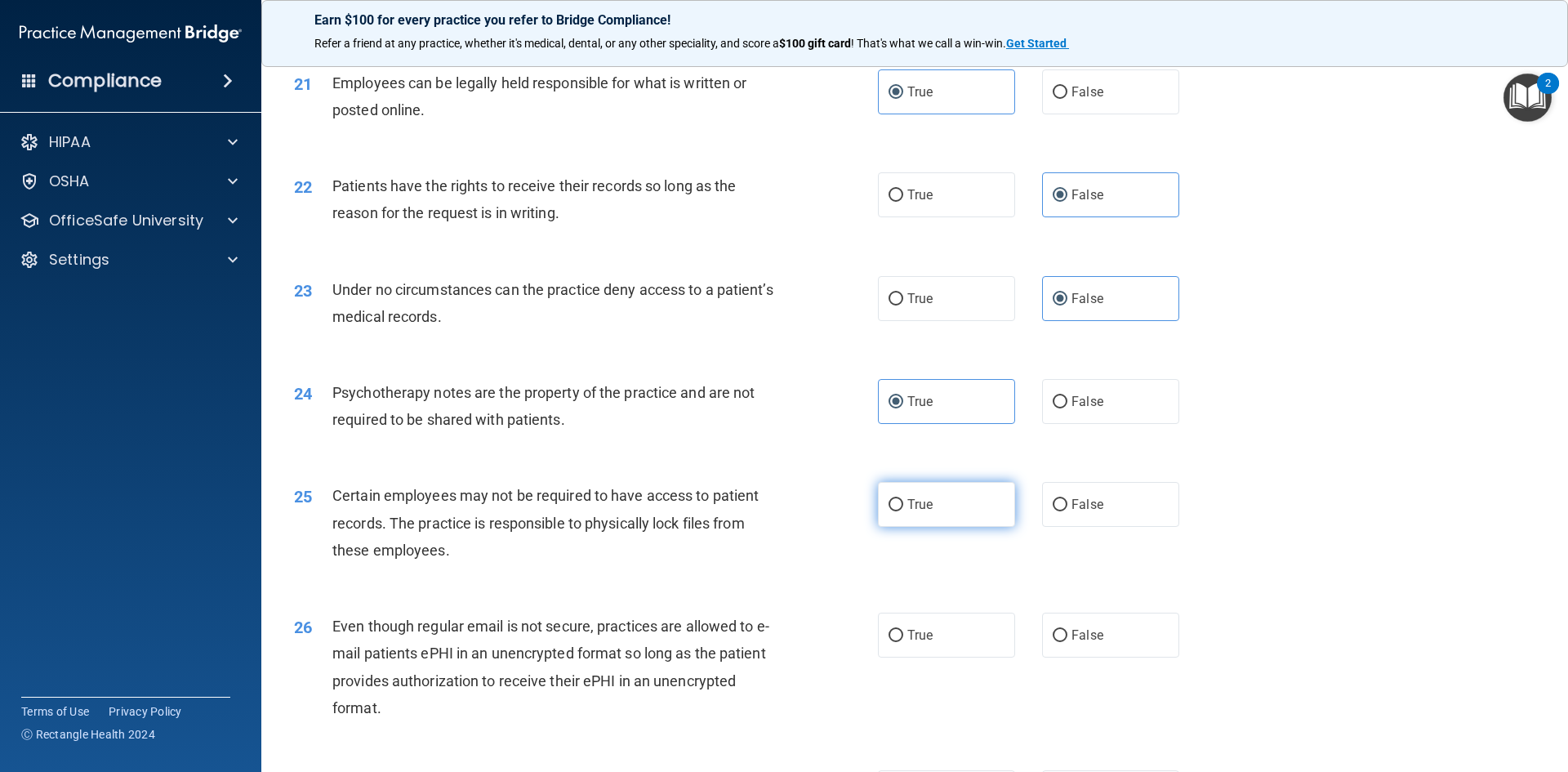
radio input "true"
click at [945, 656] on label "True" at bounding box center [947, 634] width 138 height 45
click at [904, 642] on input "True" at bounding box center [896, 635] width 15 height 12
radio input "true"
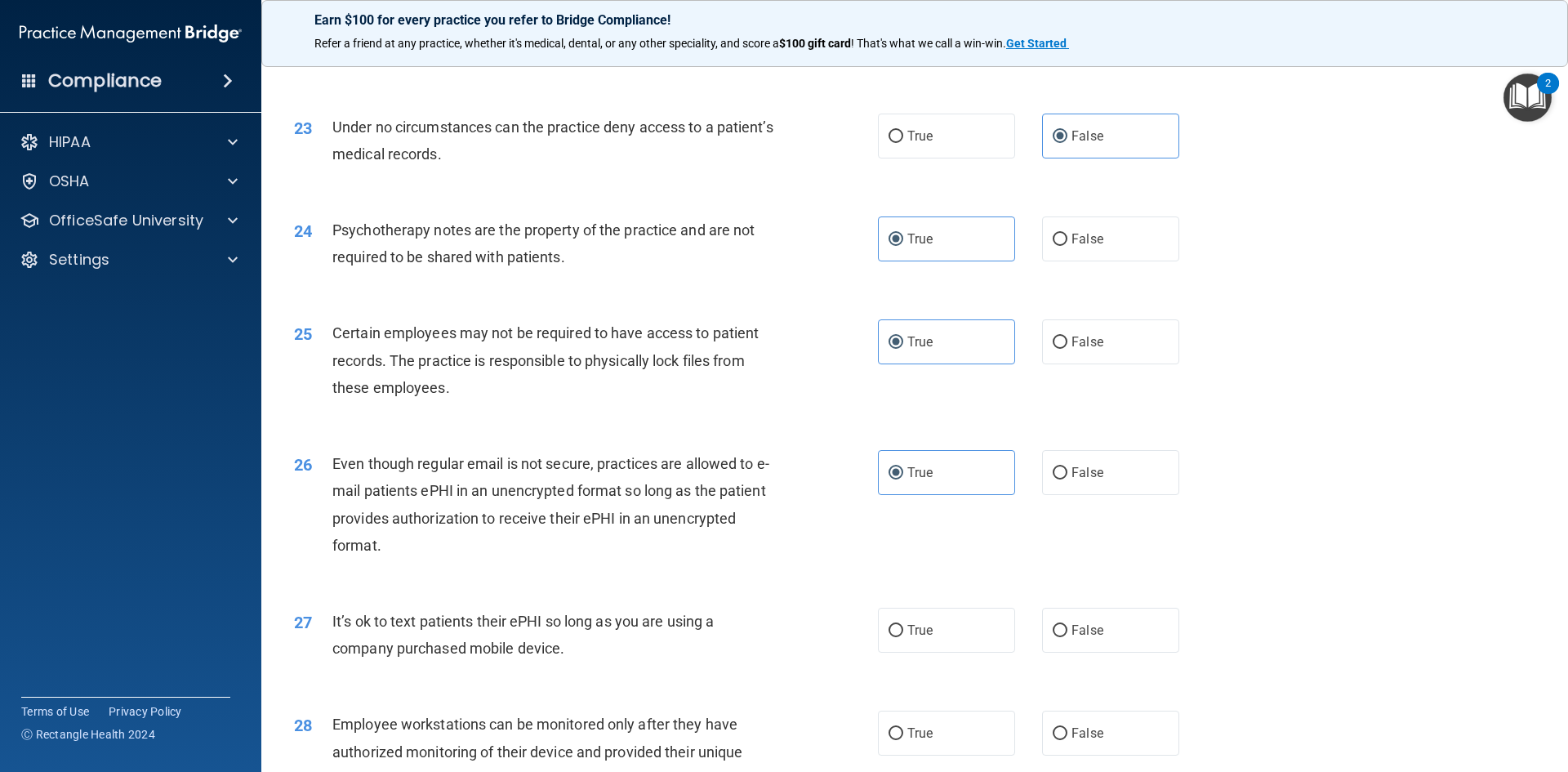
scroll to position [2859, 0]
click at [1132, 651] on label "False" at bounding box center [1111, 628] width 138 height 45
click at [1067, 636] on input "False" at bounding box center [1060, 630] width 15 height 12
radio input "true"
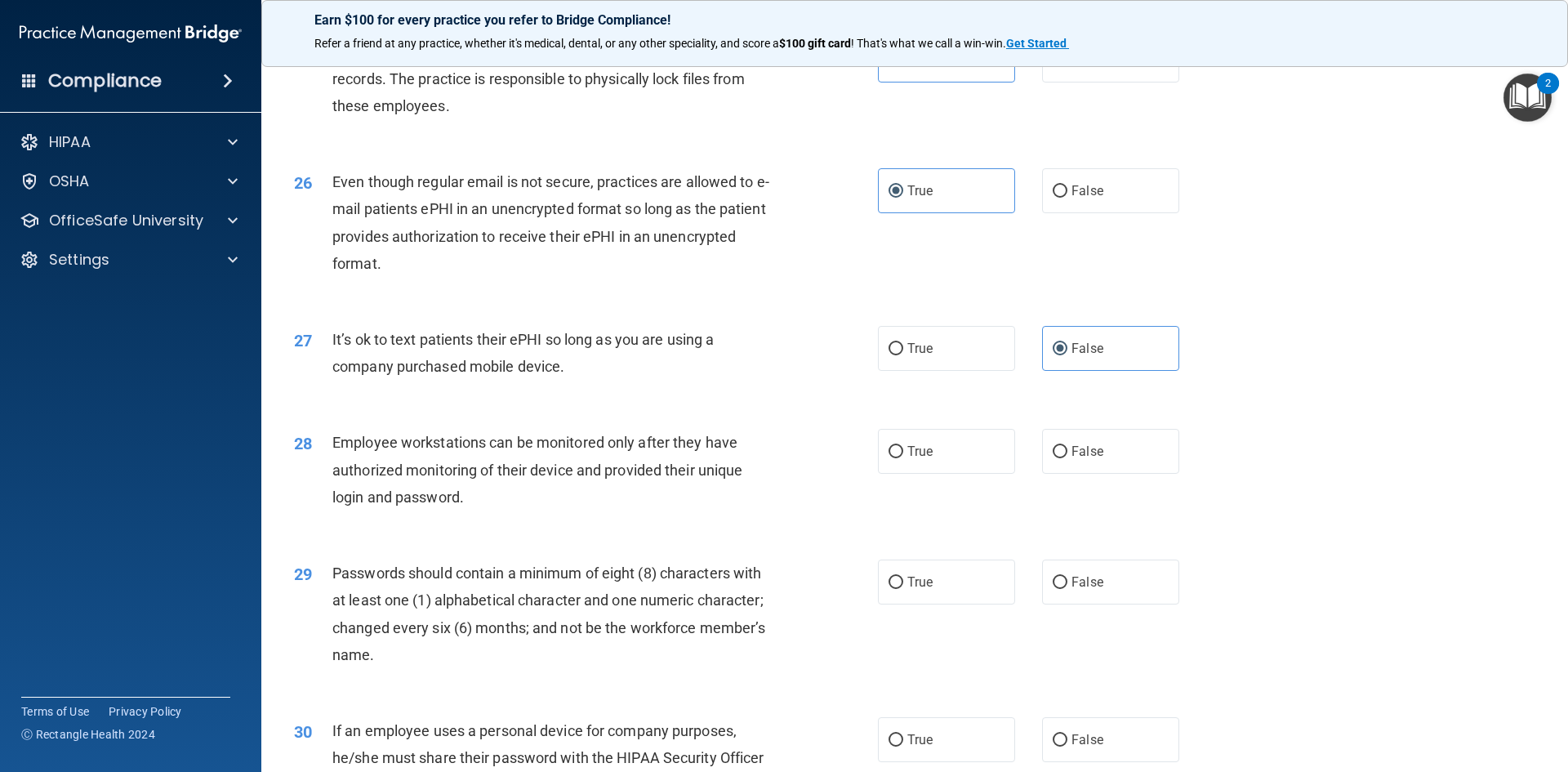
scroll to position [3186, 0]
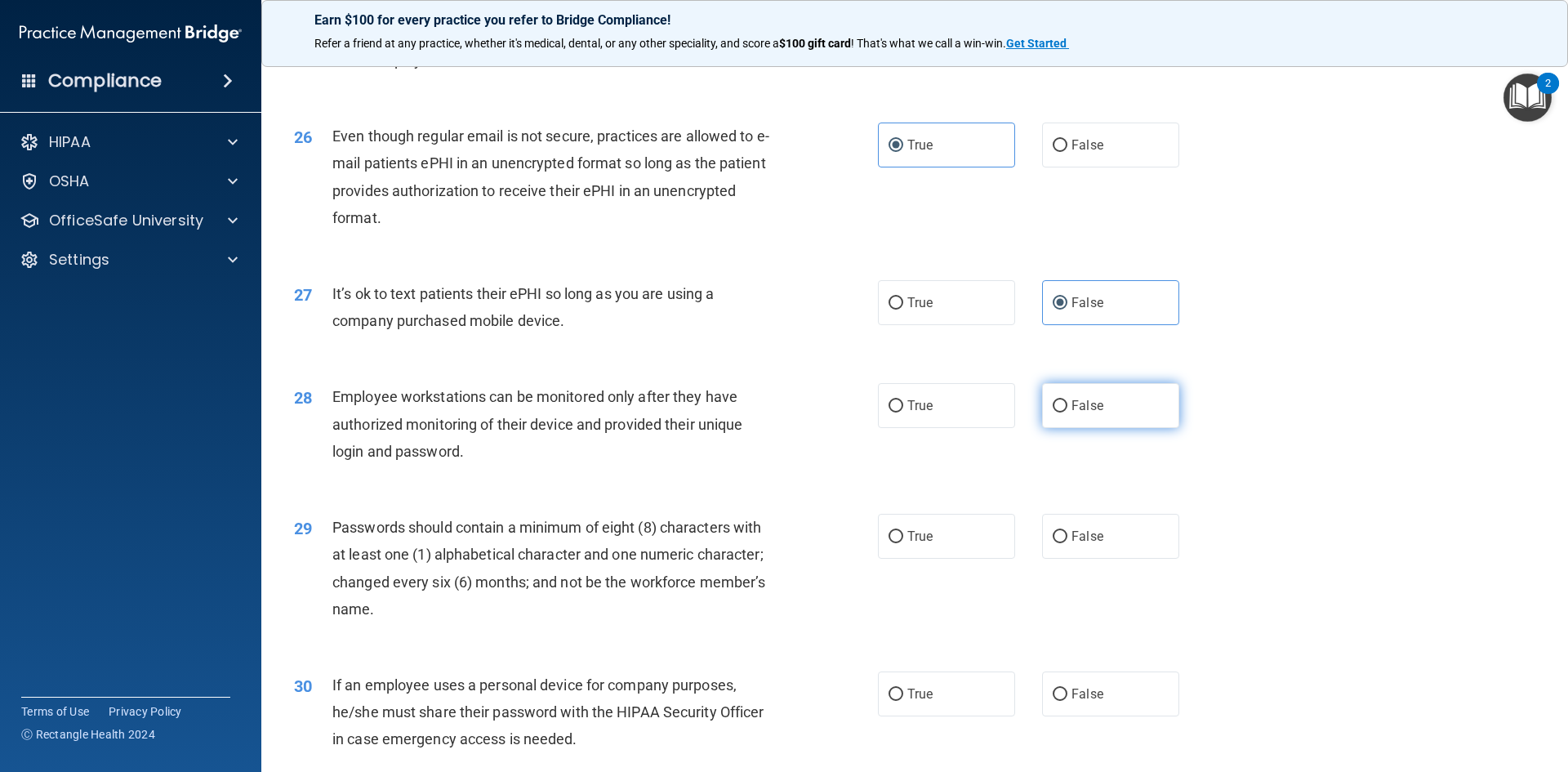
click at [1099, 428] on label "False" at bounding box center [1111, 405] width 138 height 45
click at [1067, 413] on input "False" at bounding box center [1060, 406] width 15 height 12
radio input "true"
click at [939, 557] on label "True" at bounding box center [947, 536] width 138 height 45
click at [904, 544] on input "True" at bounding box center [896, 537] width 15 height 12
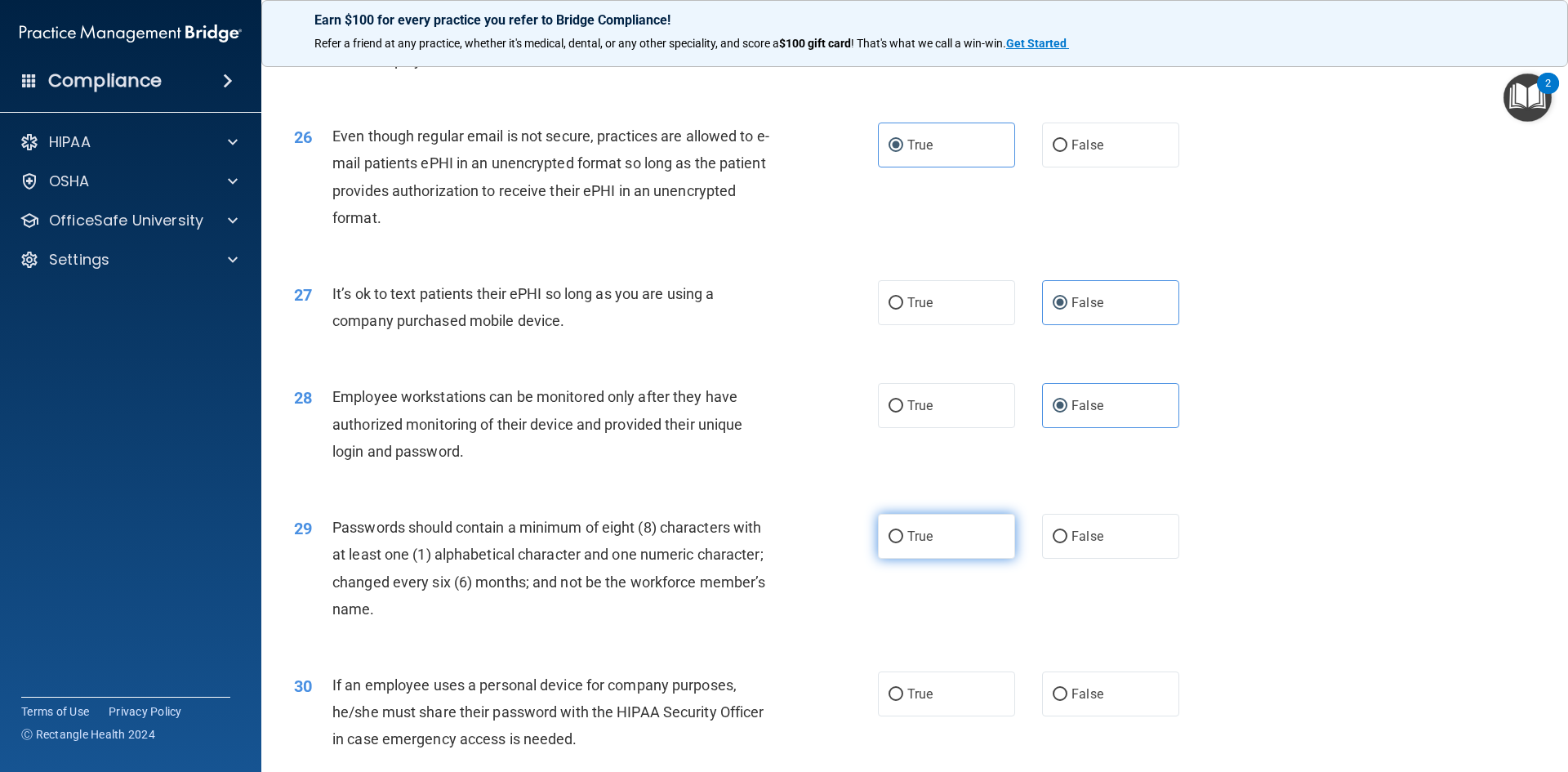
radio input "true"
click at [1071, 701] on span "False" at bounding box center [1087, 694] width 32 height 16
click at [1067, 701] on input "False" at bounding box center [1060, 694] width 15 height 12
radio input "true"
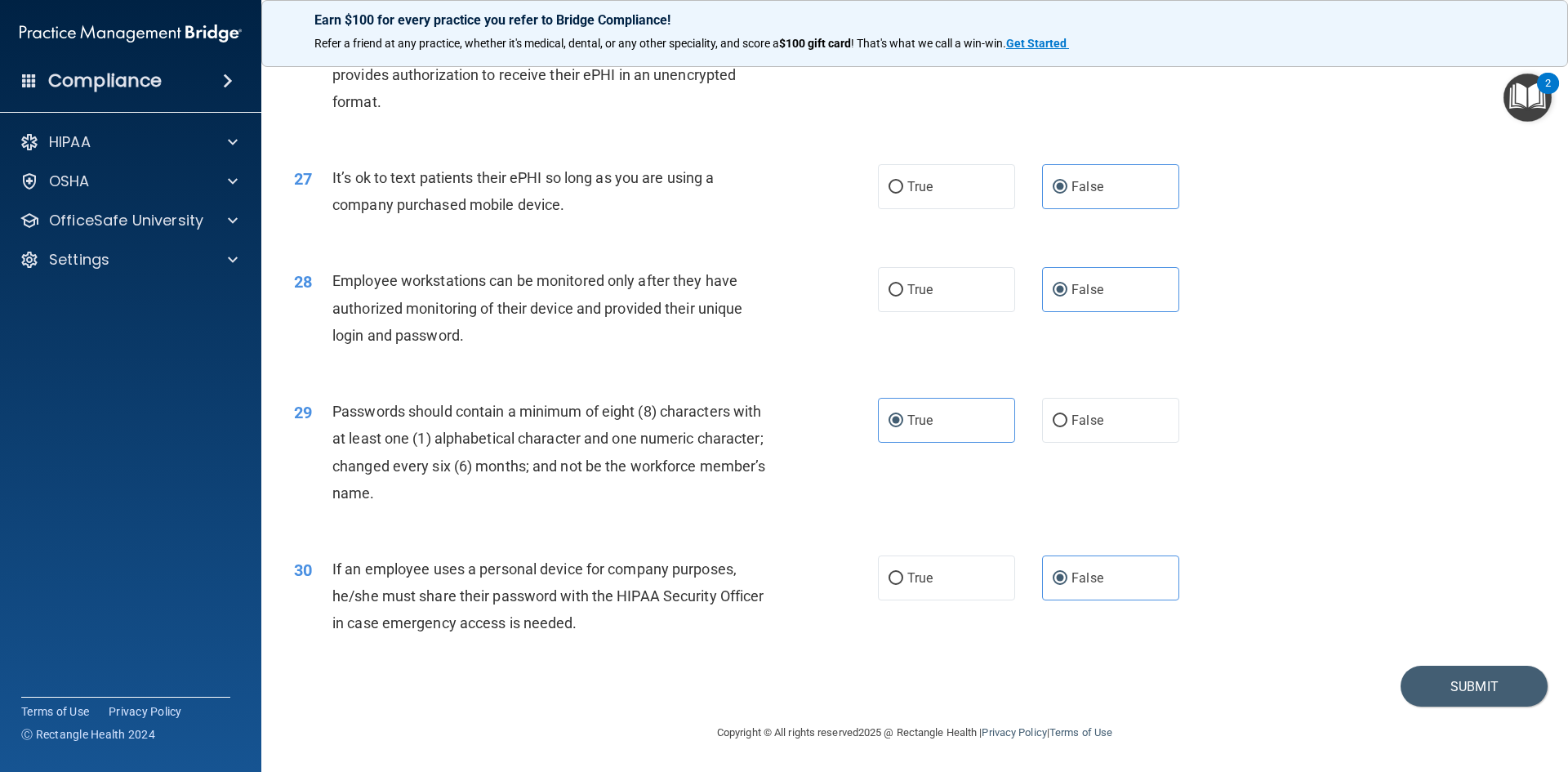
scroll to position [3328, 0]
click at [1434, 681] on button "Submit" at bounding box center [1473, 686] width 147 height 42
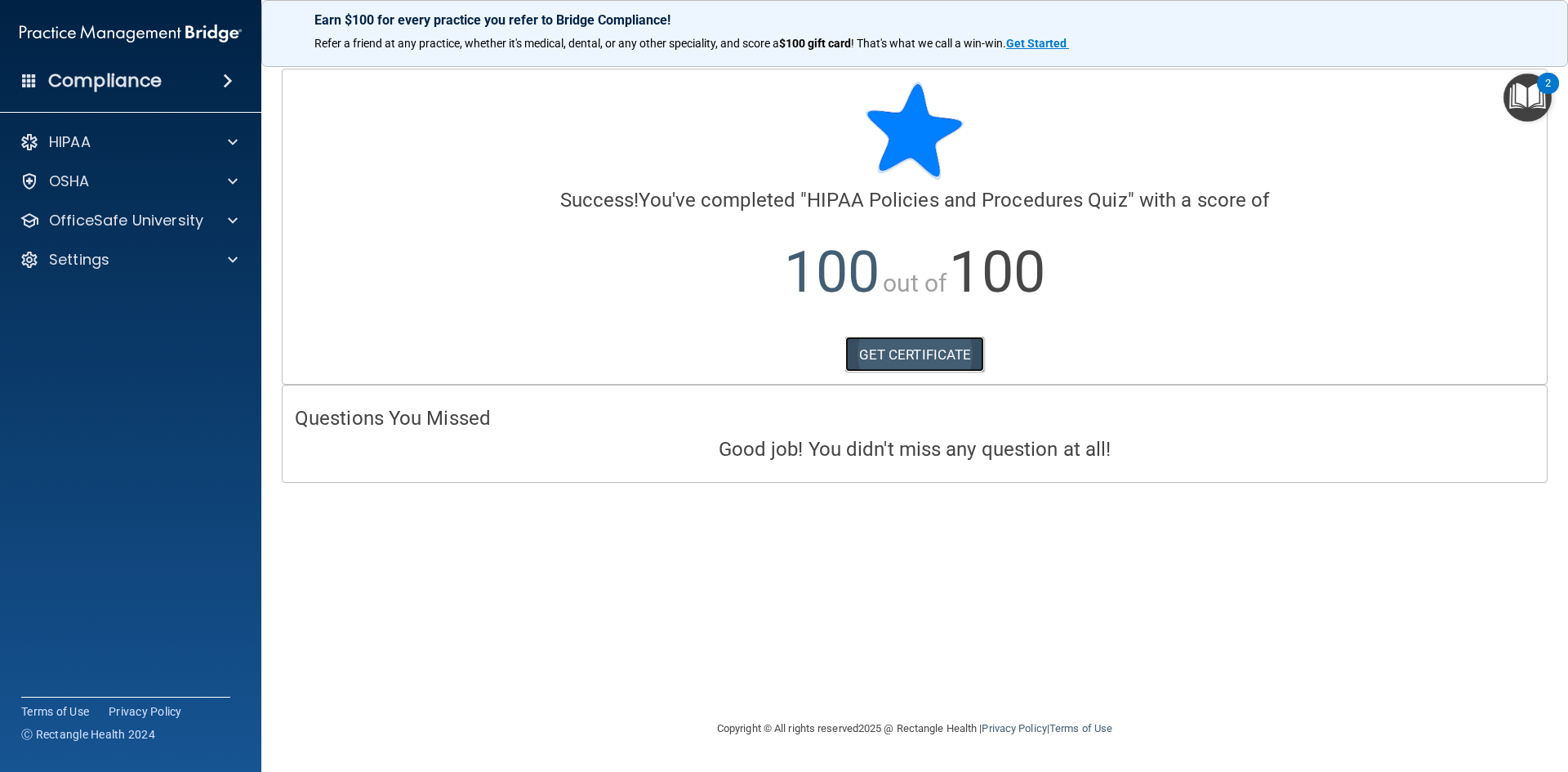
click at [919, 360] on link "GET CERTIFICATE" at bounding box center [916, 354] width 140 height 36
click at [190, 231] on div "OfficeSafe University" at bounding box center [131, 220] width 262 height 33
click at [236, 214] on span at bounding box center [232, 220] width 10 height 20
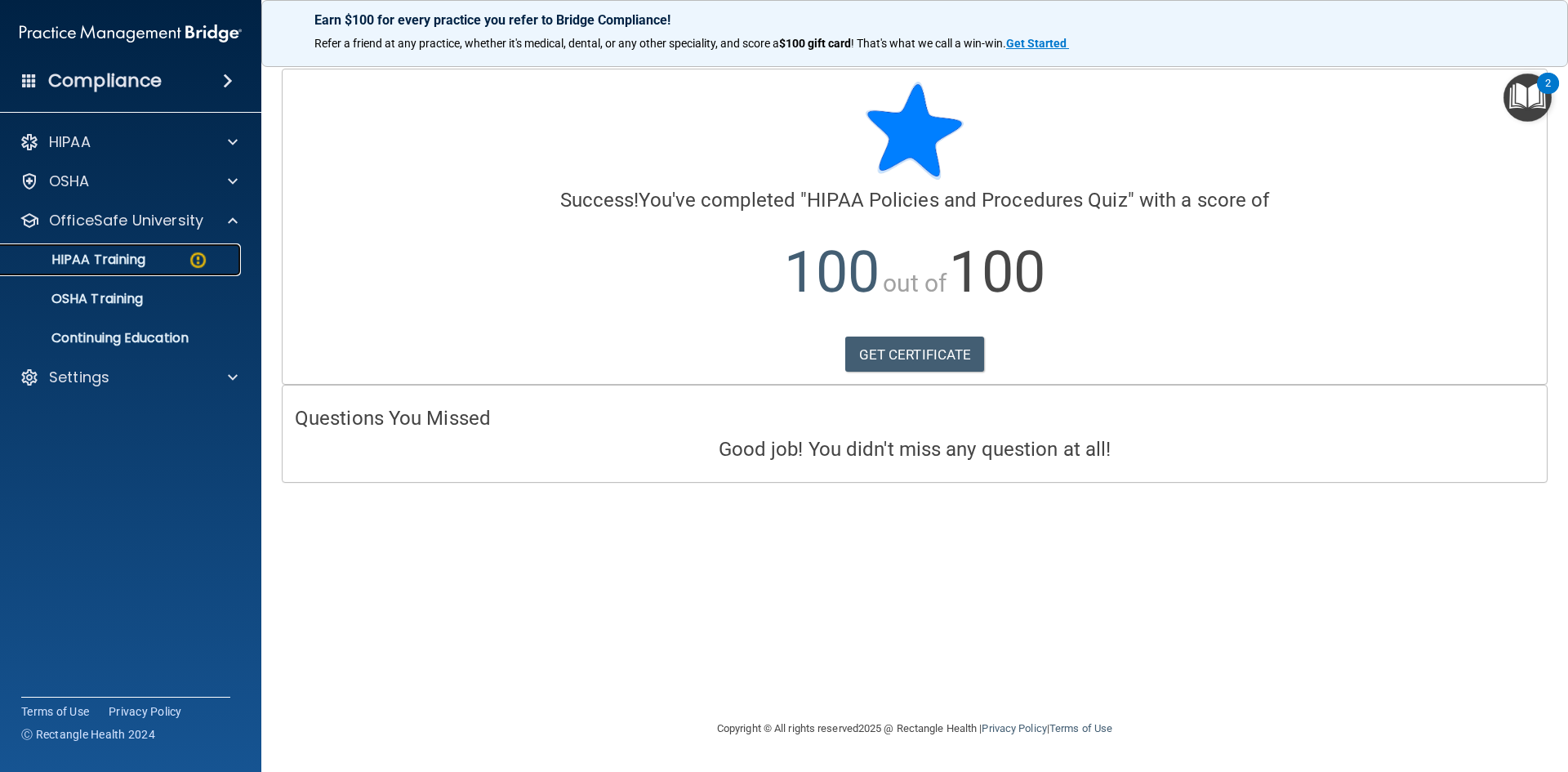
click at [169, 266] on div "HIPAA Training" at bounding box center [123, 259] width 223 height 16
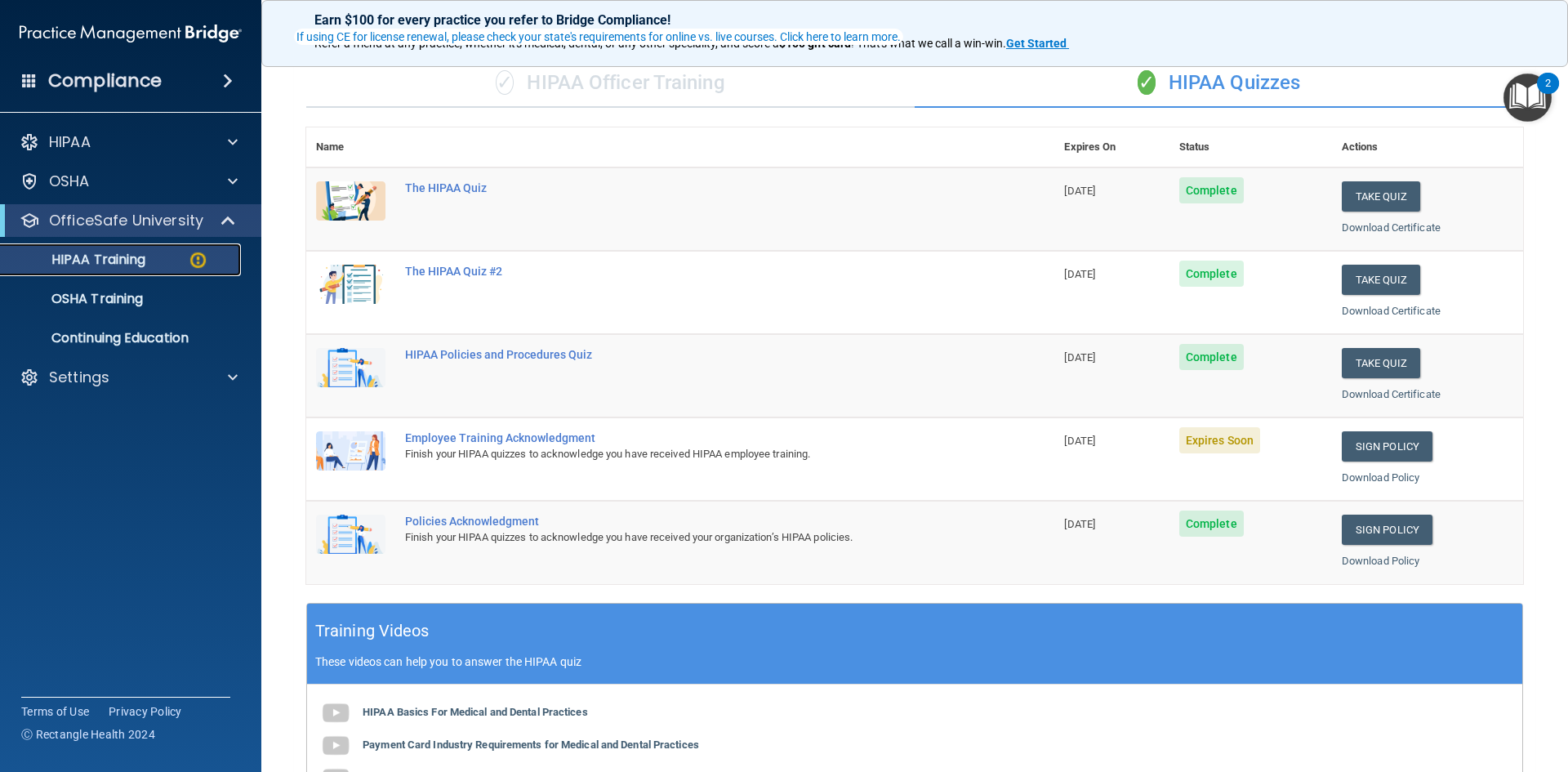
scroll to position [164, 0]
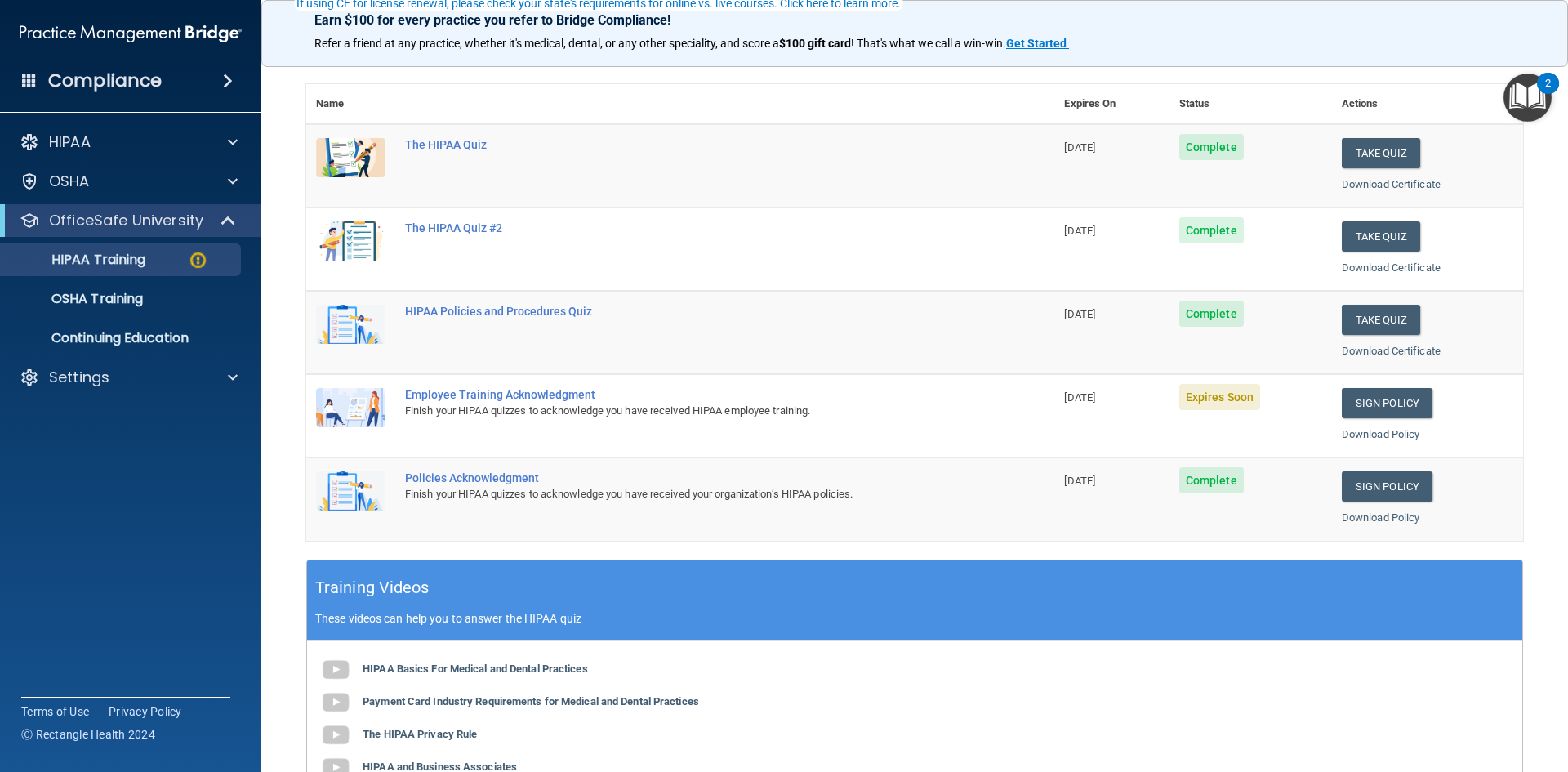
click at [583, 399] on div "Employee Training Acknowledgment" at bounding box center [688, 394] width 568 height 13
click at [1359, 403] on link "Sign Policy" at bounding box center [1386, 403] width 91 height 30
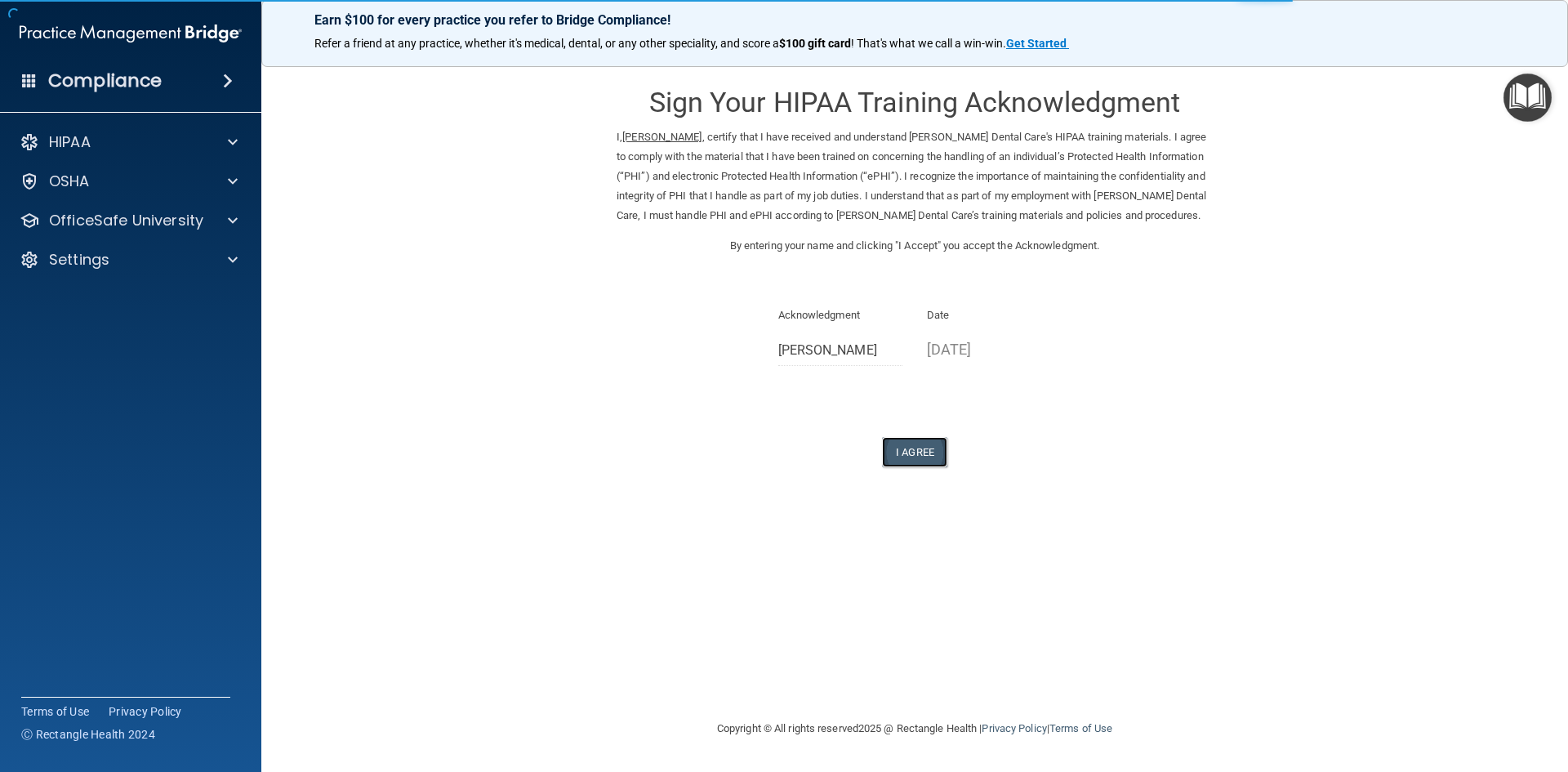
click at [918, 450] on button "I Agree" at bounding box center [915, 452] width 66 height 30
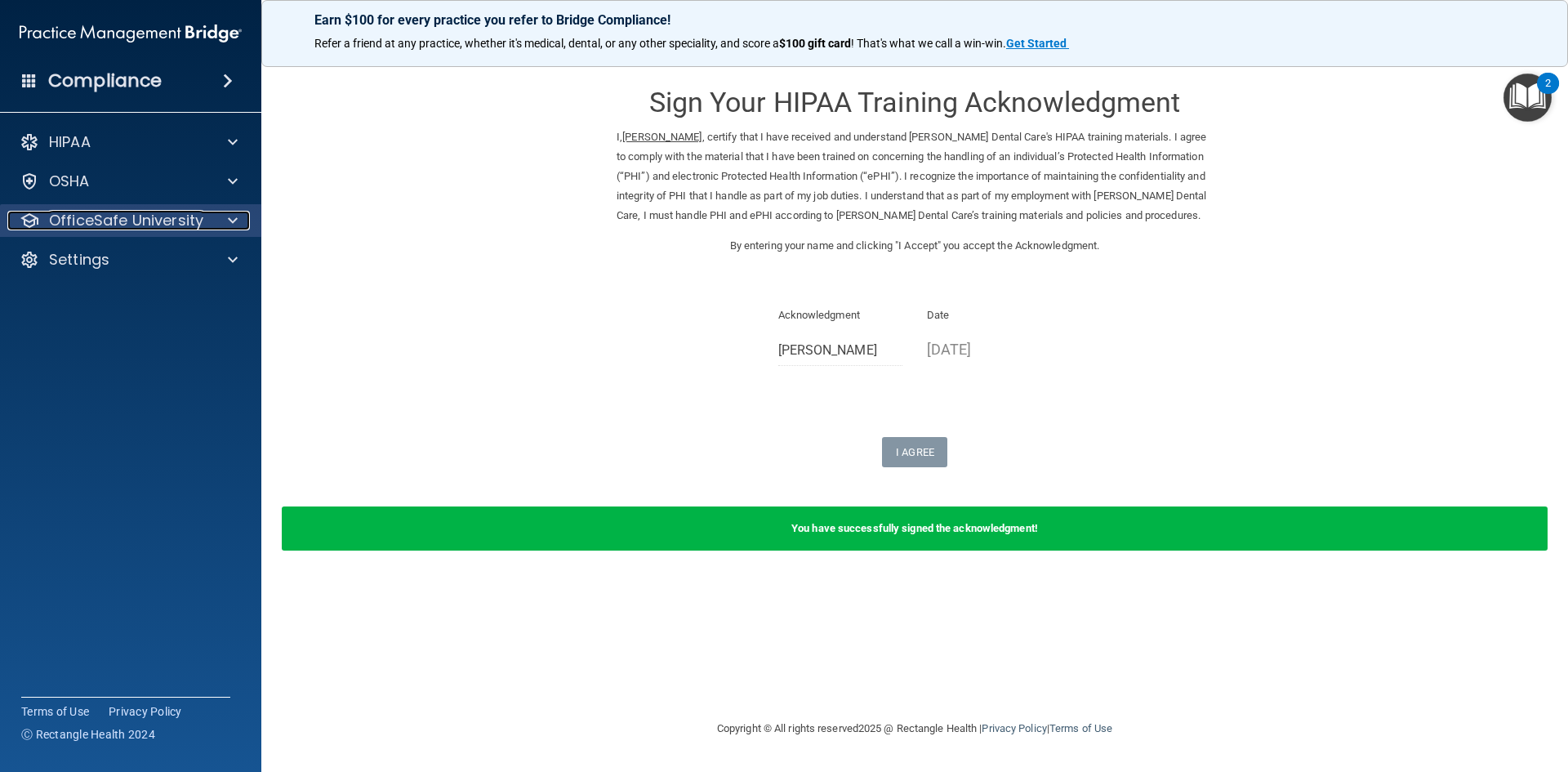
click at [156, 215] on p "OfficeSafe University" at bounding box center [126, 220] width 155 height 20
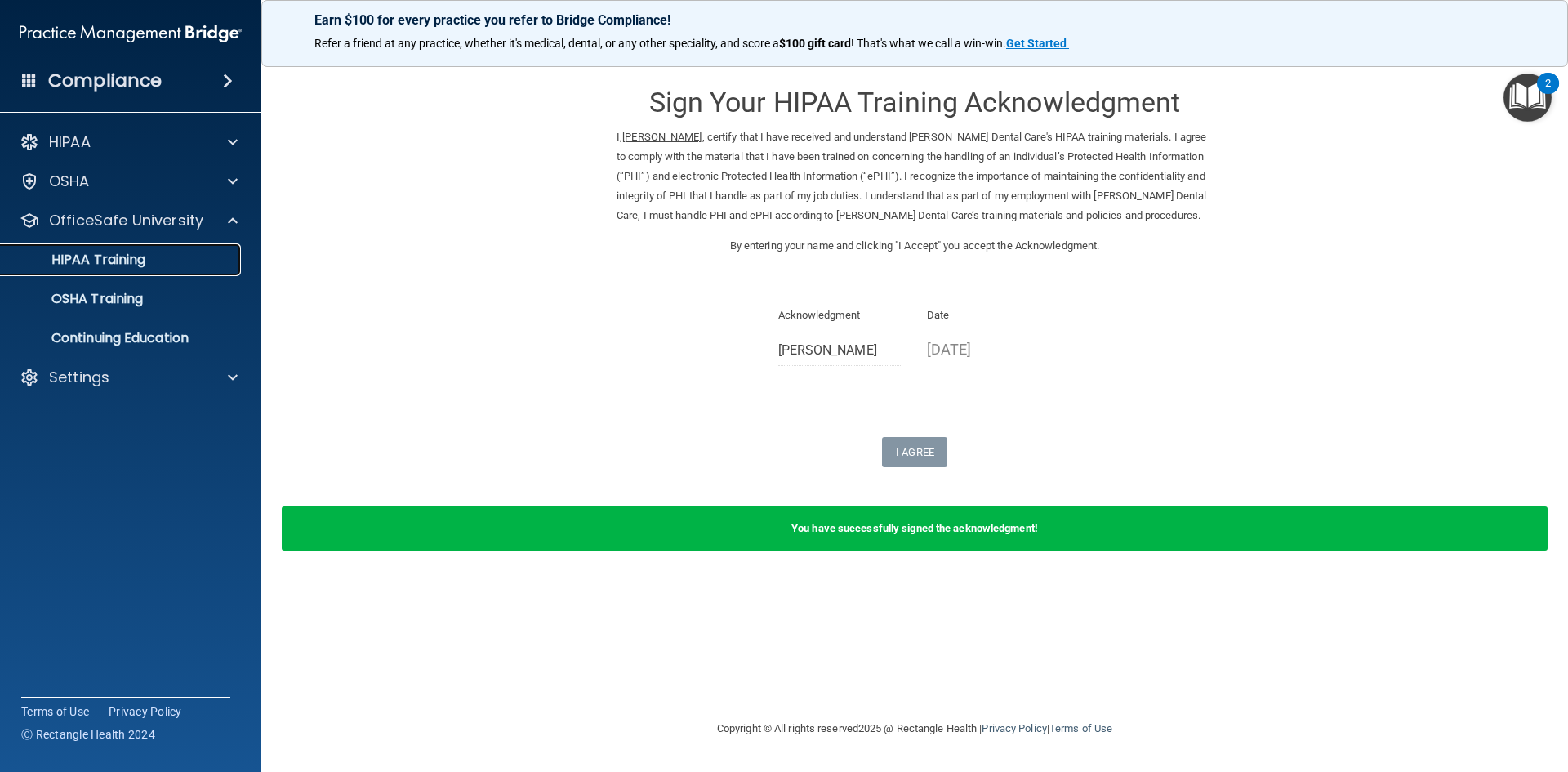
click at [169, 256] on div "HIPAA Training" at bounding box center [123, 259] width 223 height 16
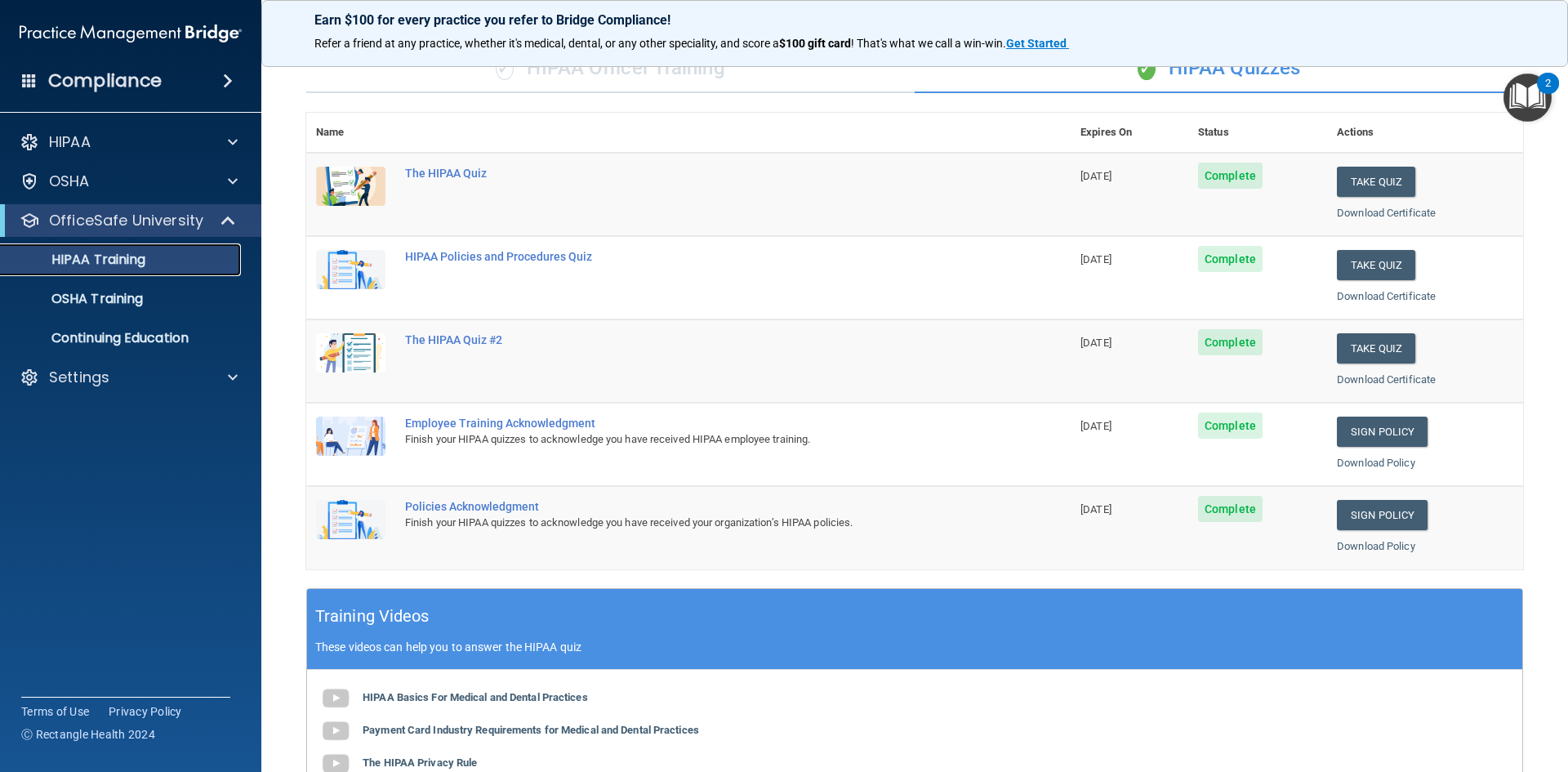
scroll to position [132, 0]
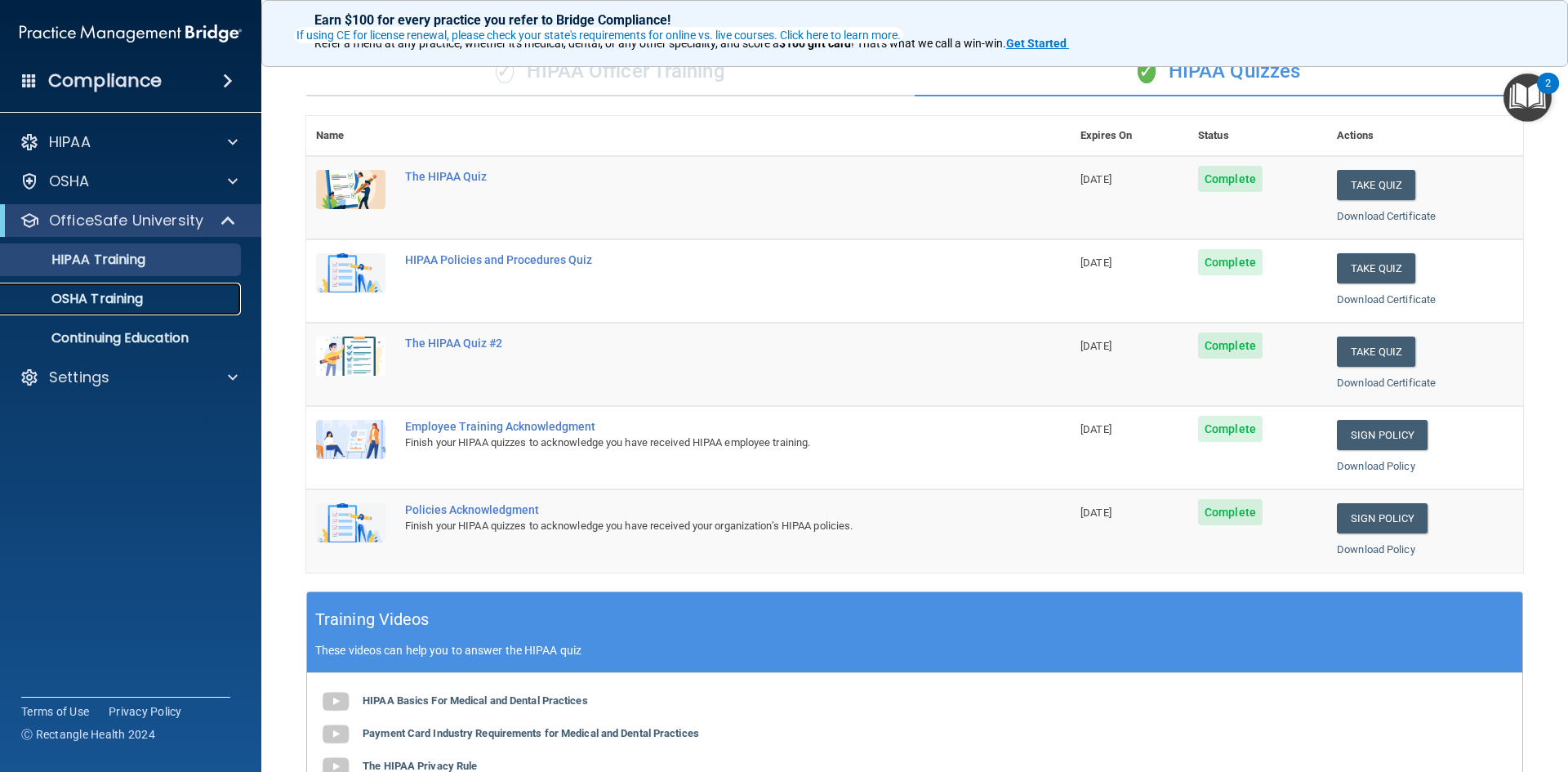
click at [85, 286] on link "OSHA Training" at bounding box center [113, 298] width 257 height 33
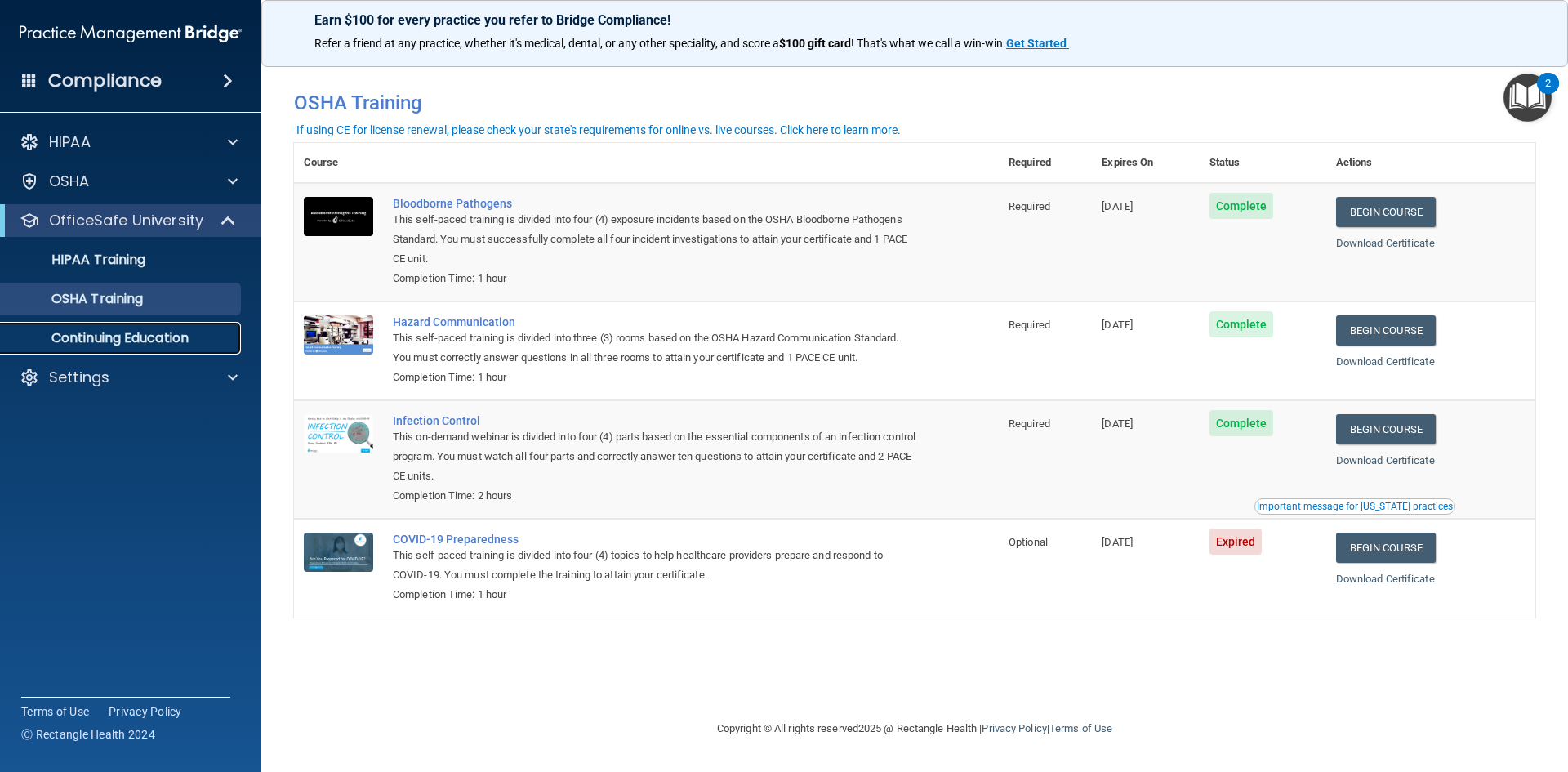
click at [61, 341] on p "Continuing Education" at bounding box center [123, 338] width 223 height 16
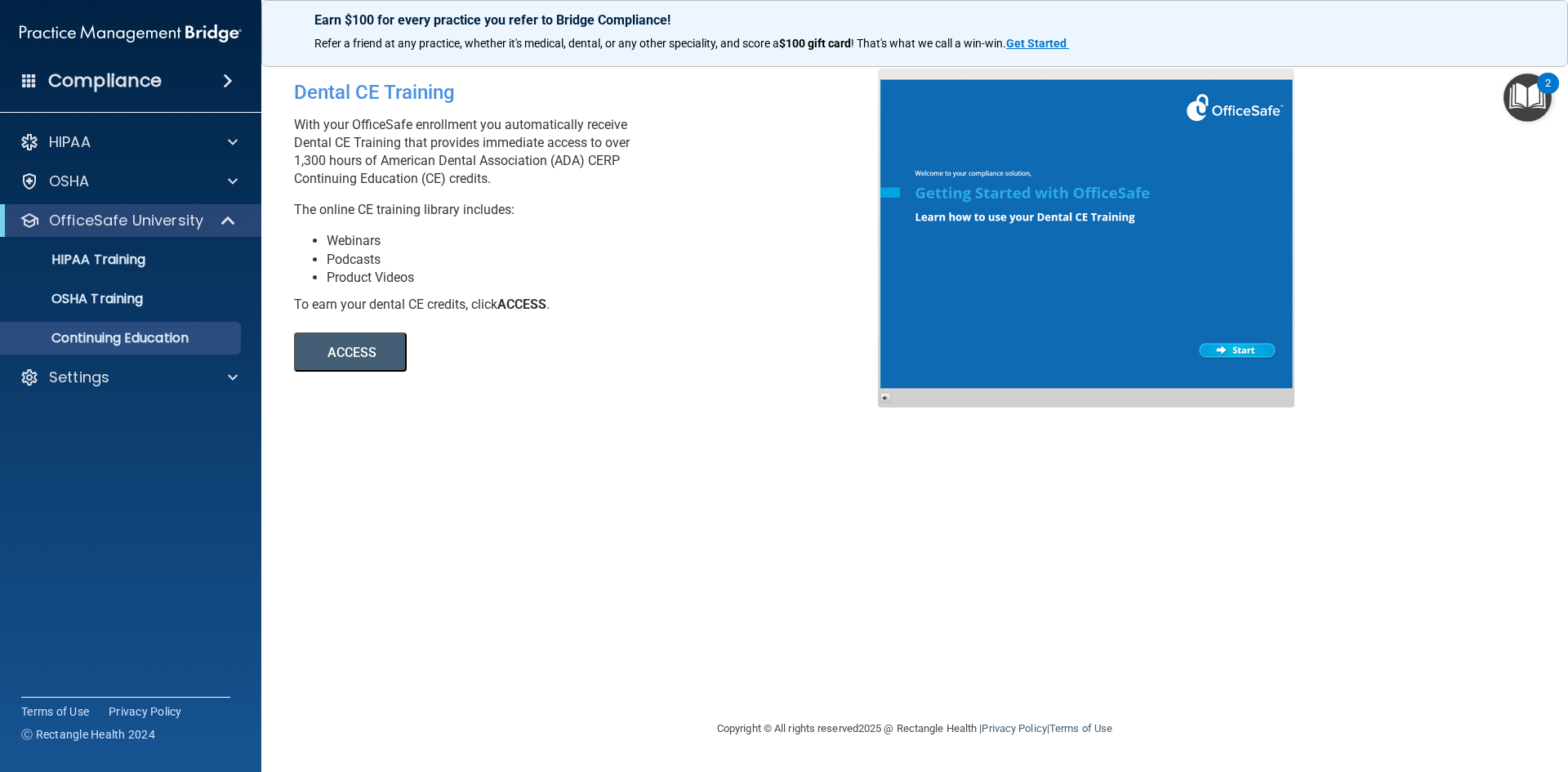
click at [358, 352] on button "ACCESS" at bounding box center [350, 351] width 113 height 39
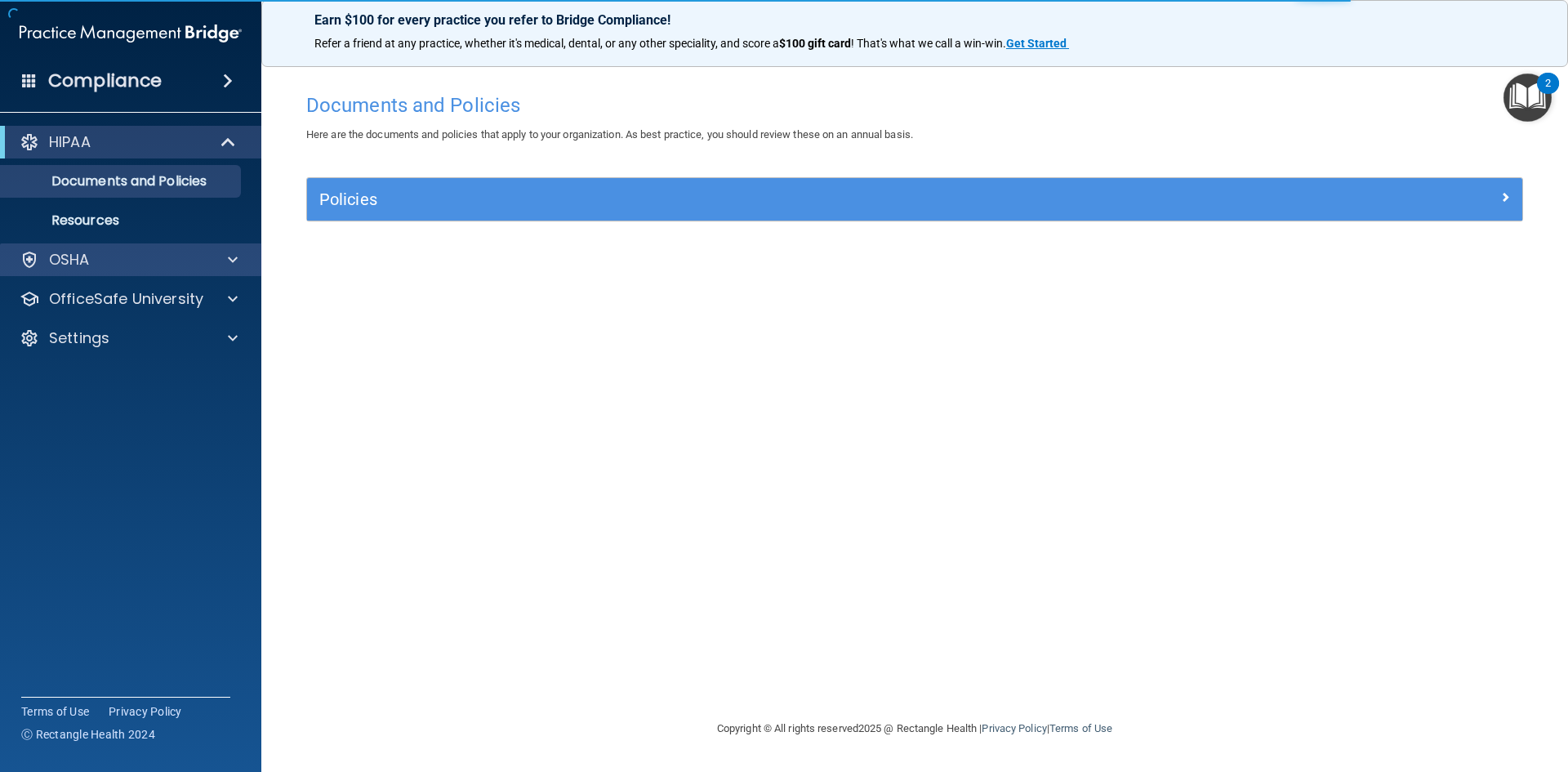
click at [183, 248] on div "OSHA" at bounding box center [131, 259] width 262 height 33
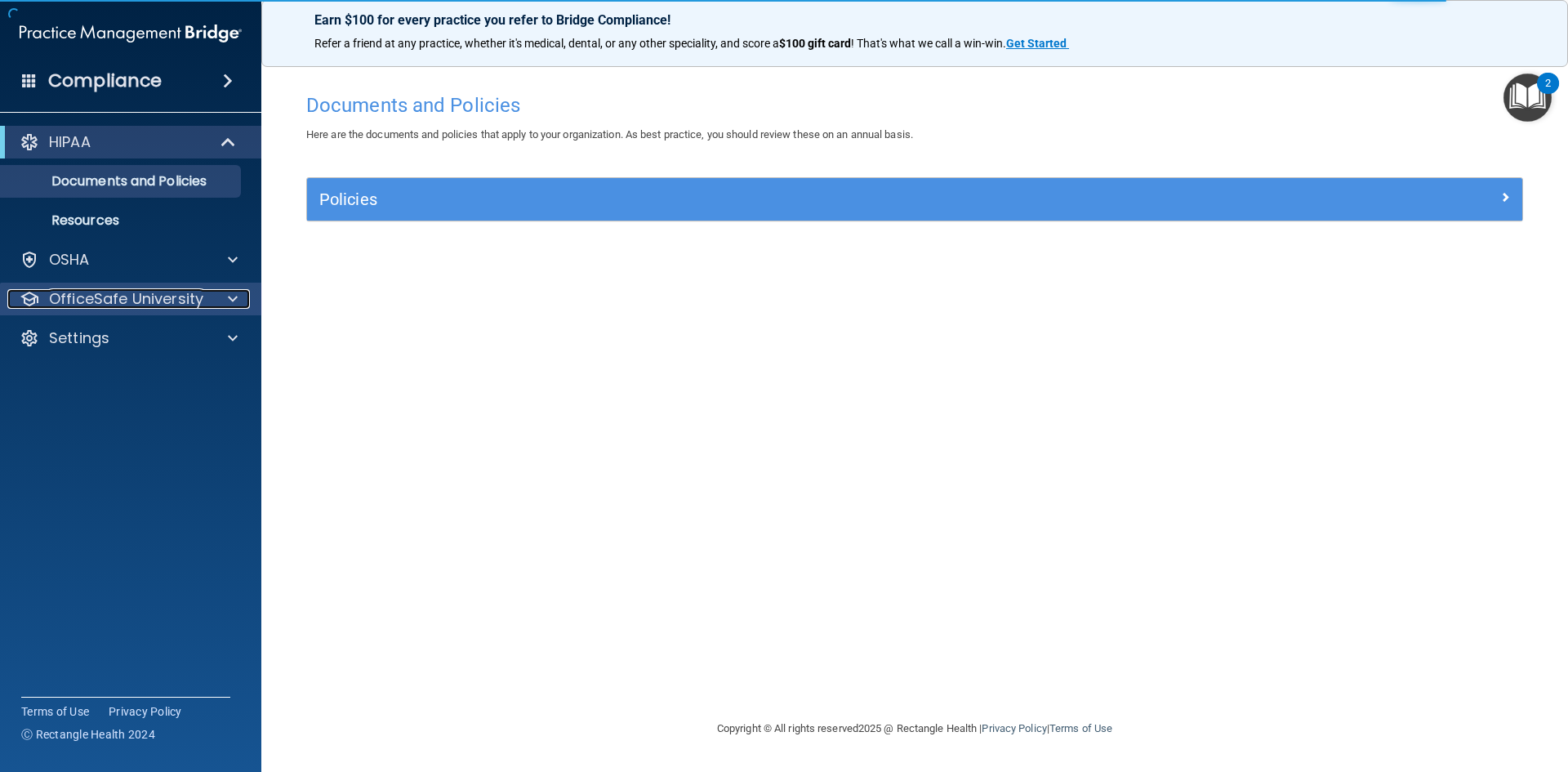
drag, startPoint x: 192, startPoint y: 291, endPoint x: 191, endPoint y: 302, distance: 11.0
click at [192, 292] on p "OfficeSafe University" at bounding box center [126, 299] width 155 height 20
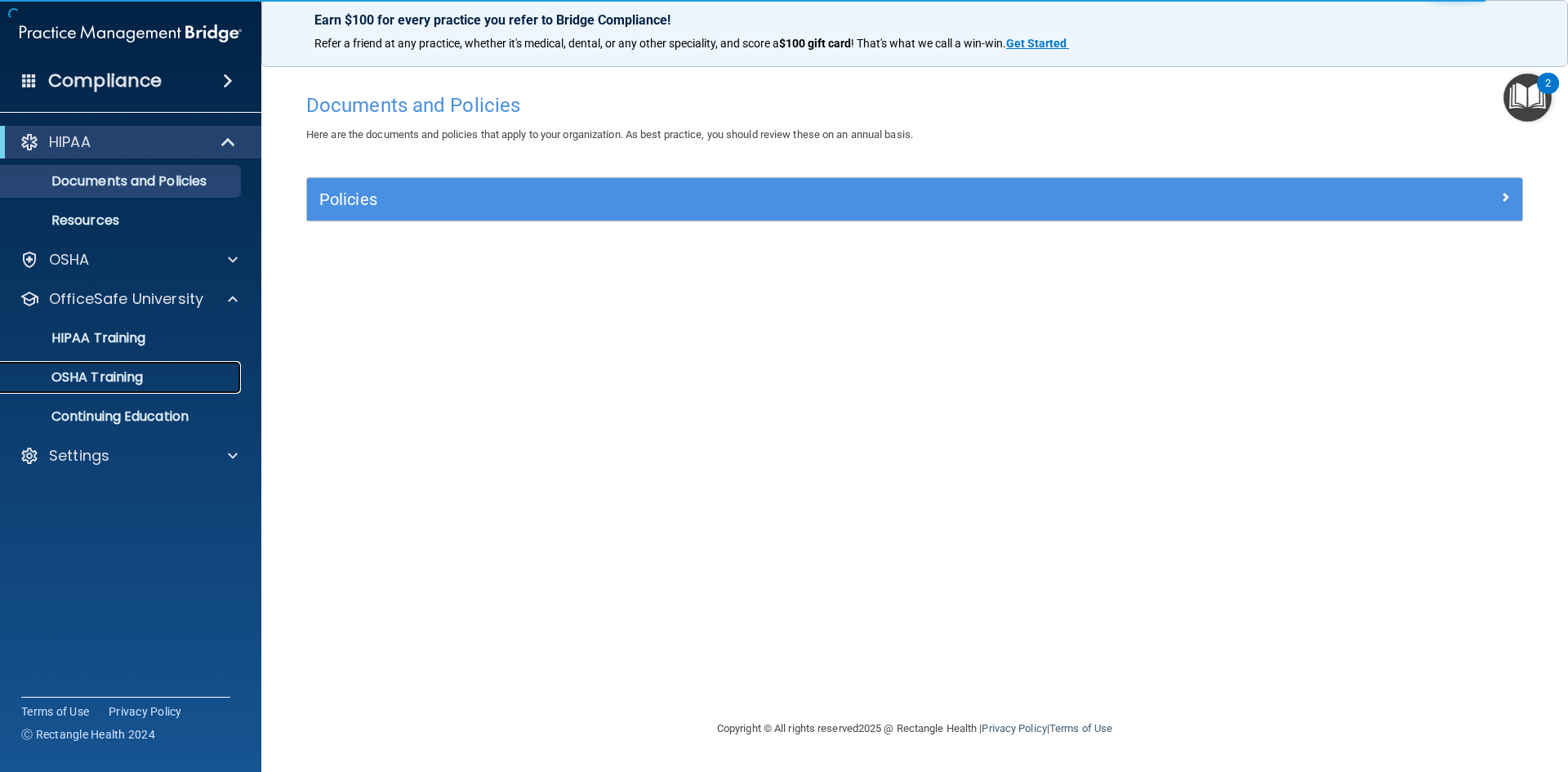
click at [158, 382] on div "OSHA Training" at bounding box center [123, 377] width 223 height 16
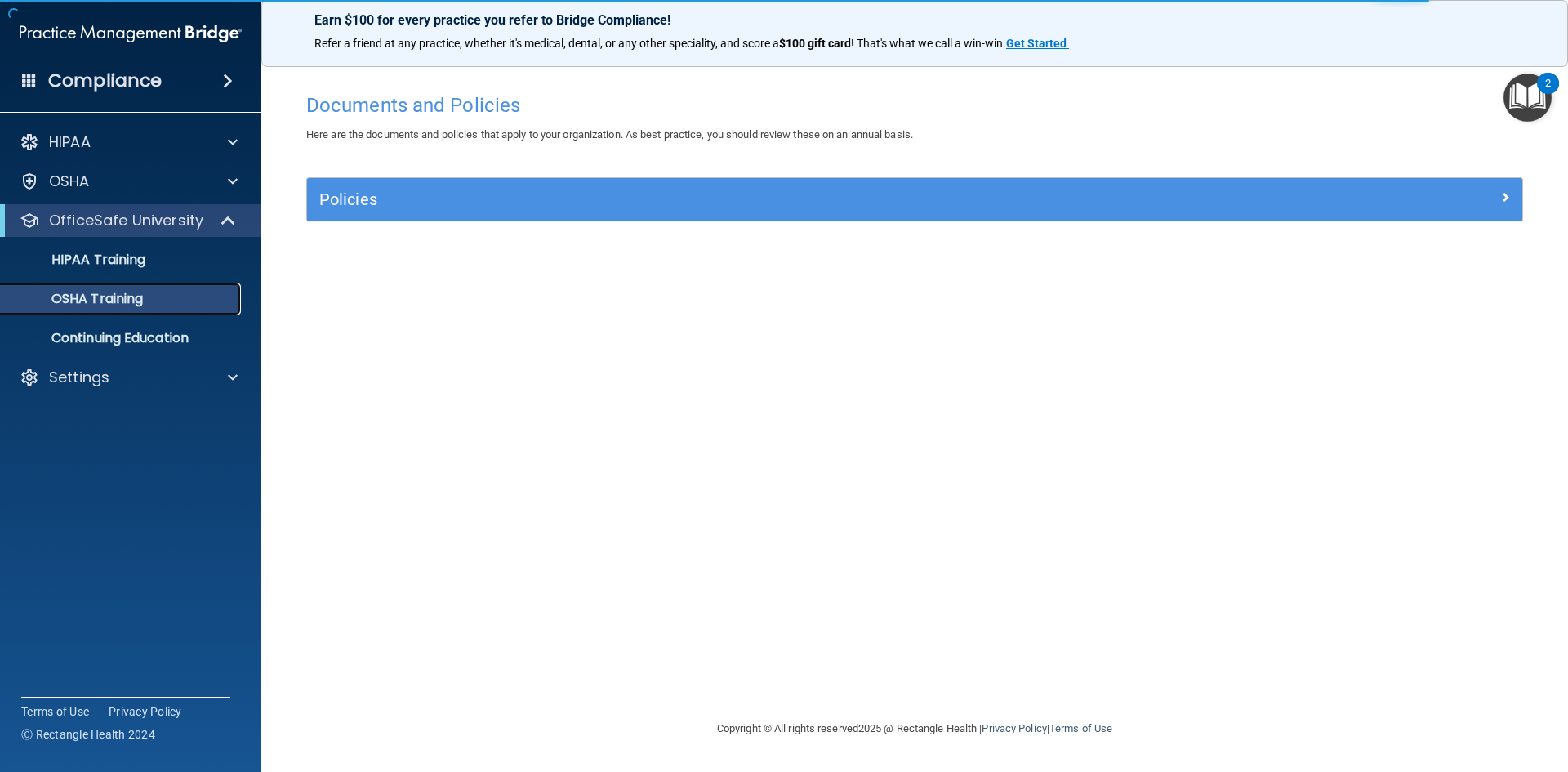
click at [119, 298] on p "OSHA Training" at bounding box center [77, 299] width 133 height 16
click at [125, 306] on p "OSHA Training" at bounding box center [77, 299] width 133 height 16
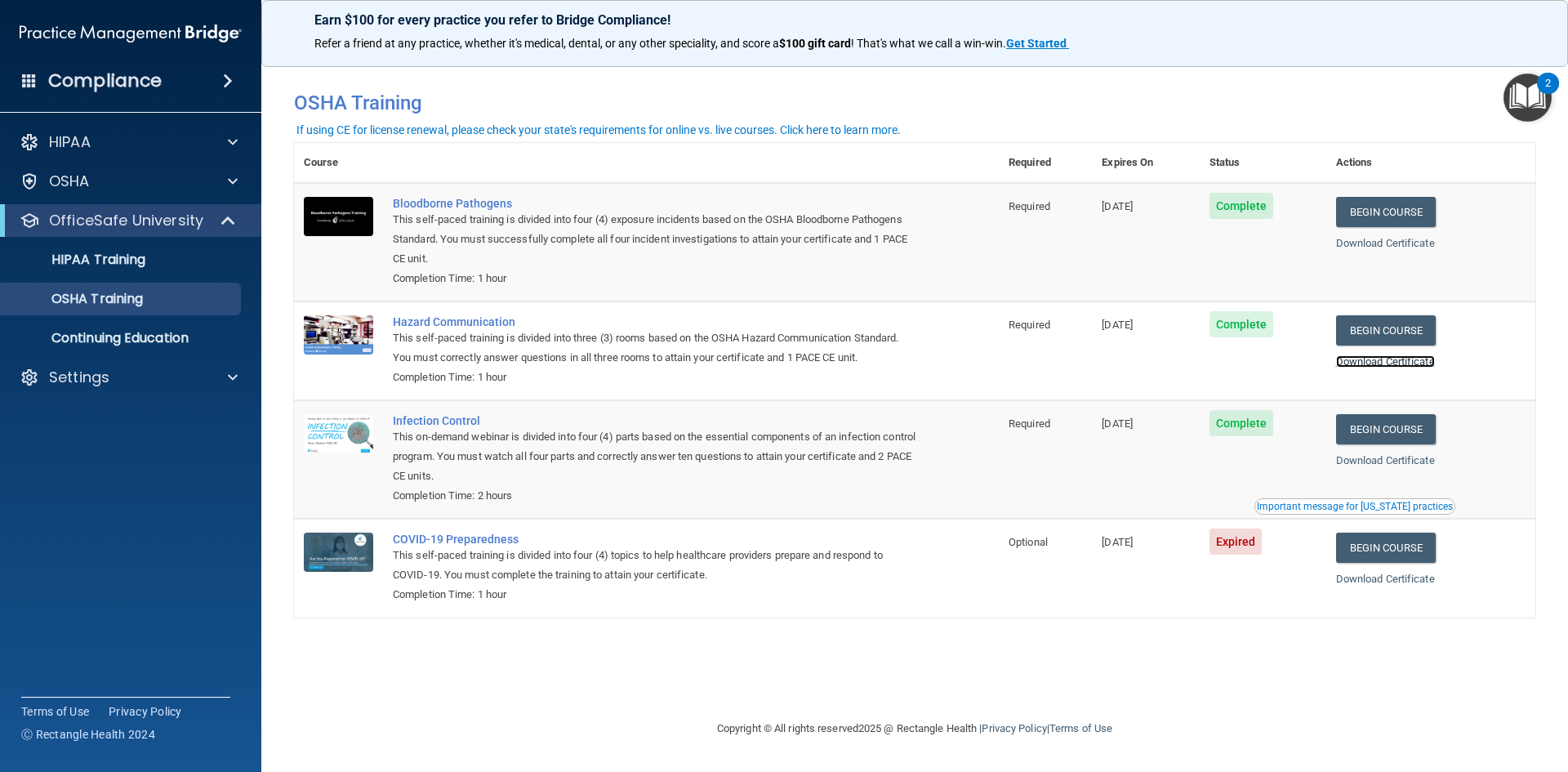
click at [1423, 363] on link "Download Certificate" at bounding box center [1385, 361] width 99 height 12
click at [185, 144] on div "HIPAA" at bounding box center [108, 143] width 202 height 20
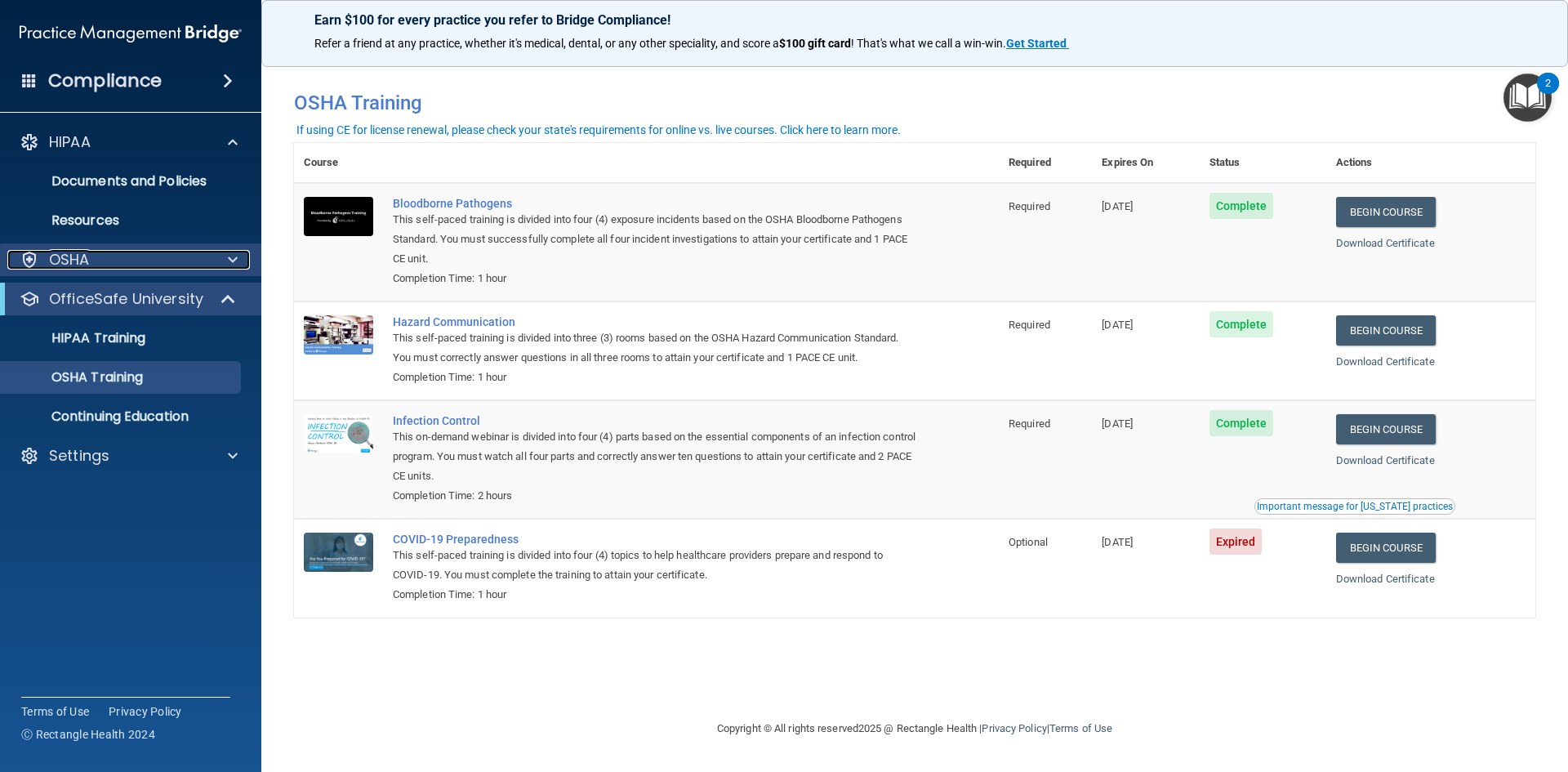
click at [232, 256] on span at bounding box center [232, 260] width 10 height 20
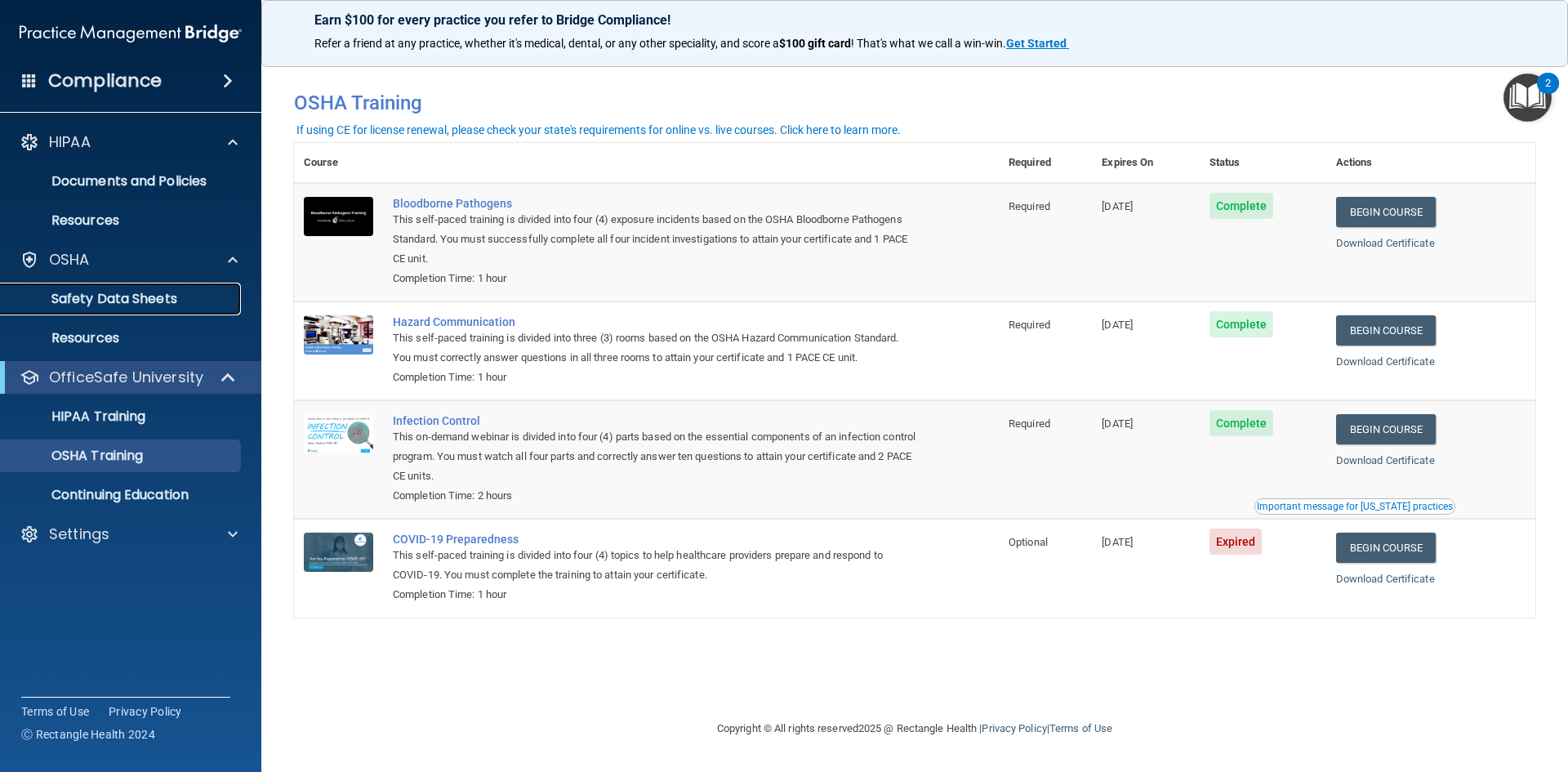
click at [194, 304] on p "Safety Data Sheets" at bounding box center [123, 299] width 223 height 16
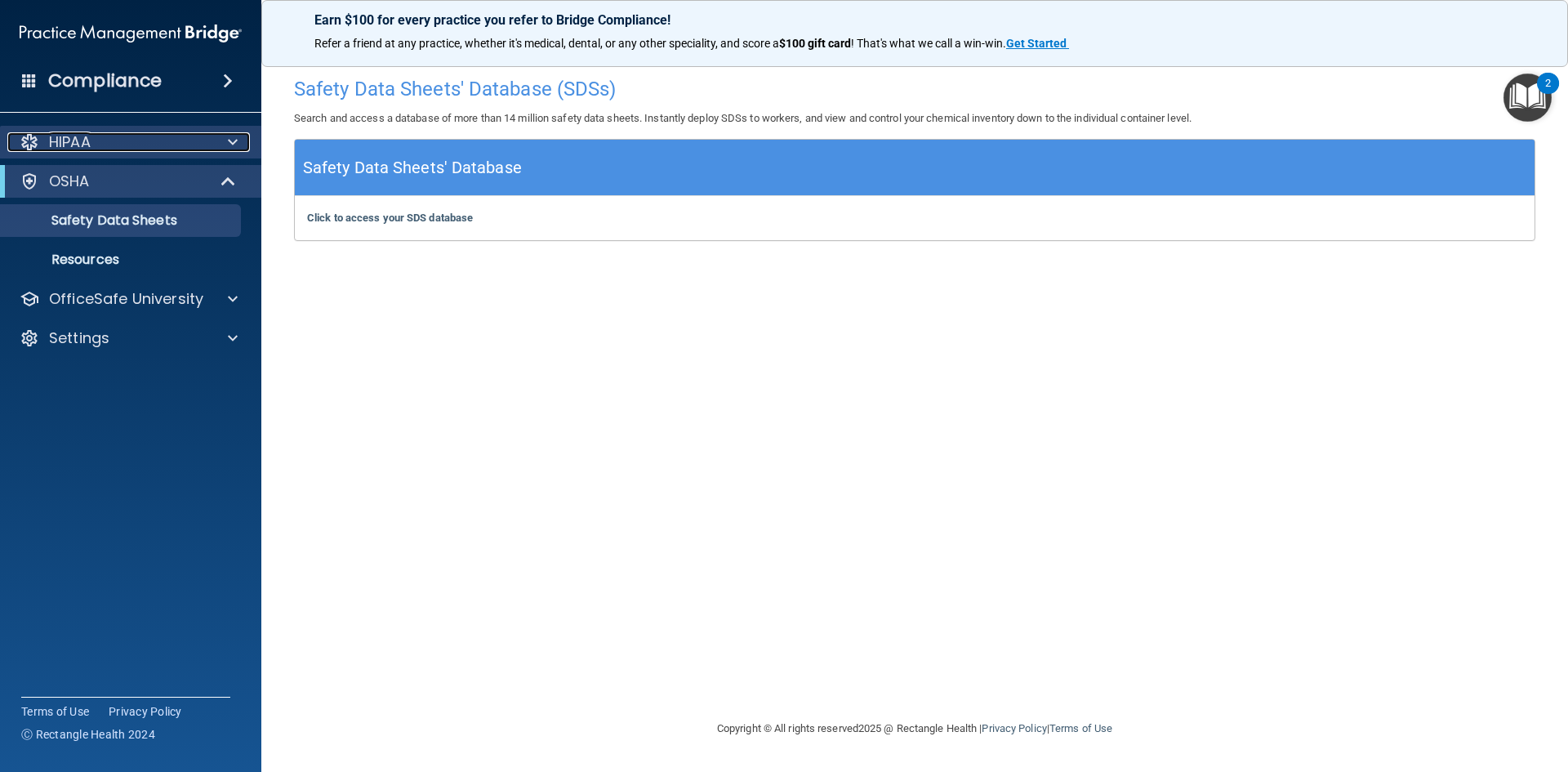
click at [157, 133] on div "HIPAA" at bounding box center [108, 143] width 202 height 20
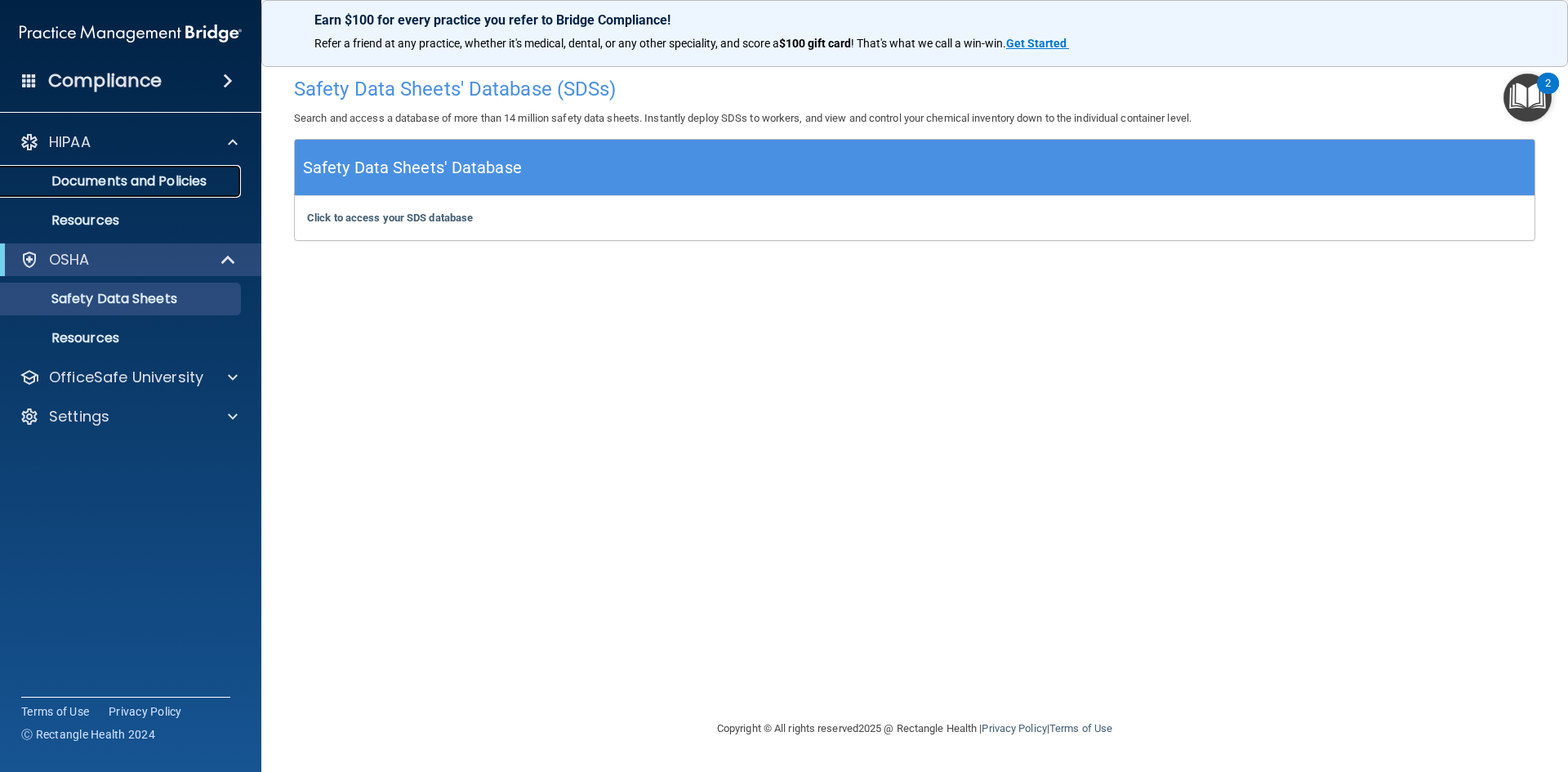
click at [150, 175] on p "Documents and Policies" at bounding box center [123, 182] width 223 height 16
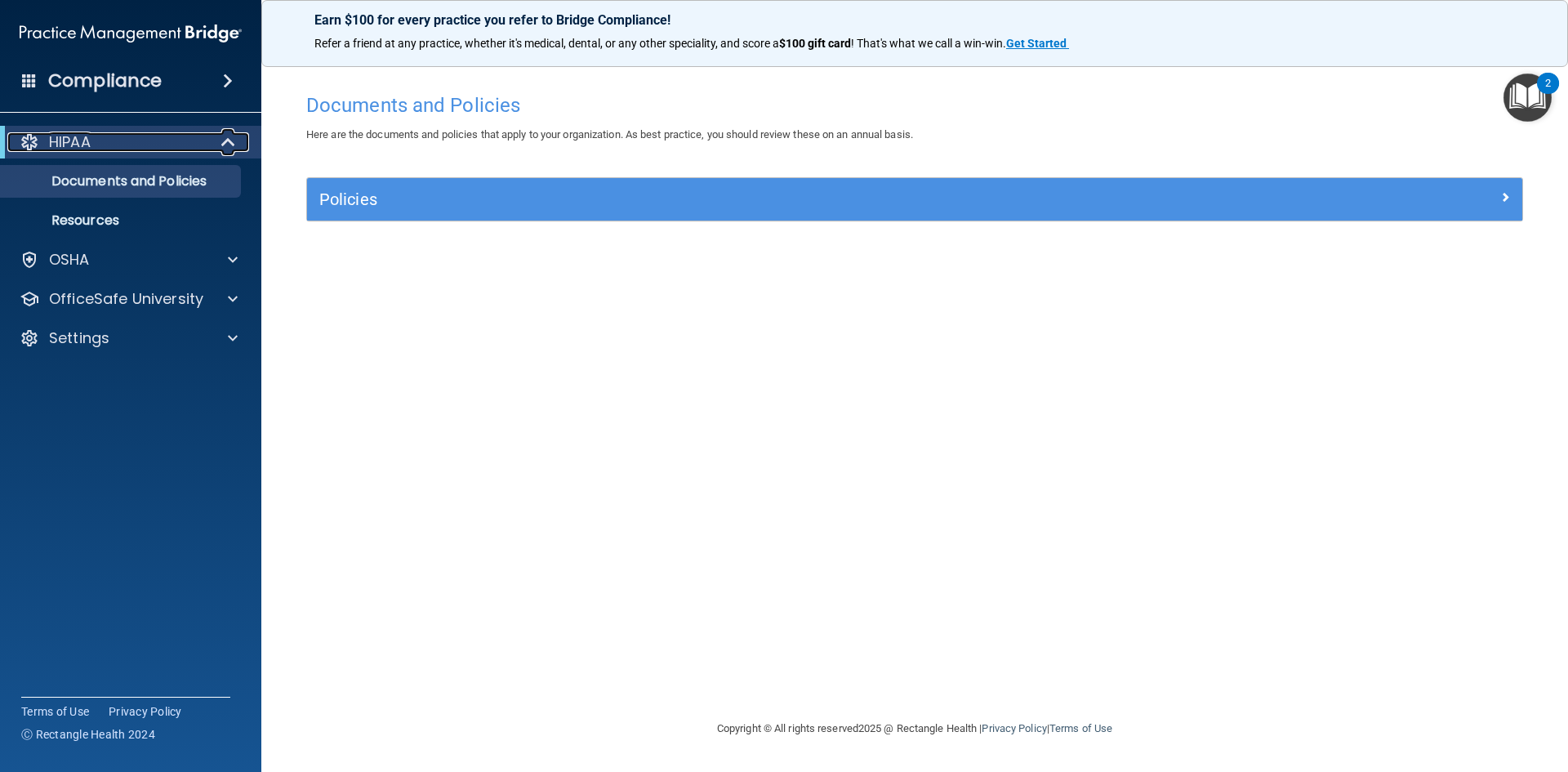
click at [223, 139] on span at bounding box center [230, 143] width 14 height 20
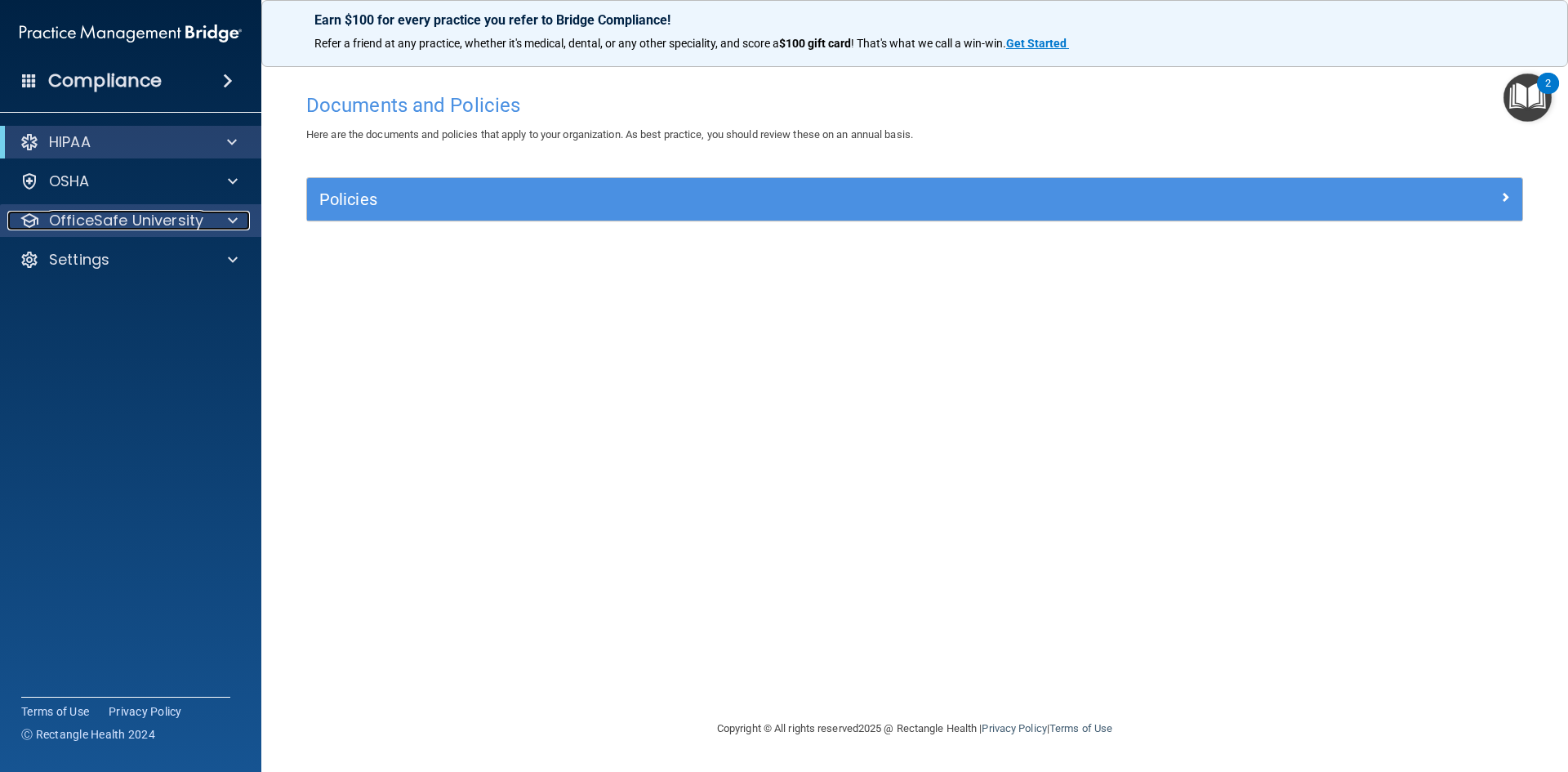
click at [176, 223] on p "OfficeSafe University" at bounding box center [126, 220] width 155 height 20
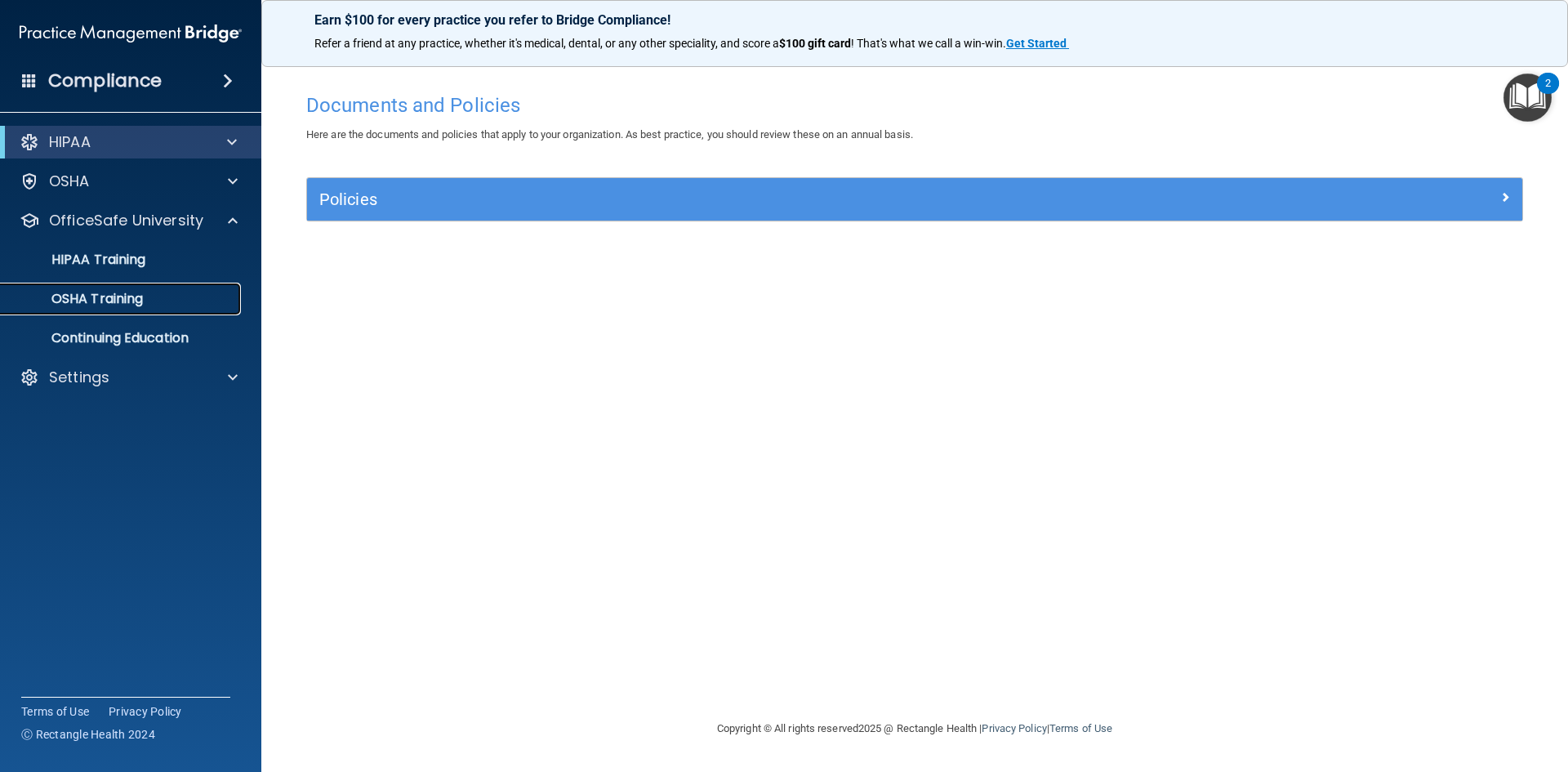
click at [103, 292] on p "OSHA Training" at bounding box center [77, 299] width 133 height 16
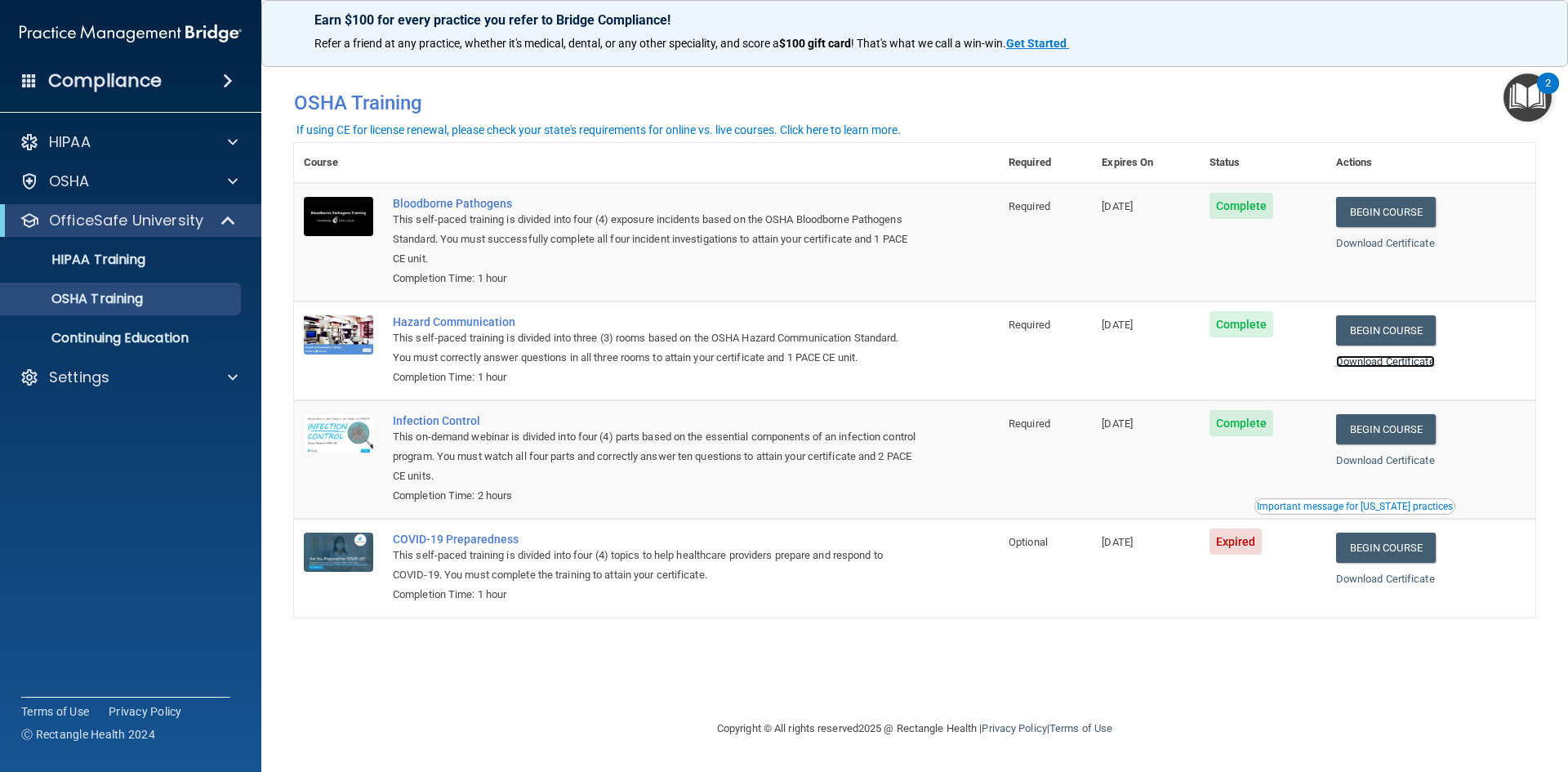
click at [1387, 367] on link "Download Certificate" at bounding box center [1385, 361] width 99 height 12
click at [67, 82] on h4 "Compliance" at bounding box center [105, 81] width 114 height 23
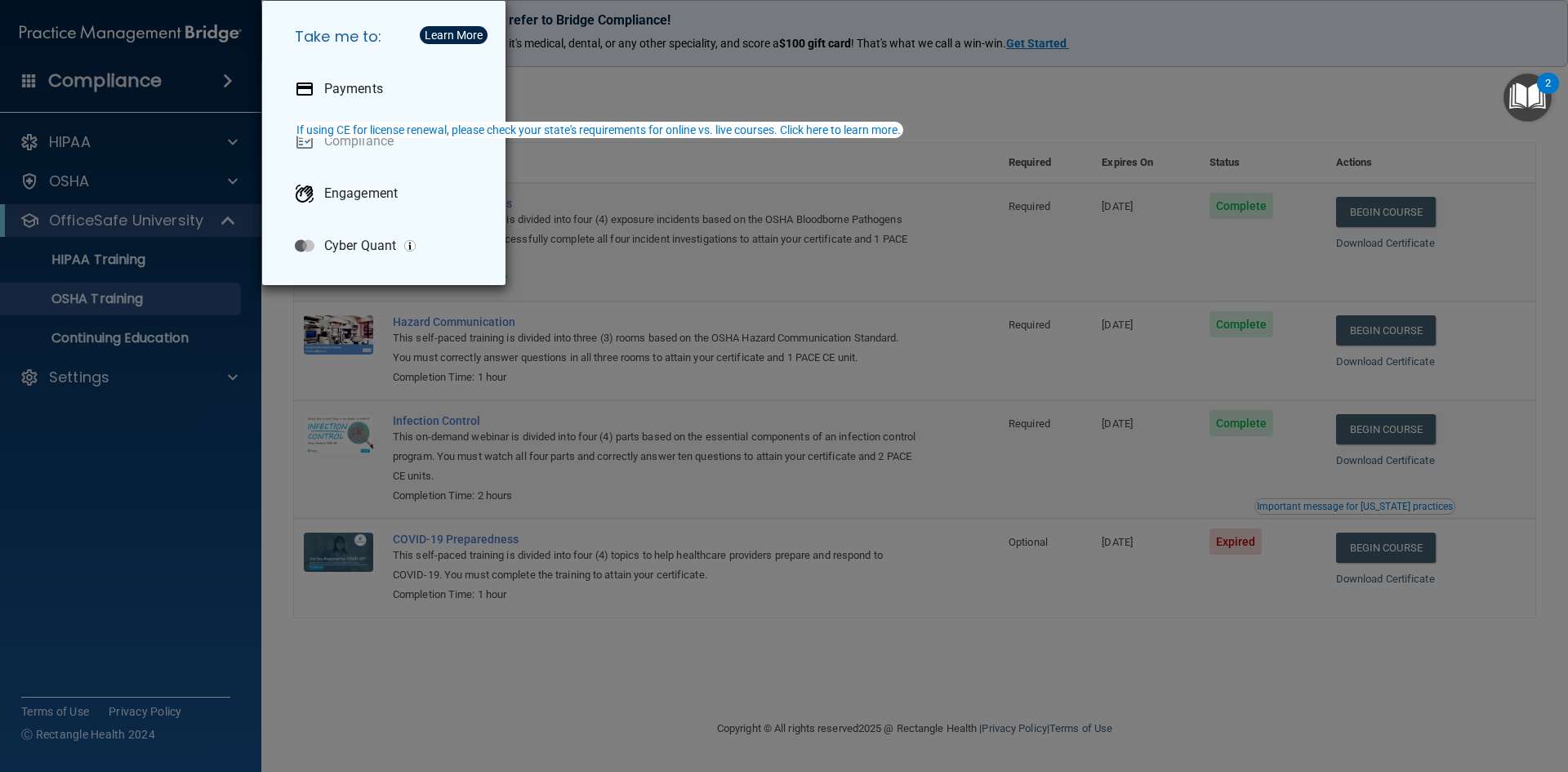
click at [67, 82] on div "Take me to: Payments Compliance Engagement Cyber Quant" at bounding box center [784, 386] width 1568 height 772
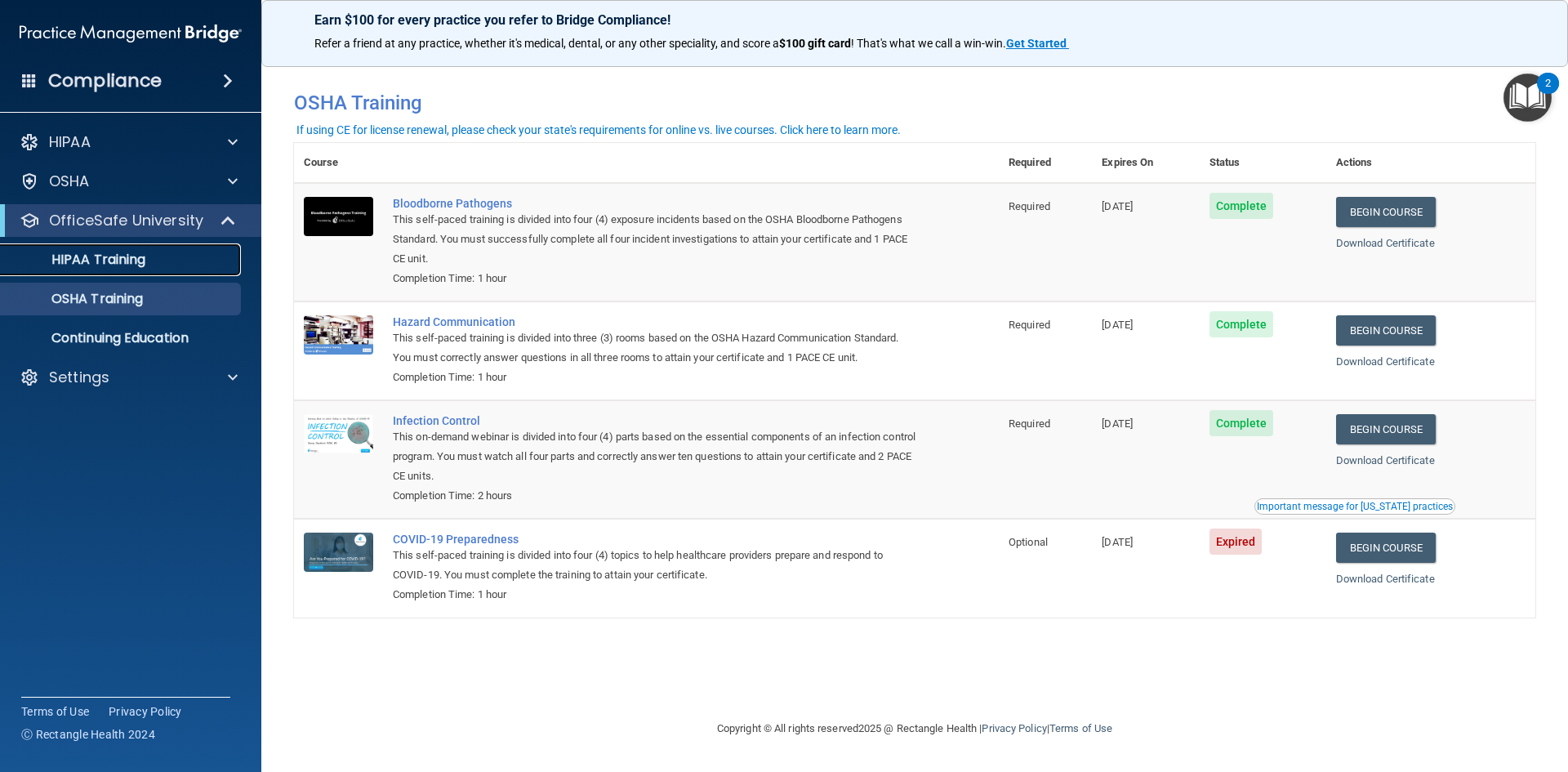
click at [130, 264] on p "HIPAA Training" at bounding box center [78, 259] width 135 height 16
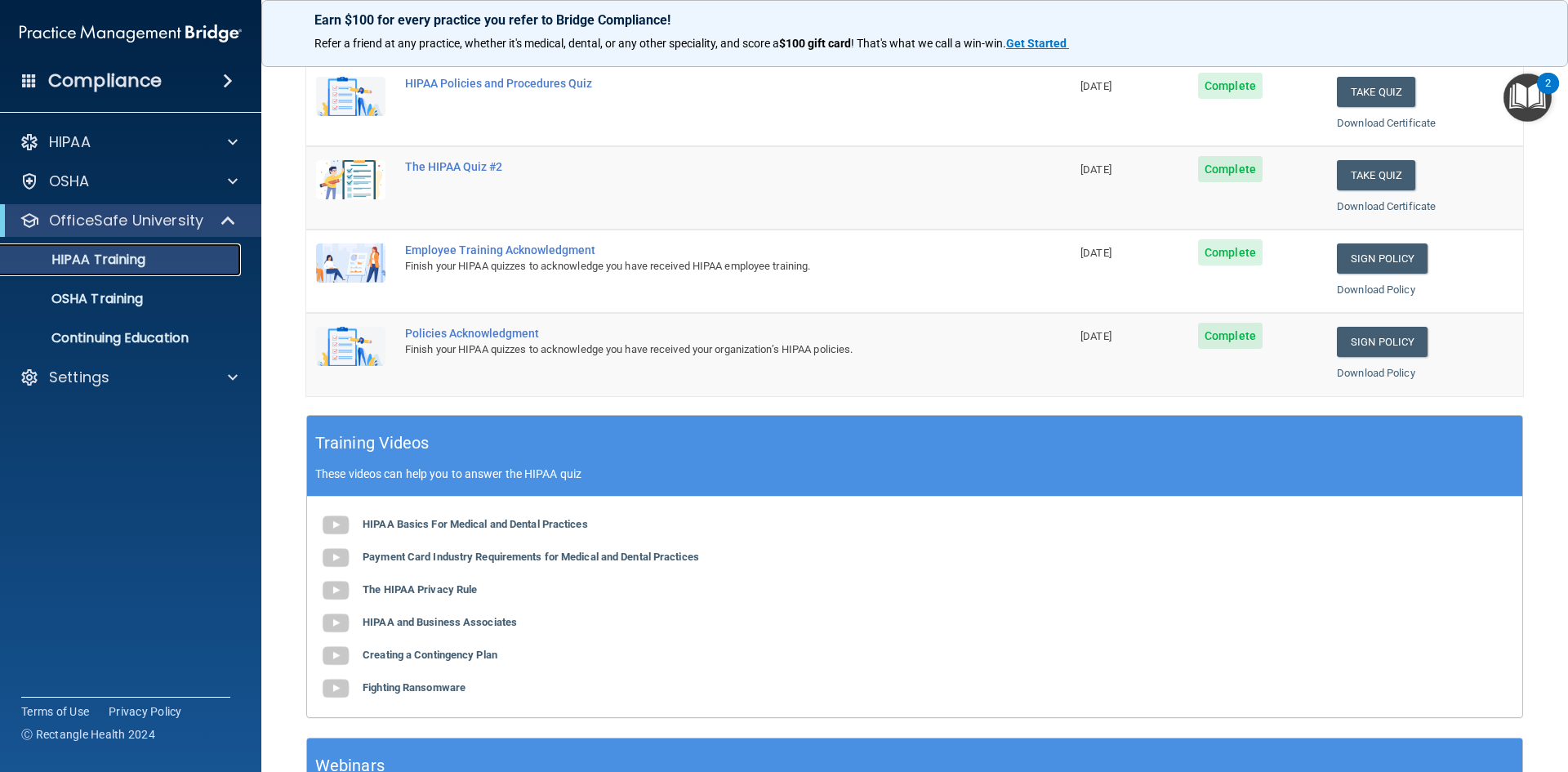
scroll to position [327, 0]
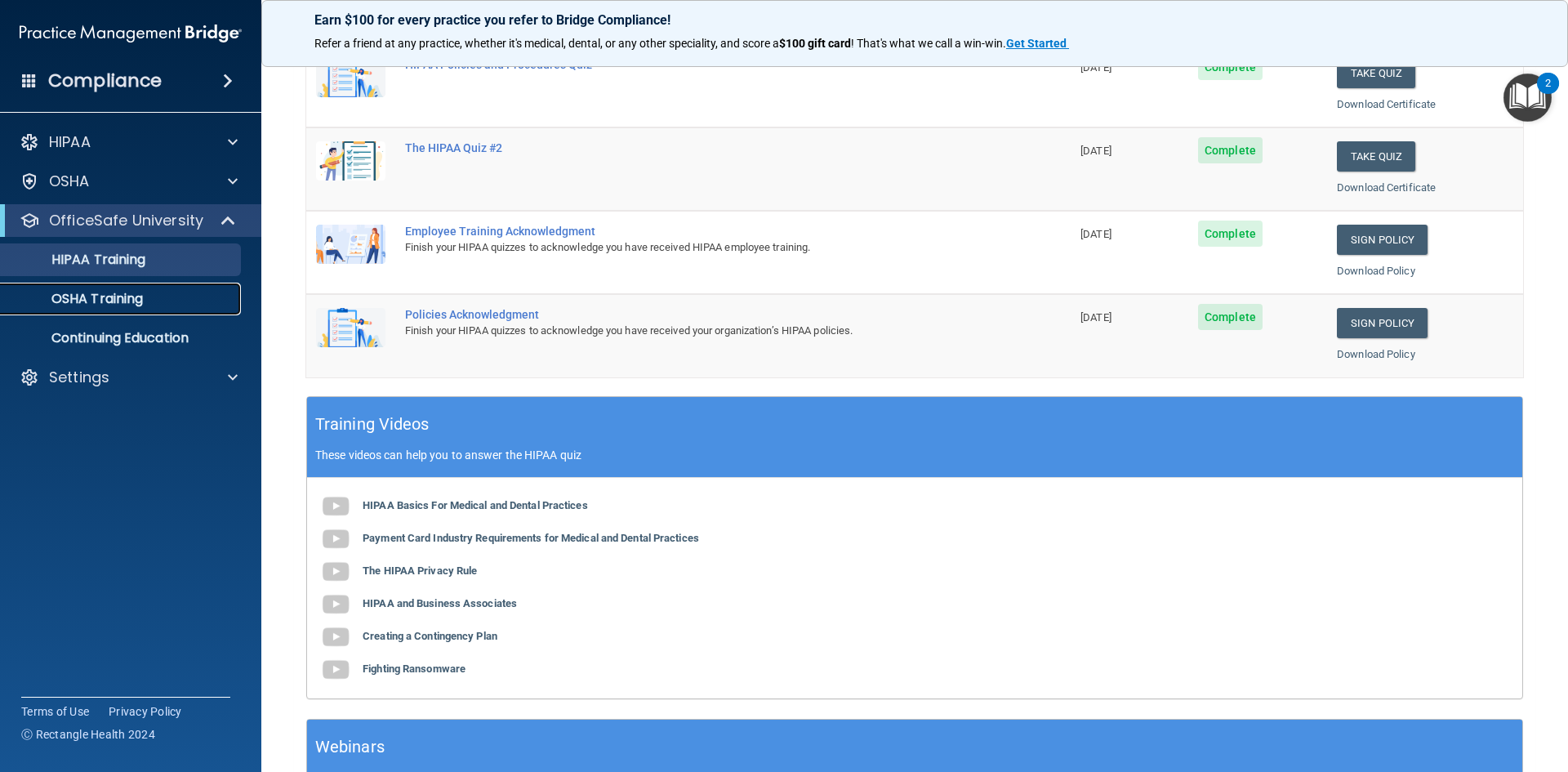
click at [186, 291] on div "OSHA Training" at bounding box center [123, 299] width 223 height 16
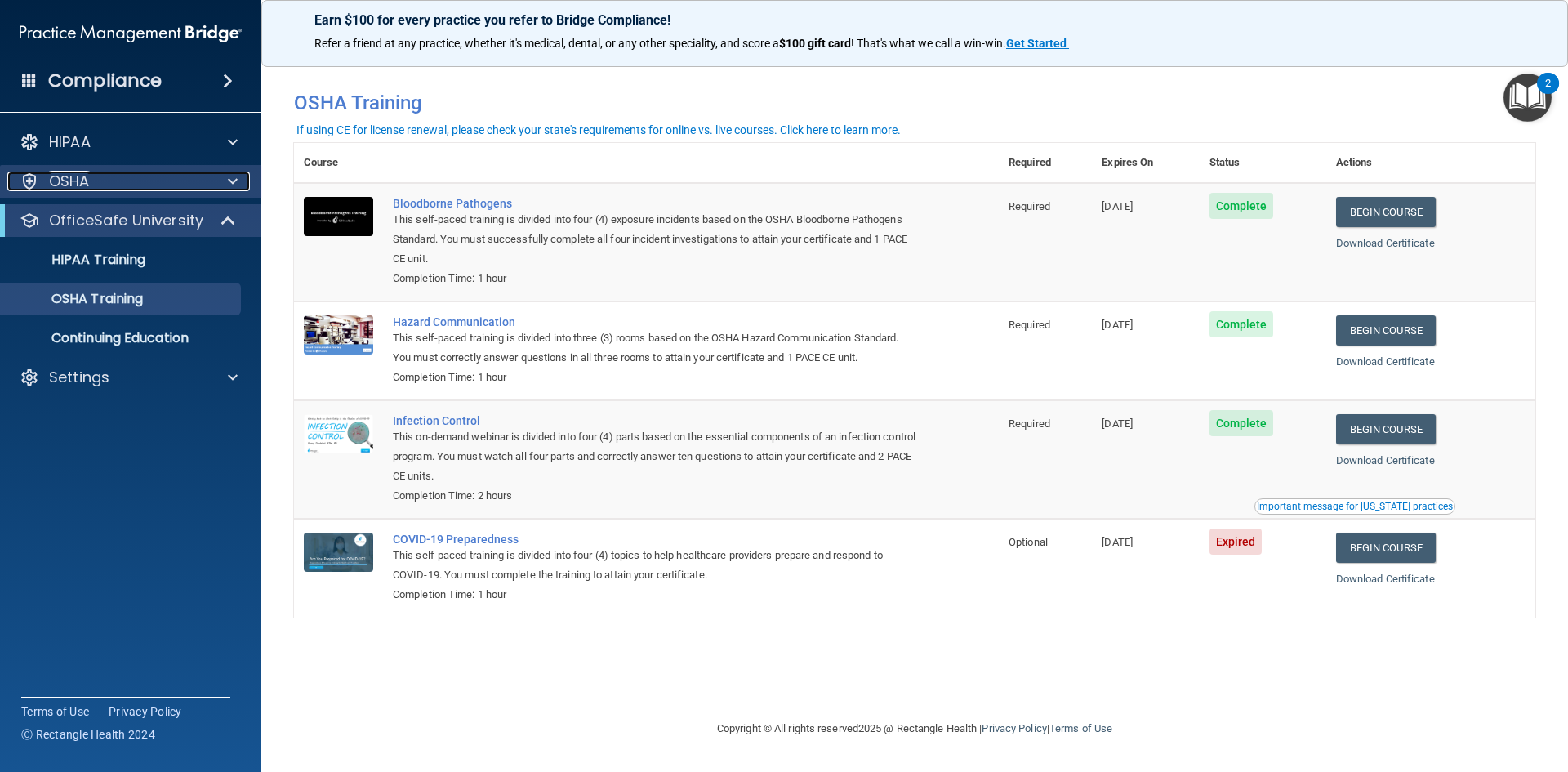
click at [218, 184] on div at bounding box center [229, 182] width 41 height 20
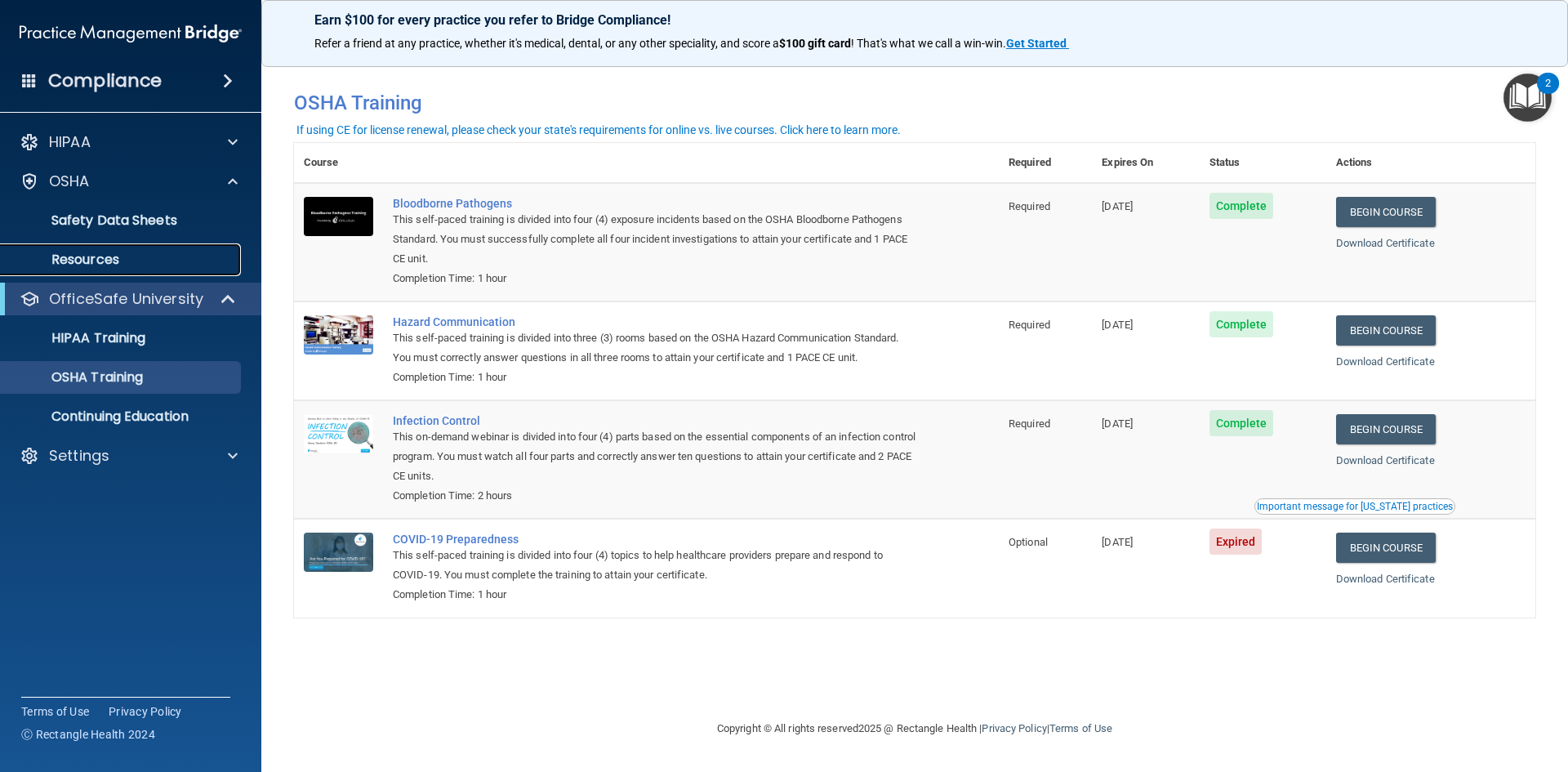
click at [107, 251] on p "Resources" at bounding box center [123, 259] width 223 height 16
